Goal: Information Seeking & Learning: Learn about a topic

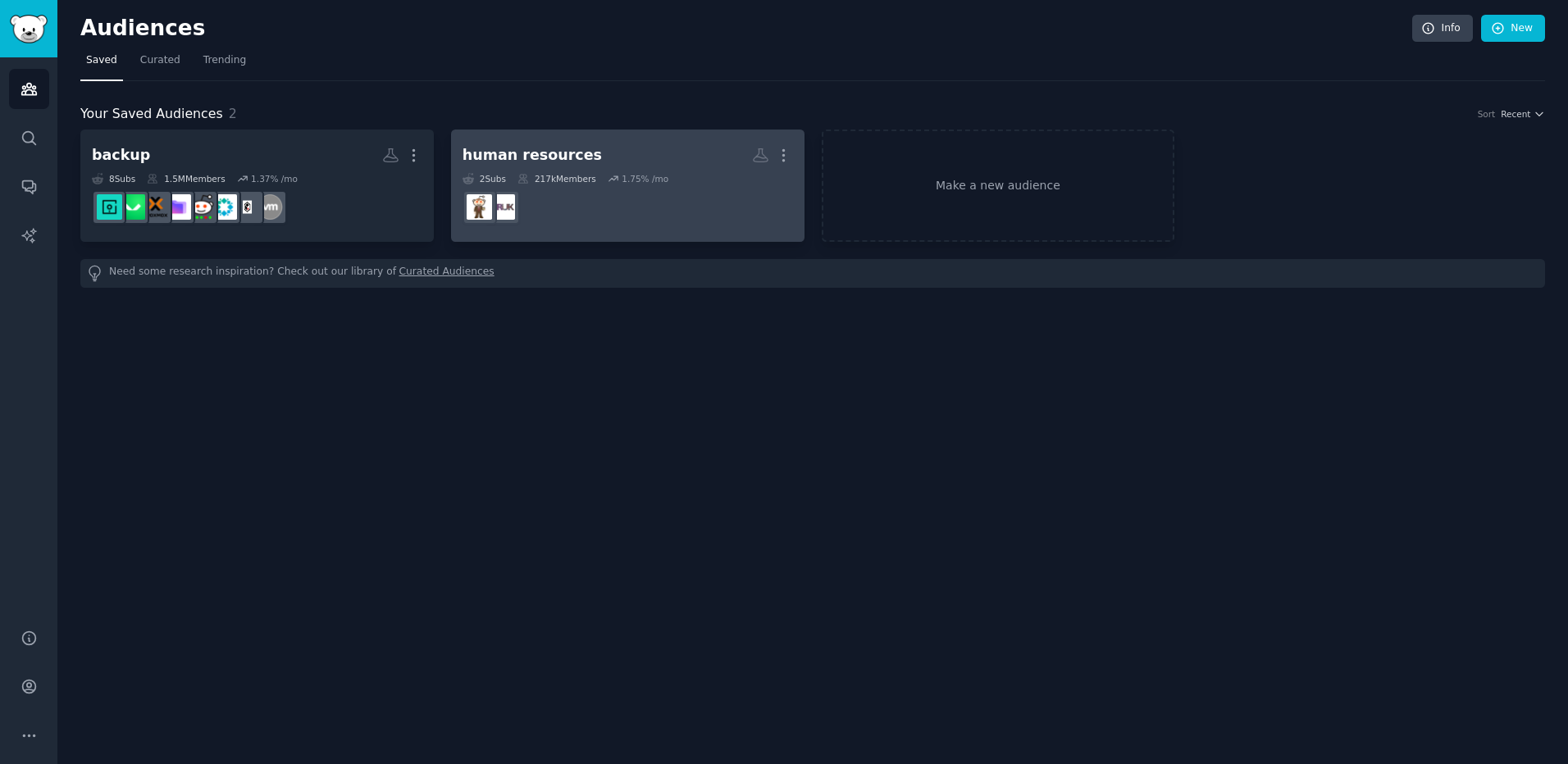
click at [569, 160] on div "human resources" at bounding box center [532, 155] width 139 height 20
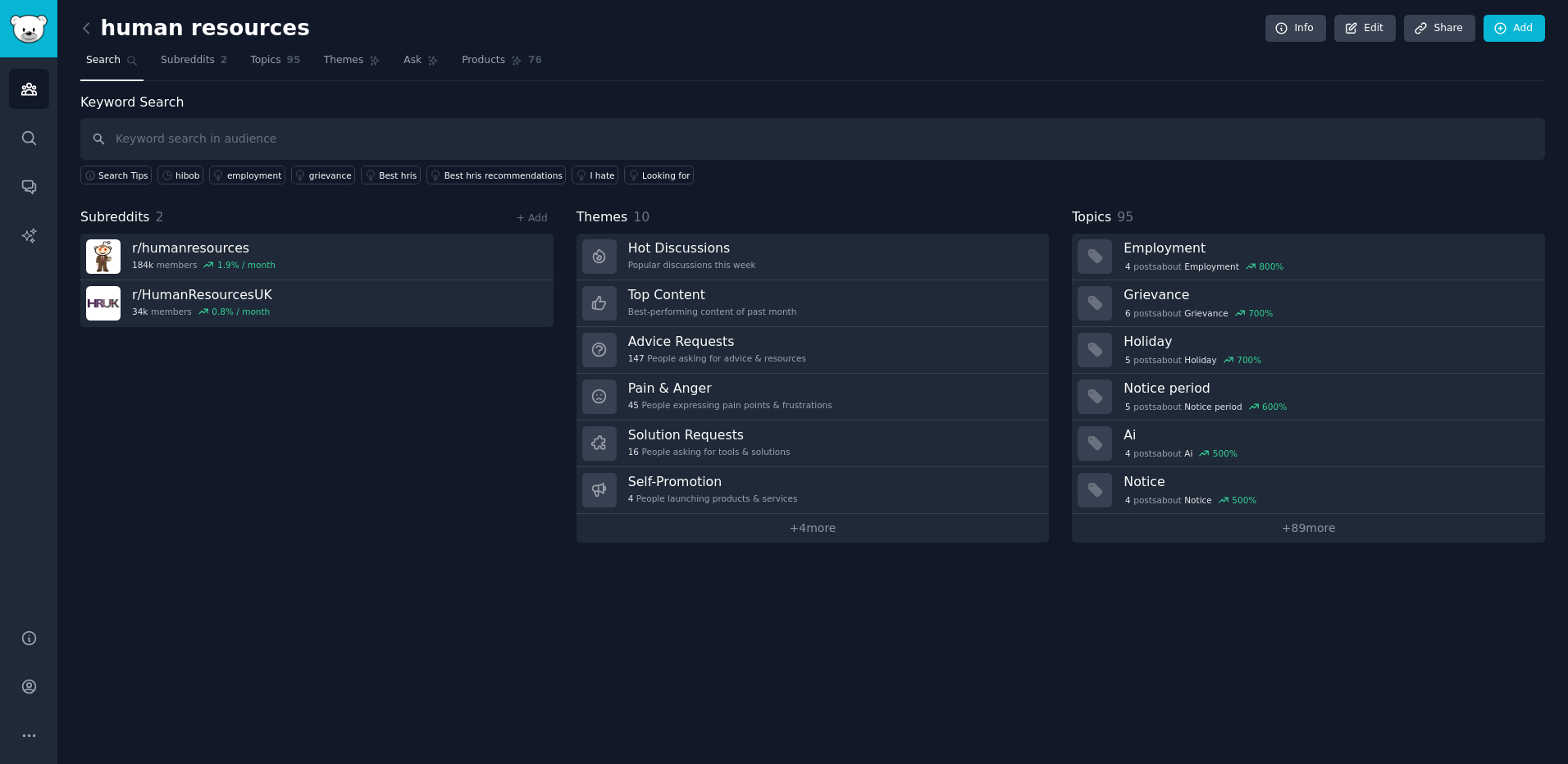
click at [329, 128] on input "text" at bounding box center [813, 139] width 1465 height 42
type input "hibob"
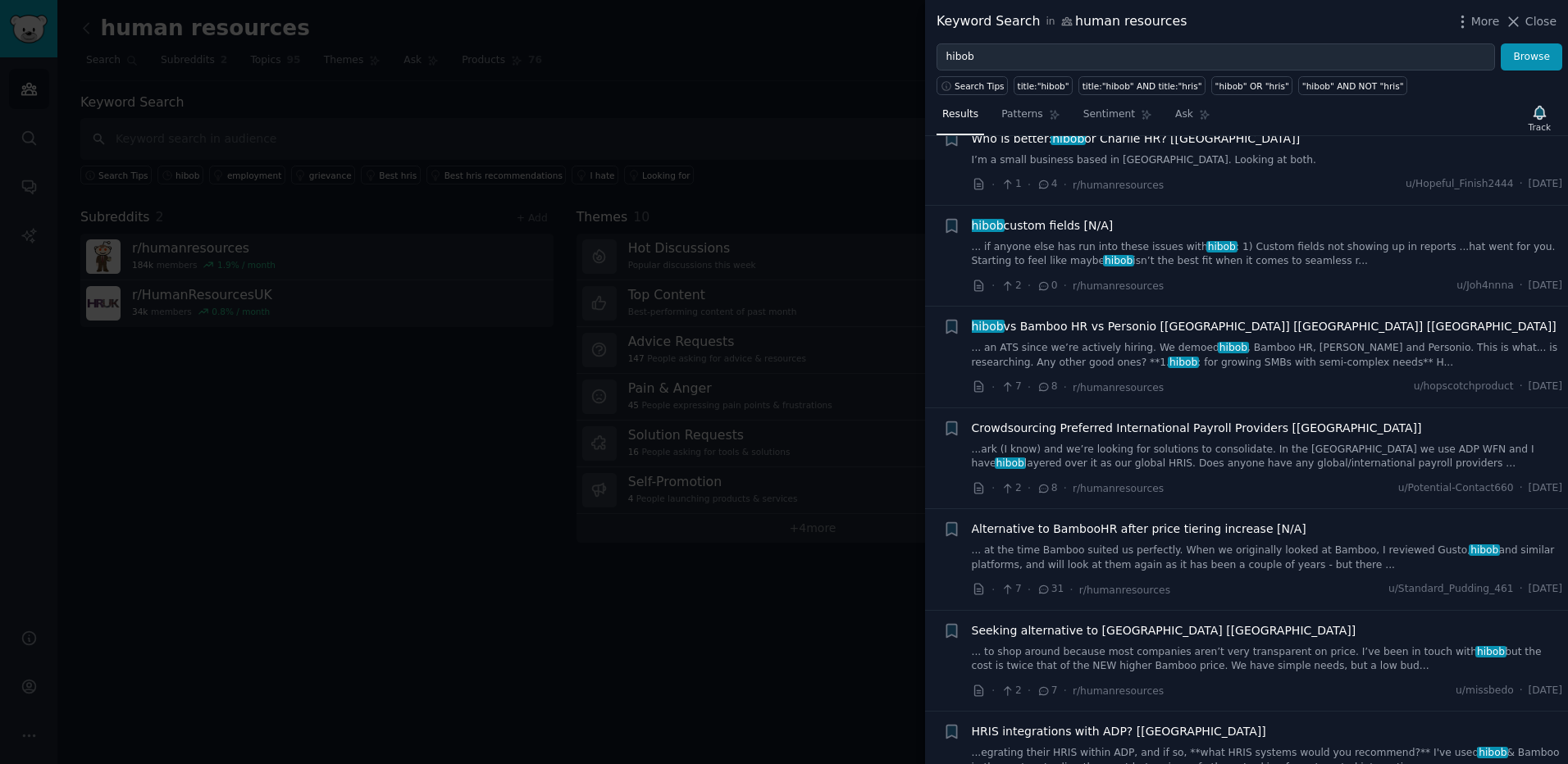
scroll to position [327, 0]
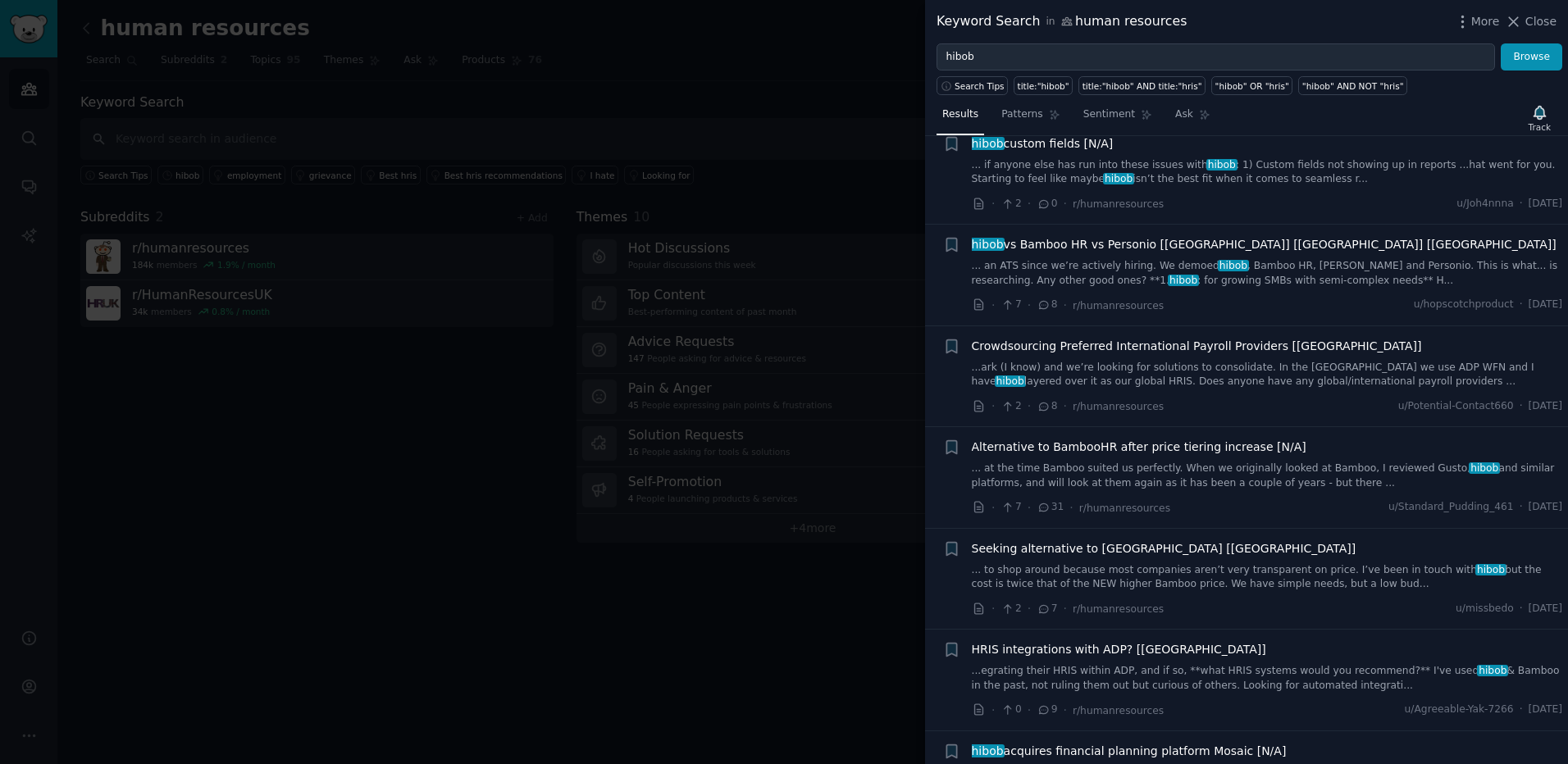
click at [1113, 243] on span "hibob vs Bamboo HR vs Personio [[GEOGRAPHIC_DATA]] [[GEOGRAPHIC_DATA]] [[GEOGRA…" at bounding box center [1264, 244] width 585 height 18
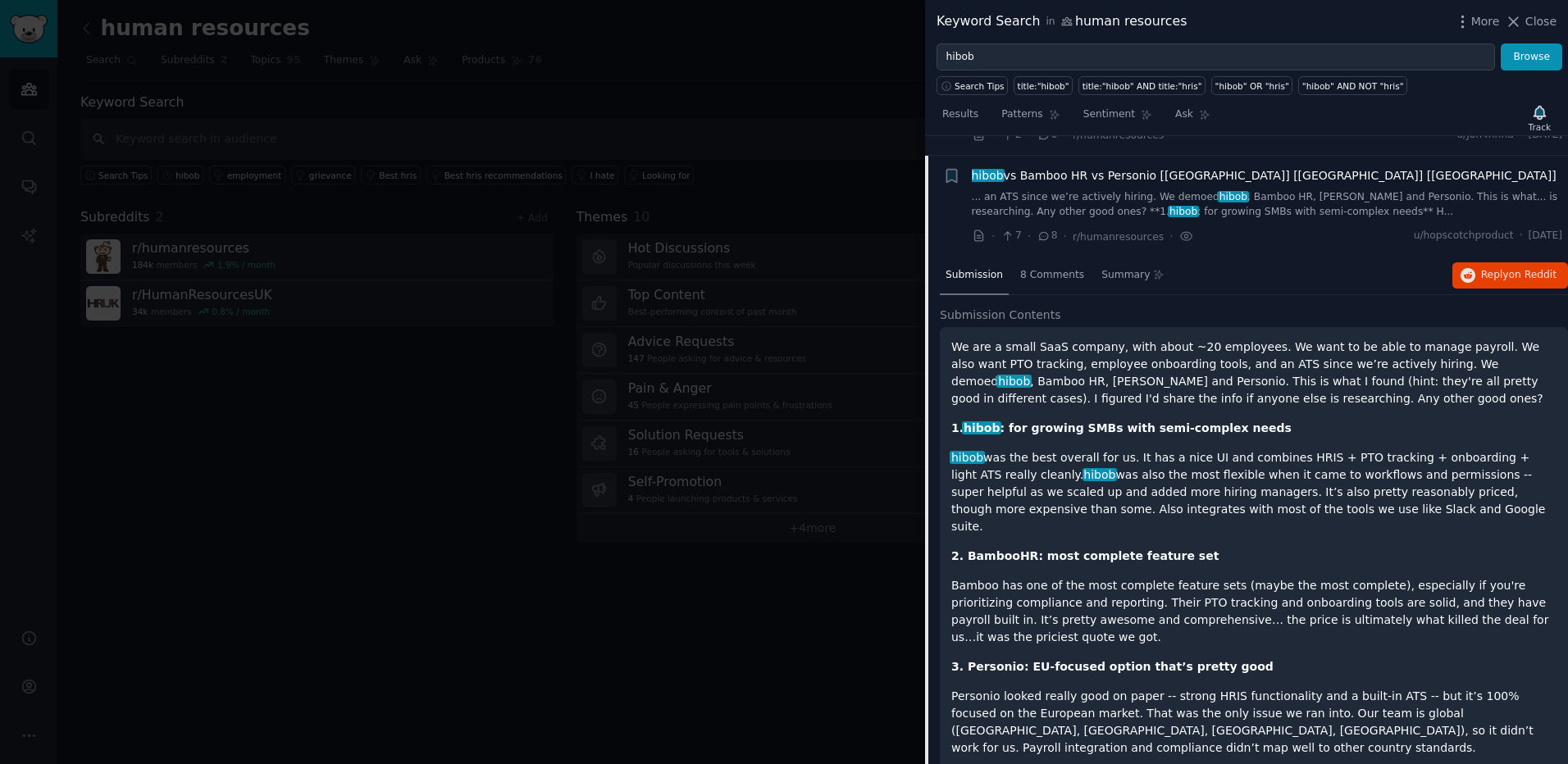
scroll to position [416, 0]
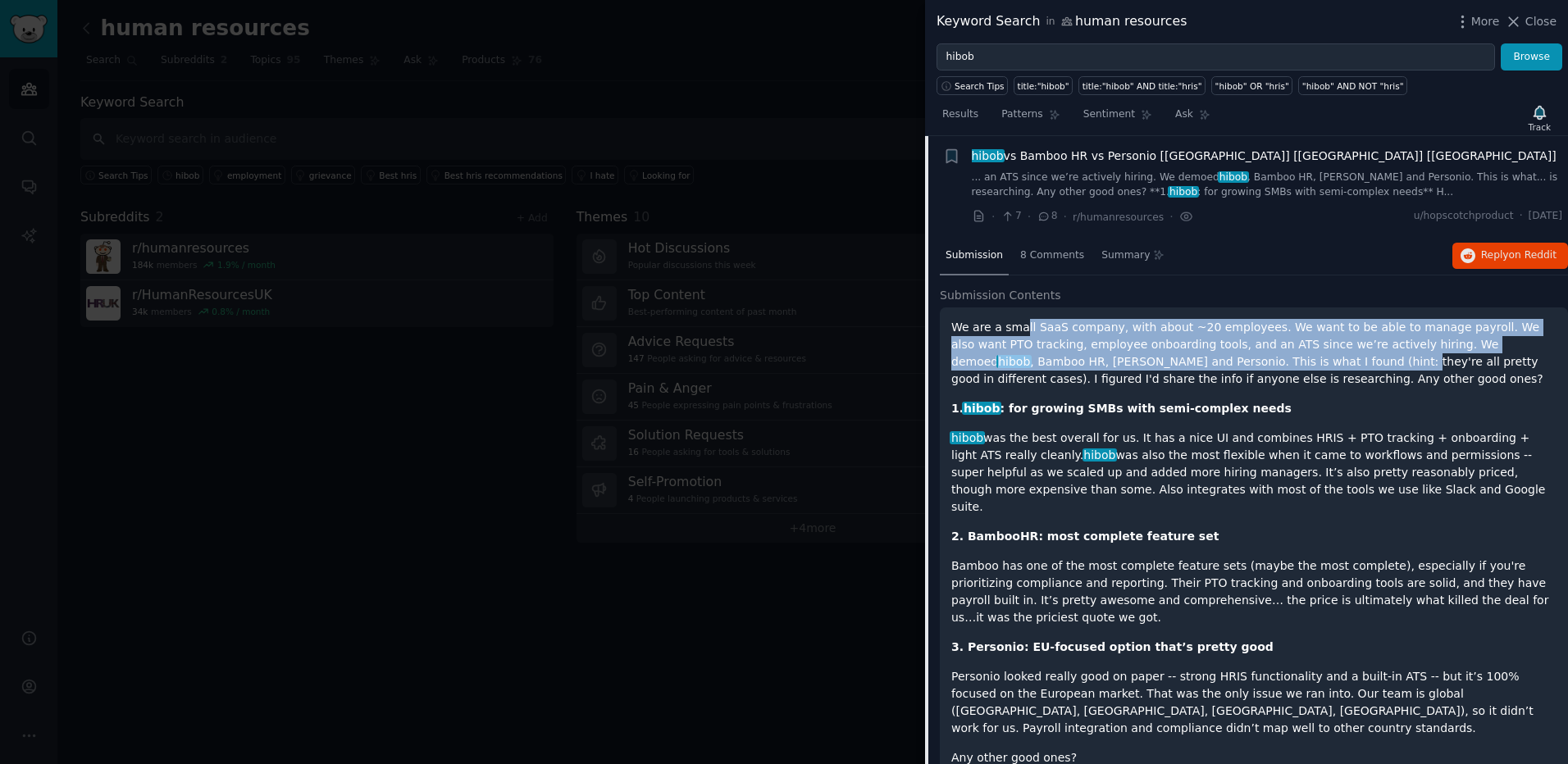
drag, startPoint x: 1020, startPoint y: 322, endPoint x: 1181, endPoint y: 360, distance: 165.4
click at [1181, 360] on p "We are a small SaaS company, with about ~20 employees. We want to be able to ma…" at bounding box center [1253, 353] width 605 height 69
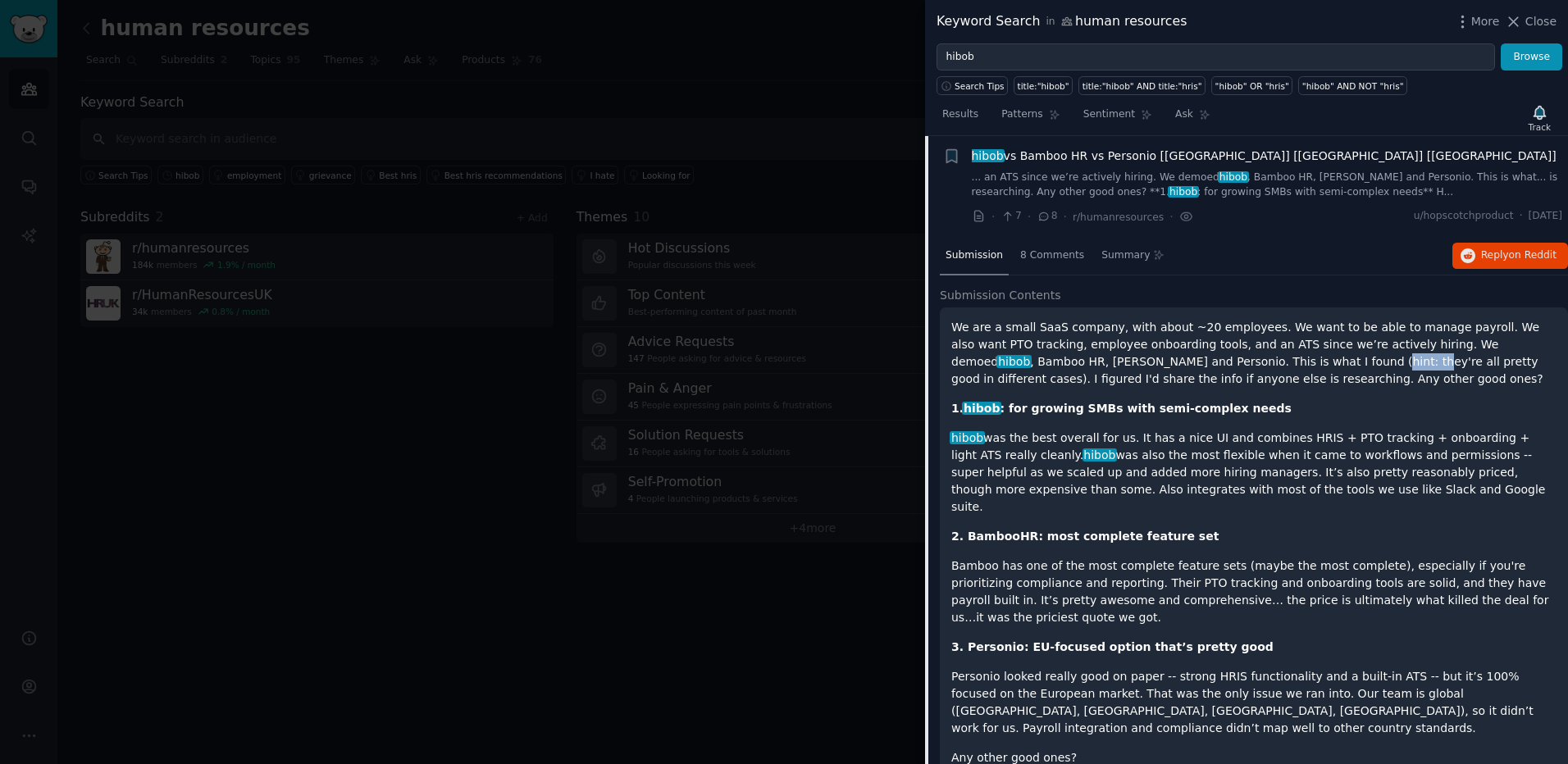
click at [1181, 360] on p "We are a small SaaS company, with about ~20 employees. We want to be able to ma…" at bounding box center [1253, 353] width 605 height 69
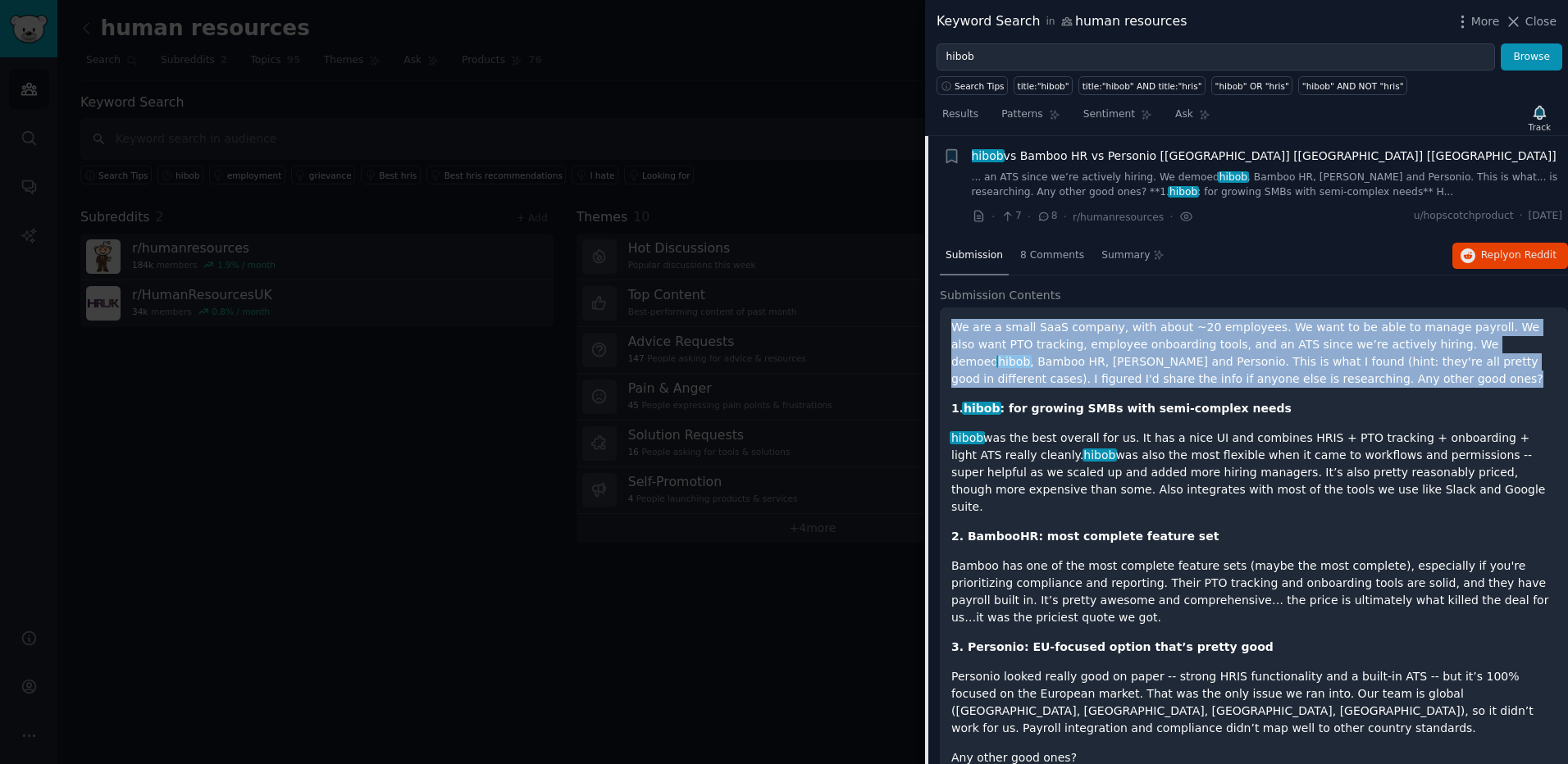
click at [1181, 360] on p "We are a small SaaS company, with about ~20 employees. We want to be able to ma…" at bounding box center [1253, 353] width 605 height 69
drag, startPoint x: 1181, startPoint y: 360, endPoint x: 1150, endPoint y: 355, distance: 31.4
click at [1150, 355] on p "We are a small SaaS company, with about ~20 employees. We want to be able to ma…" at bounding box center [1253, 353] width 605 height 69
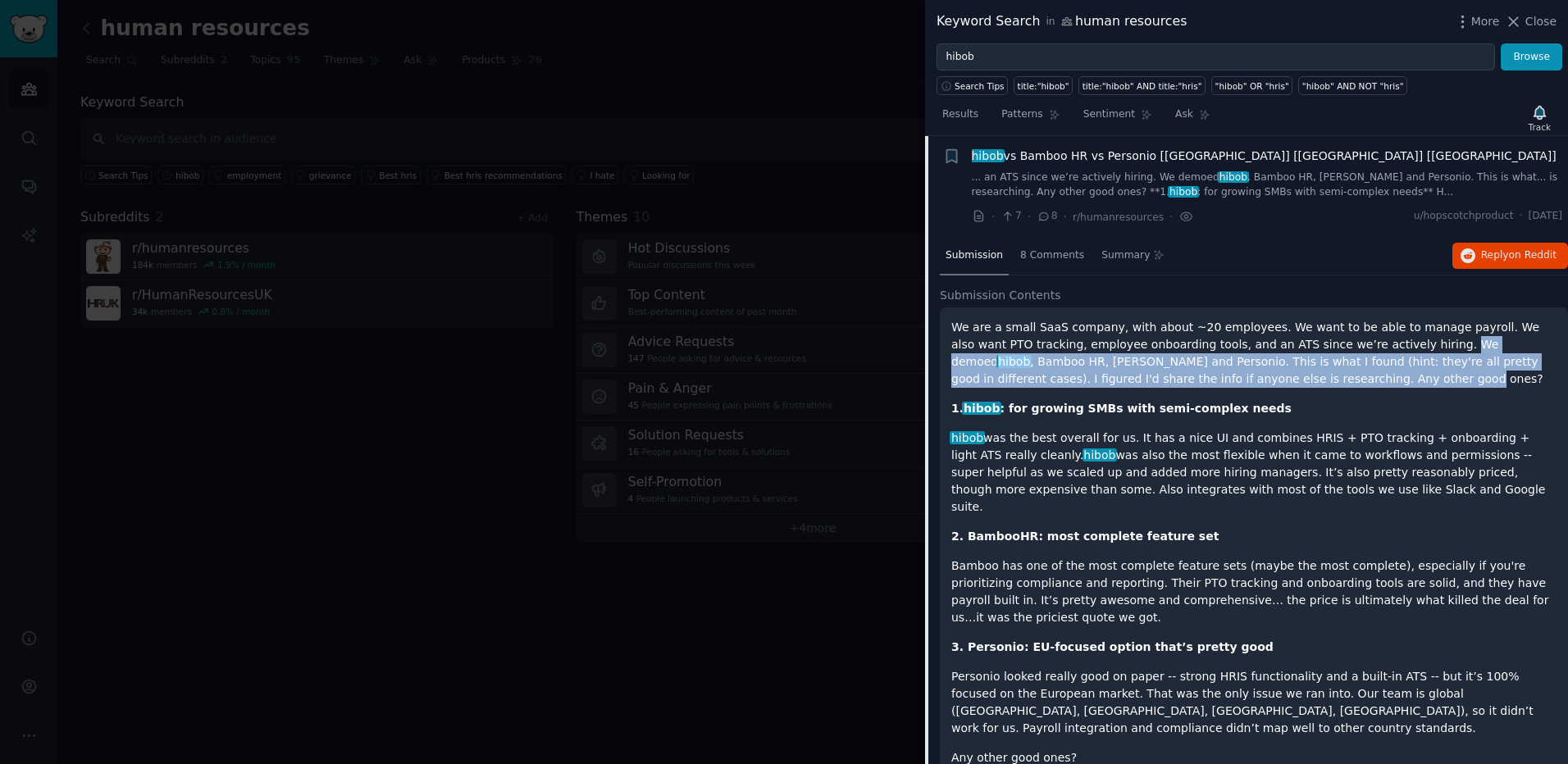
drag, startPoint x: 1338, startPoint y: 341, endPoint x: 1344, endPoint y: 375, distance: 34.5
click at [1344, 375] on p "We are a small SaaS company, with about ~20 employees. We want to be able to ma…" at bounding box center [1253, 353] width 605 height 69
drag, startPoint x: 1344, startPoint y: 375, endPoint x: 1340, endPoint y: 343, distance: 32.2
click at [1340, 343] on p "We are a small SaaS company, with about ~20 employees. We want to be able to ma…" at bounding box center [1253, 353] width 605 height 69
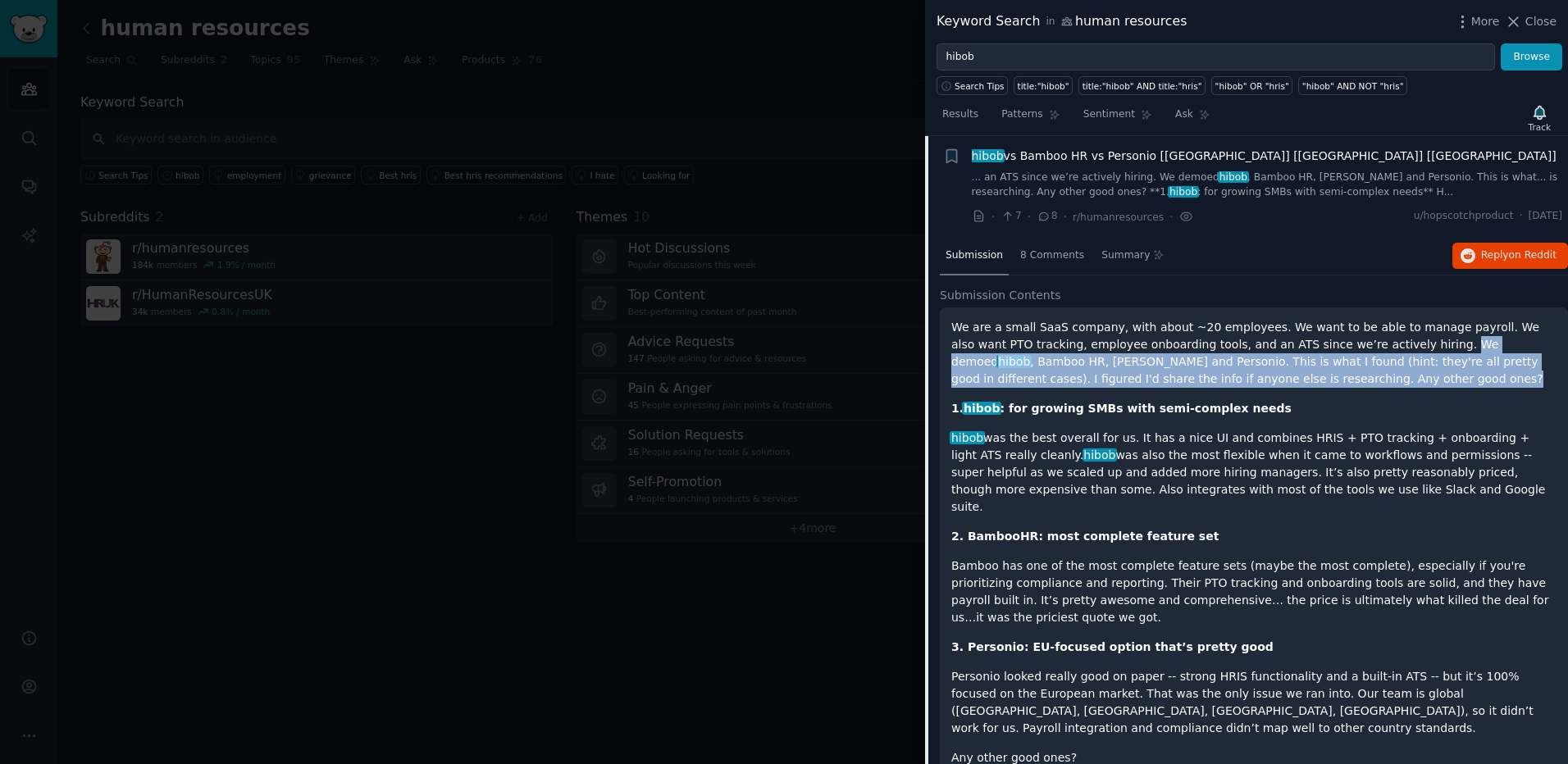
scroll to position [499, 0]
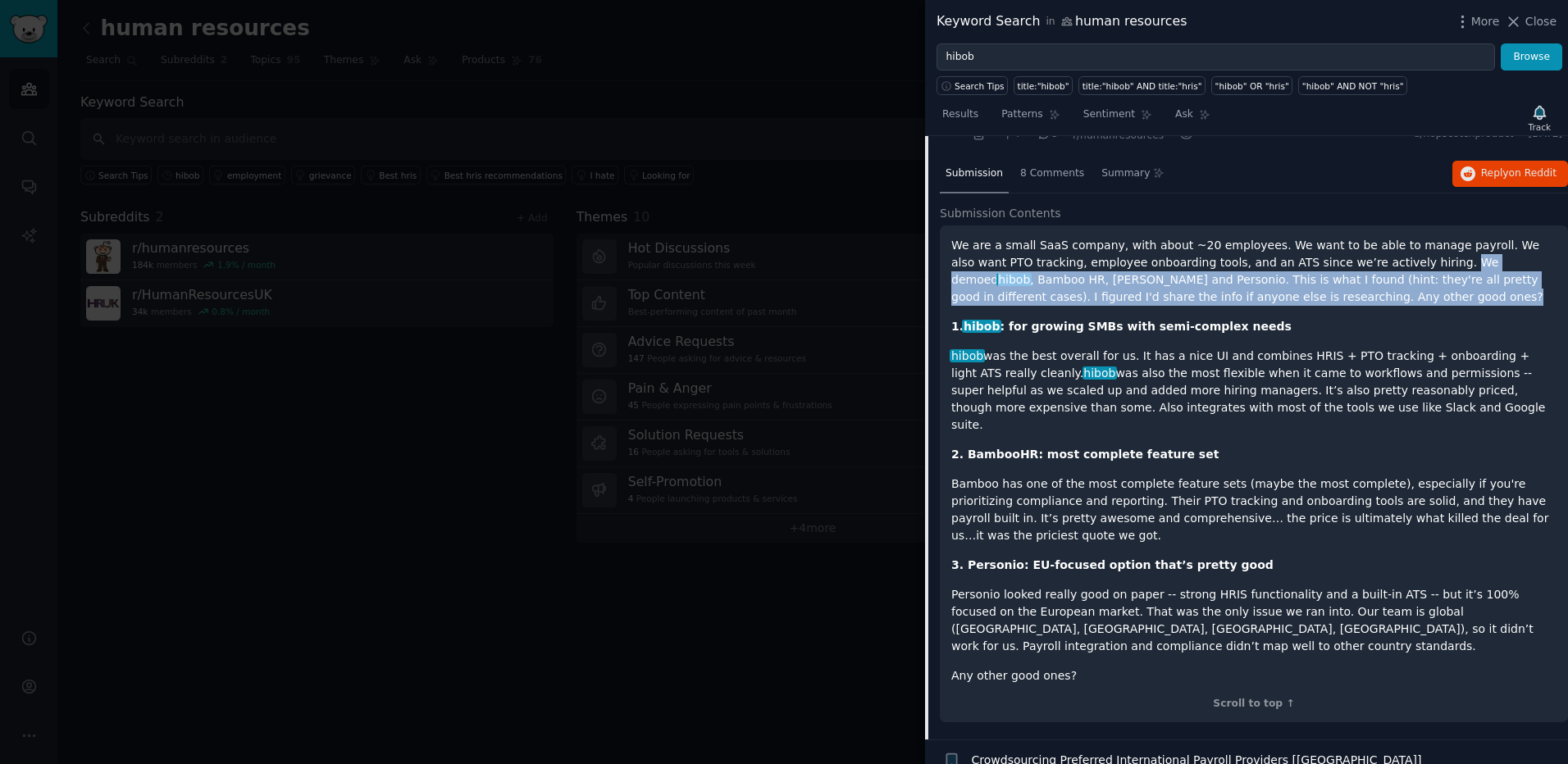
drag, startPoint x: 1028, startPoint y: 353, endPoint x: 1302, endPoint y: 409, distance: 279.7
click at [1302, 409] on p "hibob was the best overall for us. It has a nice UI and combines HRIS + PTO tra…" at bounding box center [1253, 390] width 605 height 86
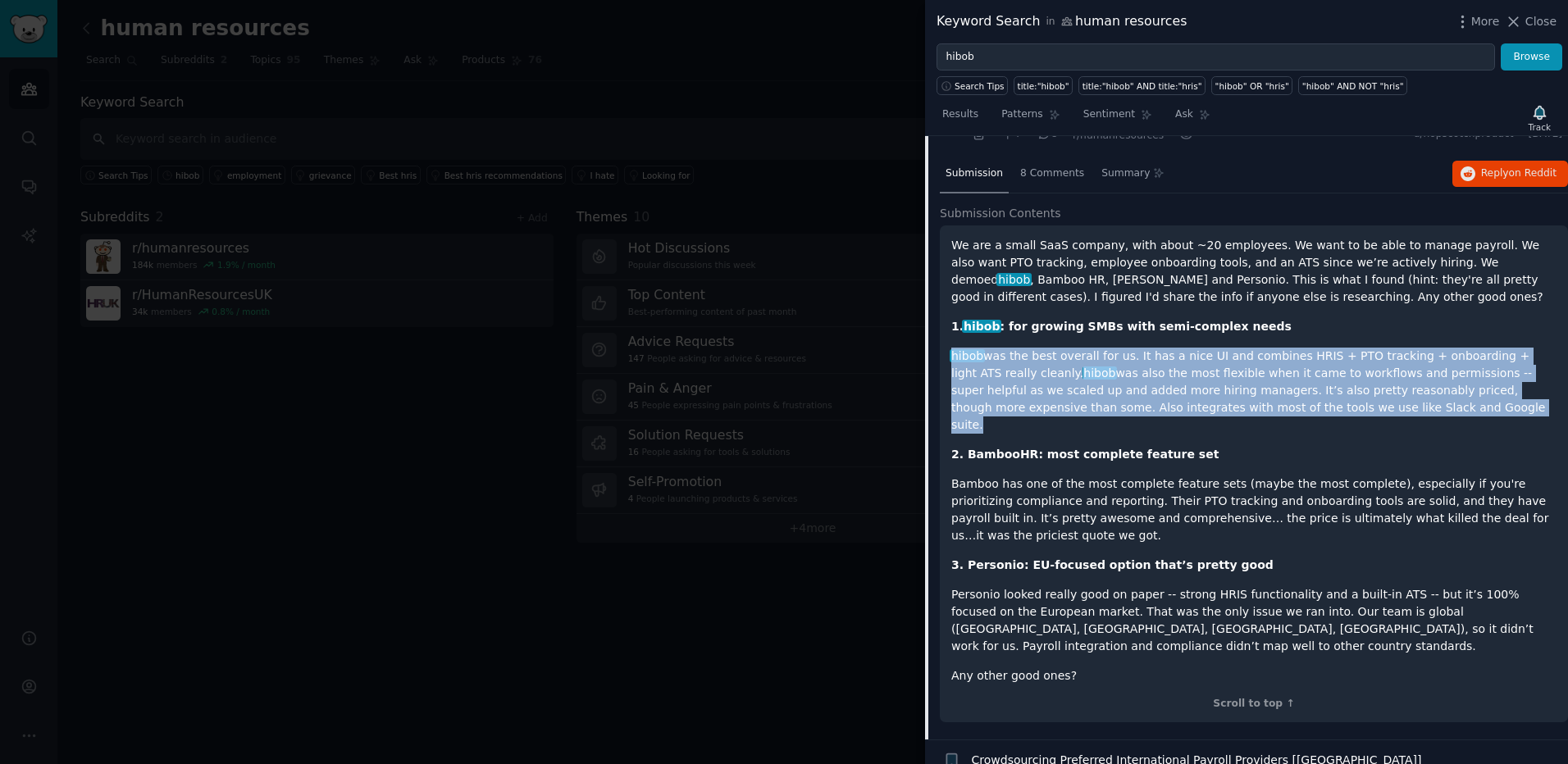
drag, startPoint x: 1302, startPoint y: 409, endPoint x: 1292, endPoint y: 332, distance: 77.6
click at [1292, 332] on div "We are a small SaaS company, with about ~20 employees. We want to be able to ma…" at bounding box center [1253, 460] width 605 height 447
drag, startPoint x: 1292, startPoint y: 332, endPoint x: 1241, endPoint y: 392, distance: 78.7
click at [1241, 392] on p "hibob was the best overall for us. It has a nice UI and combines HRIS + PTO tra…" at bounding box center [1253, 390] width 605 height 86
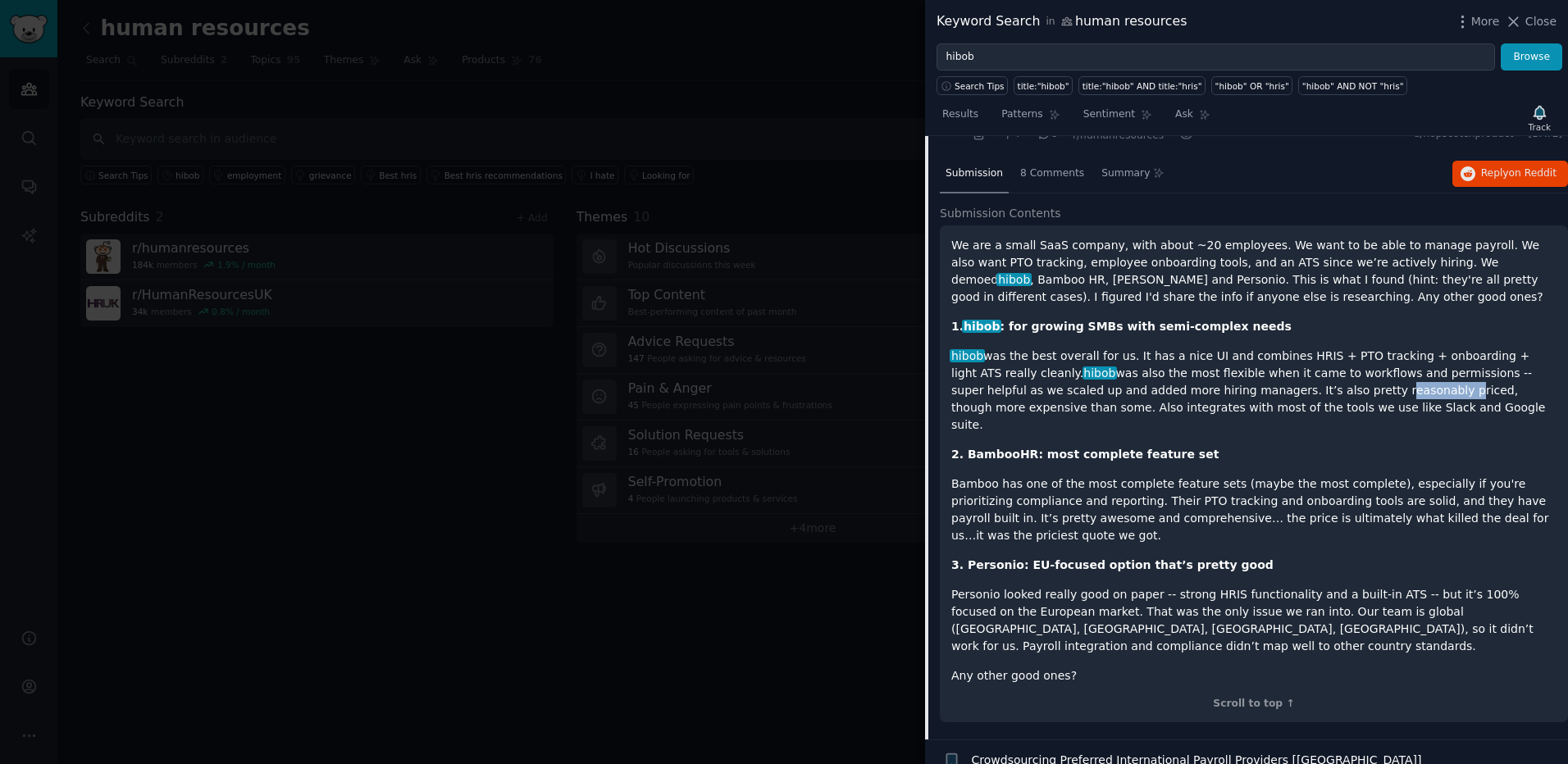
click at [1241, 392] on p "hibob was the best overall for us. It has a nice UI and combines HRIS + PTO tra…" at bounding box center [1253, 390] width 605 height 86
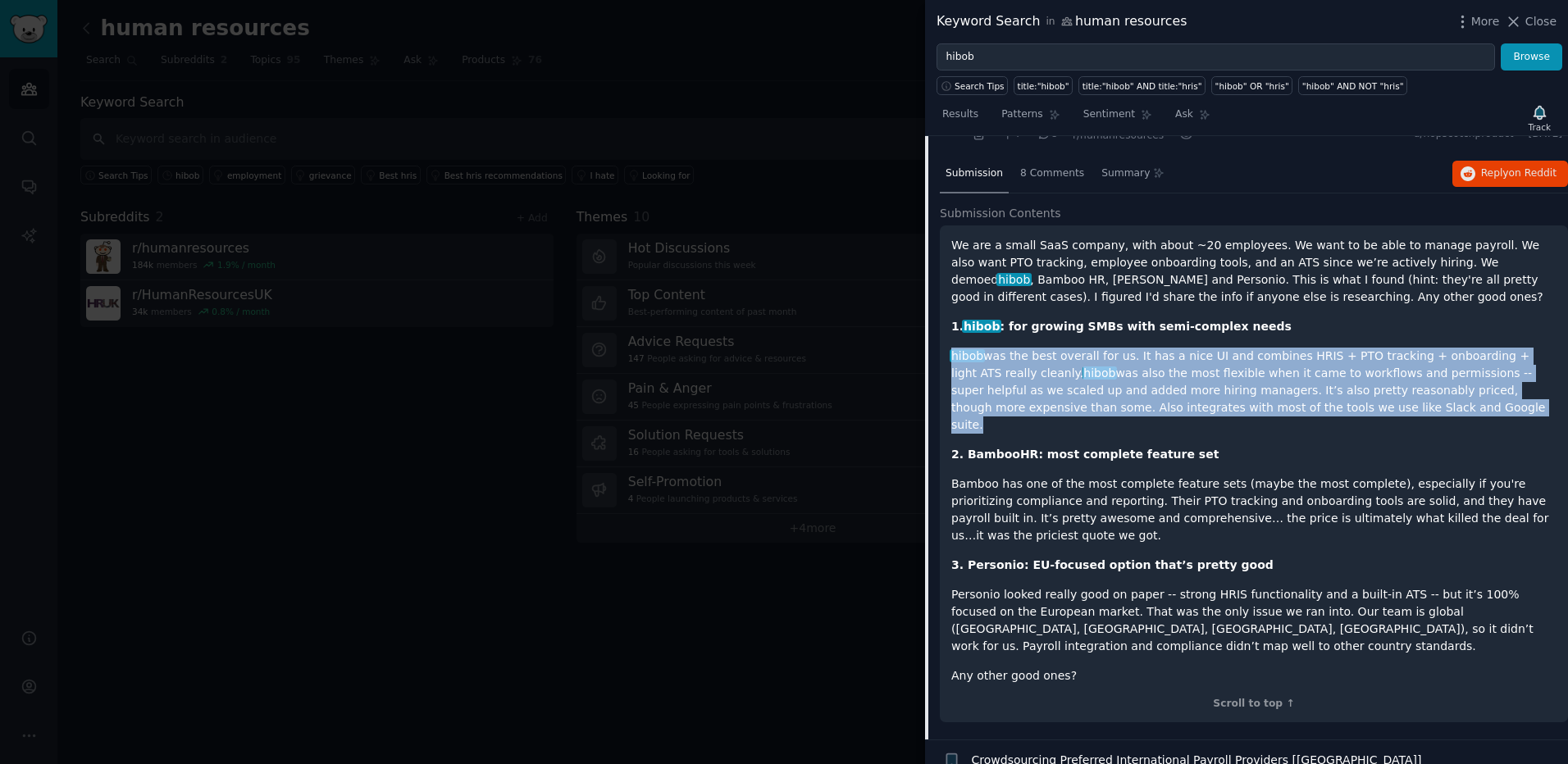
click at [1241, 392] on p "hibob was the best overall for us. It has a nice UI and combines HRIS + PTO tra…" at bounding box center [1253, 390] width 605 height 86
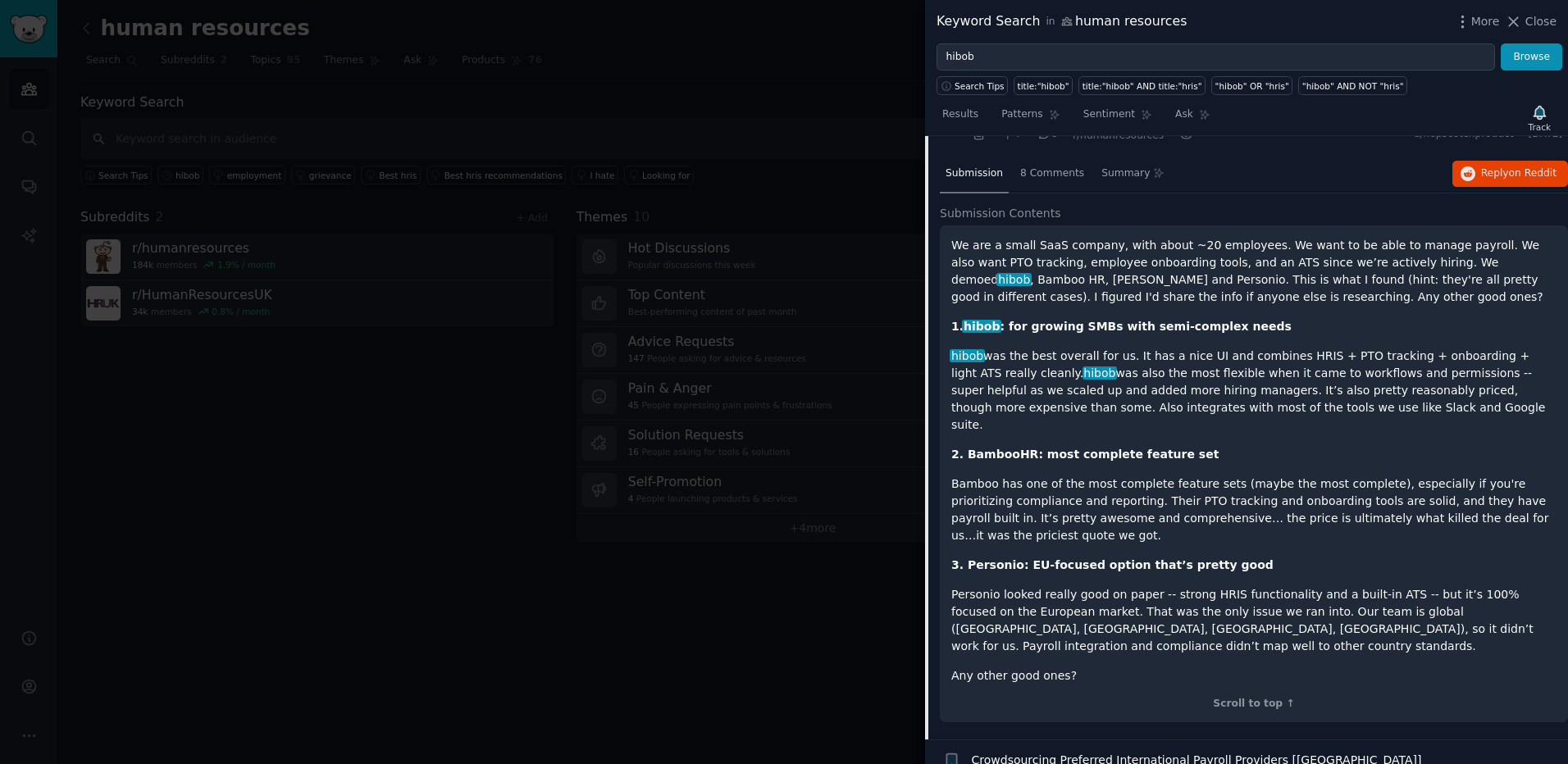
drag, startPoint x: 1241, startPoint y: 392, endPoint x: 1062, endPoint y: 463, distance: 192.6
click at [1072, 475] on p "Bamboo has one of the most complete feature sets (maybe the most complete), esp…" at bounding box center [1253, 510] width 605 height 69
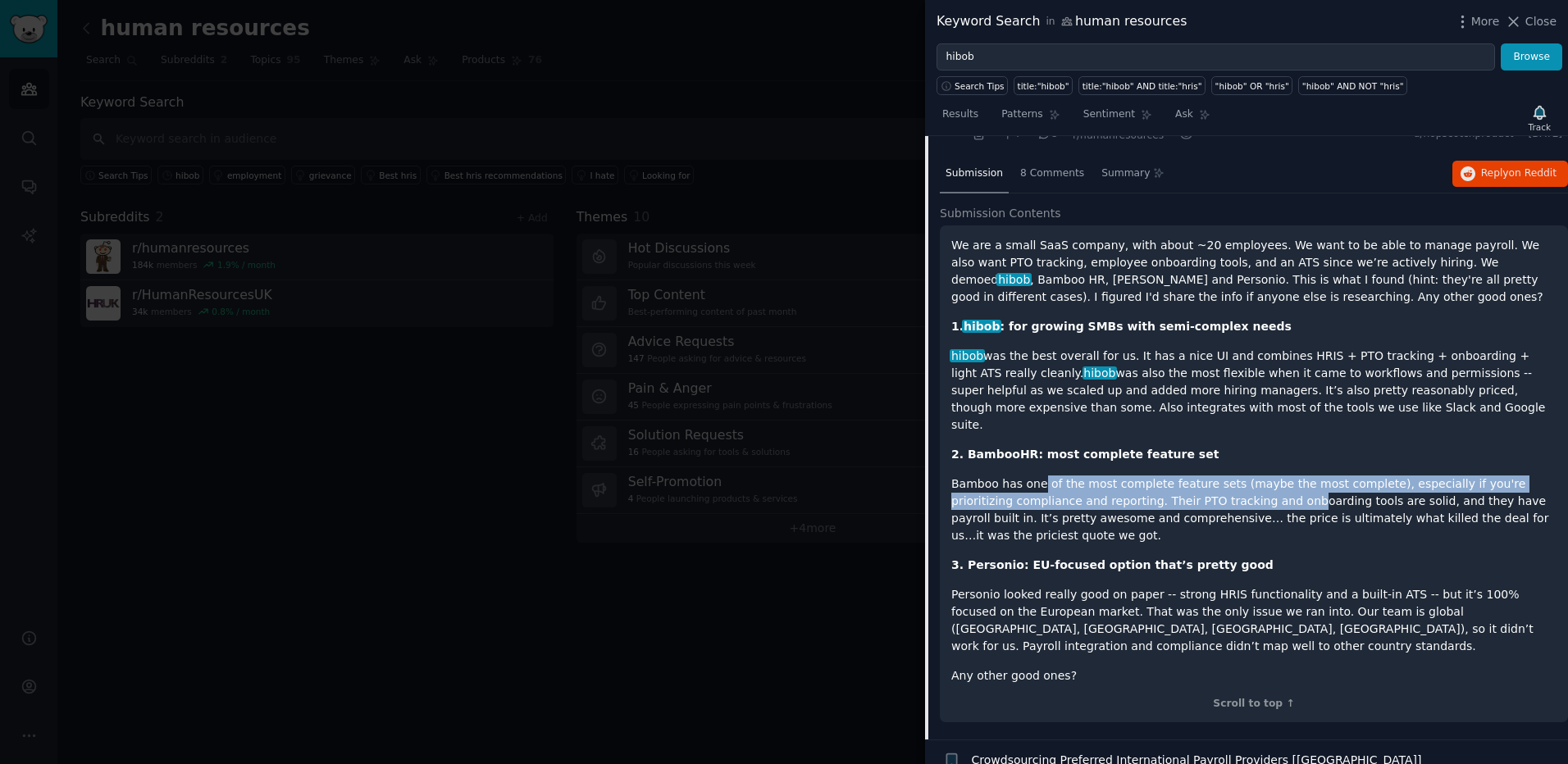
drag, startPoint x: 1036, startPoint y: 463, endPoint x: 1226, endPoint y: 479, distance: 190.7
click at [1226, 479] on p "Bamboo has one of the most complete feature sets (maybe the most complete), esp…" at bounding box center [1253, 510] width 605 height 69
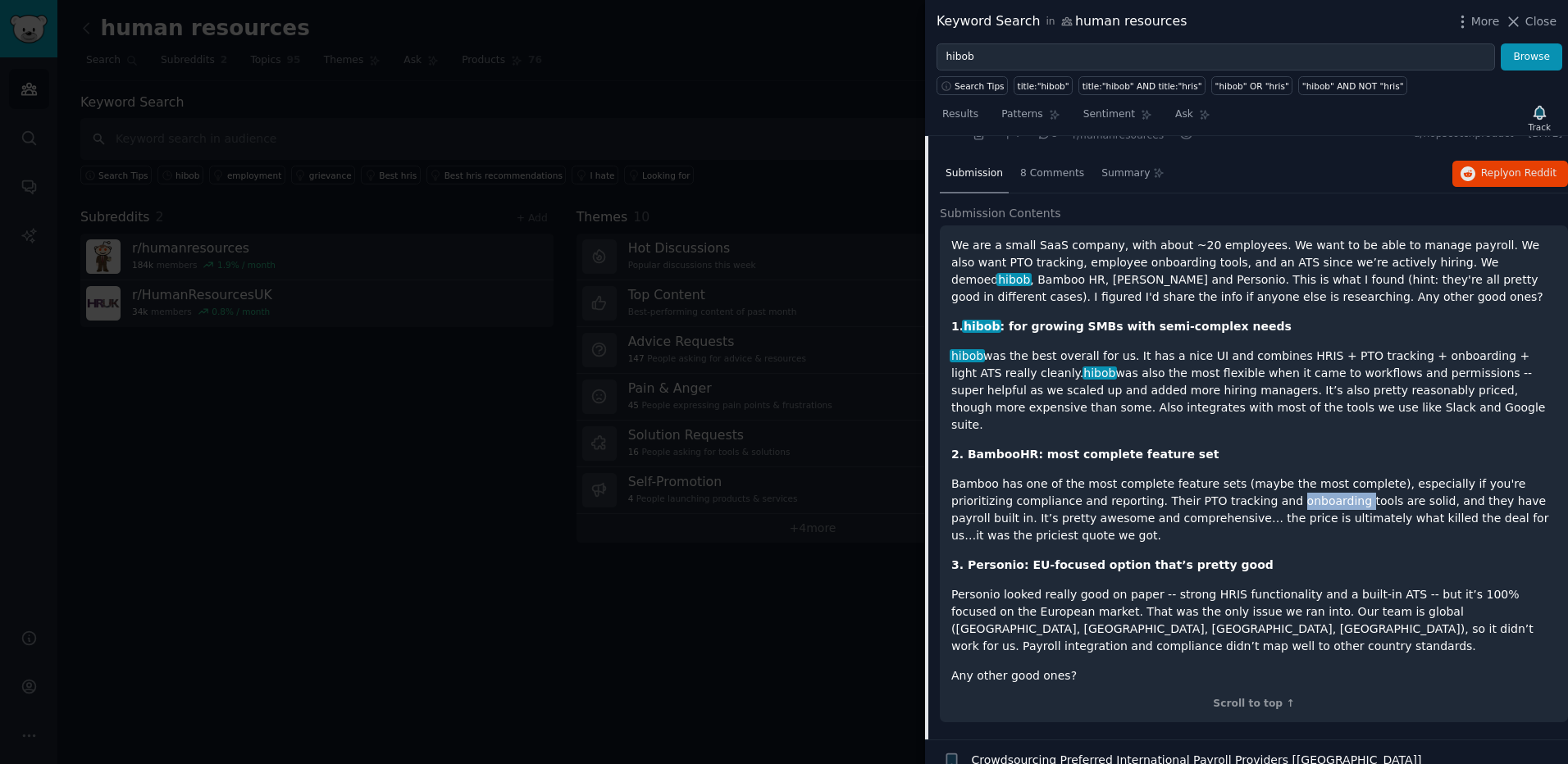
click at [1226, 479] on p "Bamboo has one of the most complete feature sets (maybe the most complete), esp…" at bounding box center [1253, 510] width 605 height 69
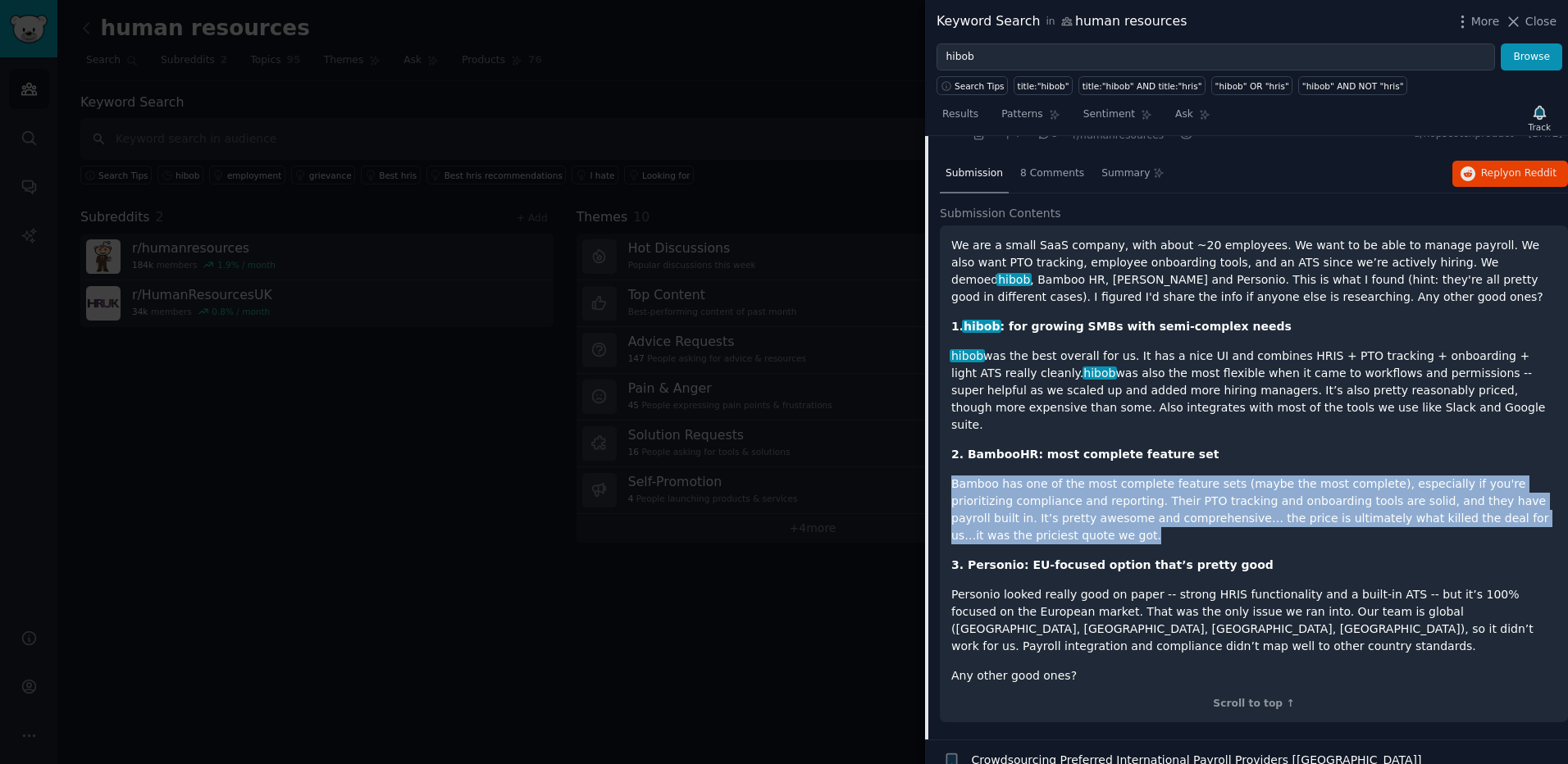
click at [1226, 479] on p "Bamboo has one of the most complete feature sets (maybe the most complete), esp…" at bounding box center [1253, 510] width 605 height 69
drag, startPoint x: 1226, startPoint y: 479, endPoint x: 1200, endPoint y: 479, distance: 26.0
click at [1202, 479] on p "Bamboo has one of the most complete feature sets (maybe the most complete), esp…" at bounding box center [1253, 510] width 605 height 69
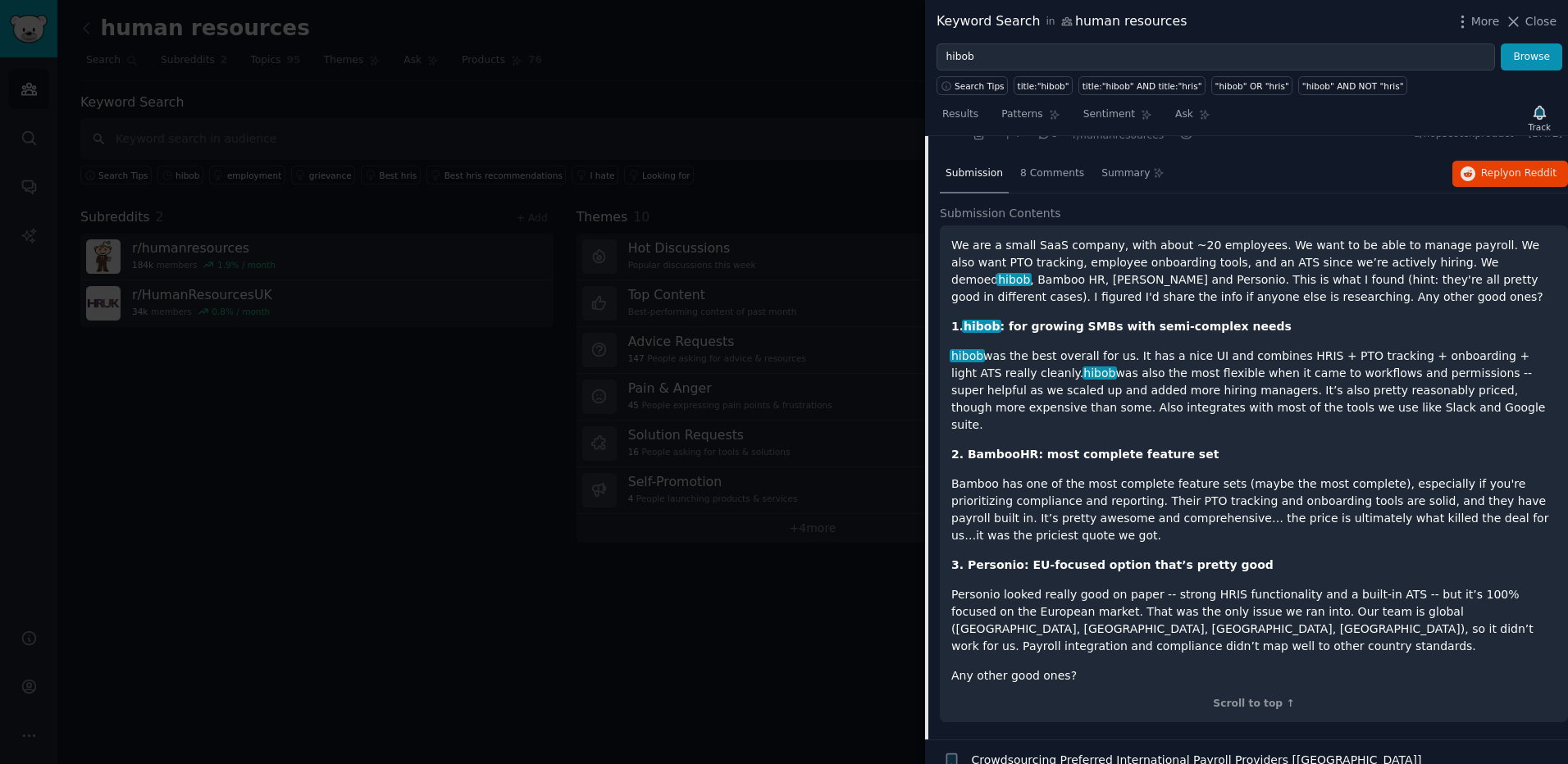
click at [1188, 477] on p "Bamboo has one of the most complete feature sets (maybe the most complete), esp…" at bounding box center [1253, 510] width 605 height 69
drag, startPoint x: 1188, startPoint y: 477, endPoint x: 1114, endPoint y: 475, distance: 74.0
click at [1122, 476] on p "Bamboo has one of the most complete feature sets (maybe the most complete), esp…" at bounding box center [1253, 510] width 605 height 69
drag, startPoint x: 1090, startPoint y: 475, endPoint x: 1214, endPoint y: 492, distance: 125.2
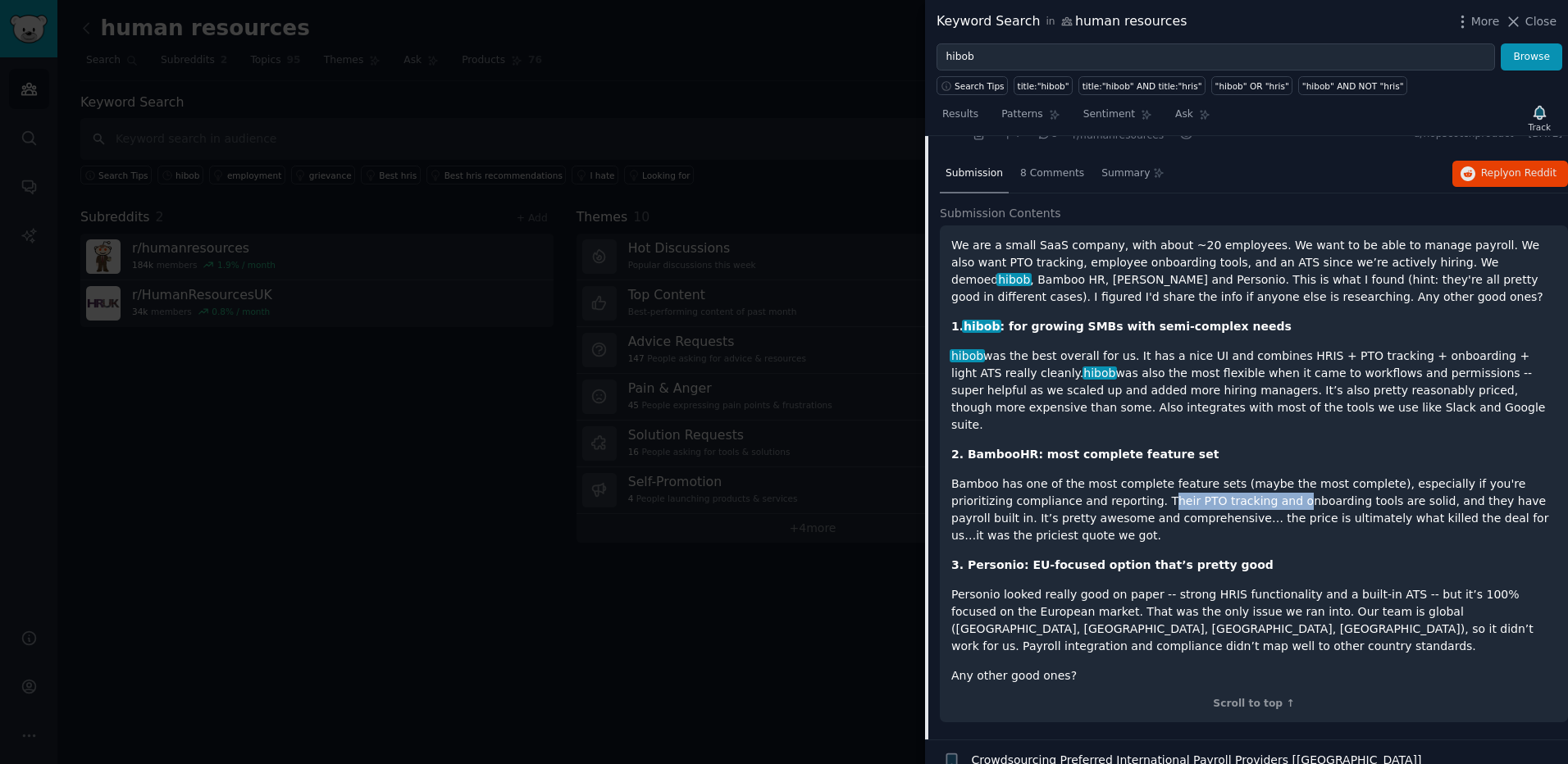
click at [1214, 492] on p "Bamboo has one of the most complete feature sets (maybe the most complete), esp…" at bounding box center [1253, 510] width 605 height 69
drag, startPoint x: 1214, startPoint y: 492, endPoint x: 1097, endPoint y: 476, distance: 118.1
click at [1214, 492] on p "Bamboo has one of the most complete feature sets (maybe the most complete), esp…" at bounding box center [1253, 510] width 605 height 69
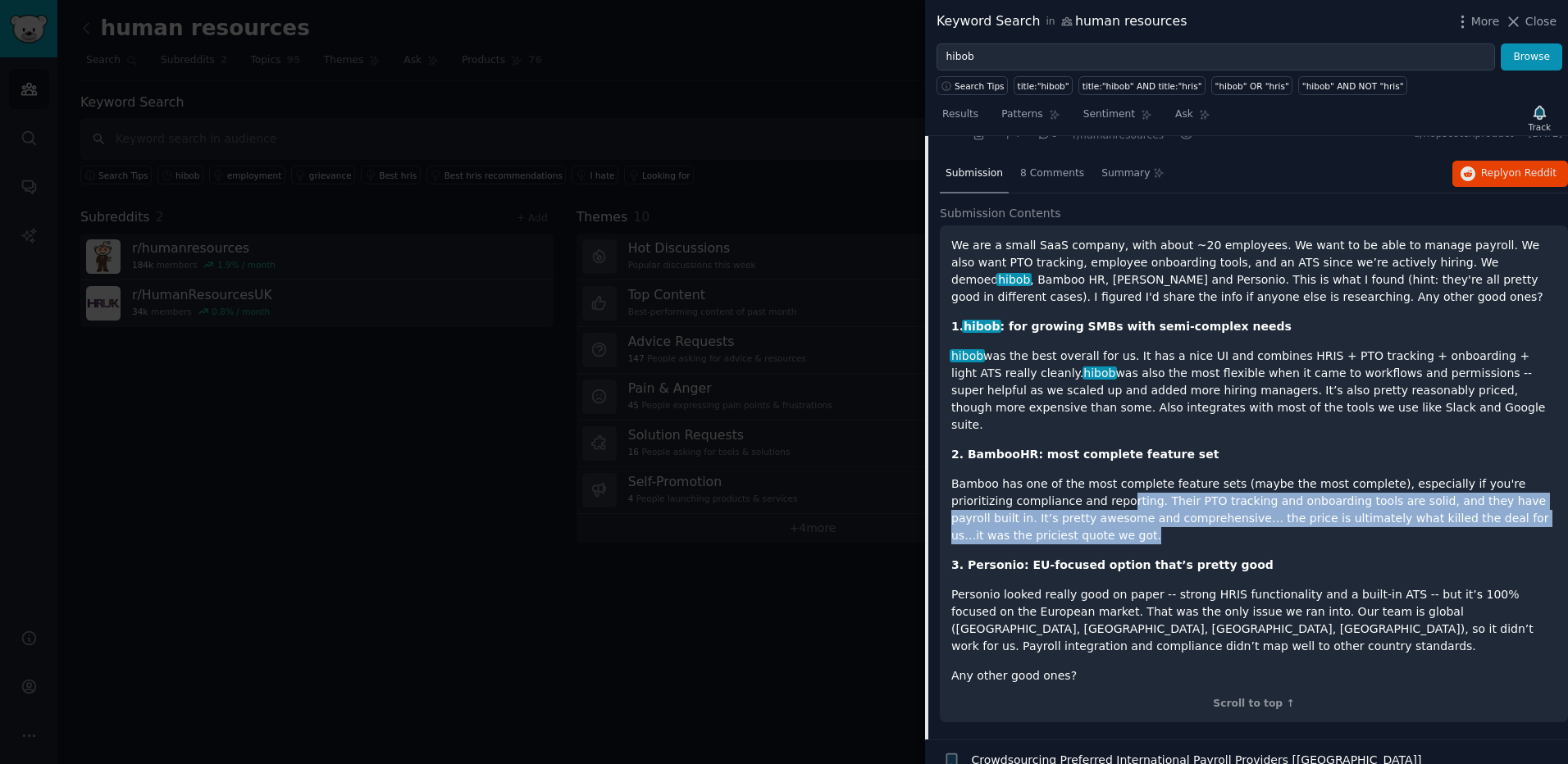
drag, startPoint x: 1059, startPoint y: 478, endPoint x: 1529, endPoint y: 496, distance: 470.3
click at [1529, 496] on p "Bamboo has one of the most complete feature sets (maybe the most complete), esp…" at bounding box center [1253, 510] width 605 height 69
click at [1065, 482] on p "Bamboo has one of the most complete feature sets (maybe the most complete), esp…" at bounding box center [1253, 510] width 605 height 69
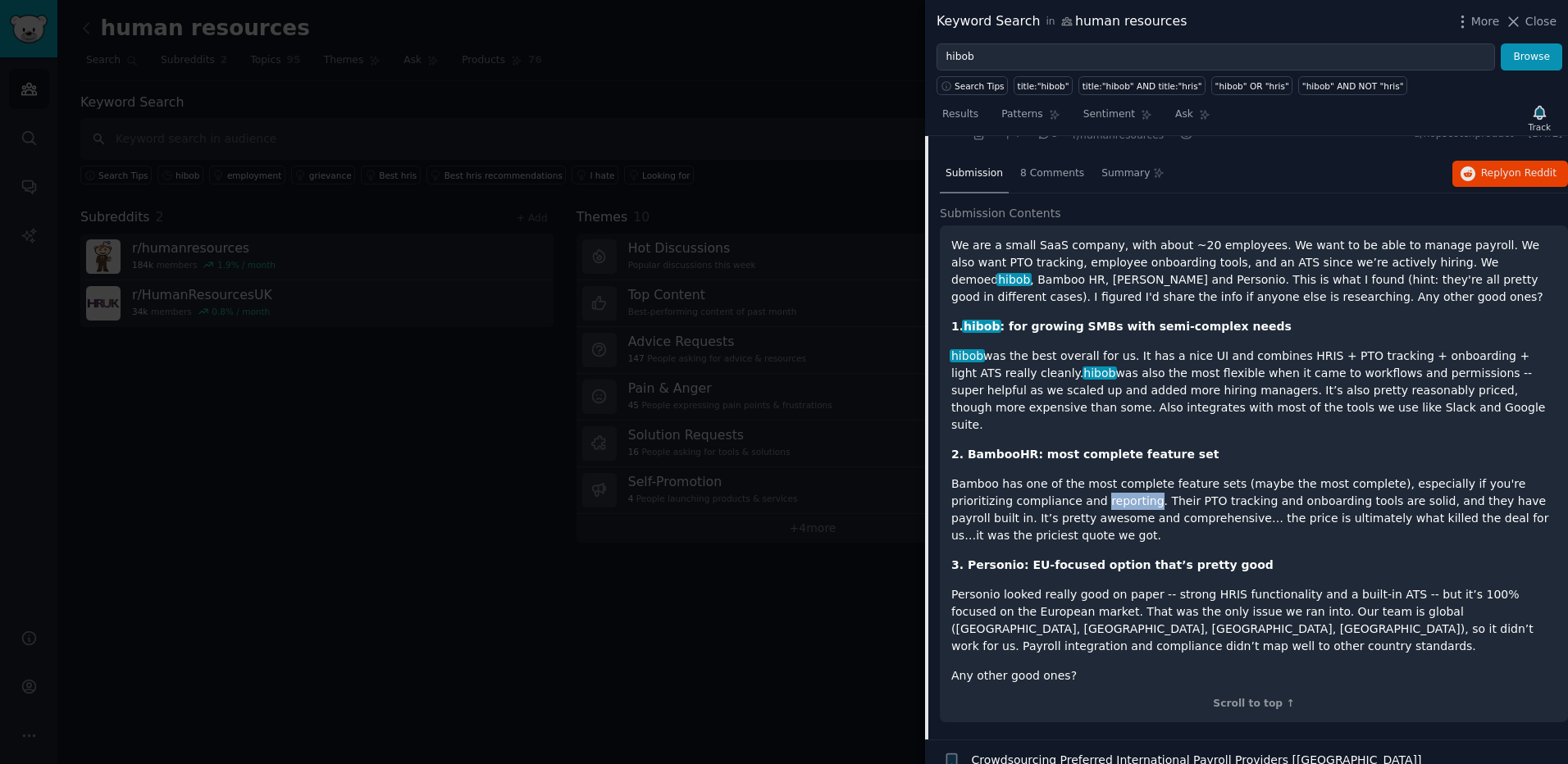
click at [1065, 482] on p "Bamboo has one of the most complete feature sets (maybe the most complete), esp…" at bounding box center [1253, 510] width 605 height 69
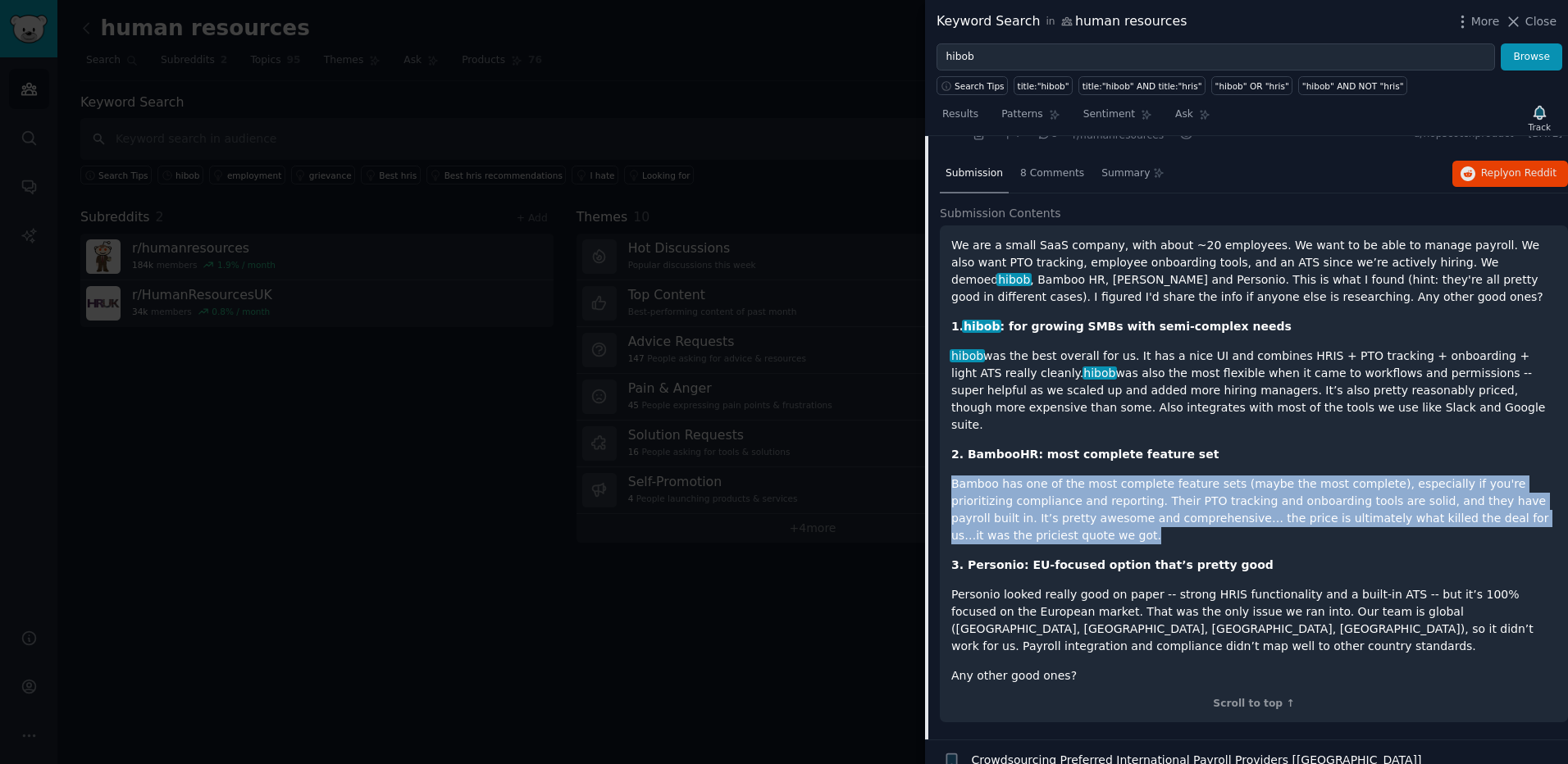
click at [1065, 482] on p "Bamboo has one of the most complete feature sets (maybe the most complete), esp…" at bounding box center [1253, 510] width 605 height 69
drag, startPoint x: 1065, startPoint y: 482, endPoint x: 1121, endPoint y: 479, distance: 56.1
click at [1121, 479] on p "Bamboo has one of the most complete feature sets (maybe the most complete), esp…" at bounding box center [1253, 510] width 605 height 69
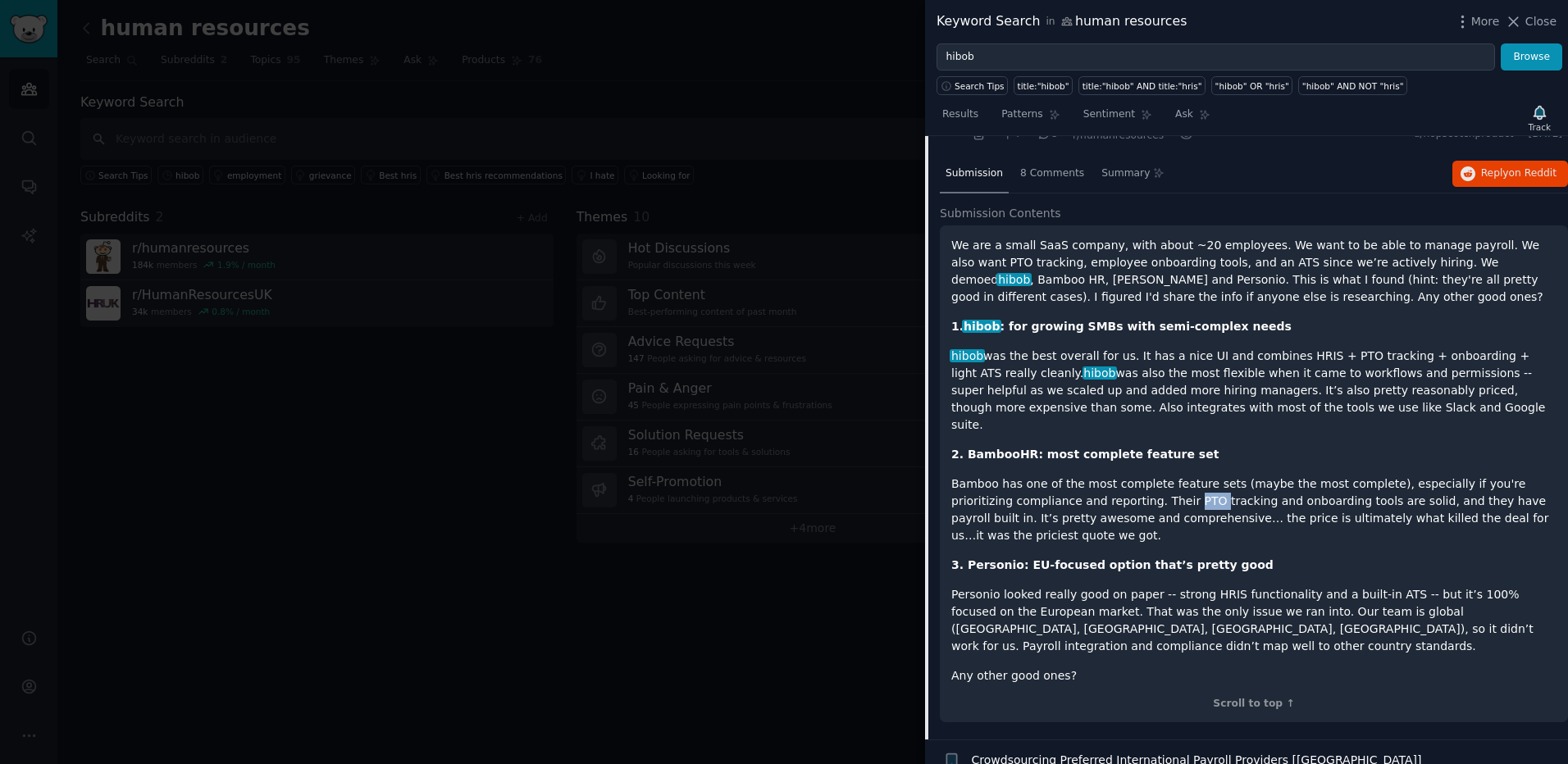
click at [1121, 479] on p "Bamboo has one of the most complete feature sets (maybe the most complete), esp…" at bounding box center [1253, 510] width 605 height 69
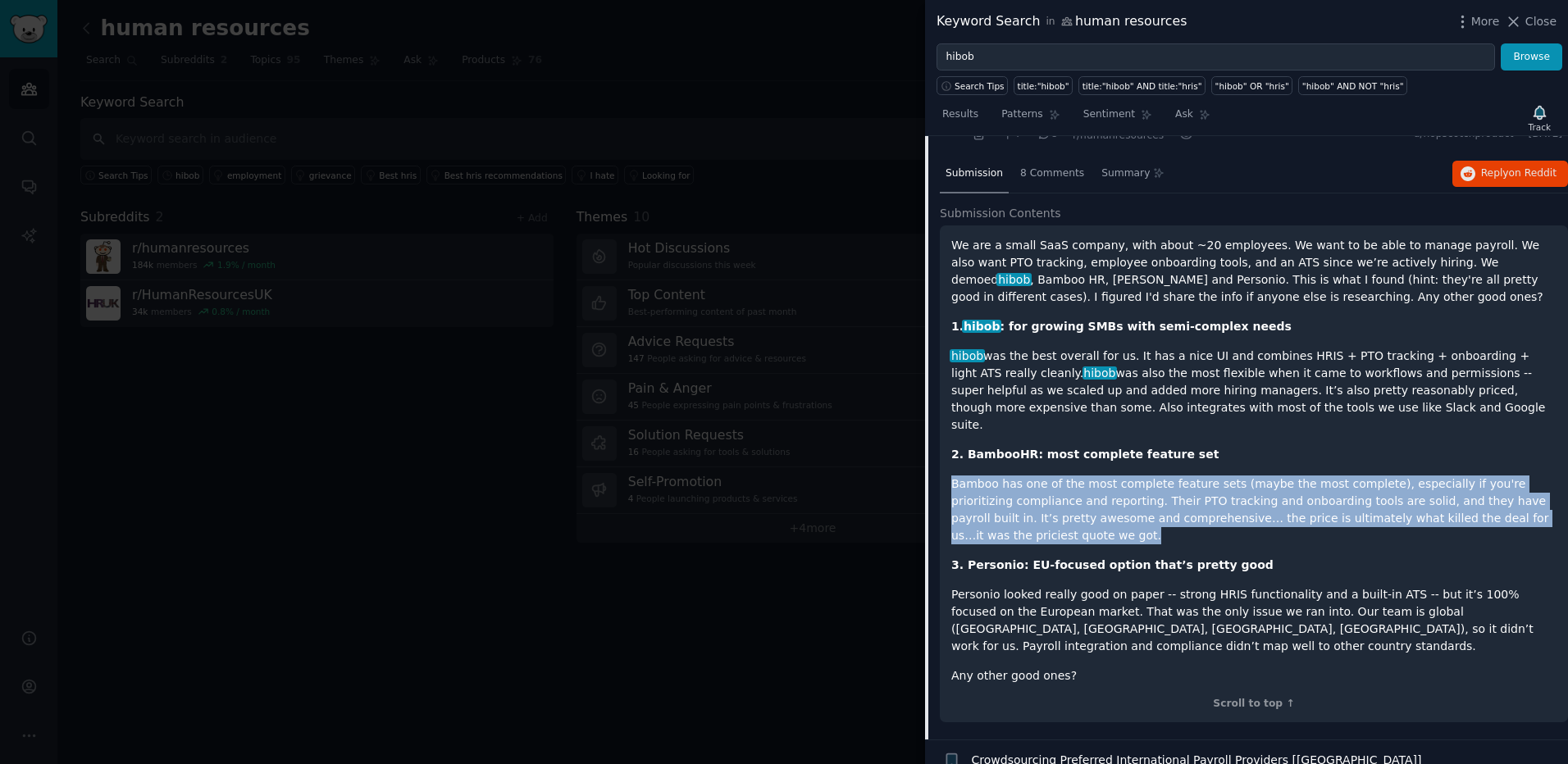
click at [1121, 479] on p "Bamboo has one of the most complete feature sets (maybe the most complete), esp…" at bounding box center [1253, 510] width 605 height 69
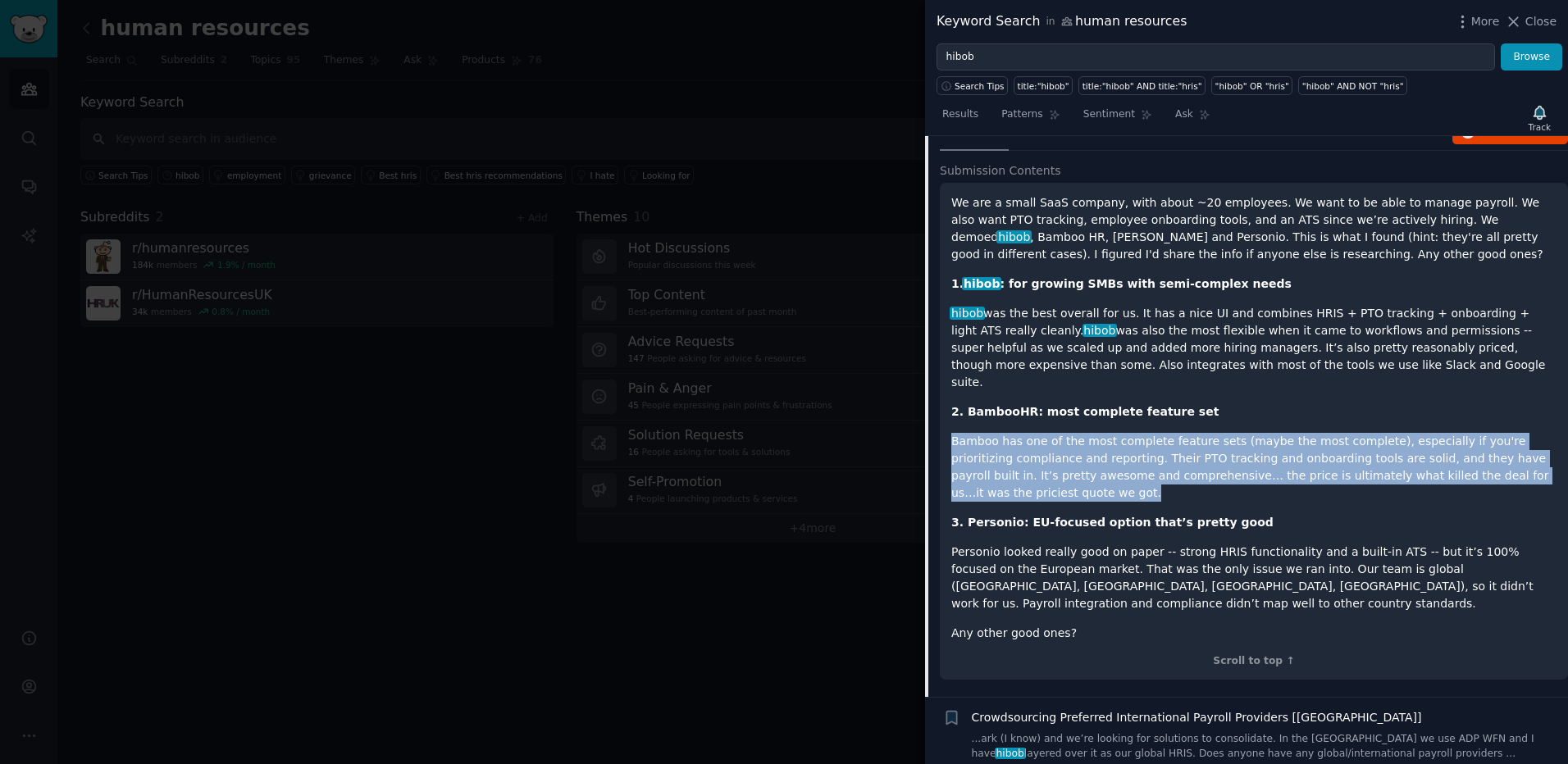
scroll to position [580, 0]
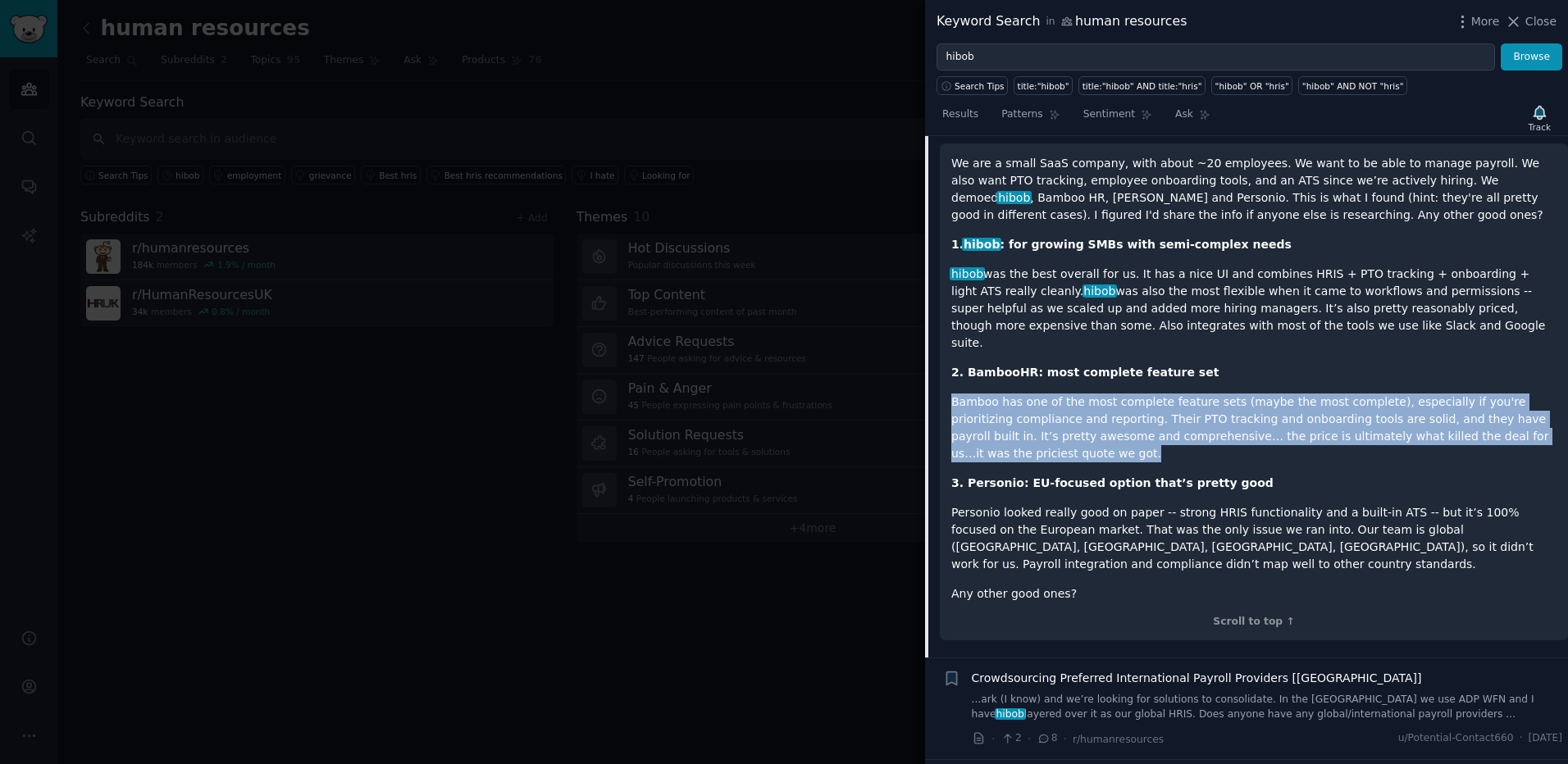
click at [1161, 406] on p "Bamboo has one of the most complete feature sets (maybe the most complete), esp…" at bounding box center [1253, 428] width 605 height 69
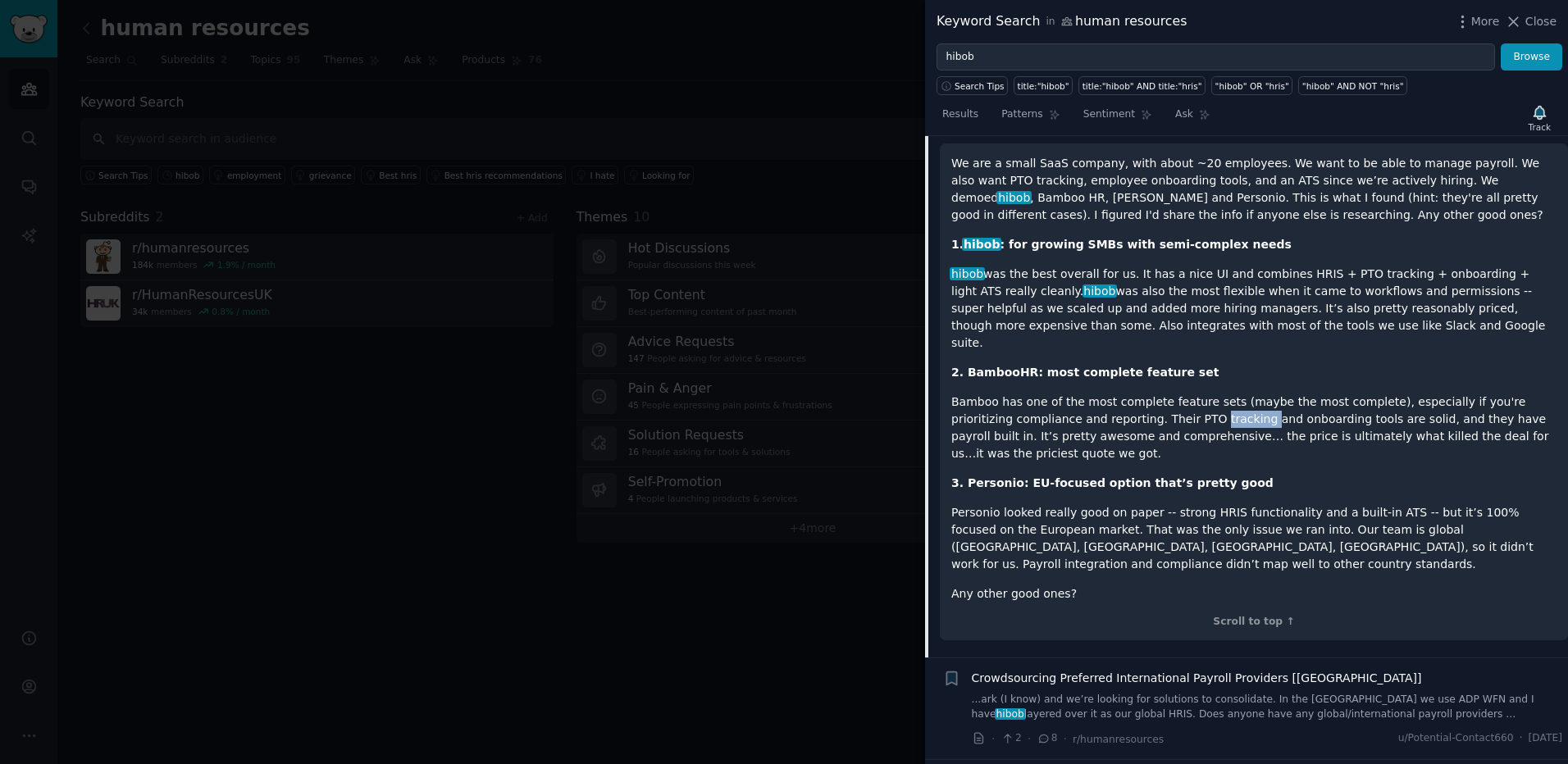
click at [1161, 406] on p "Bamboo has one of the most complete feature sets (maybe the most complete), esp…" at bounding box center [1253, 428] width 605 height 69
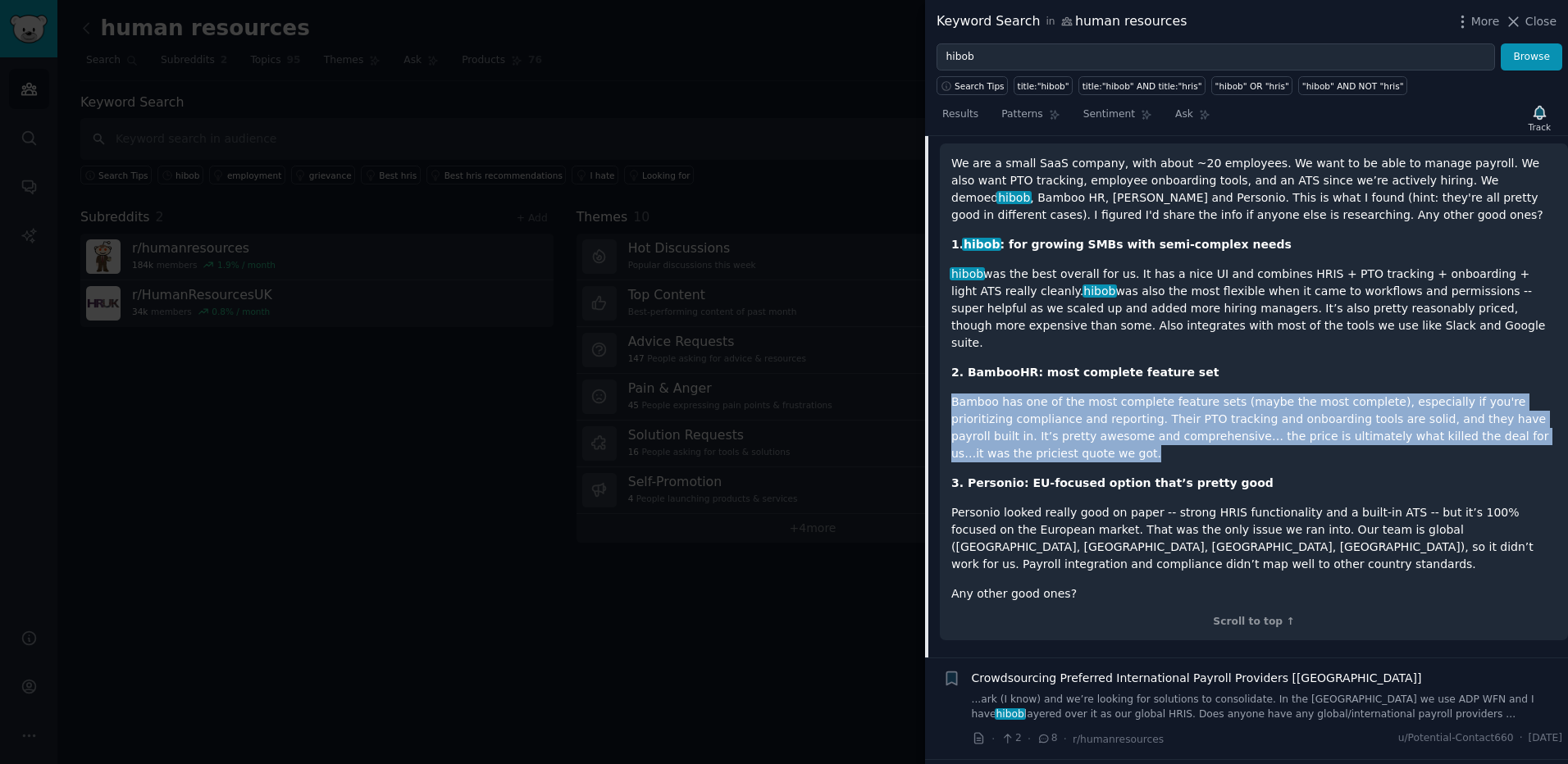
click at [1156, 406] on p "Bamboo has one of the most complete feature sets (maybe the most complete), esp…" at bounding box center [1253, 428] width 605 height 69
drag, startPoint x: 1156, startPoint y: 406, endPoint x: 1120, endPoint y: 401, distance: 36.3
click at [1120, 401] on p "Bamboo has one of the most complete feature sets (maybe the most complete), esp…" at bounding box center [1253, 428] width 605 height 69
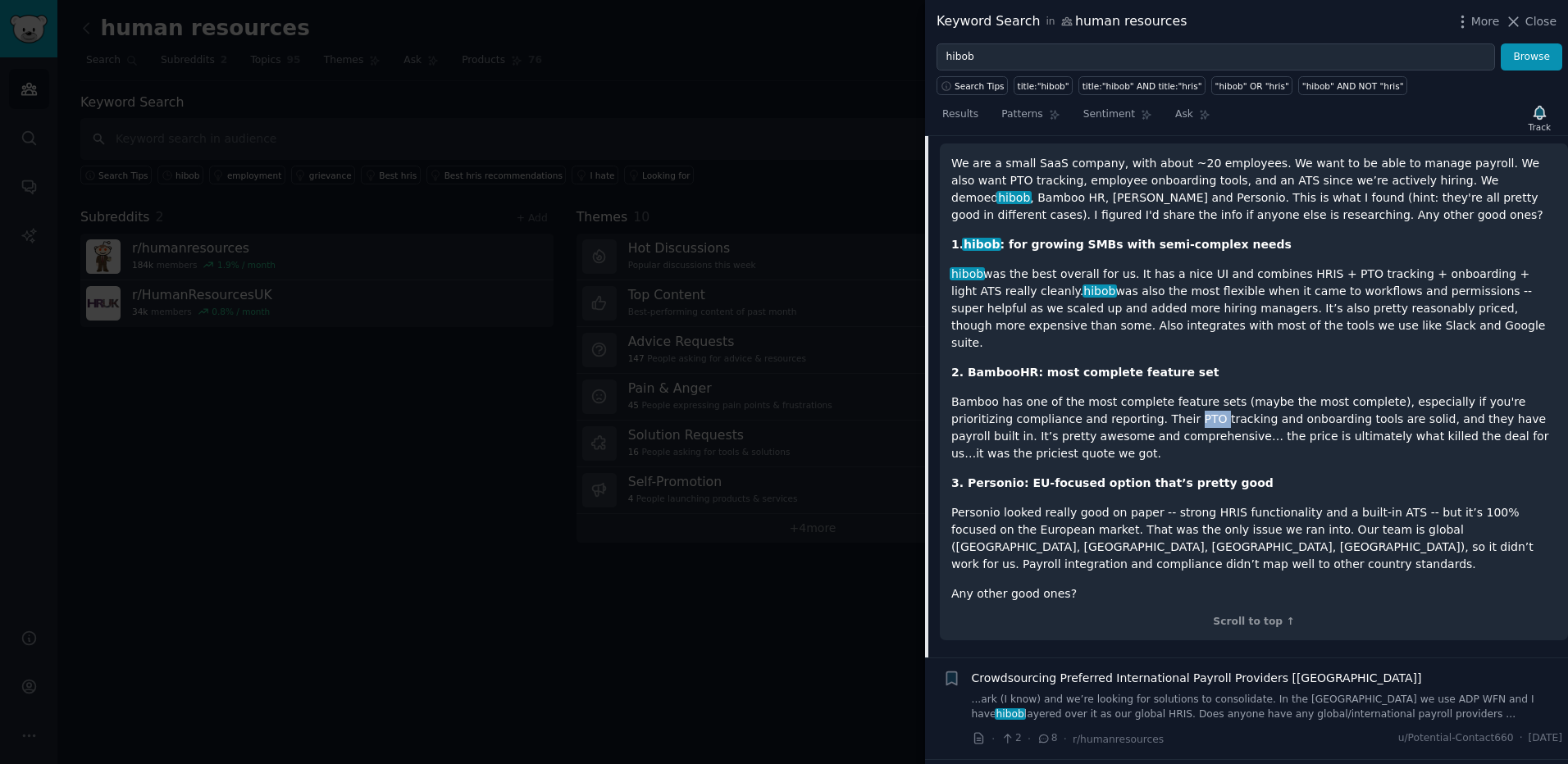
click at [1120, 401] on p "Bamboo has one of the most complete feature sets (maybe the most complete), esp…" at bounding box center [1253, 428] width 605 height 69
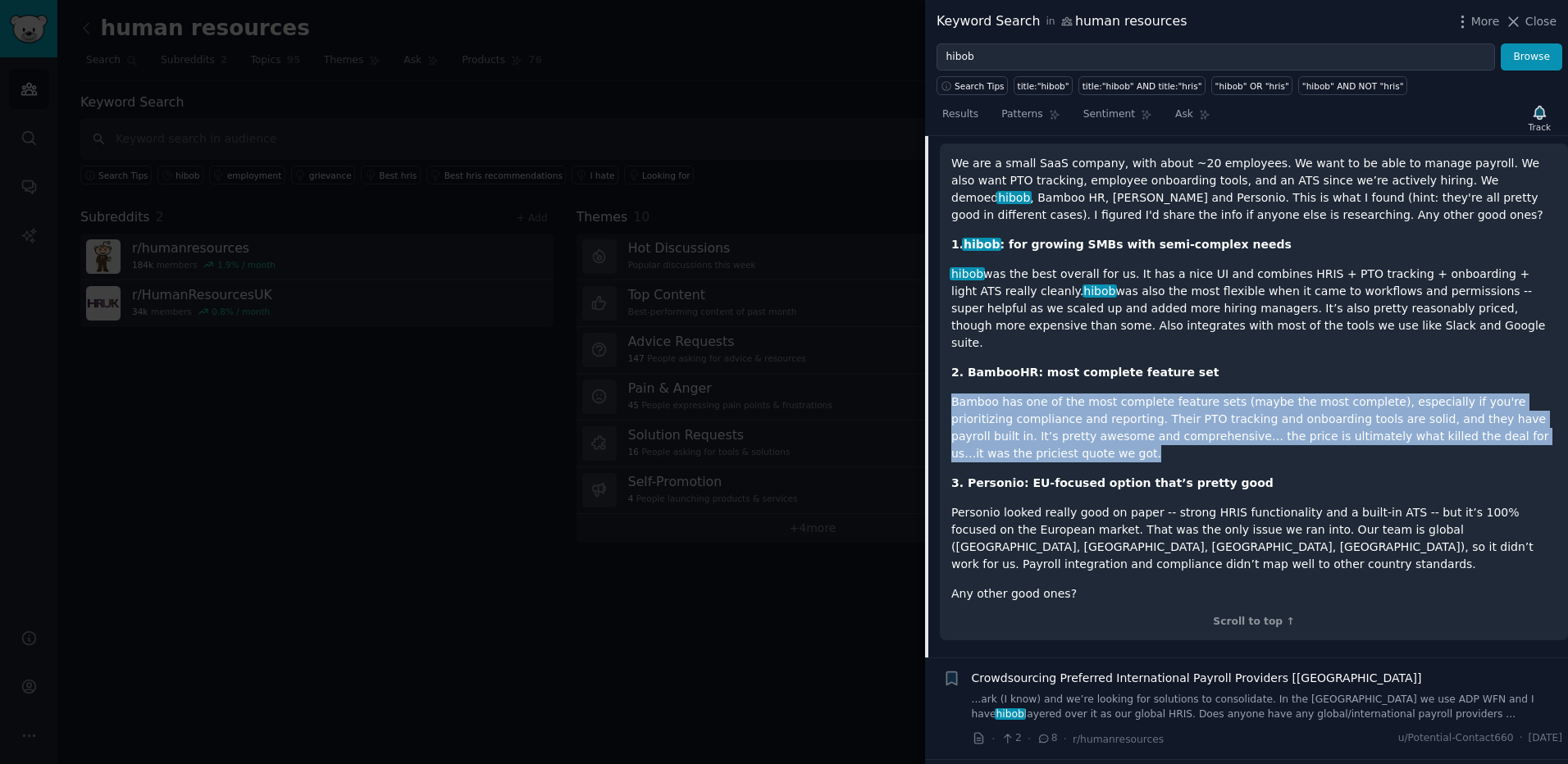
click at [1120, 401] on p "Bamboo has one of the most complete feature sets (maybe the most complete), esp…" at bounding box center [1253, 428] width 605 height 69
drag, startPoint x: 1120, startPoint y: 401, endPoint x: 1096, endPoint y: 404, distance: 24.2
click at [1096, 404] on p "Bamboo has one of the most complete feature sets (maybe the most complete), esp…" at bounding box center [1253, 428] width 605 height 69
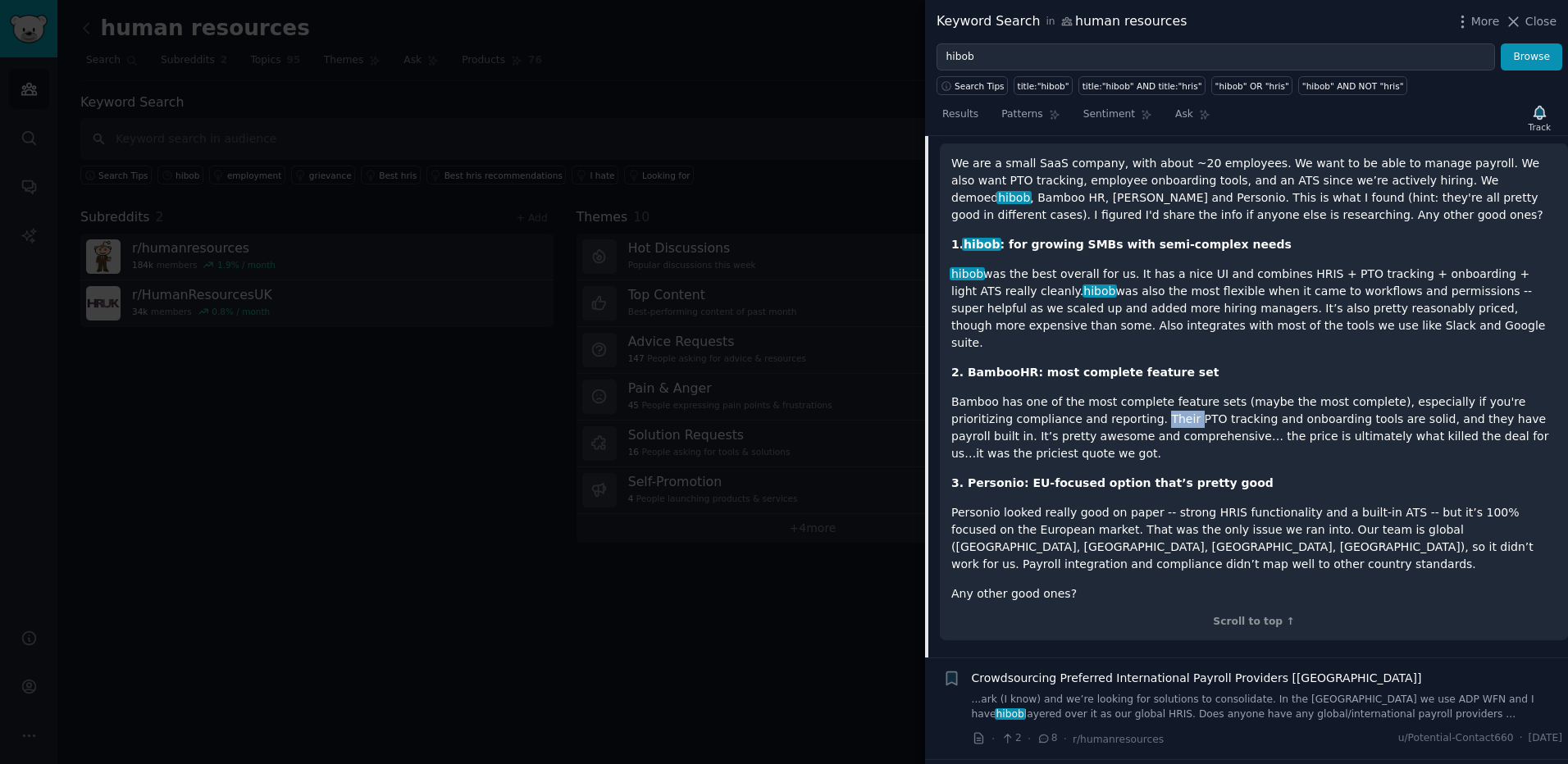
click at [1096, 404] on p "Bamboo has one of the most complete feature sets (maybe the most complete), esp…" at bounding box center [1253, 428] width 605 height 69
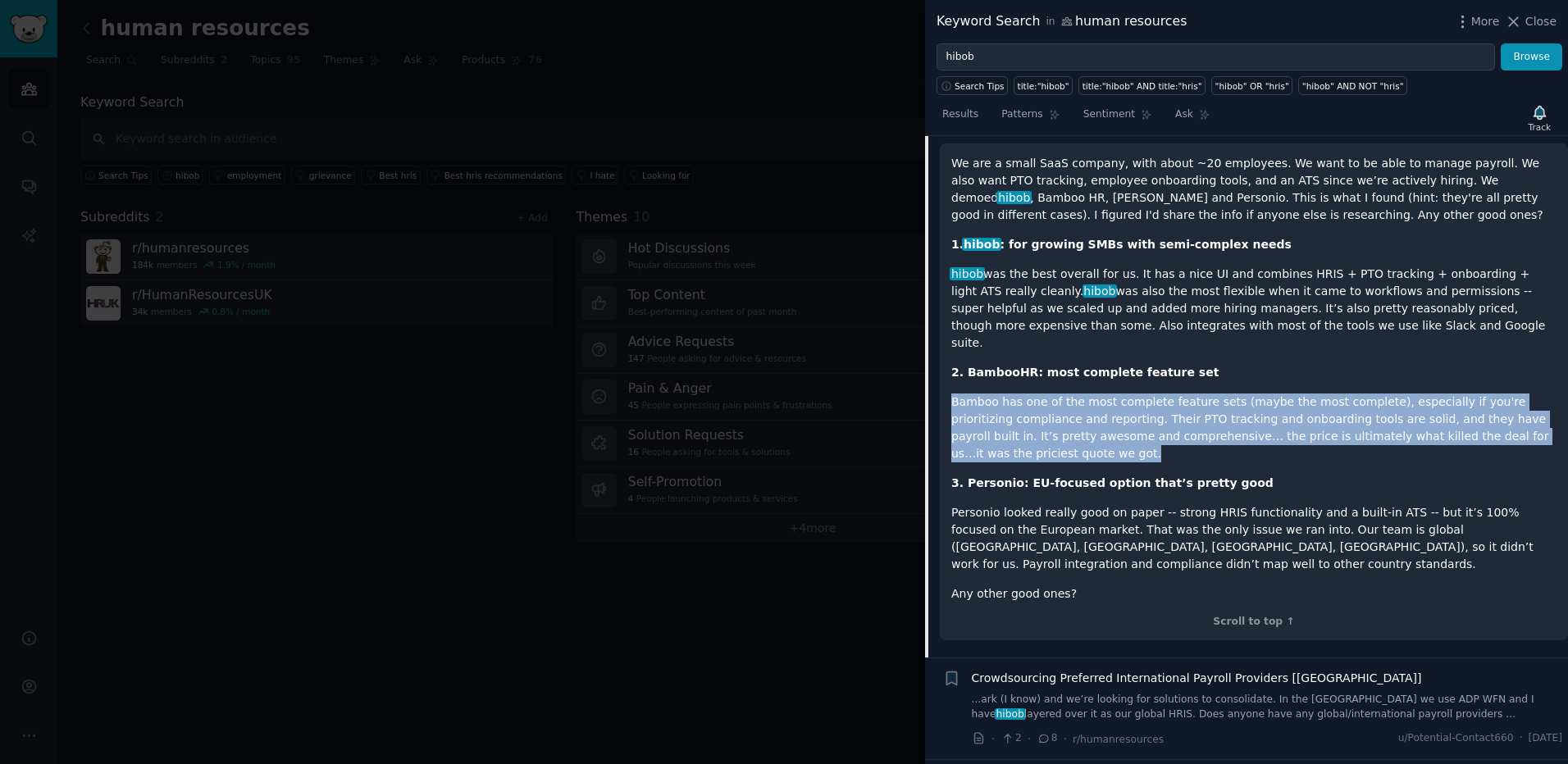
click at [1096, 404] on p "Bamboo has one of the most complete feature sets (maybe the most complete), esp…" at bounding box center [1253, 428] width 605 height 69
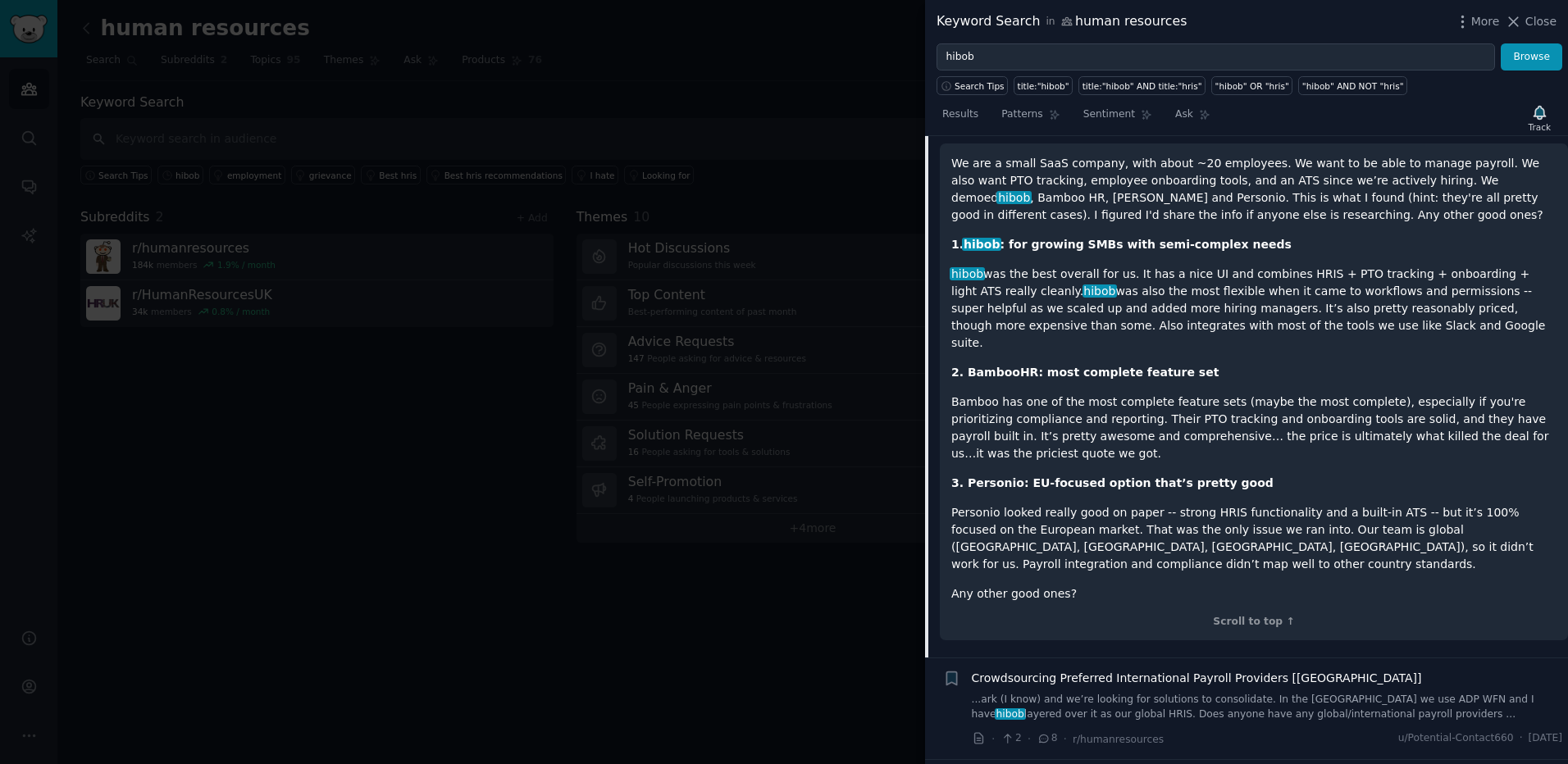
drag, startPoint x: 1096, startPoint y: 404, endPoint x: 1077, endPoint y: 489, distance: 87.1
click at [1077, 504] on p "Personio looked really good on paper -- strong HRIS functionality and a built-i…" at bounding box center [1253, 538] width 605 height 69
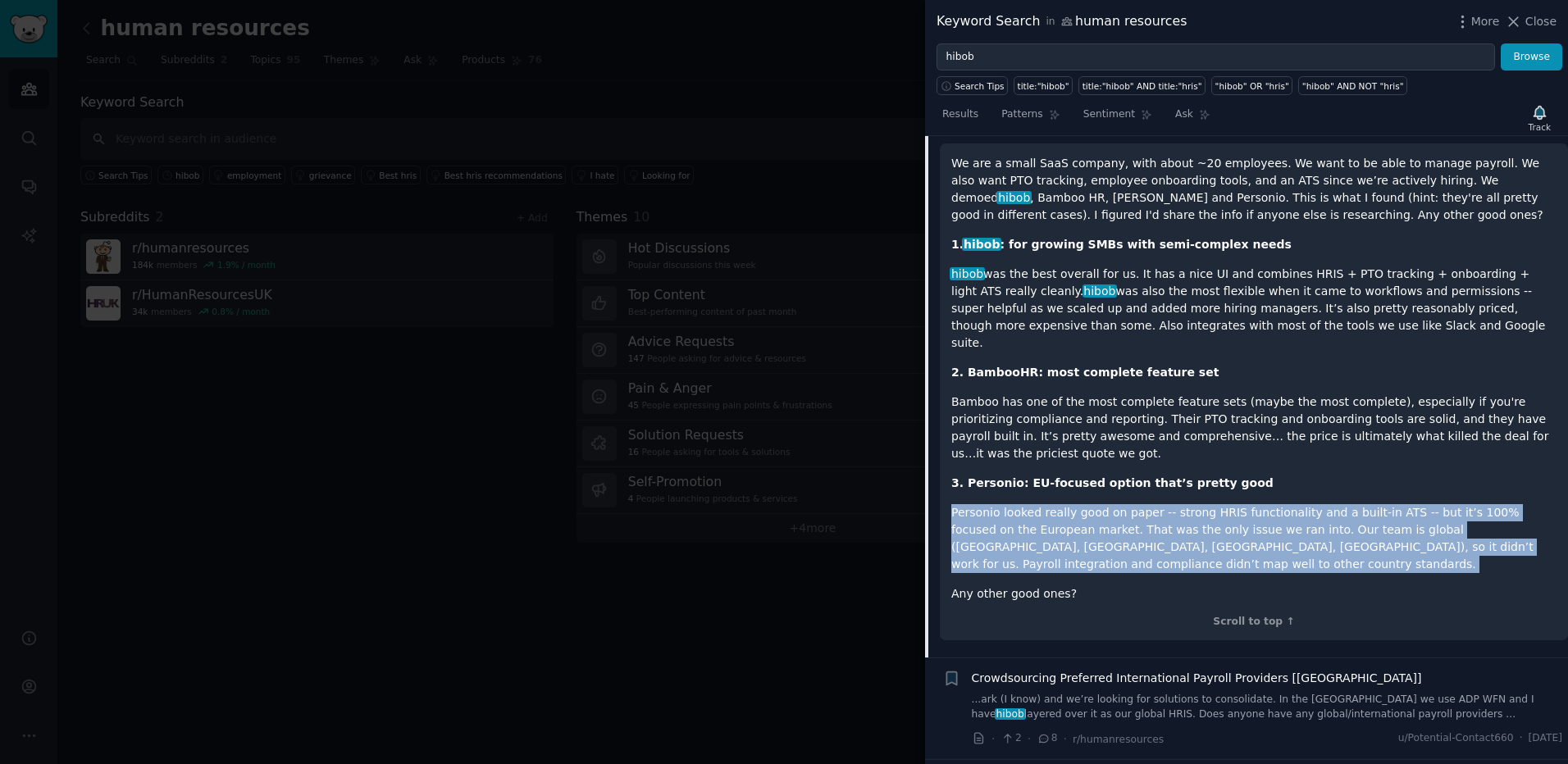
click at [1077, 504] on p "Personio looked really good on paper -- strong HRIS functionality and a built-i…" at bounding box center [1253, 538] width 605 height 69
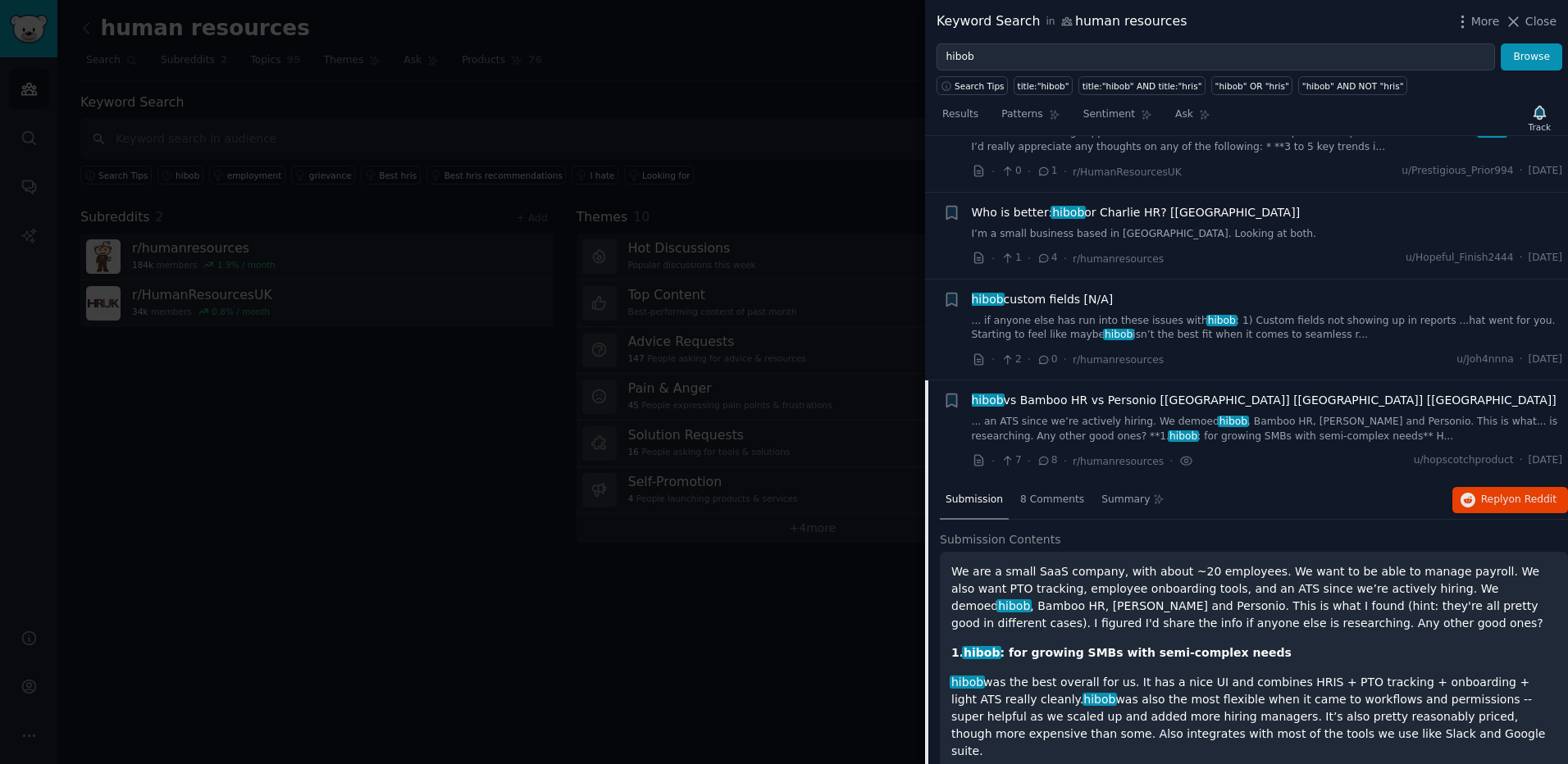
scroll to position [170, 0]
click at [1051, 396] on span "hibob vs Bamboo HR vs Personio [[GEOGRAPHIC_DATA]] [[GEOGRAPHIC_DATA]] [[GEOGRA…" at bounding box center [1264, 402] width 585 height 18
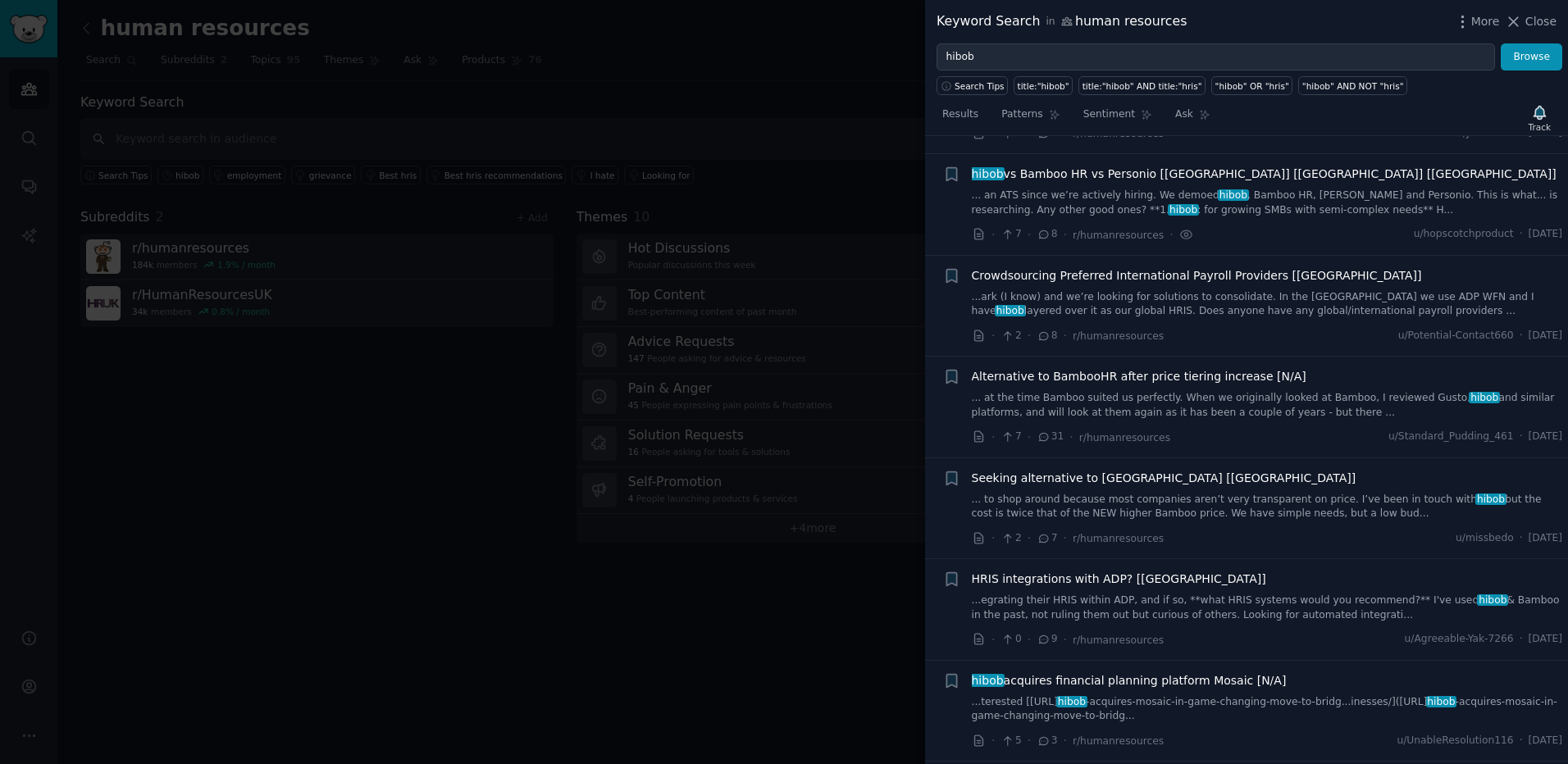
scroll to position [416, 0]
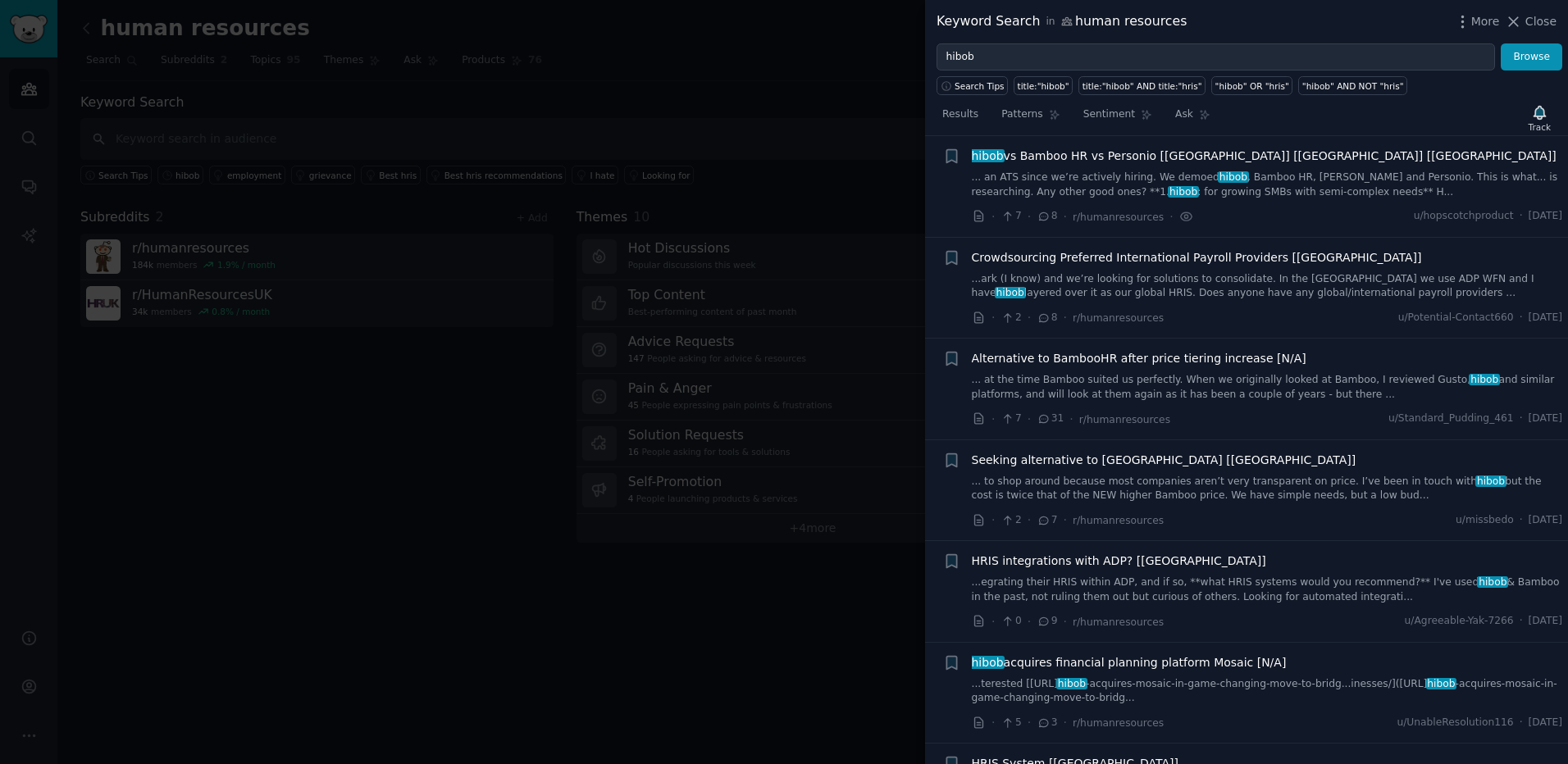
click at [1261, 285] on link "...ark (I know) and we’re looking for solutions to consolidate. In the [GEOGRAP…" at bounding box center [1267, 286] width 591 height 29
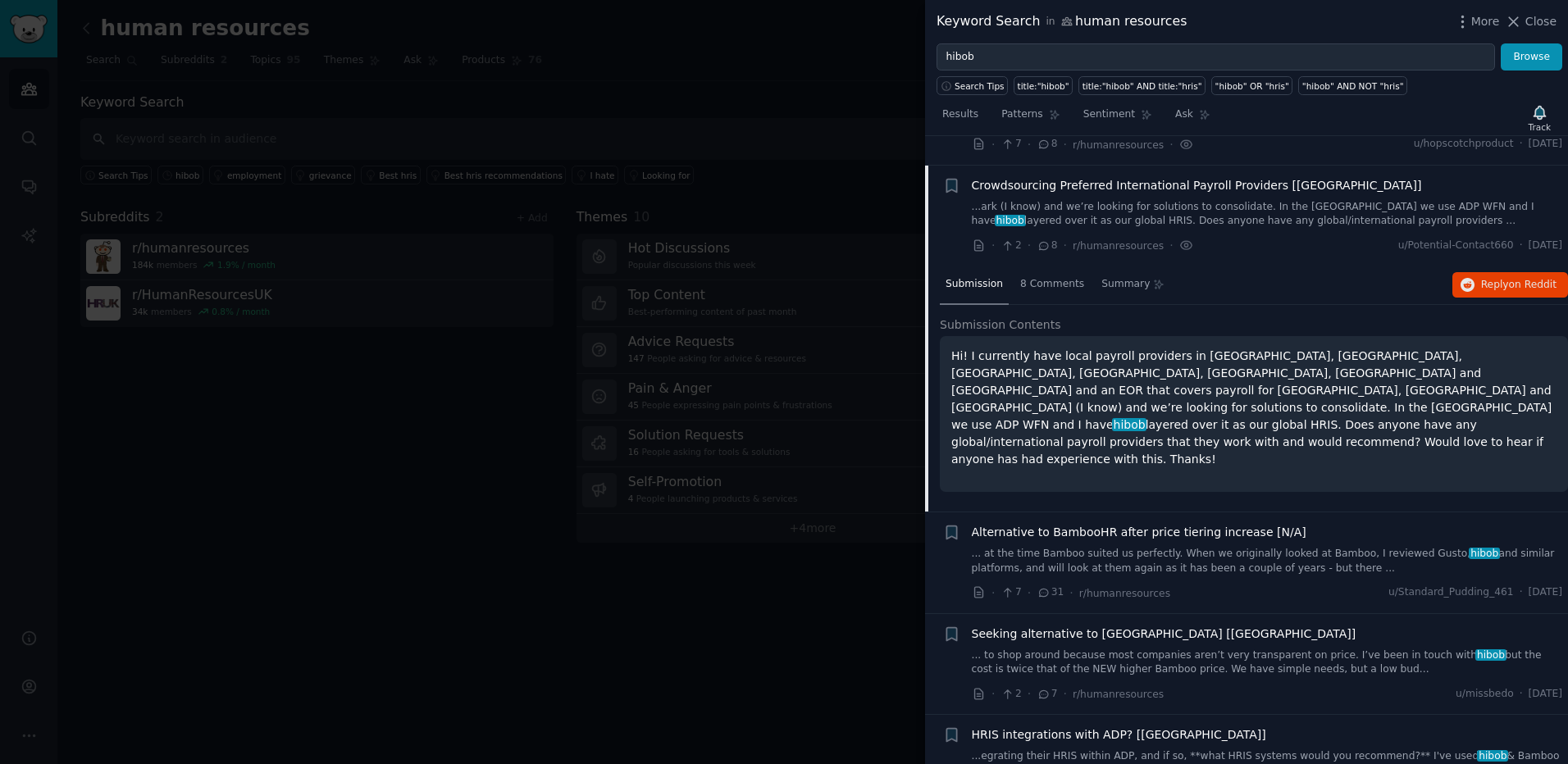
scroll to position [518, 0]
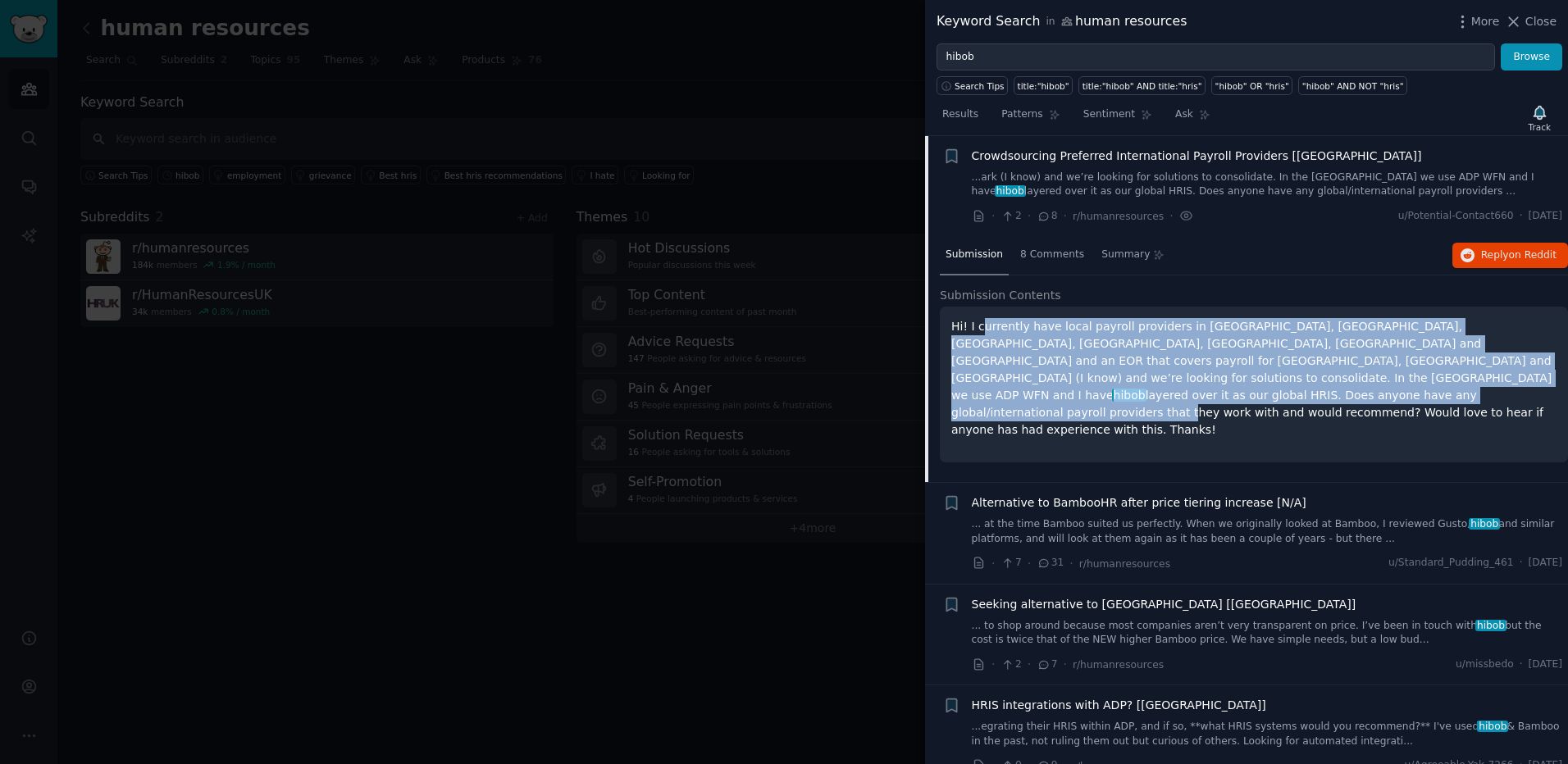
drag, startPoint x: 979, startPoint y: 329, endPoint x: 1064, endPoint y: 385, distance: 101.8
click at [1064, 385] on p "Hi! I currently have local payroll providers in [GEOGRAPHIC_DATA], [GEOGRAPHIC_…" at bounding box center [1253, 379] width 605 height 121
click at [1032, 332] on p "Hi! I currently have local payroll providers in [GEOGRAPHIC_DATA], [GEOGRAPHIC_…" at bounding box center [1253, 379] width 605 height 121
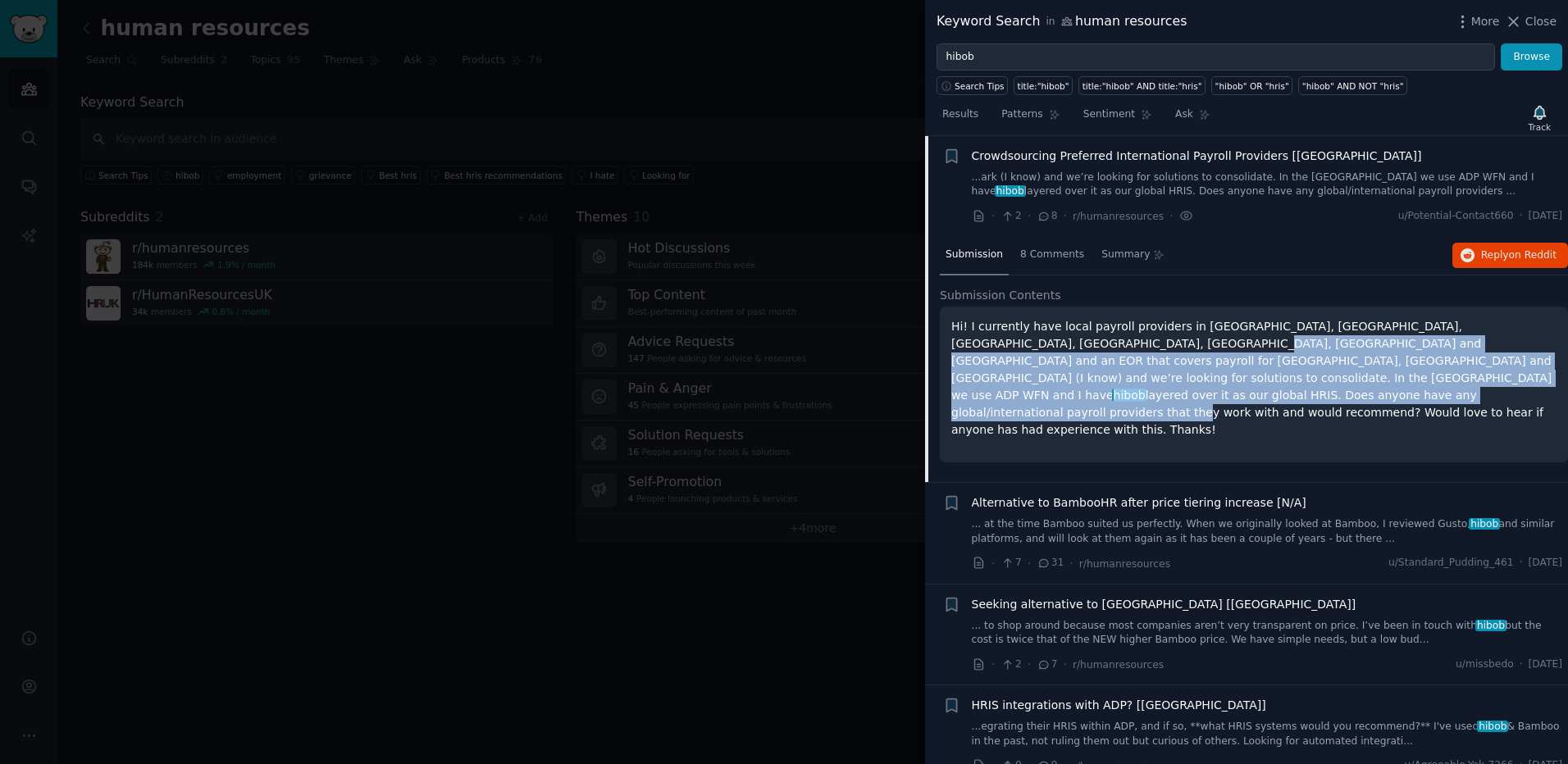
drag, startPoint x: 1027, startPoint y: 336, endPoint x: 1070, endPoint y: 370, distance: 54.8
click at [1070, 370] on p "Hi! I currently have local payroll providers in [GEOGRAPHIC_DATA], [GEOGRAPHIC_…" at bounding box center [1253, 379] width 605 height 121
drag, startPoint x: 1196, startPoint y: 348, endPoint x: 1180, endPoint y: 395, distance: 49.6
click at [1180, 395] on p "Hi! I currently have local payroll providers in [GEOGRAPHIC_DATA], [GEOGRAPHIC_…" at bounding box center [1253, 379] width 605 height 121
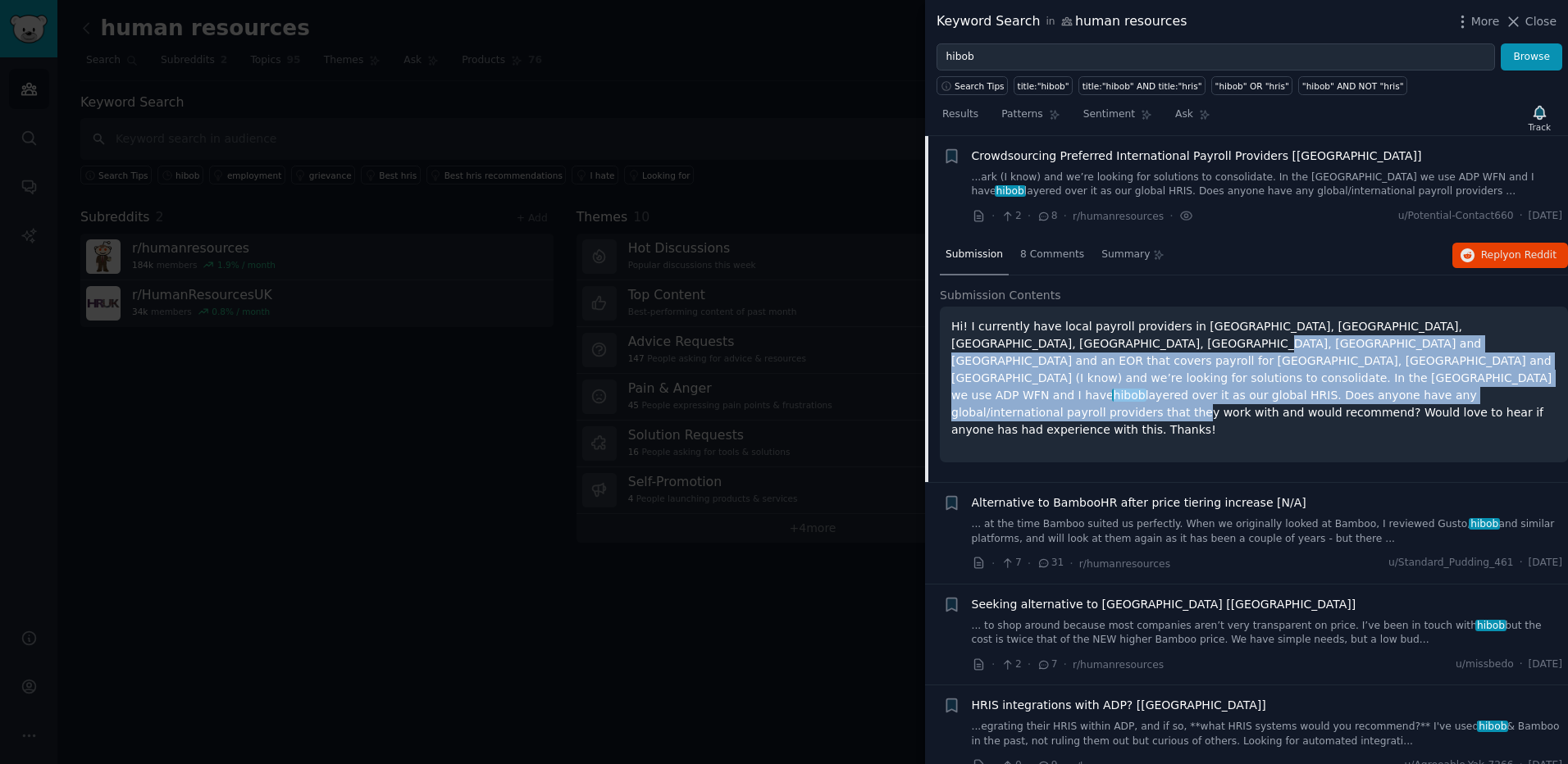
click at [1180, 395] on p "Hi! I currently have local payroll providers in [GEOGRAPHIC_DATA], [GEOGRAPHIC_…" at bounding box center [1253, 379] width 605 height 121
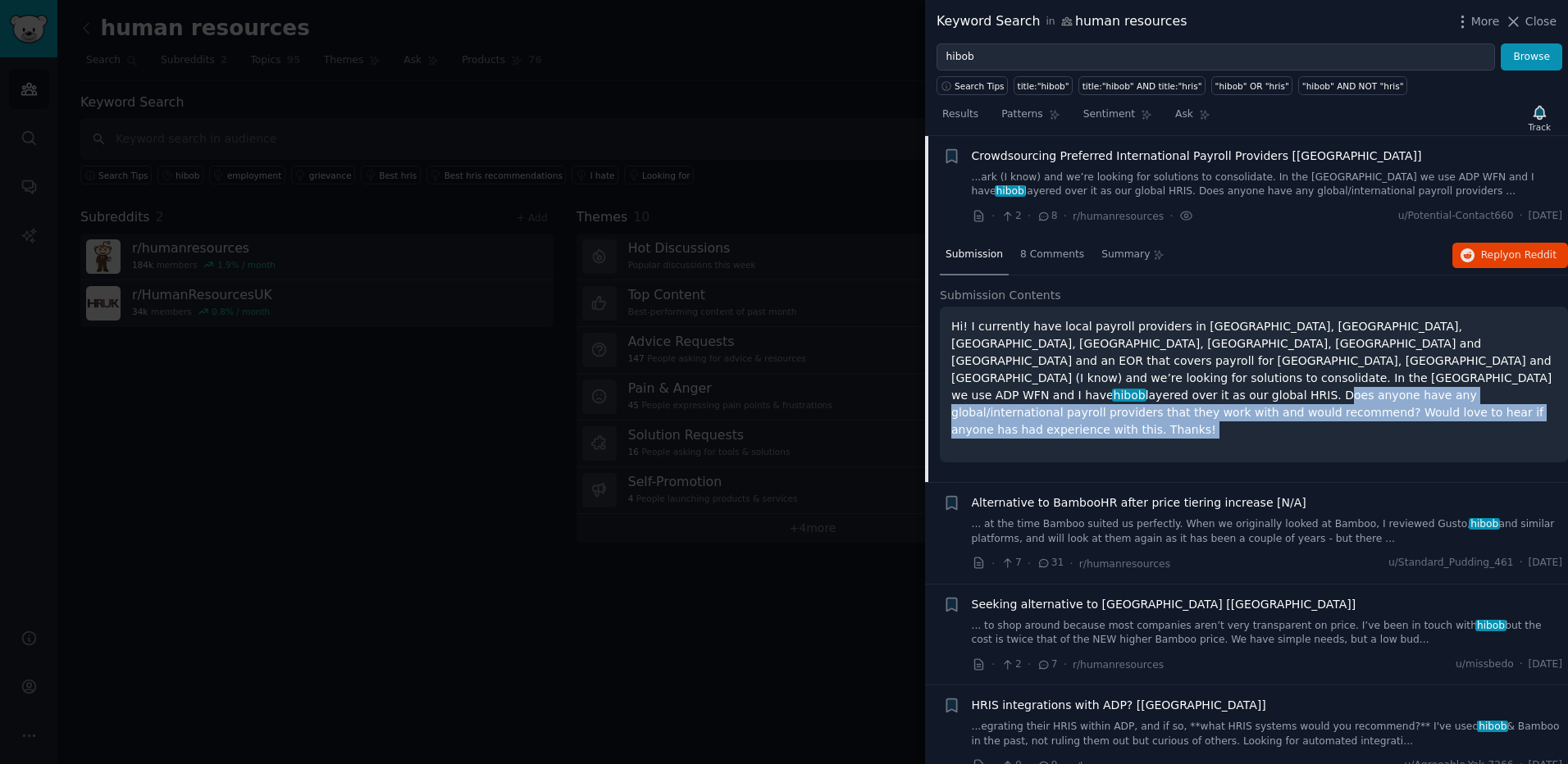
drag, startPoint x: 1180, startPoint y: 395, endPoint x: 1319, endPoint y: 364, distance: 142.4
click at [1319, 364] on p "Hi! I currently have local payroll providers in [GEOGRAPHIC_DATA], [GEOGRAPHIC_…" at bounding box center [1253, 379] width 605 height 121
drag, startPoint x: 1319, startPoint y: 364, endPoint x: 1310, endPoint y: 391, distance: 28.5
click at [1310, 391] on p "Hi! I currently have local payroll providers in [GEOGRAPHIC_DATA], [GEOGRAPHIC_…" at bounding box center [1253, 379] width 605 height 121
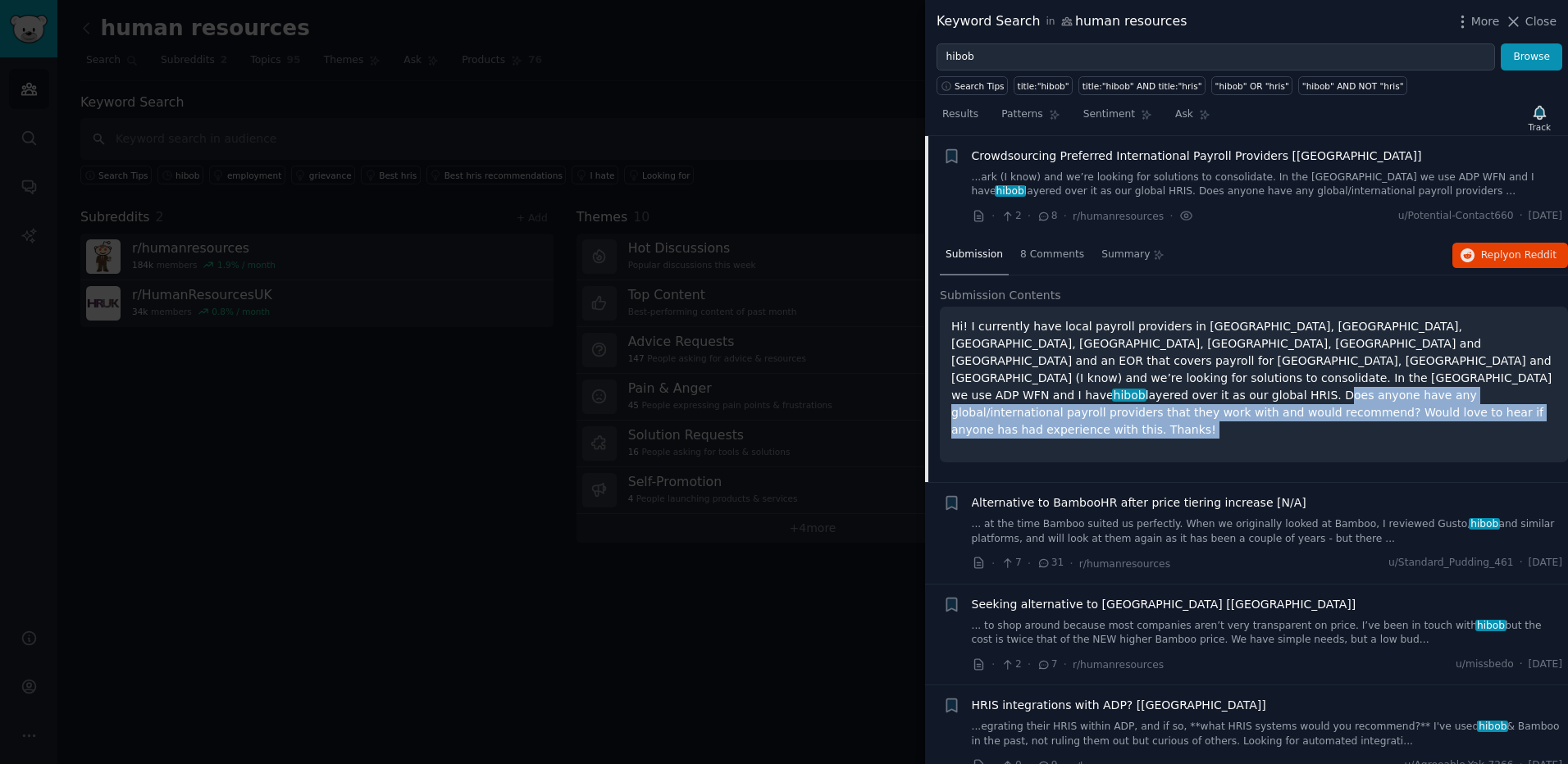
click at [1310, 391] on p "Hi! I currently have local payroll providers in [GEOGRAPHIC_DATA], [GEOGRAPHIC_…" at bounding box center [1253, 379] width 605 height 121
drag, startPoint x: 1310, startPoint y: 391, endPoint x: 1314, endPoint y: 364, distance: 27.3
click at [1314, 364] on p "Hi! I currently have local payroll providers in [GEOGRAPHIC_DATA], [GEOGRAPHIC_…" at bounding box center [1253, 379] width 605 height 121
drag, startPoint x: 1314, startPoint y: 364, endPoint x: 1308, endPoint y: 390, distance: 26.7
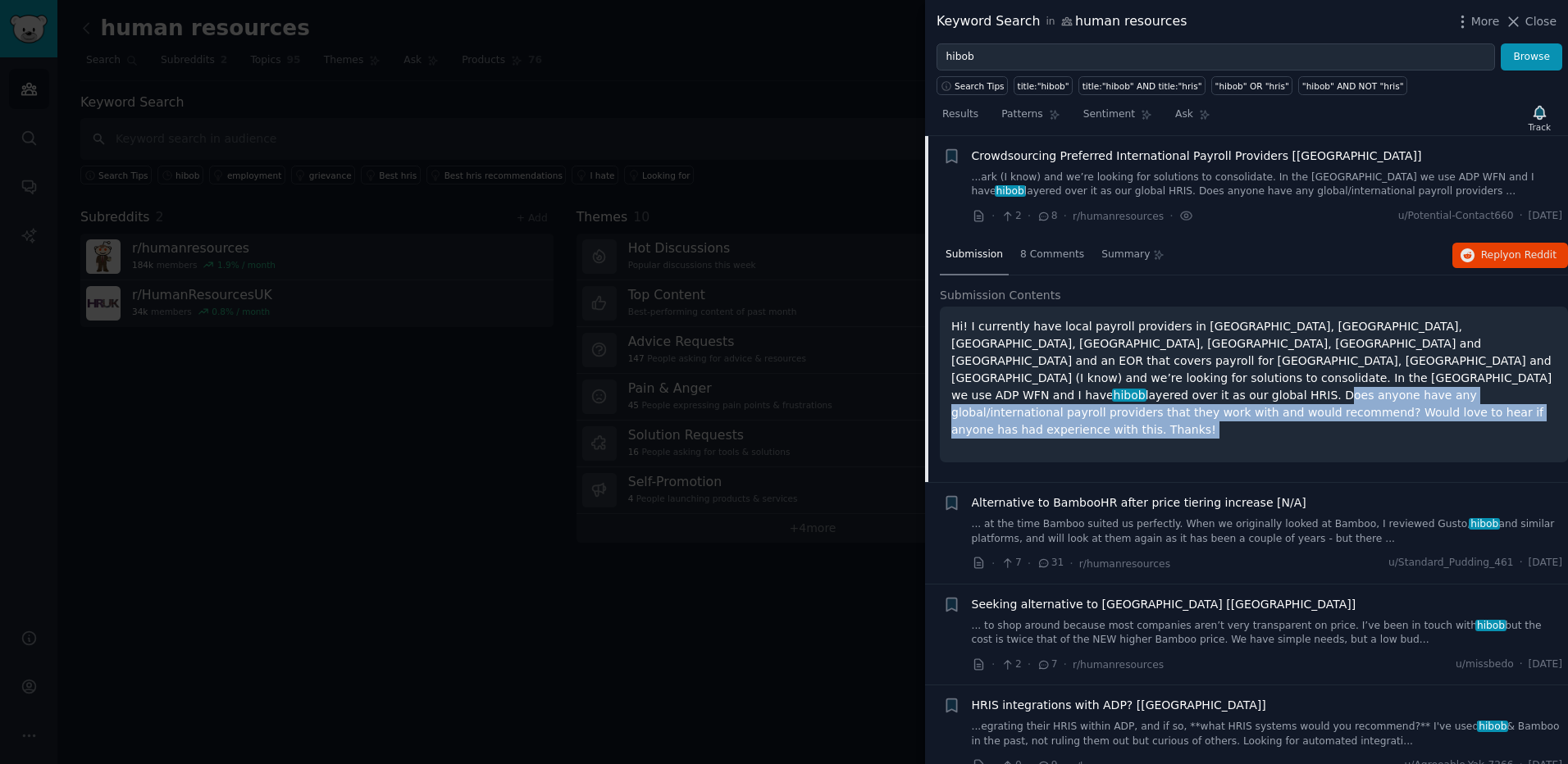
click at [1308, 390] on p "Hi! I currently have local payroll providers in [GEOGRAPHIC_DATA], [GEOGRAPHIC_…" at bounding box center [1253, 379] width 605 height 121
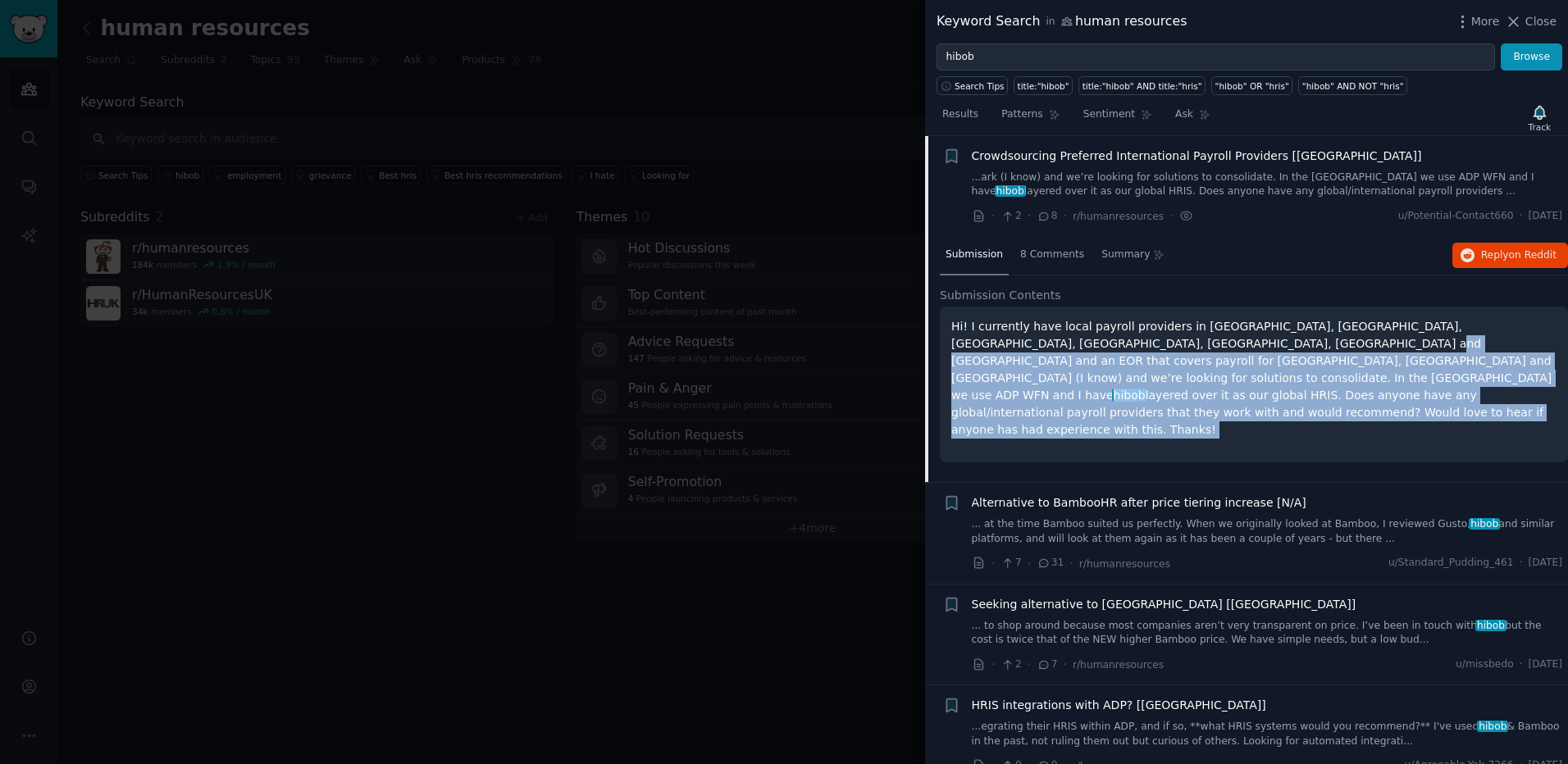
drag, startPoint x: 1308, startPoint y: 390, endPoint x: 1154, endPoint y: 342, distance: 161.3
click at [1154, 342] on p "Hi! I currently have local payroll providers in [GEOGRAPHIC_DATA], [GEOGRAPHIC_…" at bounding box center [1253, 379] width 605 height 121
click at [1156, 342] on p "Hi! I currently have local payroll providers in [GEOGRAPHIC_DATA], [GEOGRAPHIC_…" at bounding box center [1253, 379] width 605 height 121
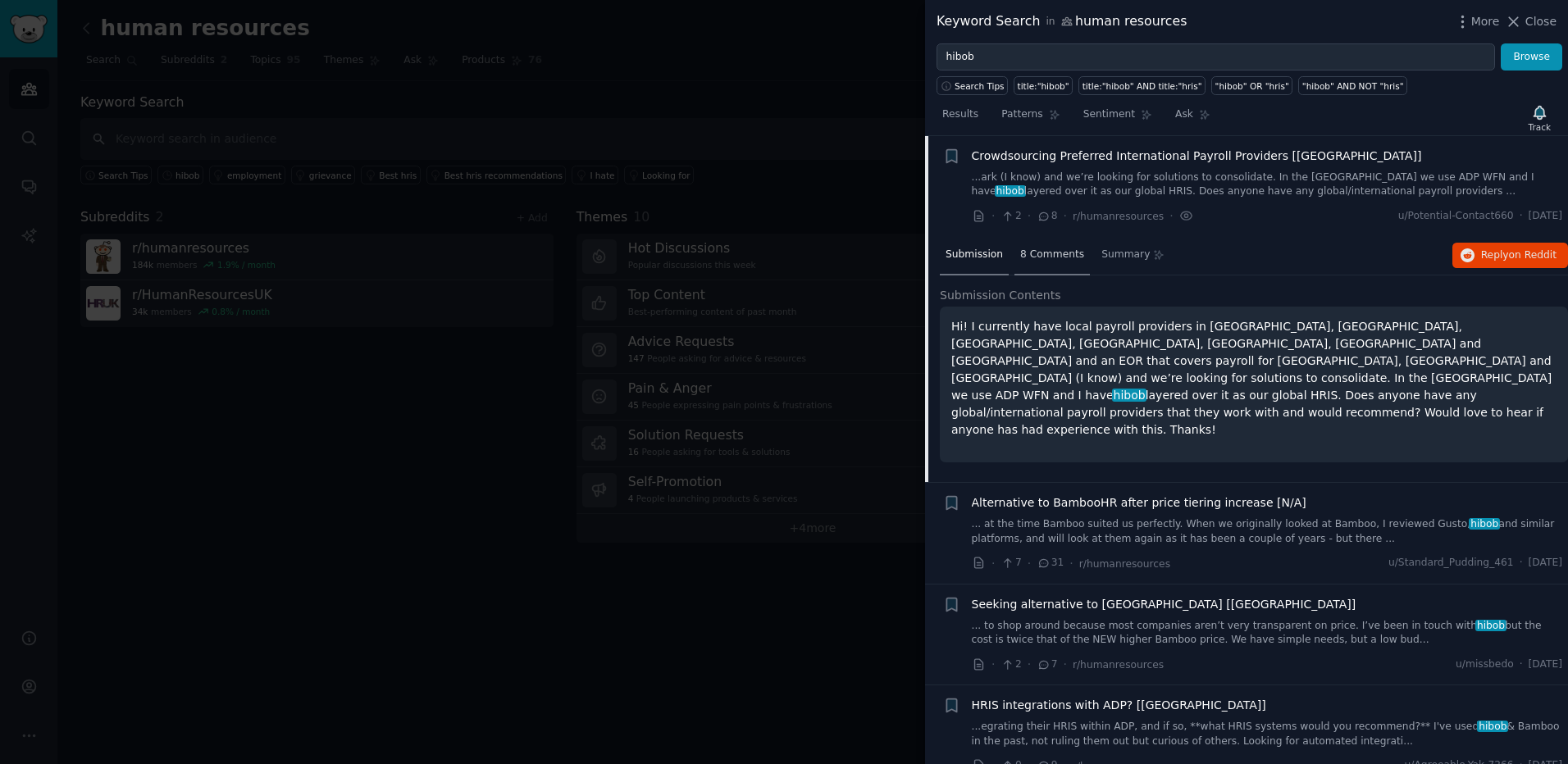
click at [1049, 257] on span "8 Comments" at bounding box center [1051, 255] width 64 height 15
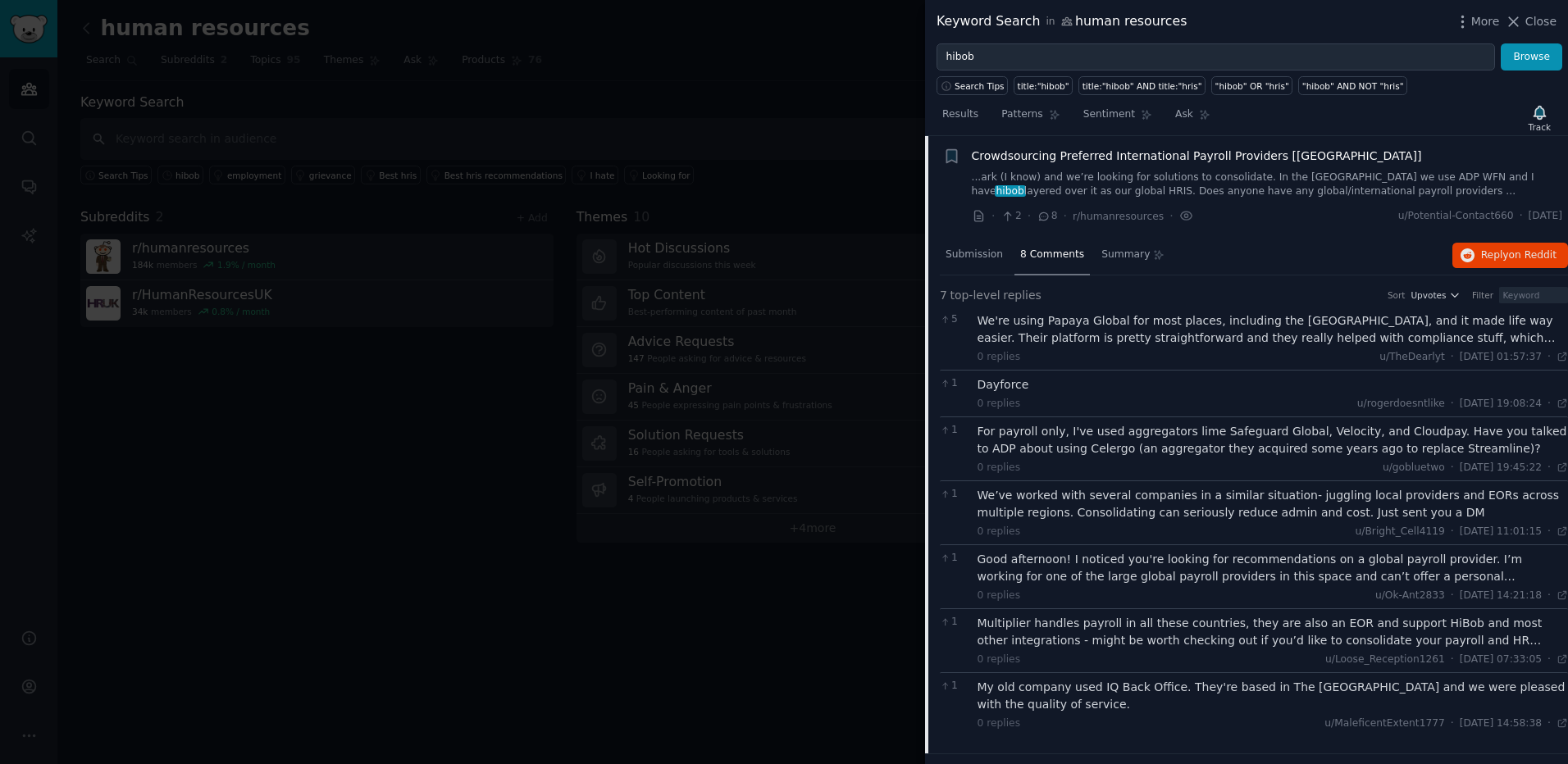
click at [1398, 332] on div "We're using Papaya Global for most places, including the [GEOGRAPHIC_DATA], and…" at bounding box center [1273, 329] width 591 height 34
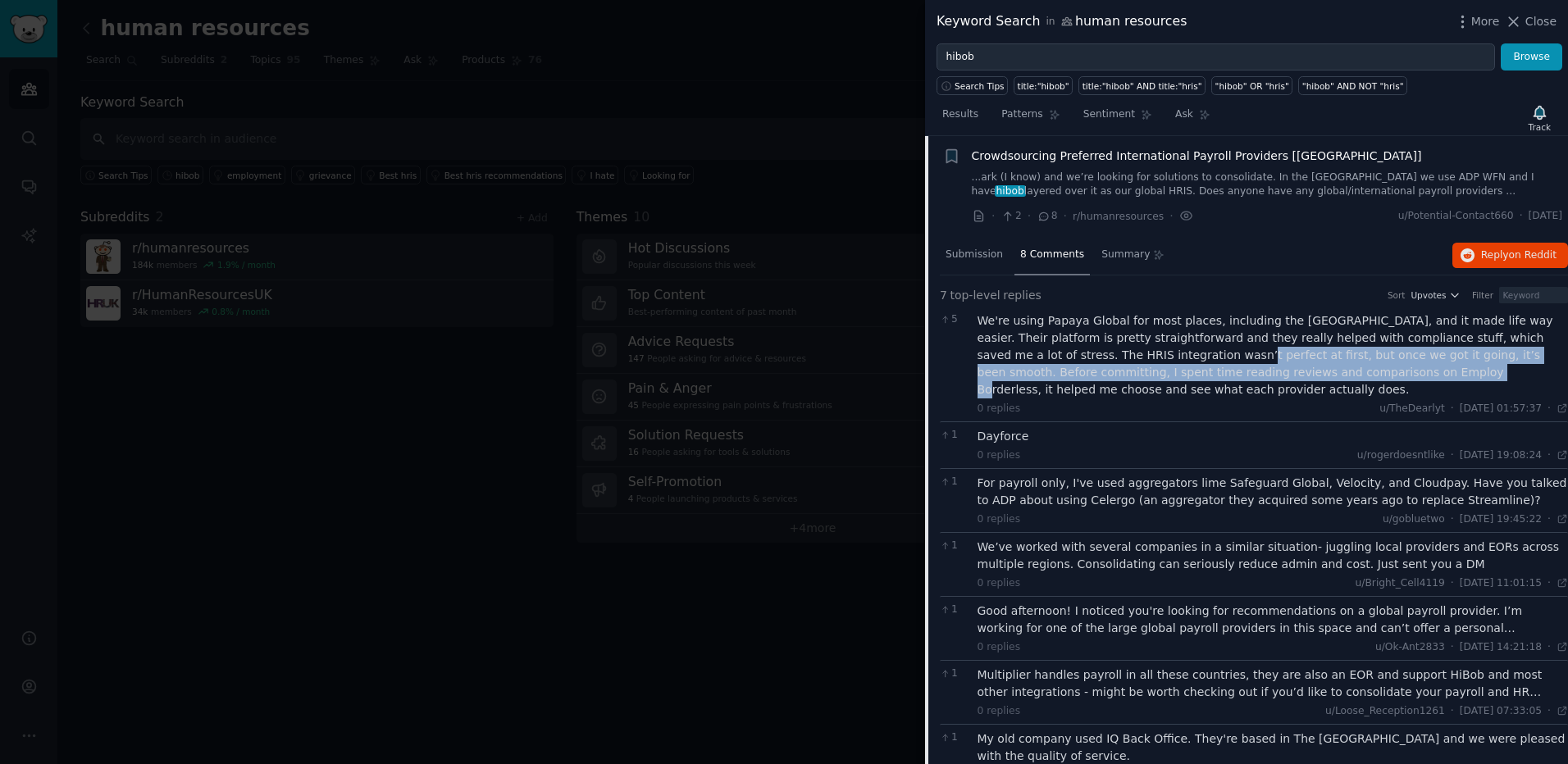
drag, startPoint x: 1069, startPoint y: 356, endPoint x: 1203, endPoint y: 374, distance: 135.2
click at [1203, 374] on div "We're using Papaya Global for most places, including the [GEOGRAPHIC_DATA], and…" at bounding box center [1273, 355] width 591 height 86
drag, startPoint x: 1171, startPoint y: 357, endPoint x: 1289, endPoint y: 370, distance: 118.7
click at [1289, 370] on div "We're using Papaya Global for most places, including the [GEOGRAPHIC_DATA], and…" at bounding box center [1273, 355] width 591 height 86
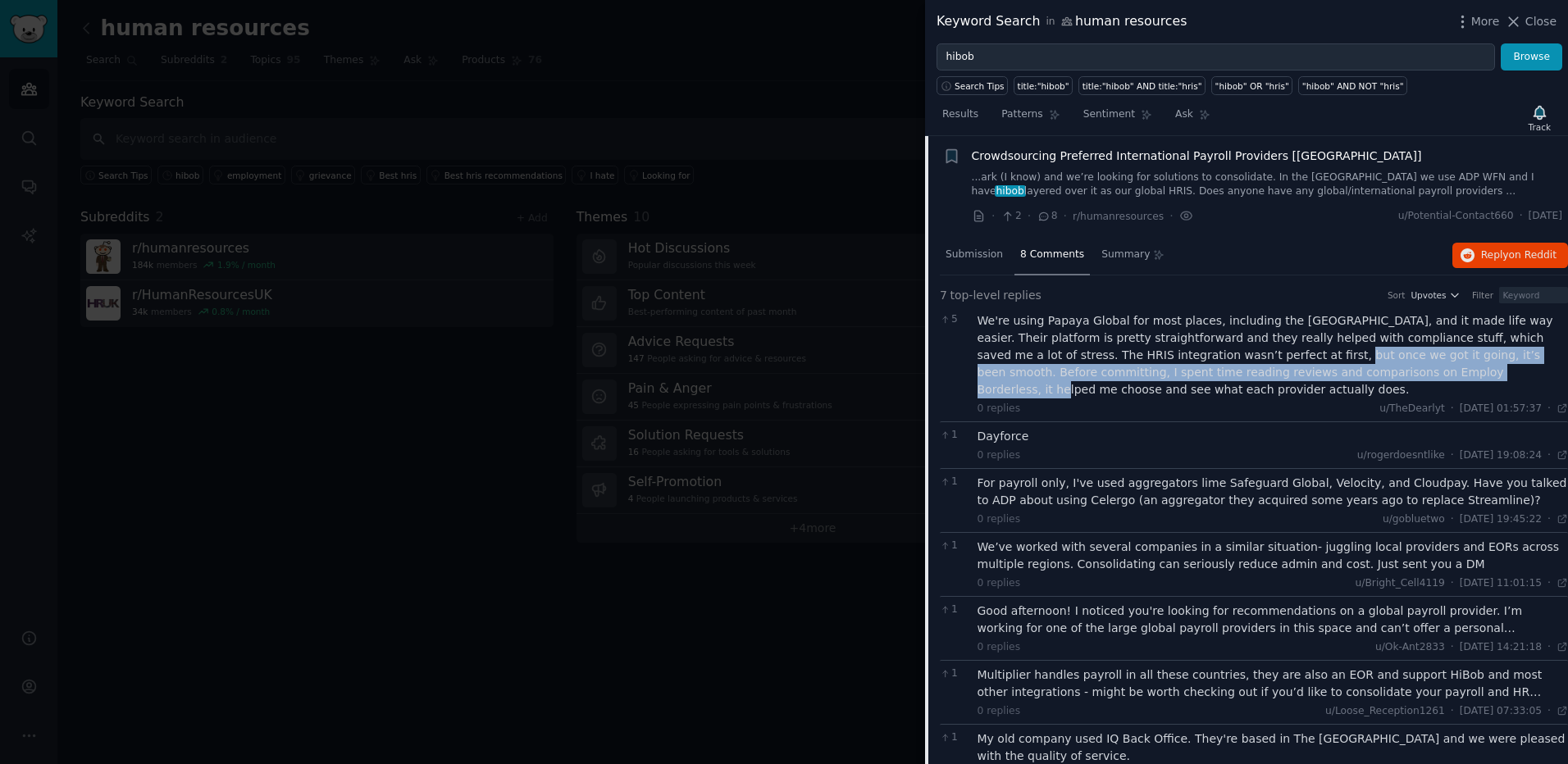
click at [1289, 370] on div "We're using Papaya Global for most places, including the [GEOGRAPHIC_DATA], and…" at bounding box center [1273, 355] width 591 height 86
drag, startPoint x: 1341, startPoint y: 358, endPoint x: 1544, endPoint y: 369, distance: 203.3
click at [1544, 369] on div "We're using Papaya Global for most places, including the [GEOGRAPHIC_DATA], and…" at bounding box center [1273, 355] width 591 height 86
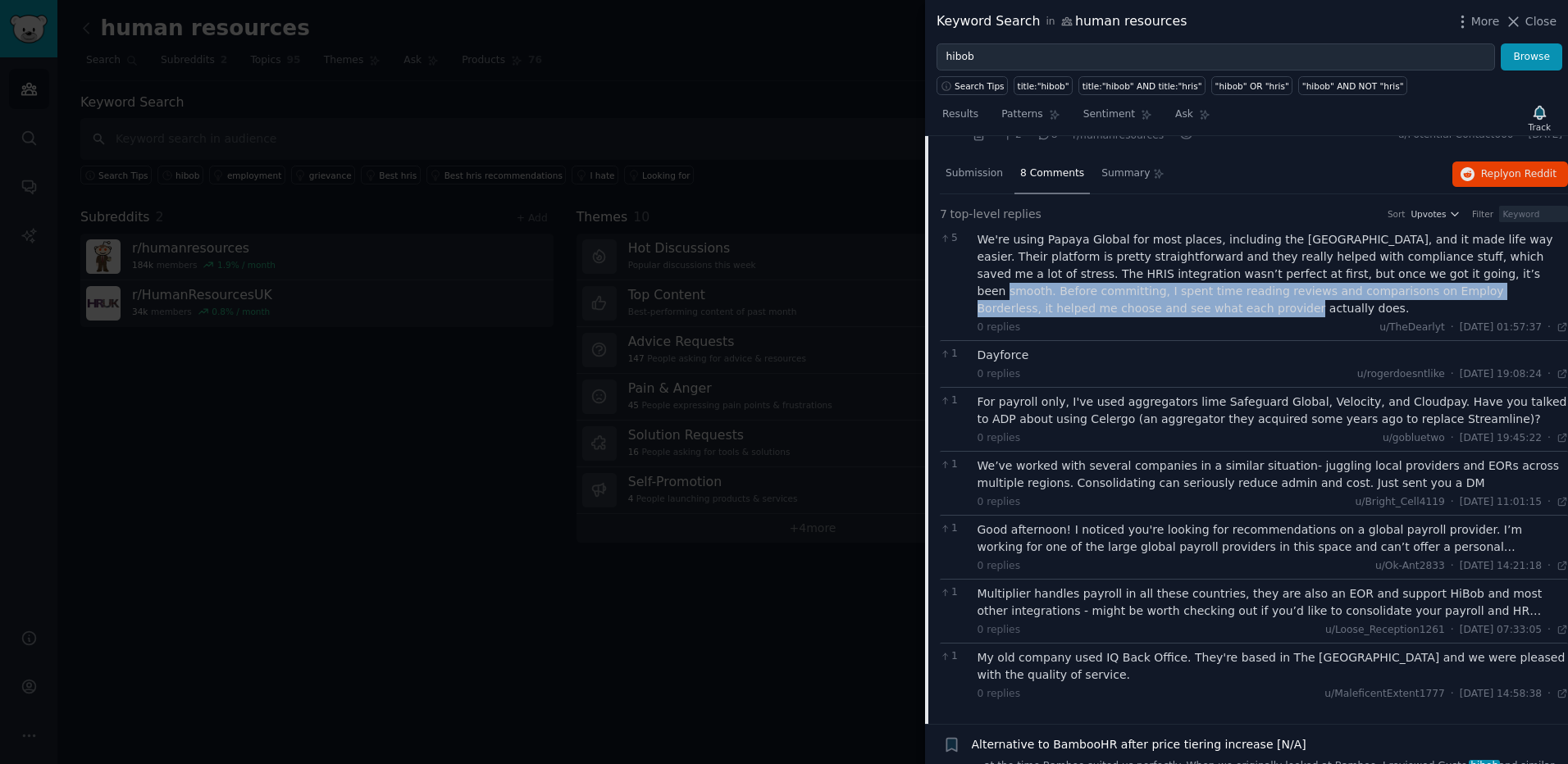
scroll to position [600, 0]
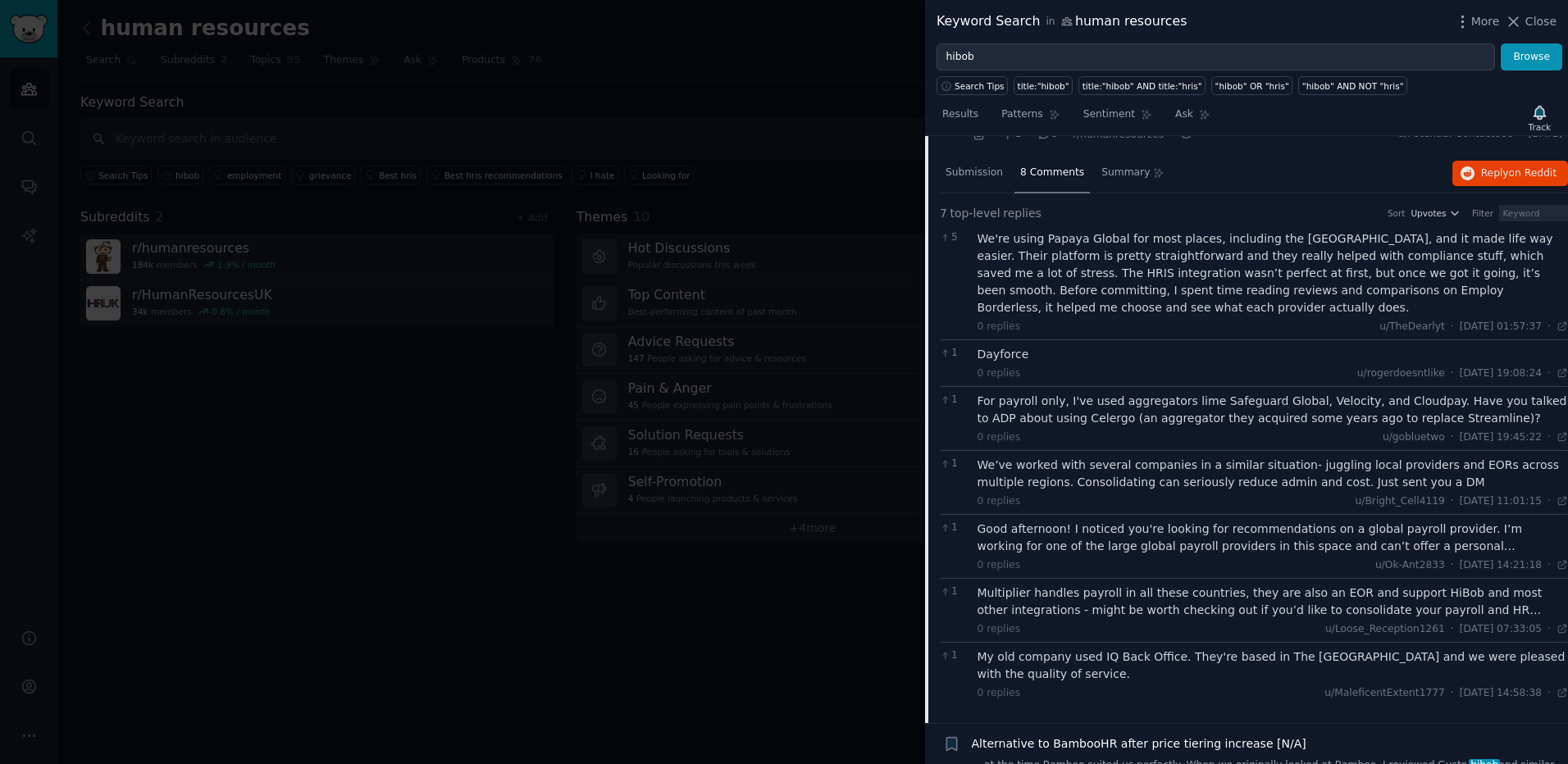
click at [1139, 366] on div "0 replies u/rogerdoesntlike · [DATE] 19:08:24 Fri 23/05/2025 ·" at bounding box center [1273, 374] width 591 height 15
click at [1090, 346] on div "Dayforce" at bounding box center [1273, 354] width 591 height 18
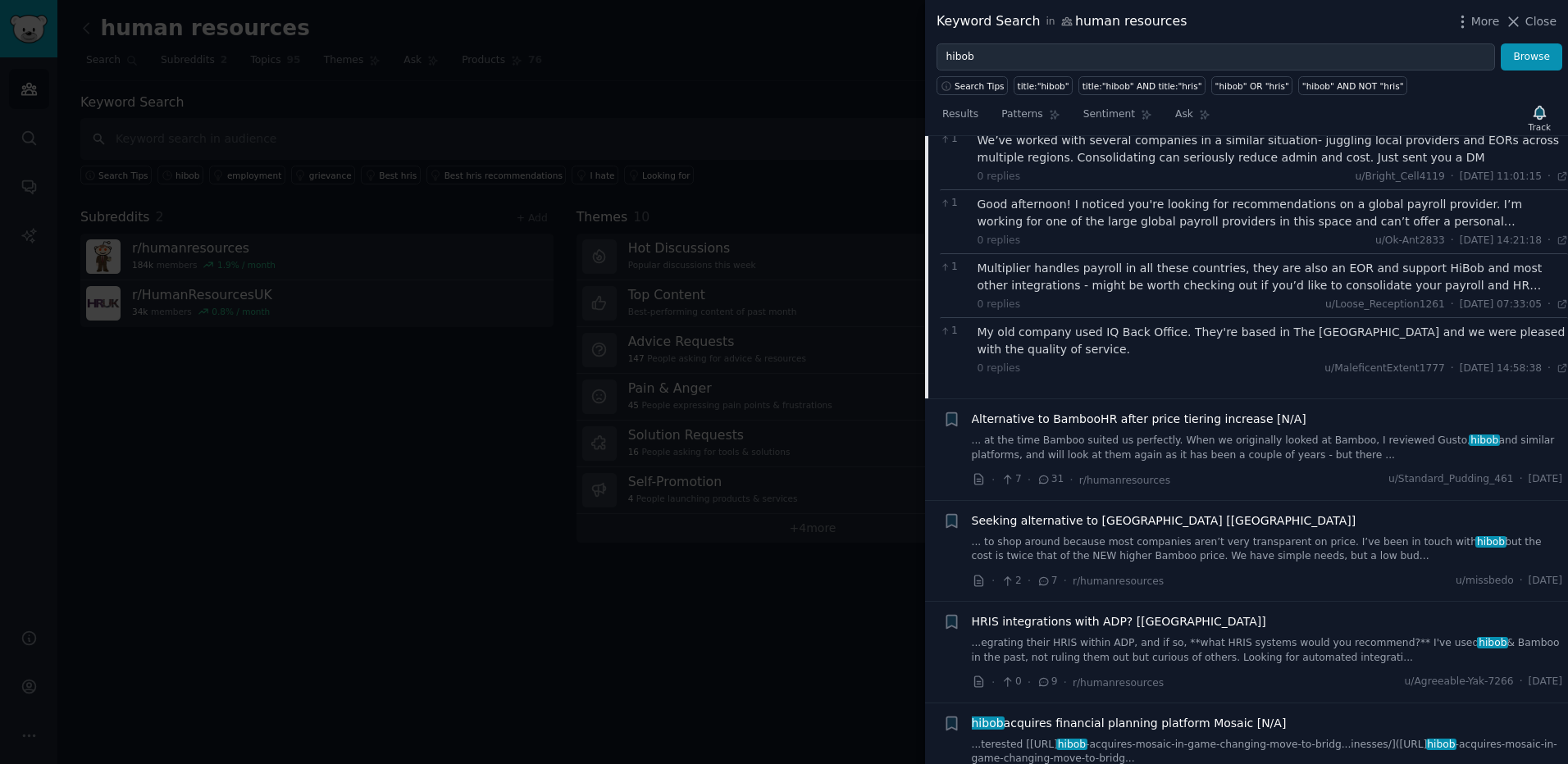
scroll to position [928, 0]
click at [1124, 432] on link "... at the time Bamboo suited us perfectly. When we originally looked at Bamboo…" at bounding box center [1267, 445] width 591 height 29
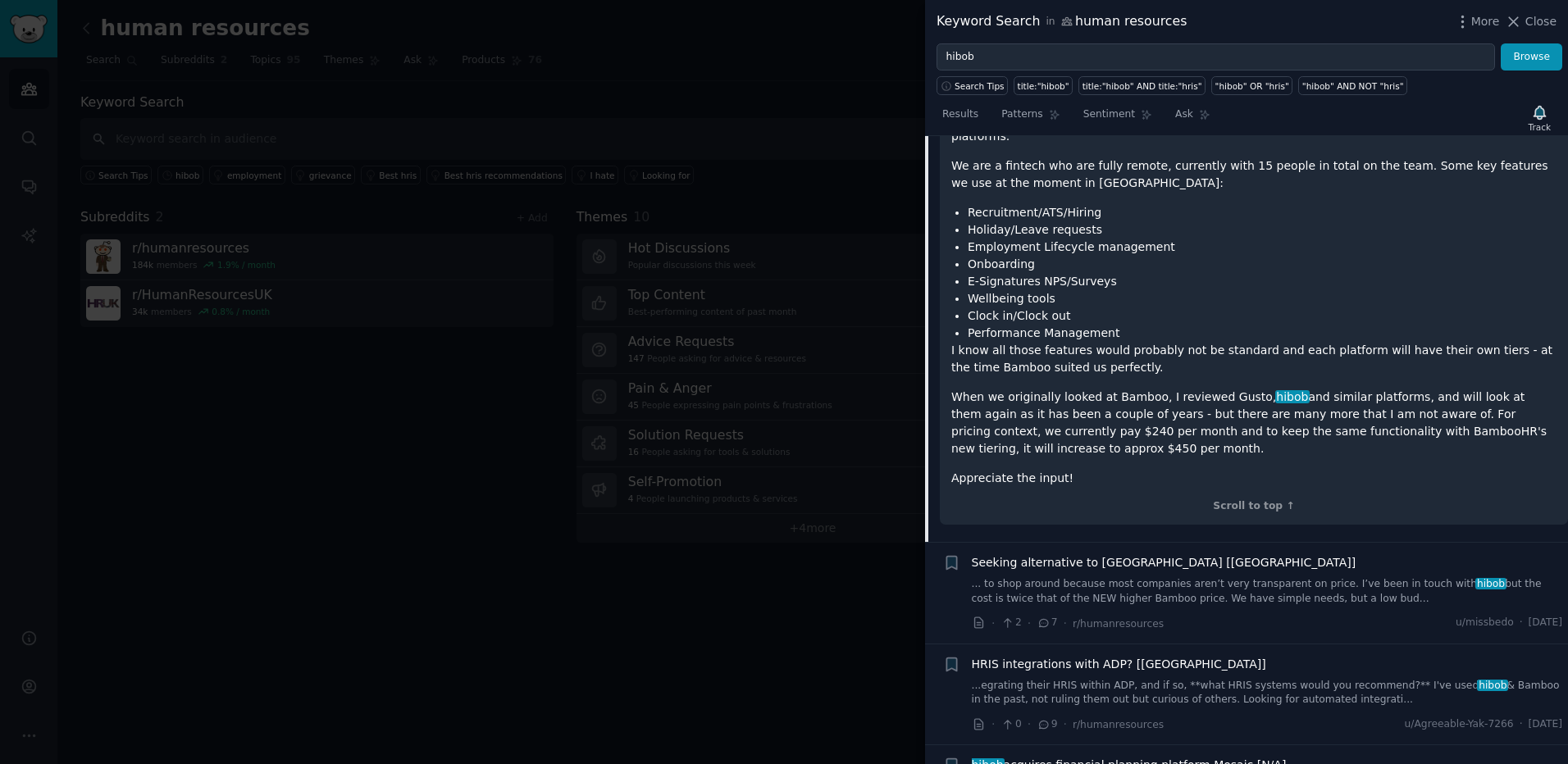
scroll to position [619, 0]
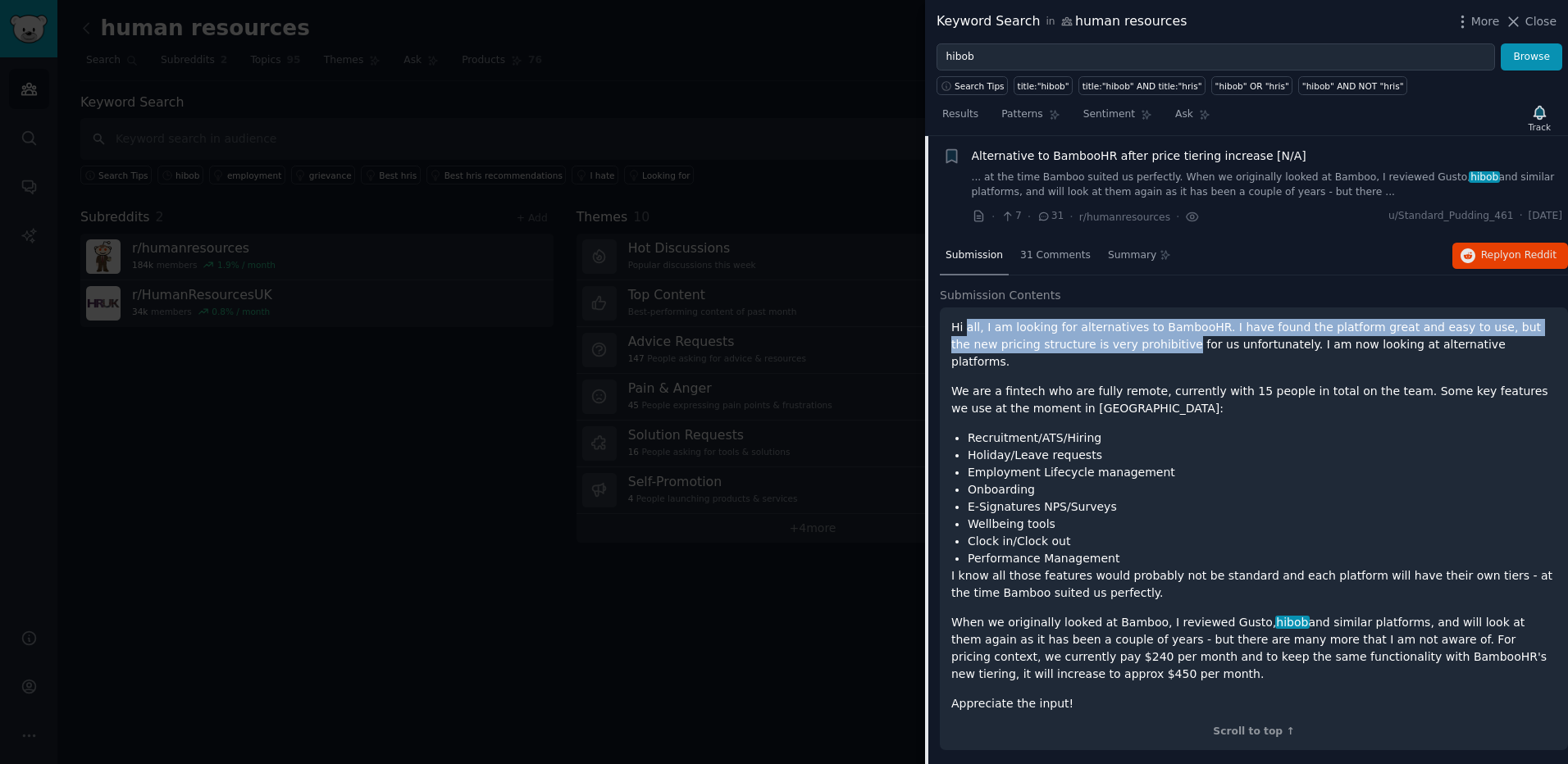
drag, startPoint x: 968, startPoint y: 335, endPoint x: 1089, endPoint y: 345, distance: 121.4
click at [1089, 345] on p "Hi all, I am looking for alternatives to BambooHR. I have found the platform gr…" at bounding box center [1253, 345] width 605 height 52
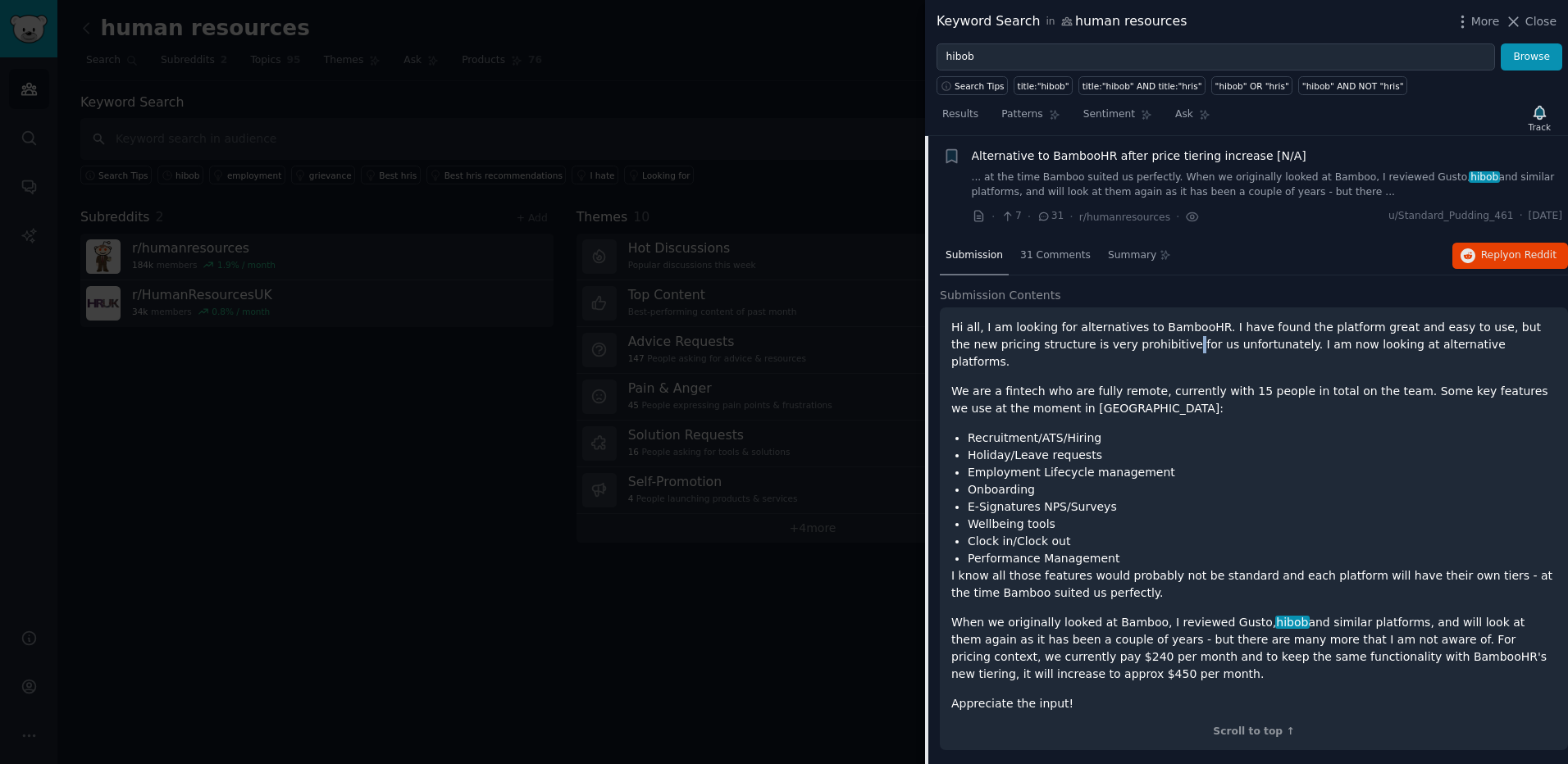
click at [1089, 345] on p "Hi all, I am looking for alternatives to BambooHR. I have found the platform gr…" at bounding box center [1253, 345] width 605 height 52
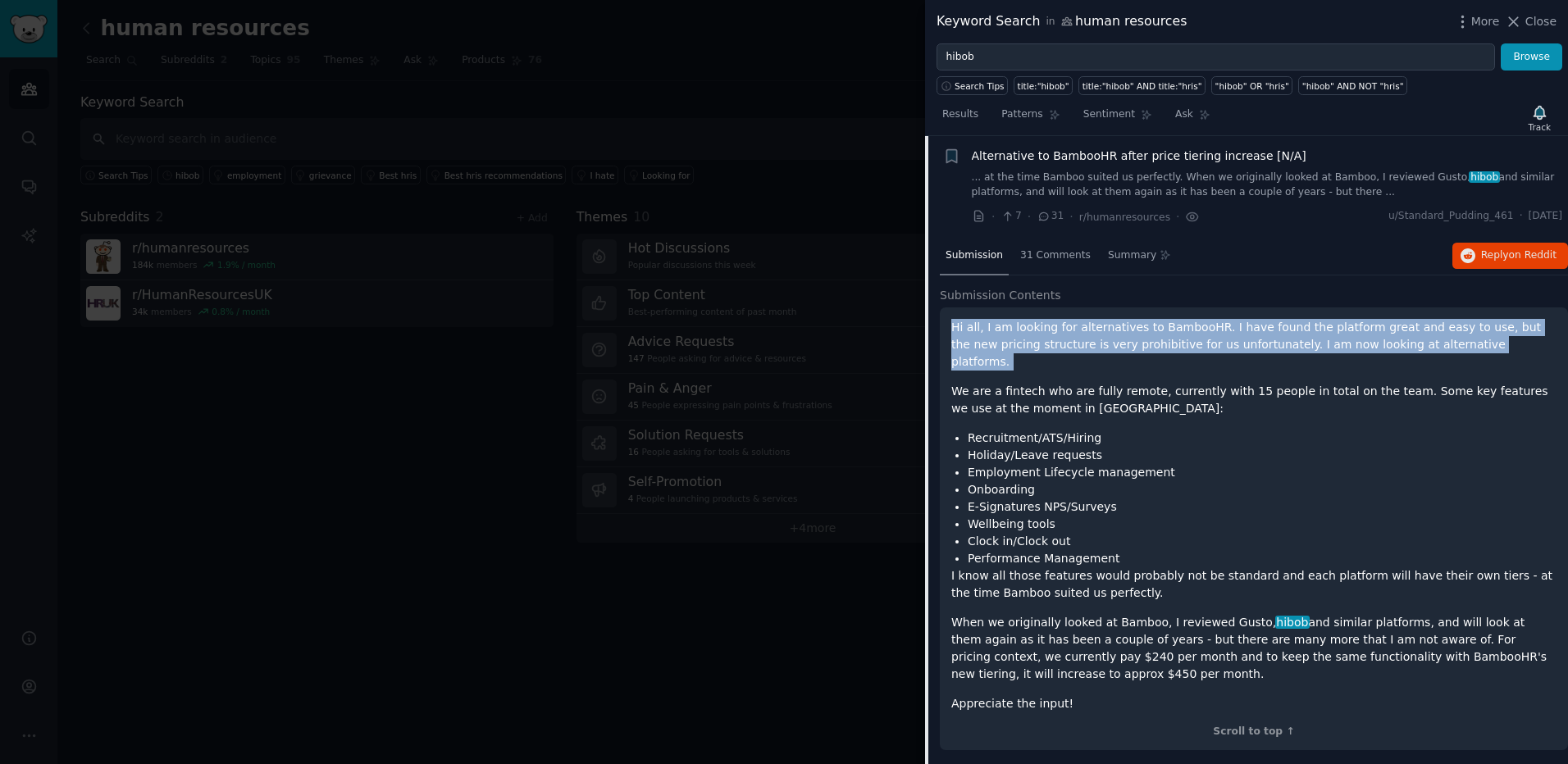
click at [1089, 345] on p "Hi all, I am looking for alternatives to BambooHR. I have found the platform gr…" at bounding box center [1253, 345] width 605 height 52
click at [1087, 345] on p "Hi all, I am looking for alternatives to BambooHR. I have found the platform gr…" at bounding box center [1253, 345] width 605 height 52
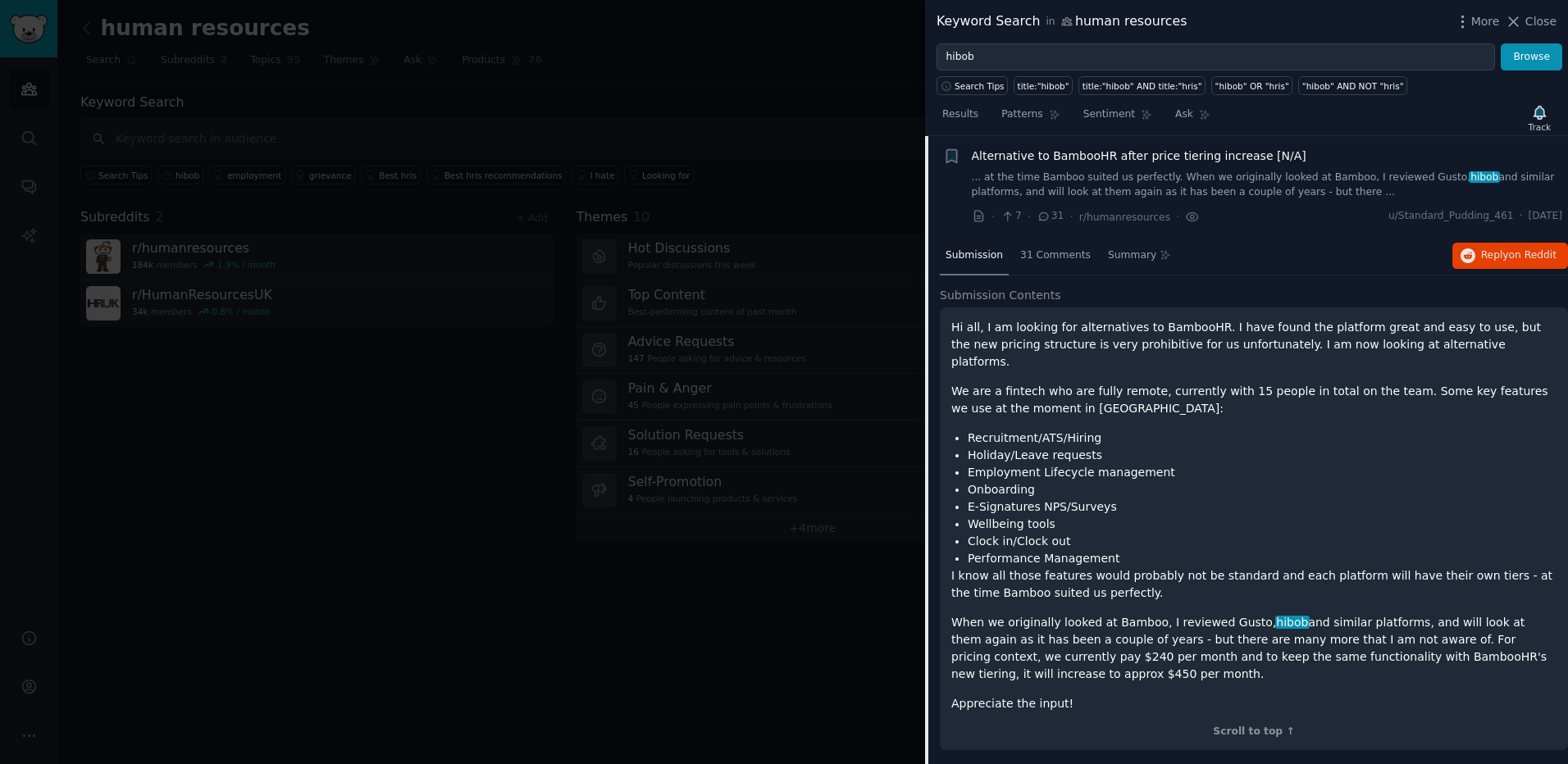
click at [1084, 338] on p "Hi all, I am looking for alternatives to BambooHR. I have found the platform gr…" at bounding box center [1253, 345] width 605 height 52
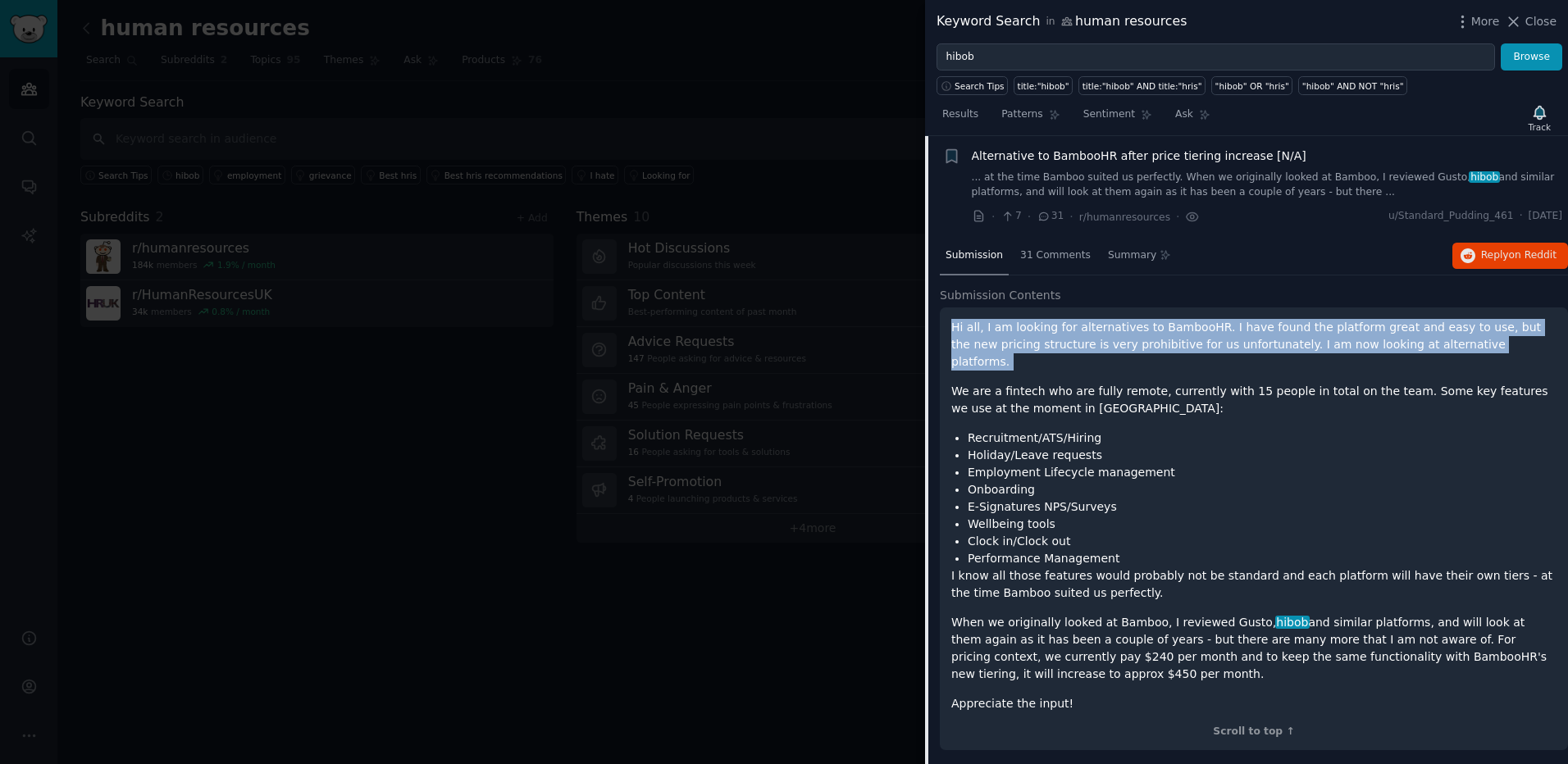
click at [1084, 338] on p "Hi all, I am looking for alternatives to BambooHR. I have found the platform gr…" at bounding box center [1253, 345] width 605 height 52
click at [1081, 336] on p "Hi all, I am looking for alternatives to BambooHR. I have found the platform gr…" at bounding box center [1253, 345] width 605 height 52
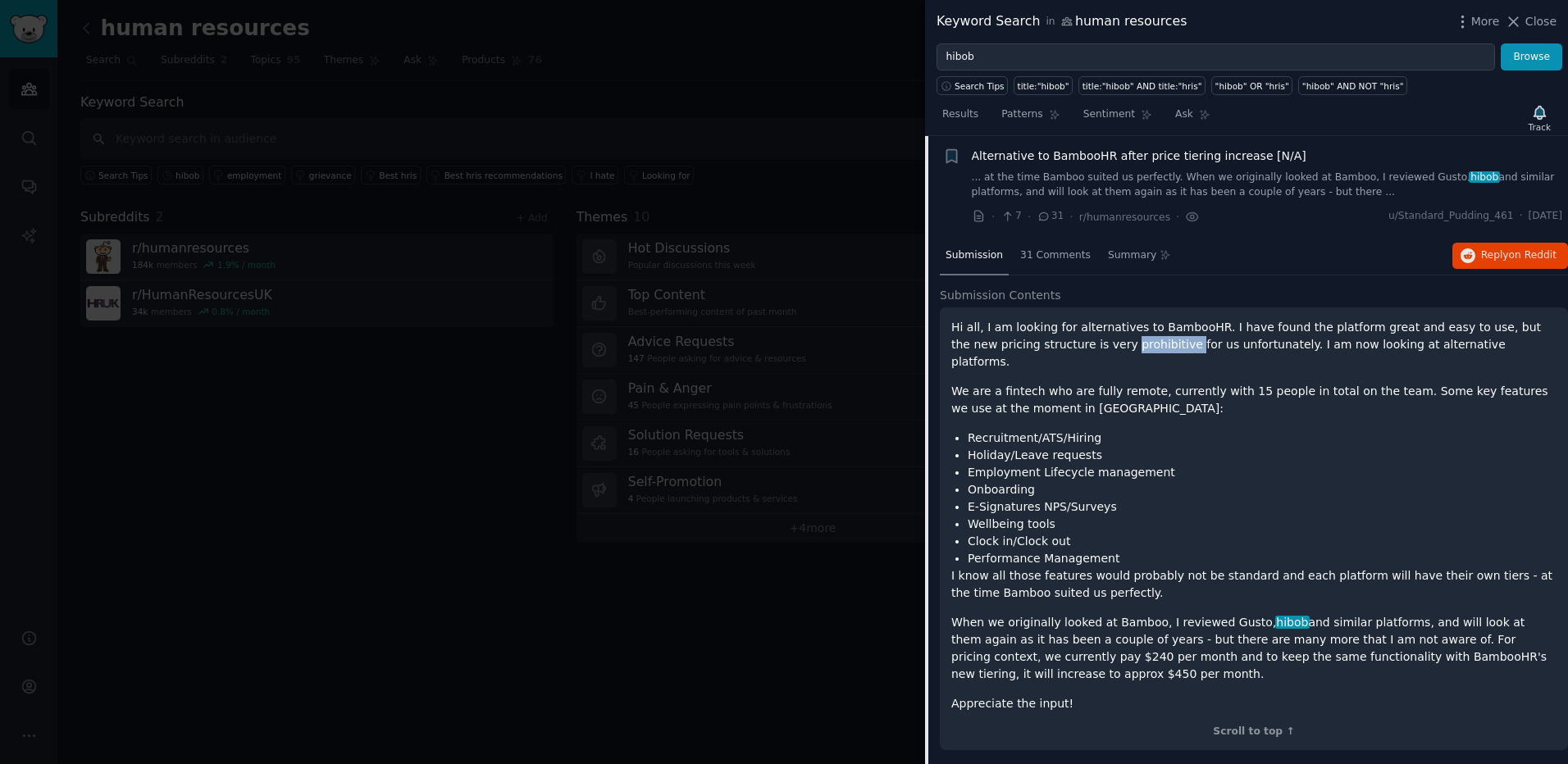
click at [1081, 336] on p "Hi all, I am looking for alternatives to BambooHR. I have found the platform gr…" at bounding box center [1253, 345] width 605 height 52
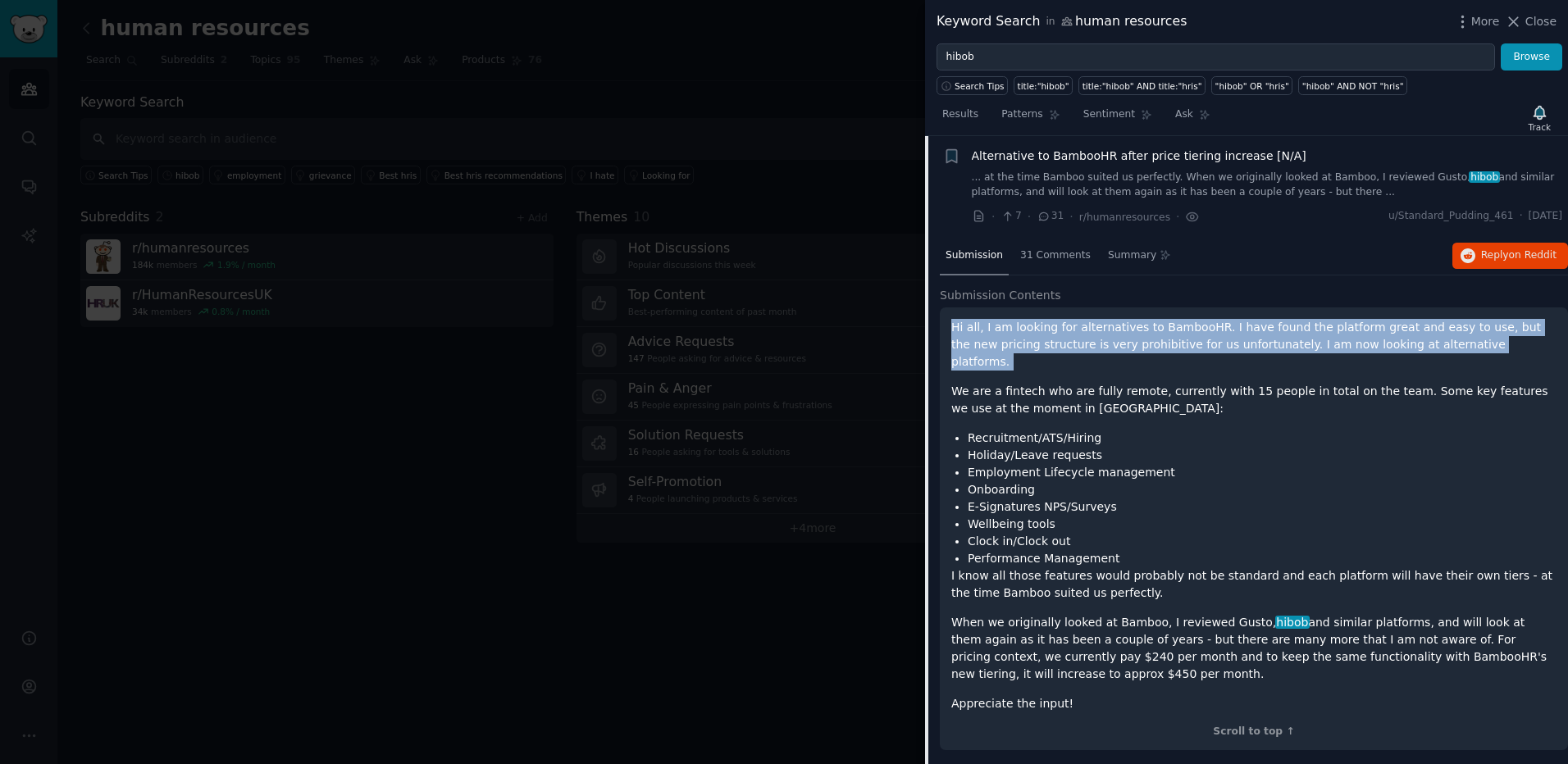
click at [1081, 336] on p "Hi all, I am looking for alternatives to BambooHR. I have found the platform gr…" at bounding box center [1253, 345] width 605 height 52
drag, startPoint x: 1081, startPoint y: 336, endPoint x: 1070, endPoint y: 338, distance: 11.2
click at [1070, 338] on p "Hi all, I am looking for alternatives to BambooHR. I have found the platform gr…" at bounding box center [1253, 345] width 605 height 52
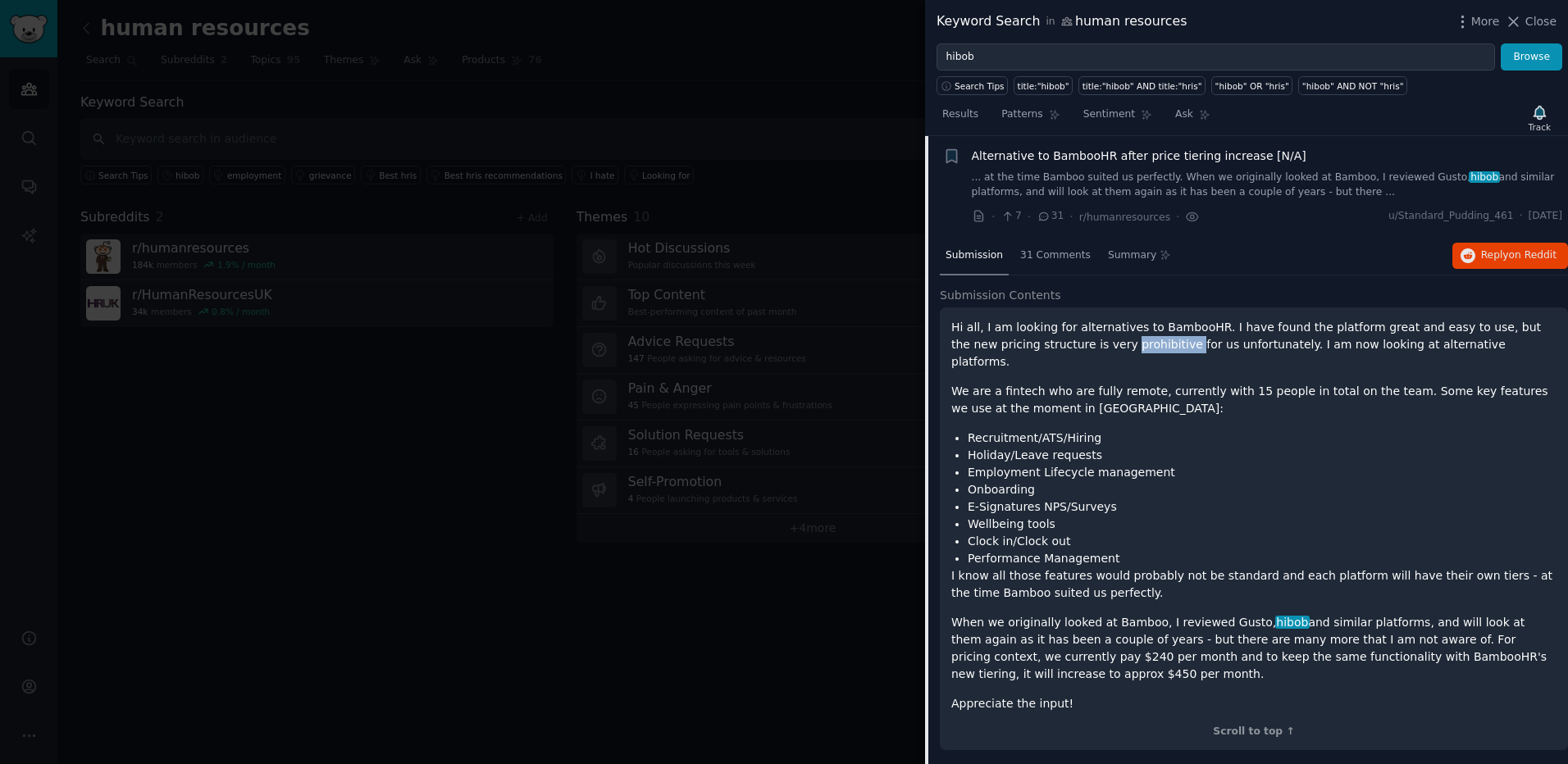
click at [1070, 338] on p "Hi all, I am looking for alternatives to BambooHR. I have found the platform gr…" at bounding box center [1253, 345] width 605 height 52
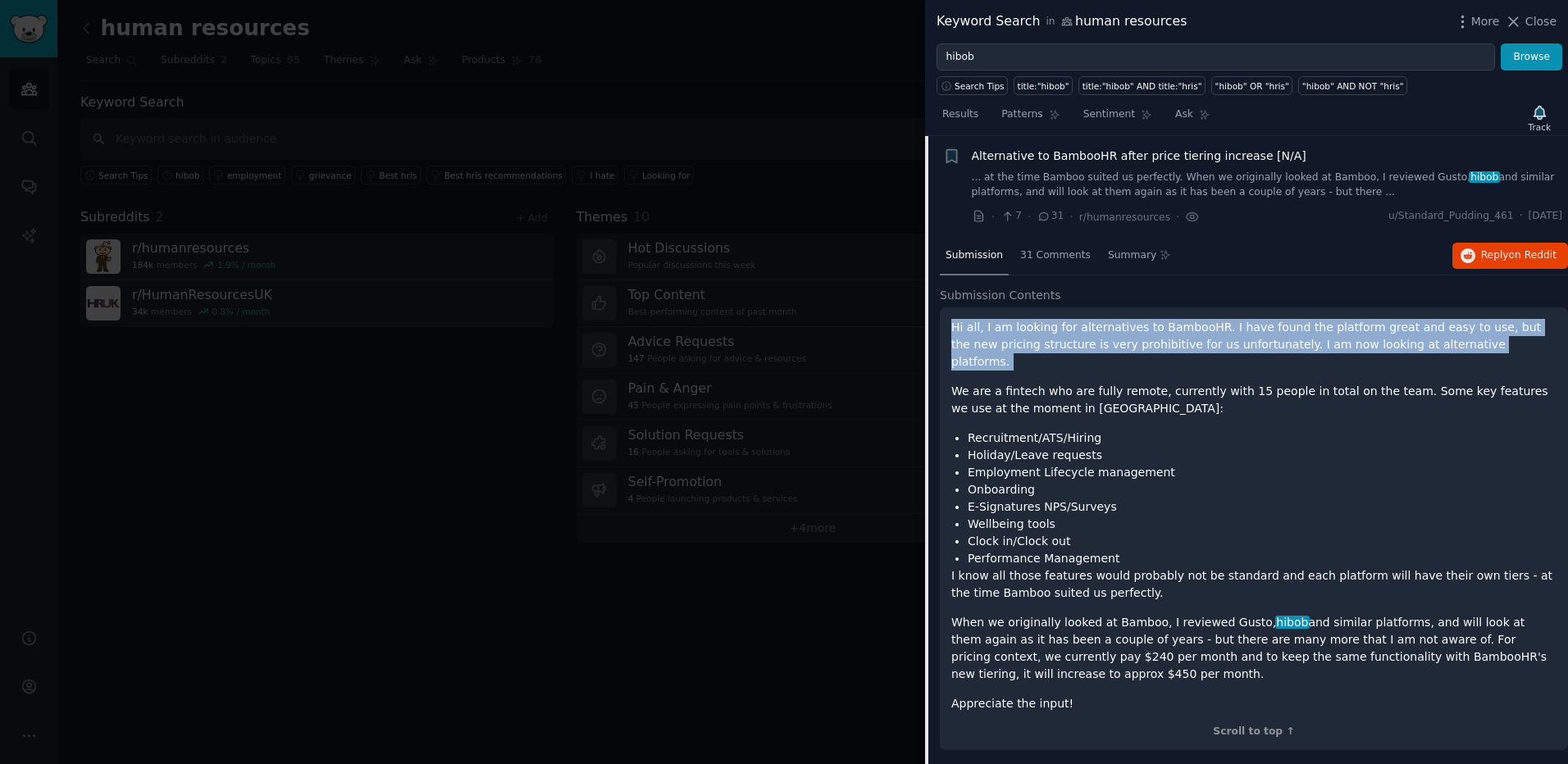
click at [1070, 338] on p "Hi all, I am looking for alternatives to BambooHR. I have found the platform gr…" at bounding box center [1253, 345] width 605 height 52
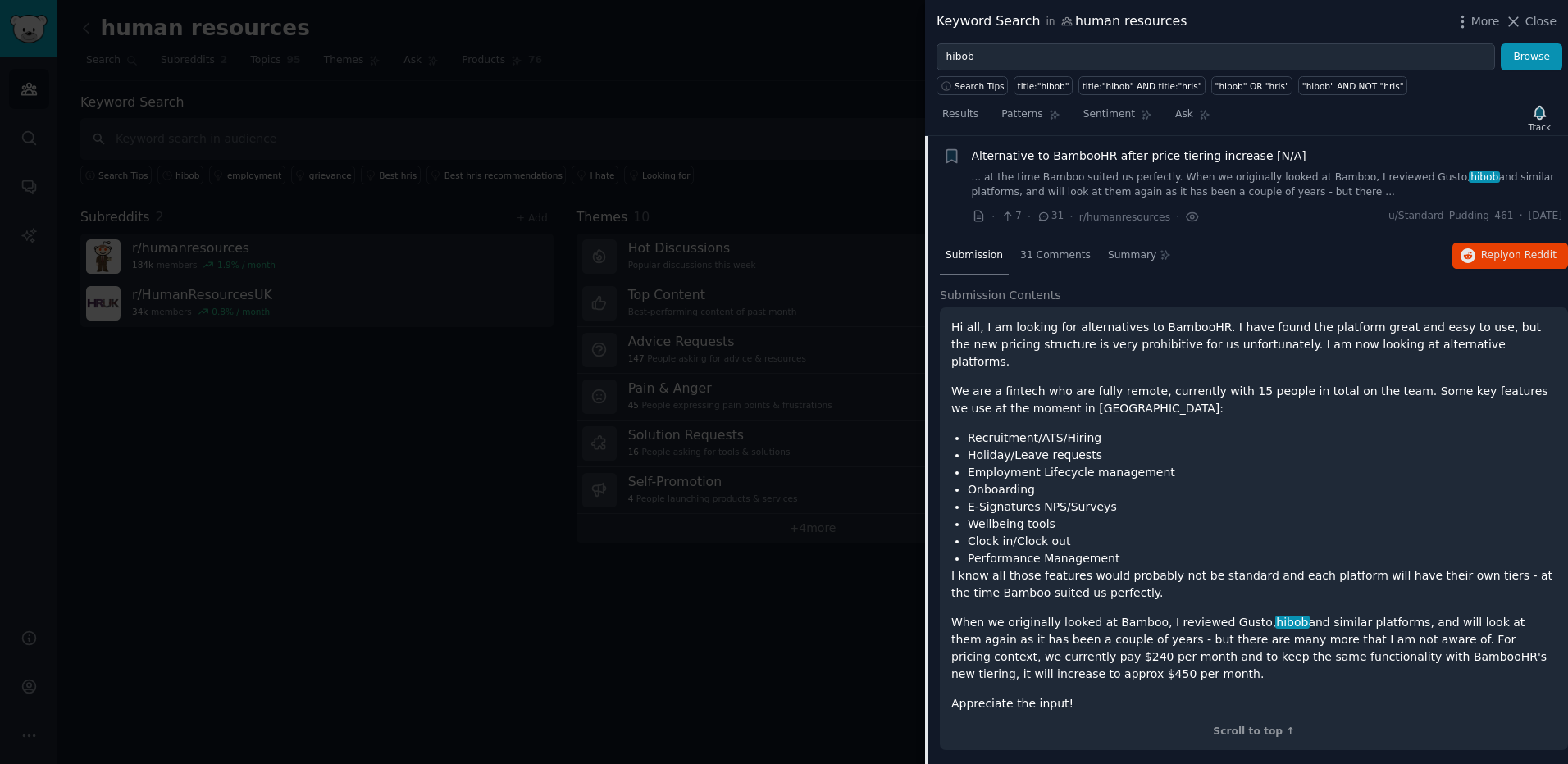
drag, startPoint x: 1070, startPoint y: 338, endPoint x: 1085, endPoint y: 371, distance: 36.2
click at [1085, 383] on p "We are a fintech who are fully remote, currently with 15 people in total on the…" at bounding box center [1253, 400] width 605 height 34
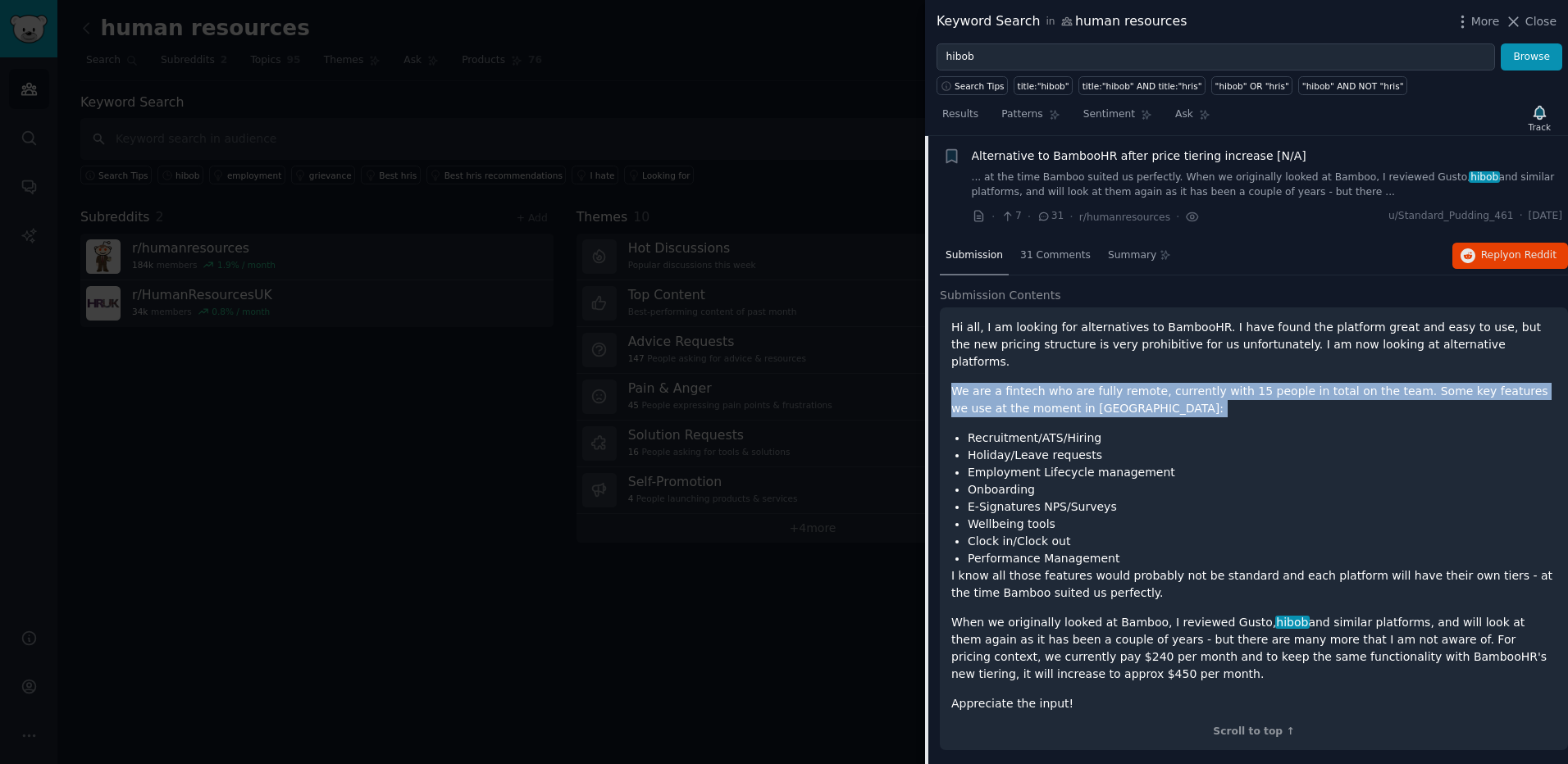
click at [1085, 383] on p "We are a fintech who are fully remote, currently with 15 people in total on the…" at bounding box center [1253, 400] width 605 height 34
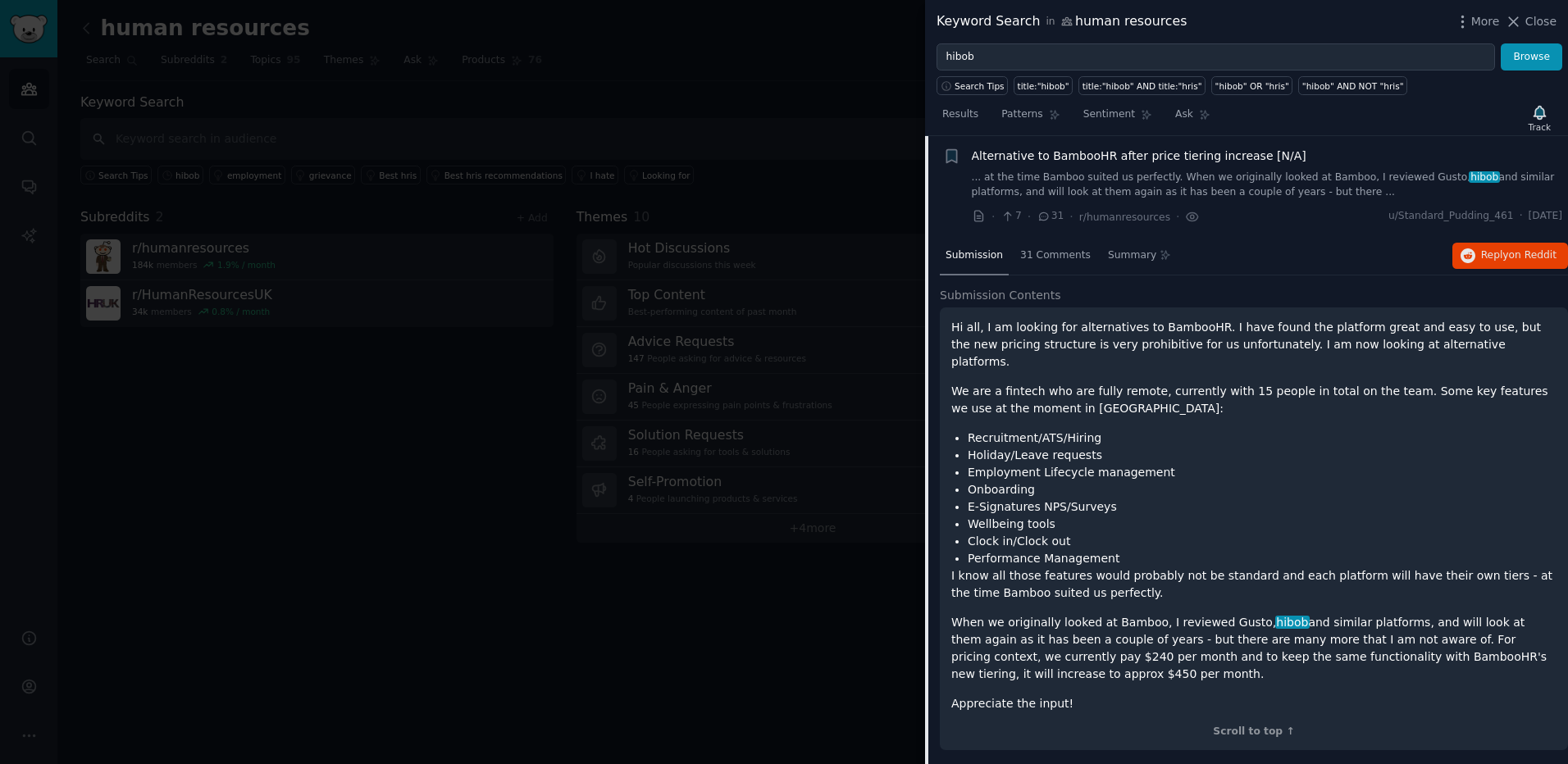
drag, startPoint x: 1085, startPoint y: 371, endPoint x: 1055, endPoint y: 350, distance: 36.6
click at [1055, 350] on p "Hi all, I am looking for alternatives to BambooHR. I have found the platform gr…" at bounding box center [1253, 345] width 605 height 52
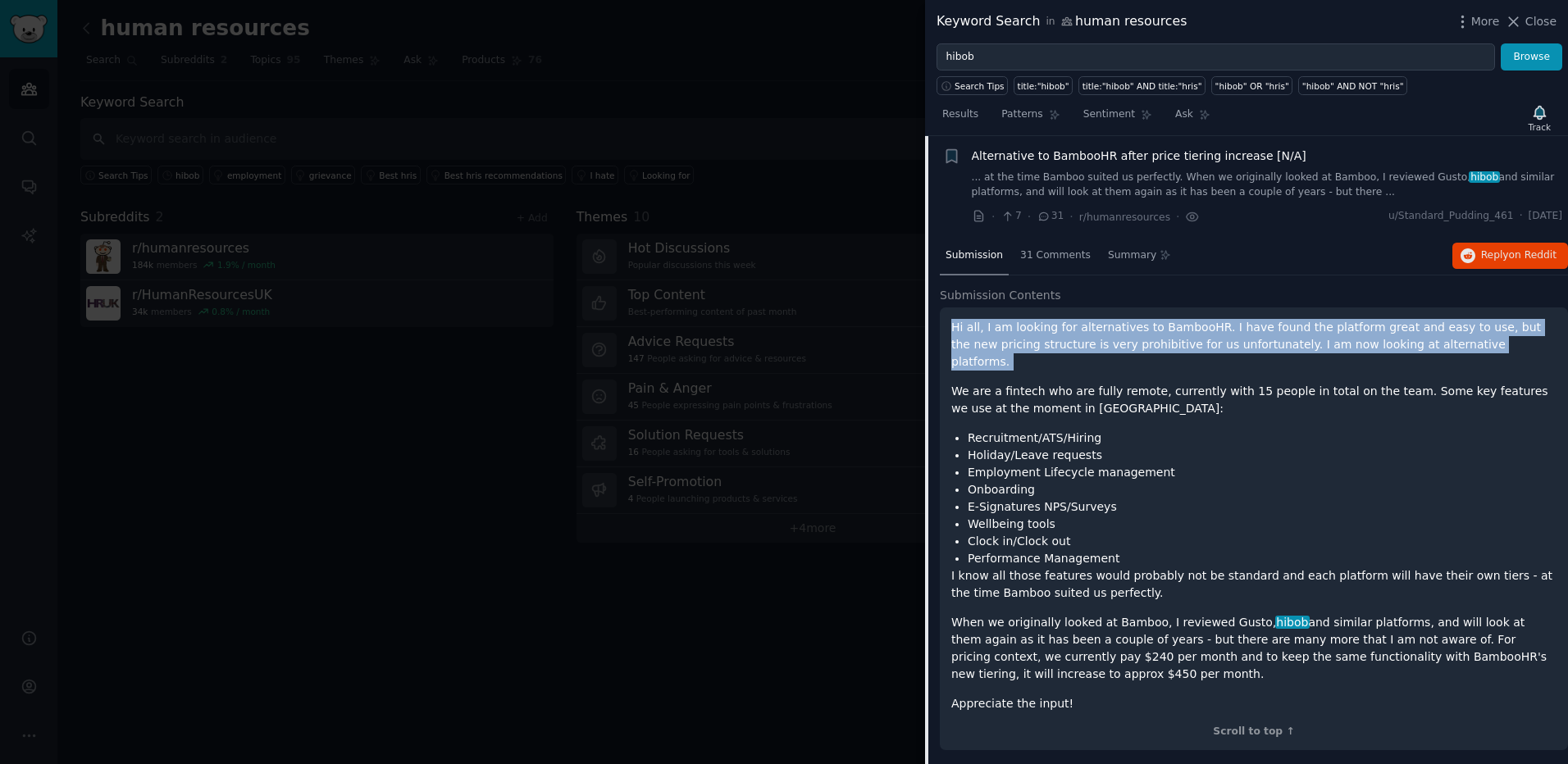
click at [1055, 350] on p "Hi all, I am looking for alternatives to BambooHR. I have found the platform gr…" at bounding box center [1253, 345] width 605 height 52
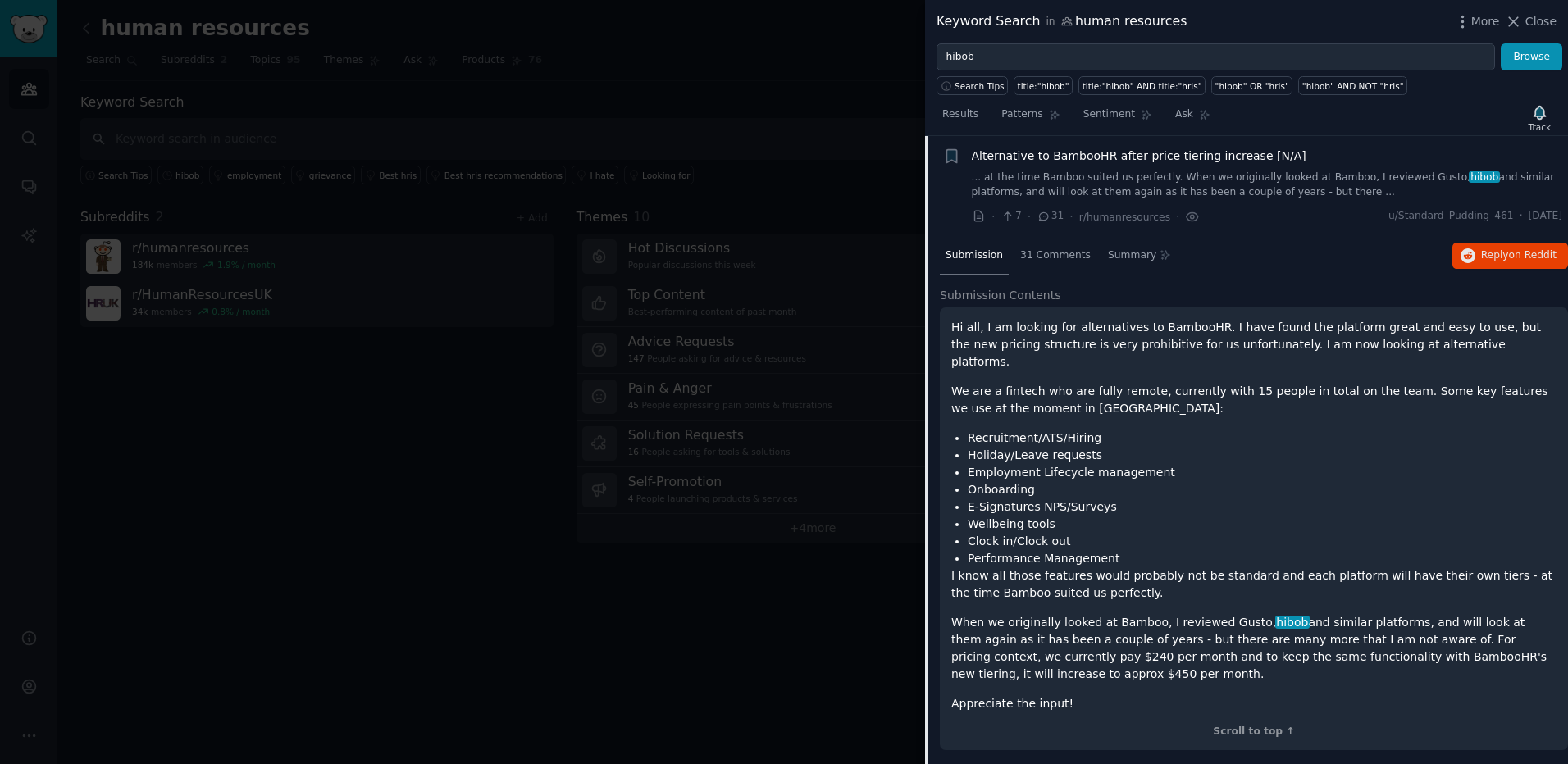
drag, startPoint x: 1055, startPoint y: 350, endPoint x: 1062, endPoint y: 368, distance: 19.3
click at [1062, 383] on p "We are a fintech who are fully remote, currently with 15 people in total on the…" at bounding box center [1253, 400] width 605 height 34
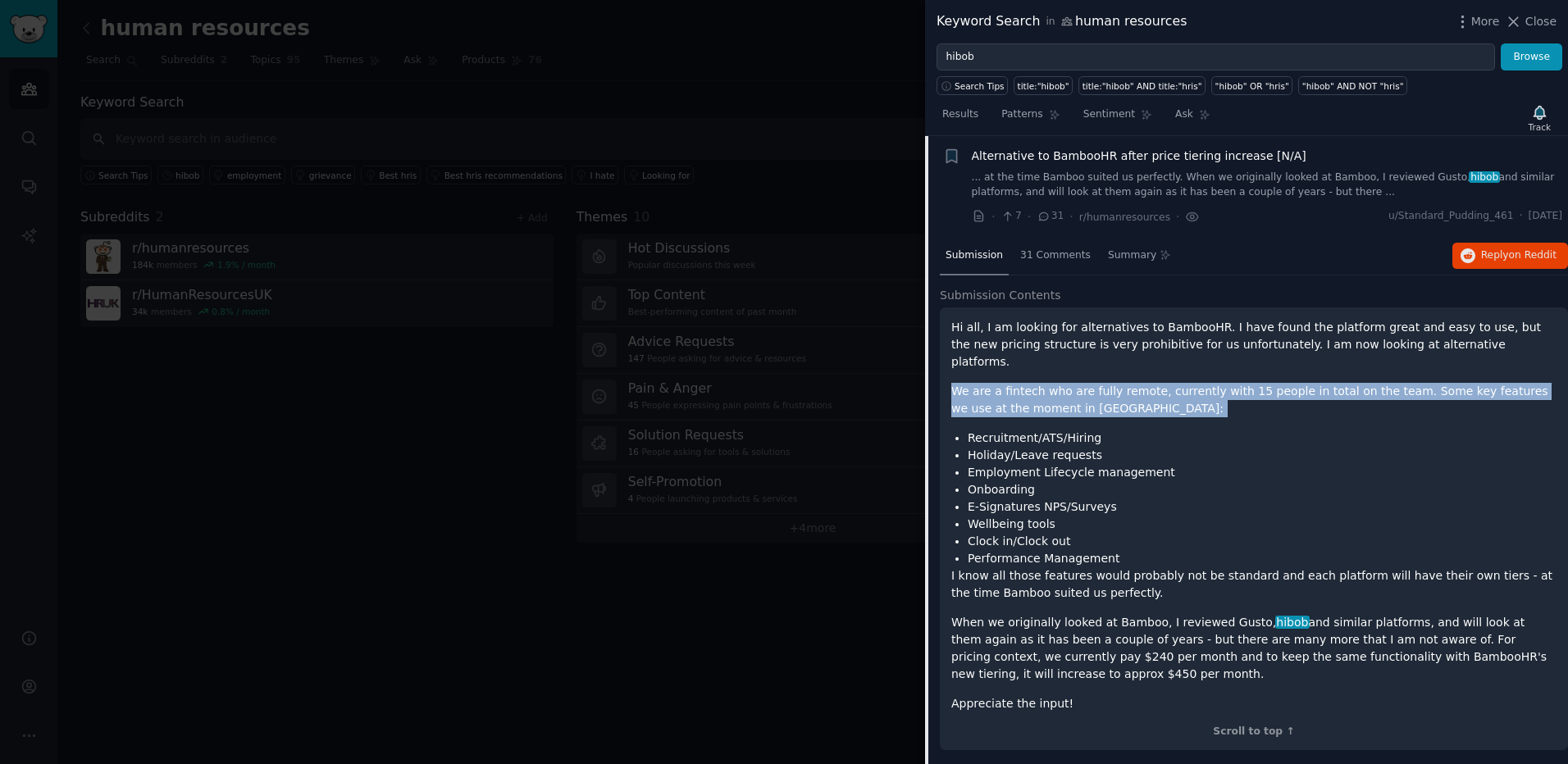
click at [1062, 383] on p "We are a fintech who are fully remote, currently with 15 people in total on the…" at bounding box center [1253, 400] width 605 height 34
drag, startPoint x: 1062, startPoint y: 368, endPoint x: 1063, endPoint y: 391, distance: 23.0
click at [1063, 391] on p "We are a fintech who are fully remote, currently with 15 people in total on the…" at bounding box center [1253, 400] width 605 height 34
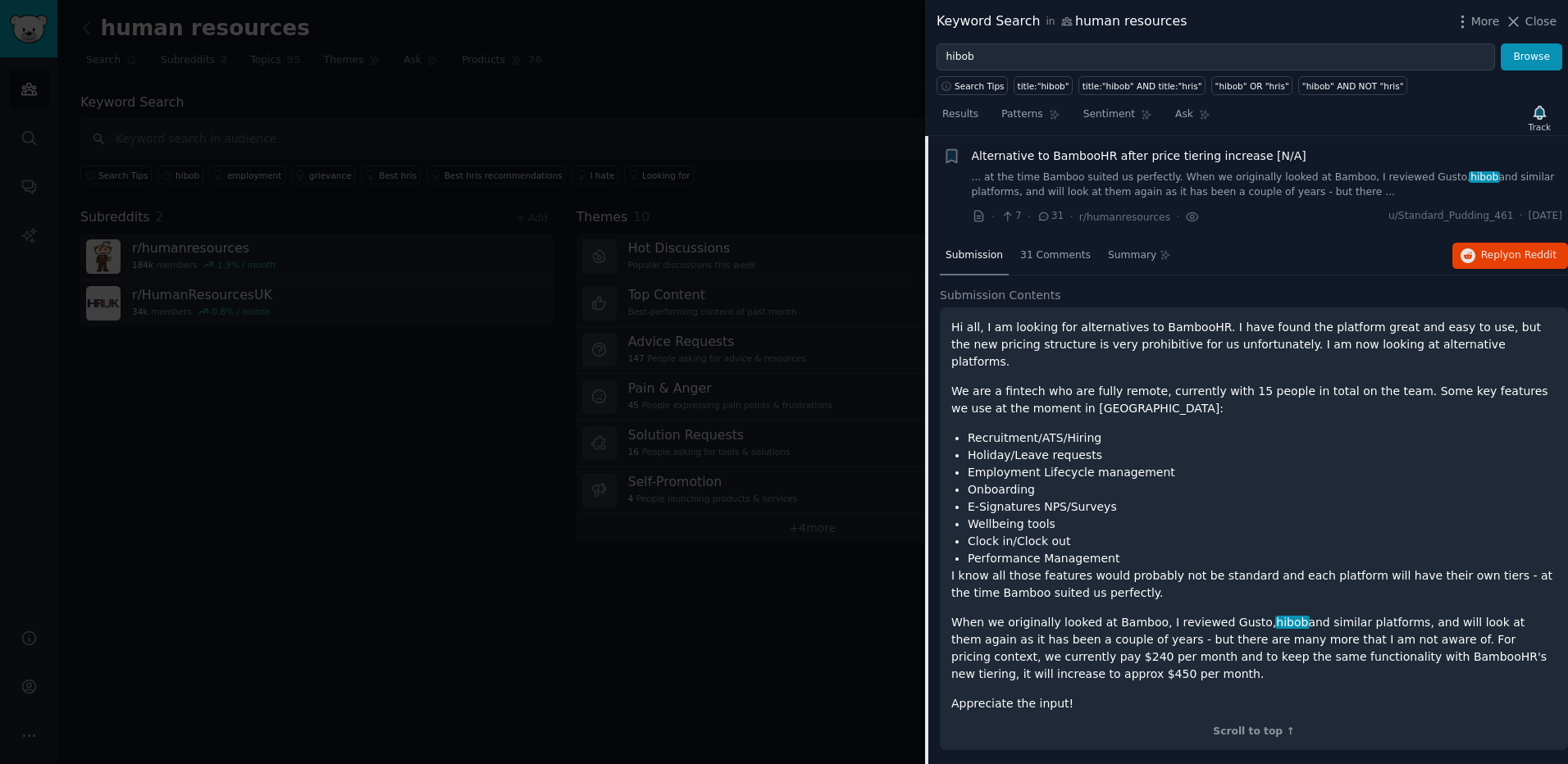
scroll to position [701, 0]
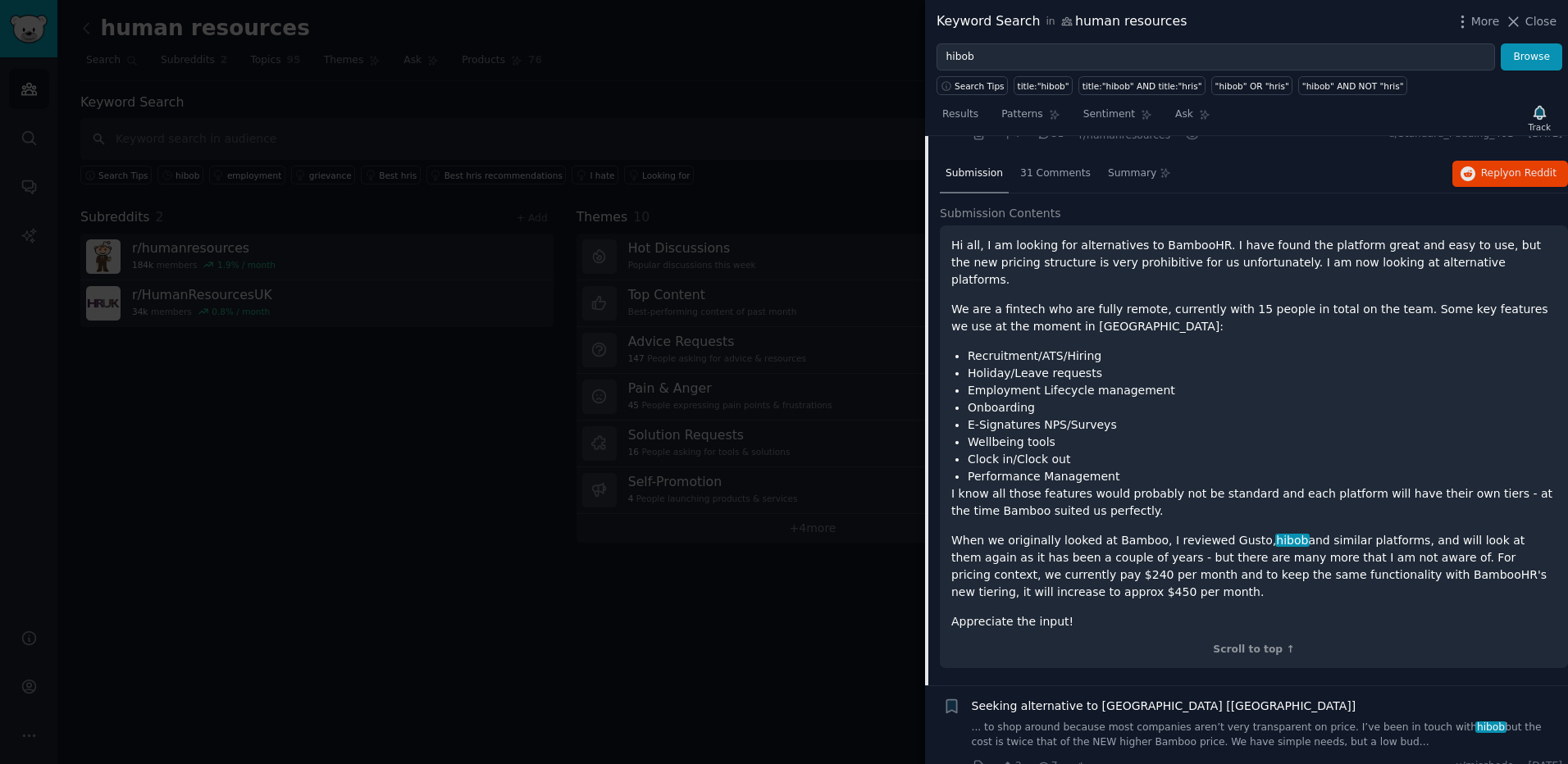
click at [1202, 532] on p "When we originally looked at Bamboo, I reviewed Gusto, hibob and similar platfo…" at bounding box center [1253, 567] width 605 height 69
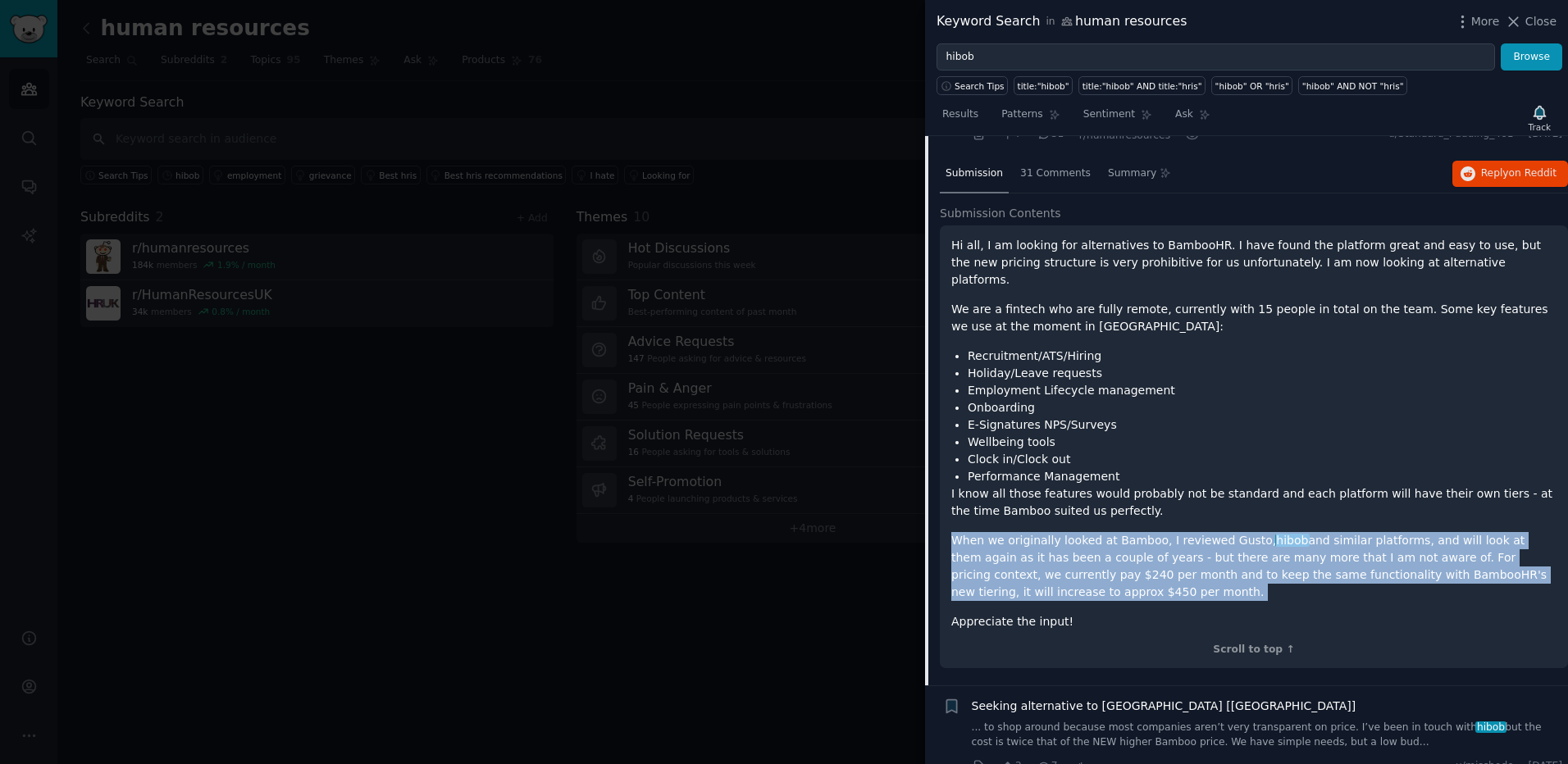
click at [1202, 532] on p "When we originally looked at Bamboo, I reviewed Gusto, hibob and similar platfo…" at bounding box center [1253, 567] width 605 height 69
drag, startPoint x: 1202, startPoint y: 523, endPoint x: 1177, endPoint y: 524, distance: 25.0
click at [1177, 532] on p "When we originally looked at Bamboo, I reviewed Gusto, hibob and similar platfo…" at bounding box center [1253, 567] width 605 height 69
drag, startPoint x: 1189, startPoint y: 526, endPoint x: 1277, endPoint y: 579, distance: 102.7
click at [1277, 579] on p "When we originally looked at Bamboo, I reviewed Gusto, hibob and similar platfo…" at bounding box center [1253, 567] width 605 height 69
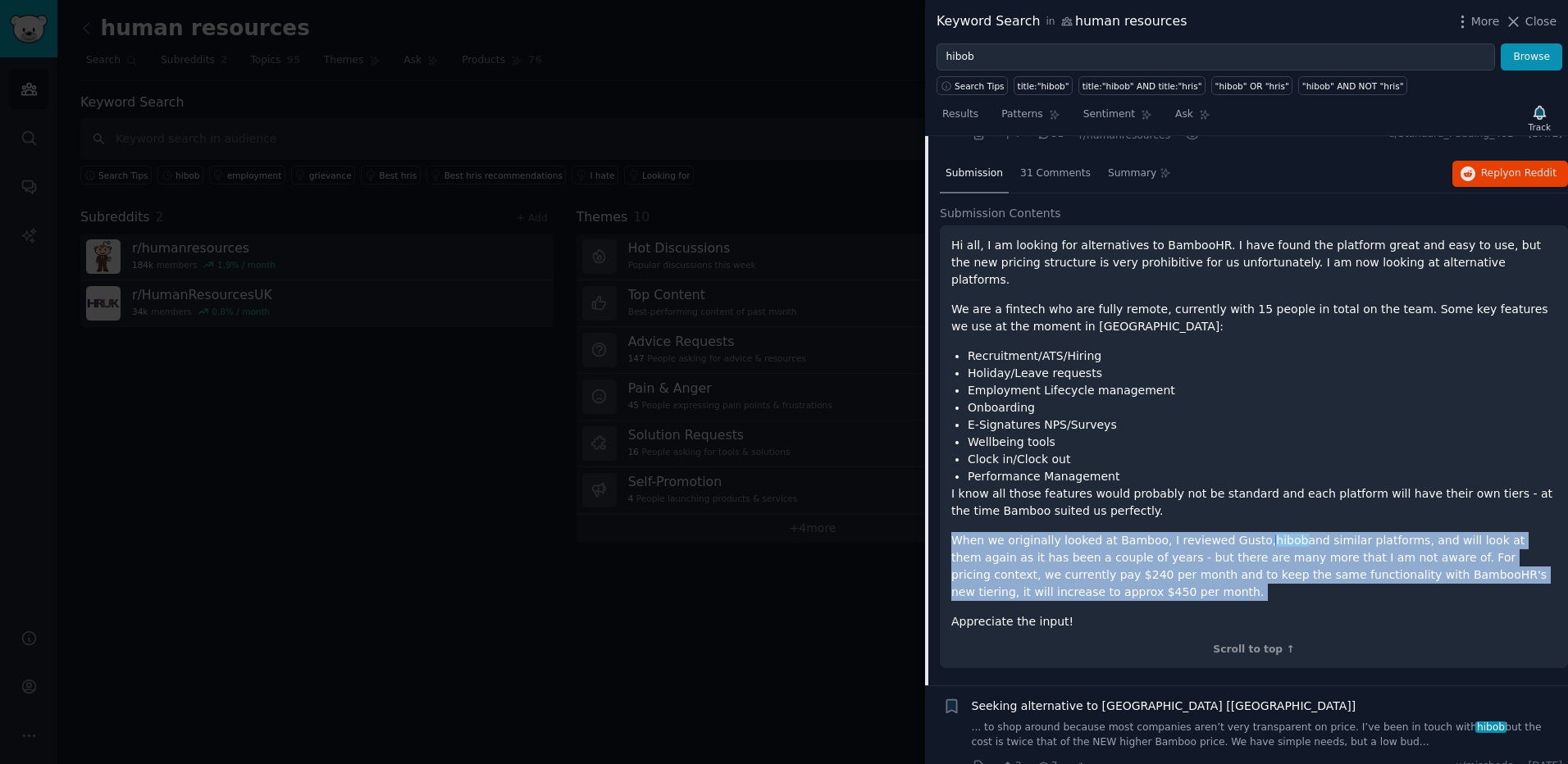
click at [1277, 578] on p "When we originally looked at Bamboo, I reviewed Gusto, hibob and similar platfo…" at bounding box center [1253, 567] width 605 height 69
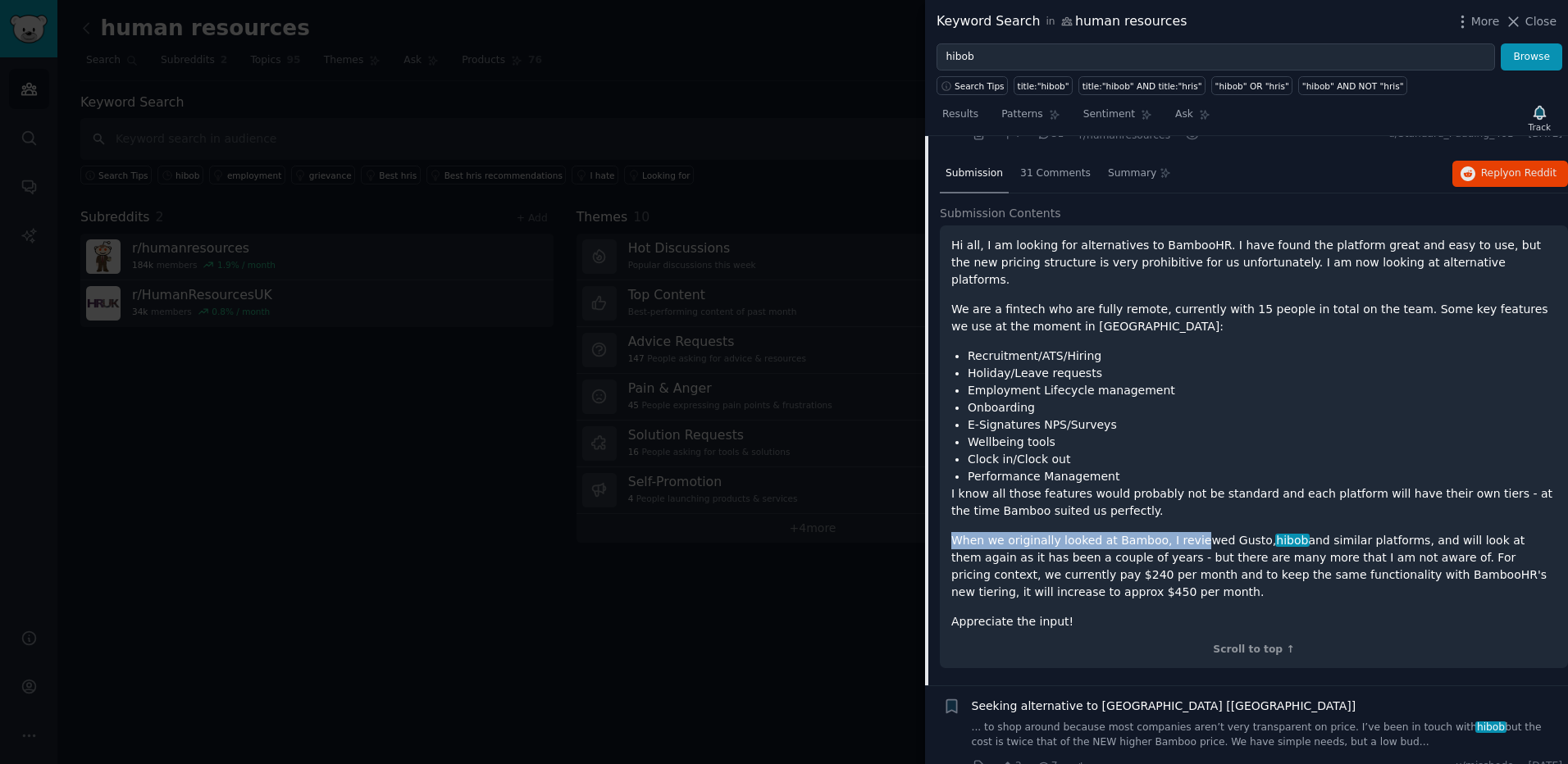
drag, startPoint x: 1277, startPoint y: 578, endPoint x: 1242, endPoint y: 495, distance: 90.1
click at [1242, 495] on div "Hi all, I am looking for alternatives to BambooHR. I have found the platform gr…" at bounding box center [1253, 433] width 605 height 394
click at [1242, 495] on p "I know all those features would probably not be standard and each platform will…" at bounding box center [1253, 502] width 605 height 34
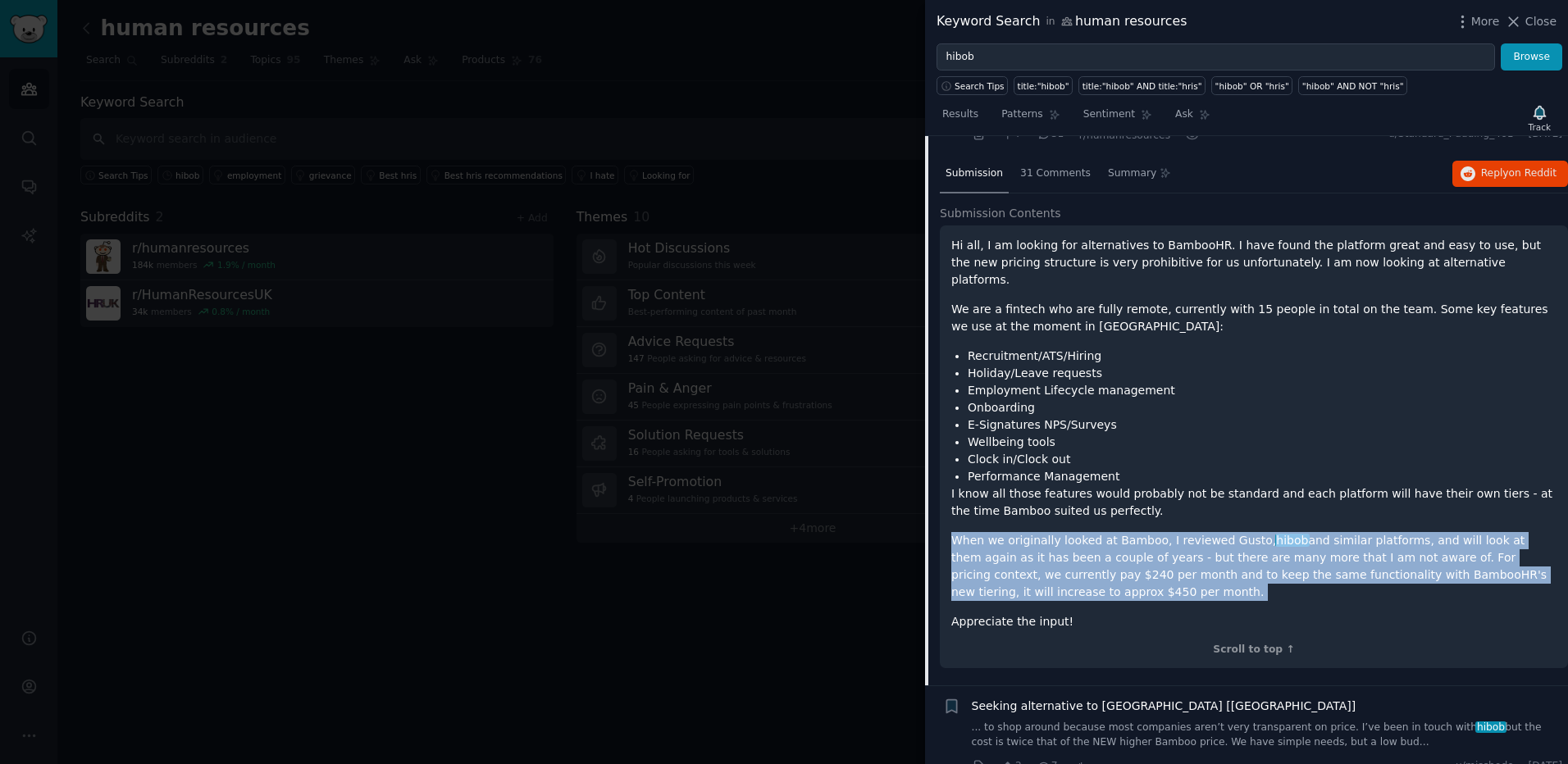
drag, startPoint x: 1242, startPoint y: 495, endPoint x: 1266, endPoint y: 574, distance: 82.6
click at [1266, 574] on div "Hi all, I am looking for alternatives to BambooHR. I have found the platform gr…" at bounding box center [1253, 433] width 605 height 394
click at [1266, 574] on p "When we originally looked at Bamboo, I reviewed Gusto, hibob and similar platfo…" at bounding box center [1253, 567] width 605 height 69
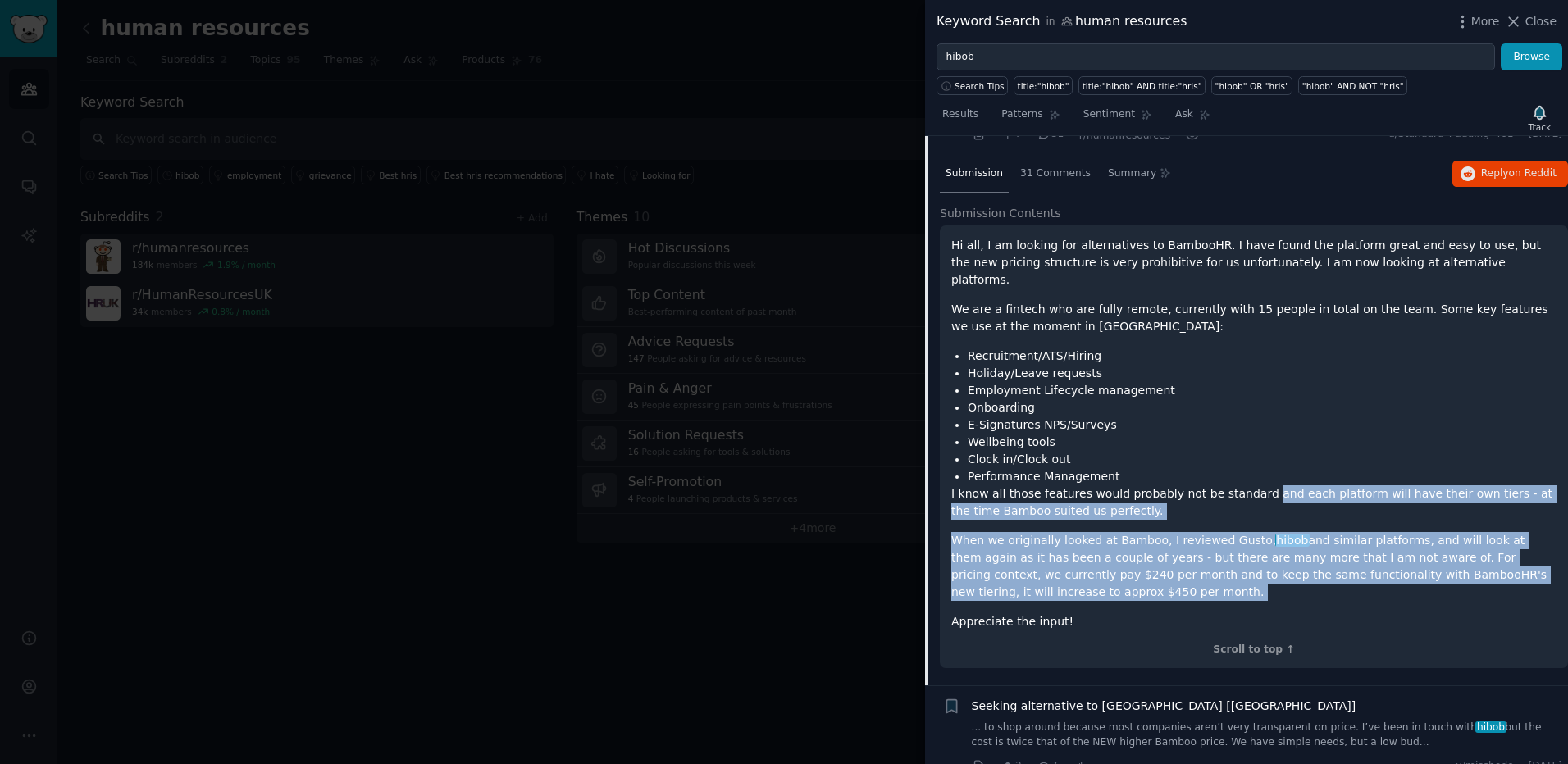
drag, startPoint x: 1266, startPoint y: 574, endPoint x: 1247, endPoint y: 492, distance: 84.2
click at [1247, 492] on div "Hi all, I am looking for alternatives to BambooHR. I have found the platform gr…" at bounding box center [1253, 433] width 605 height 394
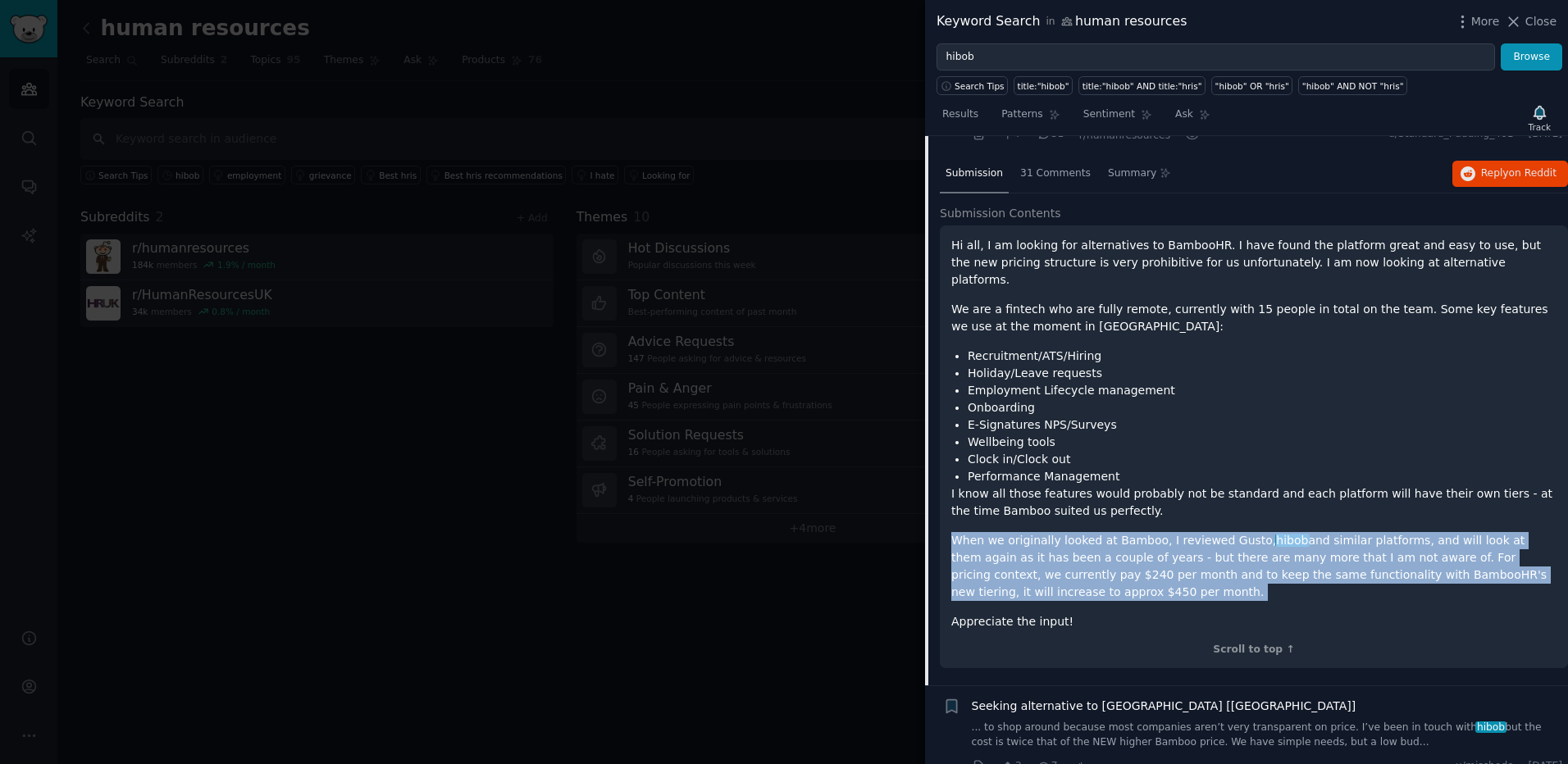
click at [1246, 494] on p "I know all those features would probably not be standard and each platform will…" at bounding box center [1253, 502] width 605 height 34
drag, startPoint x: 1246, startPoint y: 494, endPoint x: 1284, endPoint y: 576, distance: 90.4
click at [1284, 576] on div "Hi all, I am looking for alternatives to BambooHR. I have found the platform gr…" at bounding box center [1253, 433] width 605 height 394
click at [1284, 576] on p "When we originally looked at Bamboo, I reviewed Gusto, hibob and similar platfo…" at bounding box center [1253, 567] width 605 height 69
drag, startPoint x: 1284, startPoint y: 576, endPoint x: 1234, endPoint y: 493, distance: 96.9
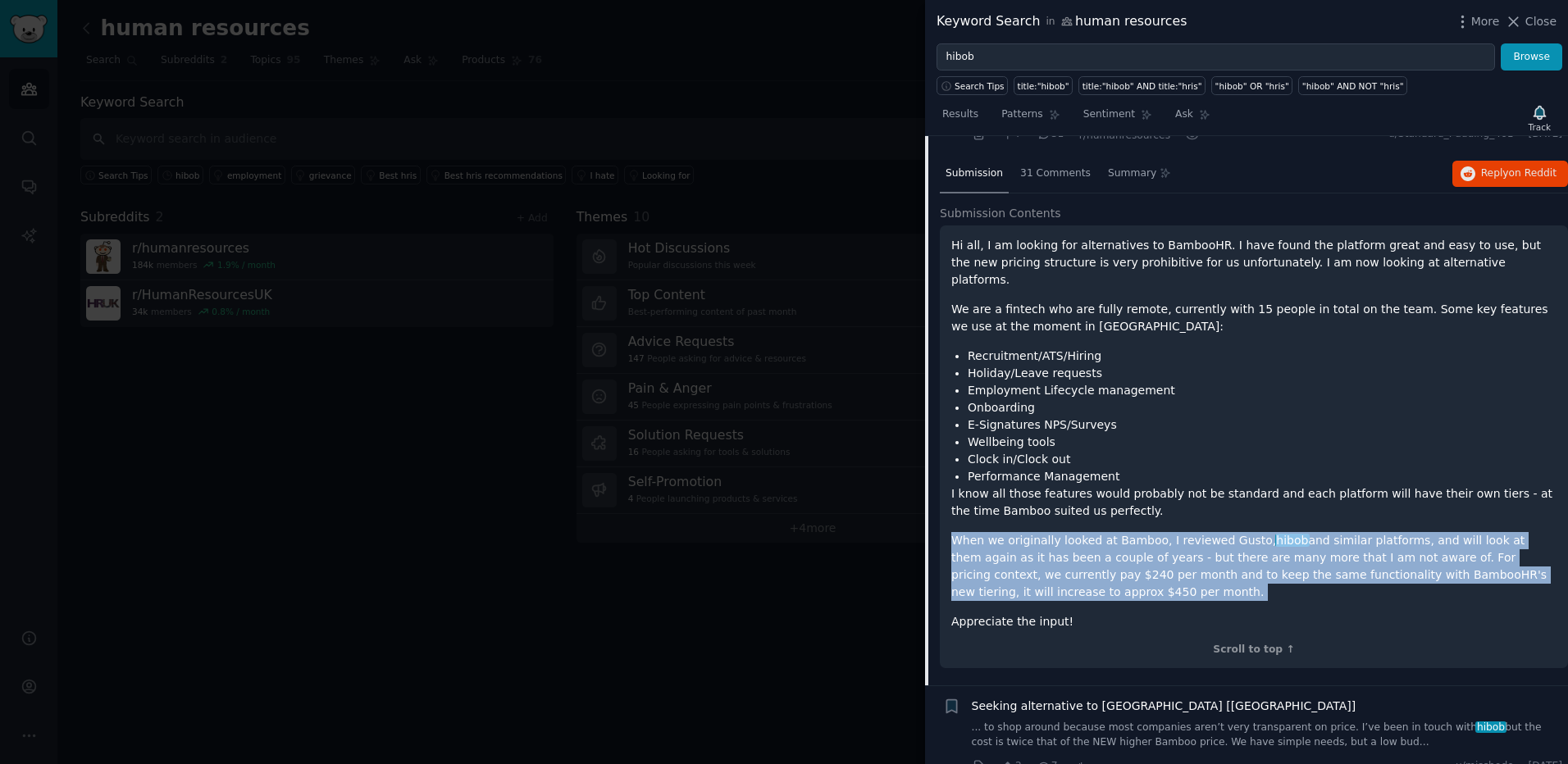
click at [1234, 493] on div "Hi all, I am looking for alternatives to BambooHR. I have found the platform gr…" at bounding box center [1253, 433] width 605 height 394
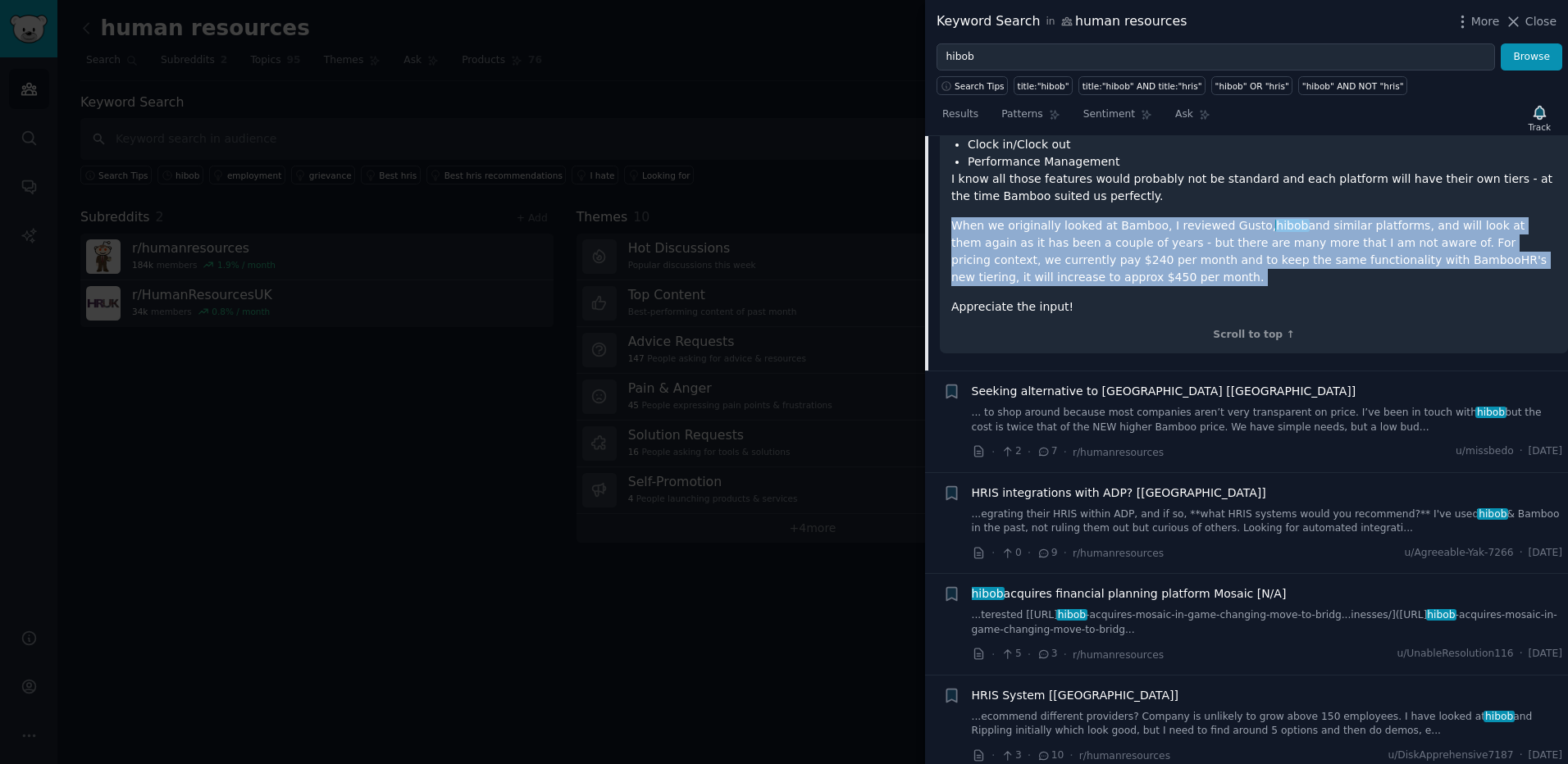
scroll to position [1028, 0]
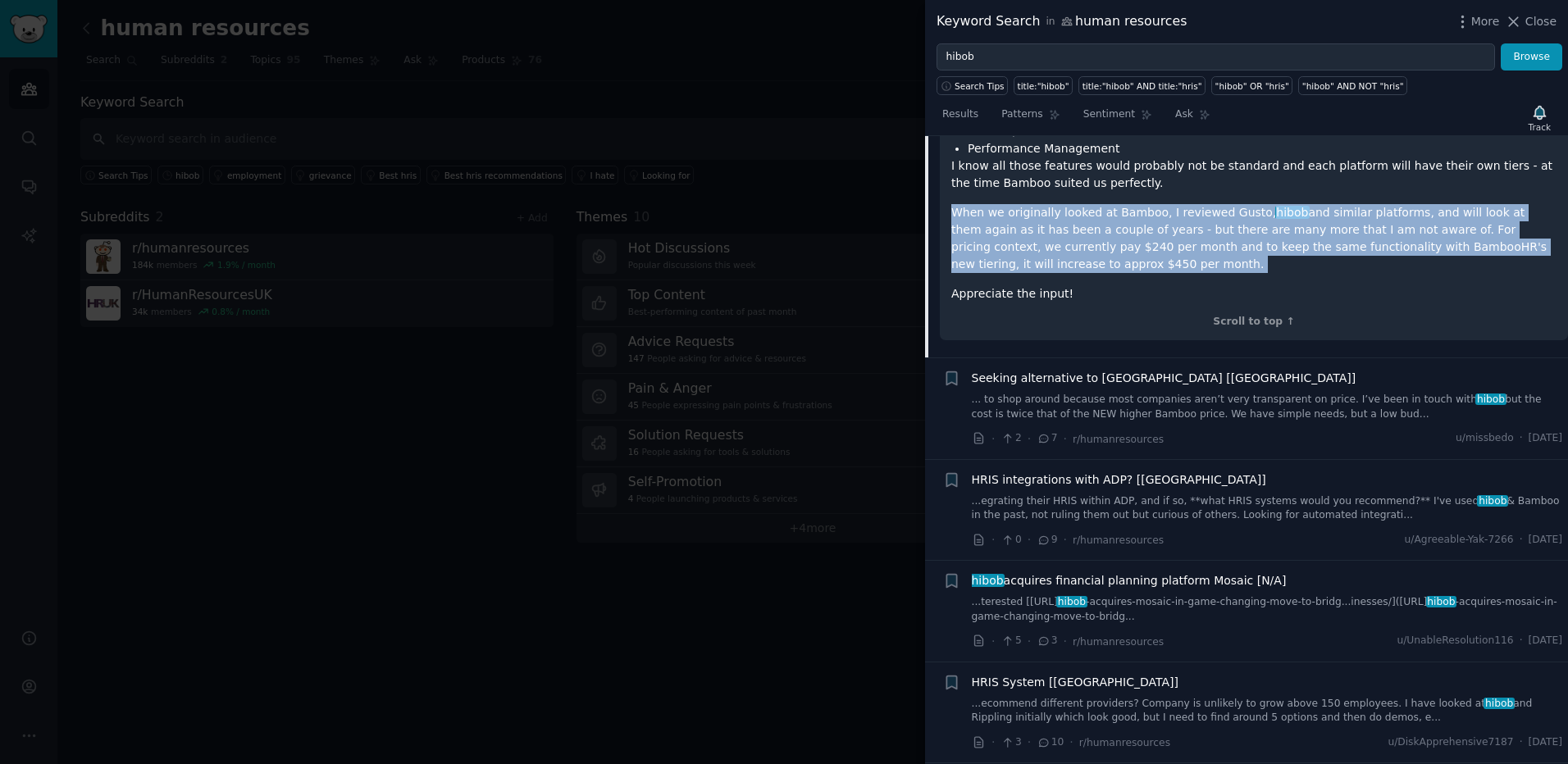
click at [1194, 393] on link "... to shop around because most companies aren’t very transparent on price. I’v…" at bounding box center [1267, 407] width 591 height 29
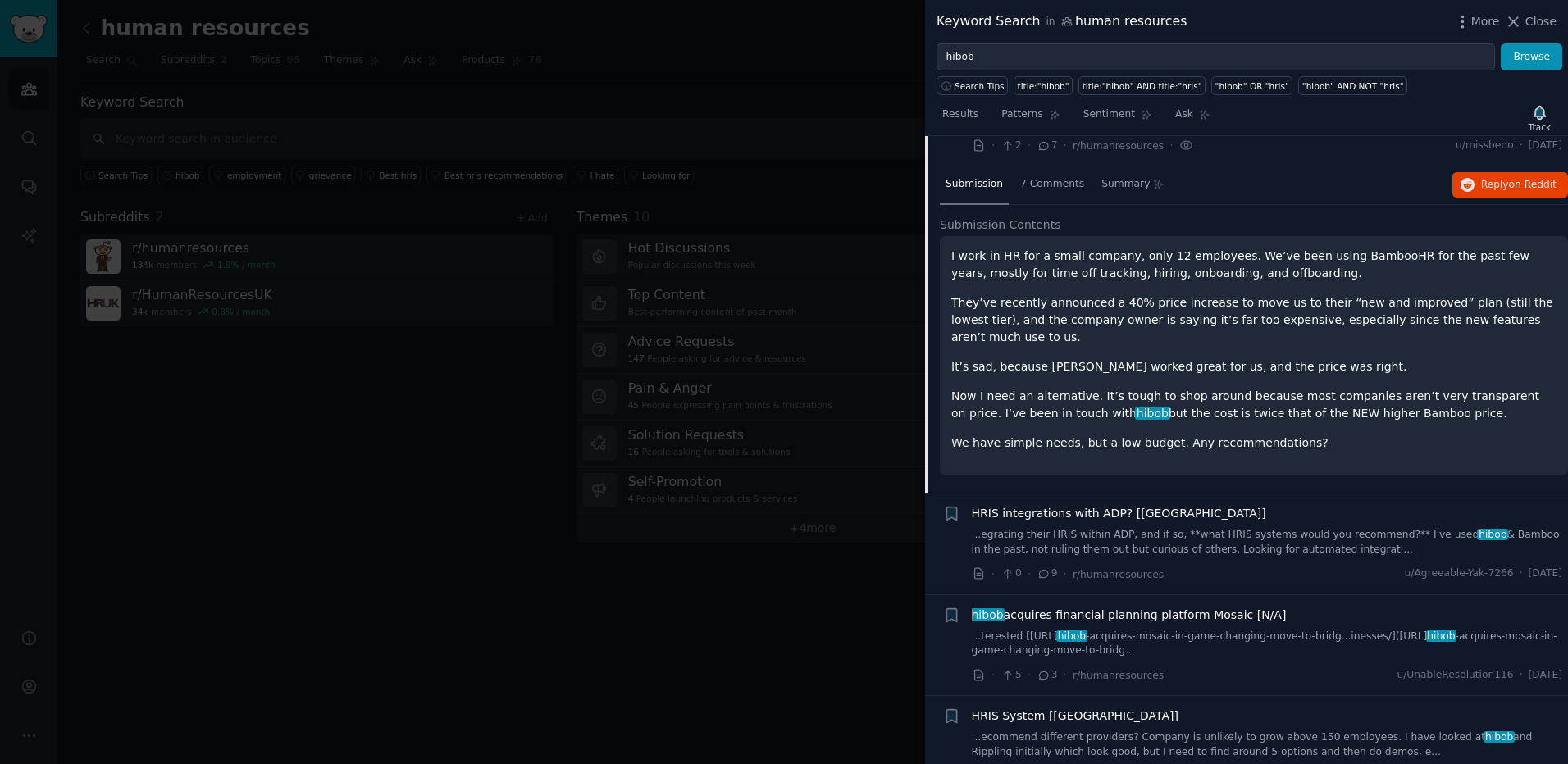
scroll to position [720, 0]
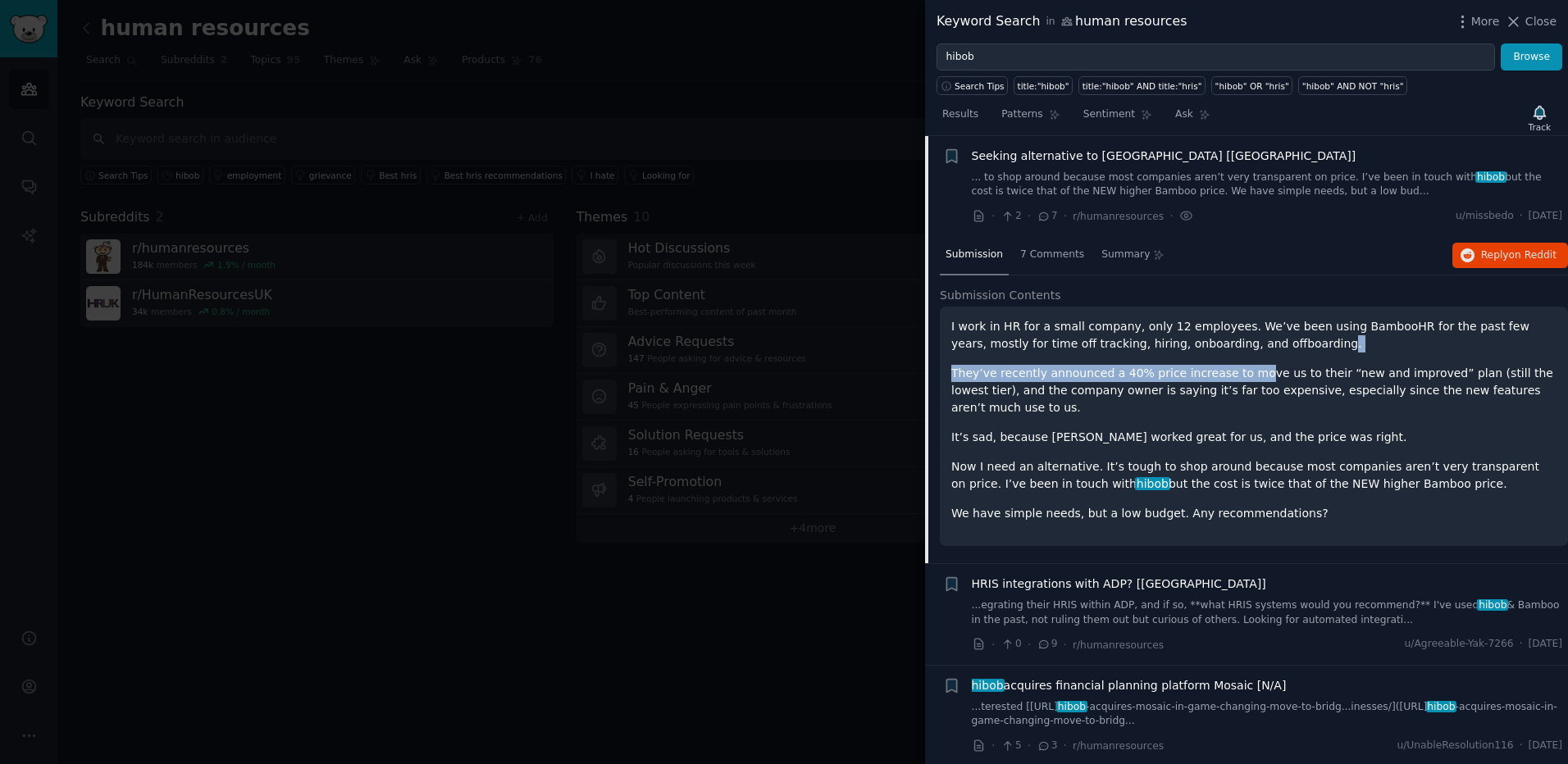
drag, startPoint x: 1224, startPoint y: 346, endPoint x: 1234, endPoint y: 358, distance: 15.6
click at [1234, 358] on div "I work in HR for a small company, only 12 employees. We’ve been using BambooHR …" at bounding box center [1253, 420] width 605 height 204
drag, startPoint x: 1238, startPoint y: 350, endPoint x: 1275, endPoint y: 389, distance: 53.8
click at [1275, 389] on div "I work in HR for a small company, only 12 employees. We’ve been using BambooHR …" at bounding box center [1253, 420] width 605 height 204
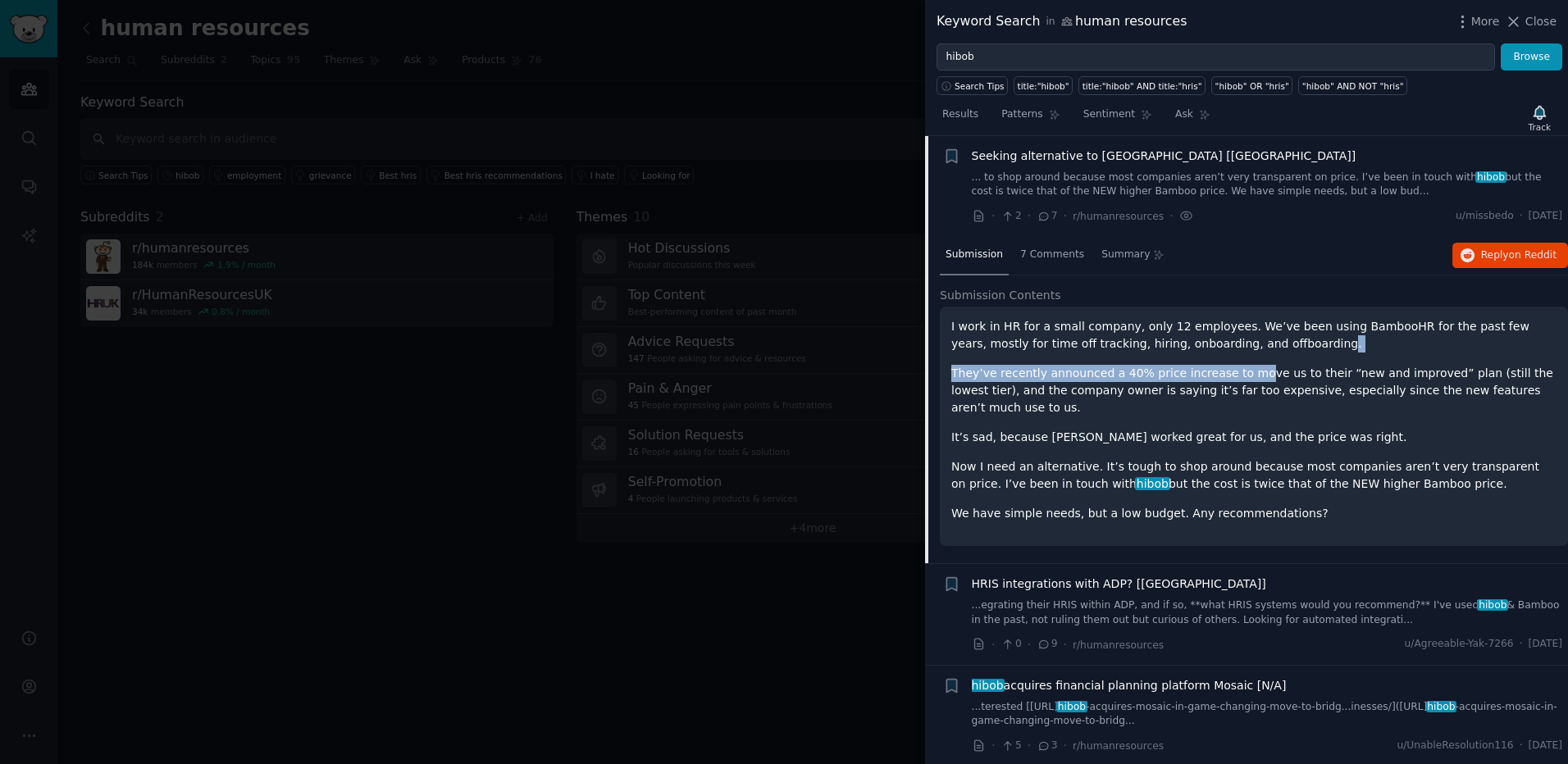
click at [1275, 389] on p "They’ve recently announced a 40% price increase to move us to their “new and im…" at bounding box center [1253, 390] width 605 height 52
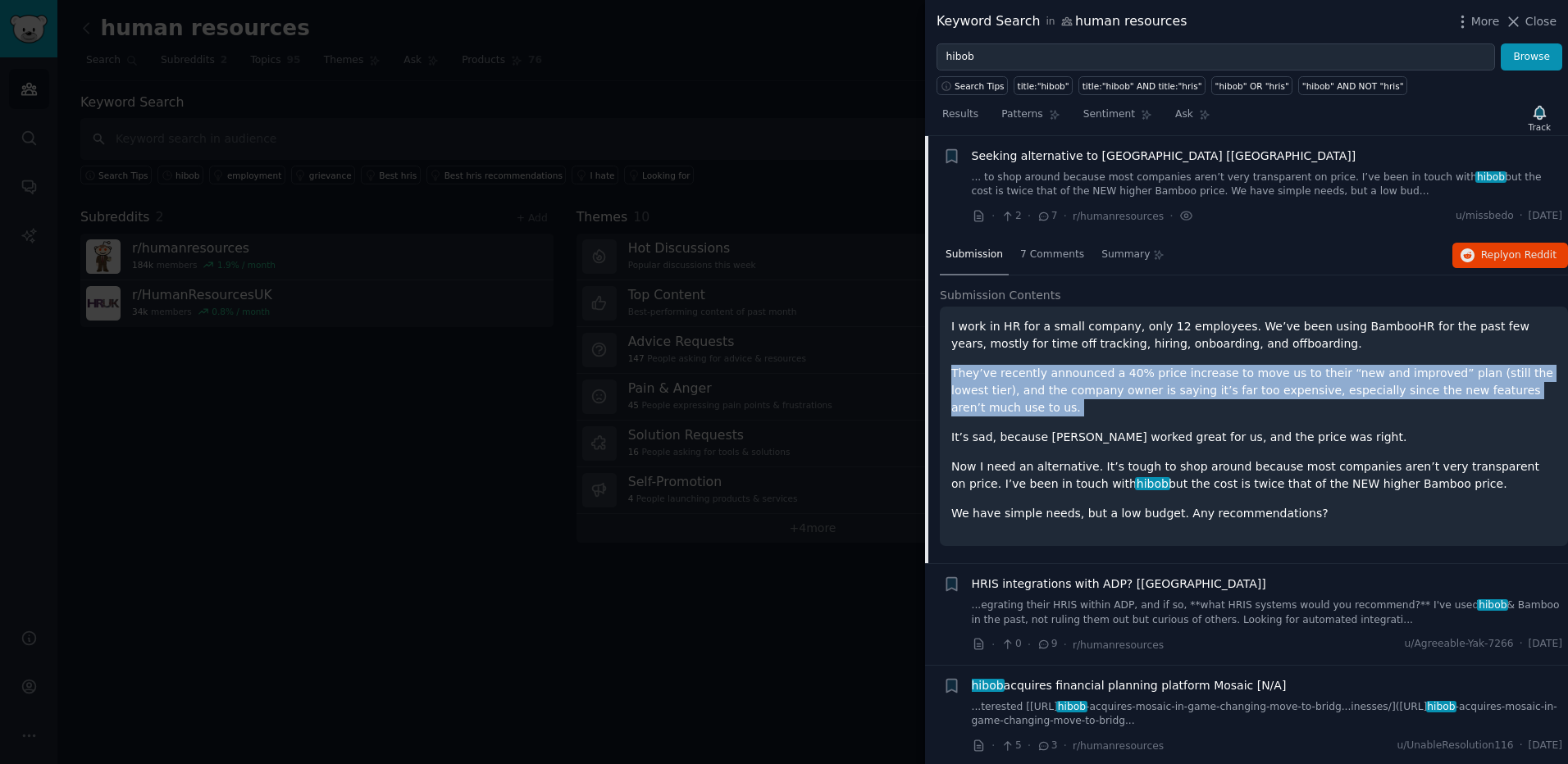
click at [1275, 389] on p "They’ve recently announced a 40% price increase to move us to their “new and im…" at bounding box center [1253, 390] width 605 height 52
drag, startPoint x: 1275, startPoint y: 389, endPoint x: 1262, endPoint y: 367, distance: 25.6
click at [1262, 367] on p "They’ve recently announced a 40% price increase to move us to their “new and im…" at bounding box center [1253, 390] width 605 height 52
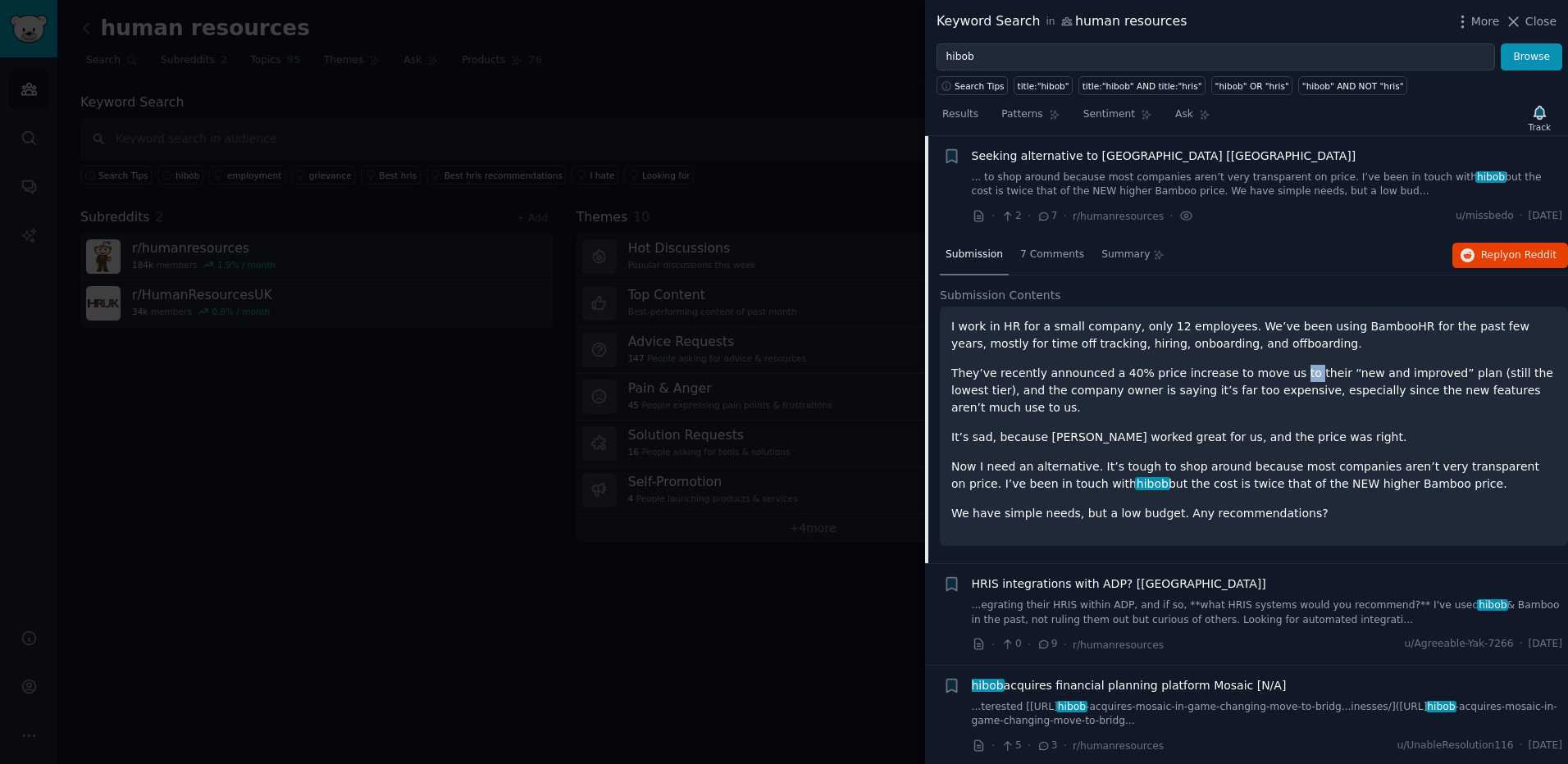
click at [1262, 367] on p "They’ve recently announced a 40% price increase to move us to their “new and im…" at bounding box center [1253, 390] width 605 height 52
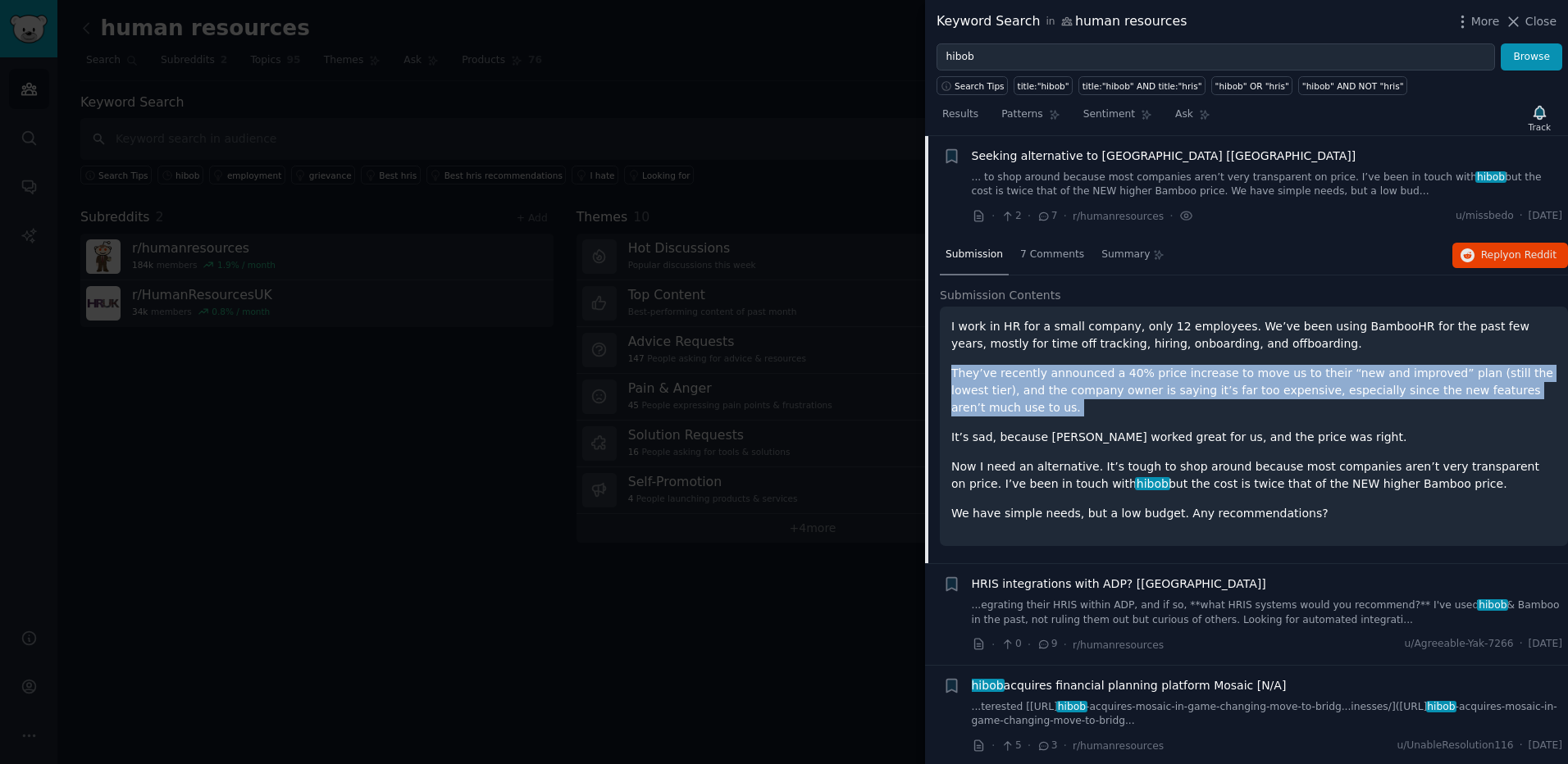
click at [1262, 367] on p "They’ve recently announced a 40% price increase to move us to their “new and im…" at bounding box center [1253, 390] width 605 height 52
drag, startPoint x: 1262, startPoint y: 367, endPoint x: 1254, endPoint y: 350, distance: 18.8
click at [1254, 351] on div "I work in HR for a small company, only 12 employees. We’ve been using BambooHR …" at bounding box center [1253, 420] width 605 height 204
drag, startPoint x: 1254, startPoint y: 350, endPoint x: 1276, endPoint y: 385, distance: 41.3
click at [1276, 385] on div "I work in HR for a small company, only 12 employees. We’ve been using BambooHR …" at bounding box center [1253, 420] width 605 height 204
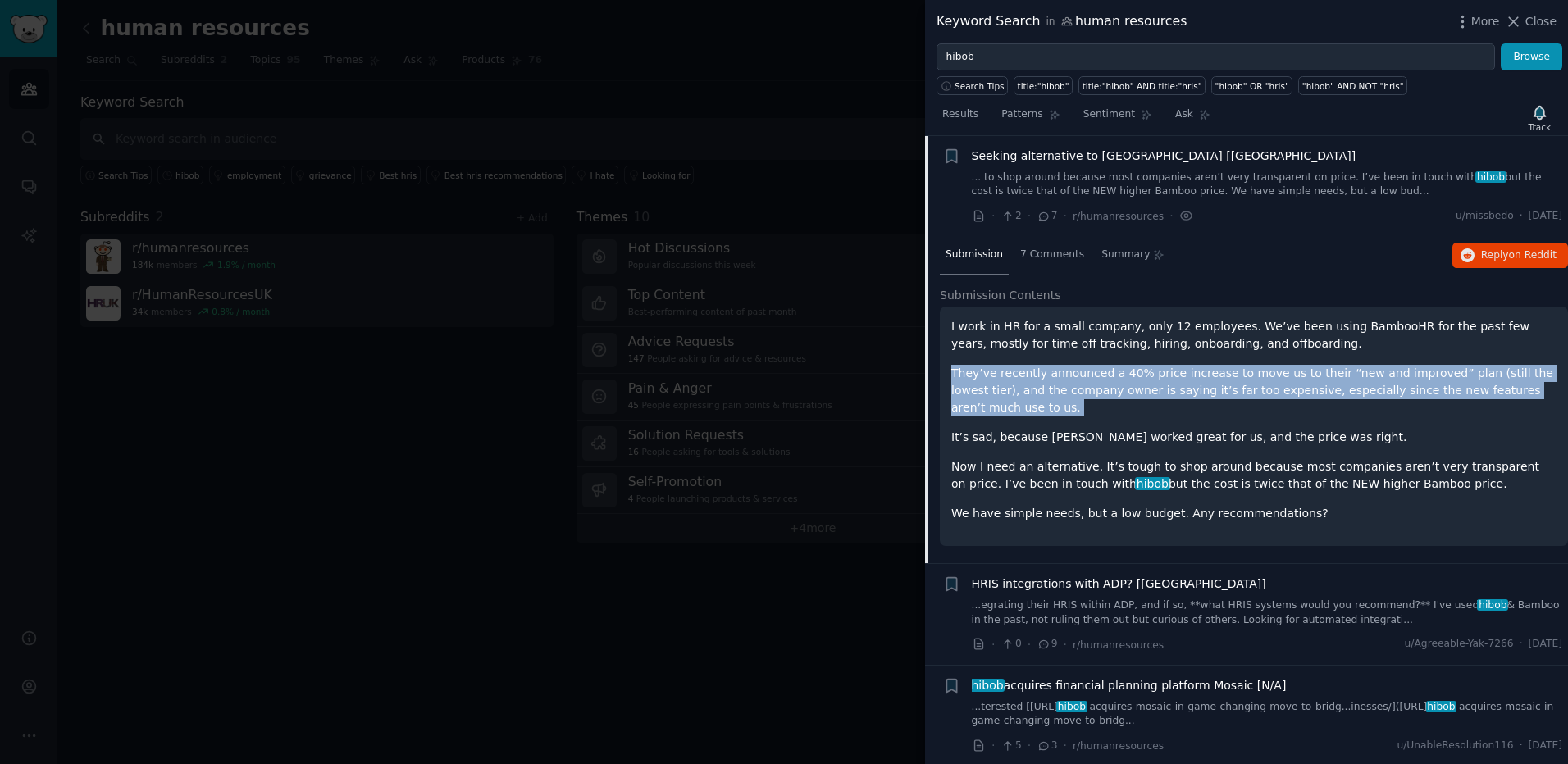
click at [1276, 385] on p "They’ve recently announced a 40% price increase to move us to their “new and im…" at bounding box center [1253, 390] width 605 height 52
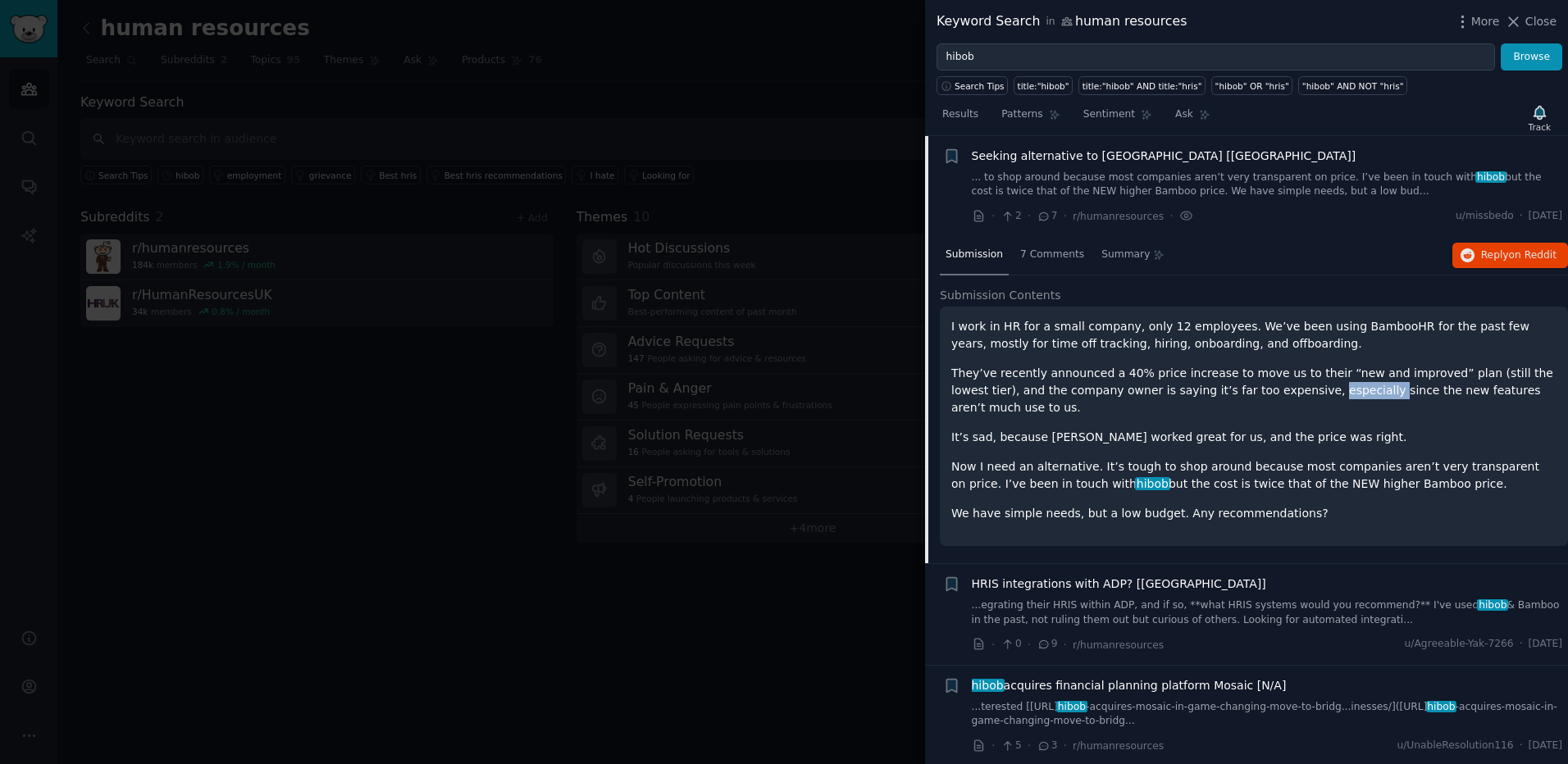
click at [1276, 385] on p "They’ve recently announced a 40% price increase to move us to their “new and im…" at bounding box center [1253, 390] width 605 height 52
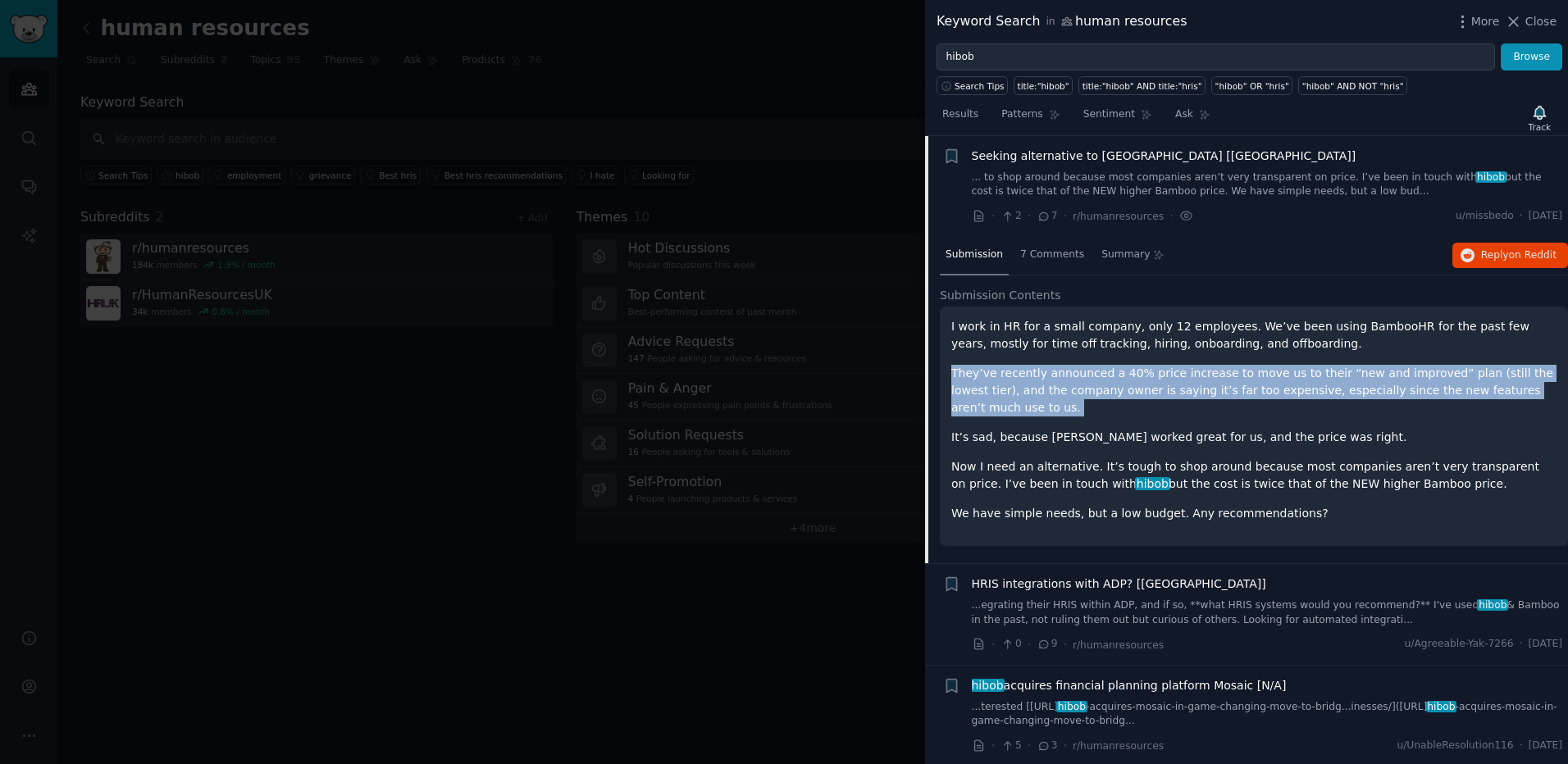
click at [1276, 385] on p "They’ve recently announced a 40% price increase to move us to their “new and im…" at bounding box center [1253, 390] width 605 height 52
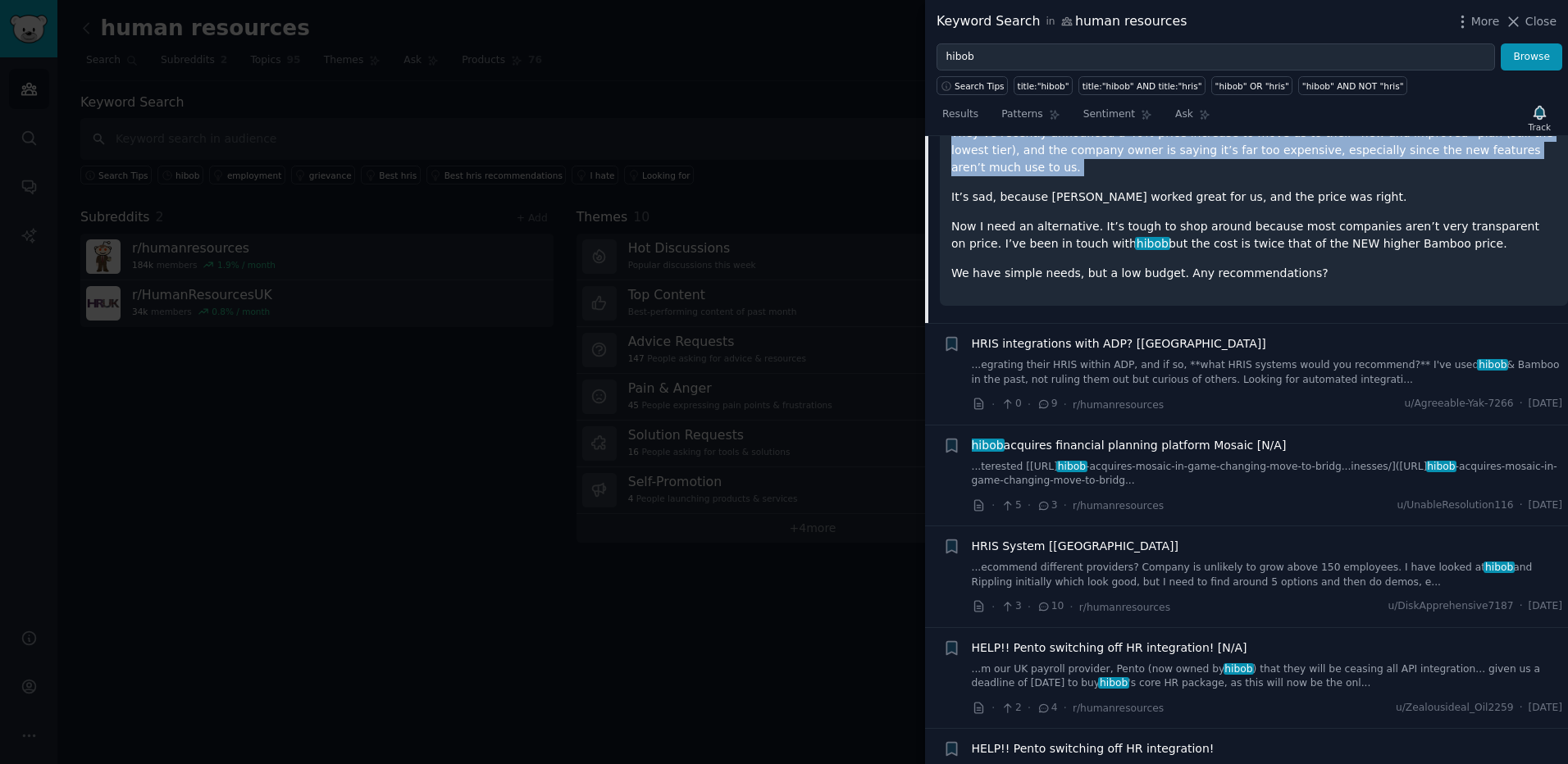
scroll to position [1049, 0]
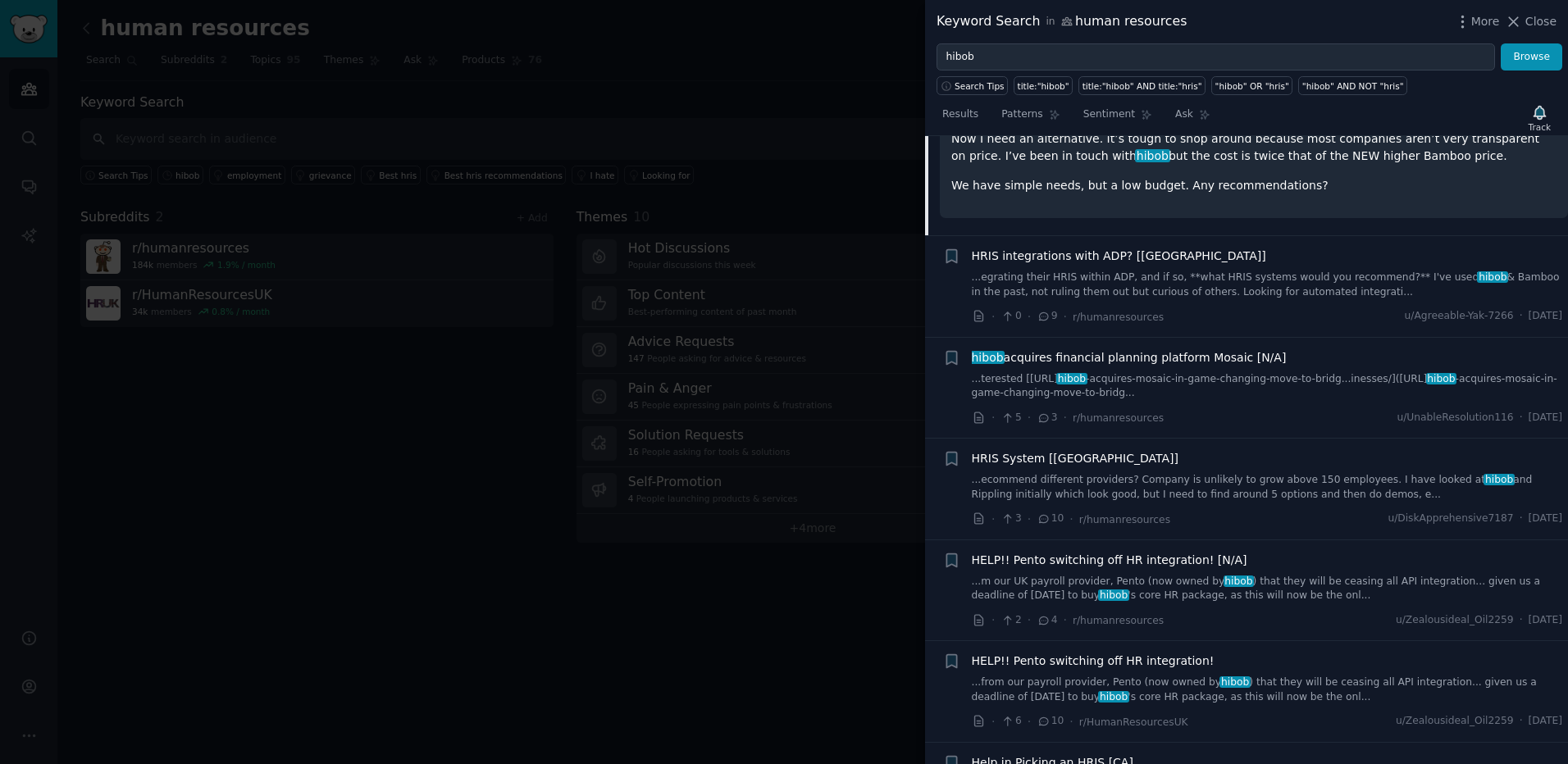
click at [1143, 473] on link "...ecommend different providers? Company is unlikely to grow above 150 employee…" at bounding box center [1267, 487] width 591 height 29
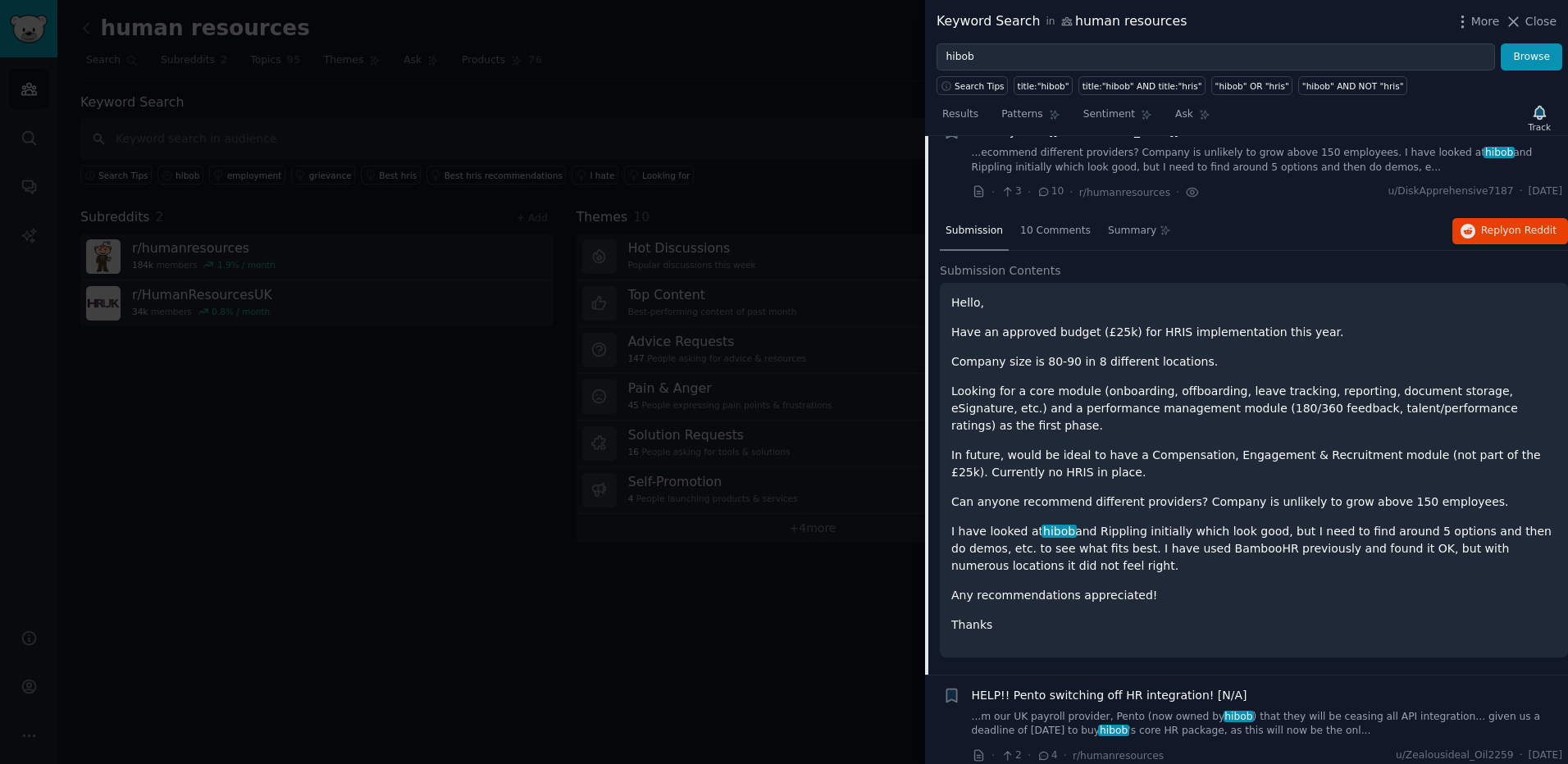
scroll to position [1023, 0]
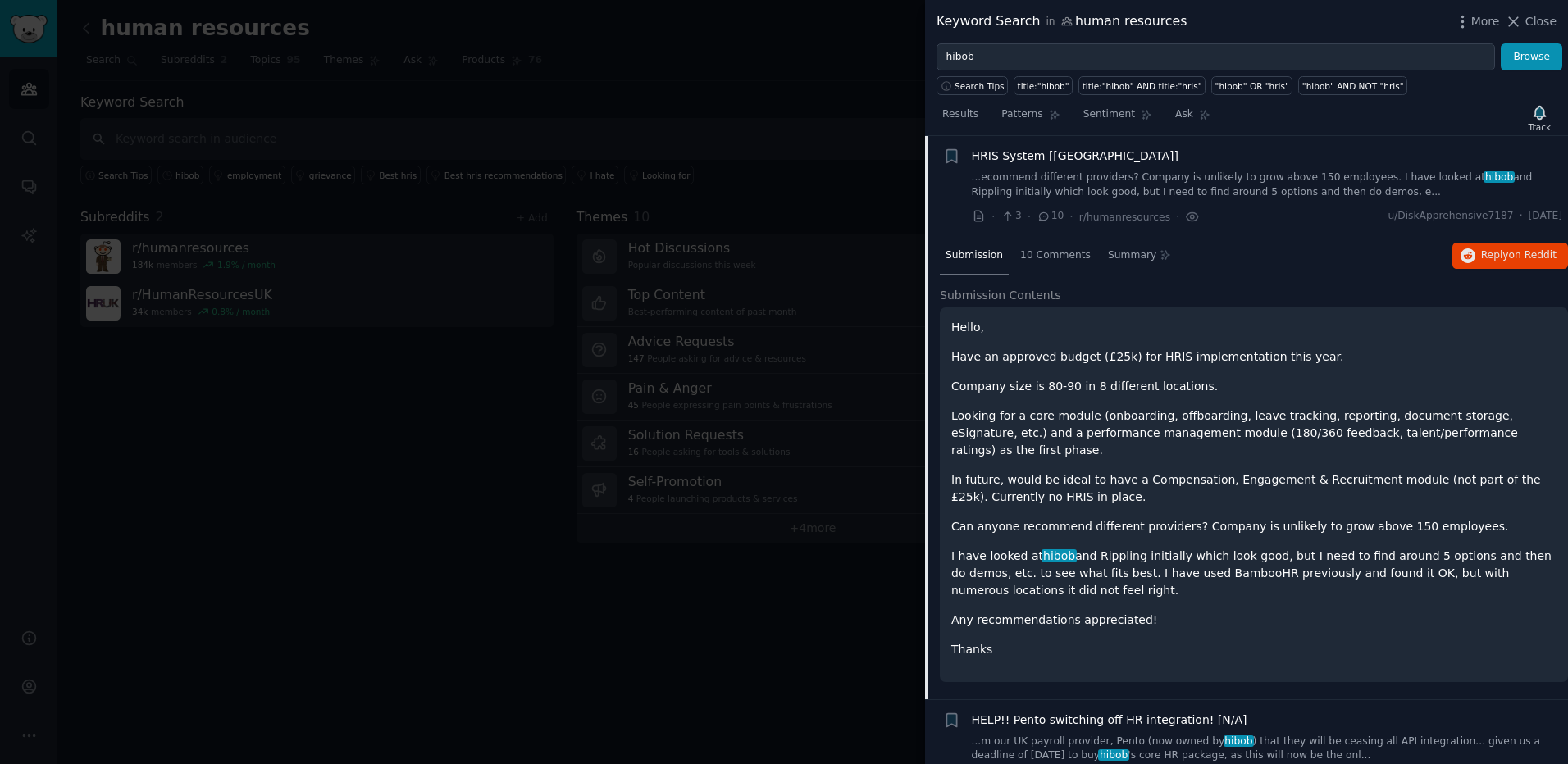
drag, startPoint x: 1069, startPoint y: 416, endPoint x: 1233, endPoint y: 577, distance: 229.8
click at [1233, 577] on div "Hello, Have an approved budget (£25k) for HRIS implementation this year. Compan…" at bounding box center [1253, 489] width 605 height 339
click at [1233, 577] on p "I have looked at hibob and Rippling initially which look good, but I need to fi…" at bounding box center [1253, 573] width 605 height 52
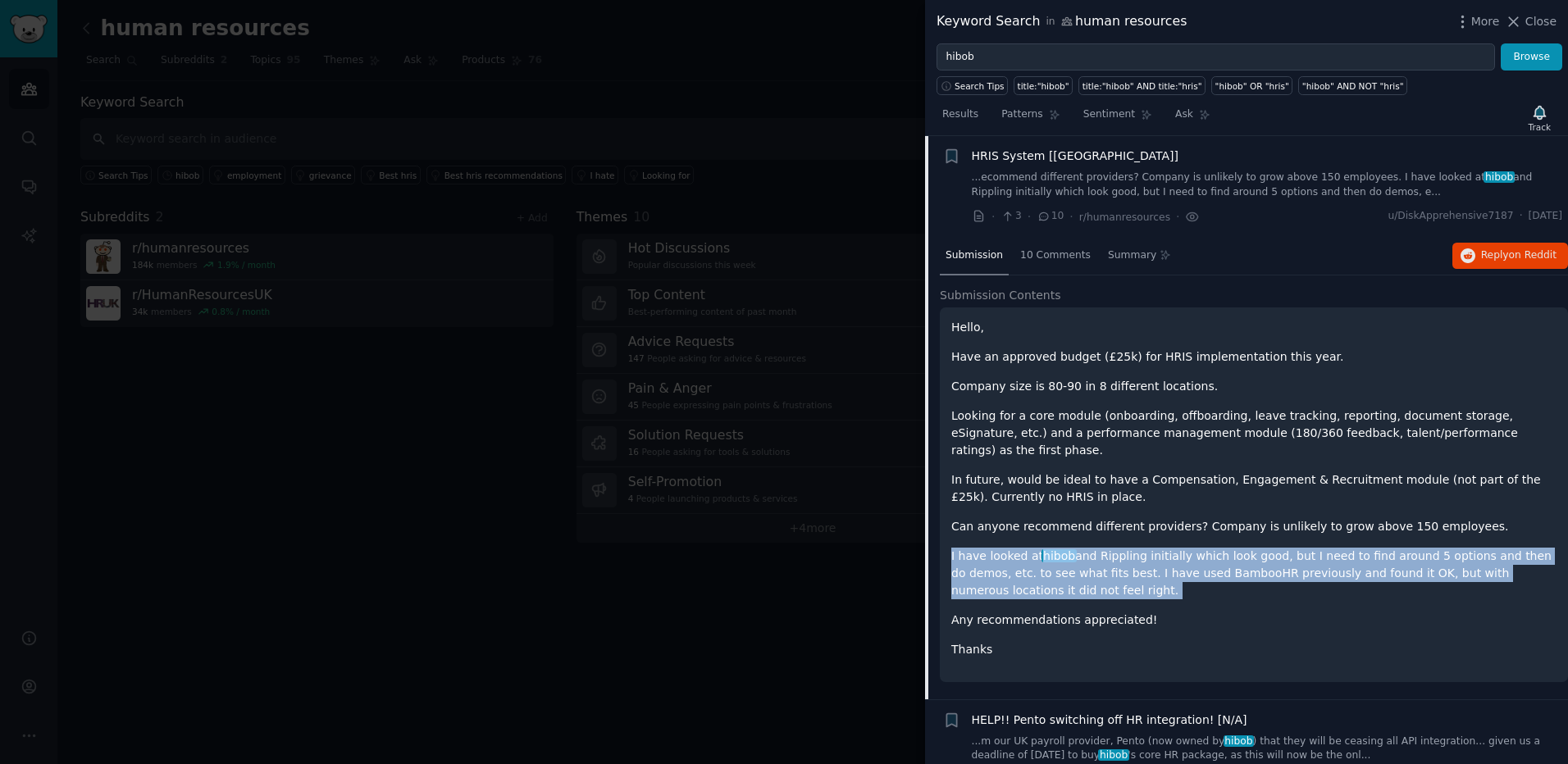
drag, startPoint x: 1233, startPoint y: 577, endPoint x: 1454, endPoint y: 514, distance: 229.8
click at [1454, 514] on div "Hello, Have an approved budget (£25k) for HRIS implementation this year. Compan…" at bounding box center [1253, 489] width 605 height 339
click at [1454, 518] on p "Can anyone recommend different providers? Company is unlikely to grow above 150…" at bounding box center [1253, 526] width 605 height 18
drag, startPoint x: 1454, startPoint y: 514, endPoint x: 1454, endPoint y: 573, distance: 59.0
click at [1454, 573] on div "Hello, Have an approved budget (£25k) for HRIS implementation this year. Compan…" at bounding box center [1253, 489] width 605 height 339
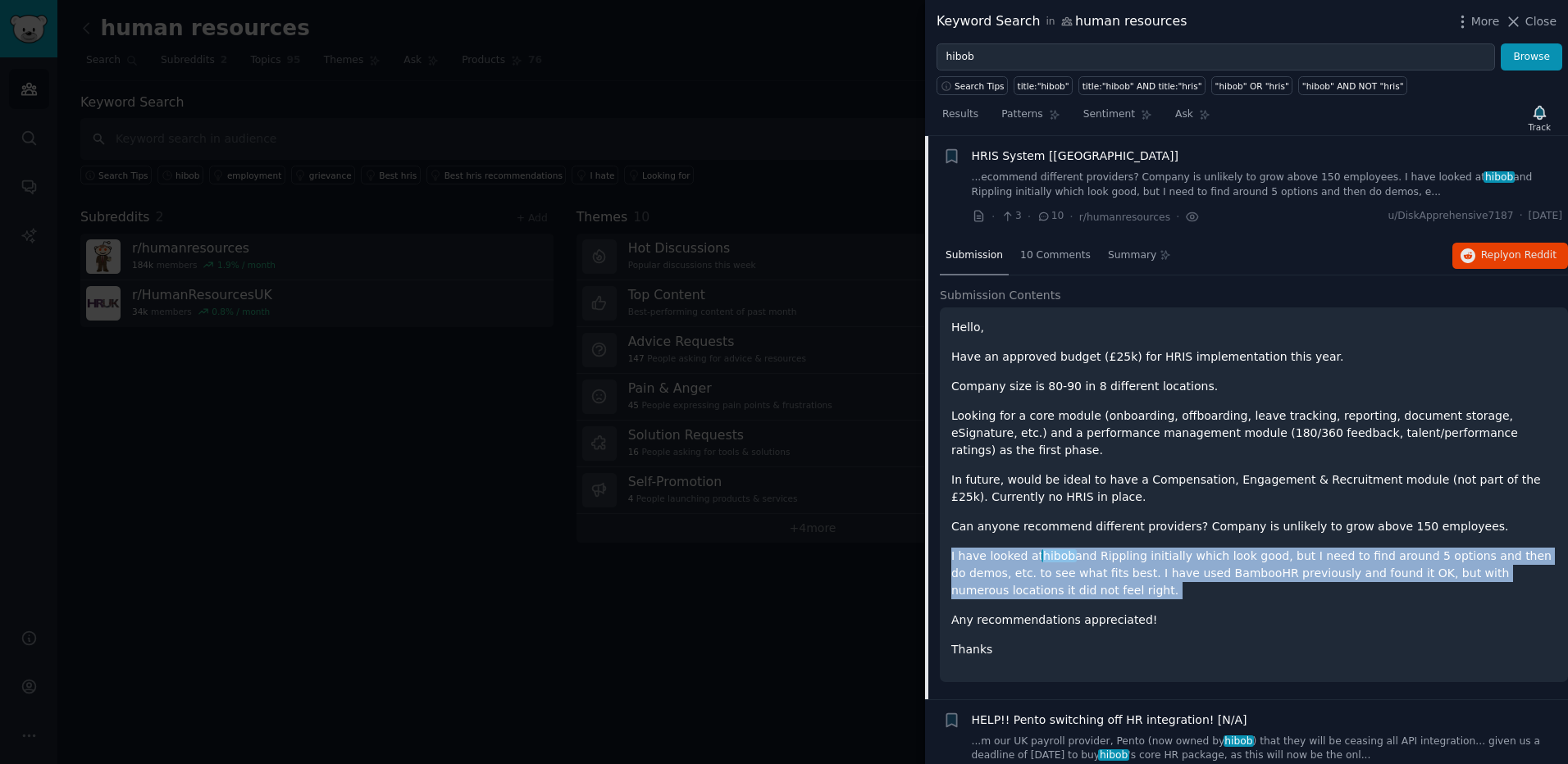
click at [1454, 573] on p "I have looked at hibob and Rippling initially which look good, but I need to fi…" at bounding box center [1253, 573] width 605 height 52
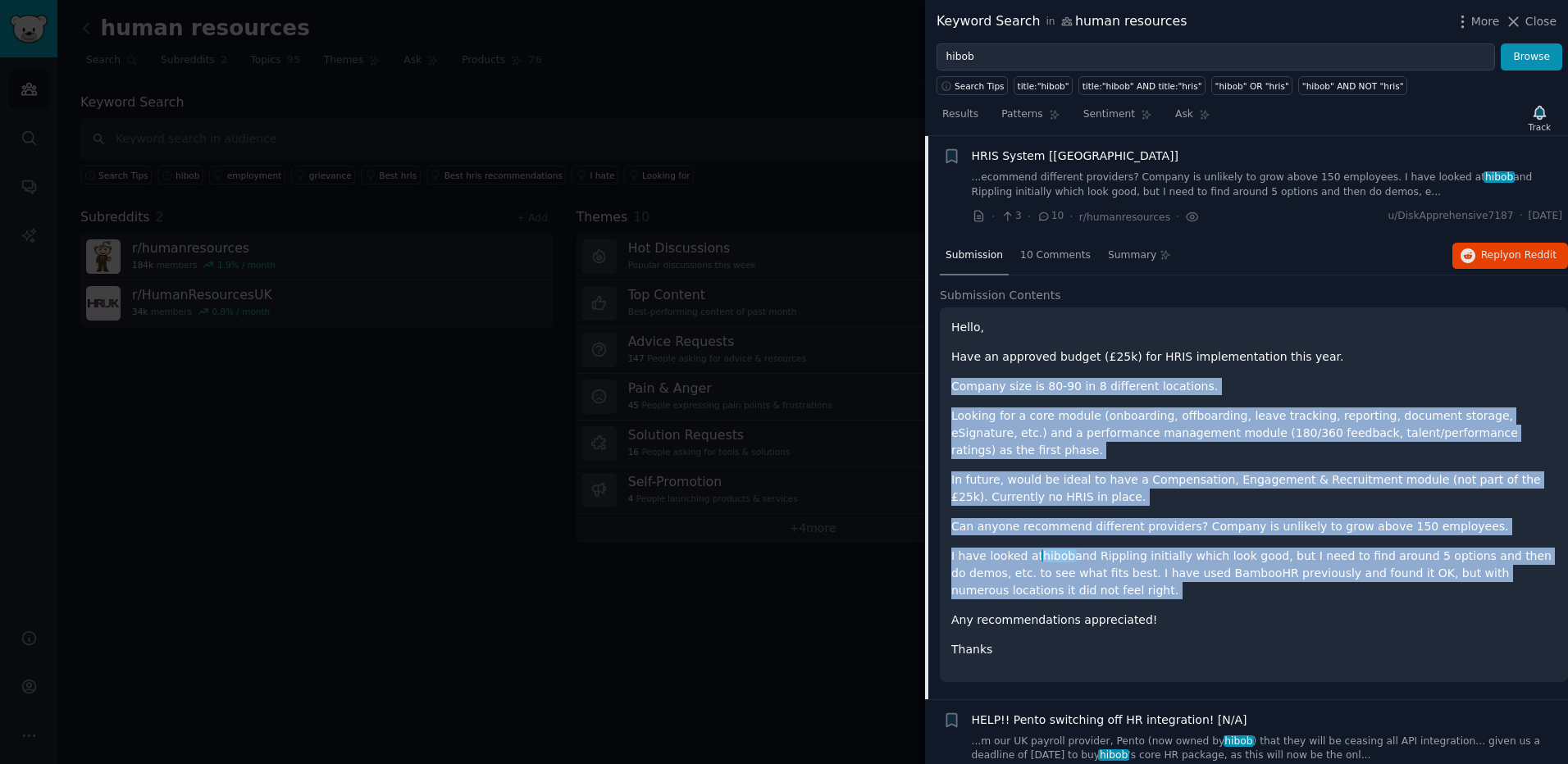
drag, startPoint x: 1454, startPoint y: 573, endPoint x: 1392, endPoint y: 363, distance: 219.0
click at [1392, 363] on div "Hello, Have an approved budget (£25k) for HRIS implementation this year. Compan…" at bounding box center [1253, 489] width 605 height 339
click at [1392, 363] on p "Have an approved budget (£25k) for HRIS implementation this year." at bounding box center [1253, 357] width 605 height 18
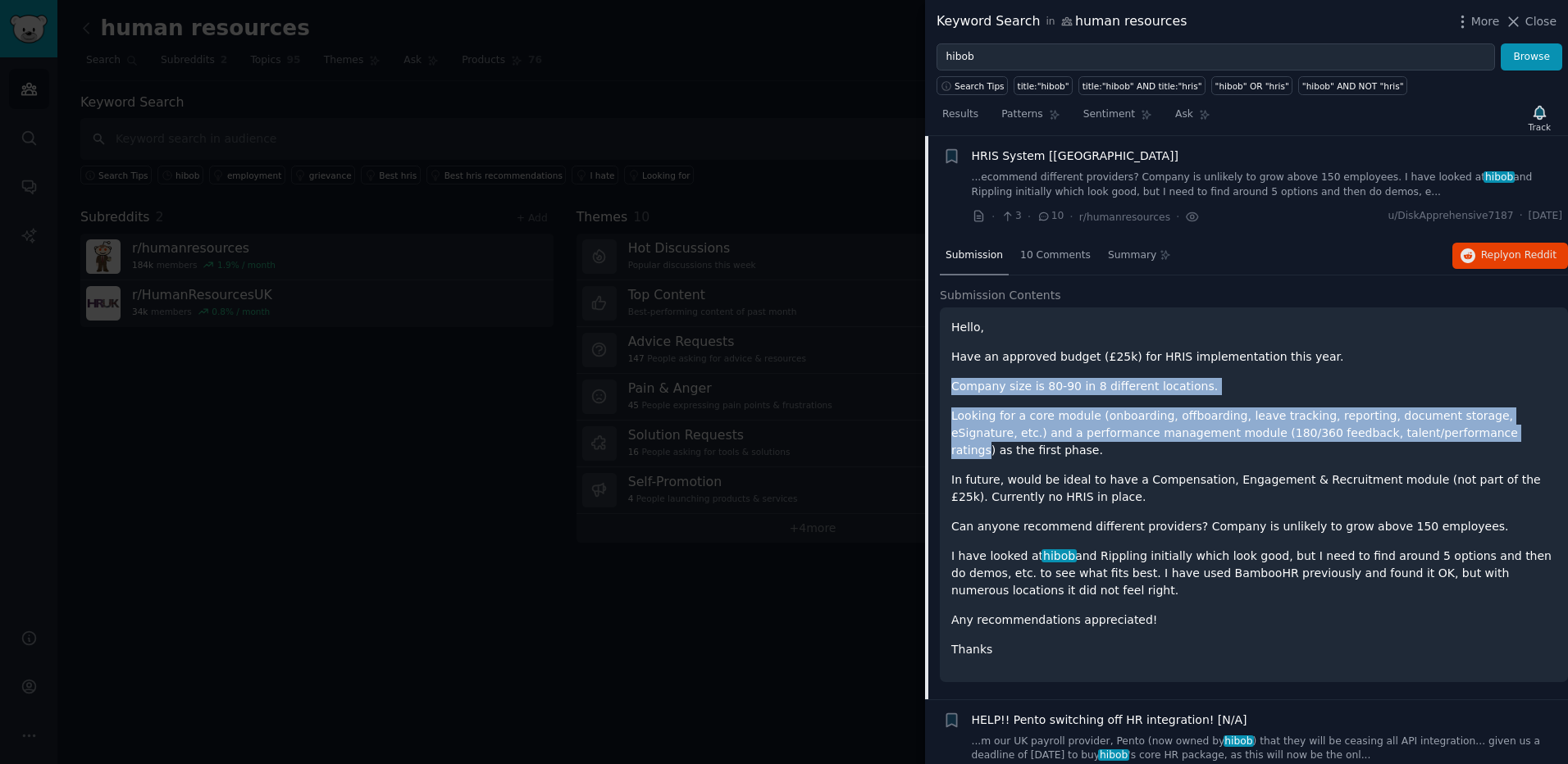
drag, startPoint x: 1392, startPoint y: 363, endPoint x: 1395, endPoint y: 438, distance: 75.1
click at [1395, 438] on div "Hello, Have an approved budget (£25k) for HRIS implementation this year. Compan…" at bounding box center [1253, 489] width 605 height 339
click at [1395, 438] on p "Looking for a core module (onboarding, offboarding, leave tracking, reporting, …" at bounding box center [1253, 433] width 605 height 52
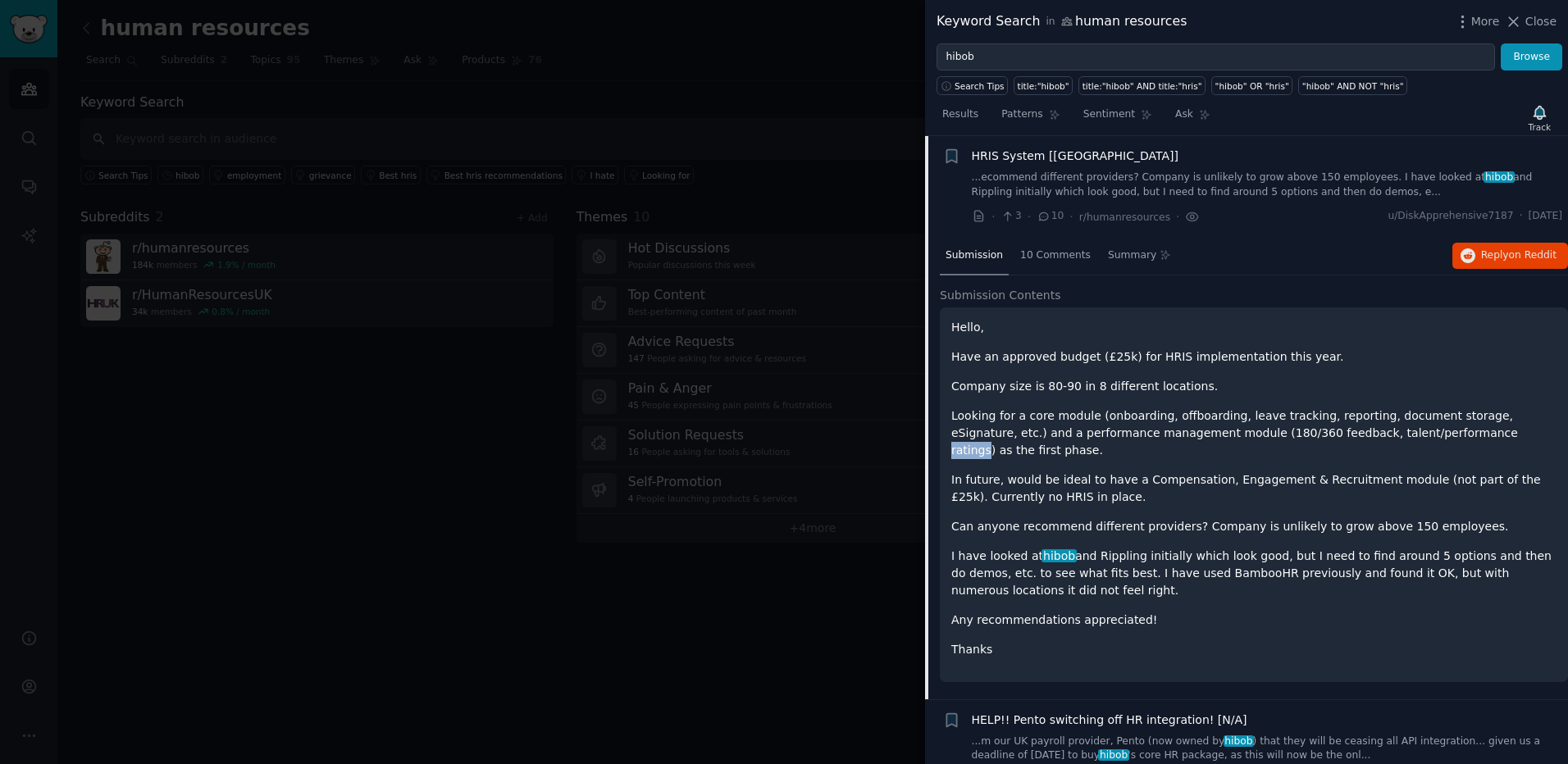
click at [1395, 438] on p "Looking for a core module (onboarding, offboarding, leave tracking, reporting, …" at bounding box center [1253, 433] width 605 height 52
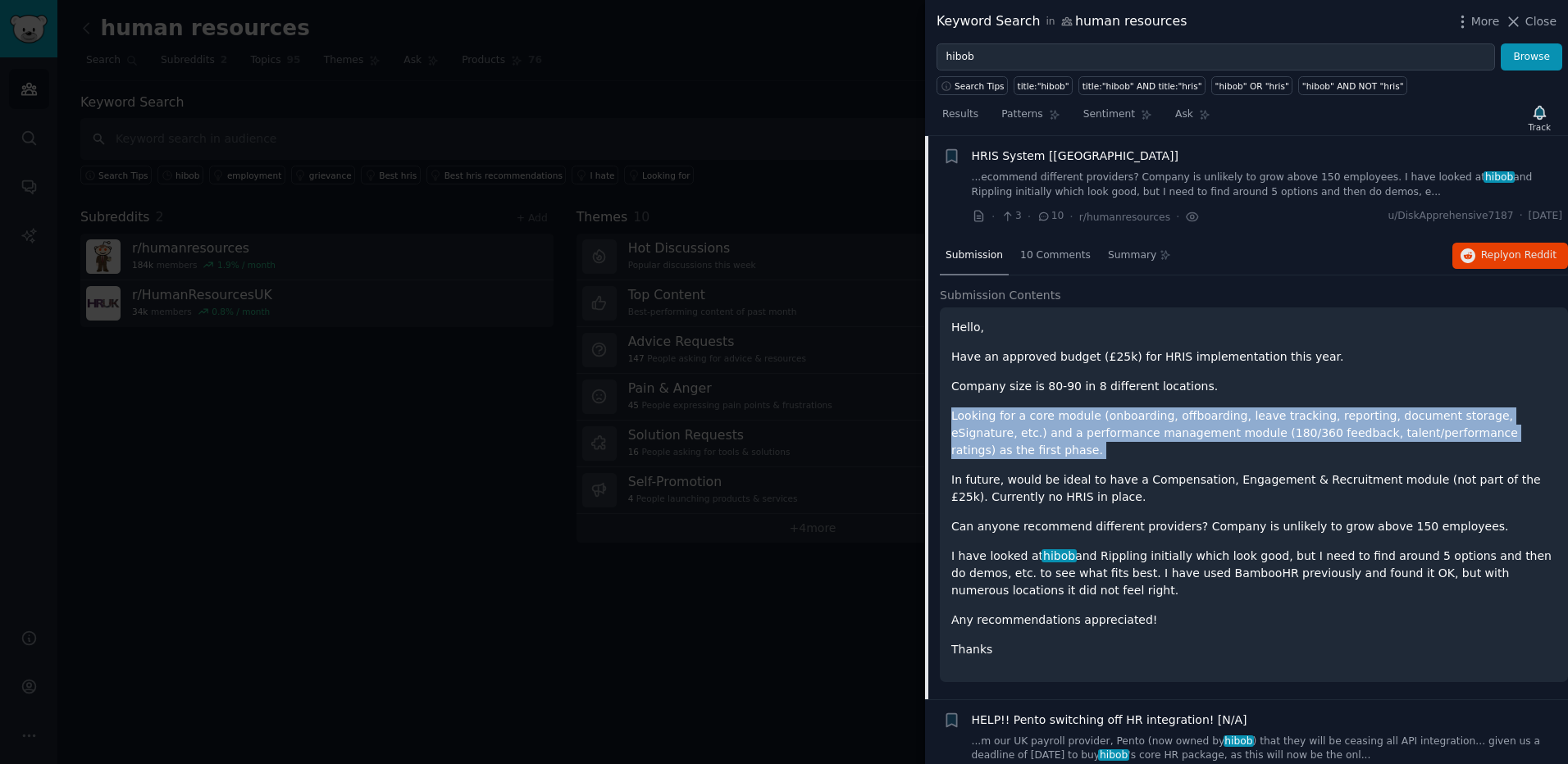
click at [1395, 438] on p "Looking for a core module (onboarding, offboarding, leave tracking, reporting, …" at bounding box center [1253, 433] width 605 height 52
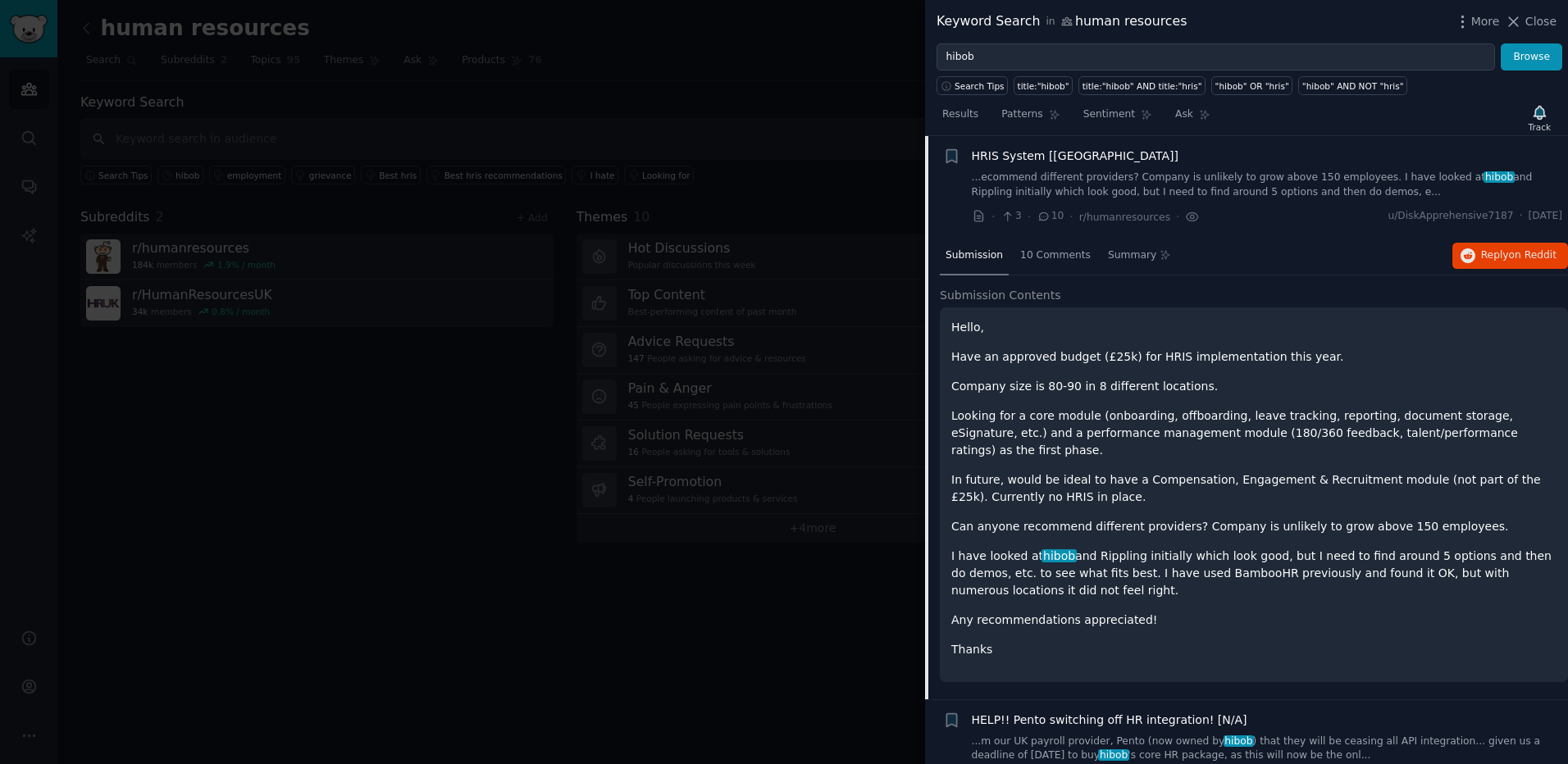
drag, startPoint x: 1395, startPoint y: 438, endPoint x: 1383, endPoint y: 461, distance: 25.9
click at [1383, 471] on p "In future, would be ideal to have a Compensation, Engagement & Recruitment modu…" at bounding box center [1253, 488] width 605 height 34
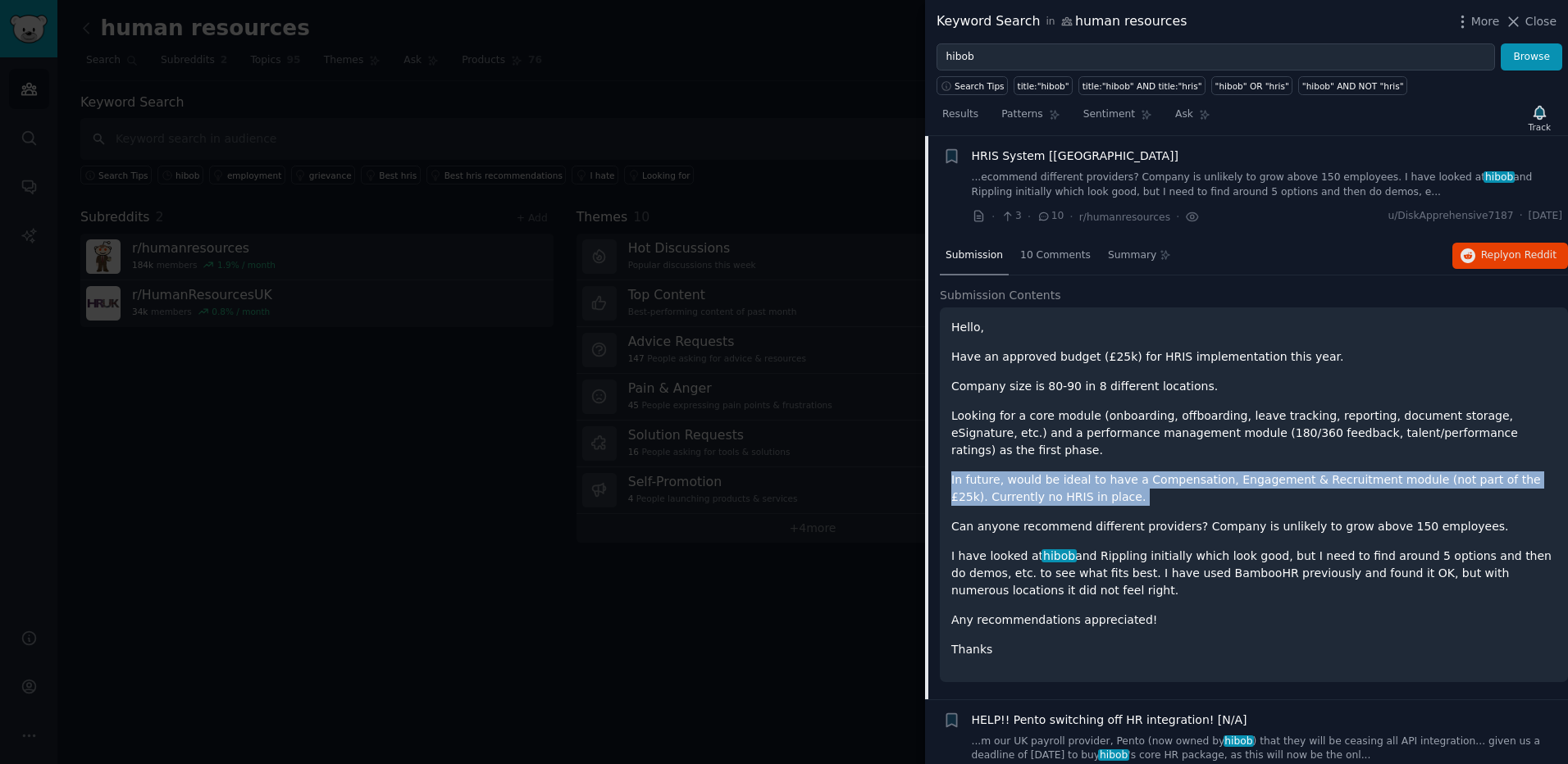
click at [1383, 471] on p "In future, would be ideal to have a Compensation, Engagement & Recruitment modu…" at bounding box center [1253, 488] width 605 height 34
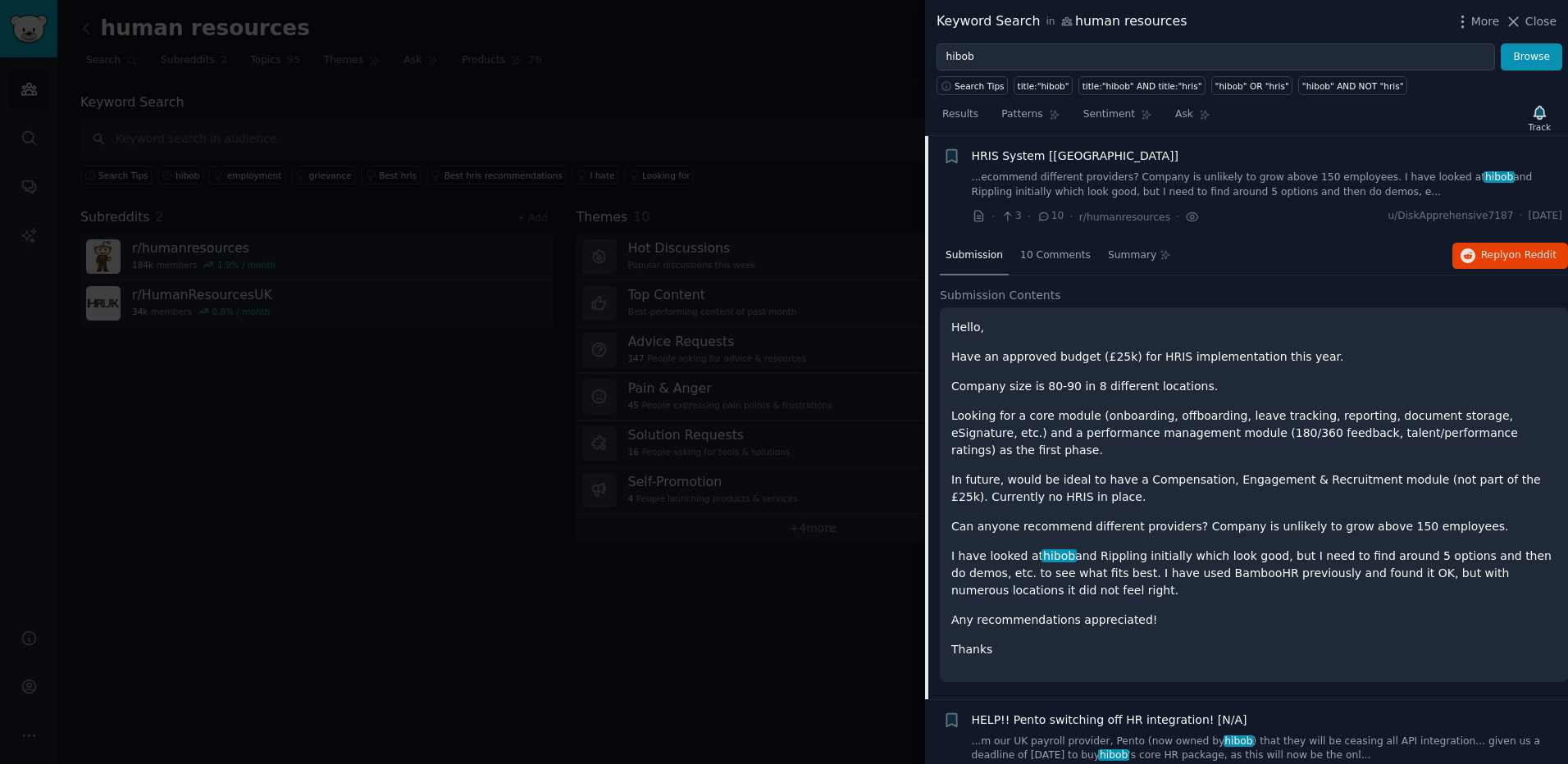
drag, startPoint x: 1383, startPoint y: 461, endPoint x: 1345, endPoint y: 520, distance: 70.2
click at [1345, 520] on div "Hello, Have an approved budget (£25k) for HRIS implementation this year. Compan…" at bounding box center [1253, 489] width 605 height 339
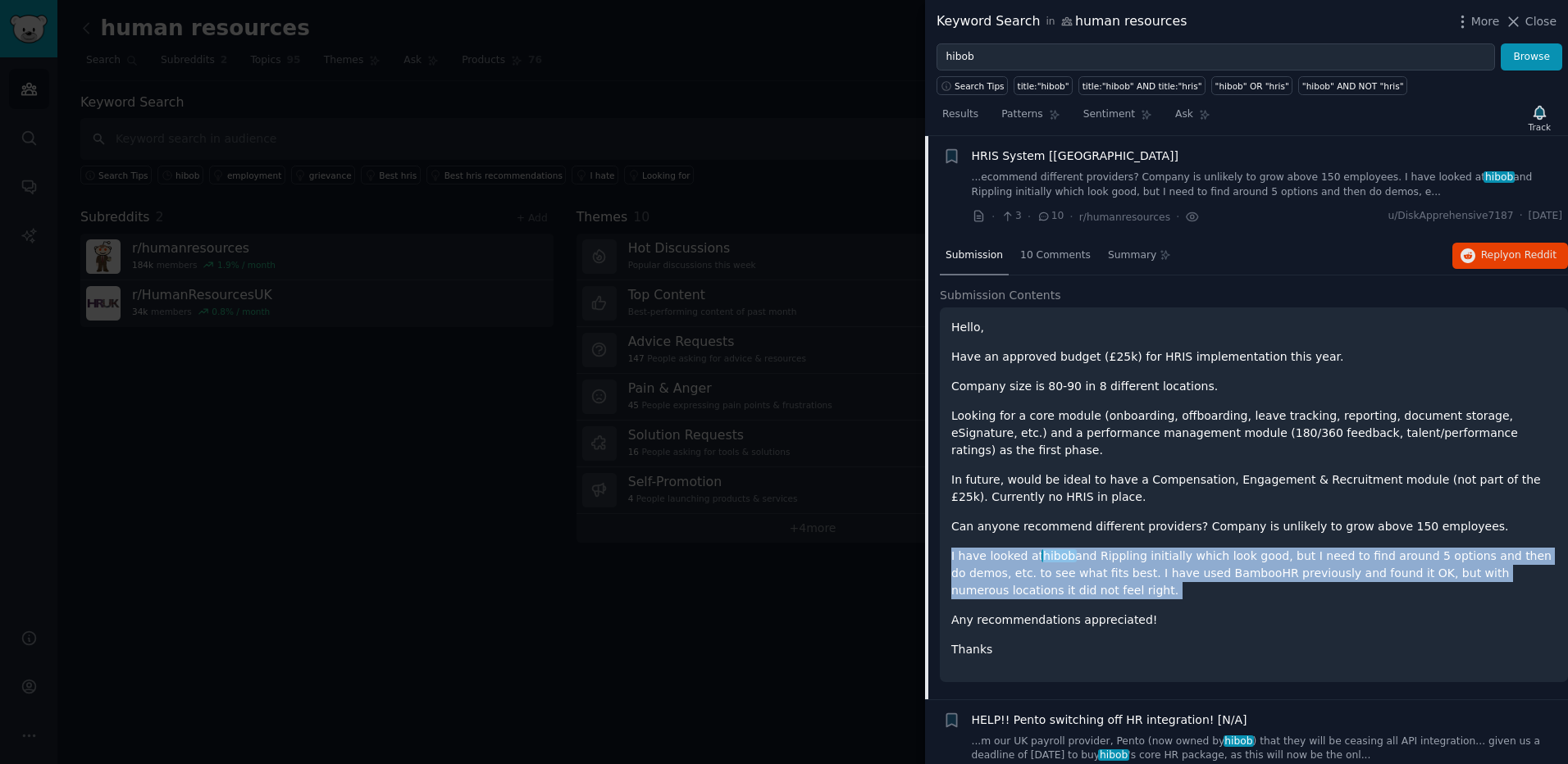
click at [1345, 520] on div "Hello, Have an approved budget (£25k) for HRIS implementation this year. Compan…" at bounding box center [1253, 489] width 605 height 339
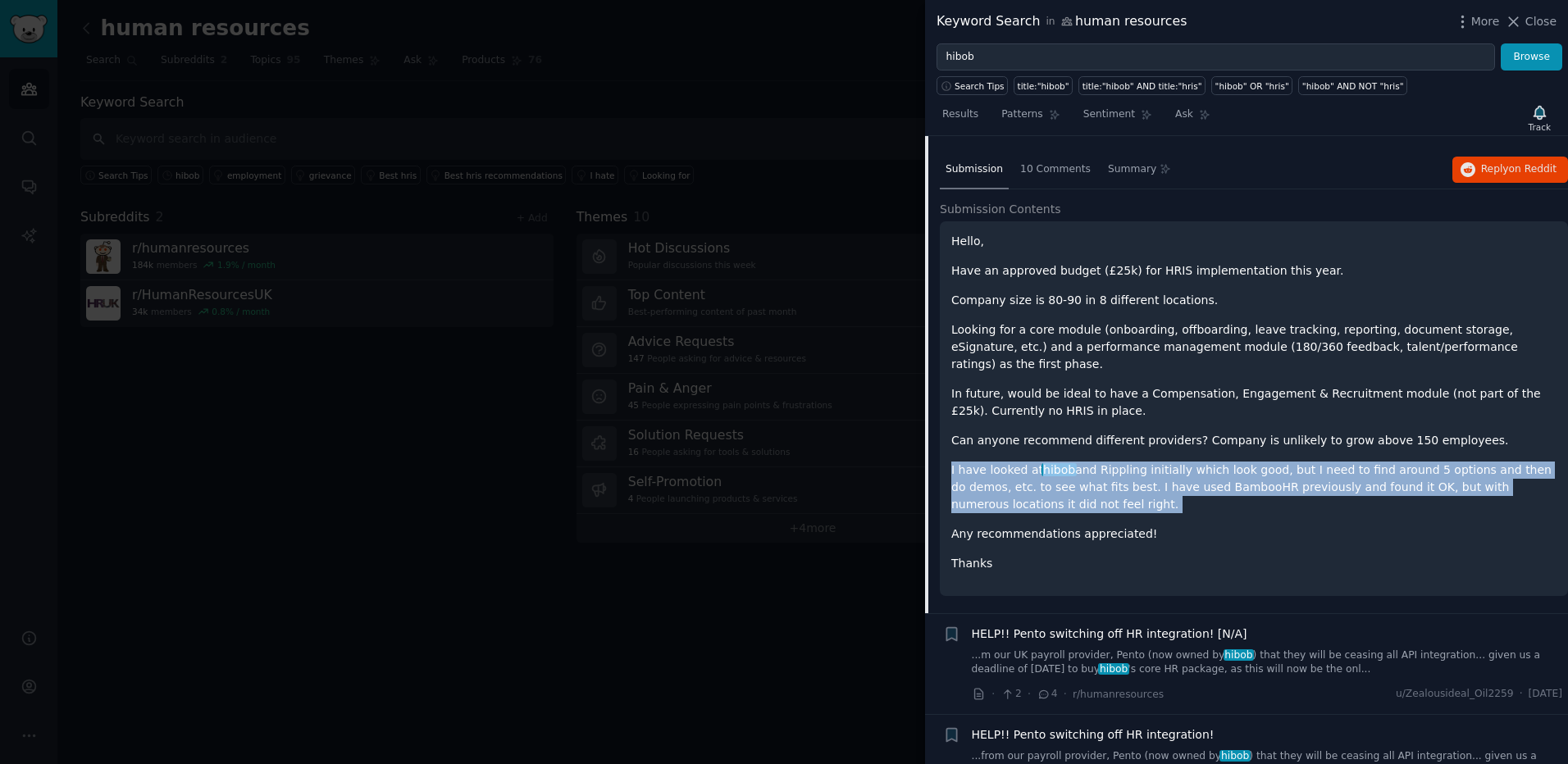
scroll to position [1188, 0]
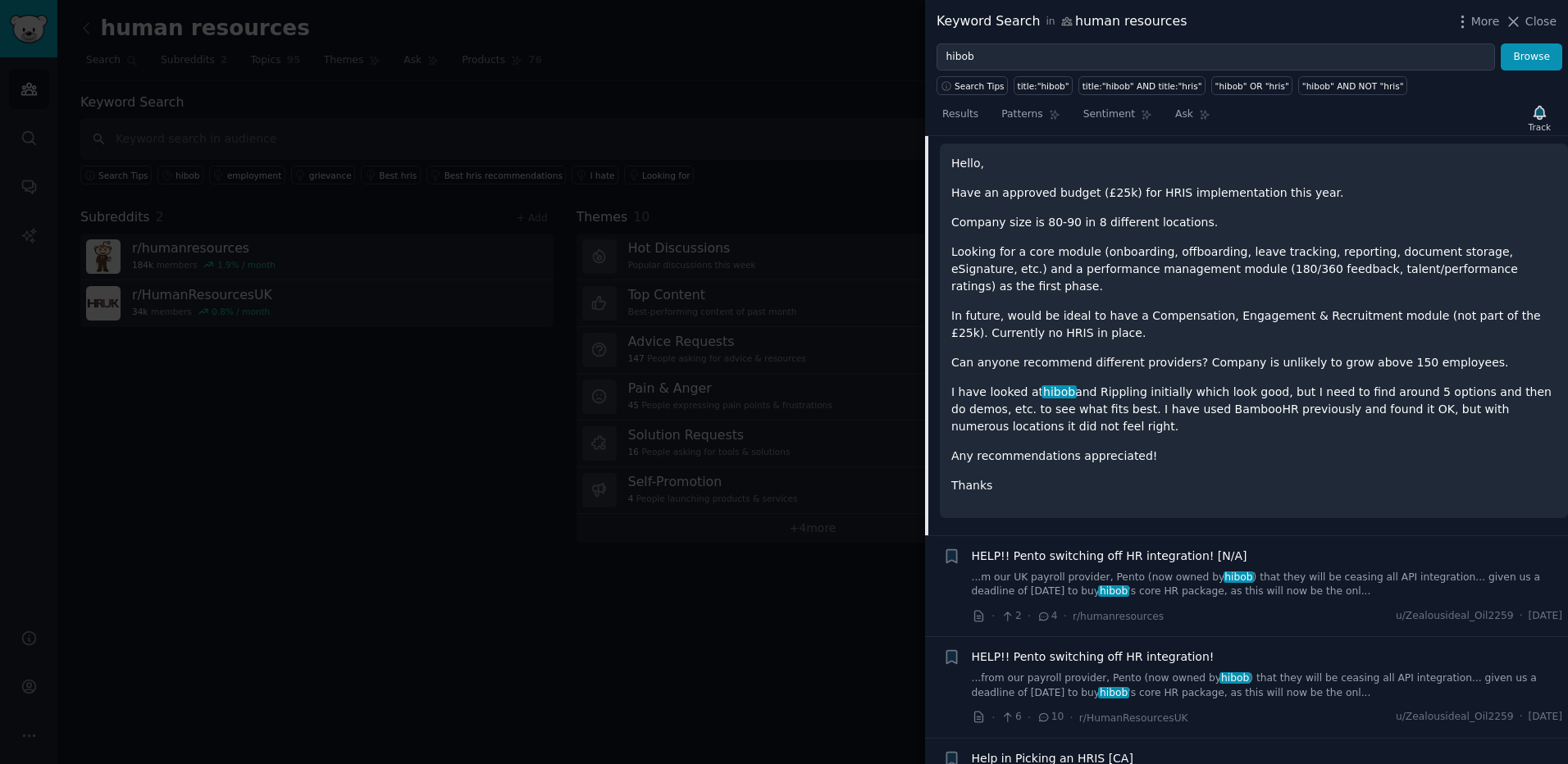
click at [1219, 426] on div "Hello, Have an approved budget (£25k) for HRIS implementation this year. Compan…" at bounding box center [1253, 325] width 605 height 339
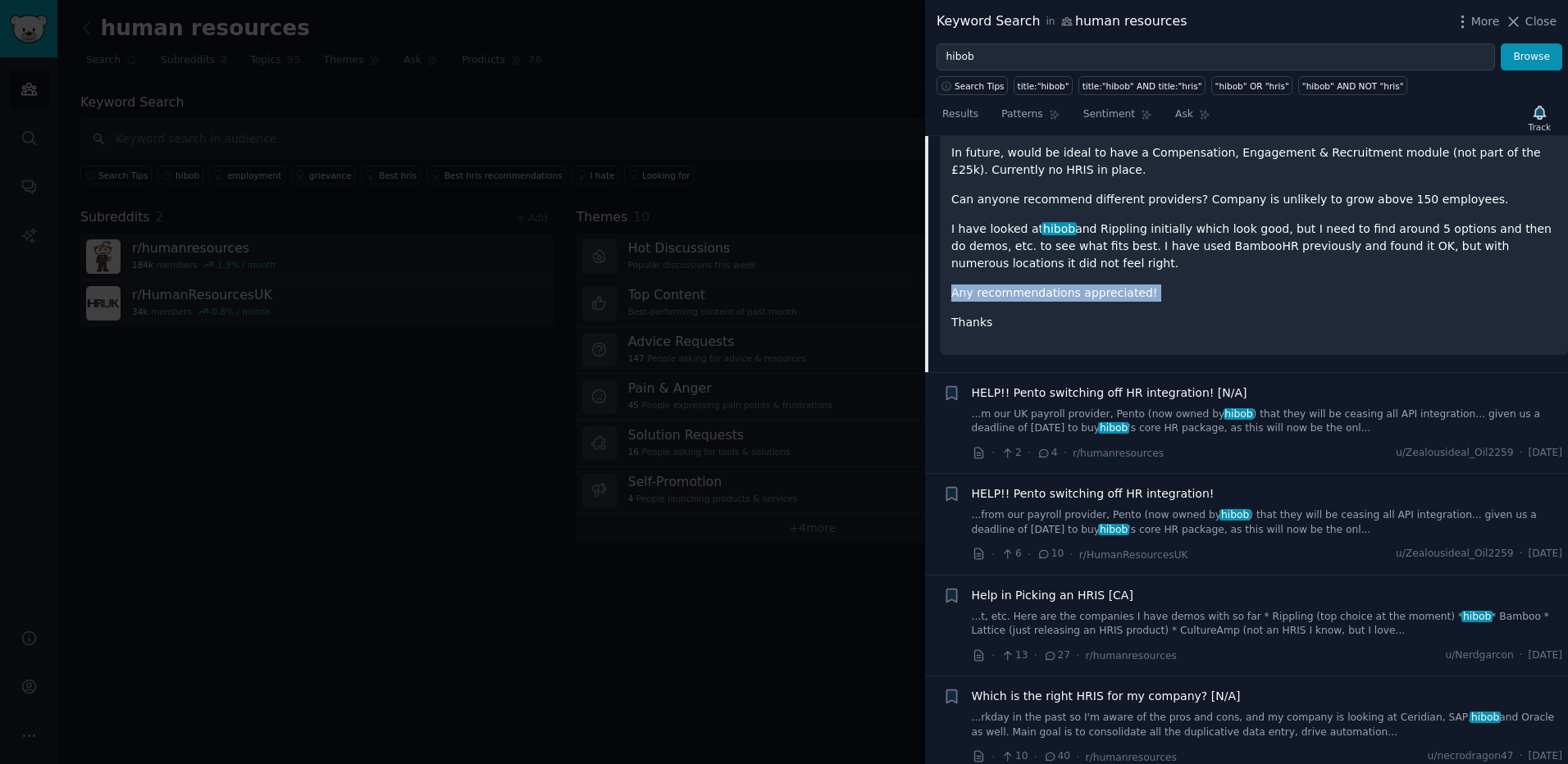
scroll to position [1352, 0]
click at [1165, 406] on link "...m our UK payroll provider, Pento (now owned by hibob ) that they will be cea…" at bounding box center [1267, 421] width 591 height 29
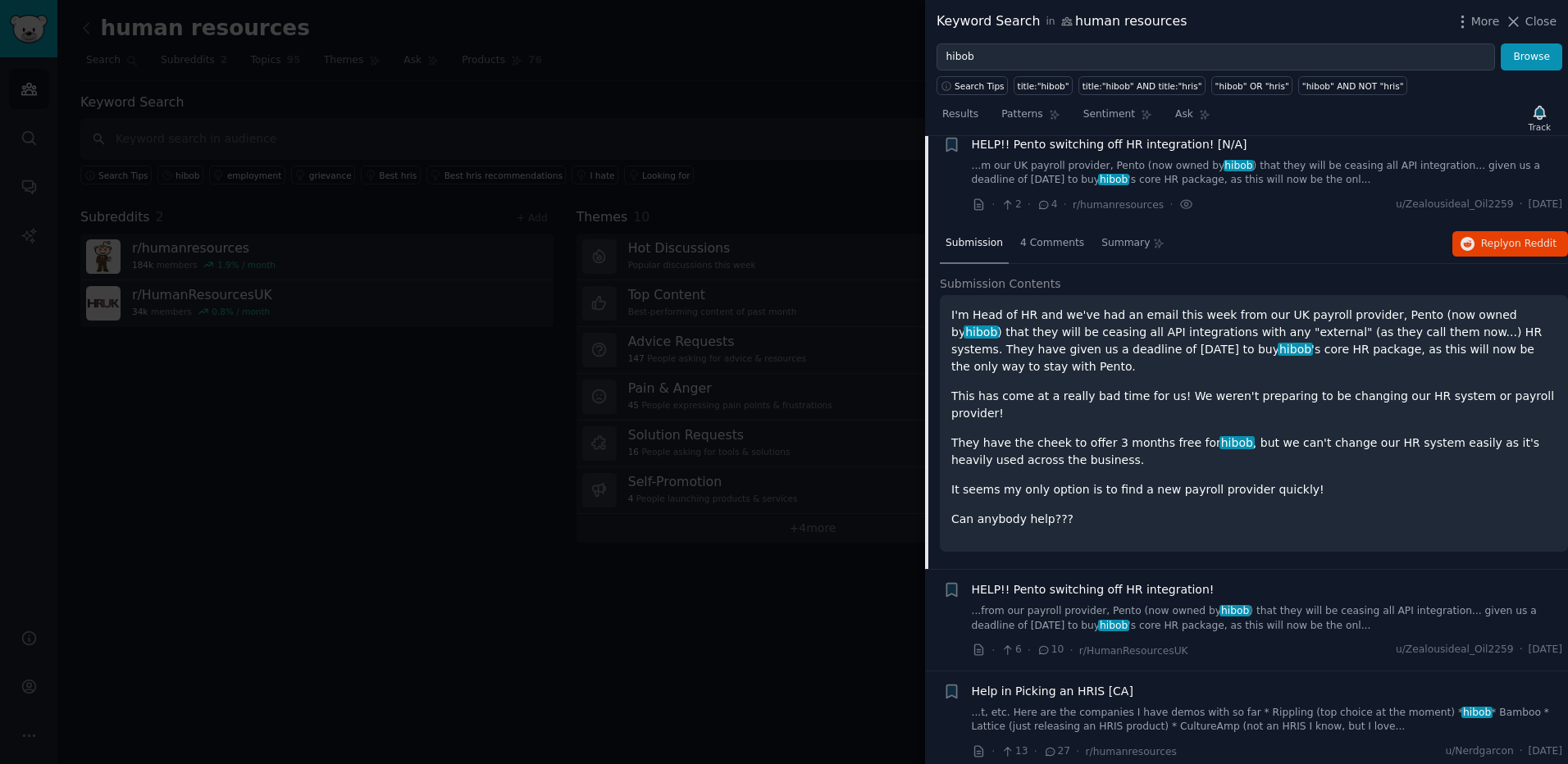
scroll to position [1125, 0]
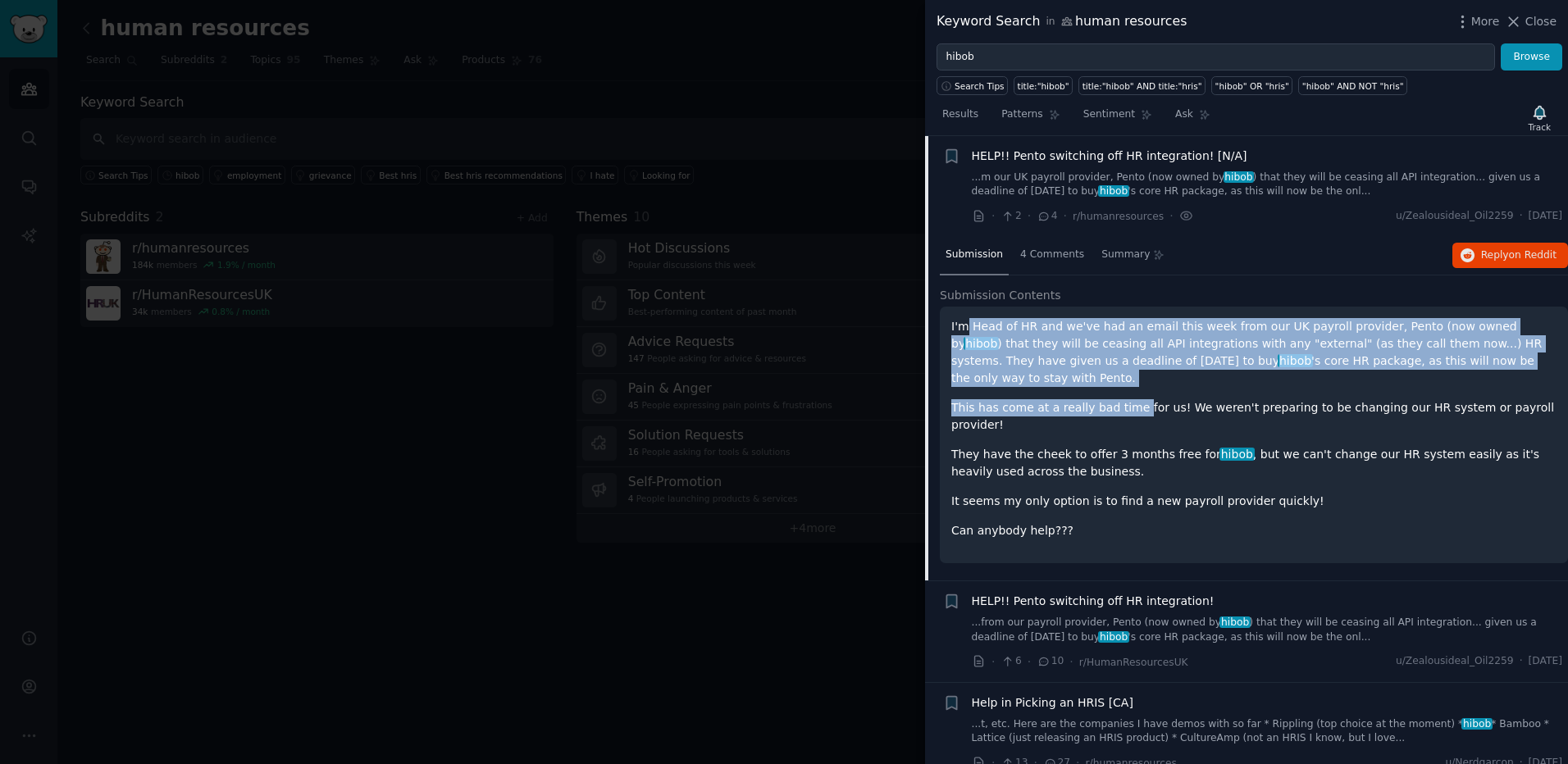
drag, startPoint x: 968, startPoint y: 327, endPoint x: 1125, endPoint y: 370, distance: 162.8
click at [1125, 370] on div "I'm Head of HR and we've had an email this week from our UK payroll provider, P…" at bounding box center [1253, 429] width 605 height 222
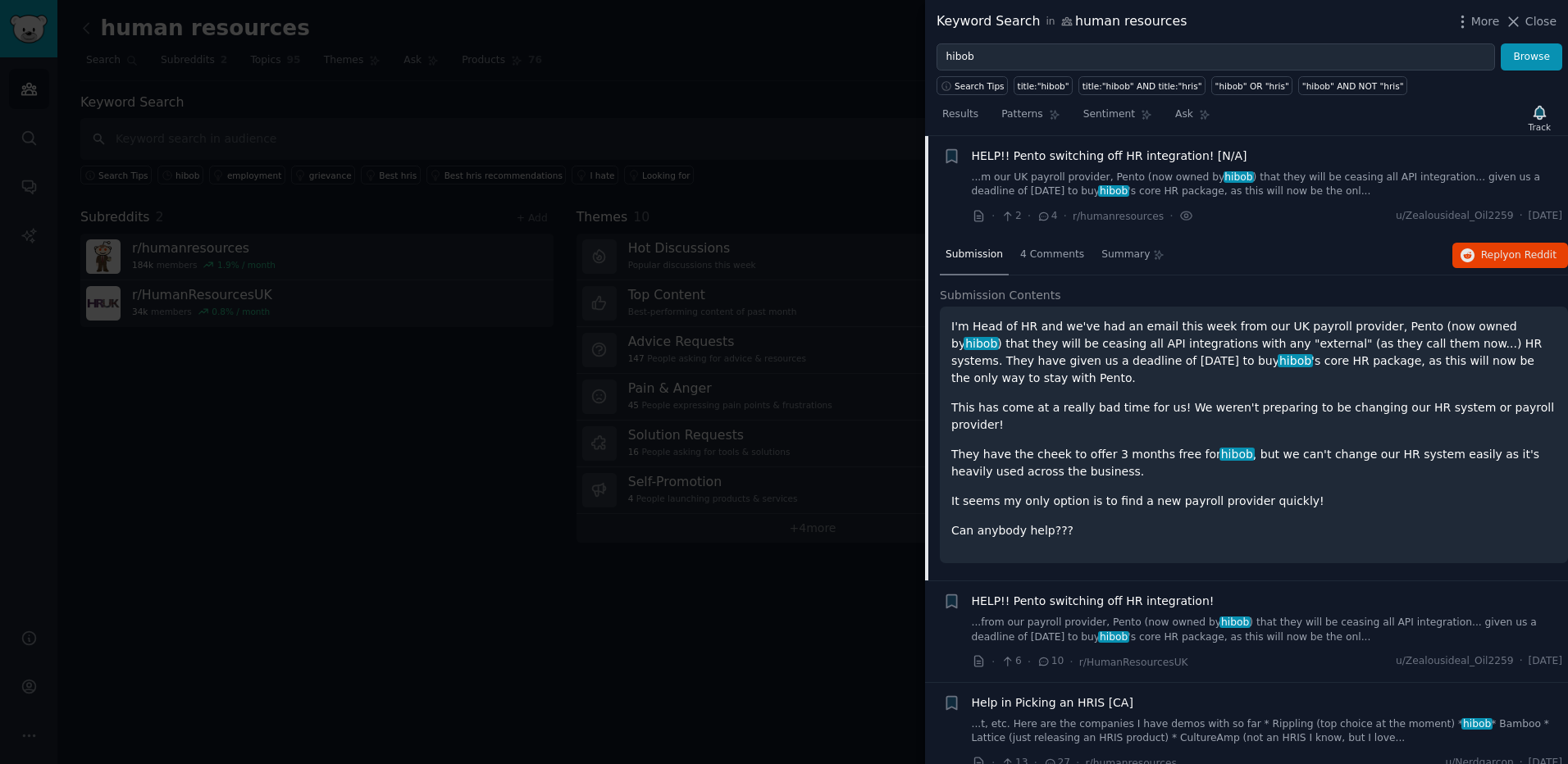
click at [1125, 363] on p "I'm Head of HR and we've had an email this week from our UK payroll provider, P…" at bounding box center [1253, 353] width 605 height 69
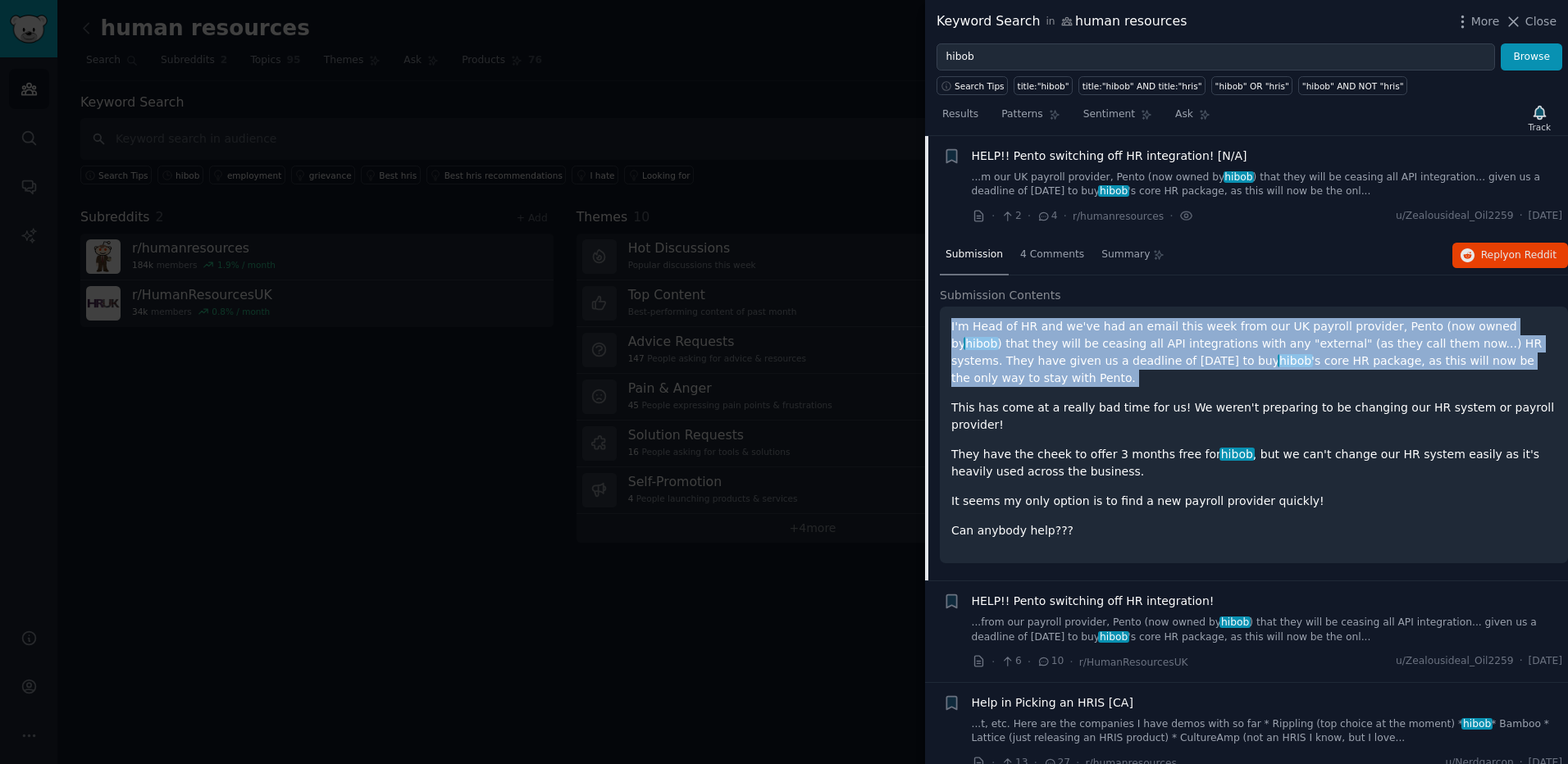
click at [1125, 363] on p "I'm Head of HR and we've had an email this week from our UK payroll provider, P…" at bounding box center [1253, 353] width 605 height 69
drag, startPoint x: 1125, startPoint y: 363, endPoint x: 1045, endPoint y: 363, distance: 80.0
click at [1093, 363] on p "I'm Head of HR and we've had an email this week from our UK payroll provider, P…" at bounding box center [1253, 353] width 605 height 69
drag, startPoint x: 1004, startPoint y: 358, endPoint x: 1132, endPoint y: 363, distance: 128.1
click at [1132, 363] on p "I'm Head of HR and we've had an email this week from our UK payroll provider, P…" at bounding box center [1253, 353] width 605 height 69
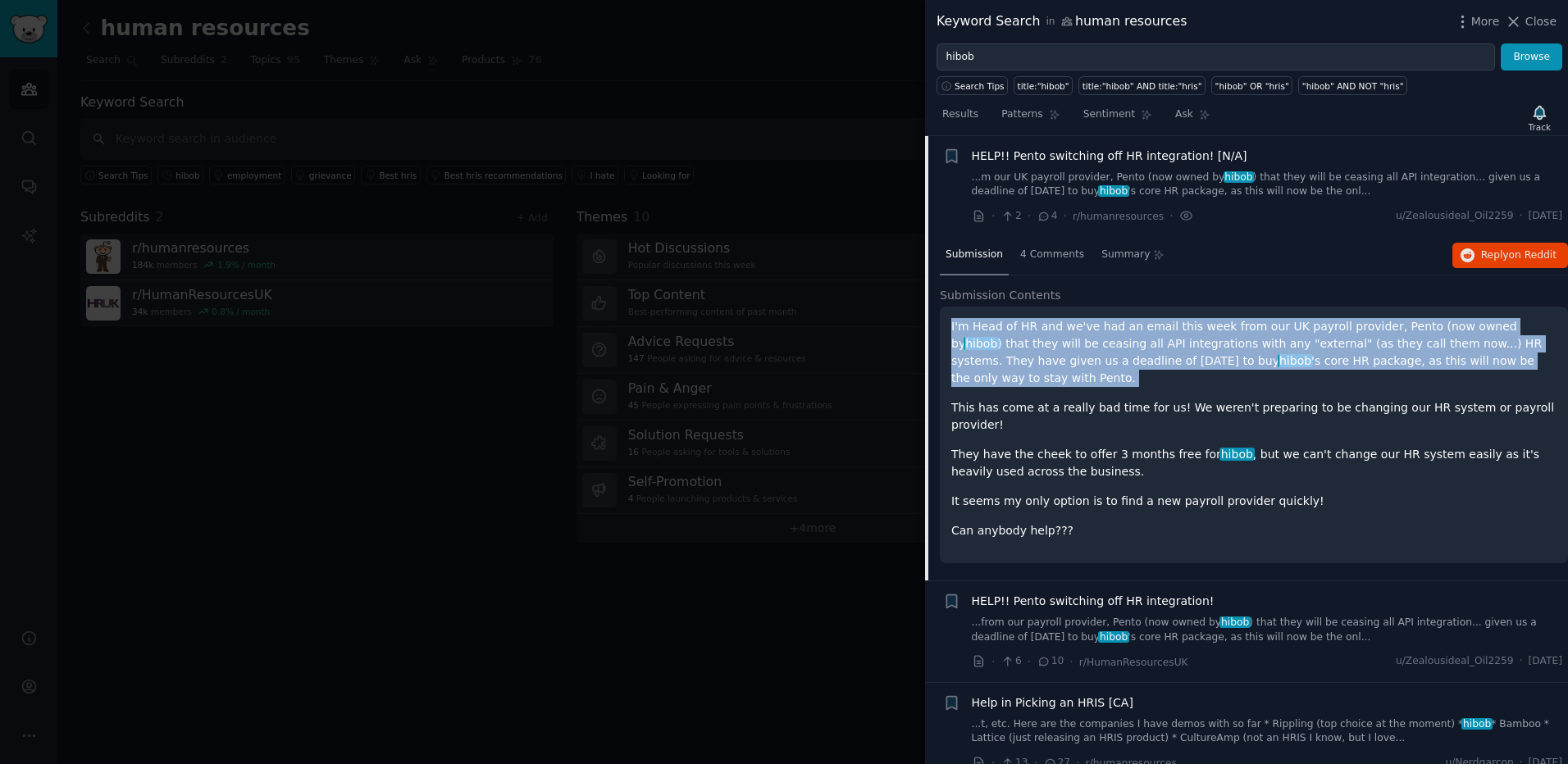
drag, startPoint x: 1132, startPoint y: 363, endPoint x: 1120, endPoint y: 359, distance: 12.6
click at [1277, 363] on span "hibob" at bounding box center [1295, 361] width 35 height 13
drag, startPoint x: 1112, startPoint y: 353, endPoint x: 1356, endPoint y: 364, distance: 244.2
click at [1356, 364] on p "I'm Head of HR and we've had an email this week from our UK payroll provider, P…" at bounding box center [1253, 353] width 605 height 69
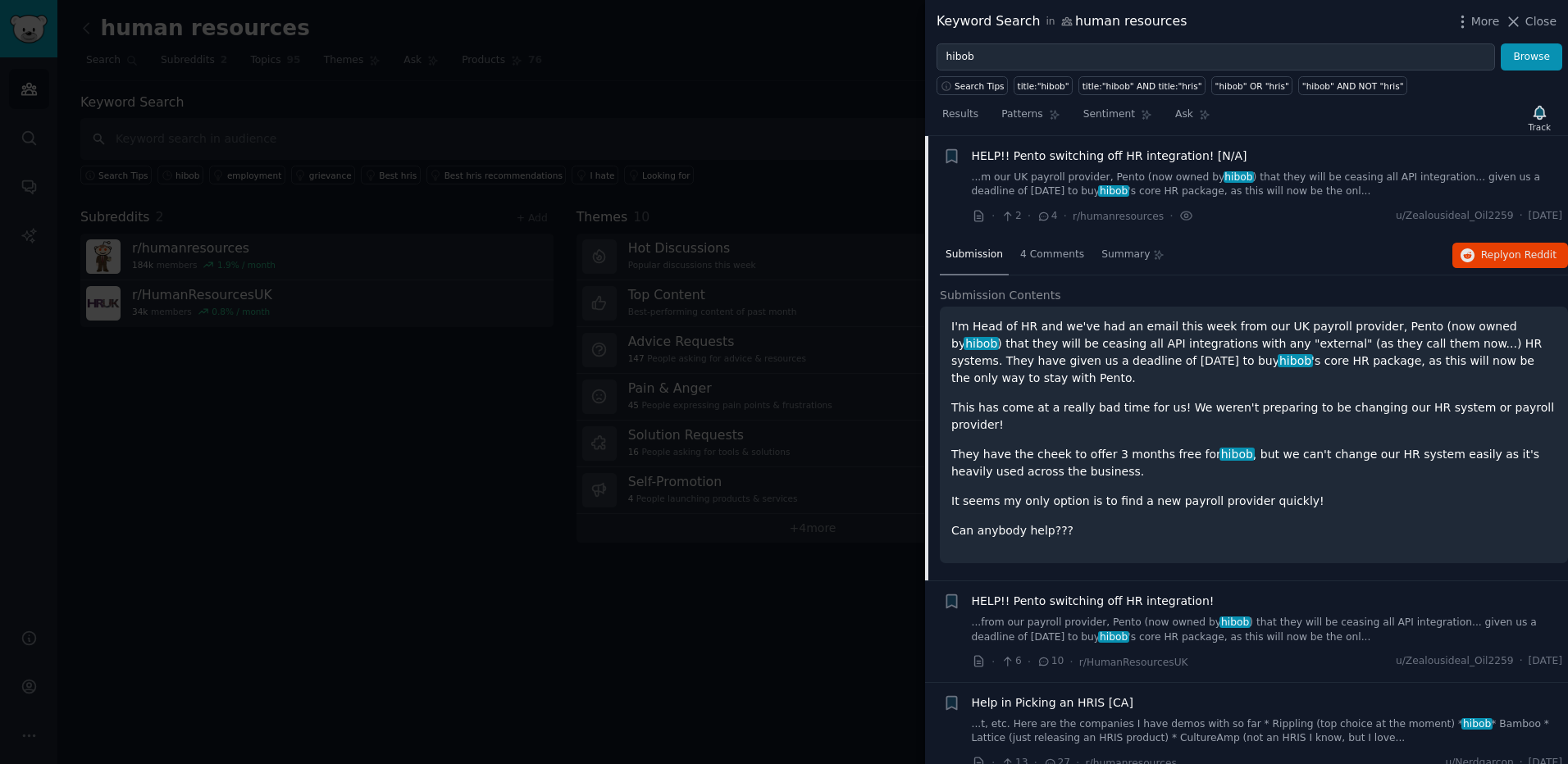
drag, startPoint x: 1356, startPoint y: 364, endPoint x: 1340, endPoint y: 349, distance: 21.9
click at [1340, 349] on p "I'm Head of HR and we've had an email this week from our UK payroll provider, P…" at bounding box center [1253, 353] width 605 height 69
drag, startPoint x: 1346, startPoint y: 339, endPoint x: 1396, endPoint y: 348, distance: 50.8
click at [1396, 348] on p "I'm Head of HR and we've had an email this week from our UK payroll provider, P…" at bounding box center [1253, 353] width 605 height 69
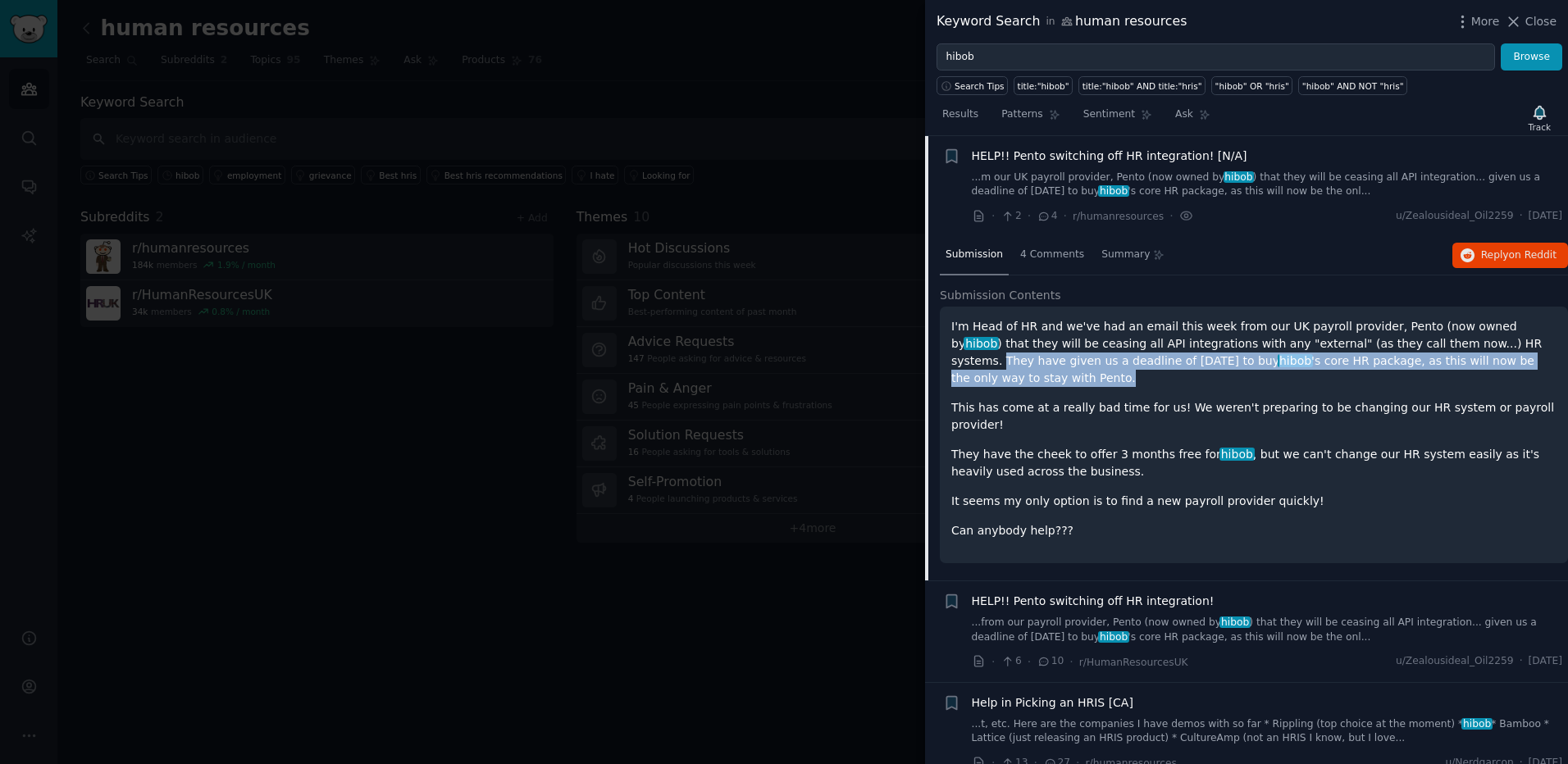
drag, startPoint x: 1418, startPoint y: 347, endPoint x: 1523, endPoint y: 364, distance: 106.4
click at [1523, 364] on p "I'm Head of HR and we've had an email this week from our UK payroll provider, P…" at bounding box center [1253, 353] width 605 height 69
drag, startPoint x: 1523, startPoint y: 364, endPoint x: 1432, endPoint y: 348, distance: 92.4
click at [1432, 348] on p "I'm Head of HR and we've had an email this week from our UK payroll provider, P…" at bounding box center [1253, 353] width 605 height 69
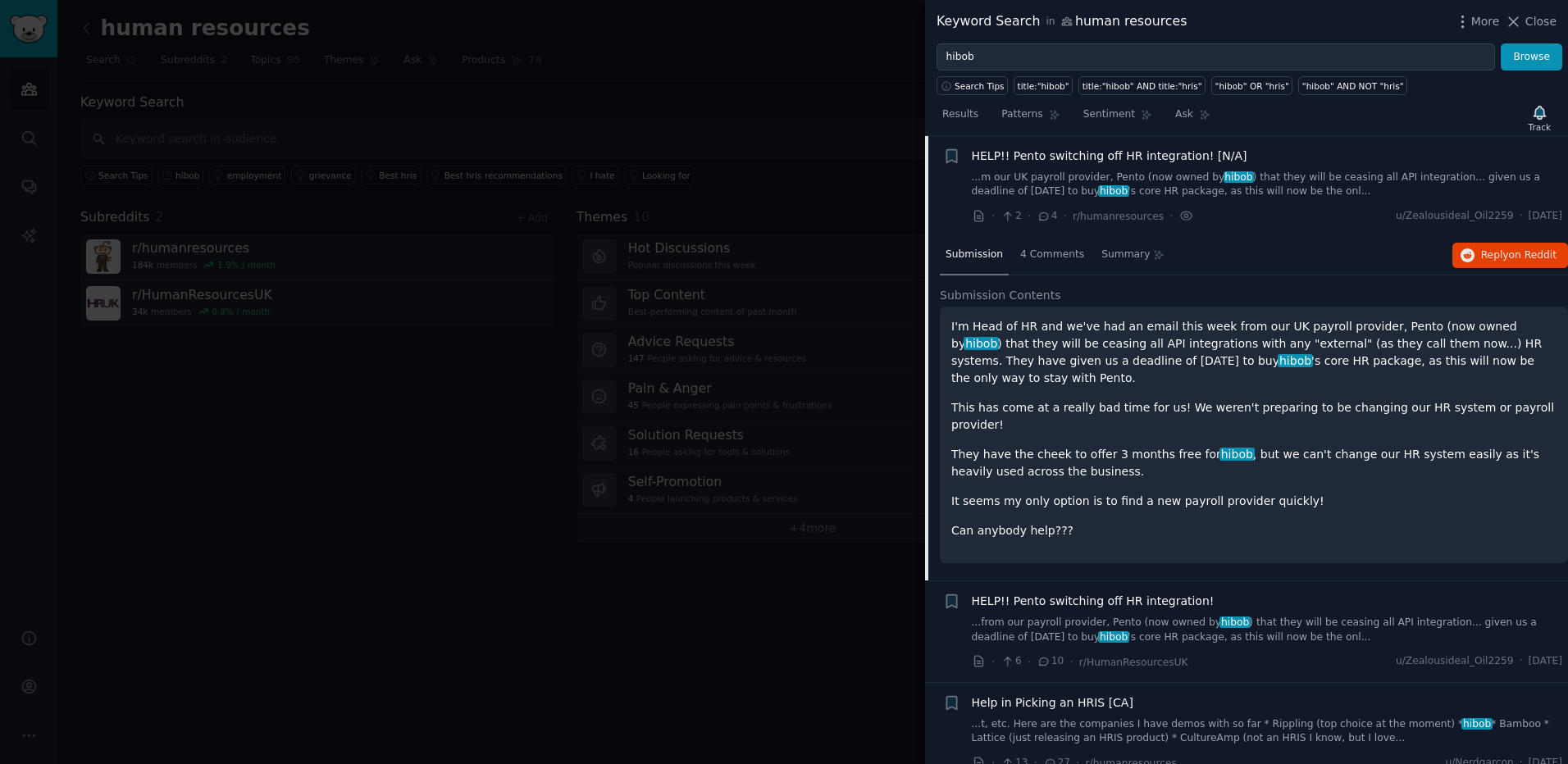
click at [1175, 380] on div "I'm Head of HR and we've had an email this week from our UK payroll provider, P…" at bounding box center [1253, 429] width 605 height 222
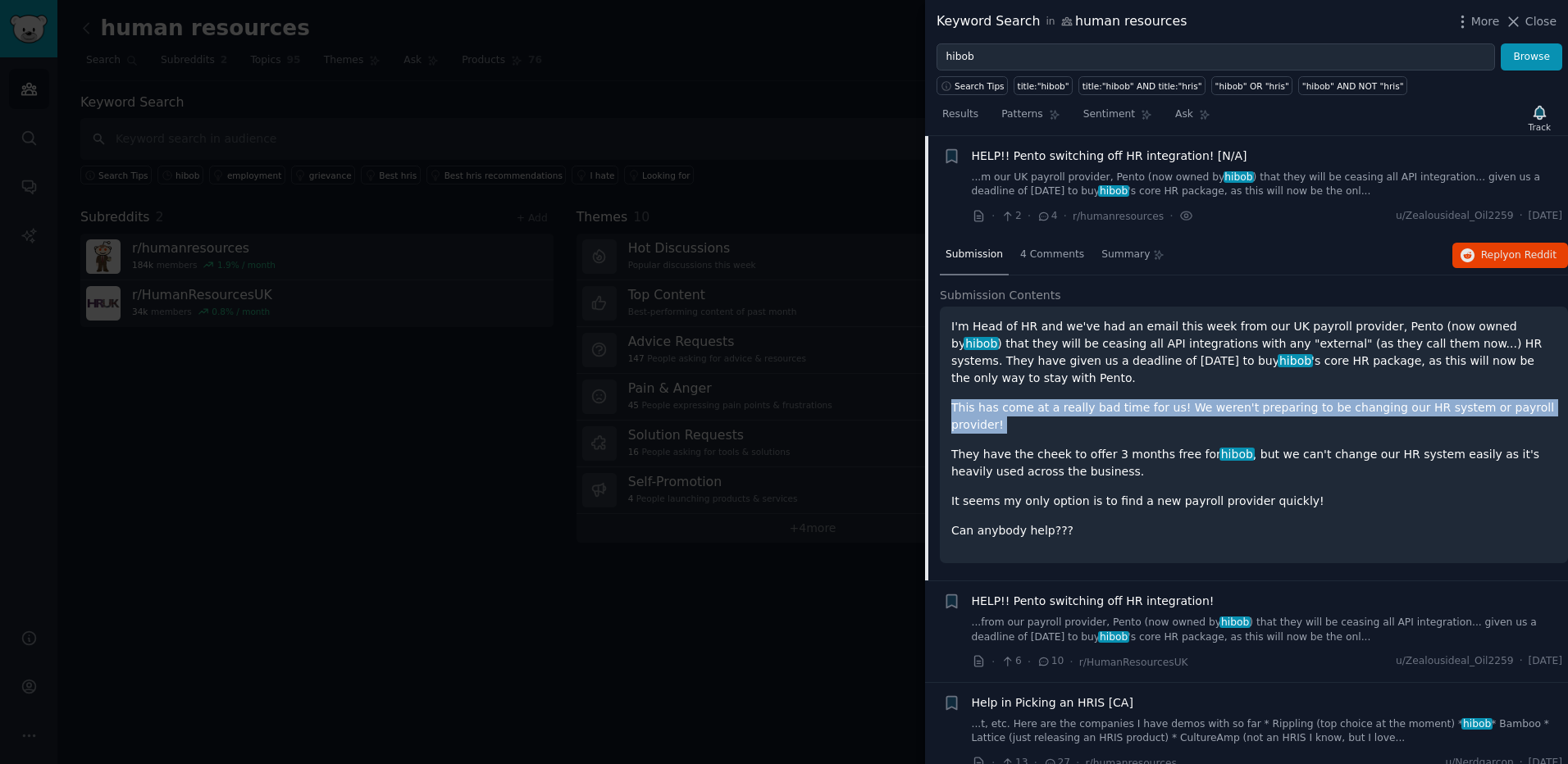
click at [1175, 380] on div "I'm Head of HR and we've had an email this week from our UK payroll provider, P…" at bounding box center [1253, 429] width 605 height 222
drag, startPoint x: 1175, startPoint y: 380, endPoint x: 1138, endPoint y: 382, distance: 37.1
click at [1138, 399] on p "This has come at a really bad time for us! We weren't preparing to be changing …" at bounding box center [1253, 416] width 605 height 34
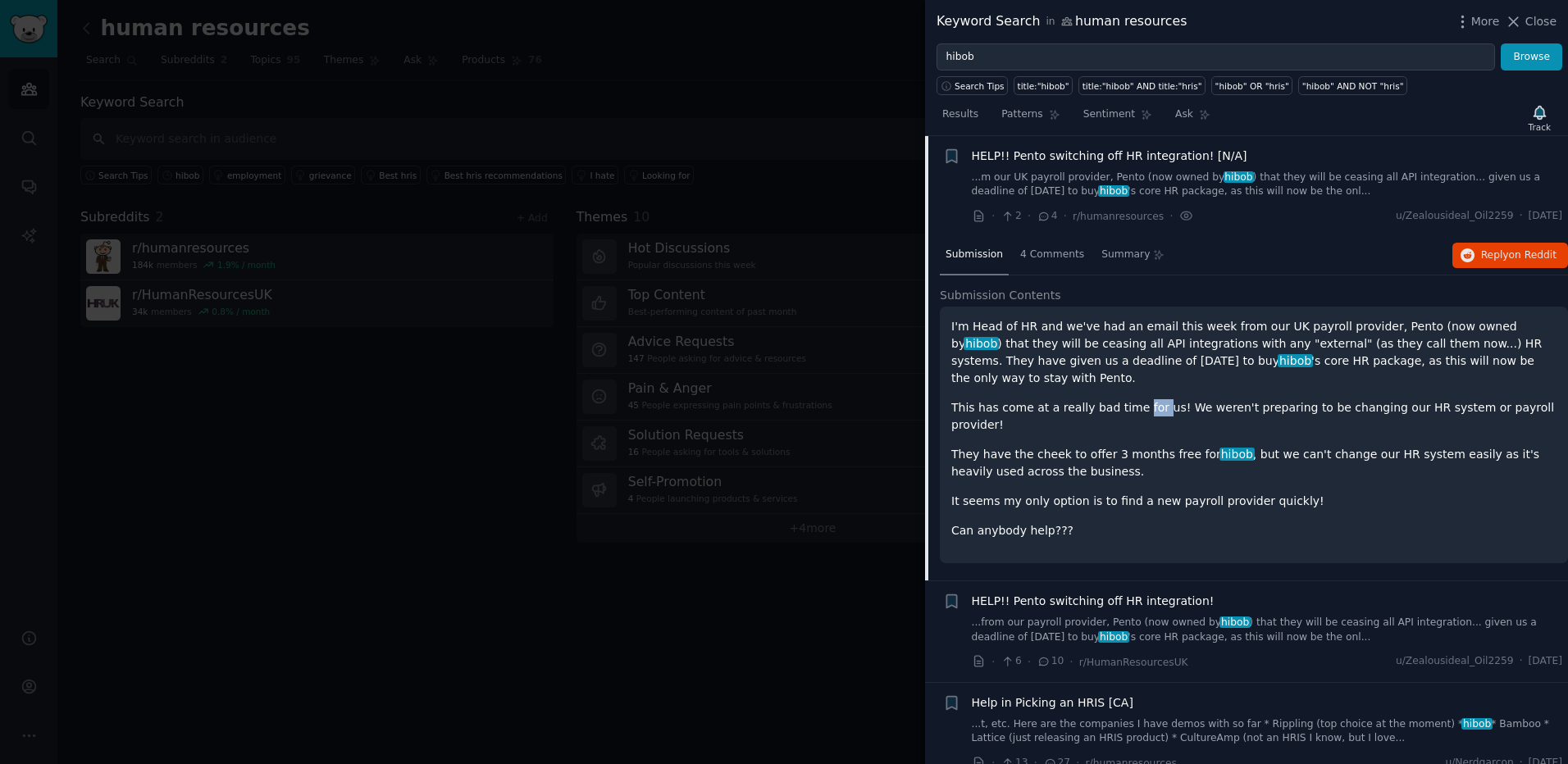
click at [1138, 399] on p "This has come at a really bad time for us! We weren't preparing to be changing …" at bounding box center [1253, 416] width 605 height 34
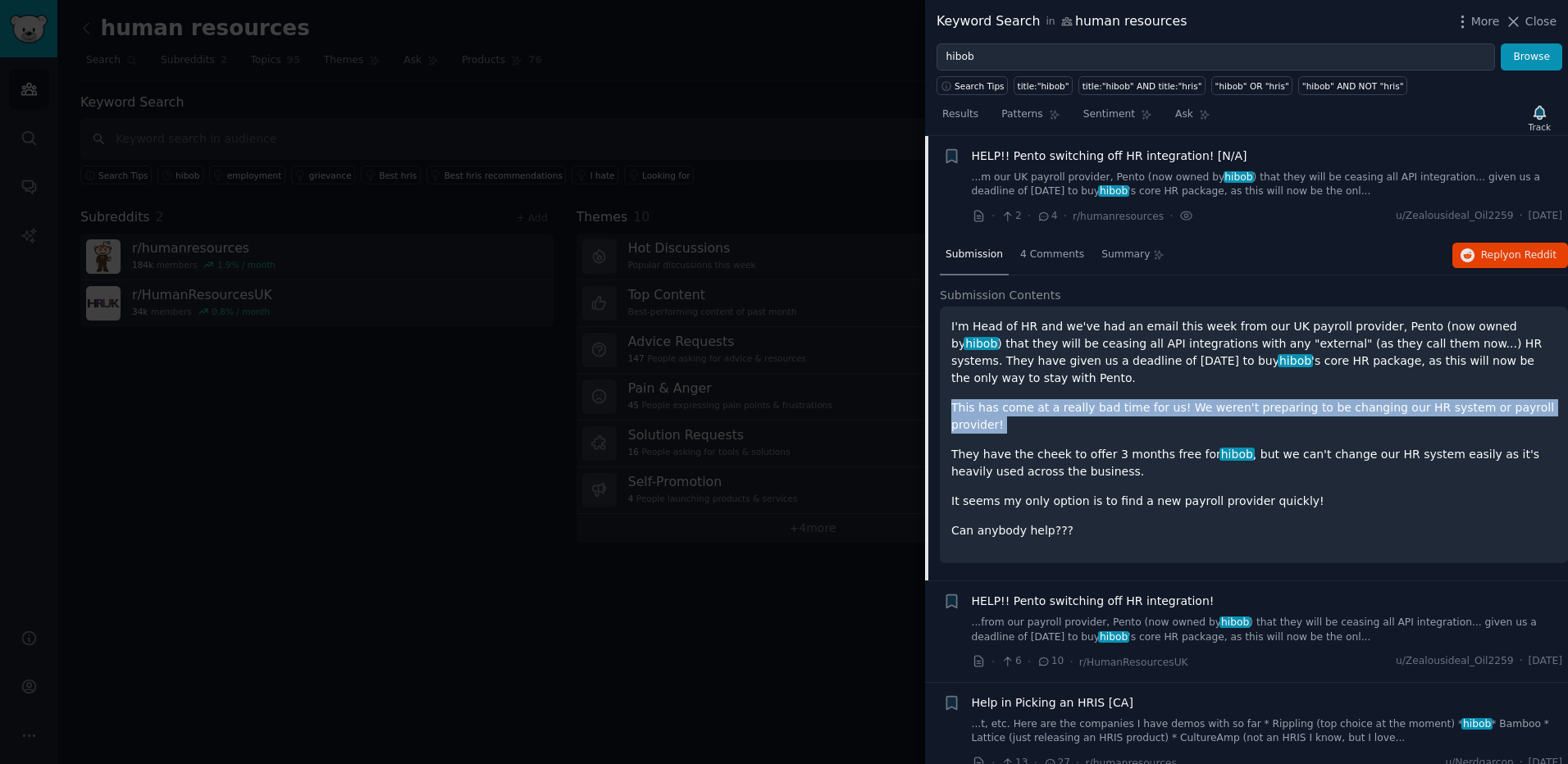
click at [1138, 399] on p "This has come at a really bad time for us! We weren't preparing to be changing …" at bounding box center [1253, 416] width 605 height 34
drag, startPoint x: 1138, startPoint y: 382, endPoint x: 1114, endPoint y: 390, distance: 25.3
click at [1114, 399] on p "This has come at a really bad time for us! We weren't preparing to be changing …" at bounding box center [1253, 416] width 605 height 34
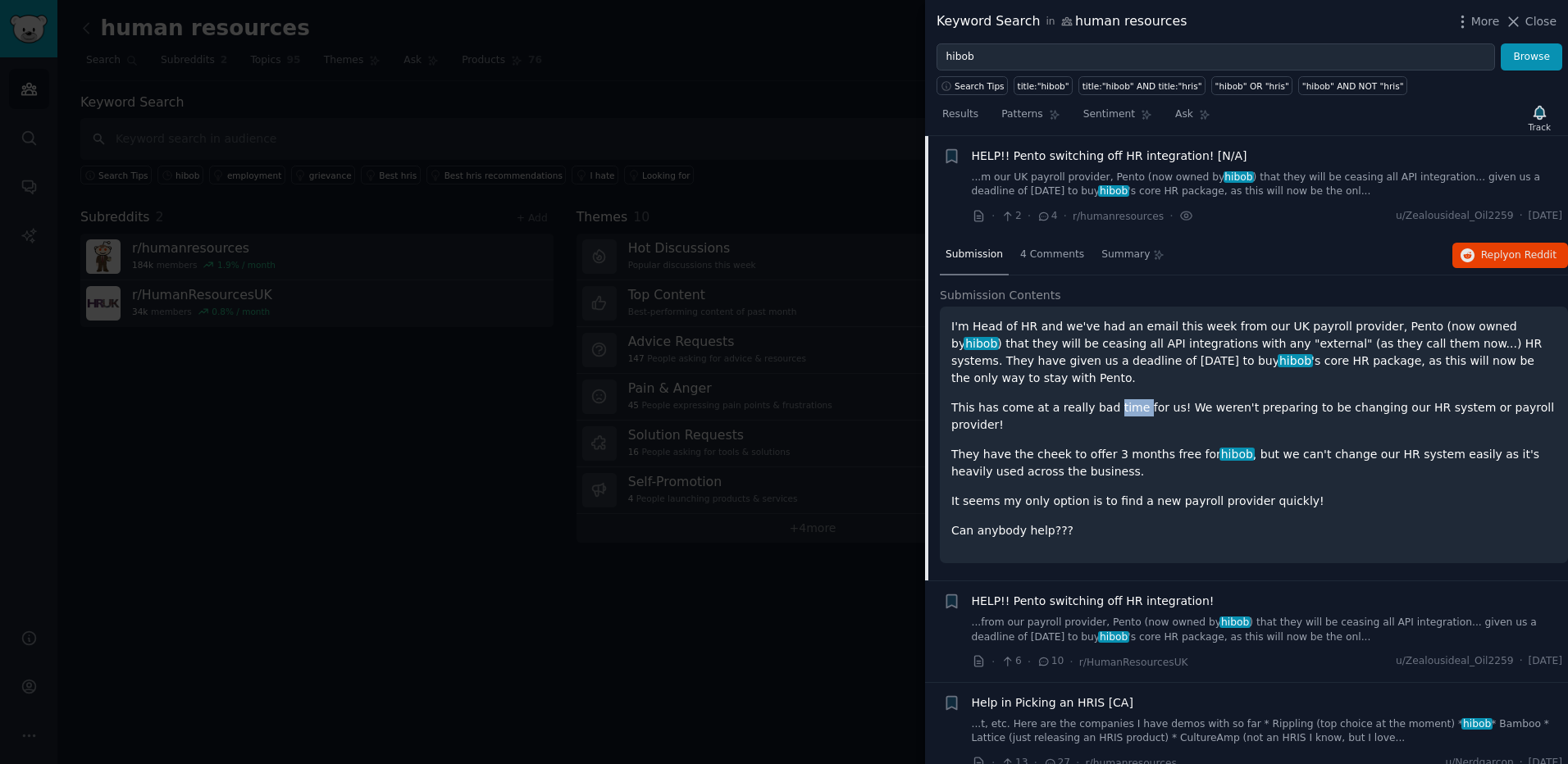
click at [1114, 399] on p "This has come at a really bad time for us! We weren't preparing to be changing …" at bounding box center [1253, 416] width 605 height 34
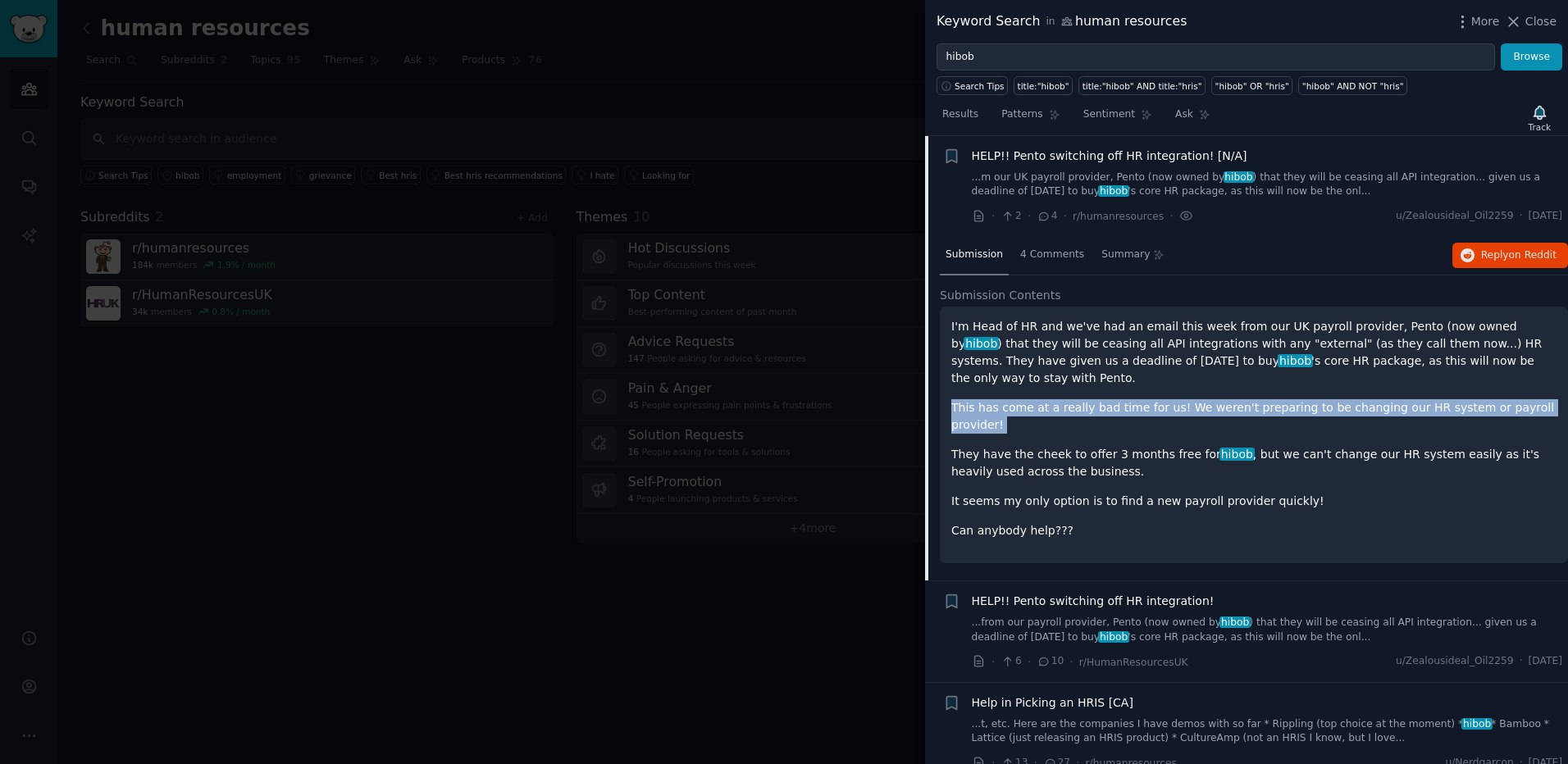
click at [1114, 399] on p "This has come at a really bad time for us! We weren't preparing to be changing …" at bounding box center [1253, 416] width 605 height 34
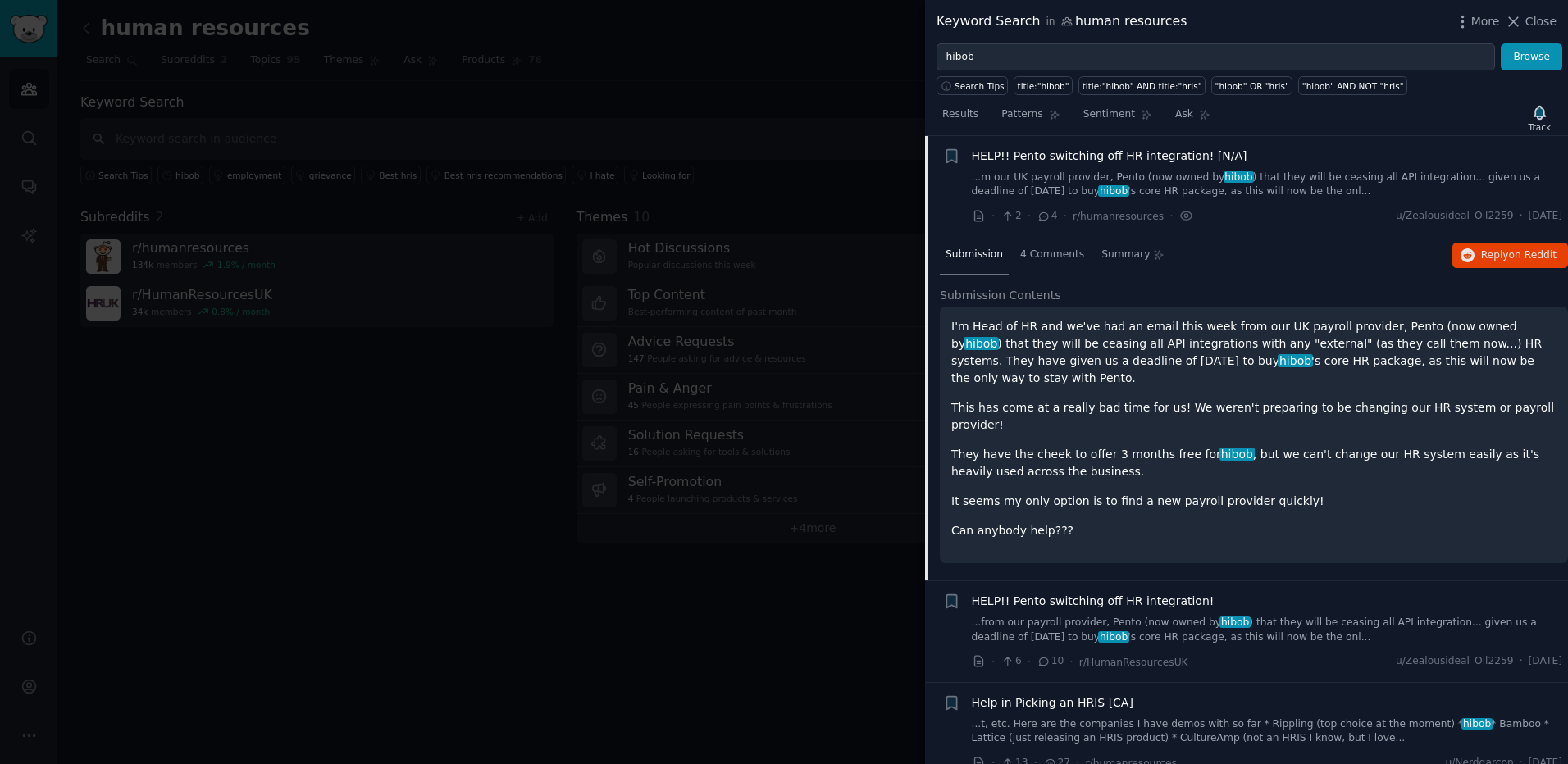
drag, startPoint x: 1114, startPoint y: 390, endPoint x: 1175, endPoint y: 400, distance: 61.8
click at [1175, 400] on div "I'm Head of HR and we've had an email this week from our UK payroll provider, P…" at bounding box center [1253, 429] width 605 height 222
drag, startPoint x: 1175, startPoint y: 397, endPoint x: 1528, endPoint y: 383, distance: 353.3
click at [1528, 399] on p "This has come at a really bad time for us! We weren't preparing to be changing …" at bounding box center [1253, 416] width 605 height 34
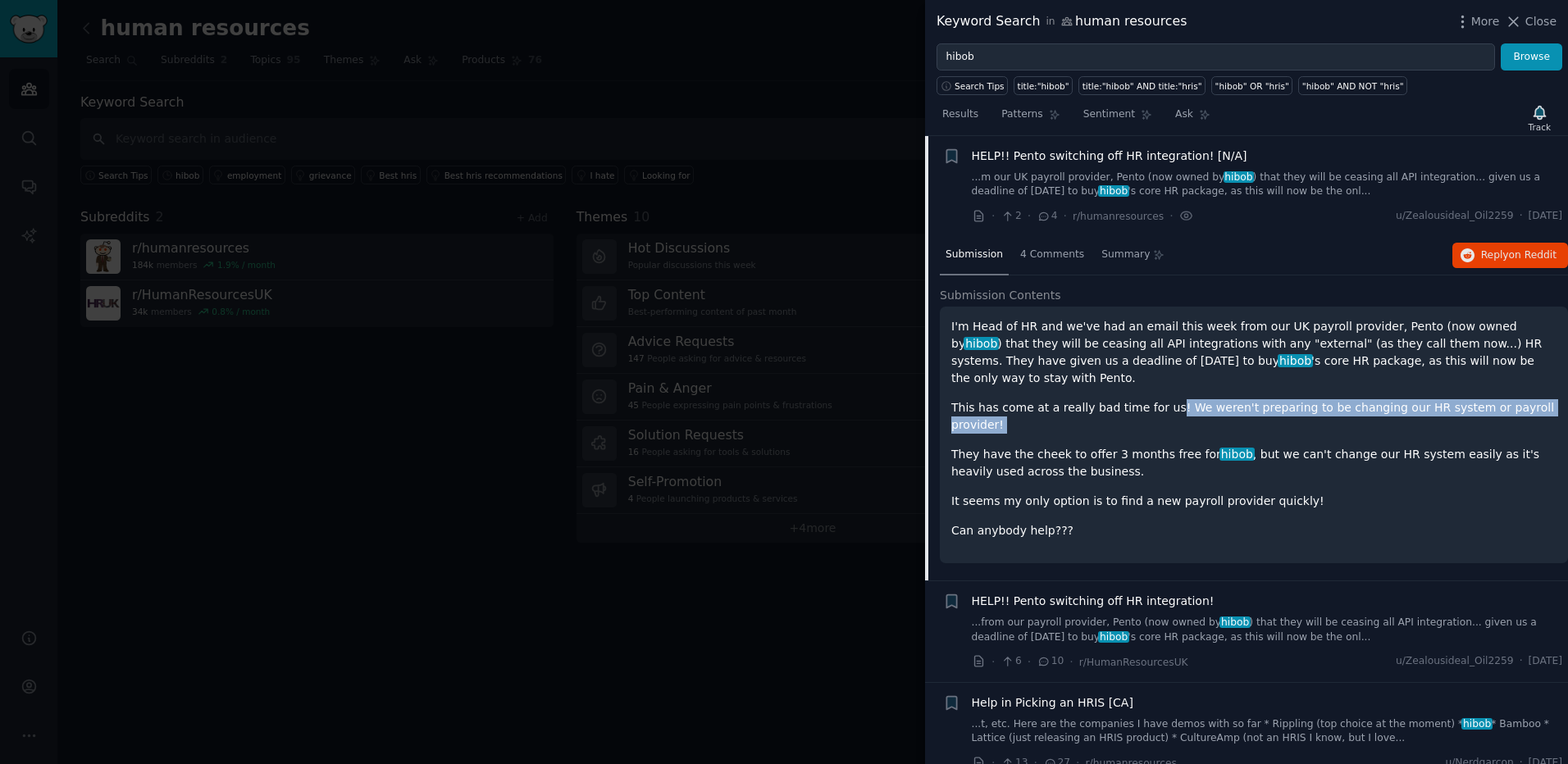
drag, startPoint x: 1528, startPoint y: 383, endPoint x: 1155, endPoint y: 377, distance: 373.0
click at [1155, 377] on div "I'm Head of HR and we've had an email this week from our UK payroll provider, P…" at bounding box center [1253, 429] width 605 height 222
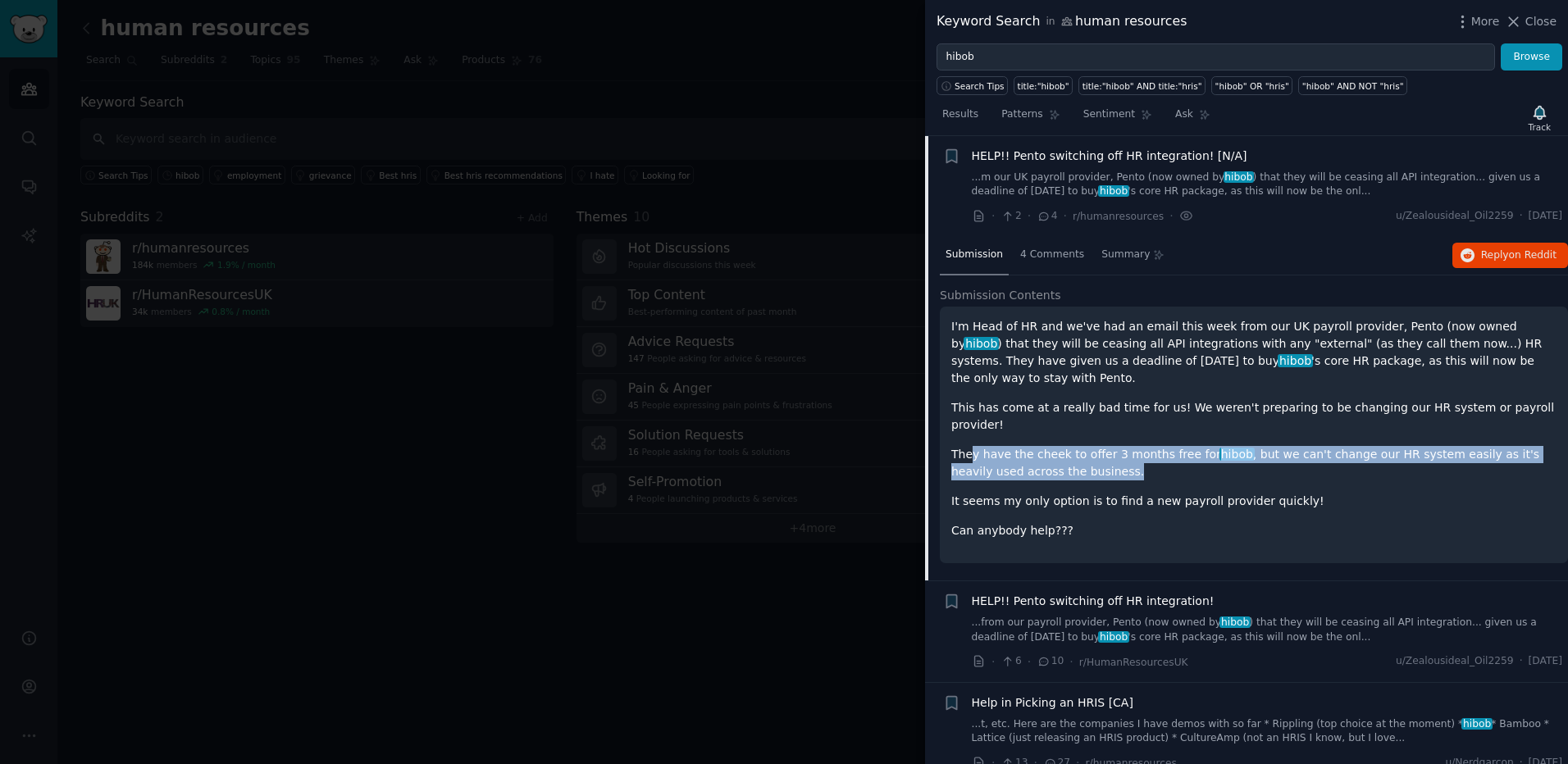
drag, startPoint x: 1067, startPoint y: 437, endPoint x: 968, endPoint y: 413, distance: 101.9
click at [968, 446] on p "They have the cheek to offer 3 months free for hibob , but we can't change our …" at bounding box center [1253, 463] width 605 height 34
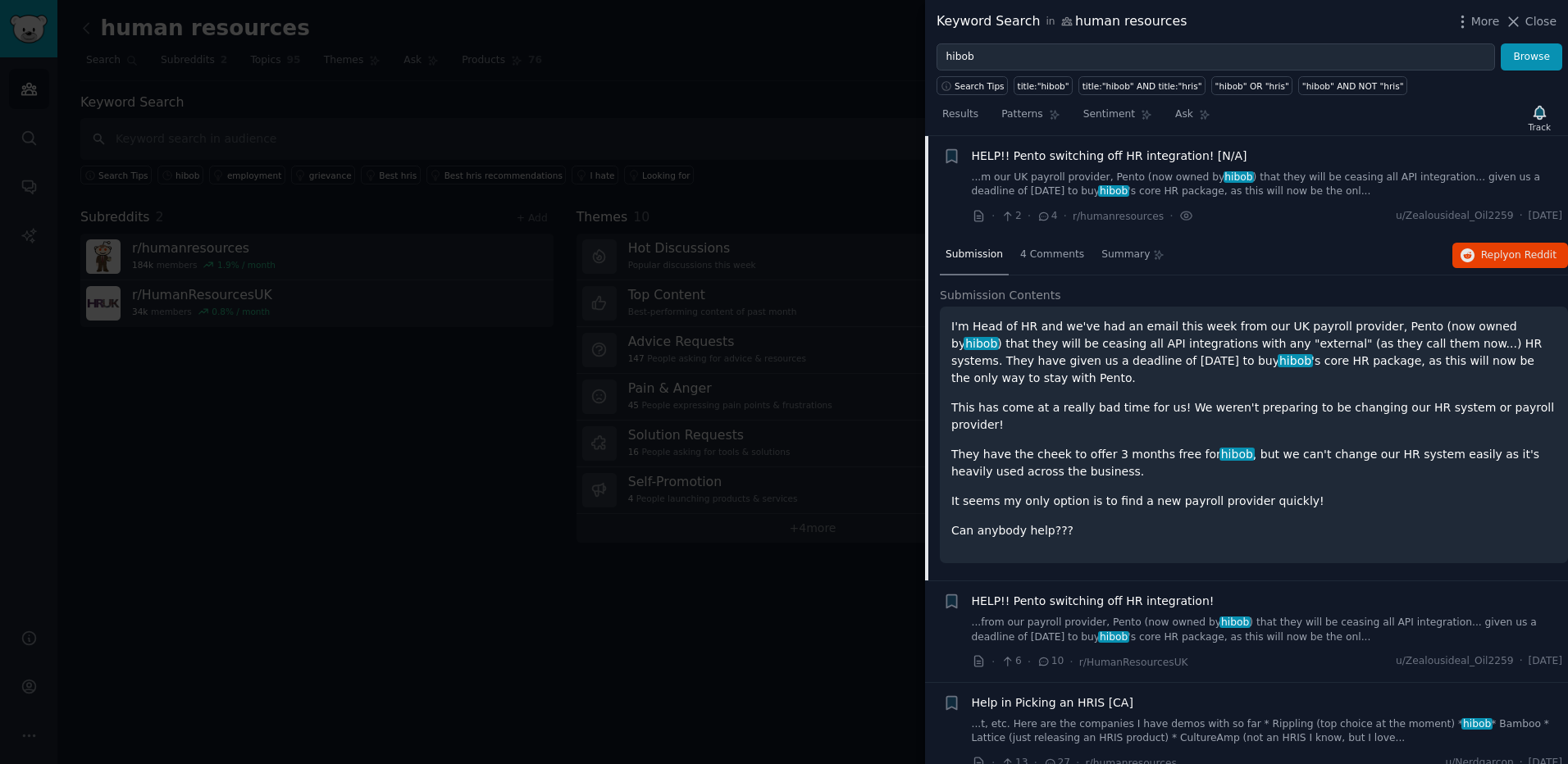
drag, startPoint x: 968, startPoint y: 413, endPoint x: 957, endPoint y: 413, distance: 11.0
click at [957, 446] on p "They have the cheek to offer 3 months free for hibob , but we can't change our …" at bounding box center [1253, 463] width 605 height 34
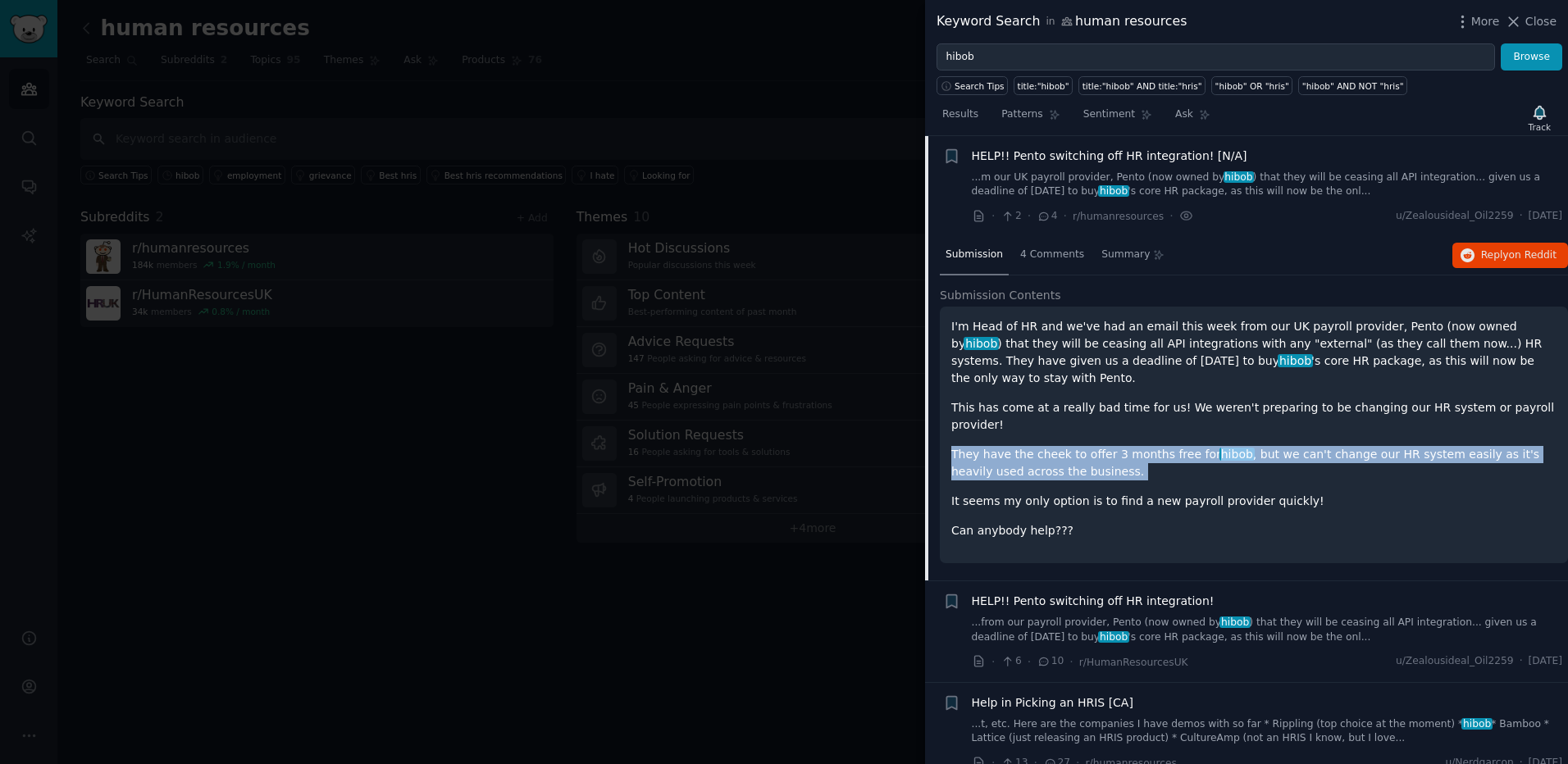
drag, startPoint x: 957, startPoint y: 413, endPoint x: 1129, endPoint y: 439, distance: 174.0
click at [1129, 446] on p "They have the cheek to offer 3 months free for hibob , but we can't change our …" at bounding box center [1253, 463] width 605 height 34
drag, startPoint x: 1129, startPoint y: 439, endPoint x: 976, endPoint y: 412, distance: 155.4
click at [976, 446] on p "They have the cheek to offer 3 months free for hibob , but we can't change our …" at bounding box center [1253, 463] width 605 height 34
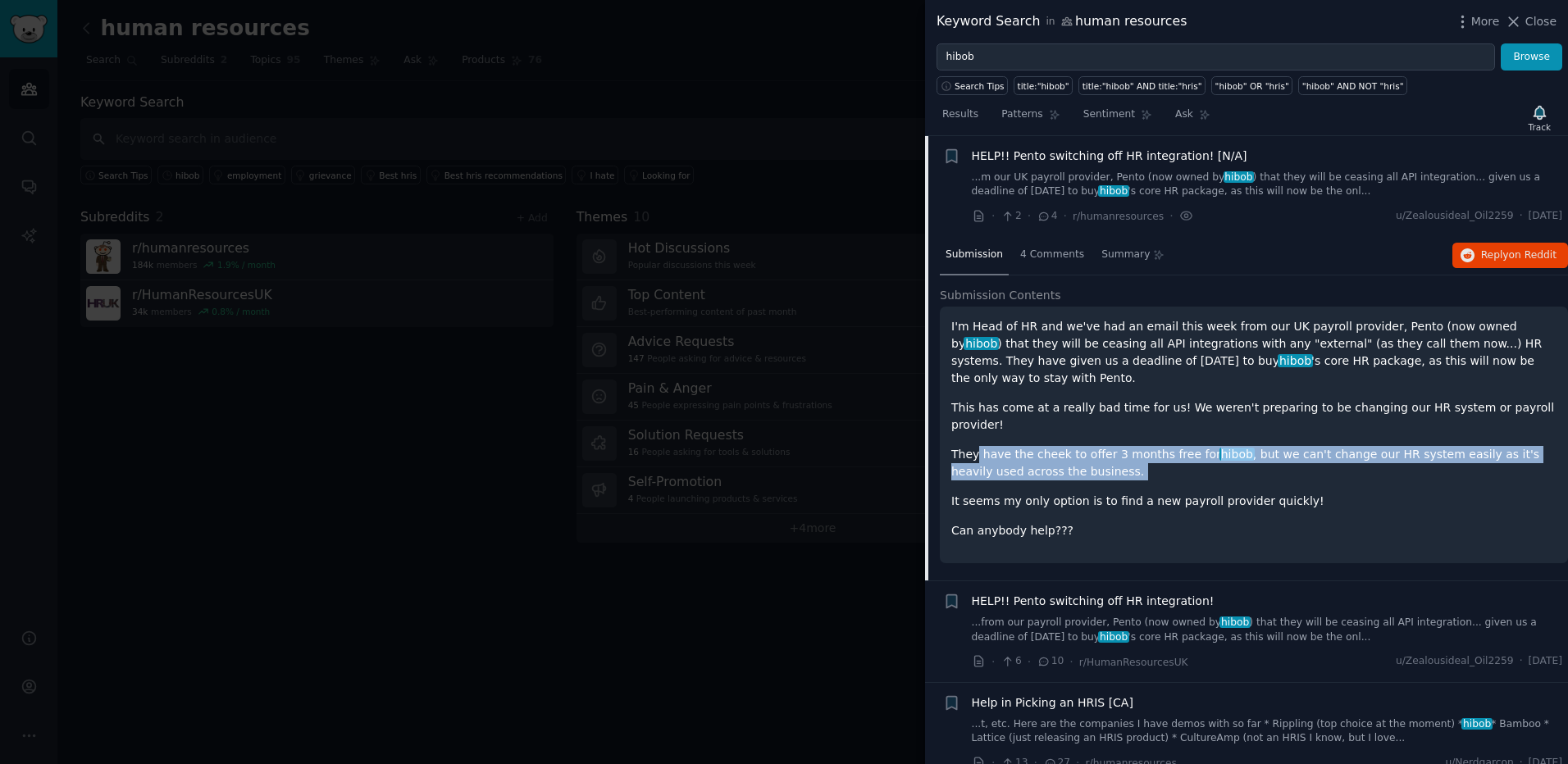
click at [976, 446] on p "They have the cheek to offer 3 months free for hibob , but we can't change our …" at bounding box center [1253, 463] width 605 height 34
drag
click at [1126, 446] on p "They have the cheek to offer 3 months free for hibob , but we can't change our …" at bounding box center [1253, 463] width 605 height 34
click at [956, 410] on div "I'm Head of HR and we've had an email this week from our UK payroll provider, P…" at bounding box center [1253, 429] width 605 height 222
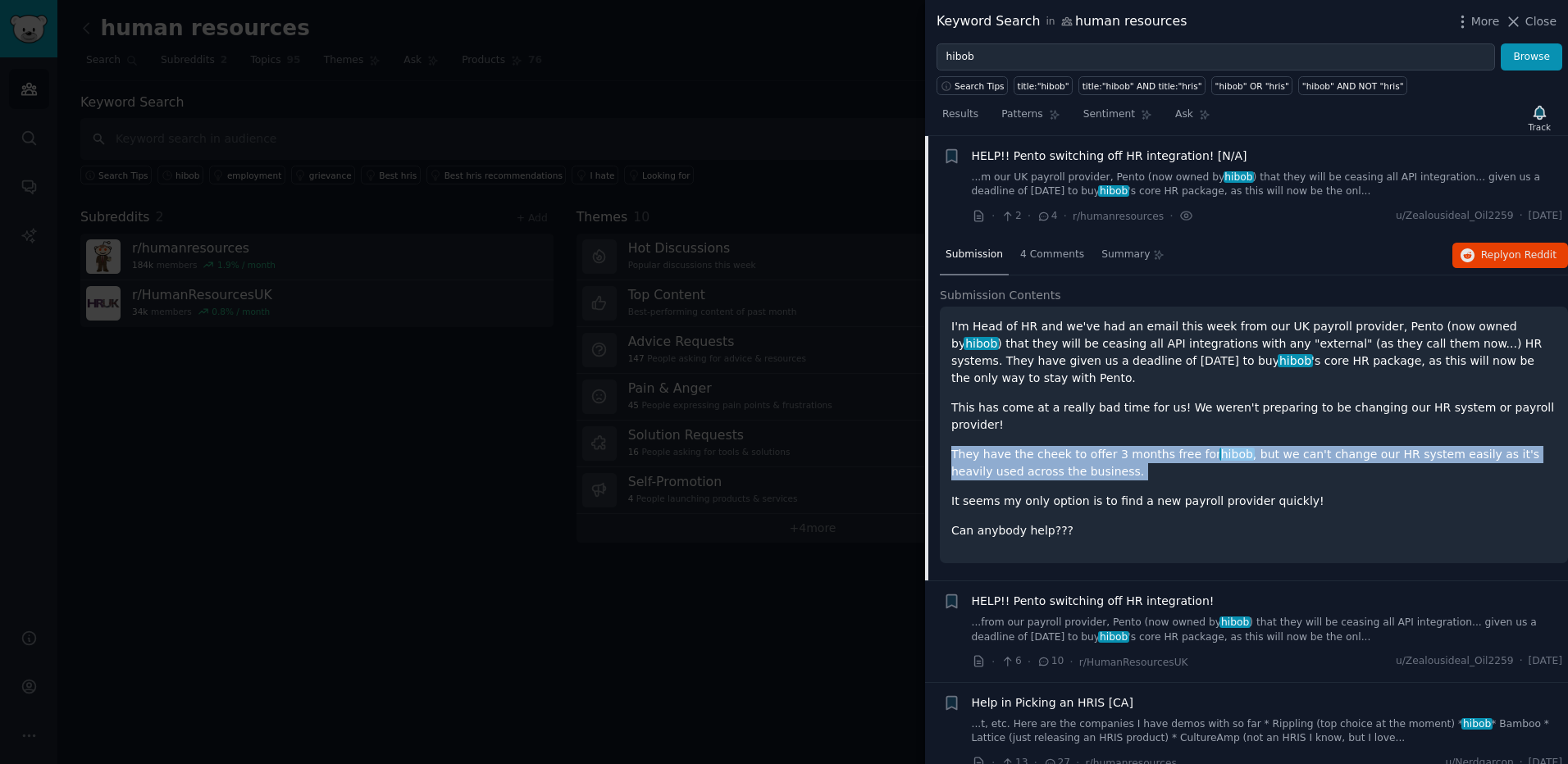
click at [956, 410] on div "I'm Head of HR and we've had an email this week from our UK payroll provider, P…" at bounding box center [1253, 429] width 605 height 222
click at [1141, 447] on div "I'm Head of HR and we've had an email this week from our UK payroll provider, P…" at bounding box center [1253, 429] width 605 height 222
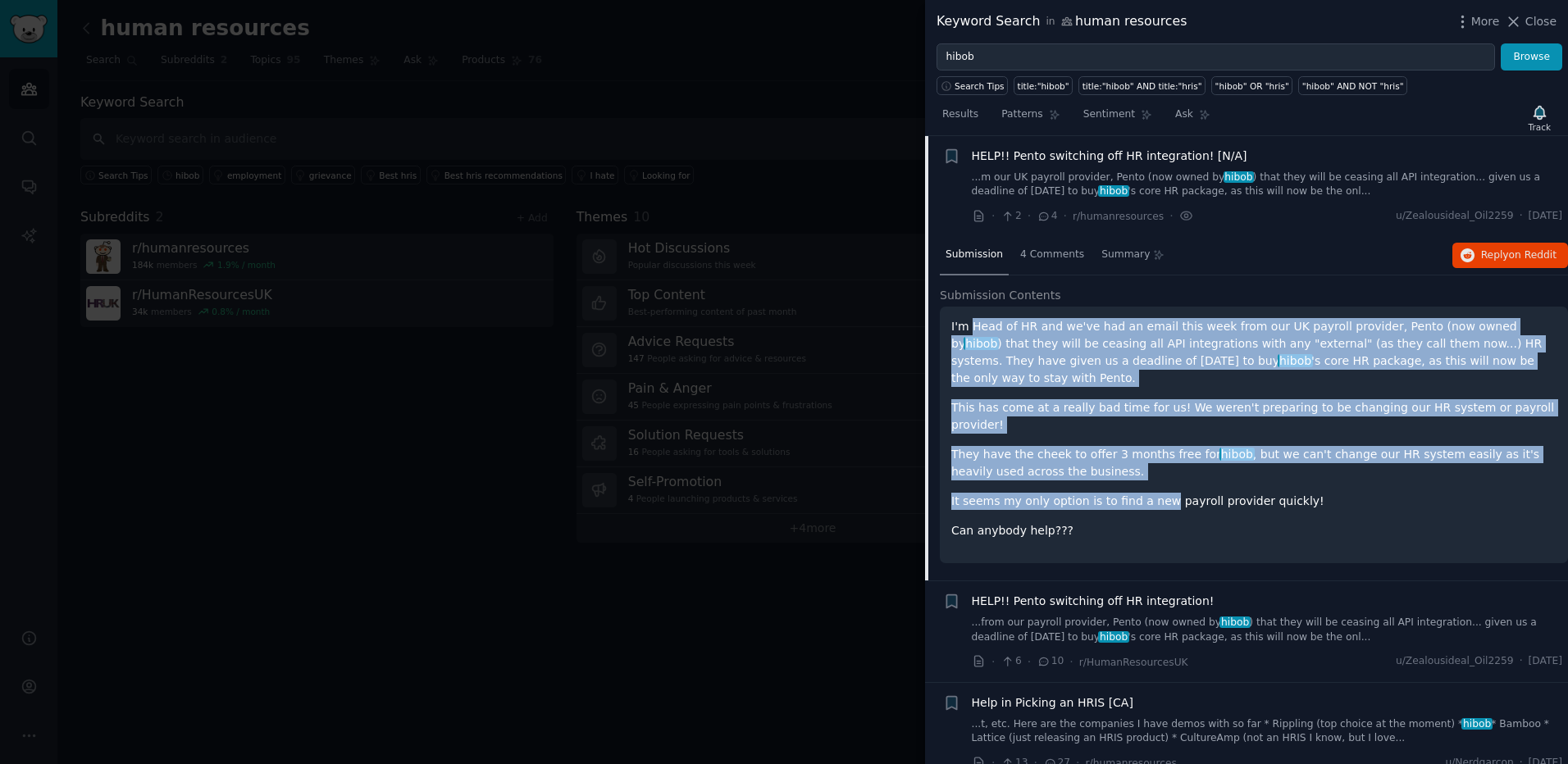
click at [985, 332] on div "I'm Head of HR and we've had an email this week from our UK payroll provider, P…" at bounding box center [1253, 429] width 605 height 222
click at [983, 336] on p "I'm Head of HR and we've had an email this week from our UK payroll provider, P…" at bounding box center [1253, 353] width 605 height 69
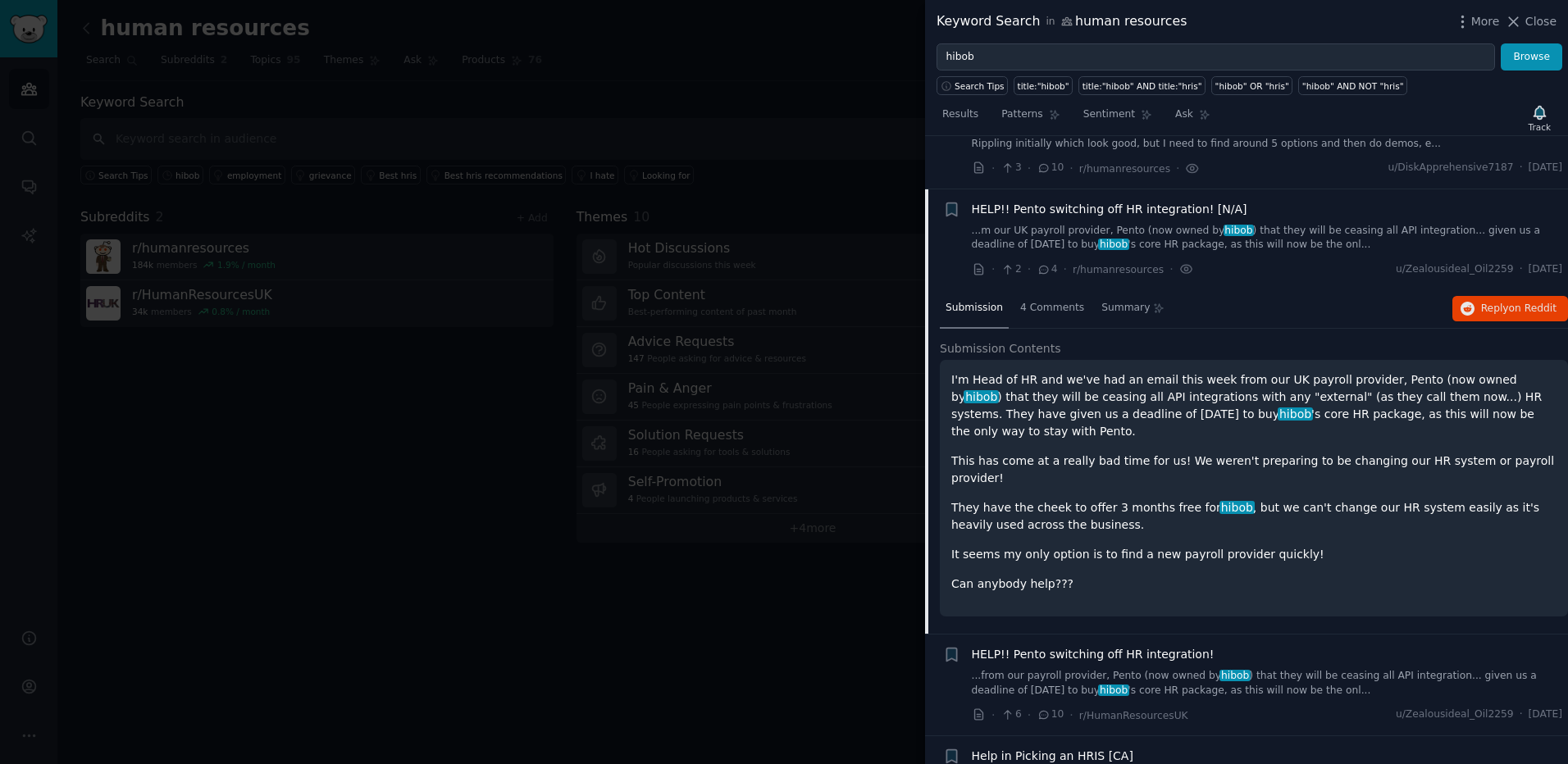
scroll to position [1044, 0]
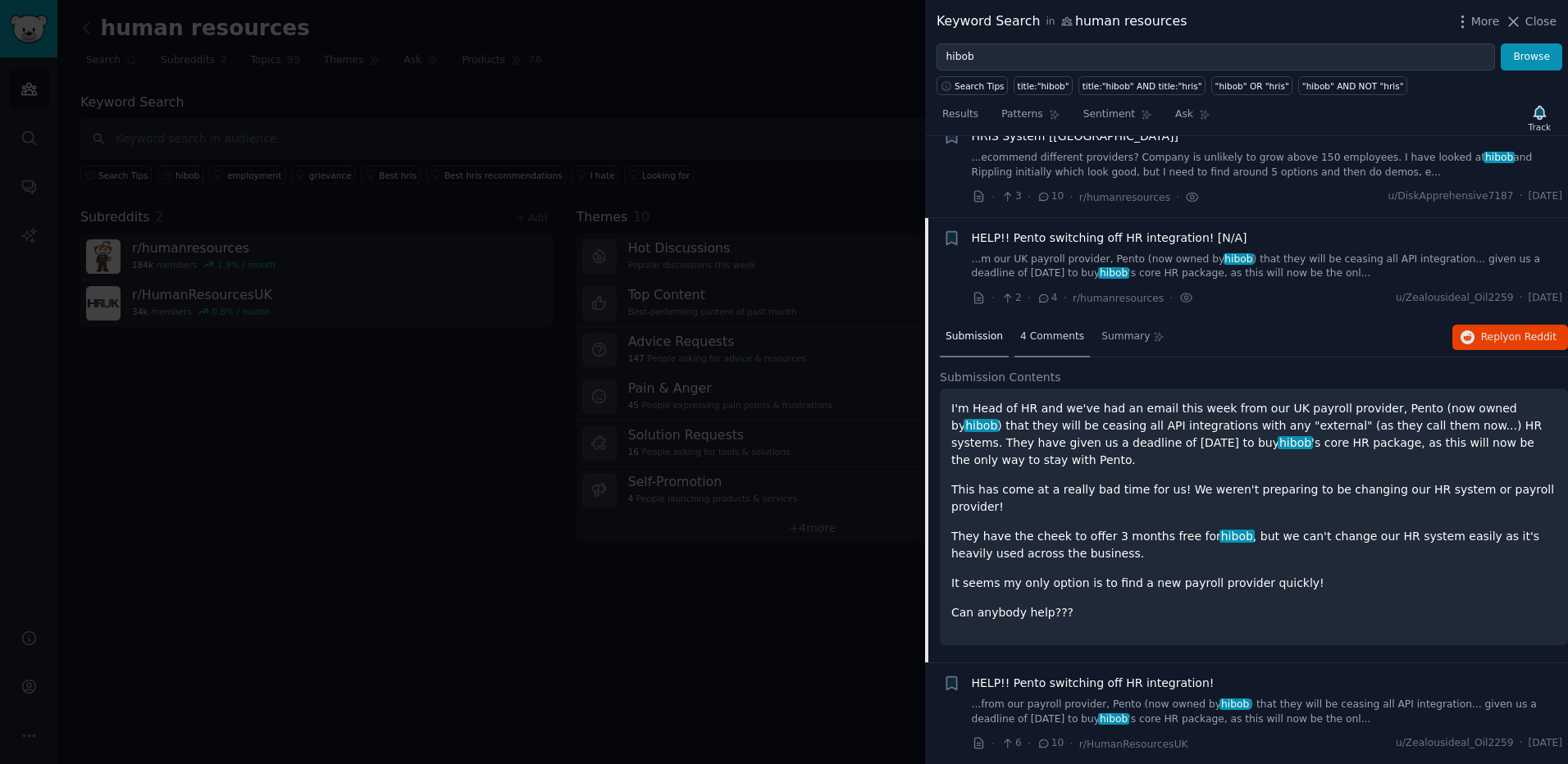
click at [1058, 330] on span "4 Comments" at bounding box center [1051, 337] width 64 height 15
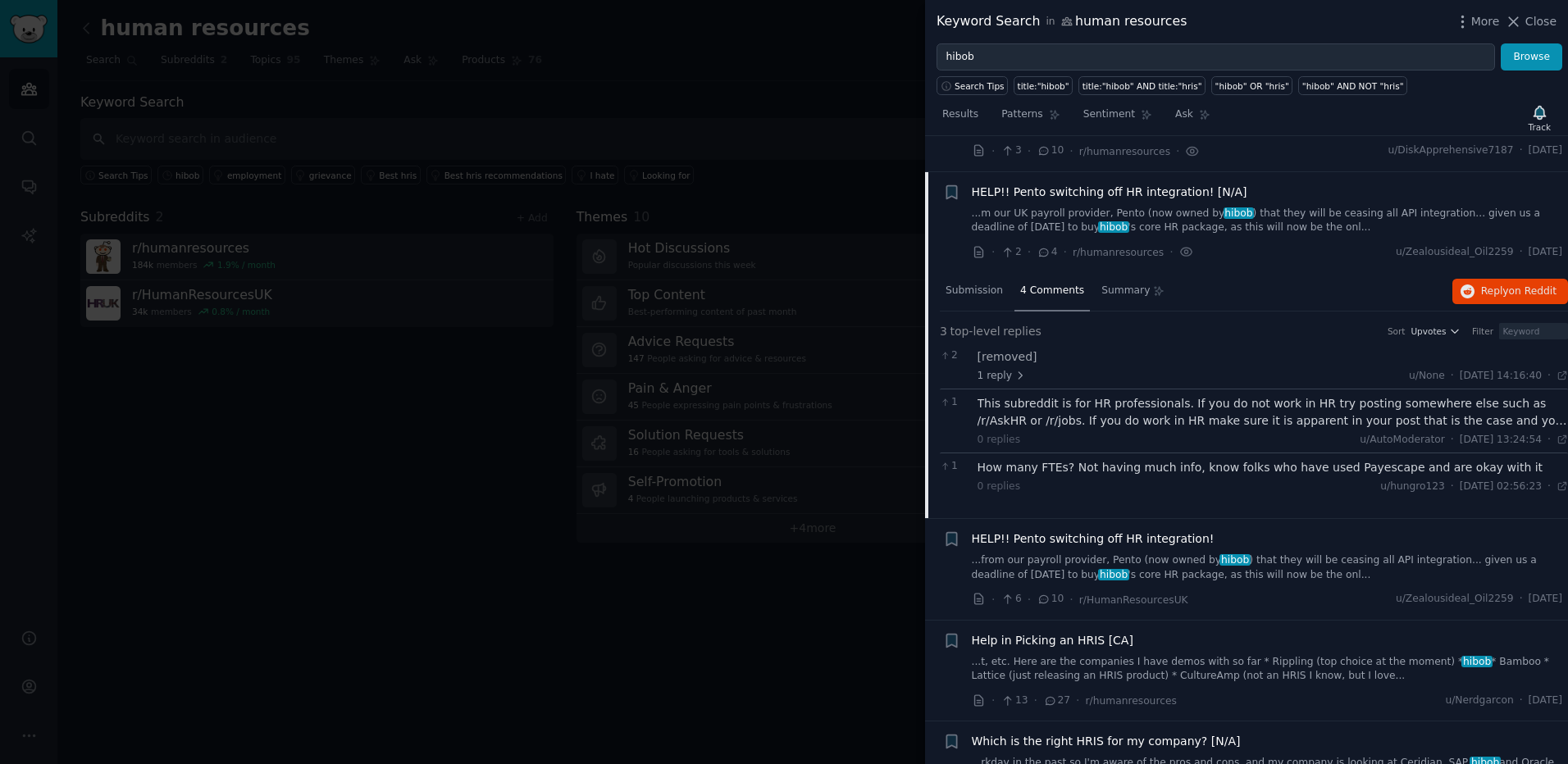
scroll to position [1125, 0]
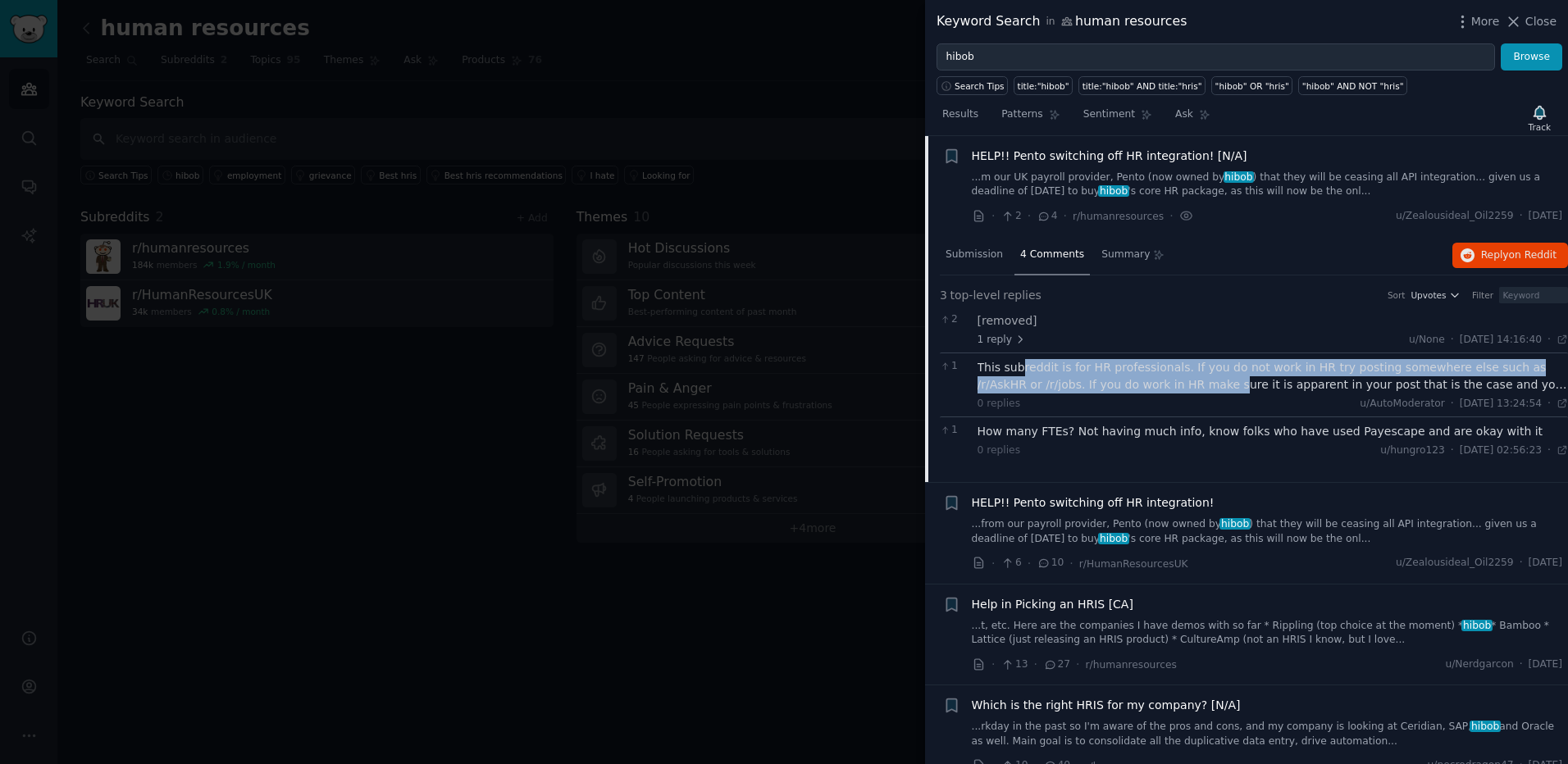
click at [1162, 387] on div "This subreddit is for HR professionals. If you do not work in HR try posting so…" at bounding box center [1273, 376] width 591 height 34
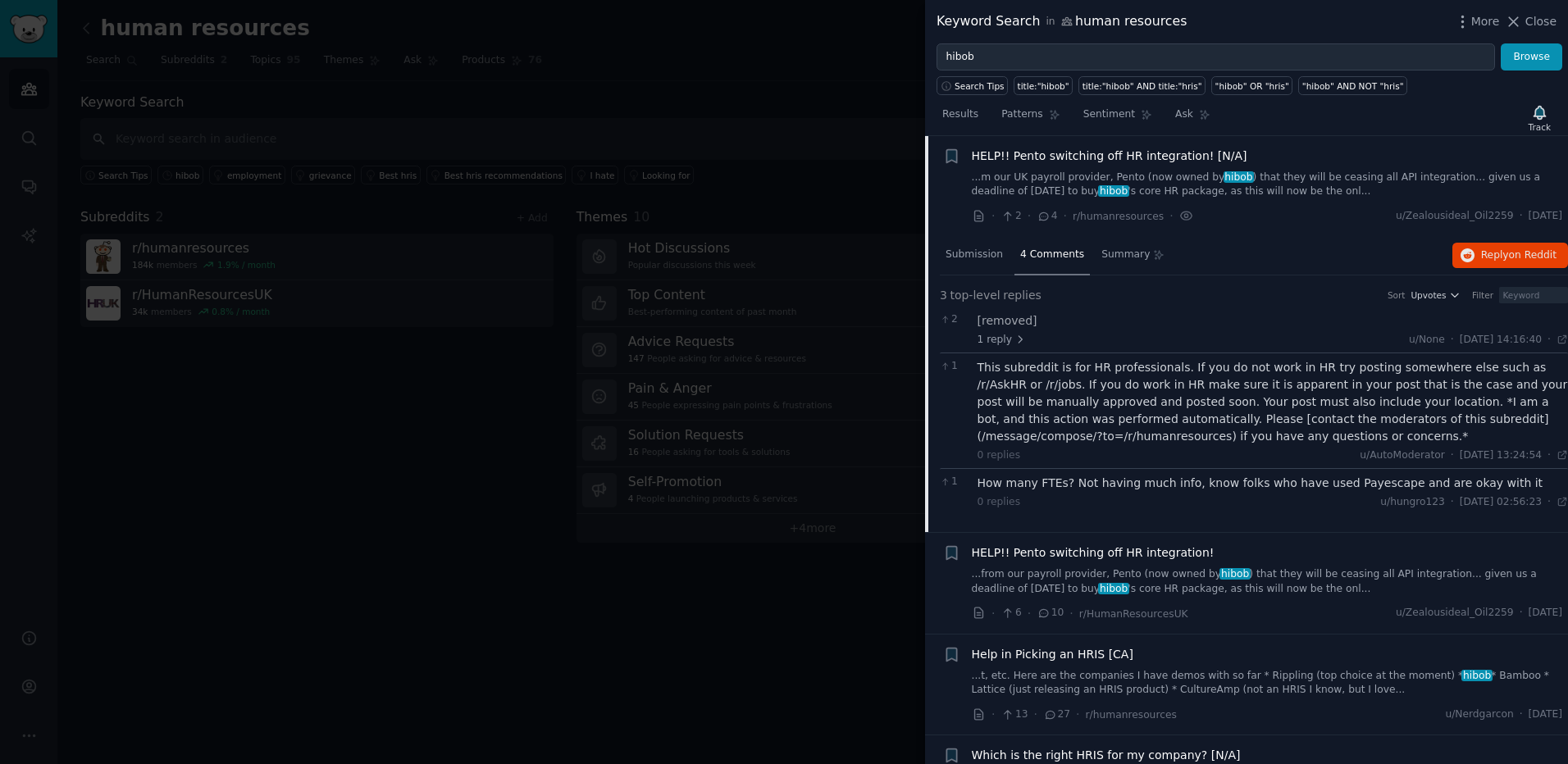
click at [1167, 382] on div "This subreddit is for HR professionals. If you do not work in HR try posting so…" at bounding box center [1273, 402] width 591 height 86
click at [1067, 377] on div "This subreddit is for HR professionals. If you do not work in HR try posting so…" at bounding box center [1273, 402] width 591 height 86
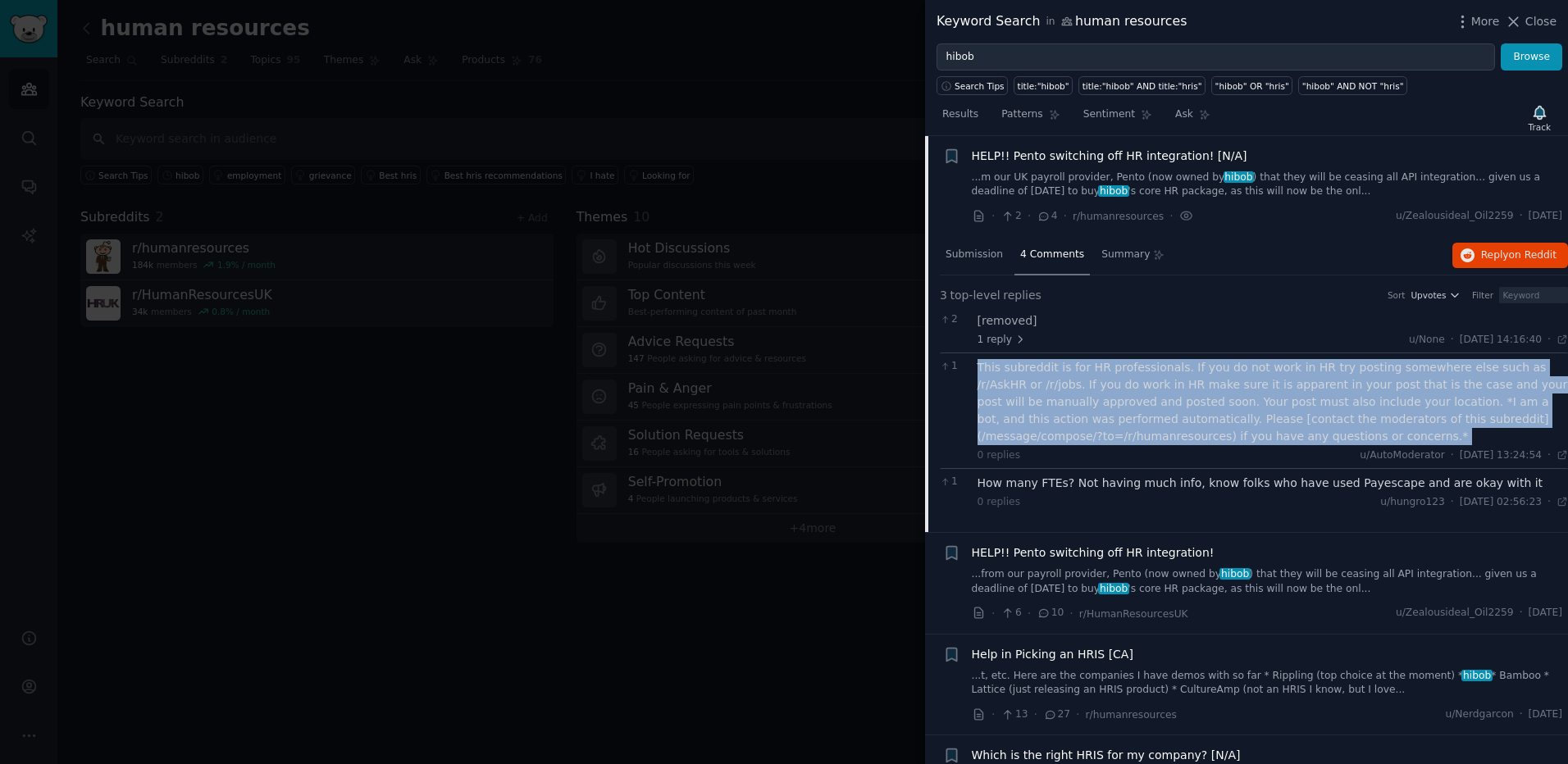
click at [1067, 377] on div "This subreddit is for HR professionals. If you do not work in HR try posting so…" at bounding box center [1273, 402] width 591 height 86
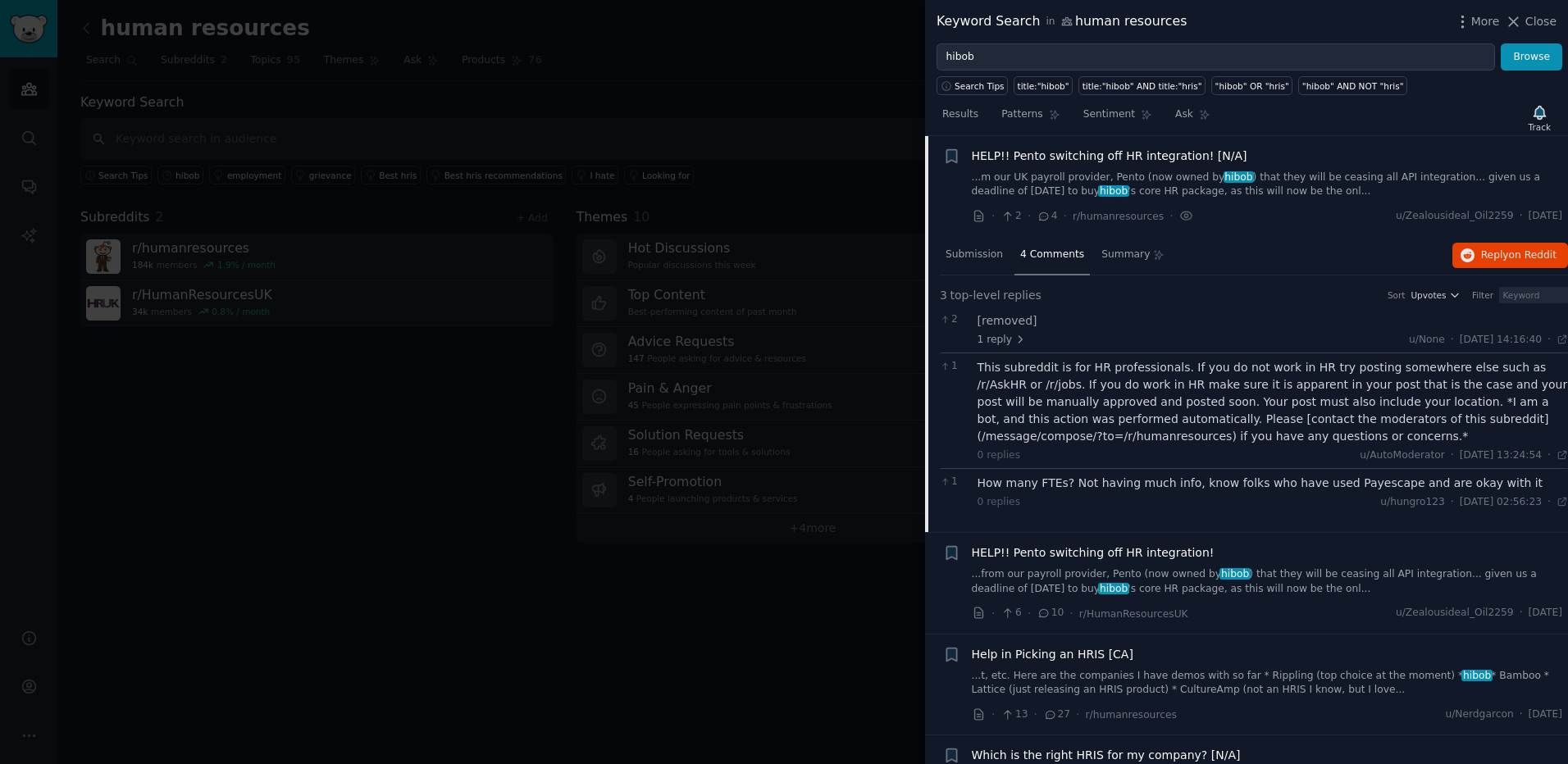
click at [1120, 486] on div "How many FTEs? Not having much info, know folks who have used Payescape and are…" at bounding box center [1273, 483] width 591 height 18
click at [1152, 487] on div "How many FTEs? Not having much info, know folks who have used Payescape and are…" at bounding box center [1273, 483] width 591 height 18
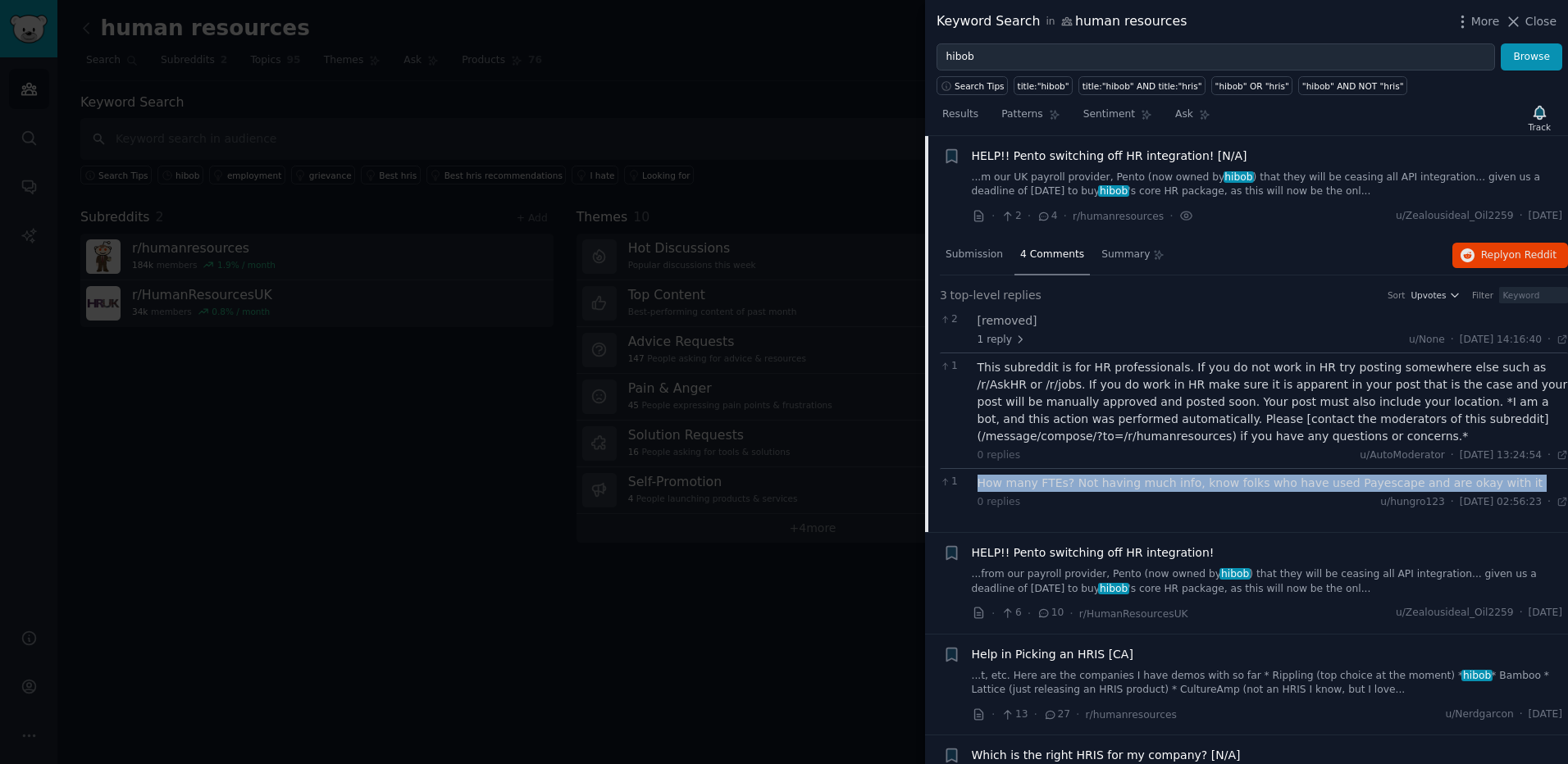
click at [1152, 487] on div "How many FTEs? Not having much info, know folks who have used Payescape and are…" at bounding box center [1273, 483] width 591 height 18
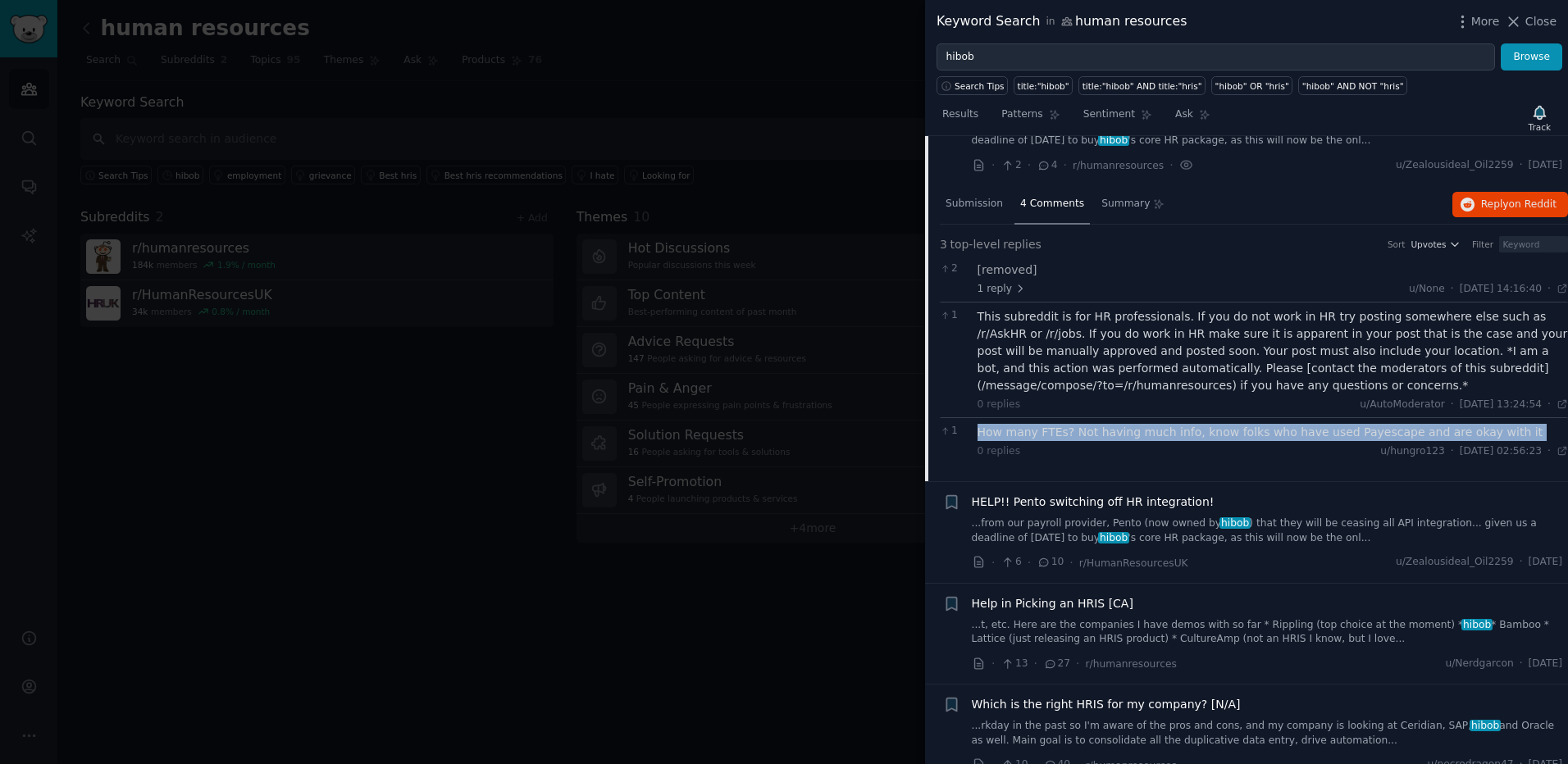
scroll to position [1290, 0]
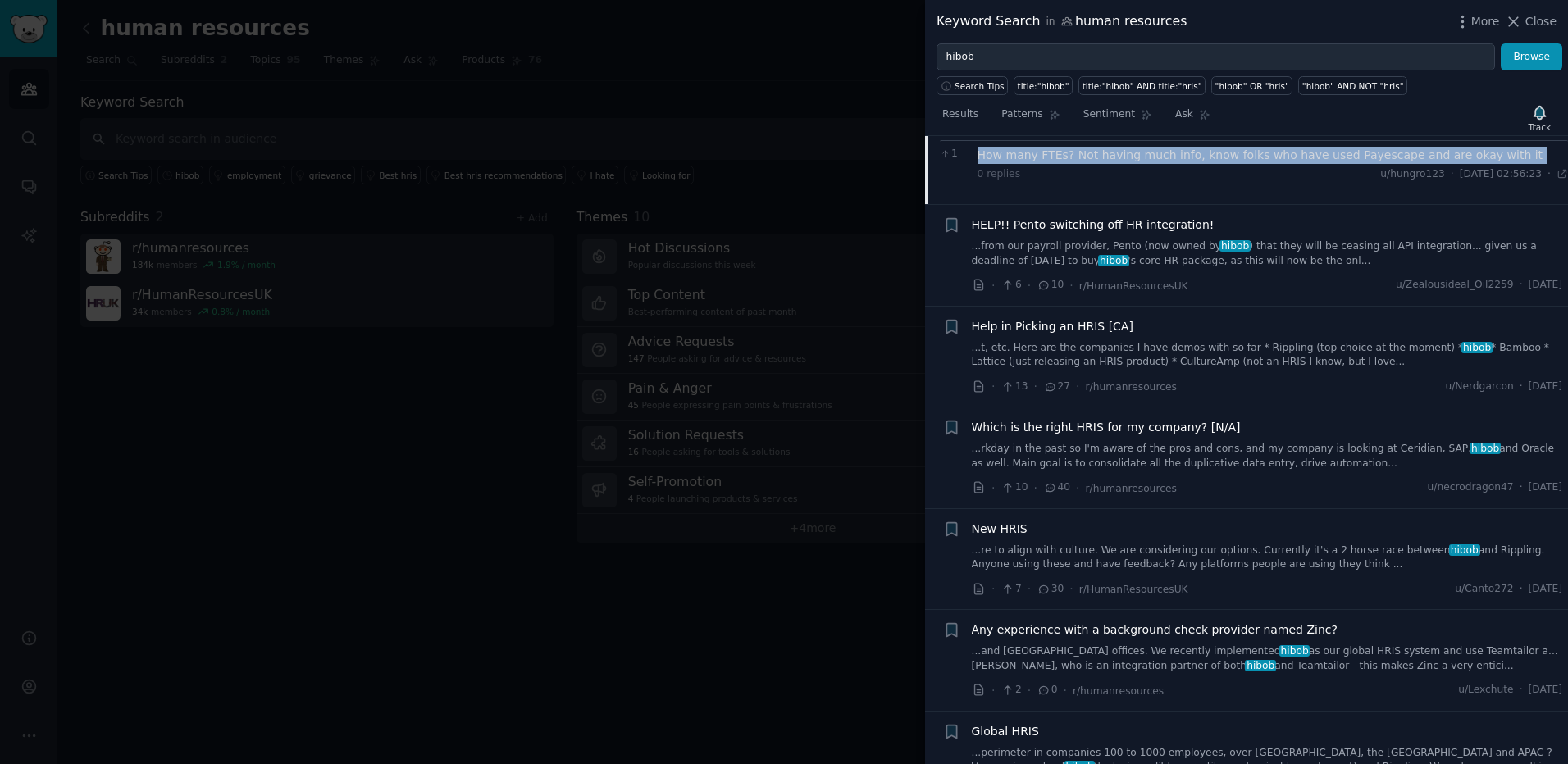
click at [1155, 259] on link "...from our payroll provider, Pento (now owned by hibob ) that they will be cea…" at bounding box center [1267, 254] width 591 height 29
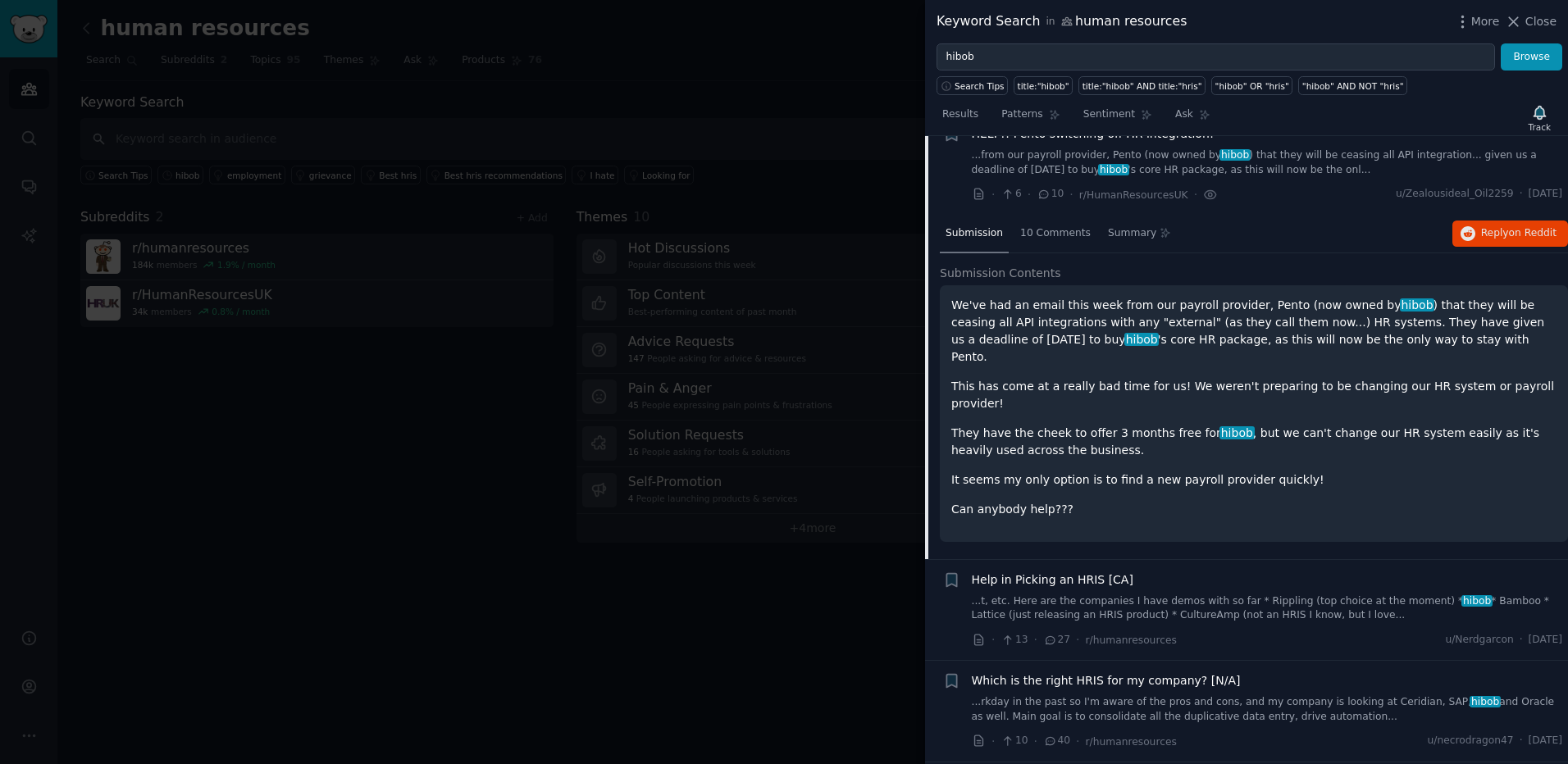
scroll to position [1226, 0]
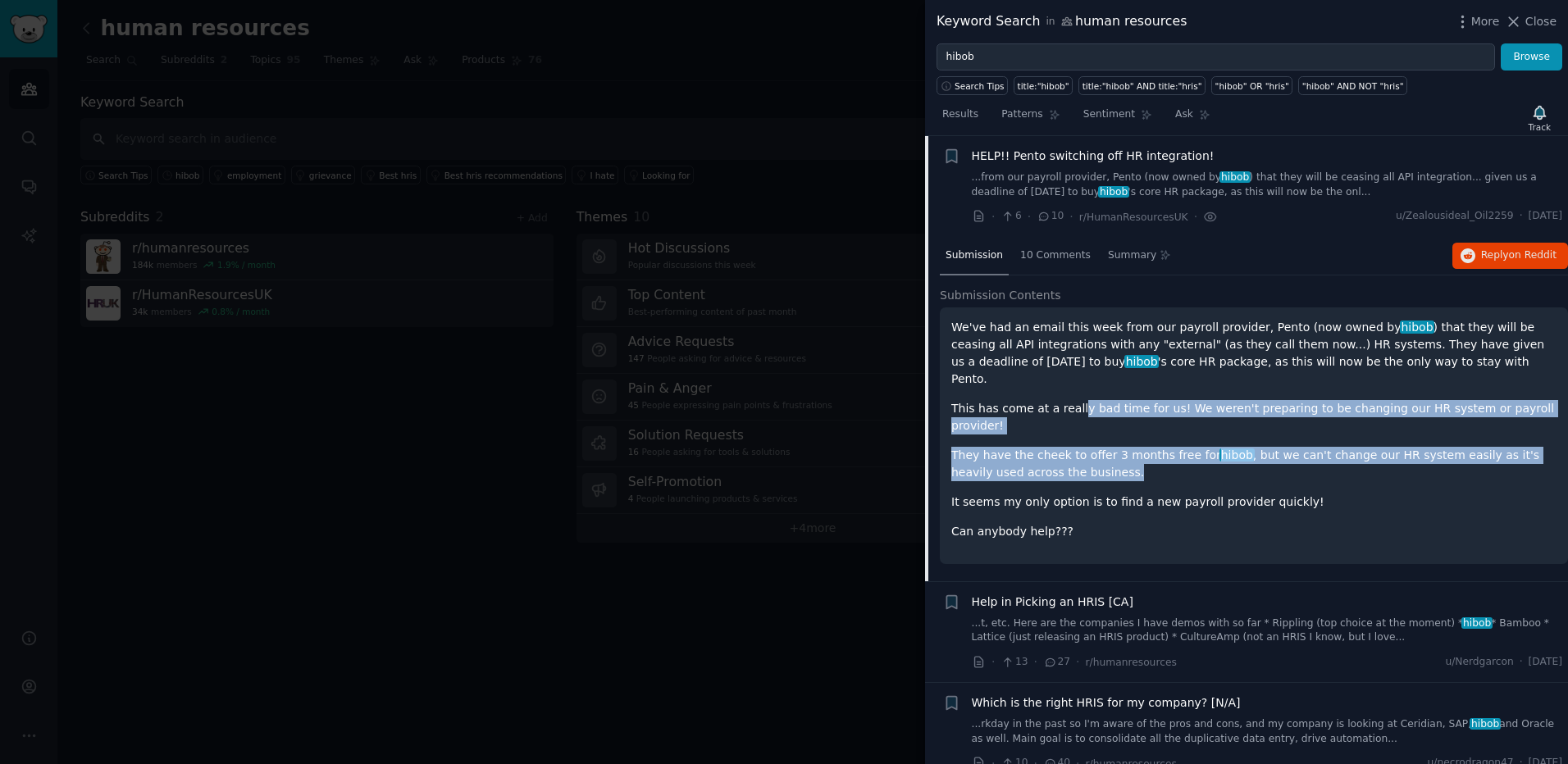
click at [1126, 443] on div "We've had an email this week from our payroll provider, Pento (now owned by hib…" at bounding box center [1253, 430] width 605 height 222
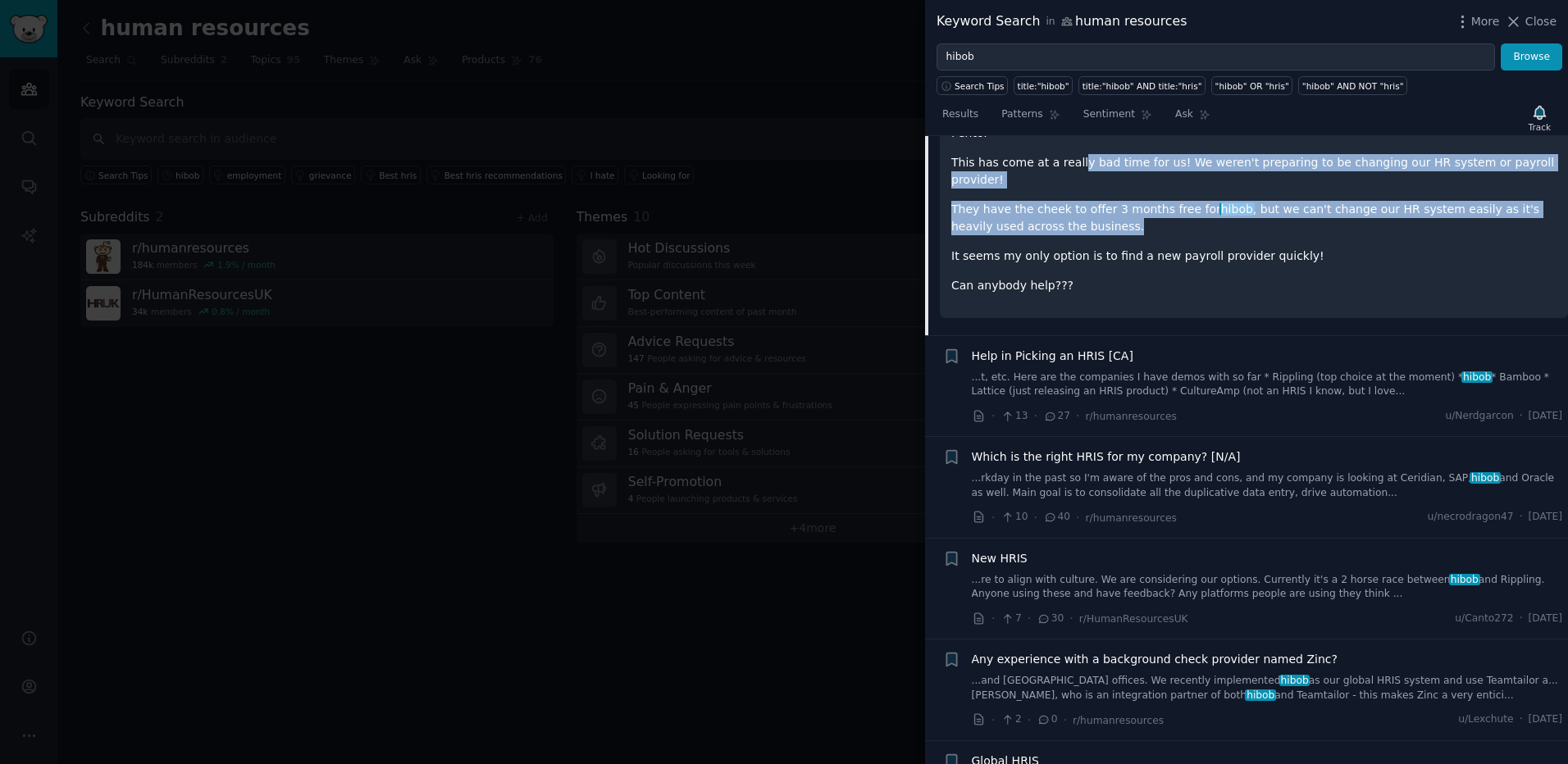
scroll to position [1554, 0]
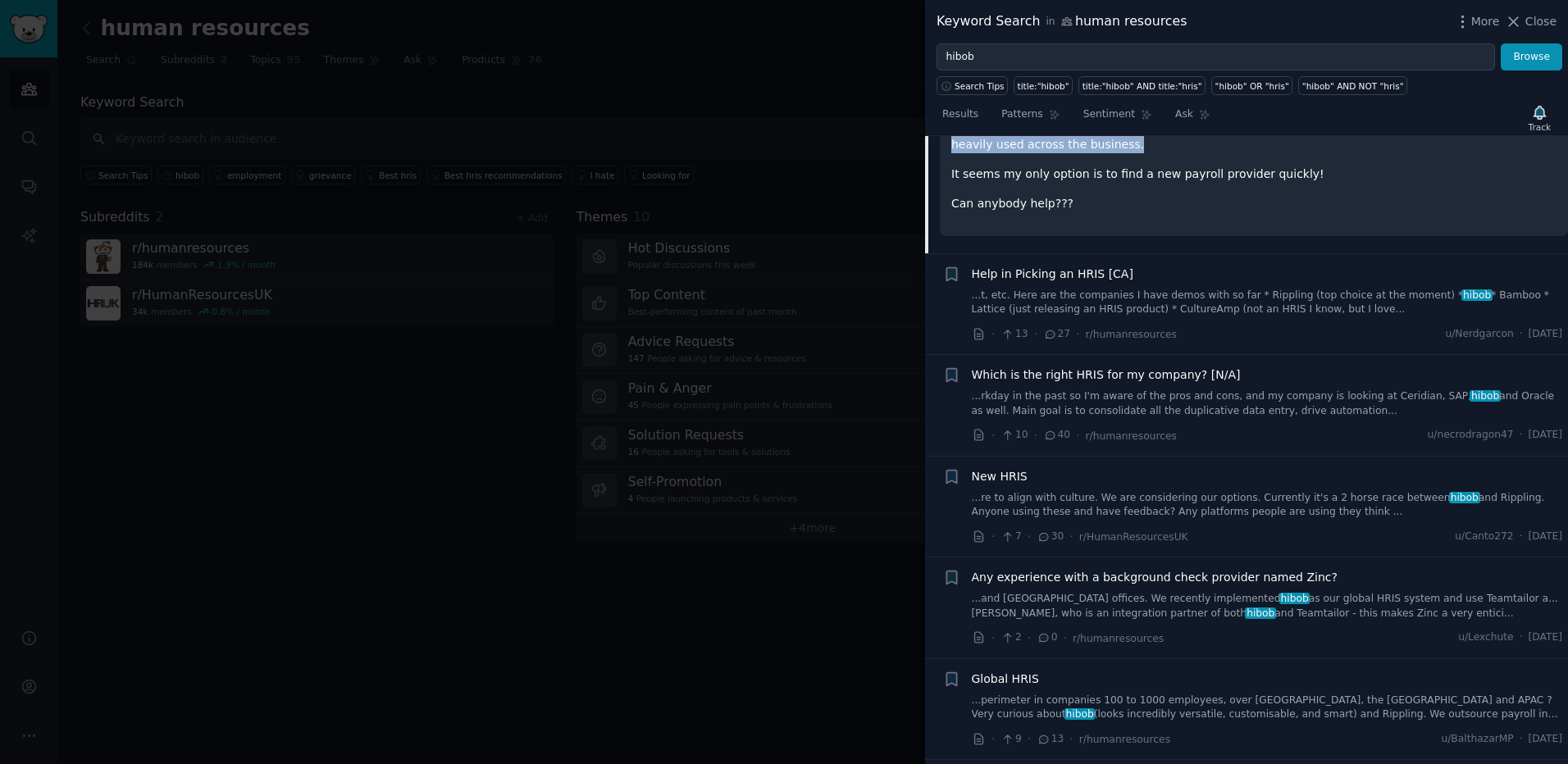
click at [1171, 390] on link "...rkday in the past so I'm aware of the pros and cons, and my company is looki…" at bounding box center [1267, 404] width 591 height 29
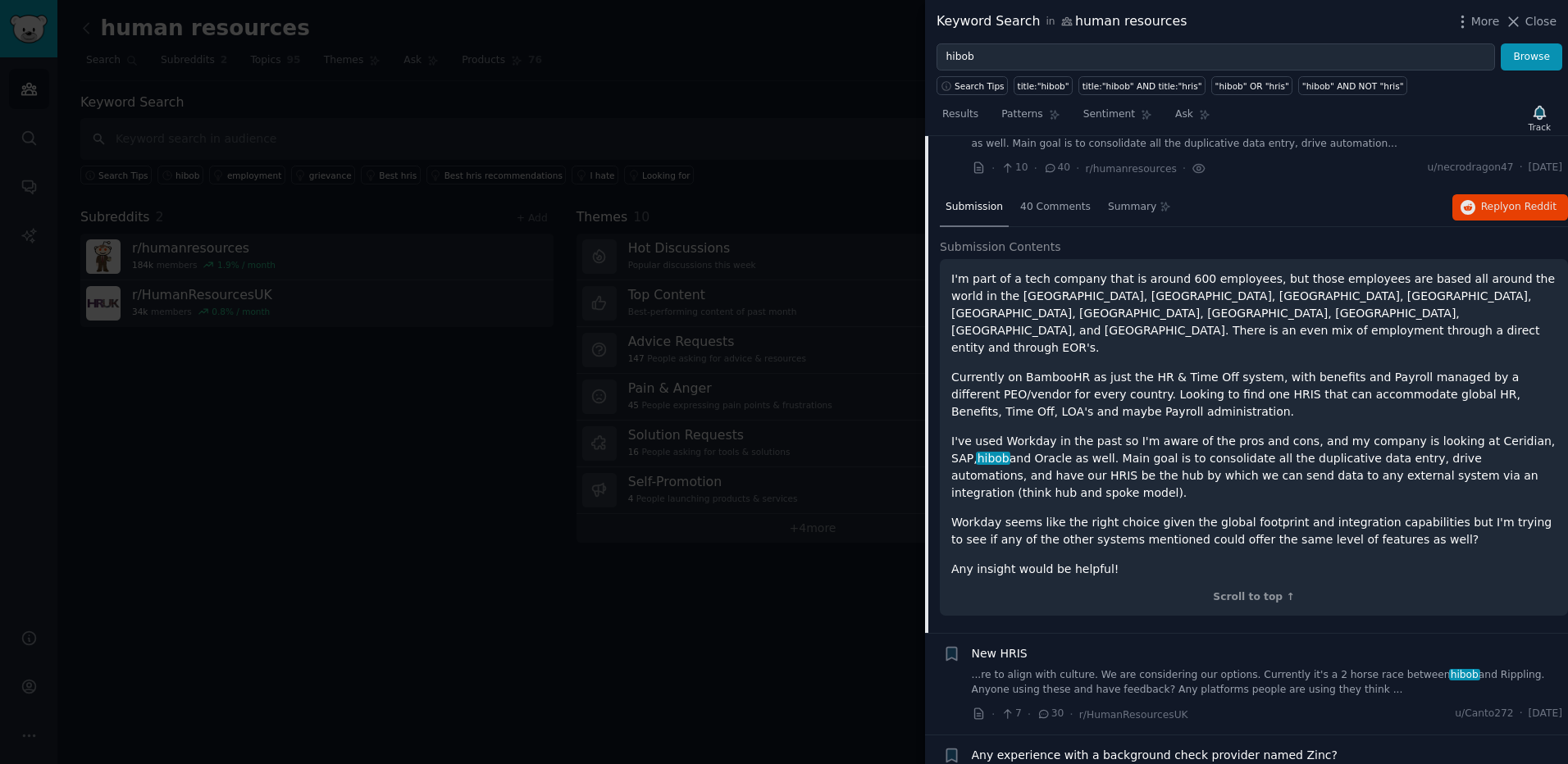
scroll to position [1429, 0]
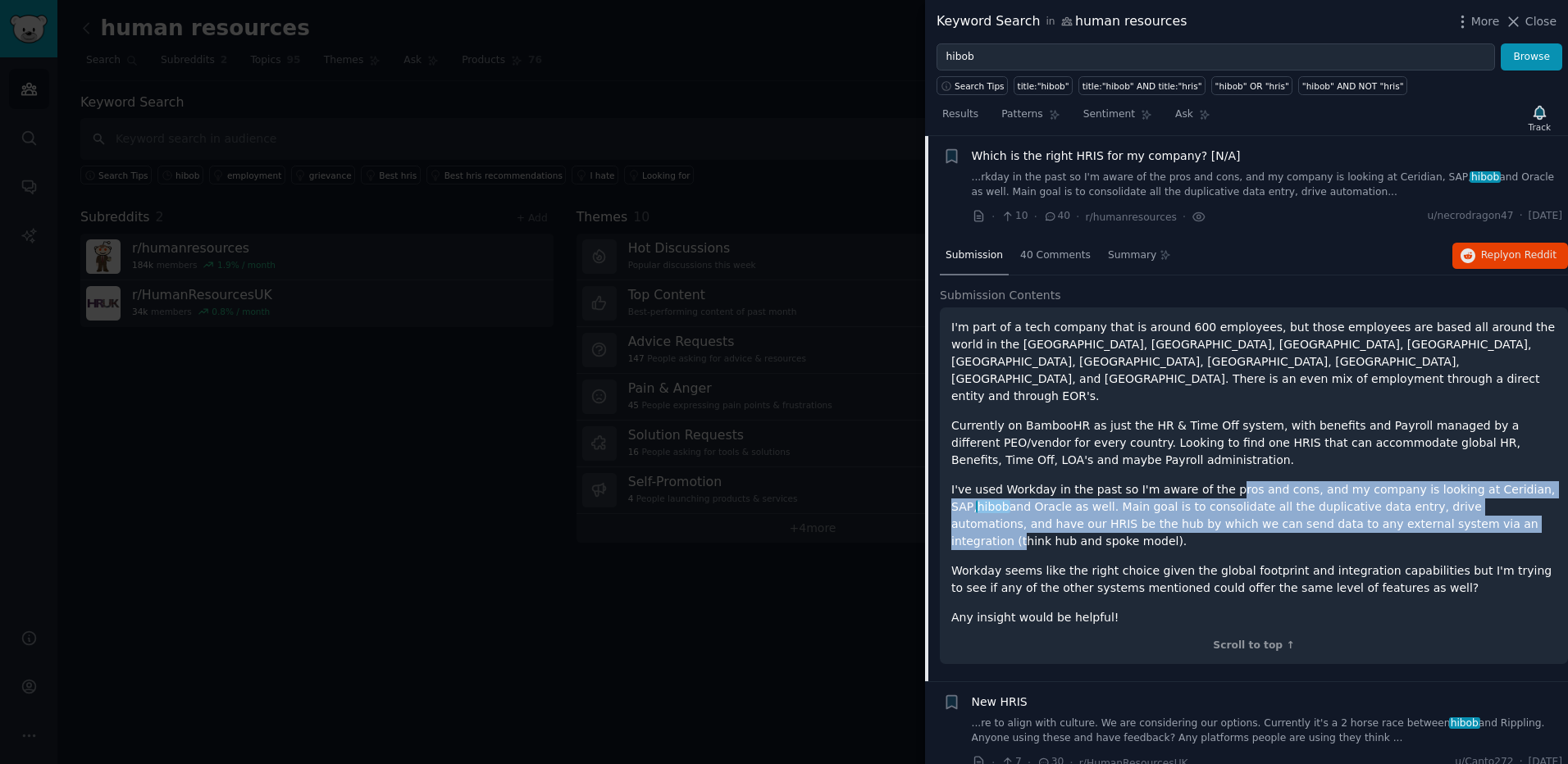
click at [1342, 490] on div "I'm part of a tech company that is around 600 employees, but those employees ar…" at bounding box center [1253, 473] width 605 height 307
click at [1342, 490] on p "I've used Workday in the past so I'm aware of the pros and cons, and my company…" at bounding box center [1253, 515] width 605 height 69
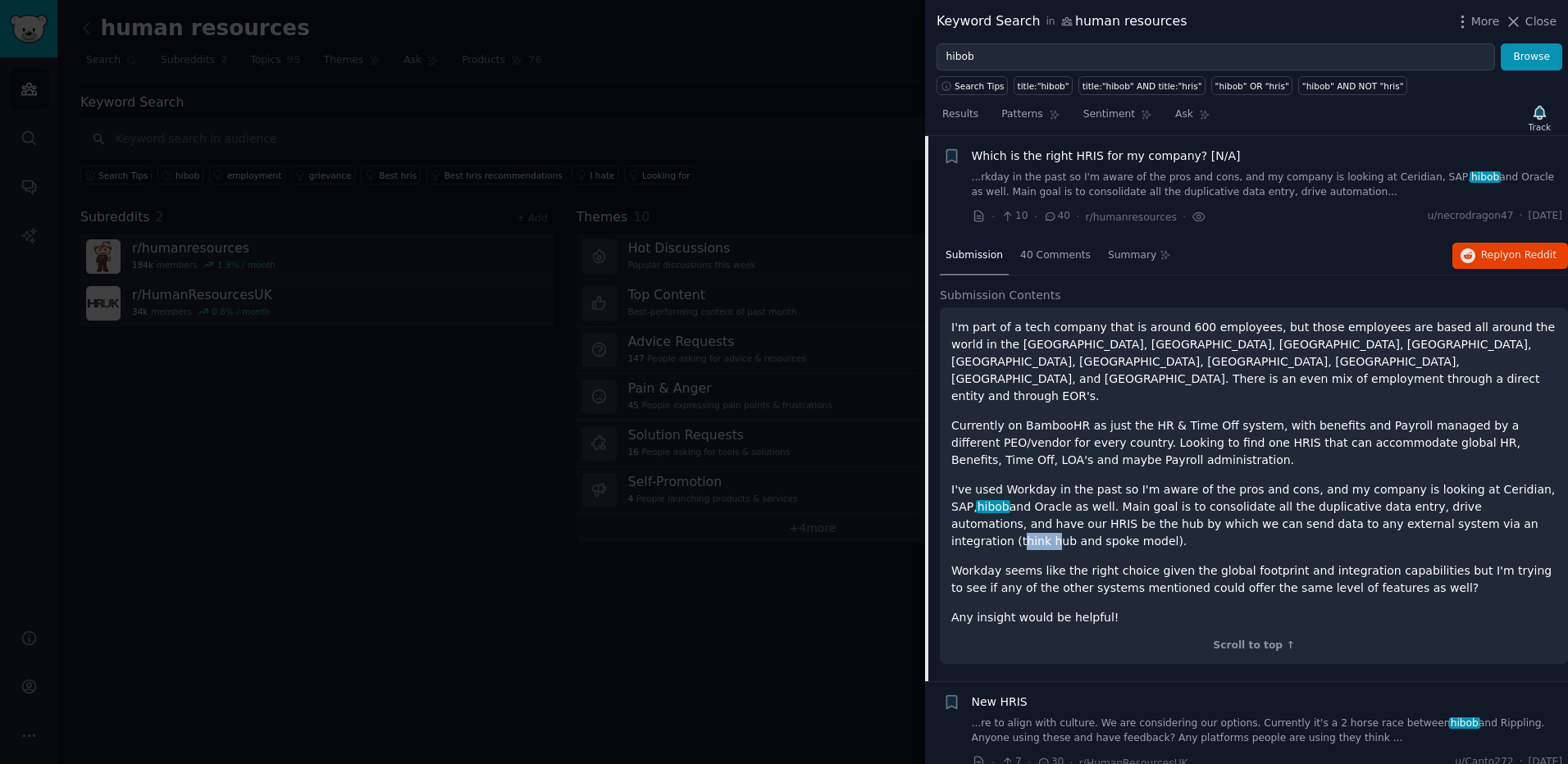
click at [1342, 490] on p "I've used Workday in the past so I'm aware of the pros and cons, and my company…" at bounding box center [1253, 515] width 605 height 69
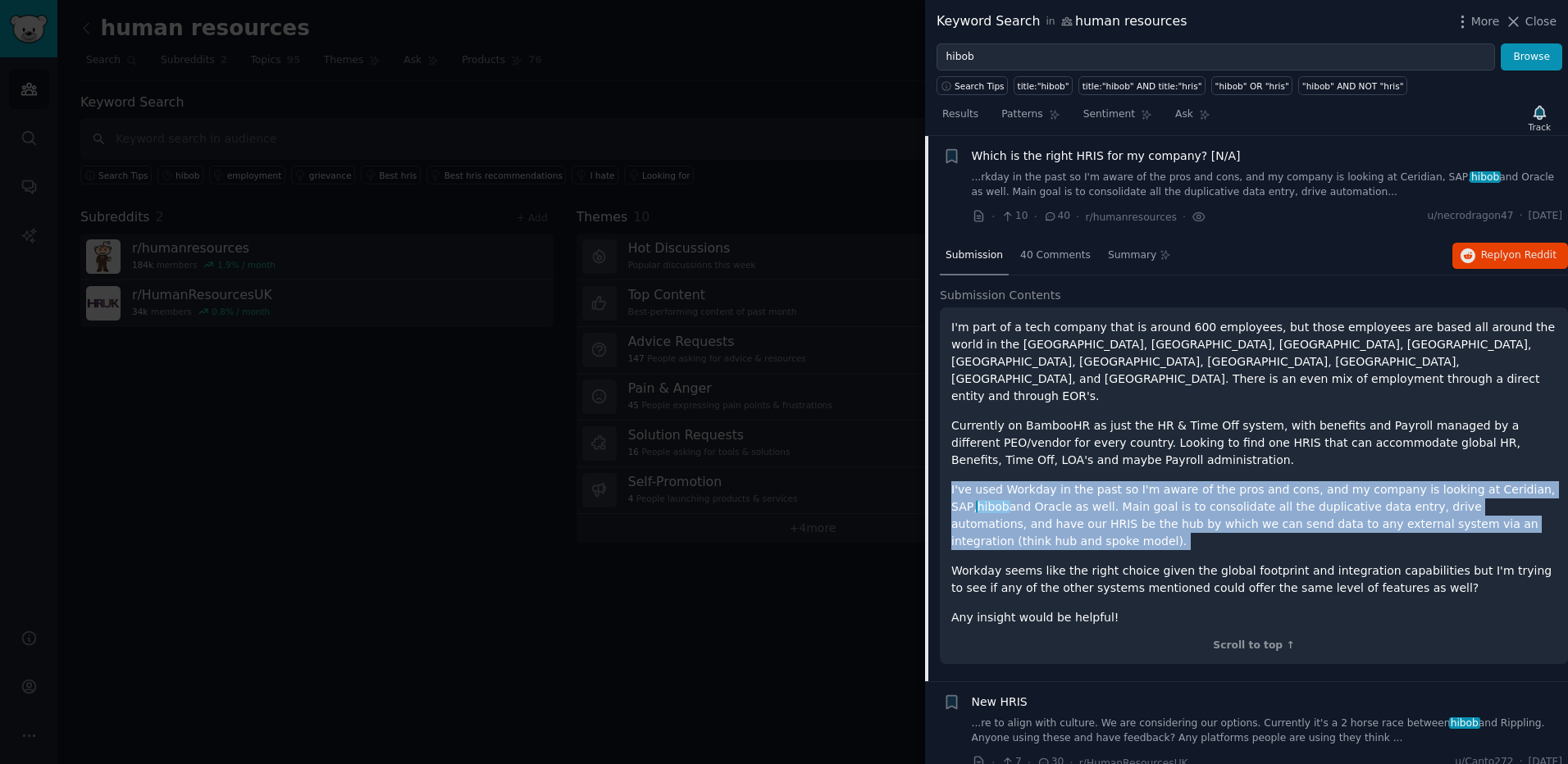
click at [1342, 490] on p "I've used Workday in the past so I'm aware of the pros and cons, and my company…" at bounding box center [1253, 515] width 605 height 69
click at [1301, 487] on p "I've used Workday in the past so I'm aware of the pros and cons, and my company…" at bounding box center [1253, 515] width 605 height 69
click at [1300, 487] on p "I've used Workday in the past so I'm aware of the pros and cons, and my company…" at bounding box center [1253, 515] width 605 height 69
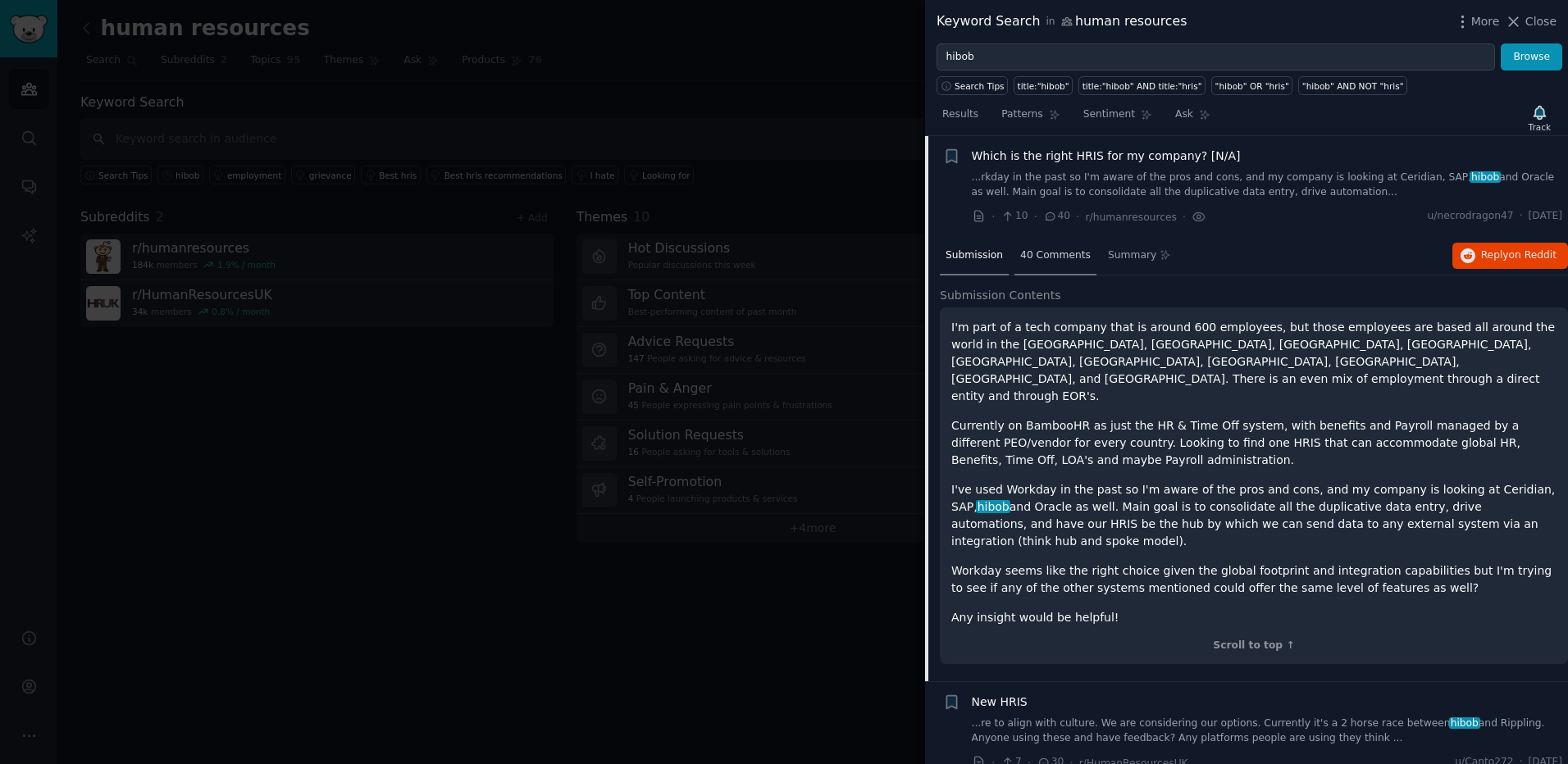
click at [1074, 267] on div "40 Comments" at bounding box center [1056, 256] width 82 height 39
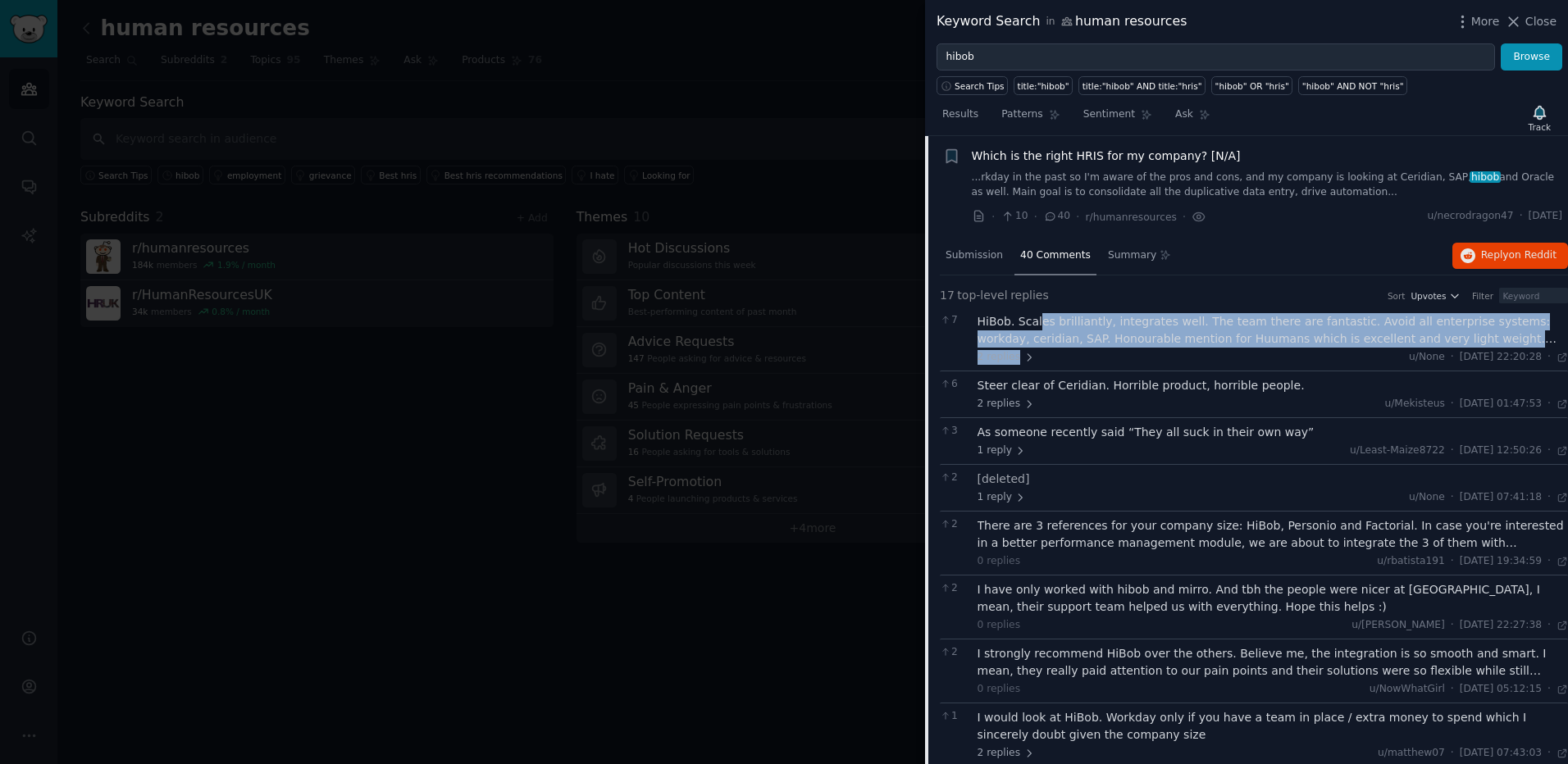
click at [1121, 355] on div "HiBob. Scales brilliantly, integrates well. The team there are fantastic. Avoid…" at bounding box center [1273, 339] width 591 height 52
click at [1104, 338] on div "HiBob. Scales brilliantly, integrates well. The team there are fantastic. Avoid…" at bounding box center [1273, 330] width 591 height 34
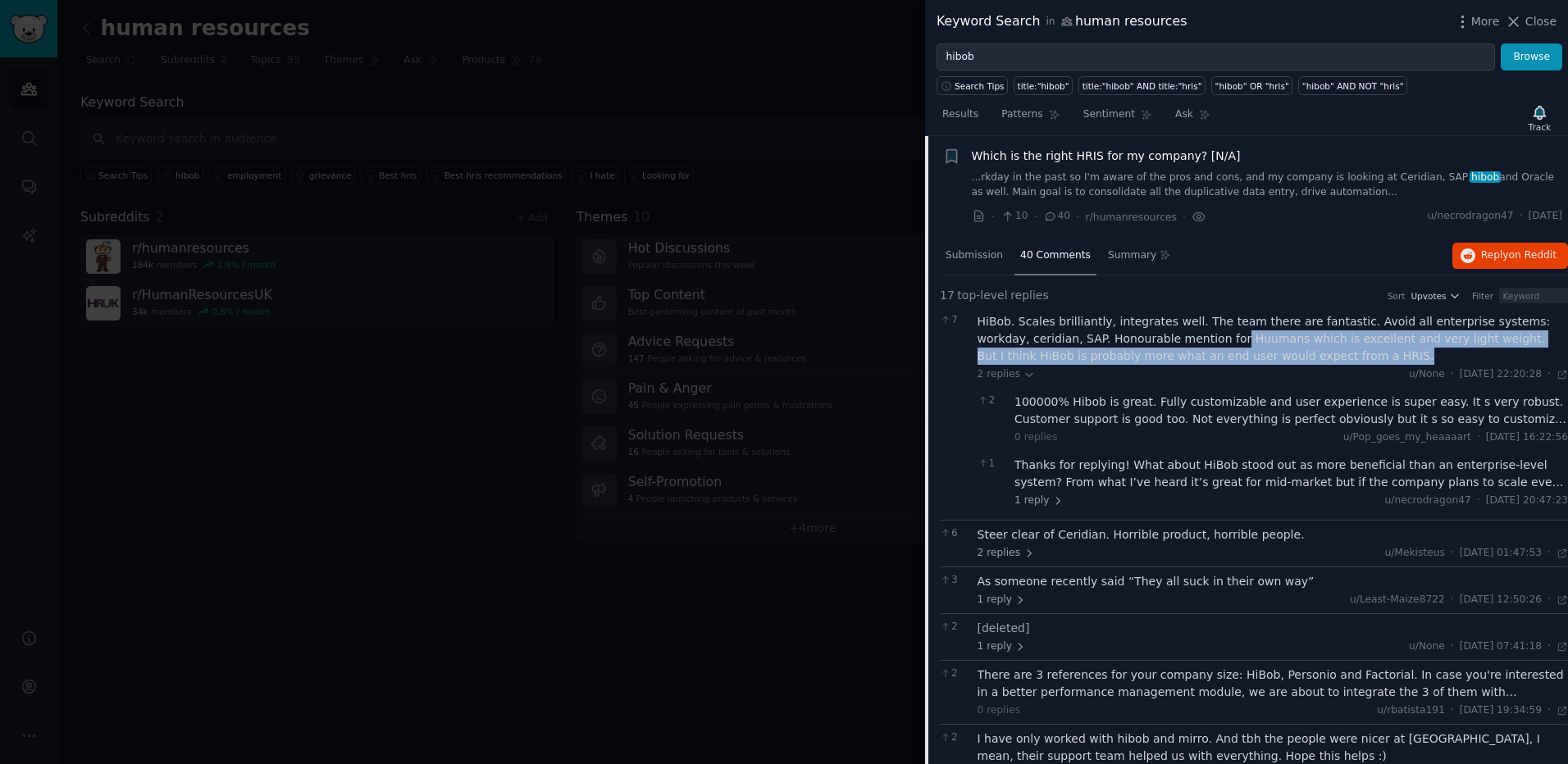
click at [1209, 353] on div "HiBob. Scales brilliantly, integrates well. The team there are fantastic. Avoid…" at bounding box center [1273, 339] width 591 height 52
click at [1141, 336] on div "HiBob. Scales brilliantly, integrates well. The team there are fantastic. Avoid…" at bounding box center [1273, 339] width 591 height 52
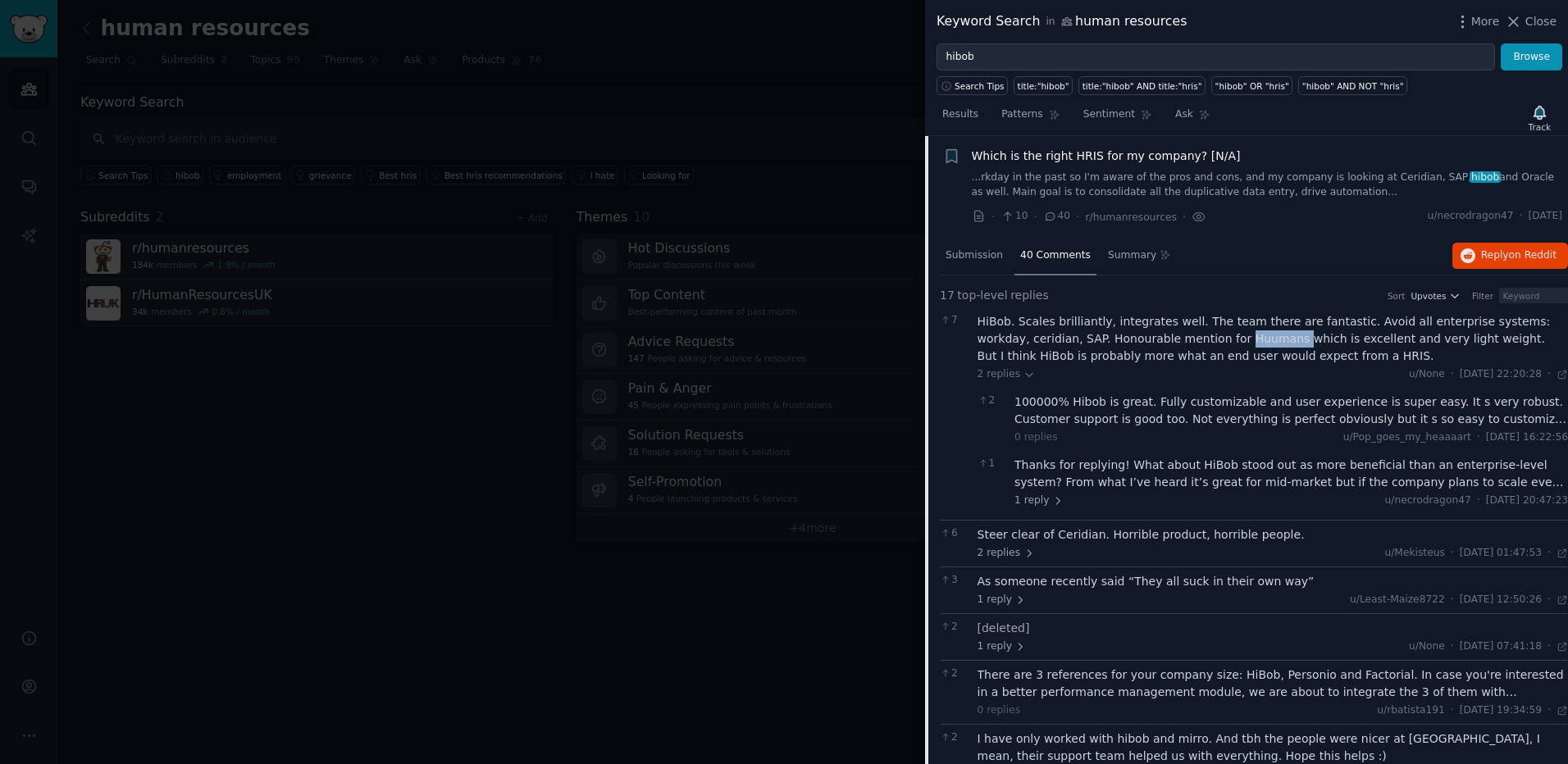
click at [1141, 336] on div "HiBob. Scales brilliantly, integrates well. The team there are fantastic. Avoid…" at bounding box center [1273, 339] width 591 height 52
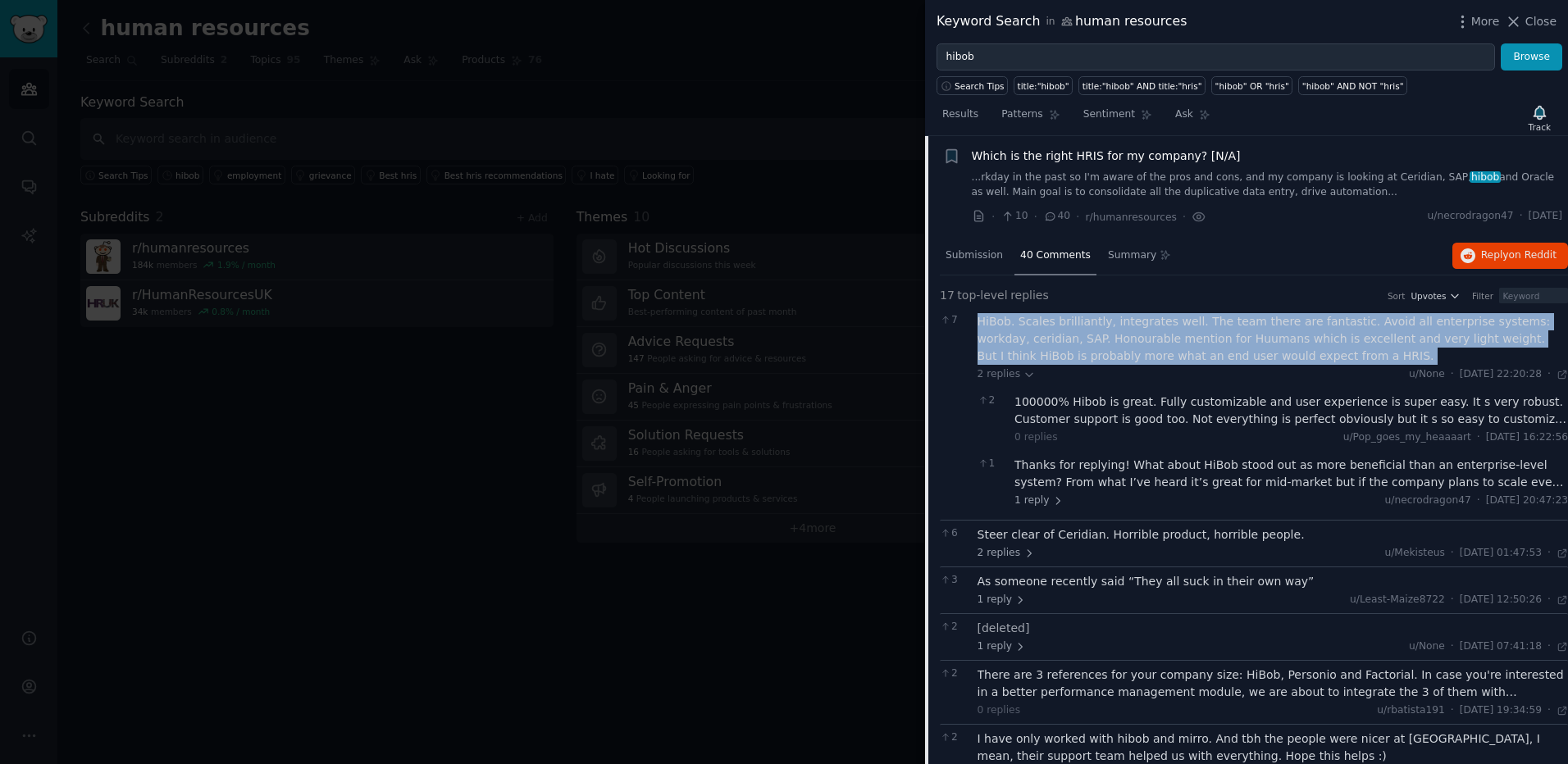
click at [1141, 336] on div "HiBob. Scales brilliantly, integrates well. The team there are fantastic. Avoid…" at bounding box center [1273, 339] width 591 height 52
click at [1107, 338] on div "HiBob. Scales brilliantly, integrates well. The team there are fantastic. Avoid…" at bounding box center [1273, 339] width 591 height 52
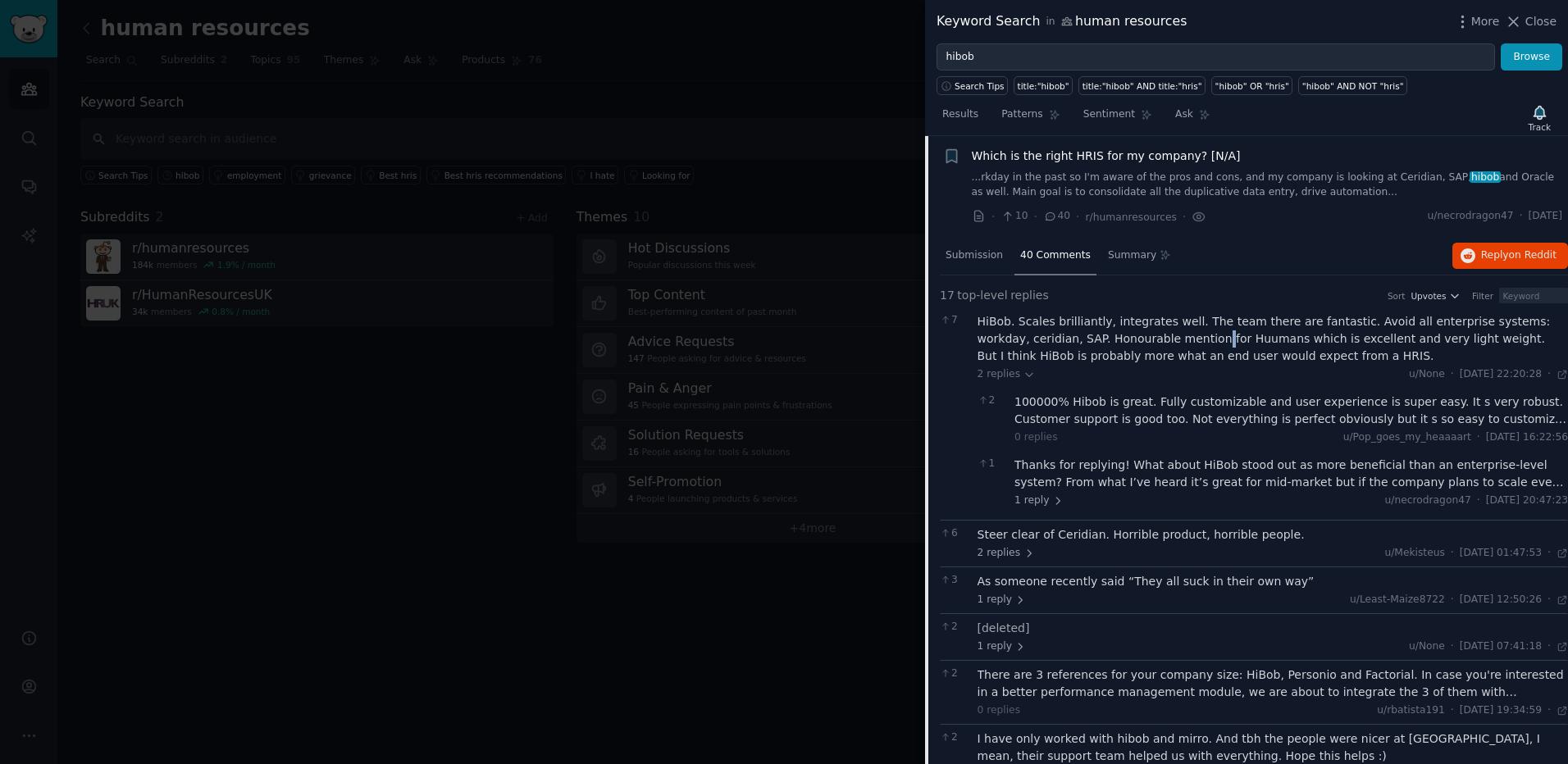
click at [1107, 338] on div "HiBob. Scales brilliantly, integrates well. The team there are fantastic. Avoid…" at bounding box center [1273, 339] width 591 height 52
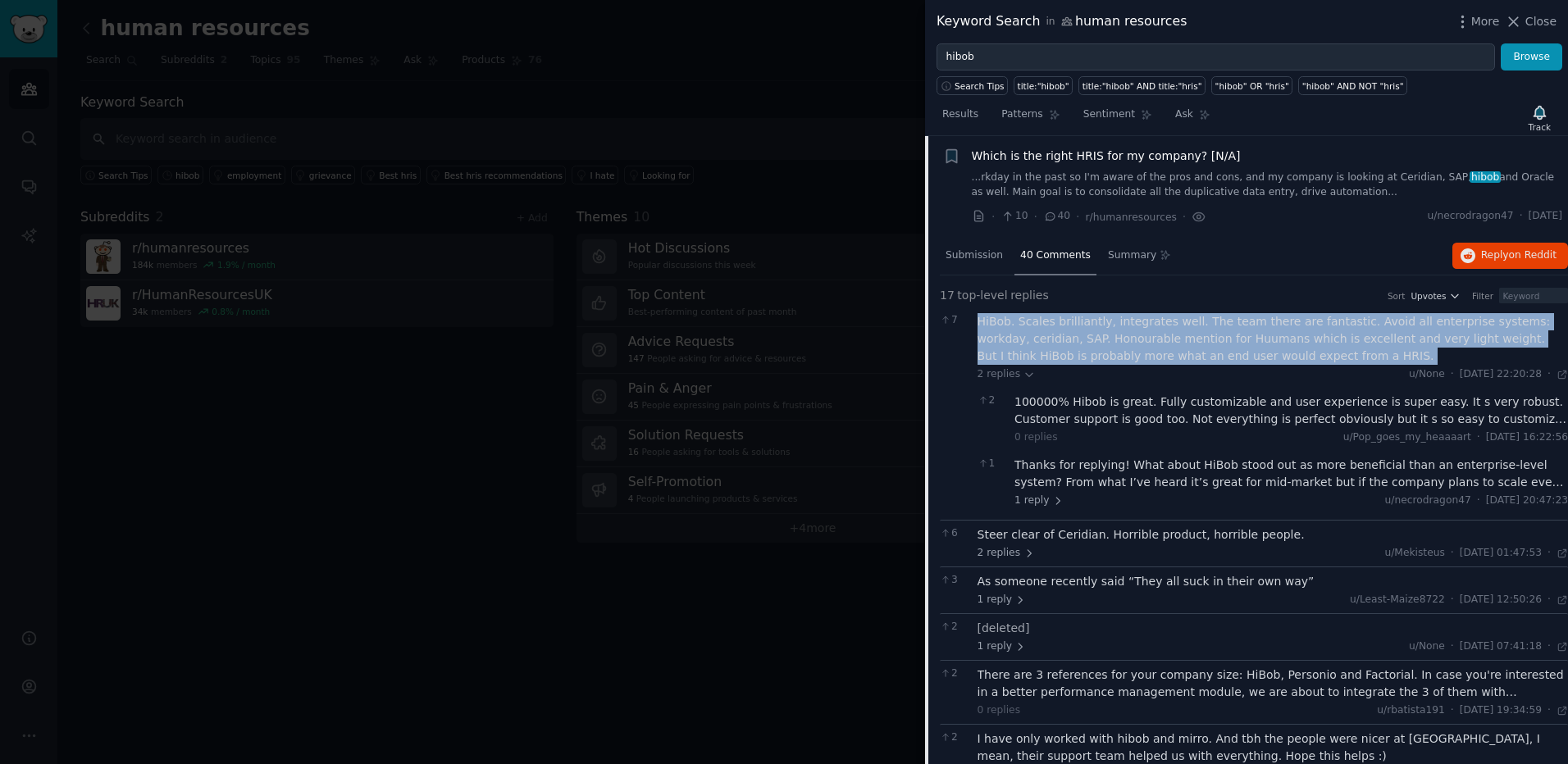
click at [1107, 338] on div "HiBob. Scales brilliantly, integrates well. The team there are fantastic. Avoid…" at bounding box center [1273, 339] width 591 height 52
click at [1090, 340] on div "HiBob. Scales brilliantly, integrates well. The team there are fantastic. Avoid…" at bounding box center [1273, 339] width 591 height 52
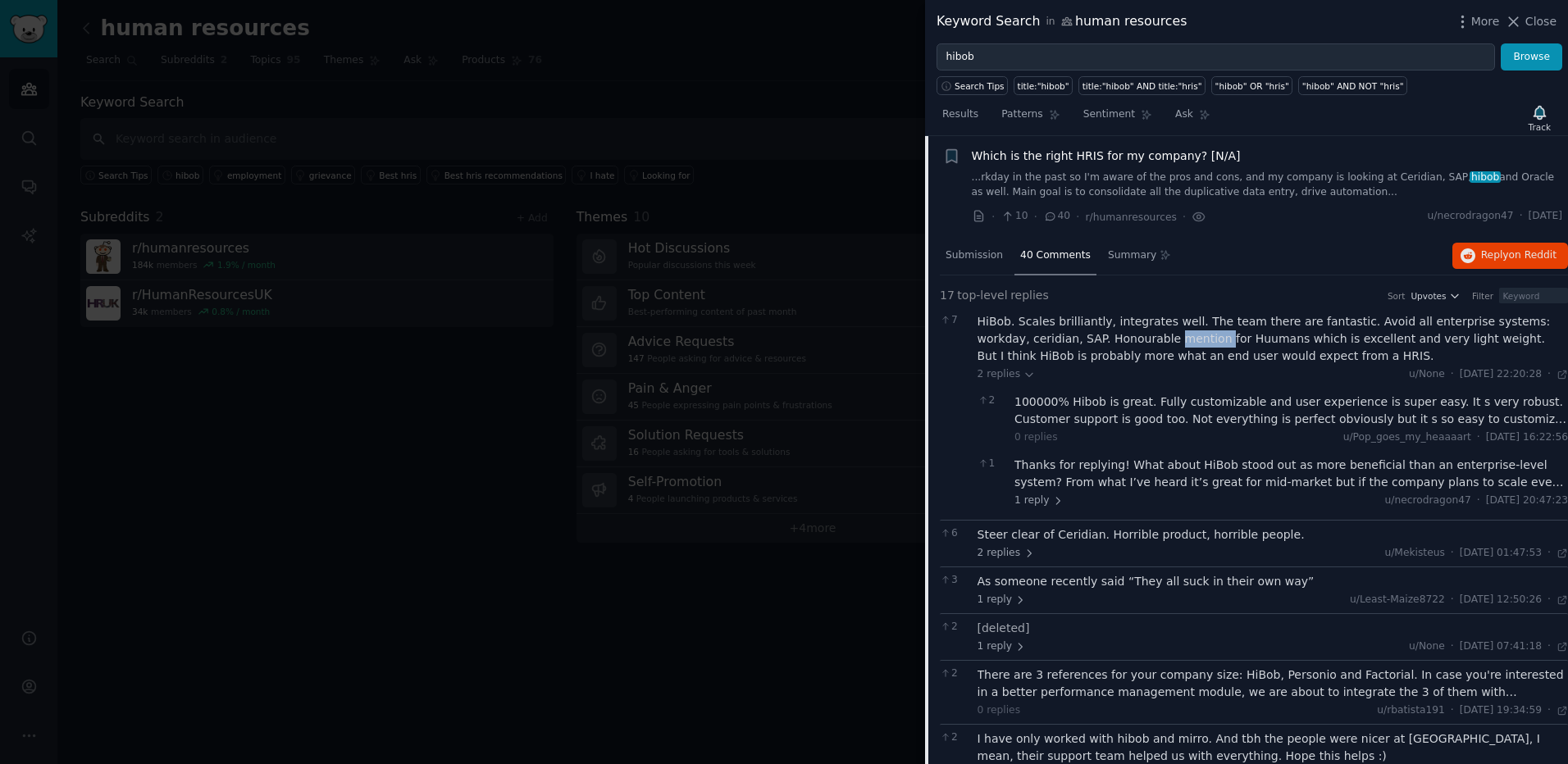
click at [1090, 340] on div "HiBob. Scales brilliantly, integrates well. The team there are fantastic. Avoid…" at bounding box center [1273, 339] width 591 height 52
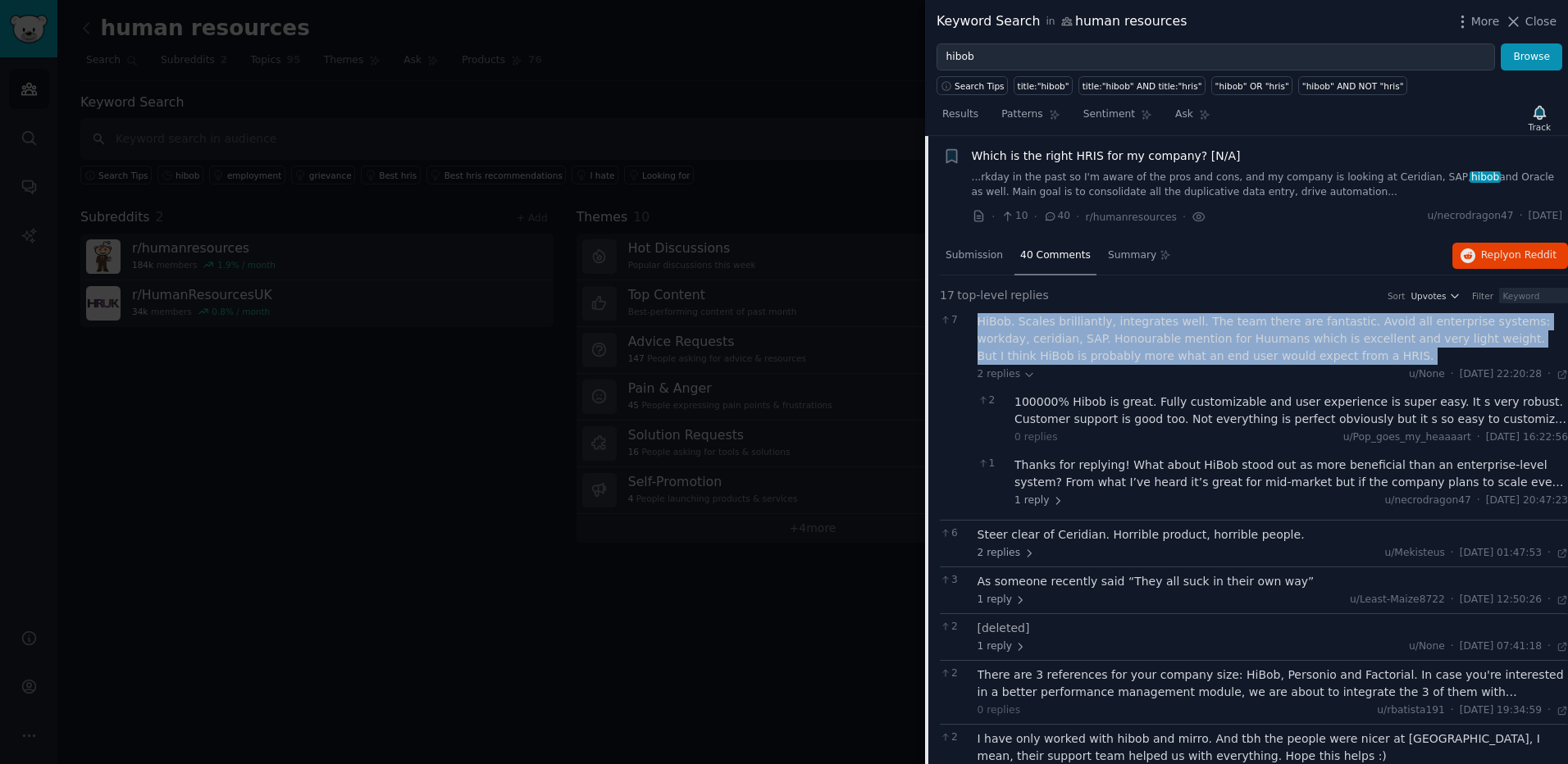
click at [1090, 340] on div "HiBob. Scales brilliantly, integrates well. The team there are fantastic. Avoid…" at bounding box center [1273, 339] width 591 height 52
click at [1104, 340] on div "HiBob. Scales brilliantly, integrates well. The team there are fantastic. Avoid…" at bounding box center [1273, 339] width 591 height 52
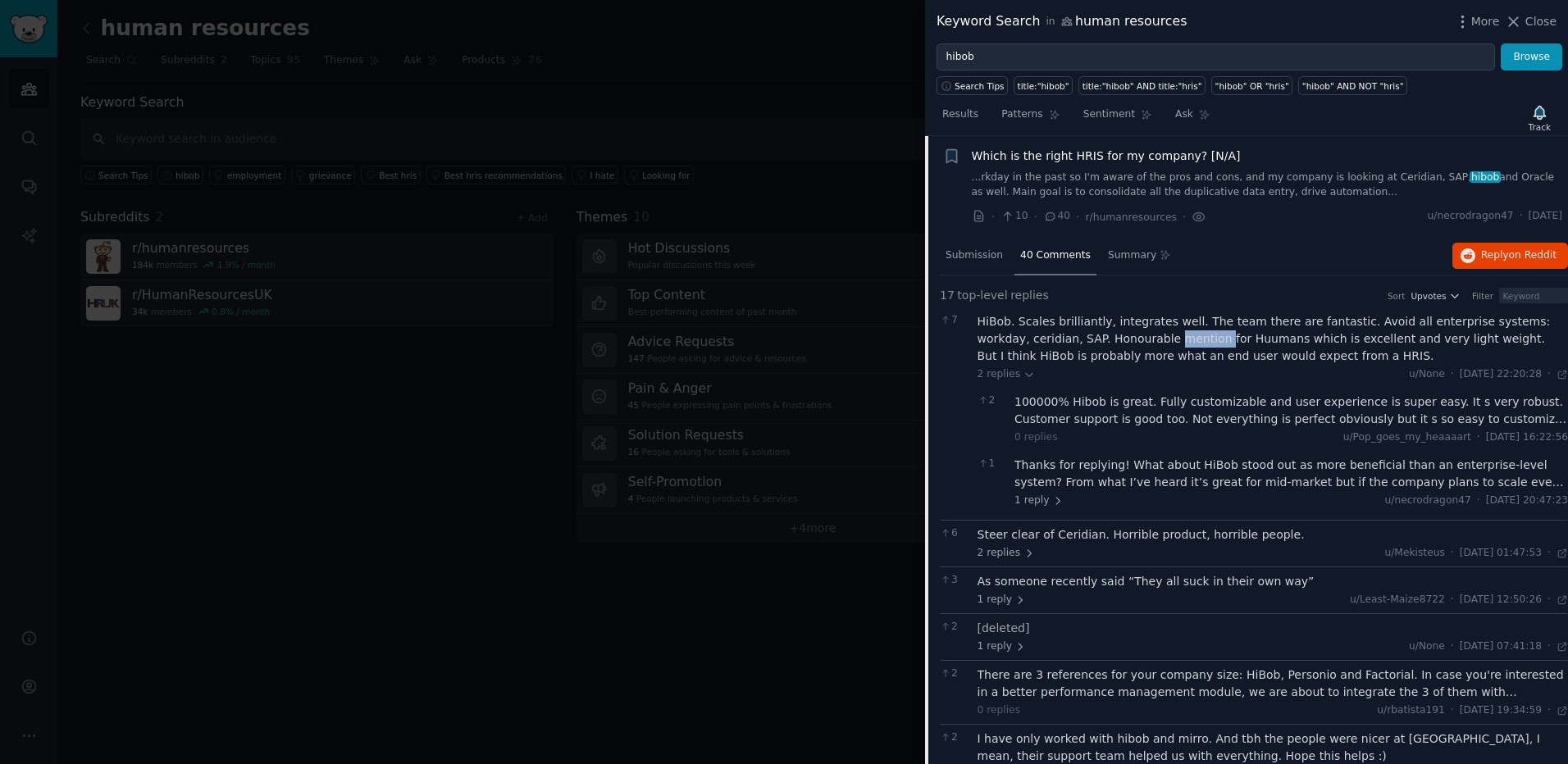
click at [1104, 340] on div "HiBob. Scales brilliantly, integrates well. The team there are fantastic. Avoid…" at bounding box center [1273, 339] width 591 height 52
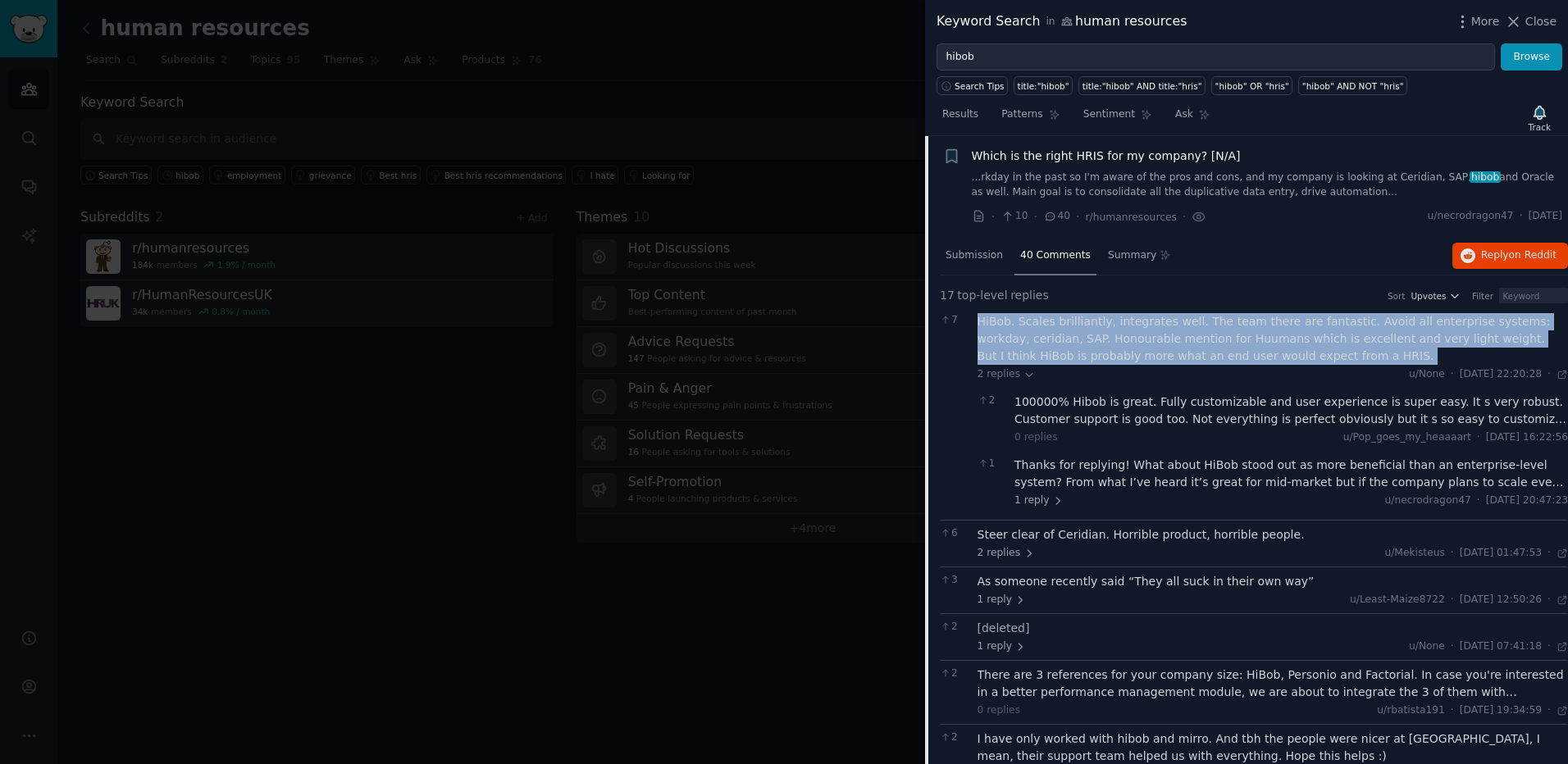
click at [1104, 340] on div "HiBob. Scales brilliantly, integrates well. The team there are fantastic. Avoid…" at bounding box center [1273, 339] width 591 height 52
click at [1092, 342] on div "HiBob. Scales brilliantly, integrates well. The team there are fantastic. Avoid…" at bounding box center [1273, 339] width 591 height 52
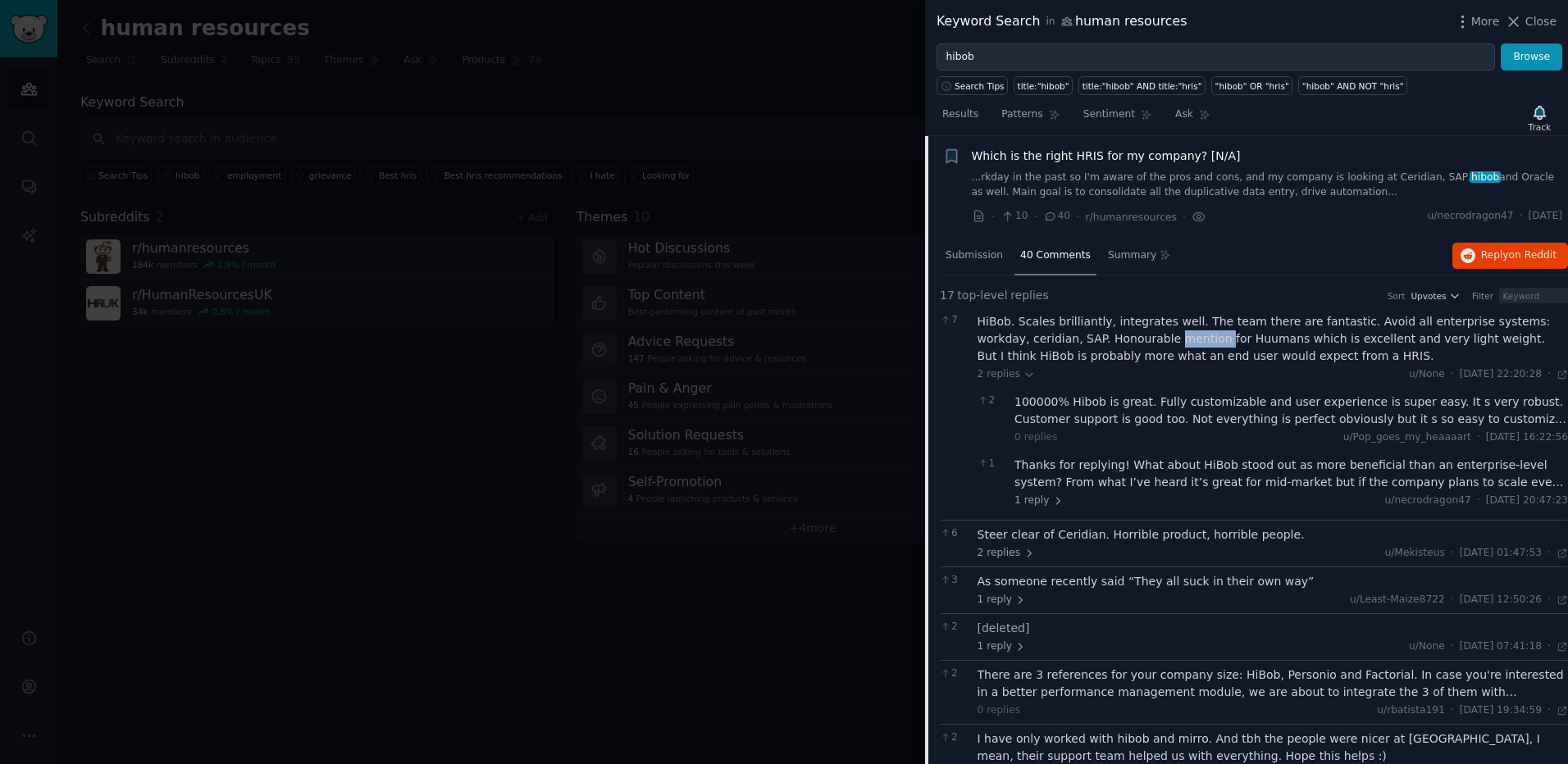
click at [1092, 342] on div "HiBob. Scales brilliantly, integrates well. The team there are fantastic. Avoid…" at bounding box center [1273, 339] width 591 height 52
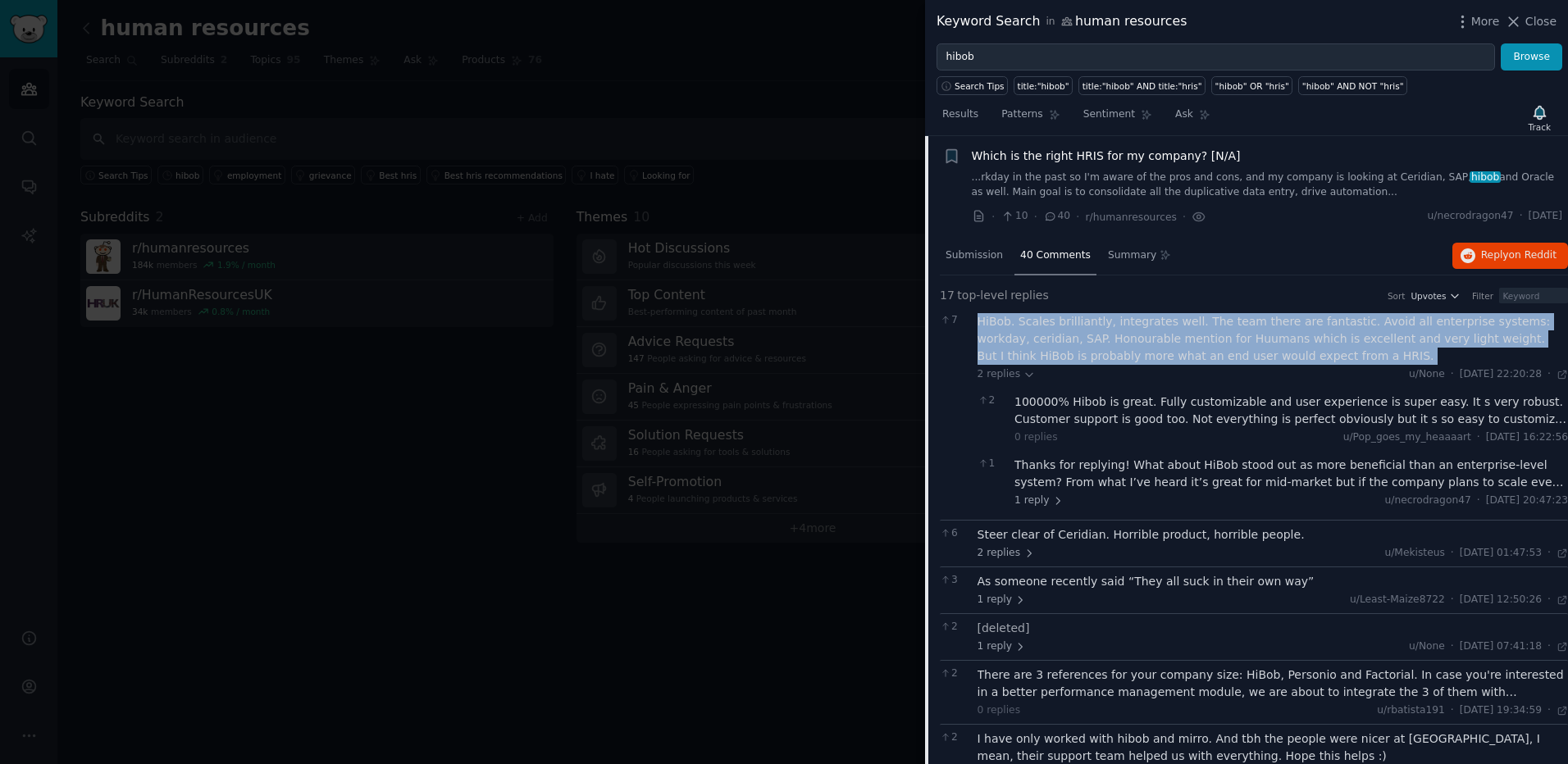
click at [1092, 342] on div "HiBob. Scales brilliantly, integrates well. The team there are fantastic. Avoid…" at bounding box center [1273, 339] width 591 height 52
click at [1094, 343] on div "HiBob. Scales brilliantly, integrates well. The team there are fantastic. Avoid…" at bounding box center [1273, 339] width 591 height 52
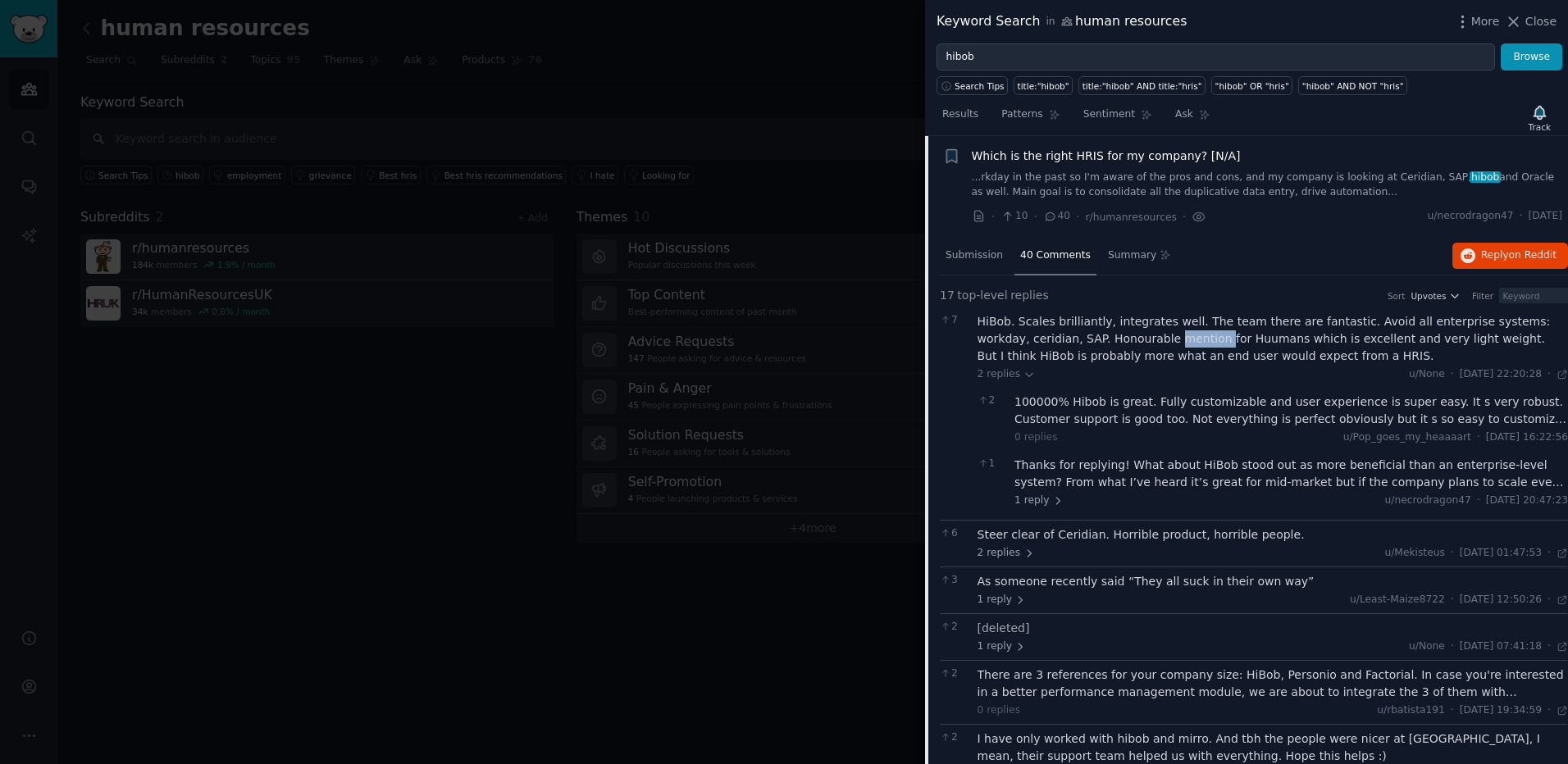
click at [1094, 343] on div "HiBob. Scales brilliantly, integrates well. The team there are fantastic. Avoid…" at bounding box center [1273, 339] width 591 height 52
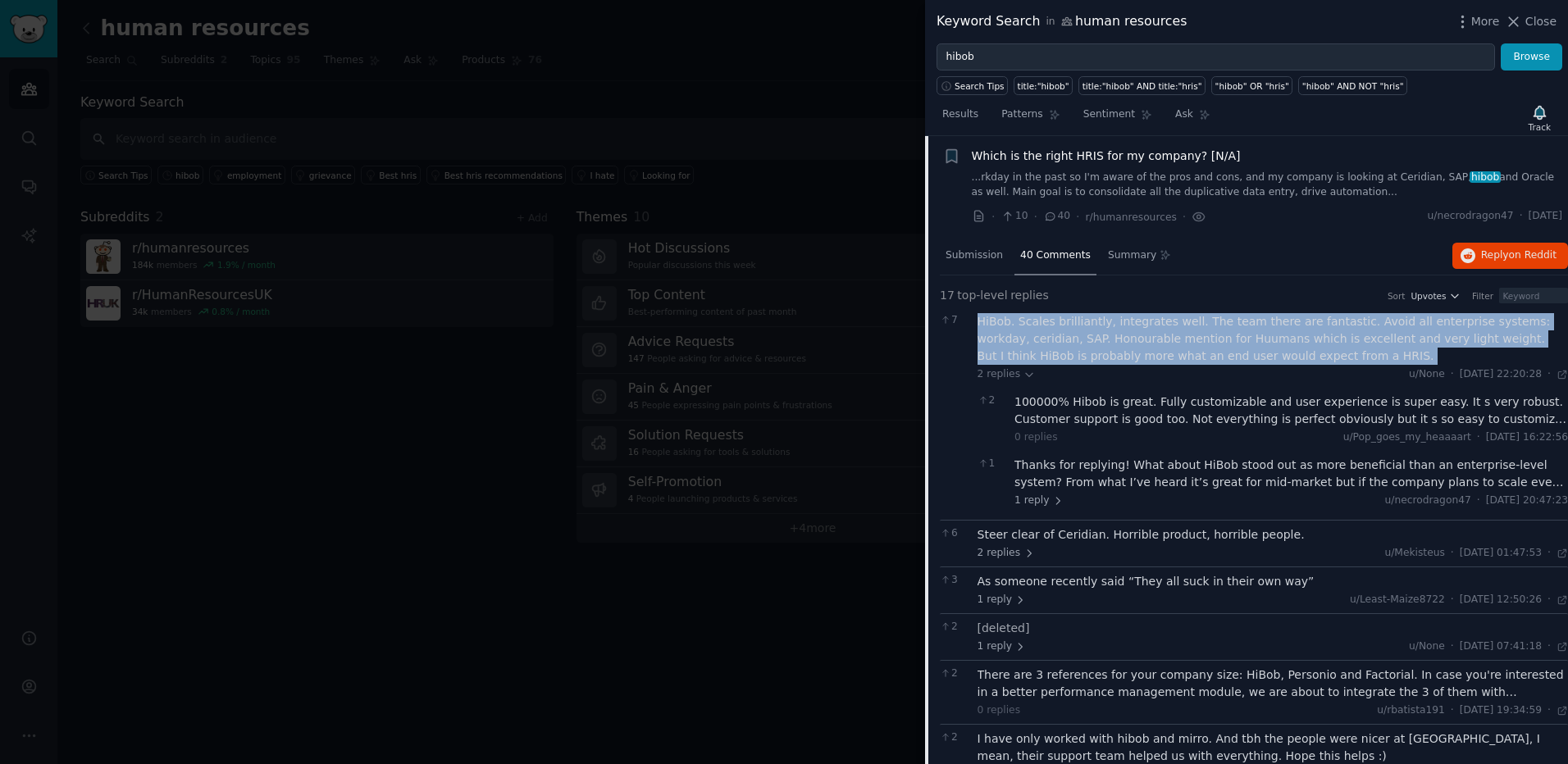
click at [1094, 343] on div "HiBob. Scales brilliantly, integrates well. The team there are fantastic. Avoid…" at bounding box center [1273, 339] width 591 height 52
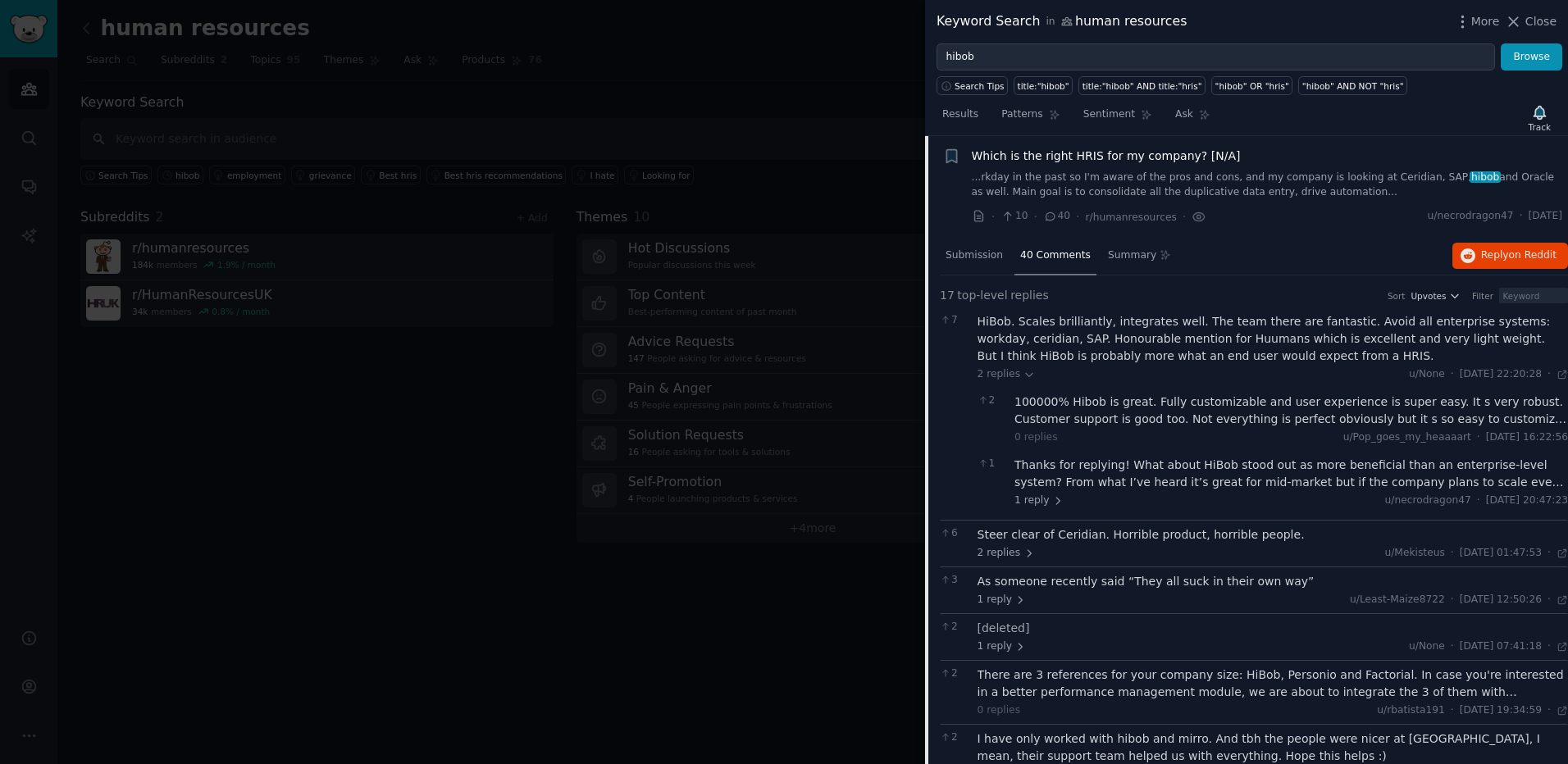
click at [1143, 404] on div "100000% Hibob is great. Fully customizable and user experience is super easy. I…" at bounding box center [1291, 411] width 553 height 34
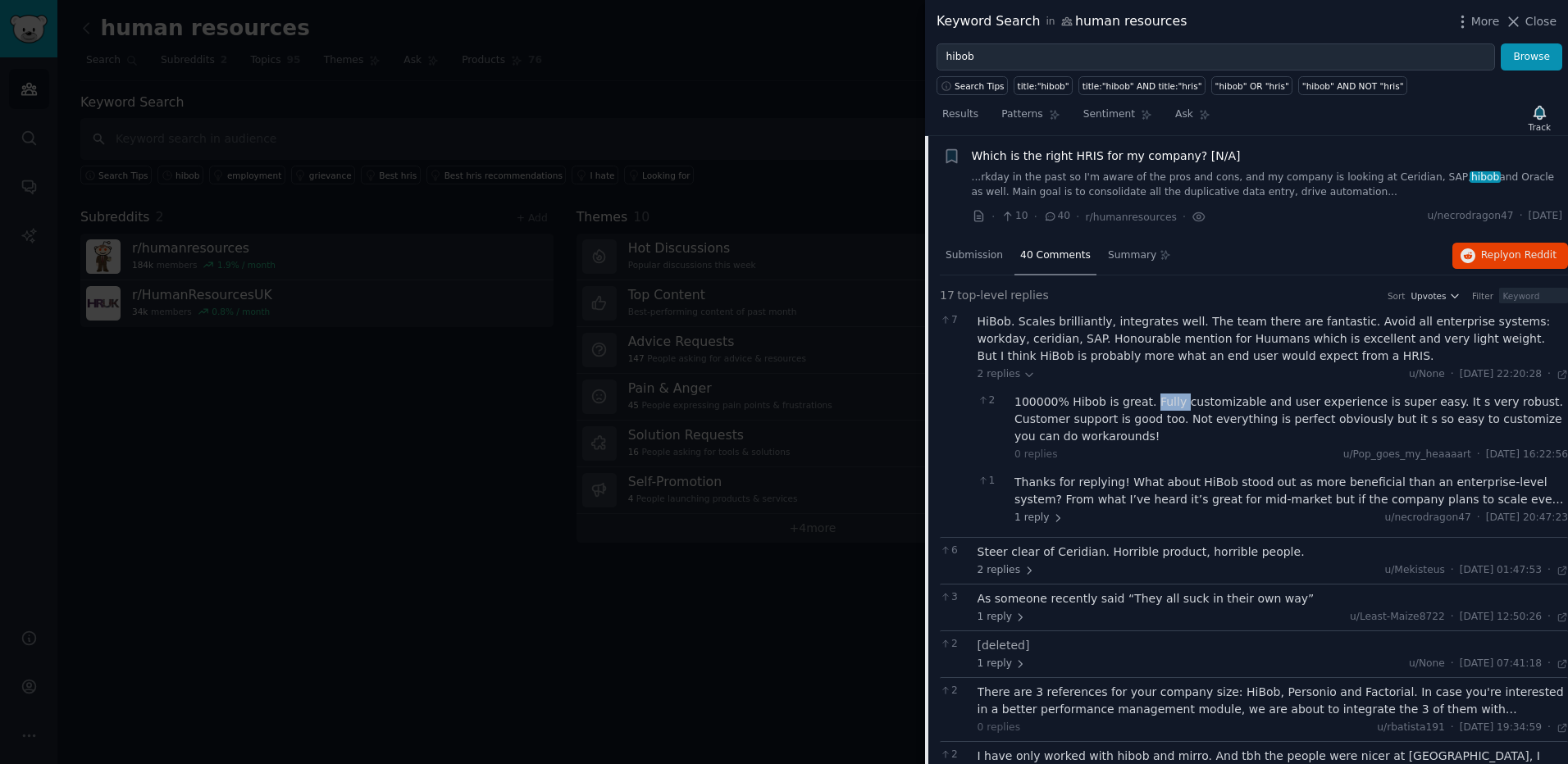
click at [1143, 404] on div "100000% Hibob is great. Fully customizable and user experience is super easy. I…" at bounding box center [1291, 420] width 553 height 52
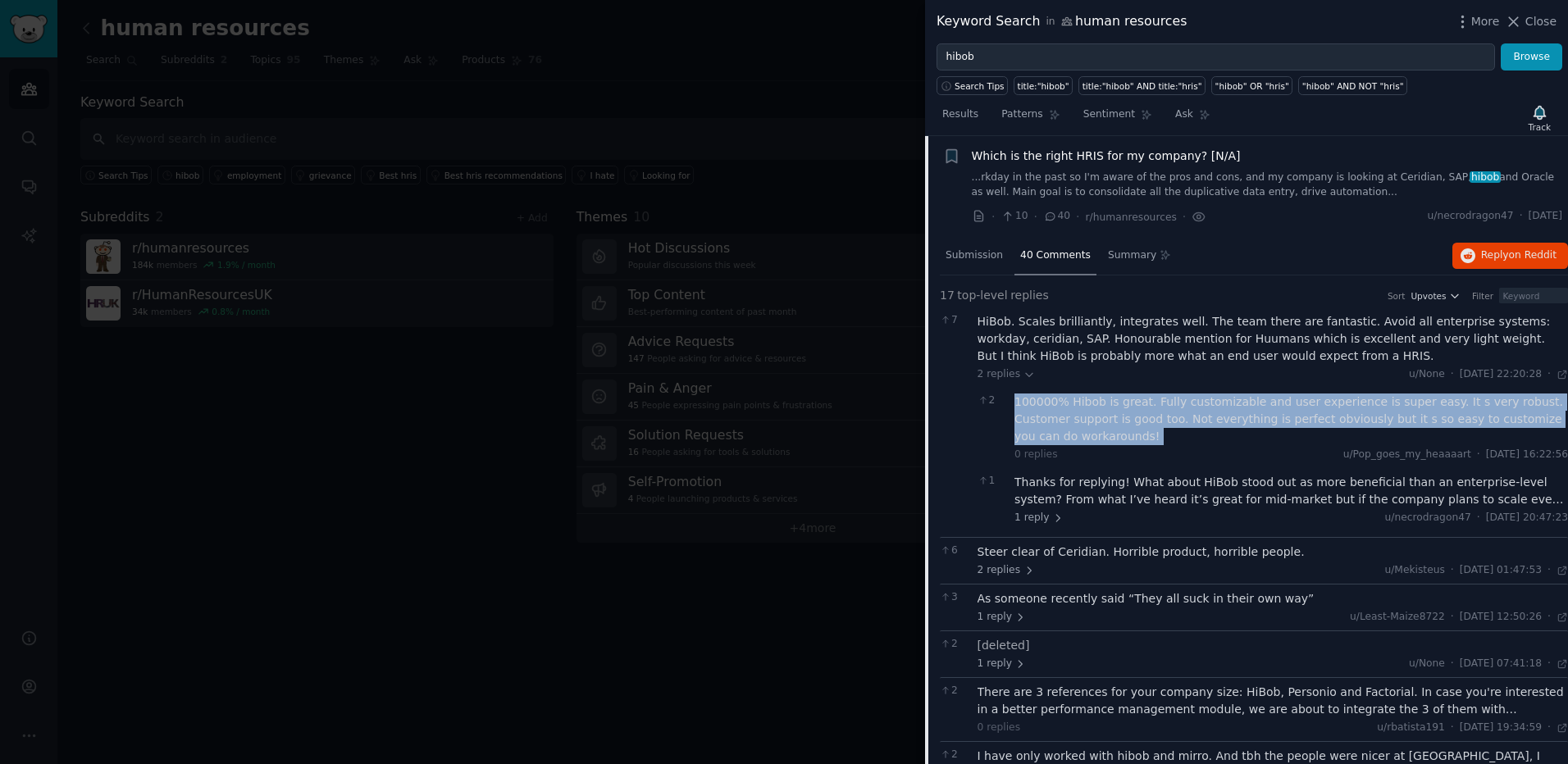
click at [1143, 404] on div "100000% Hibob is great. Fully customizable and user experience is super easy. I…" at bounding box center [1291, 420] width 553 height 52
click at [1130, 407] on div "100000% Hibob is great. Fully customizable and user experience is super easy. I…" at bounding box center [1291, 420] width 553 height 52
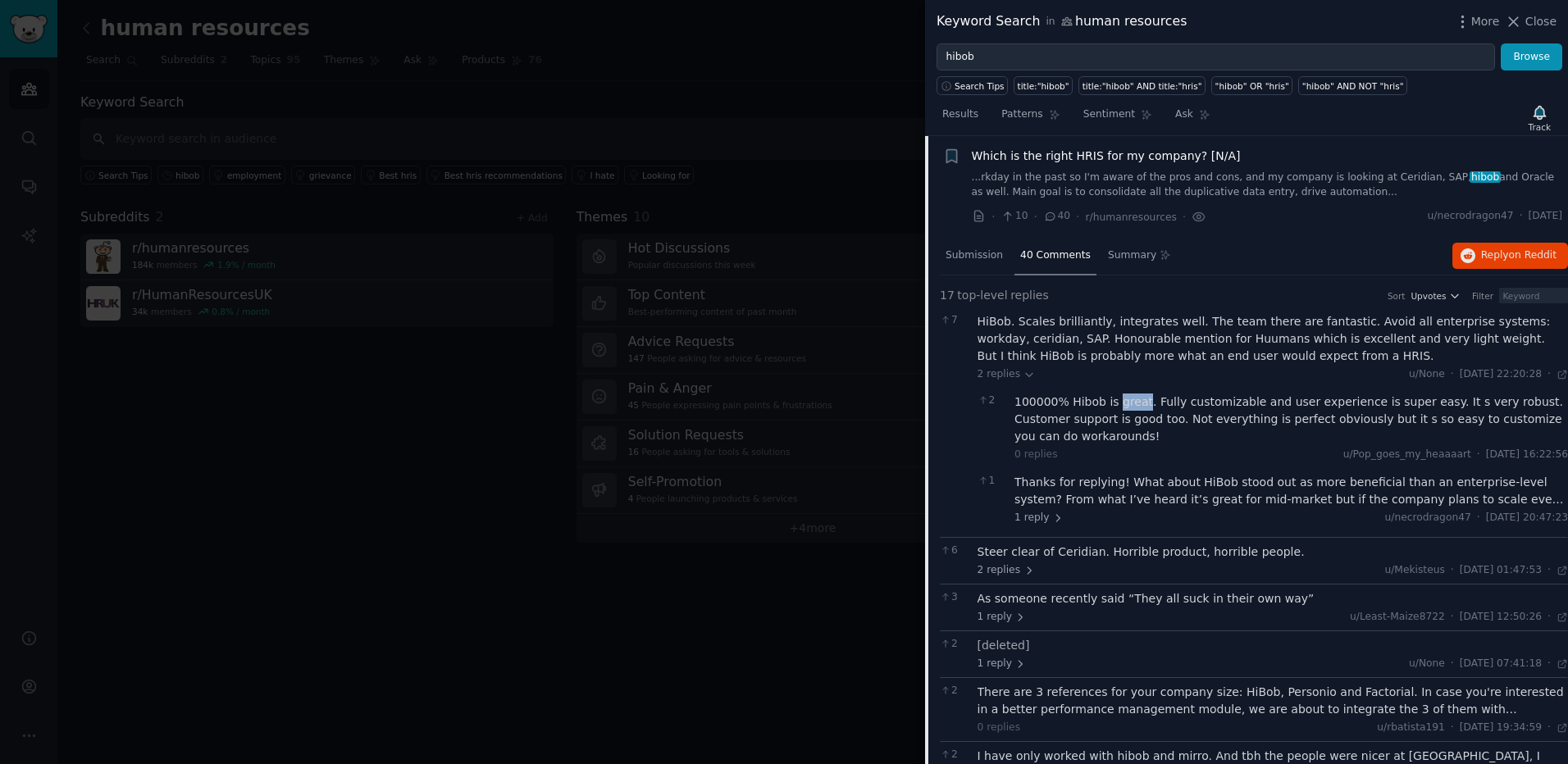
click at [1130, 407] on div "100000% Hibob is great. Fully customizable and user experience is super easy. I…" at bounding box center [1291, 420] width 553 height 52
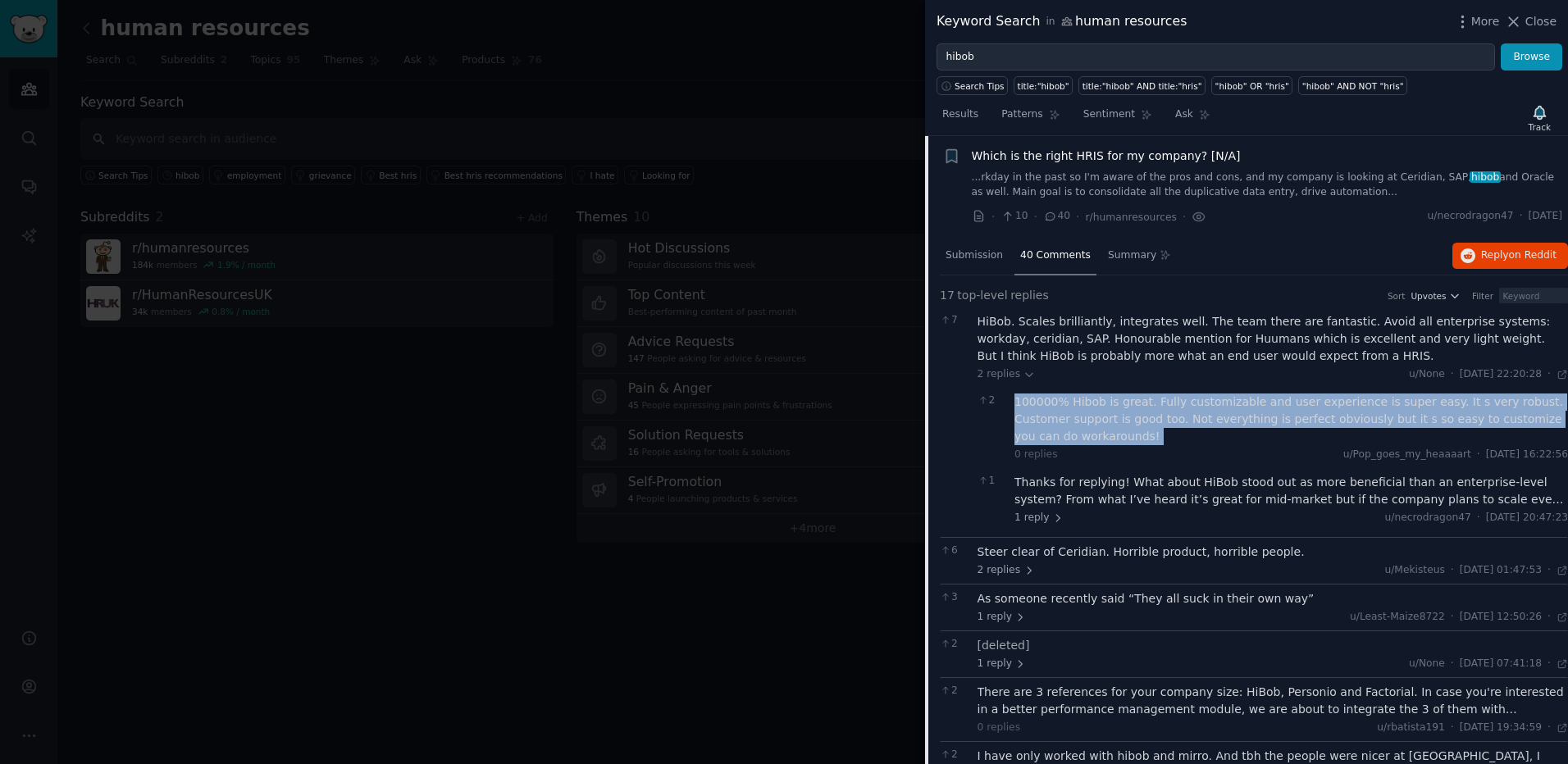
click at [1130, 407] on div "100000% Hibob is great. Fully customizable and user experience is super easy. I…" at bounding box center [1291, 420] width 553 height 52
click at [1123, 407] on div "100000% Hibob is great. Fully customizable and user experience is super easy. I…" at bounding box center [1291, 420] width 553 height 52
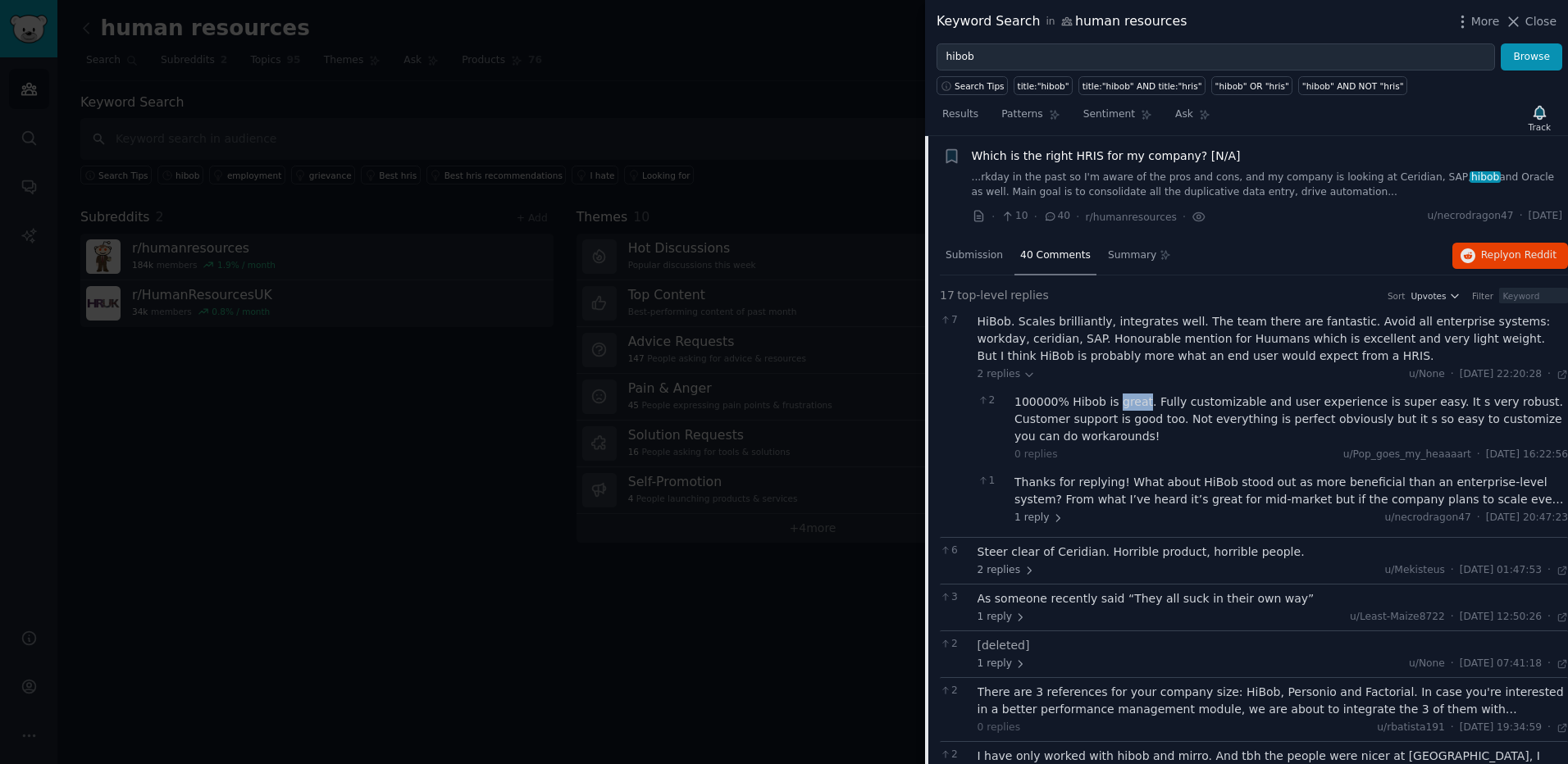
click at [1122, 408] on div "100000% Hibob is great. Fully customizable and user experience is super easy. I…" at bounding box center [1291, 420] width 553 height 52
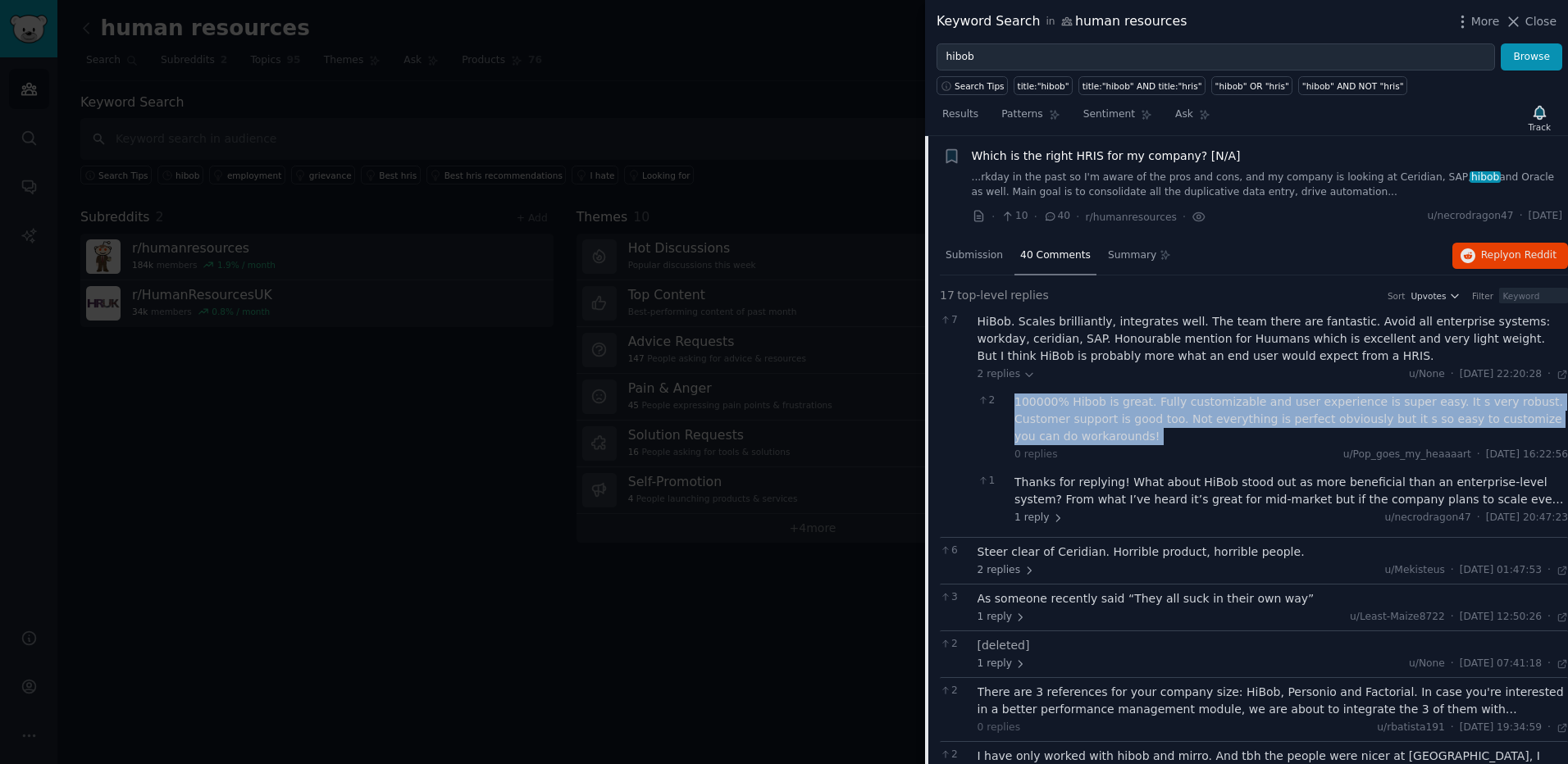
click at [1122, 408] on div "100000% Hibob is great. Fully customizable and user experience is super easy. I…" at bounding box center [1291, 420] width 553 height 52
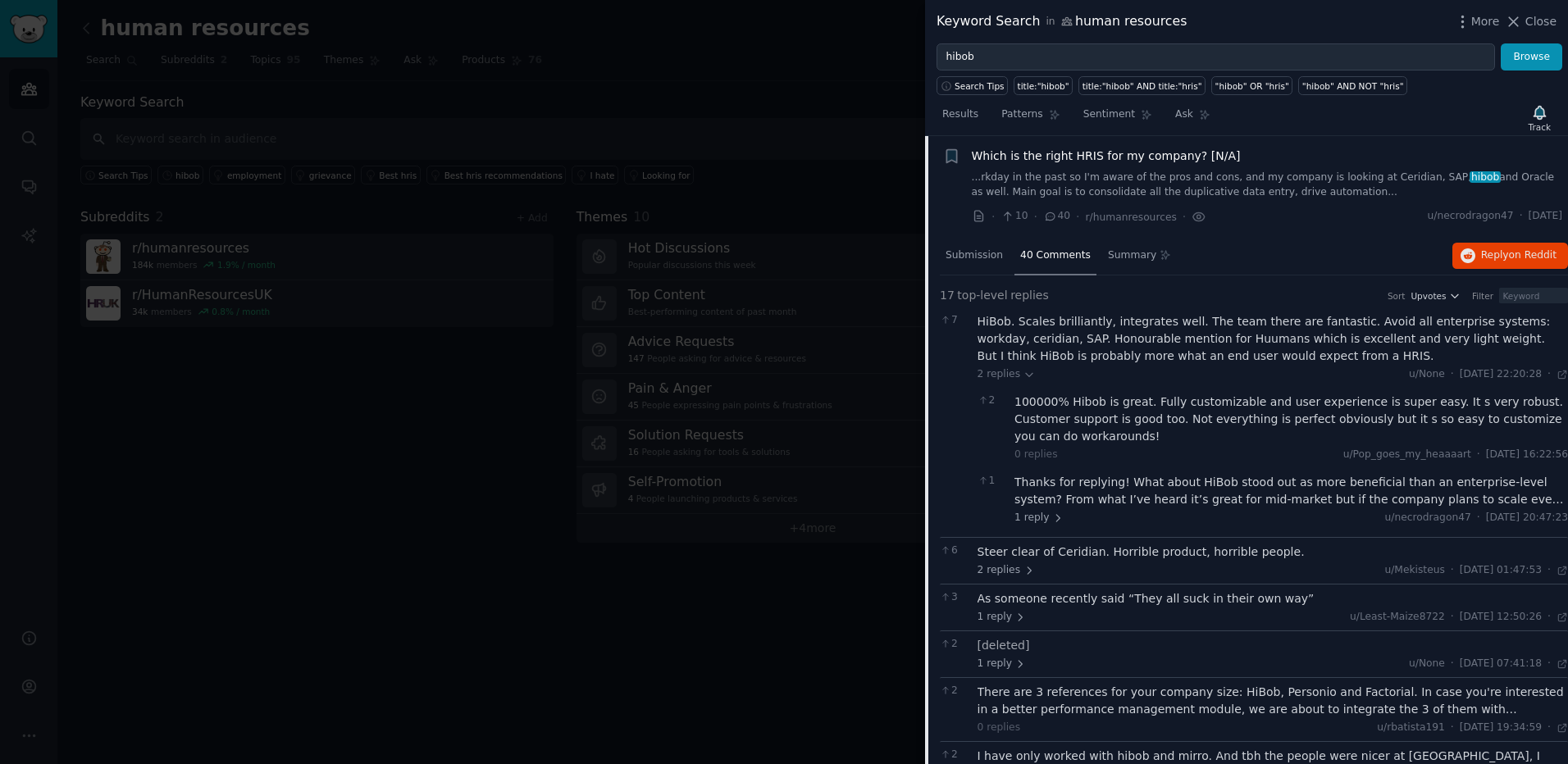
click at [1144, 495] on div "Thanks for replying! What about HiBob stood out as more beneficial than an ente…" at bounding box center [1291, 490] width 553 height 34
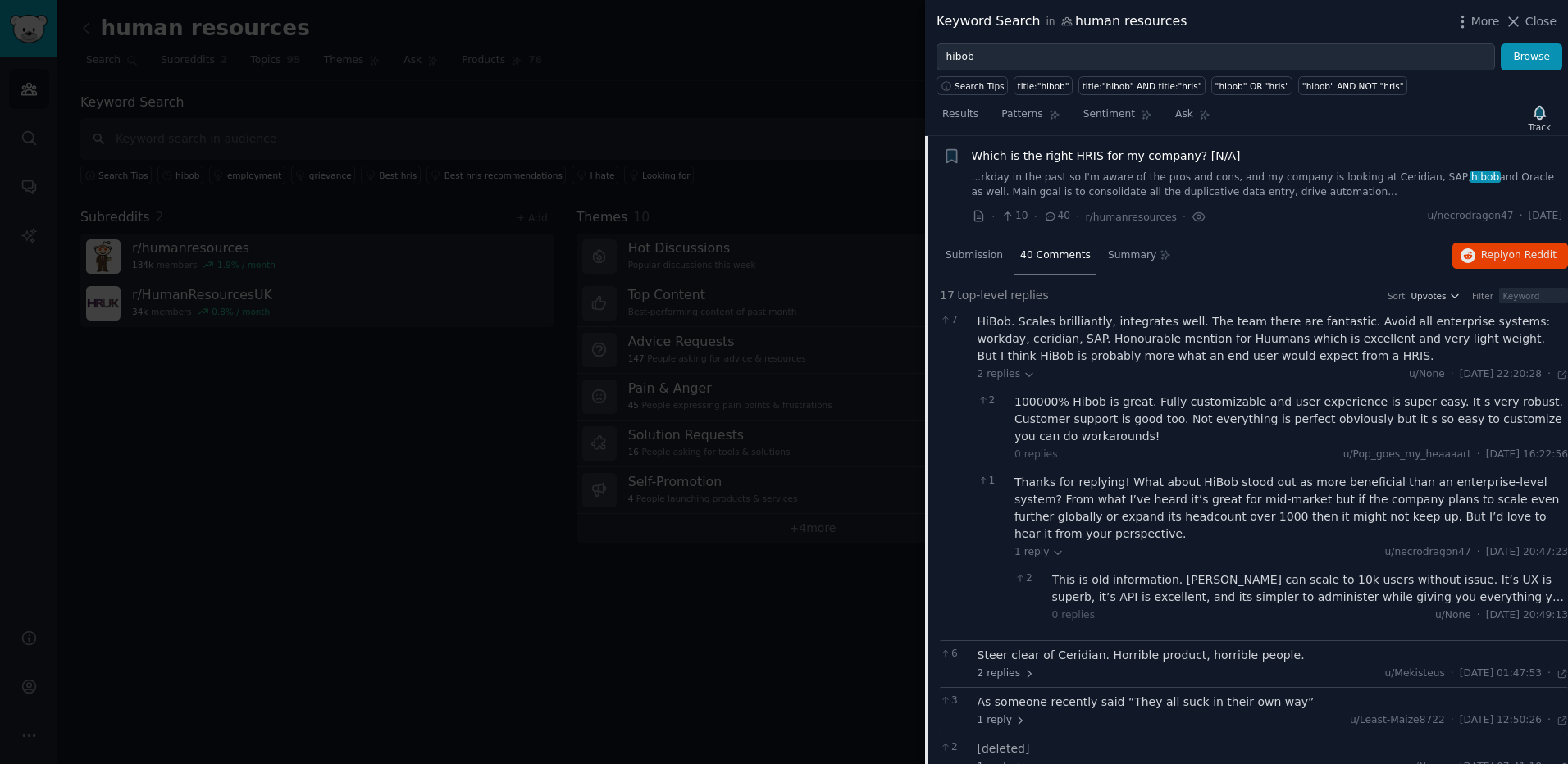
click at [1128, 495] on div "Thanks for replying! What about HiBob stood out as more beneficial than an ente…" at bounding box center [1291, 508] width 553 height 69
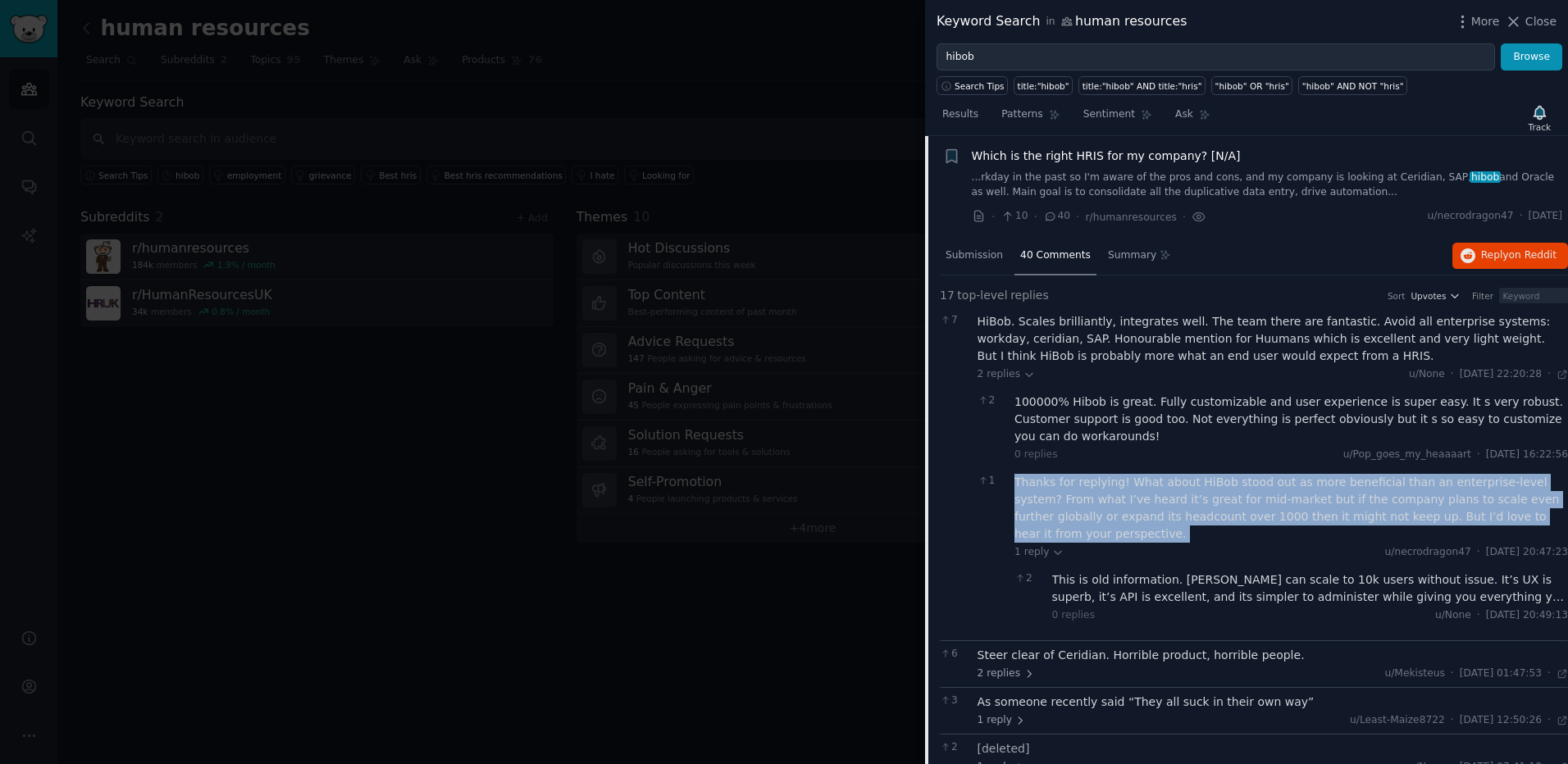
click at [1128, 495] on div "Thanks for replying! What about HiBob stood out as more beneficial than an ente…" at bounding box center [1291, 508] width 553 height 69
click at [1102, 494] on div "Thanks for replying! What about HiBob stood out as more beneficial than an ente…" at bounding box center [1291, 508] width 553 height 69
click at [1103, 487] on div "Thanks for replying! What about HiBob stood out as more beneficial than an ente…" at bounding box center [1291, 508] width 553 height 69
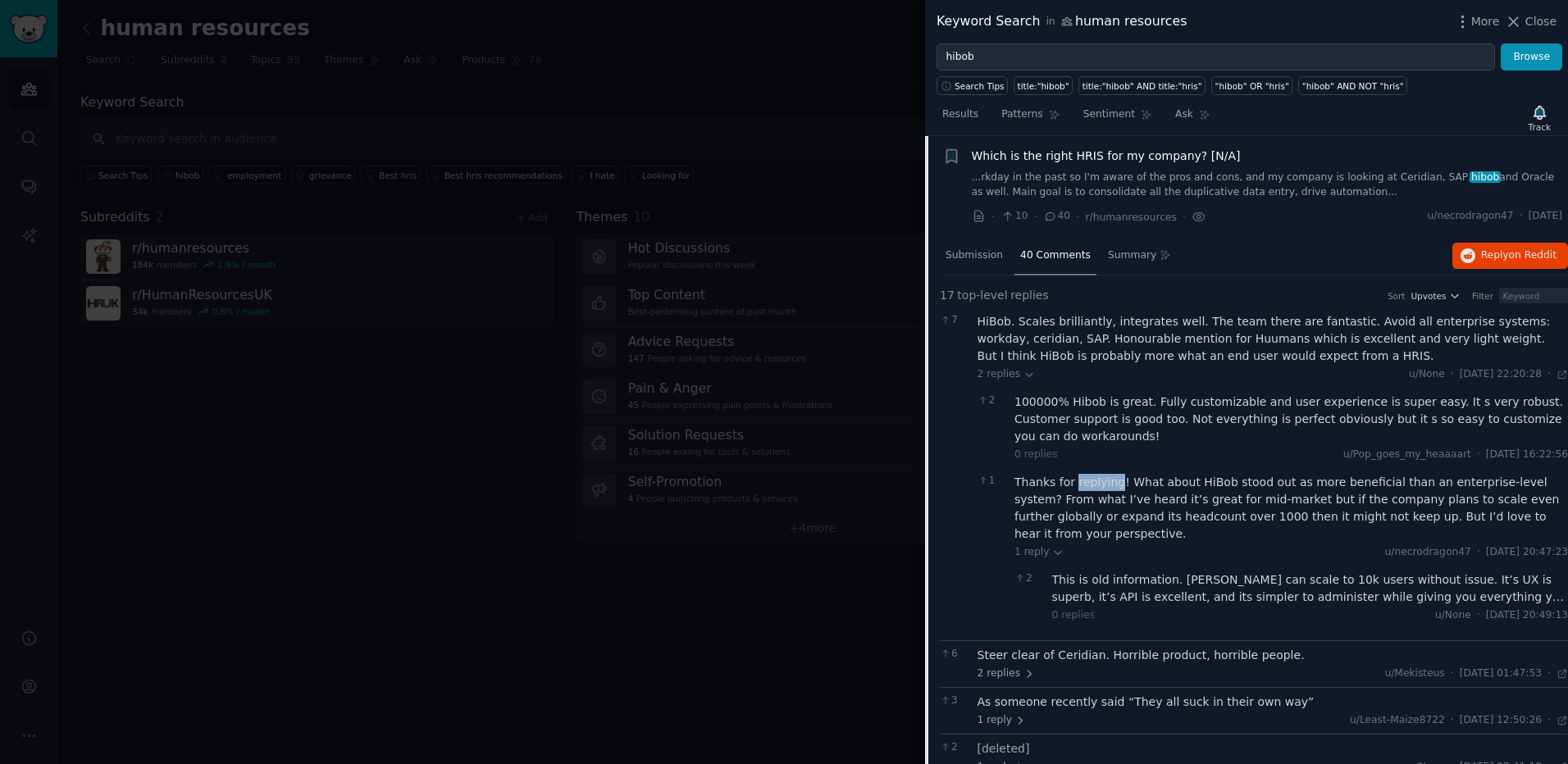
click at [1103, 487] on div "Thanks for replying! What about HiBob stood out as more beneficial than an ente…" at bounding box center [1291, 508] width 553 height 69
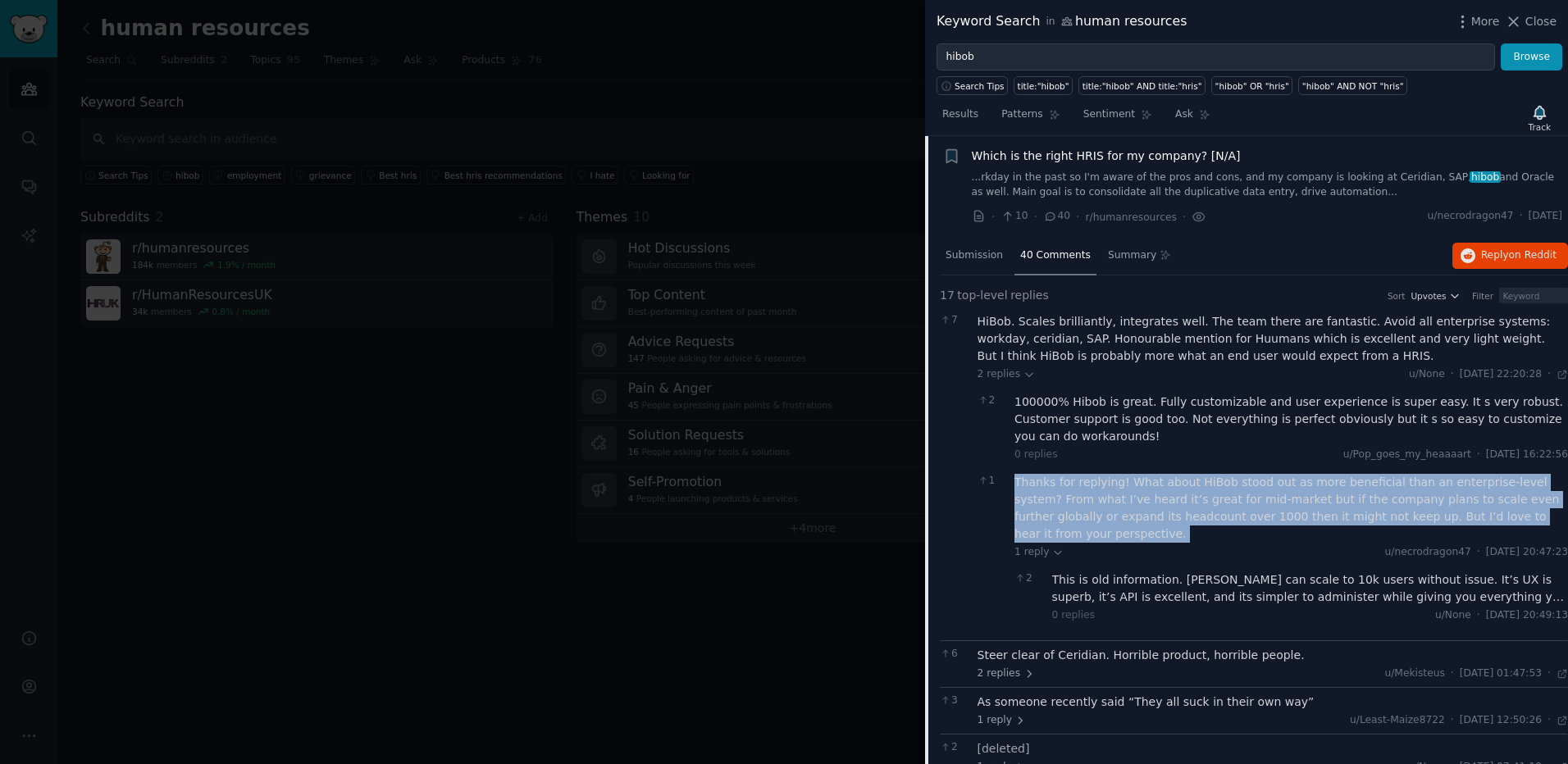
click at [1103, 487] on div "Thanks for replying! What about HiBob stood out as more beneficial than an ente…" at bounding box center [1291, 508] width 553 height 69
click at [1145, 491] on div "Thanks for replying! What about HiBob stood out as more beneficial than an ente…" at bounding box center [1291, 508] width 553 height 69
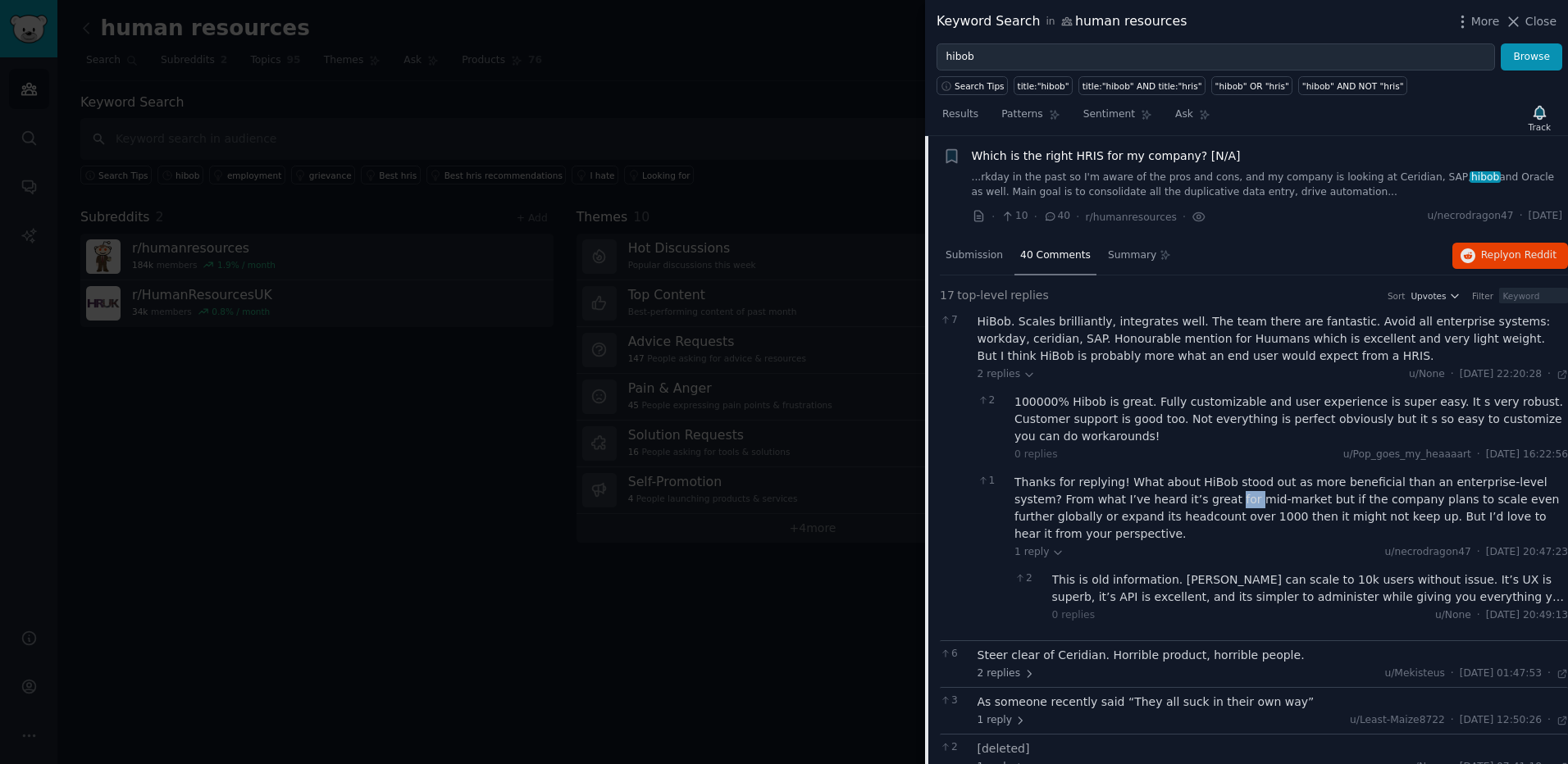
click at [1145, 491] on div "Thanks for replying! What about HiBob stood out as more beneficial than an ente…" at bounding box center [1291, 508] width 553 height 69
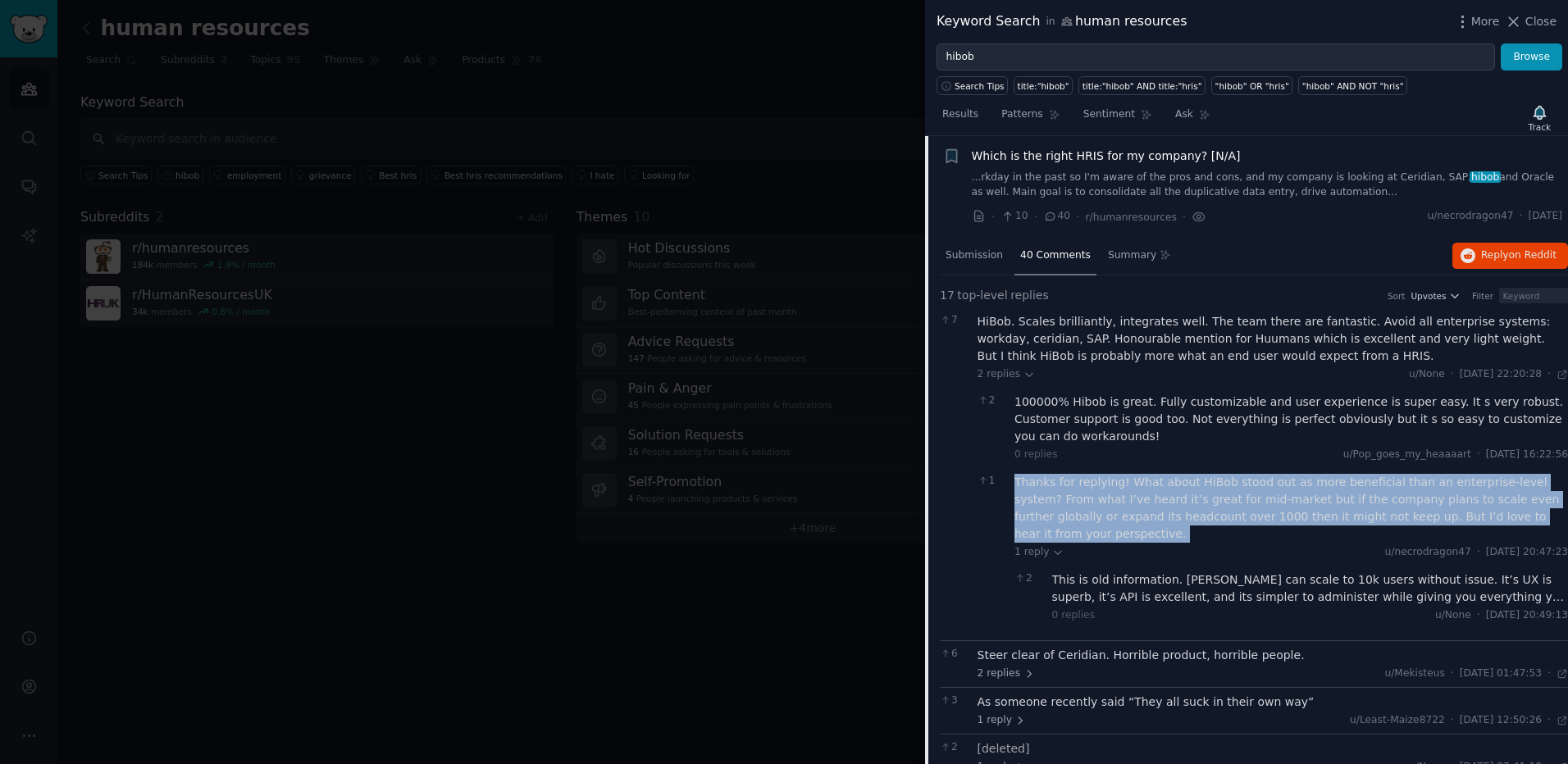
click at [1145, 491] on div "Thanks for replying! What about HiBob stood out as more beneficial than an ente…" at bounding box center [1291, 508] width 553 height 69
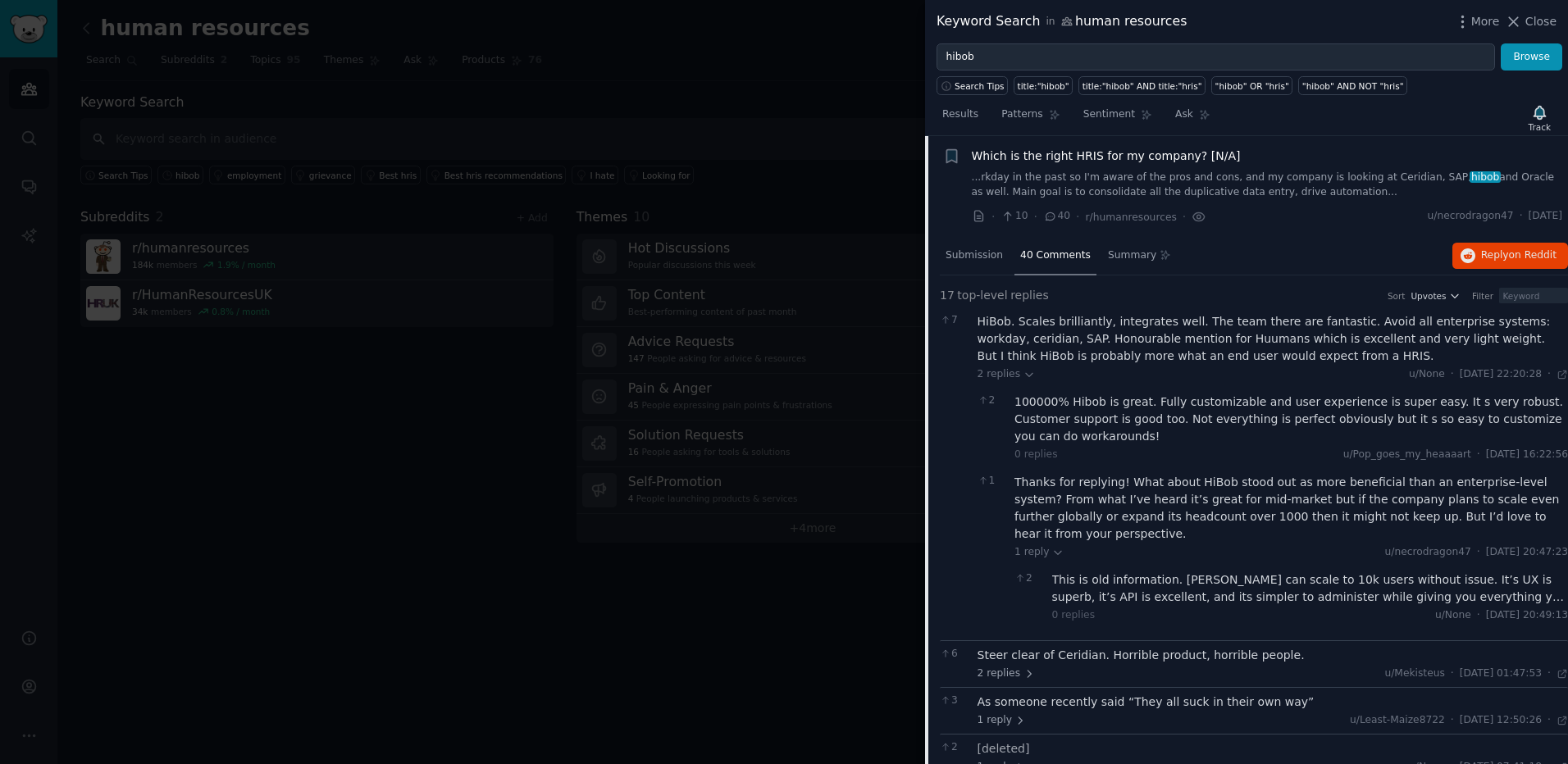
click at [1163, 571] on div "This is old information. [PERSON_NAME] can scale to 10k users without issue. It…" at bounding box center [1310, 588] width 517 height 34
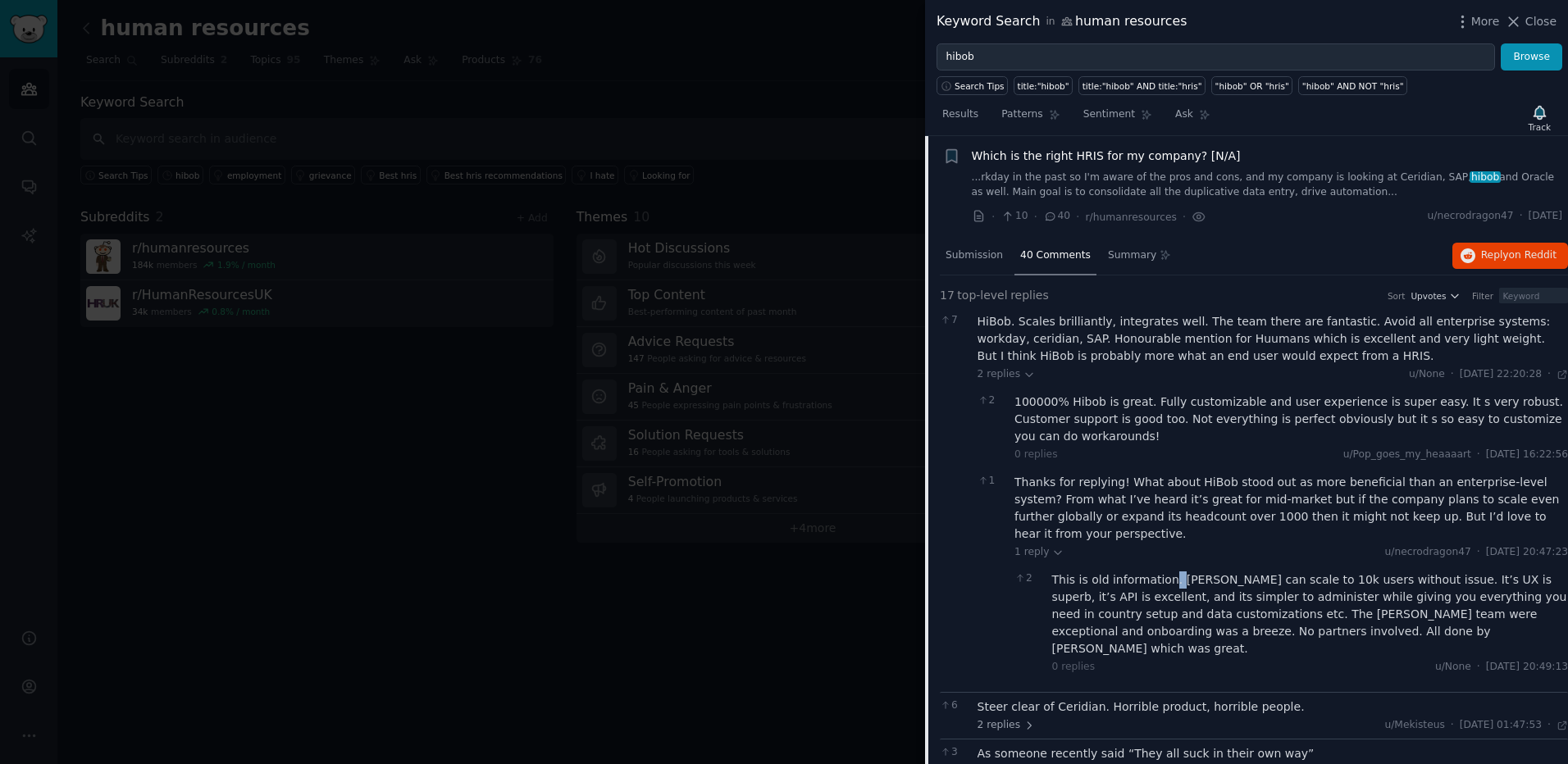
click at [1163, 571] on div "This is old information. [PERSON_NAME] can scale to 10k users without issue. It…" at bounding box center [1310, 614] width 517 height 86
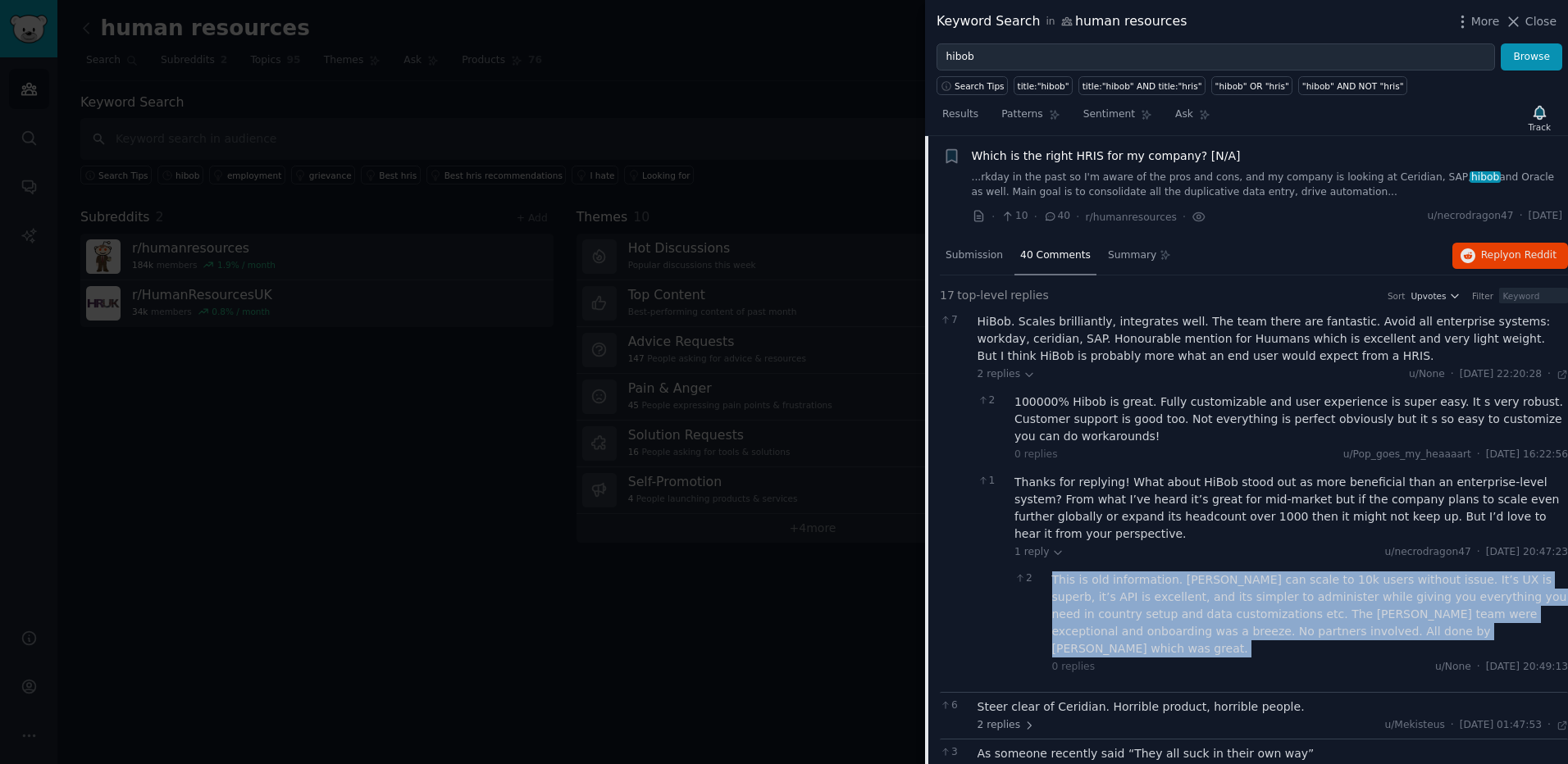
click at [1163, 571] on div "This is old information. [PERSON_NAME] can scale to 10k users without issue. It…" at bounding box center [1310, 614] width 517 height 86
click at [1175, 578] on div "This is old information. [PERSON_NAME] can scale to 10k users without issue. It…" at bounding box center [1310, 614] width 517 height 86
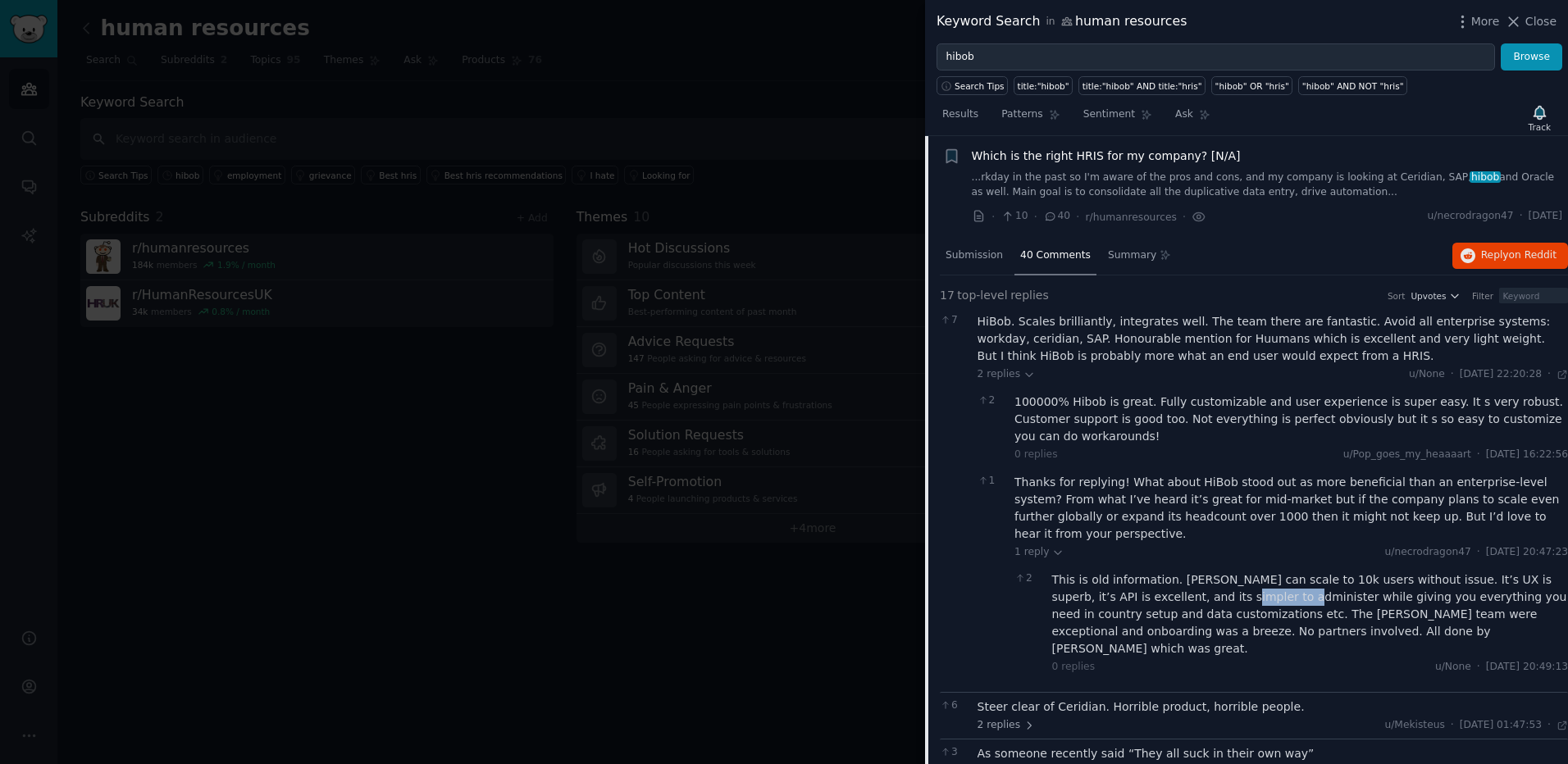
click at [1175, 578] on div "This is old information. [PERSON_NAME] can scale to 10k users without issue. It…" at bounding box center [1310, 614] width 517 height 86
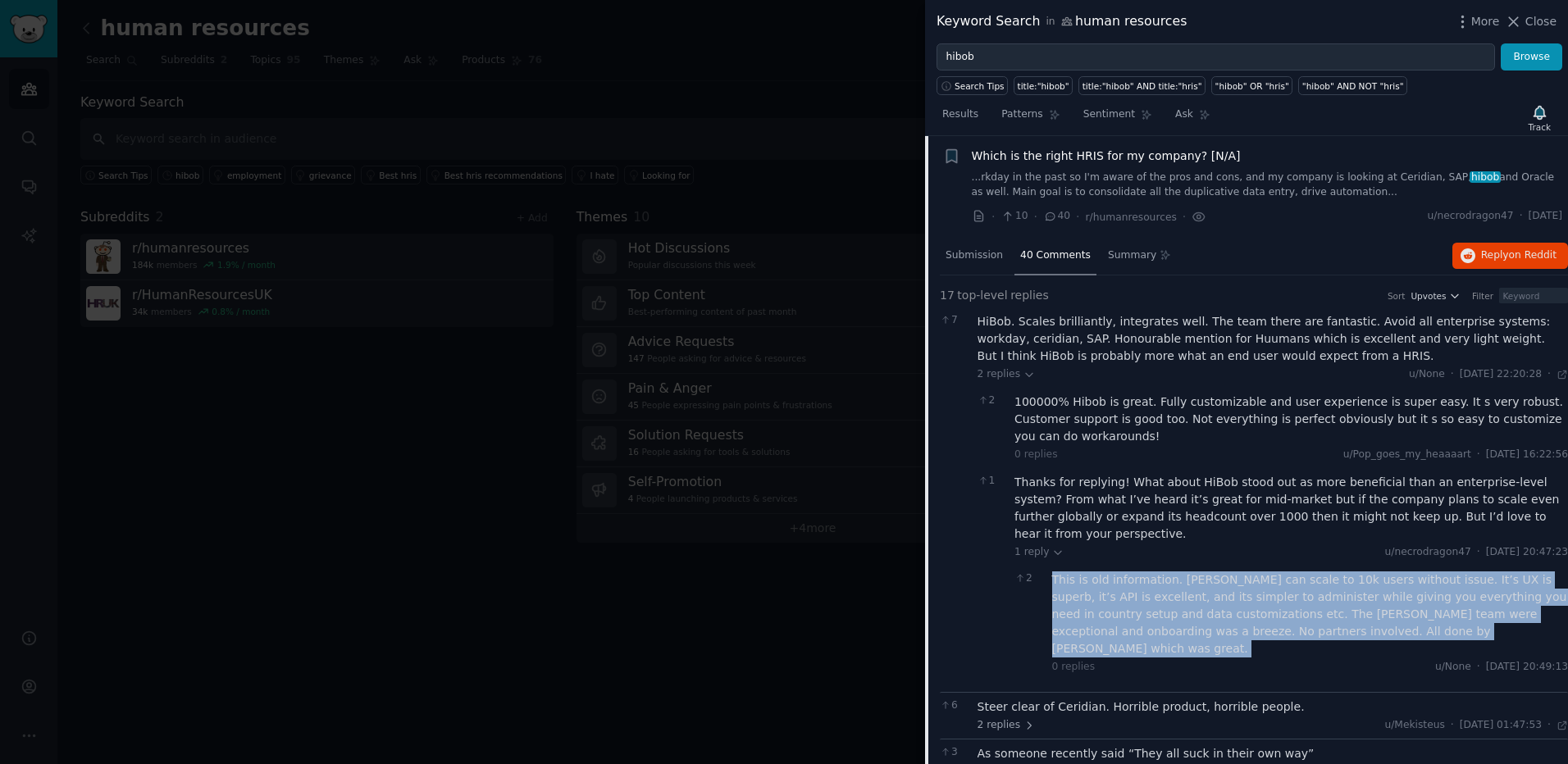
click at [1175, 578] on div "This is old information. [PERSON_NAME] can scale to 10k users without issue. It…" at bounding box center [1310, 614] width 517 height 86
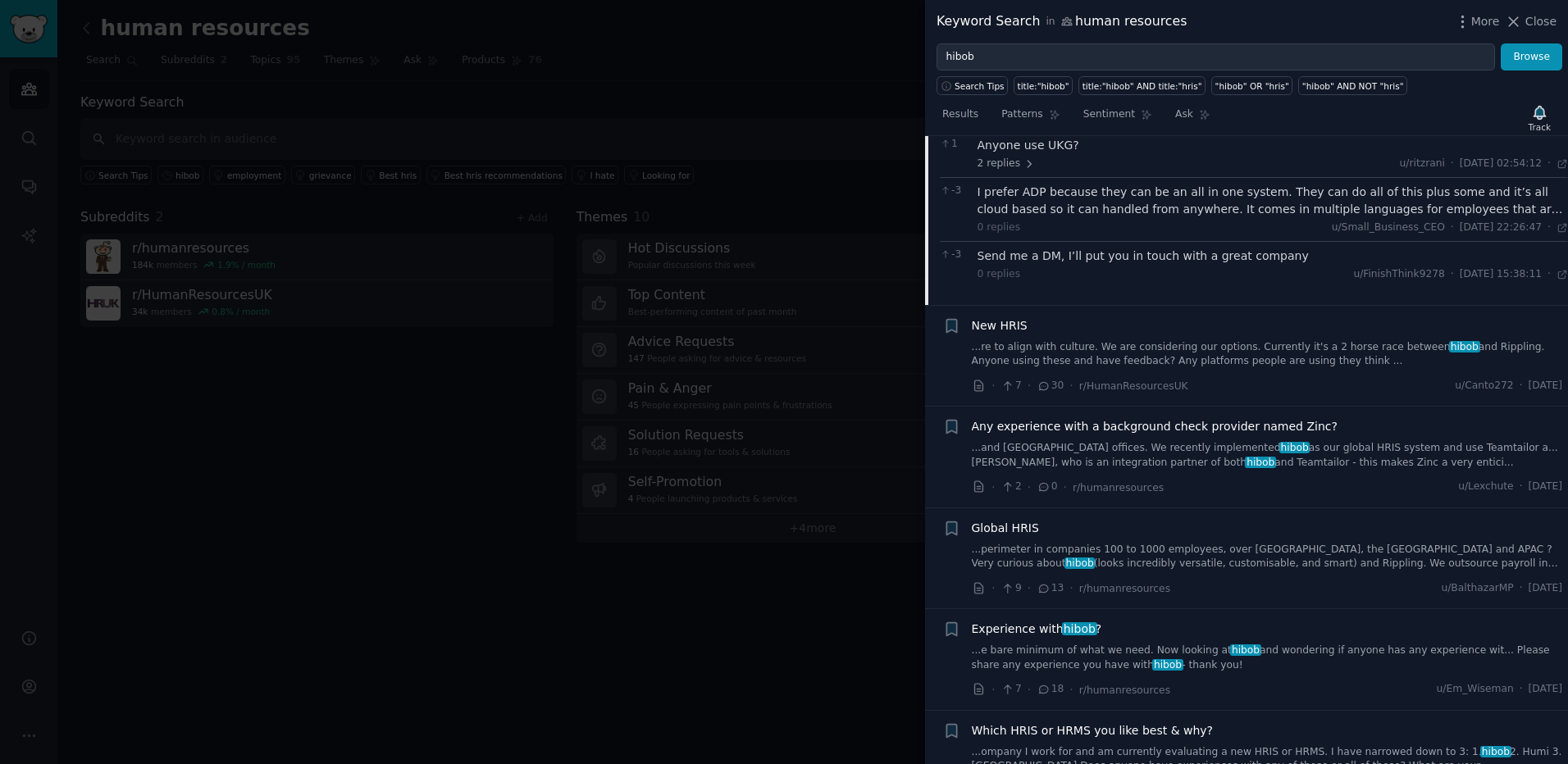
scroll to position [2740, 0]
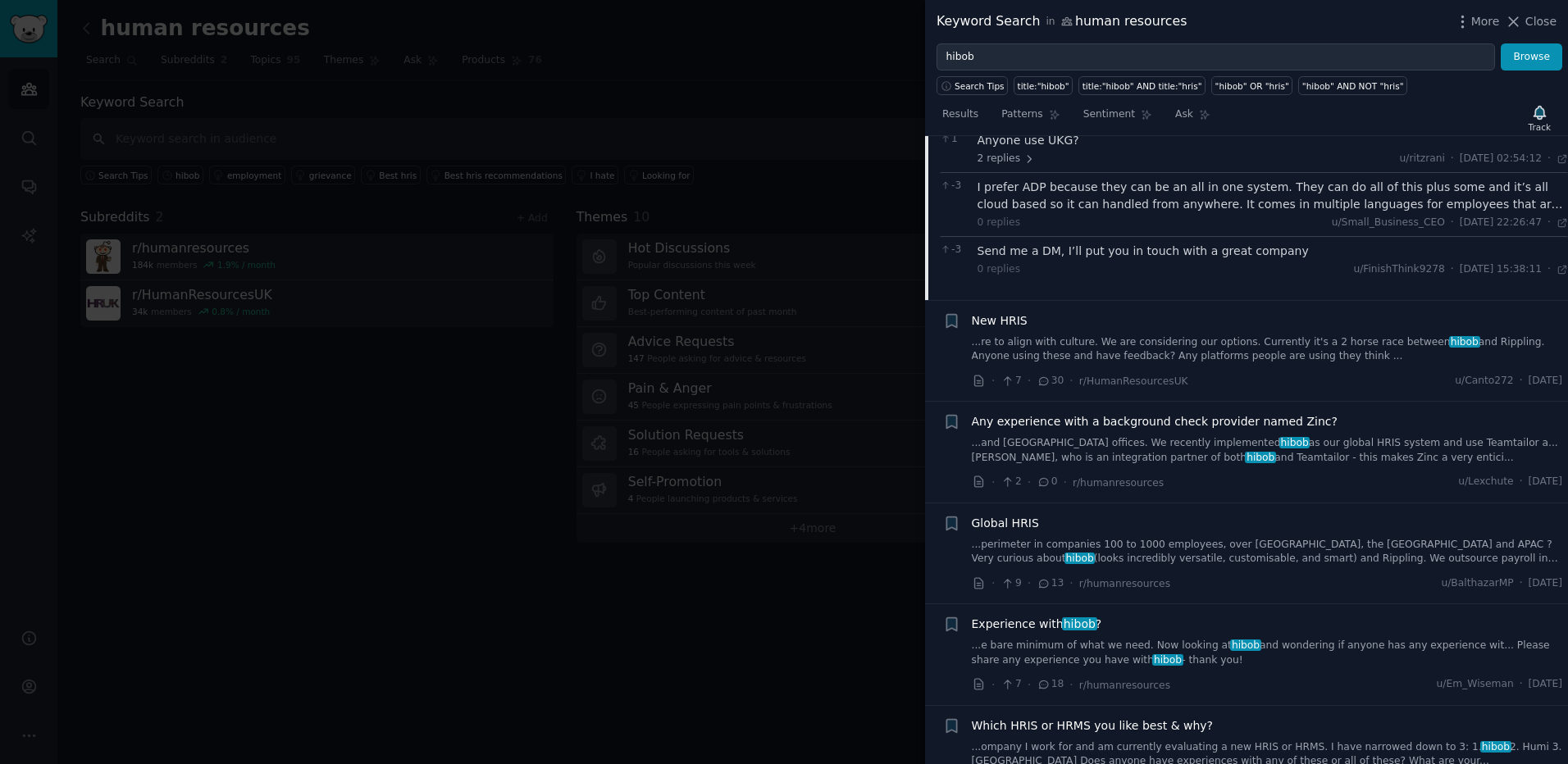
click at [1161, 335] on link "...re to align with culture. We are considering our options. Currently it's a 2…" at bounding box center [1267, 349] width 591 height 29
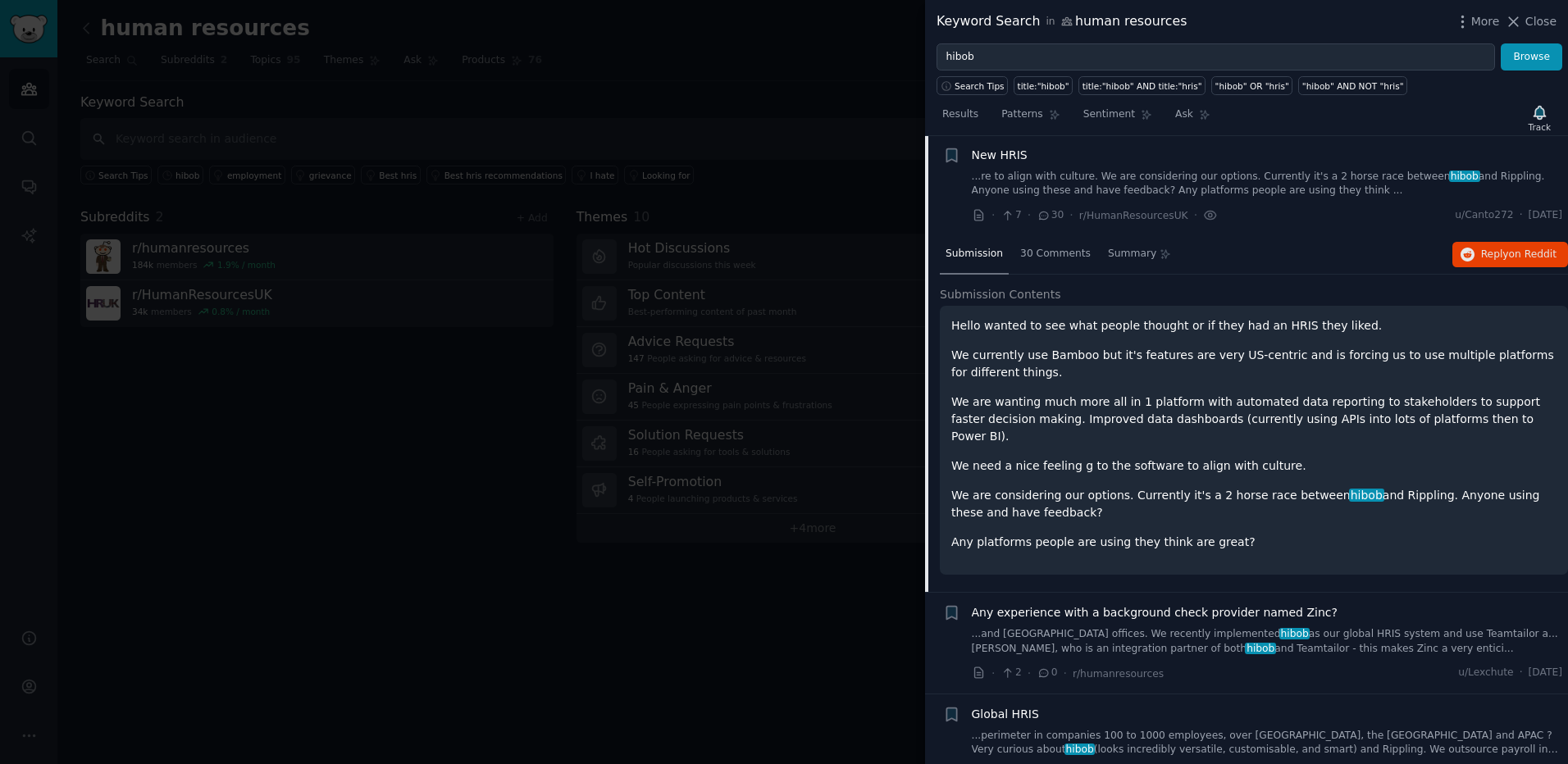
scroll to position [1531, 0]
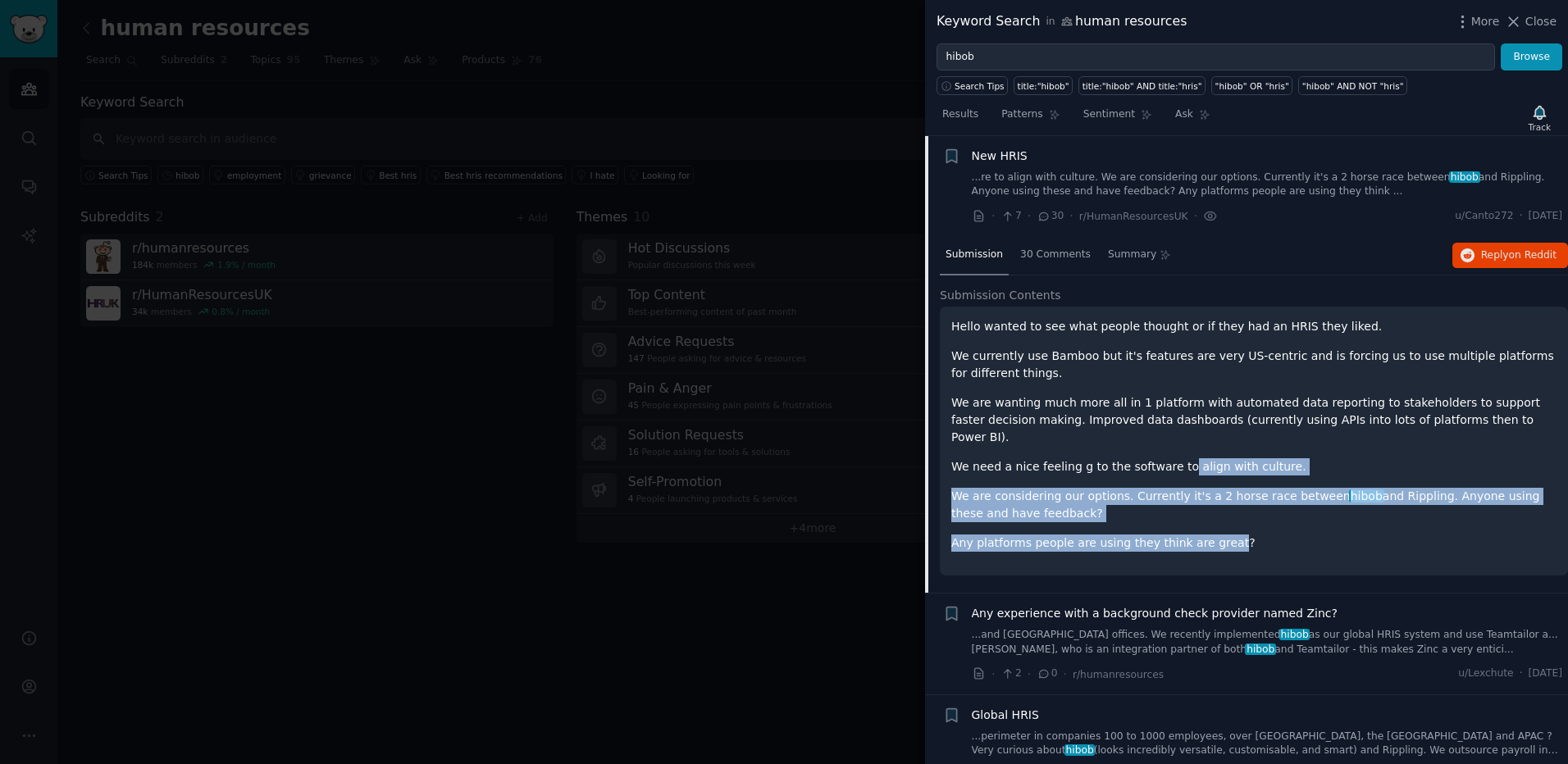
drag, startPoint x: 1168, startPoint y: 456, endPoint x: 1211, endPoint y: 510, distance: 69.0
click at [1211, 510] on div "Hello wanted to see what people thought or if they had an HRIS they liked. We c…" at bounding box center [1253, 435] width 605 height 233
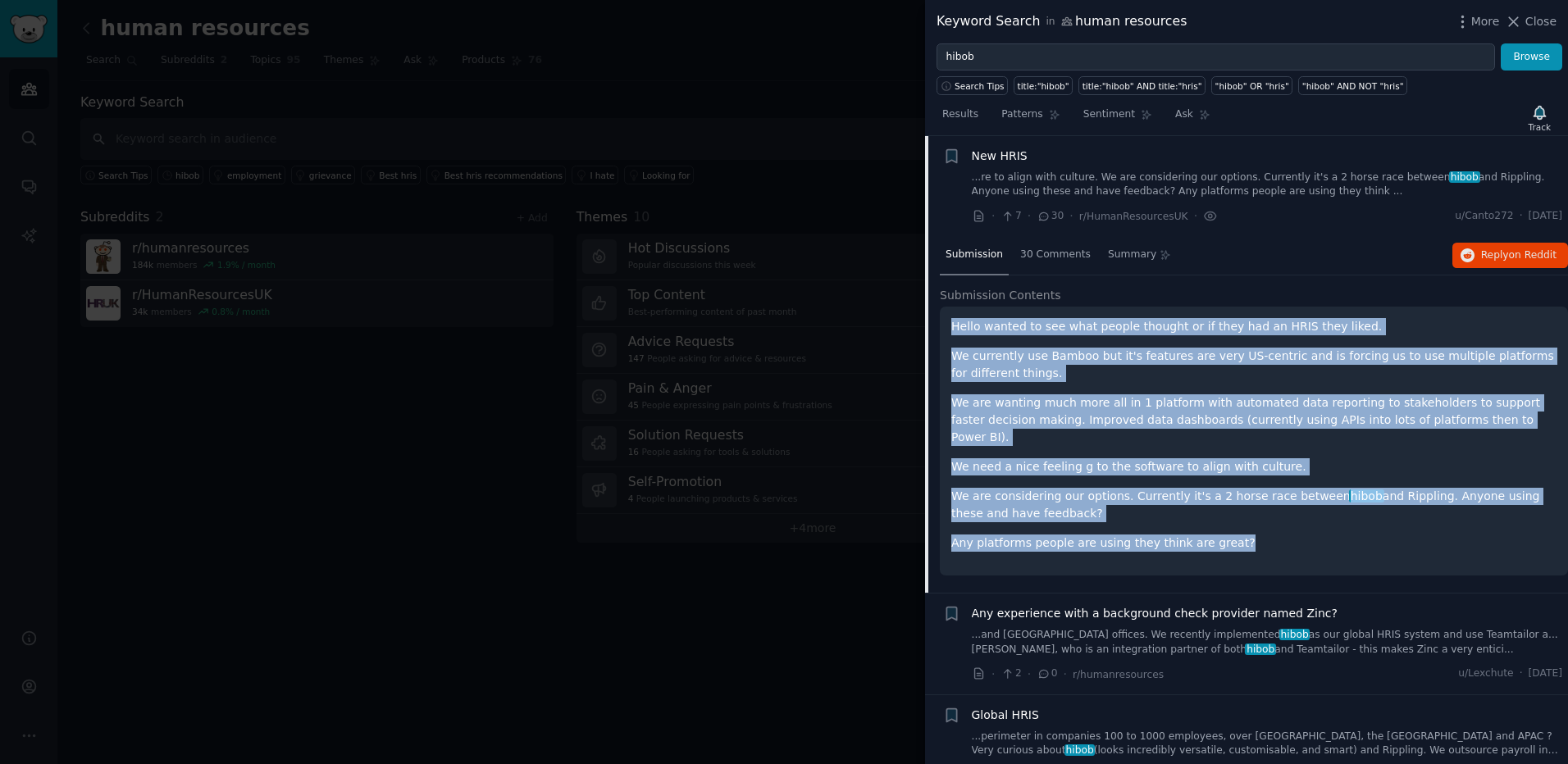
drag, startPoint x: 1211, startPoint y: 510, endPoint x: 970, endPoint y: 333, distance: 299.0
click at [970, 333] on div "Hello wanted to see what people thought or if they had an HRIS they liked. We c…" at bounding box center [1253, 435] width 605 height 233
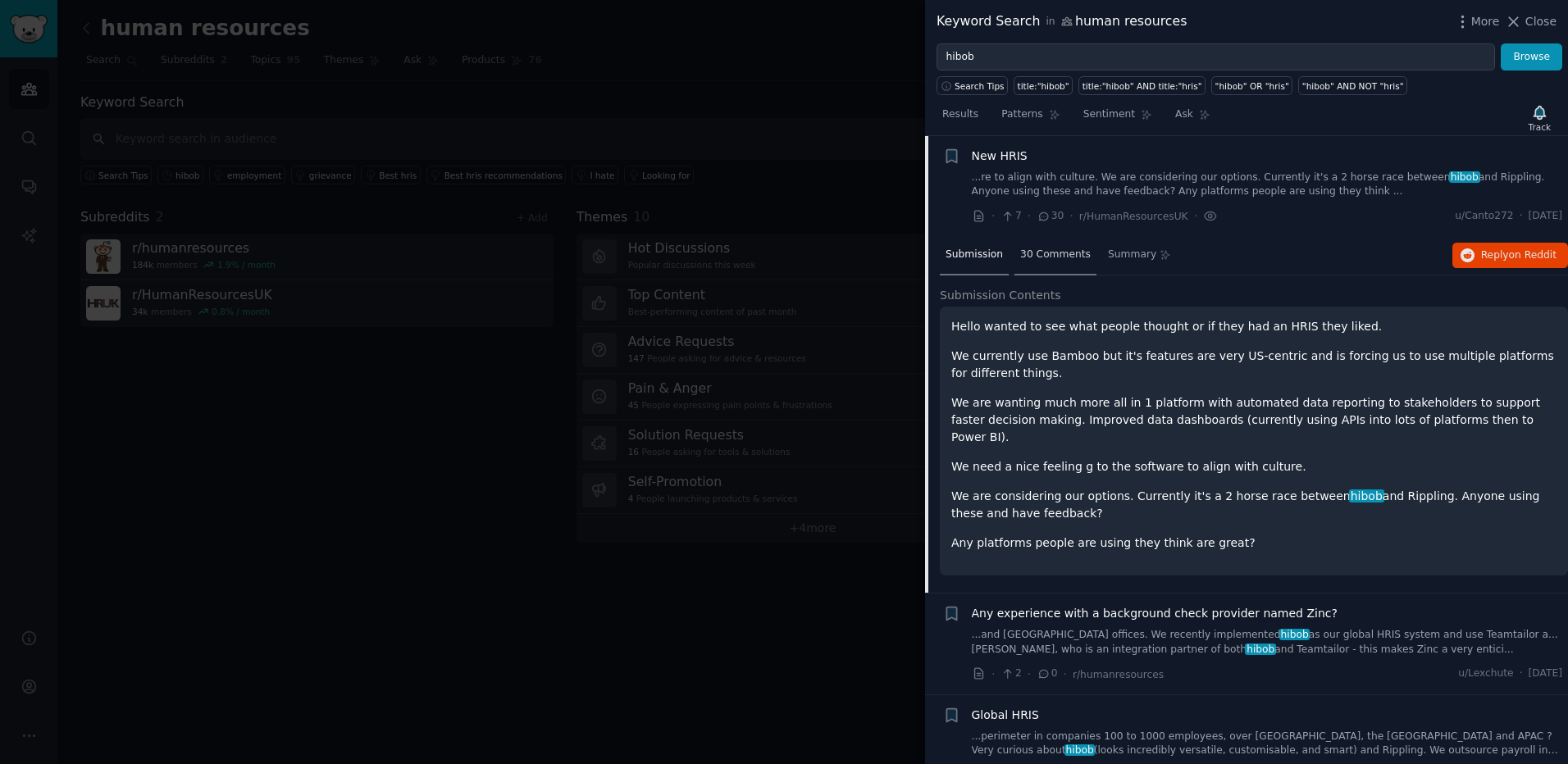
click at [1069, 261] on span "30 Comments" at bounding box center [1055, 255] width 71 height 15
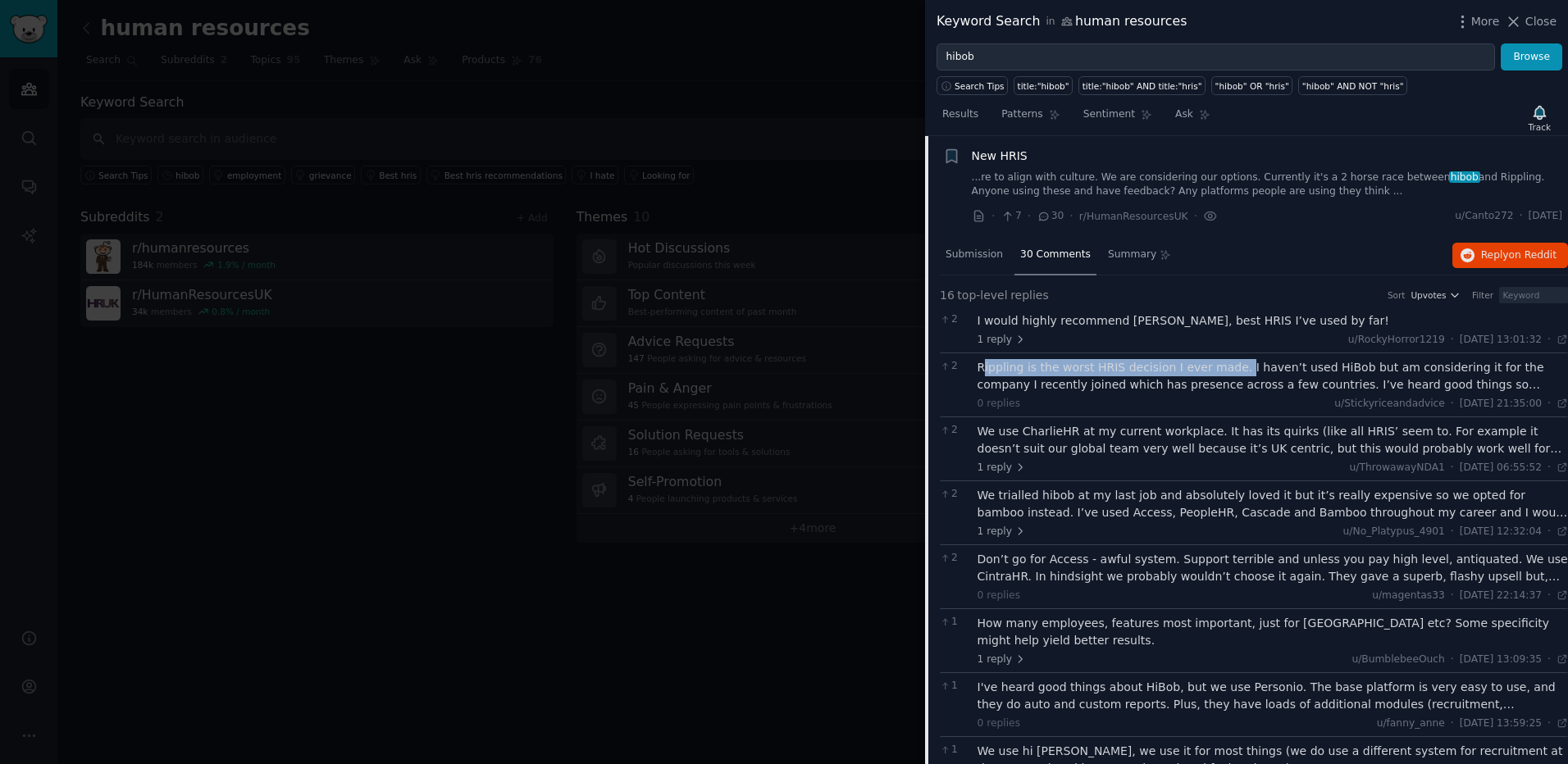
drag, startPoint x: 983, startPoint y: 373, endPoint x: 1220, endPoint y: 369, distance: 237.0
click at [1220, 369] on div "Rippling is the worst HRIS decision I ever made. I haven’t used HiBob but am co…" at bounding box center [1273, 376] width 591 height 34
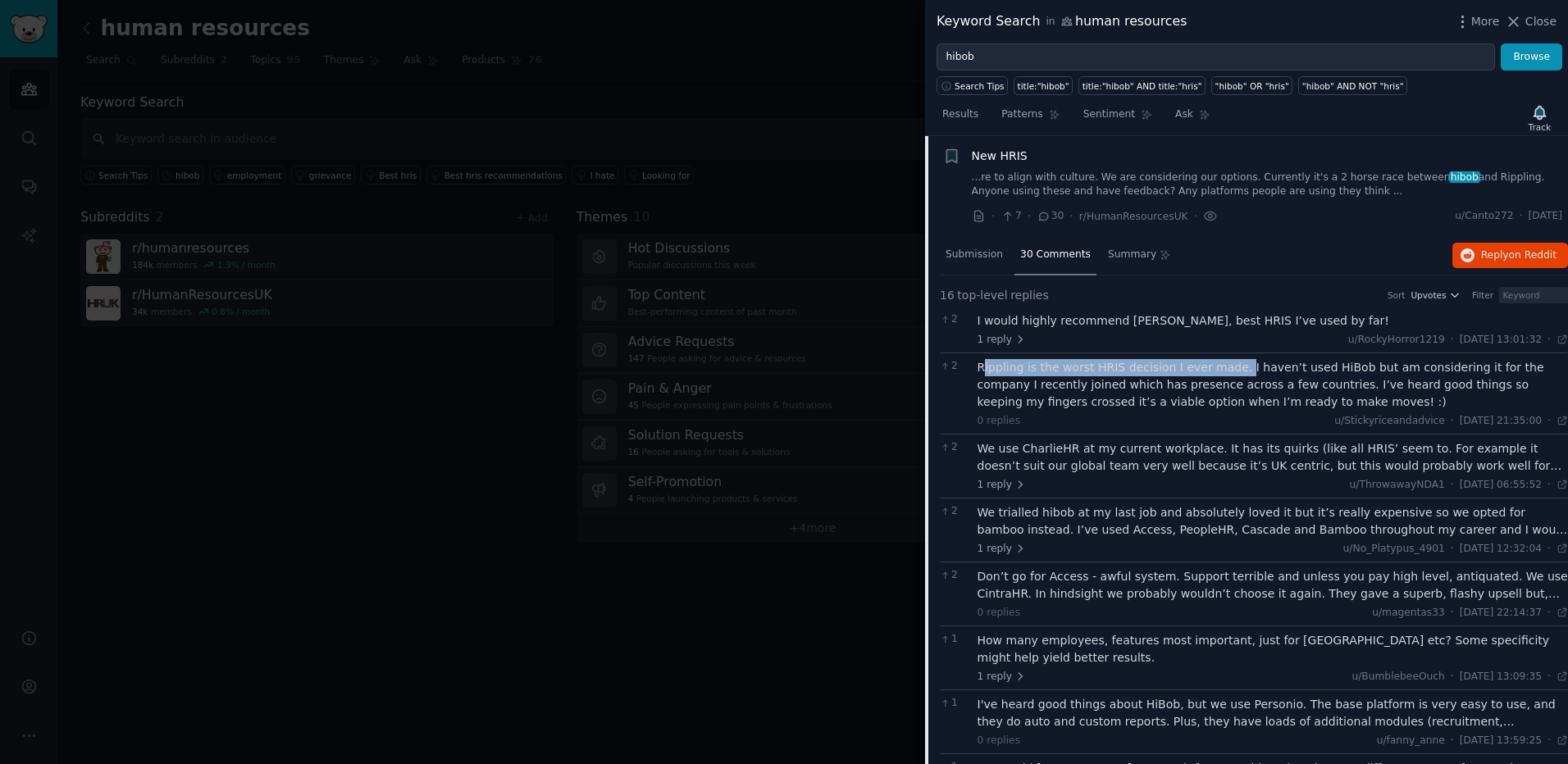
click at [1220, 369] on div "Rippling is the worst HRIS decision I ever made. I haven’t used HiBob but am co…" at bounding box center [1273, 385] width 591 height 52
click at [1168, 380] on div "Rippling is the worst HRIS decision I ever made. I haven’t used HiBob but am co…" at bounding box center [1273, 385] width 591 height 52
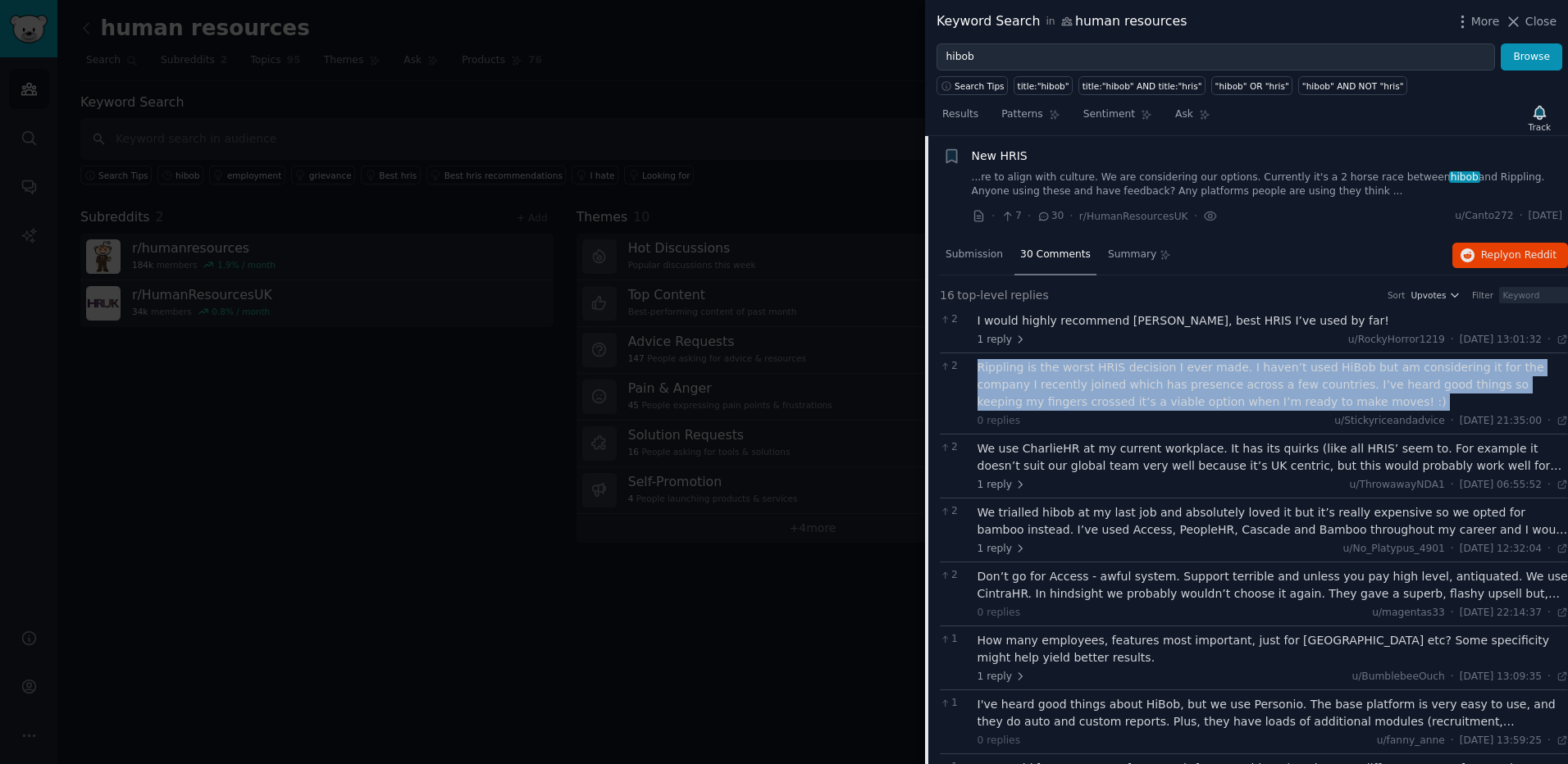
click at [1168, 380] on div "Rippling is the worst HRIS decision I ever made. I haven’t used HiBob but am co…" at bounding box center [1273, 385] width 591 height 52
drag, startPoint x: 1168, startPoint y: 380, endPoint x: 1135, endPoint y: 385, distance: 33.4
click at [1135, 385] on div "Rippling is the worst HRIS decision I ever made. I haven’t used HiBob but am co…" at bounding box center [1273, 385] width 591 height 52
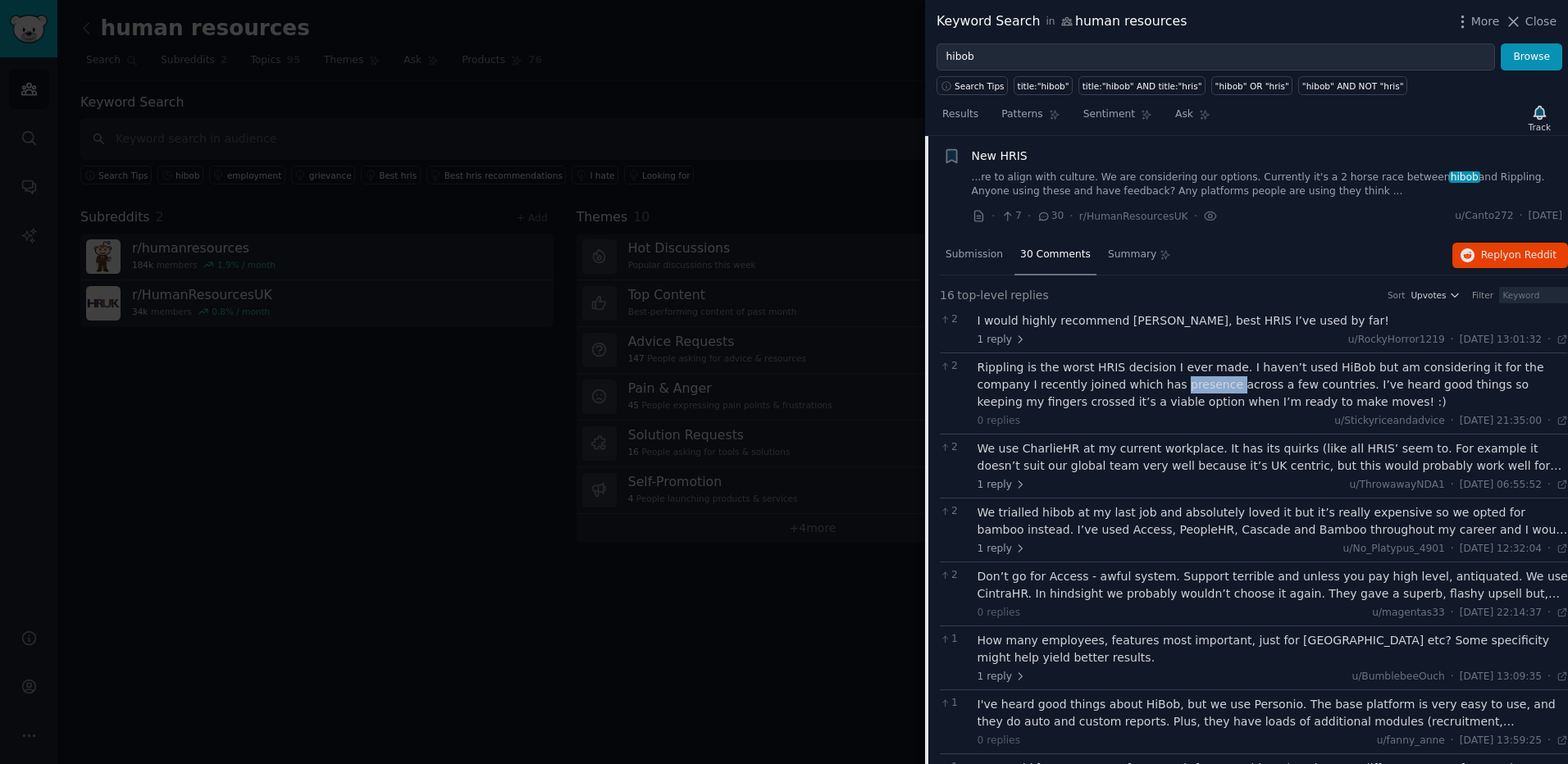
click at [1135, 385] on div "Rippling is the worst HRIS decision I ever made. I haven’t used HiBob but am co…" at bounding box center [1273, 385] width 591 height 52
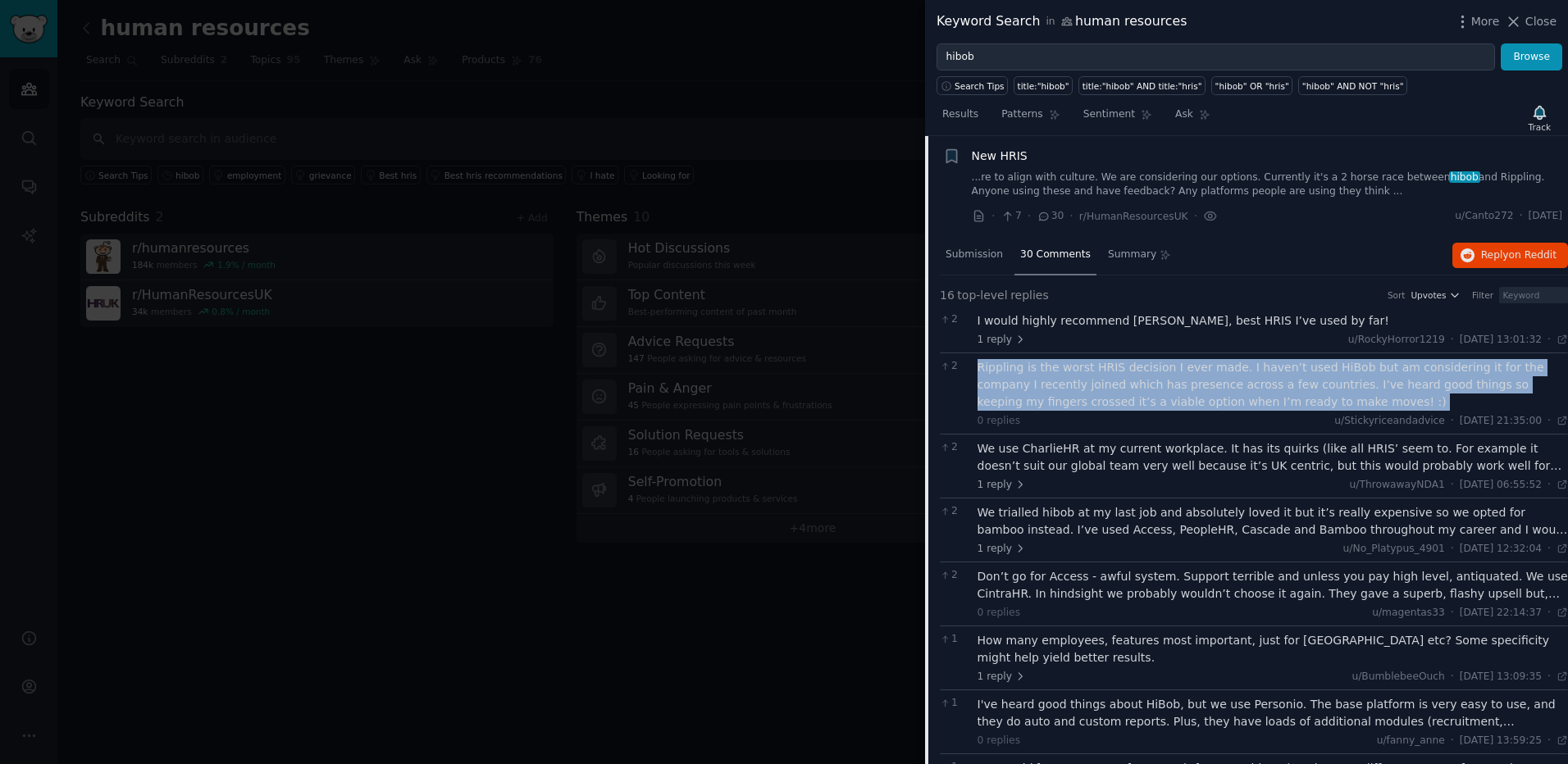
click at [1135, 385] on div "Rippling is the worst HRIS decision I ever made. I haven’t used HiBob but am co…" at bounding box center [1273, 385] width 591 height 52
drag, startPoint x: 1135, startPoint y: 385, endPoint x: 1086, endPoint y: 382, distance: 49.1
click at [1086, 382] on div "Rippling is the worst HRIS decision I ever made. I haven’t used HiBob but am co…" at bounding box center [1273, 385] width 591 height 52
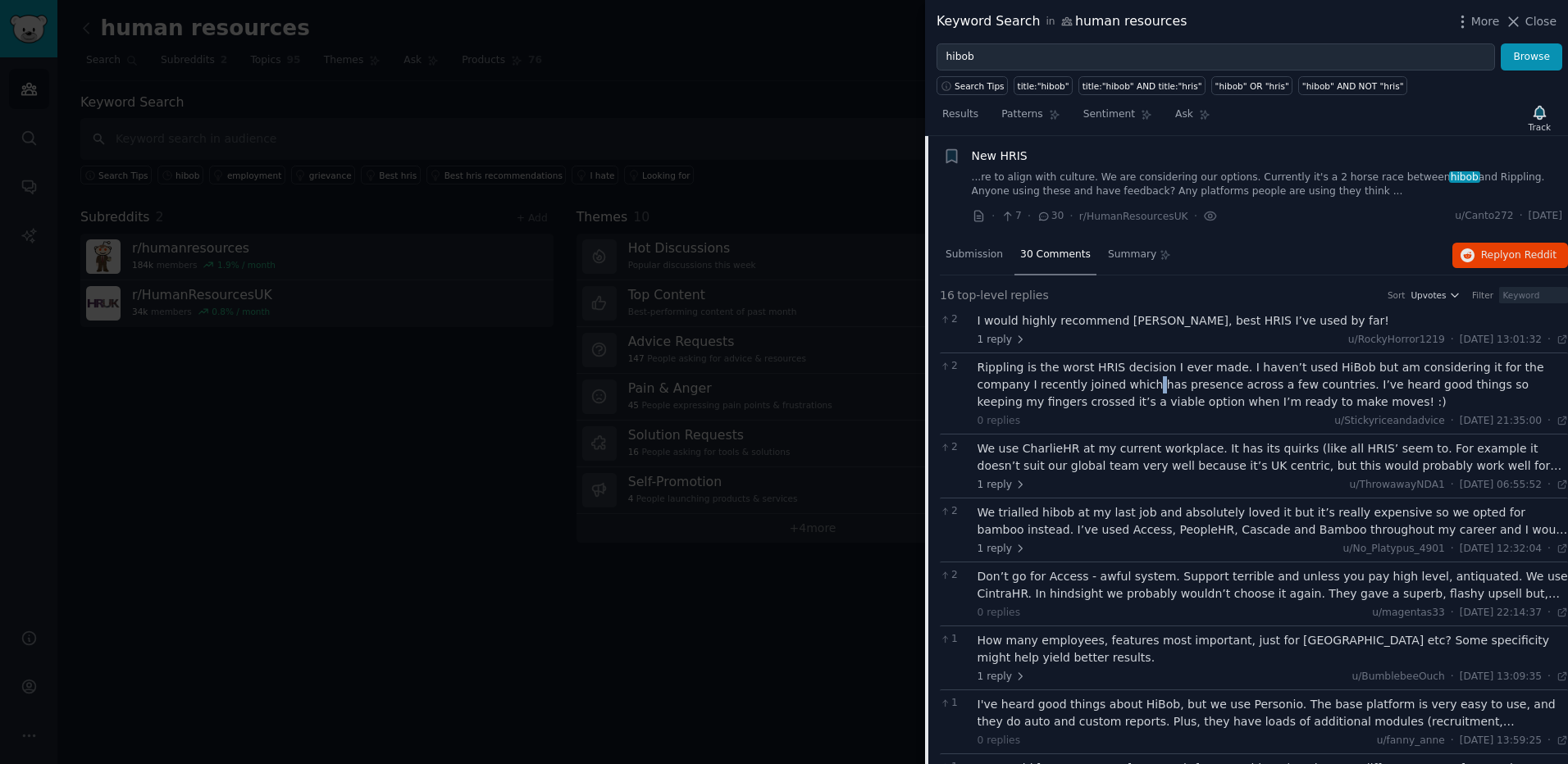
click at [1084, 382] on div "Rippling is the worst HRIS decision I ever made. I haven’t used HiBob but am co…" at bounding box center [1273, 385] width 591 height 52
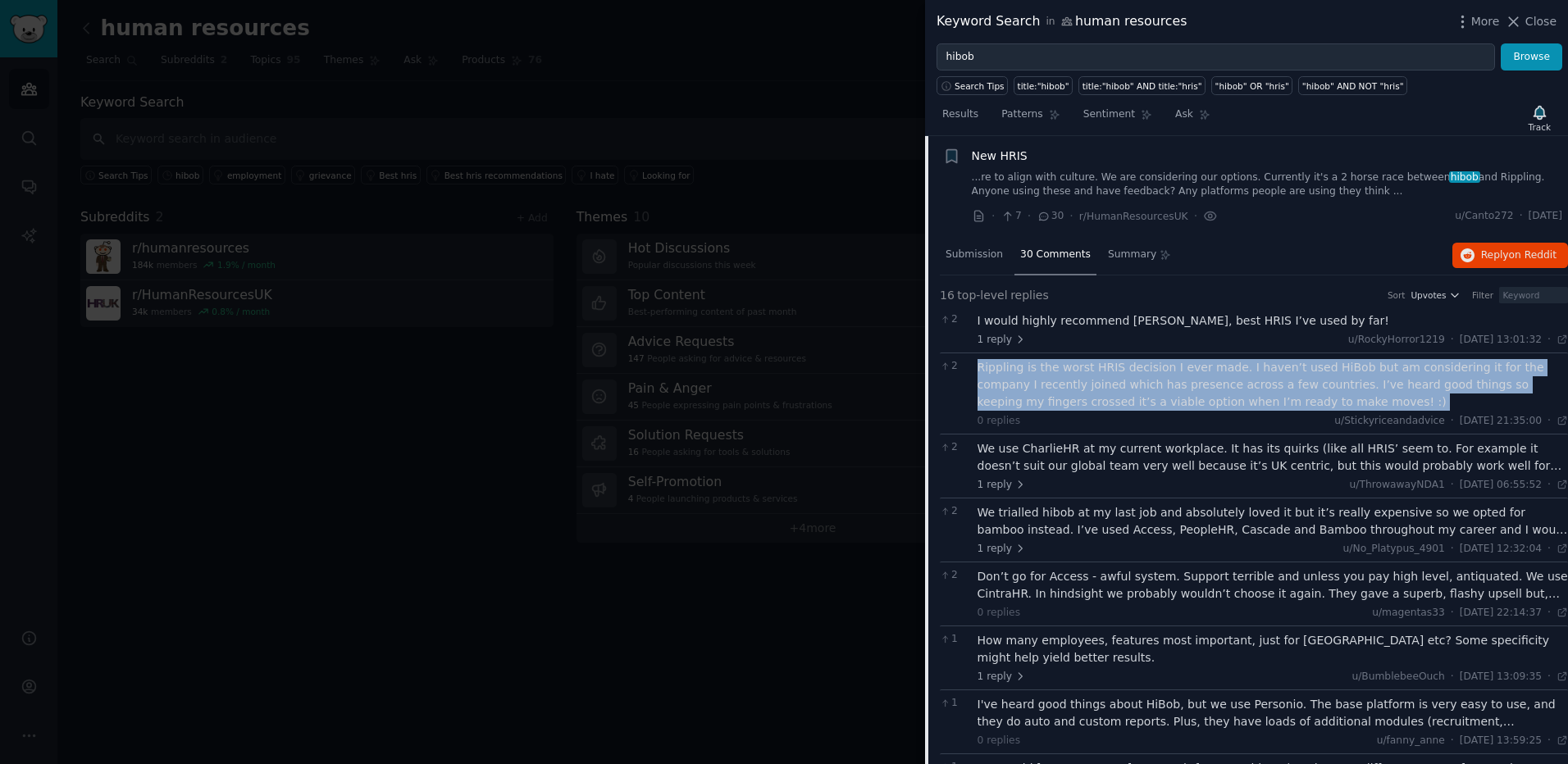
click at [1084, 382] on div "Rippling is the worst HRIS decision I ever made. I haven’t used HiBob but am co…" at bounding box center [1273, 385] width 591 height 52
drag, startPoint x: 1084, startPoint y: 382, endPoint x: 1136, endPoint y: 388, distance: 52.3
click at [1136, 388] on div "Rippling is the worst HRIS decision I ever made. I haven’t used HiBob but am co…" at bounding box center [1273, 385] width 591 height 52
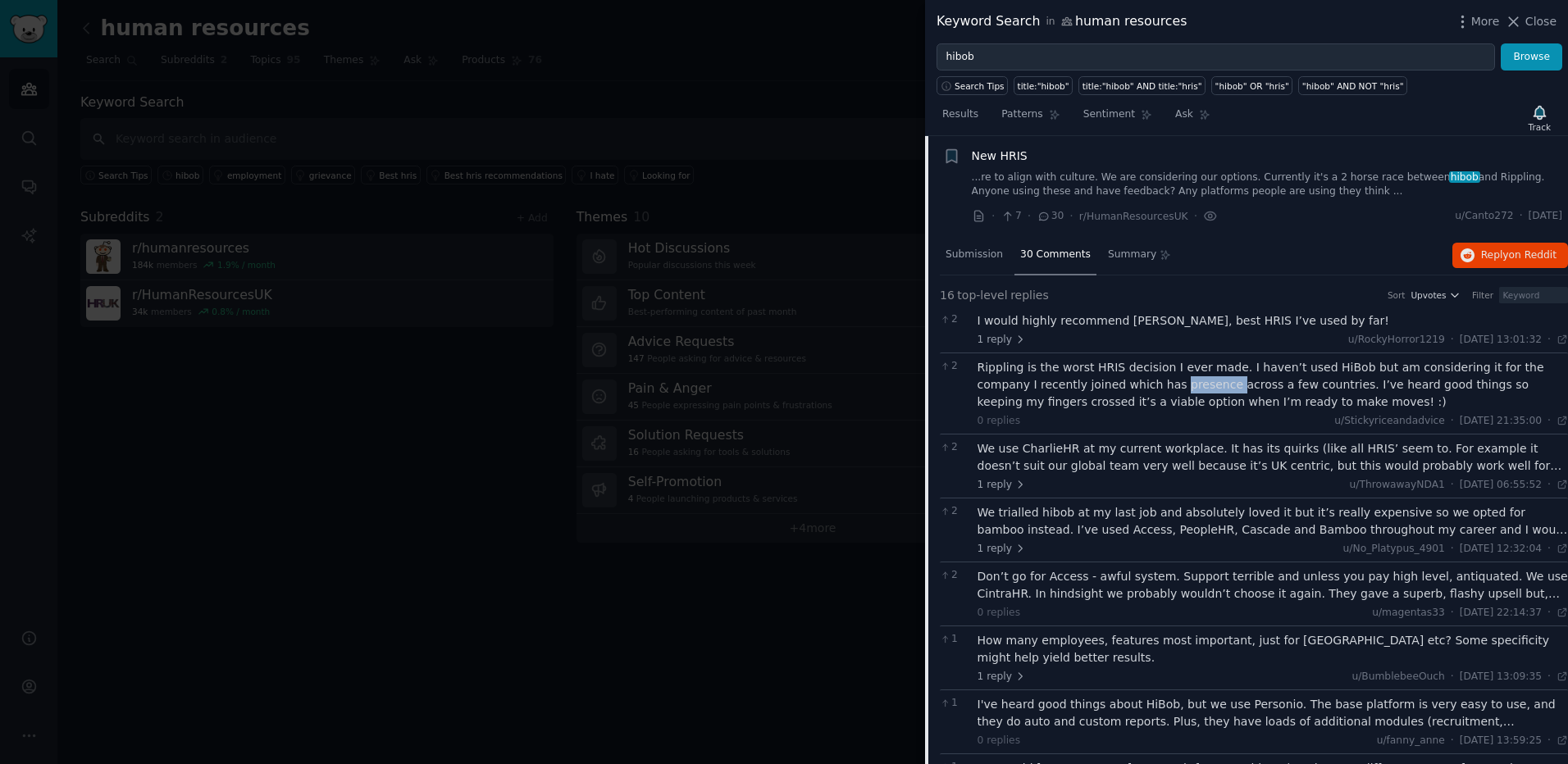
click at [1136, 388] on div "Rippling is the worst HRIS decision I ever made. I haven’t used HiBob but am co…" at bounding box center [1273, 385] width 591 height 52
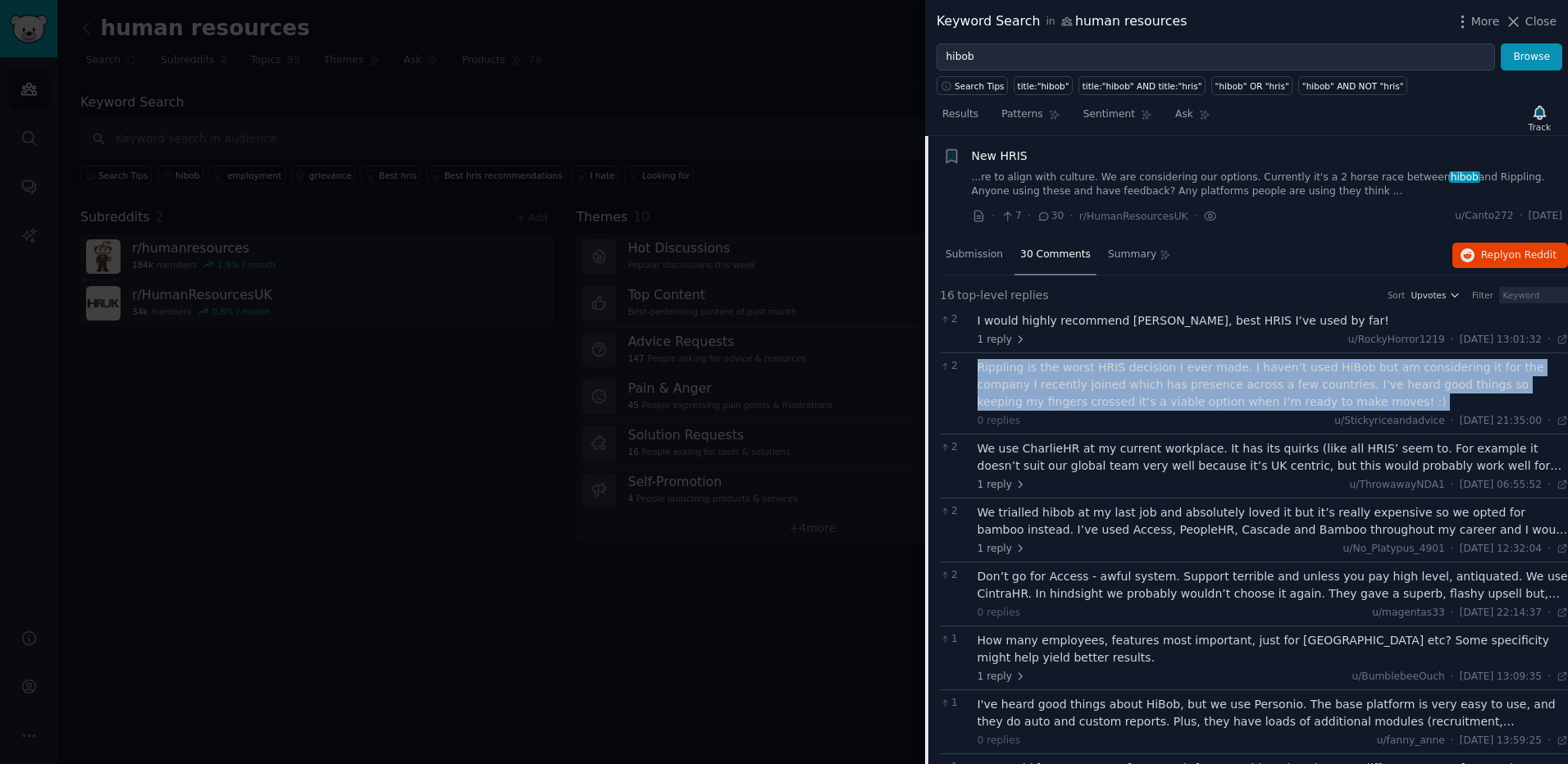
click at [1136, 388] on div "Rippling is the worst HRIS decision I ever made. I haven’t used HiBob but am co…" at bounding box center [1273, 385] width 591 height 52
drag, startPoint x: 1136, startPoint y: 388, endPoint x: 1101, endPoint y: 385, distance: 35.1
click at [1101, 385] on div "Rippling is the worst HRIS decision I ever made. I haven’t used HiBob but am co…" at bounding box center [1273, 385] width 591 height 52
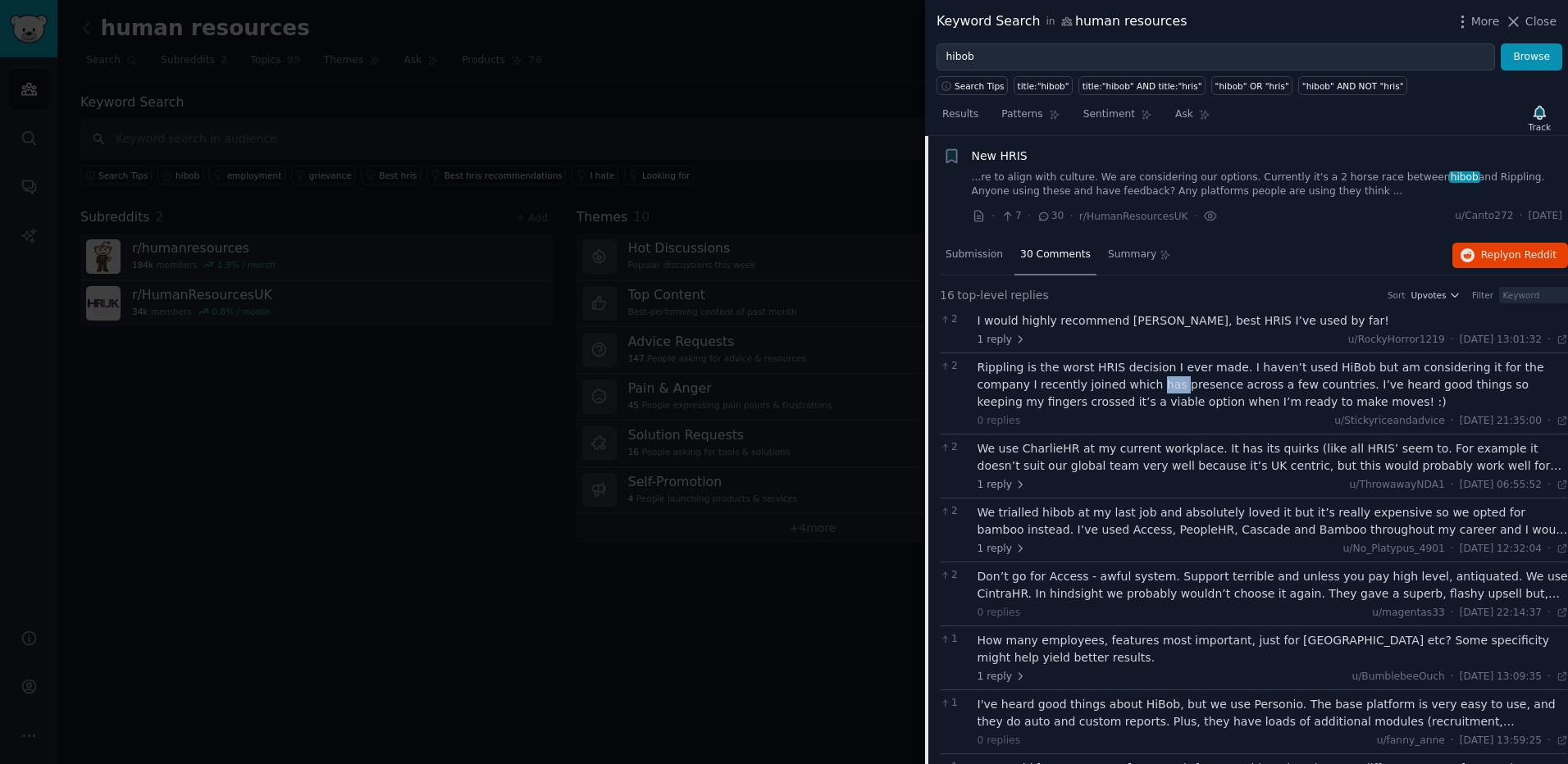
click at [1101, 385] on div "Rippling is the worst HRIS decision I ever made. I haven’t used HiBob but am co…" at bounding box center [1273, 385] width 591 height 52
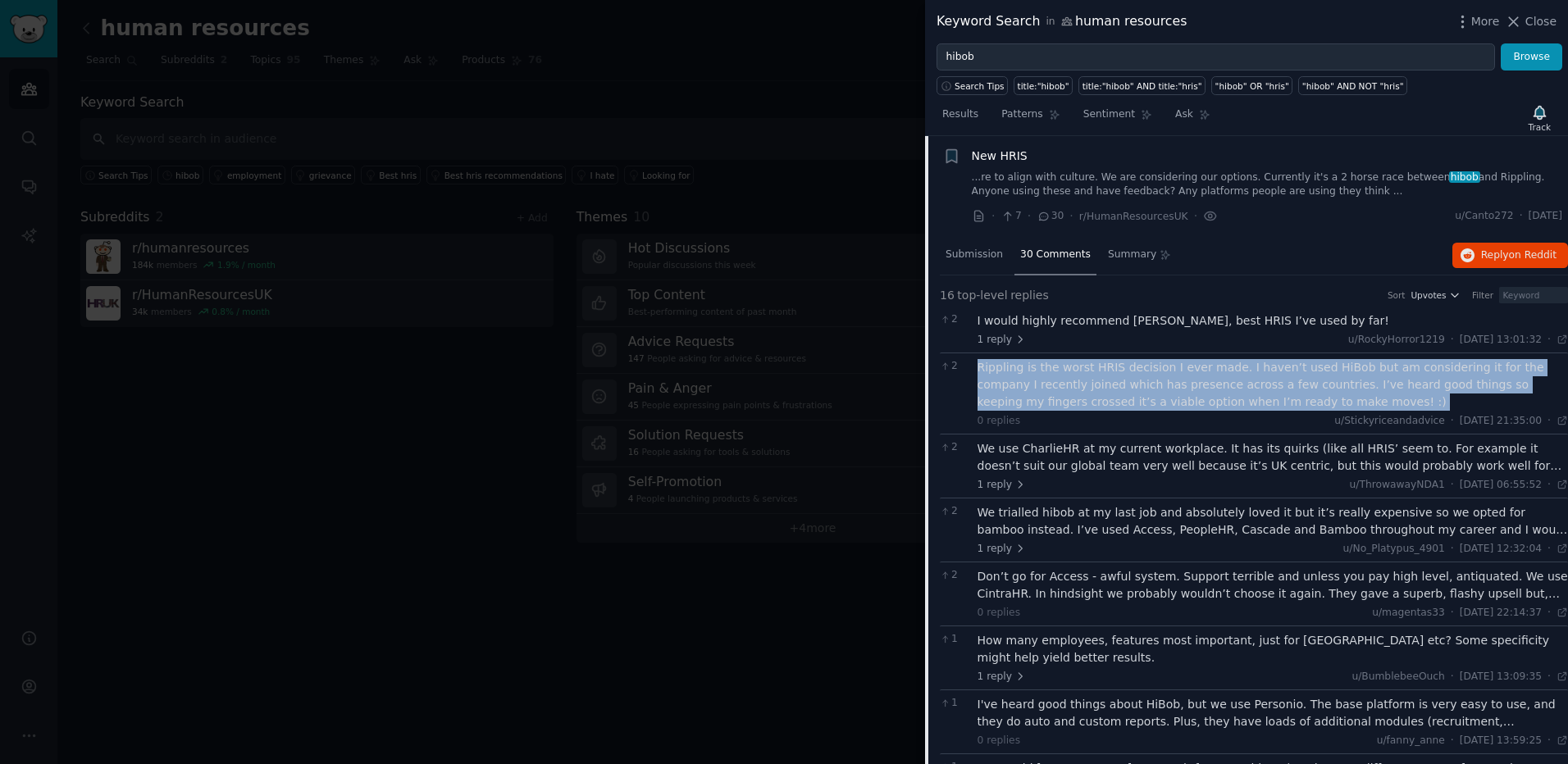
click at [1101, 385] on div "Rippling is the worst HRIS decision I ever made. I haven’t used HiBob but am co…" at bounding box center [1273, 385] width 591 height 52
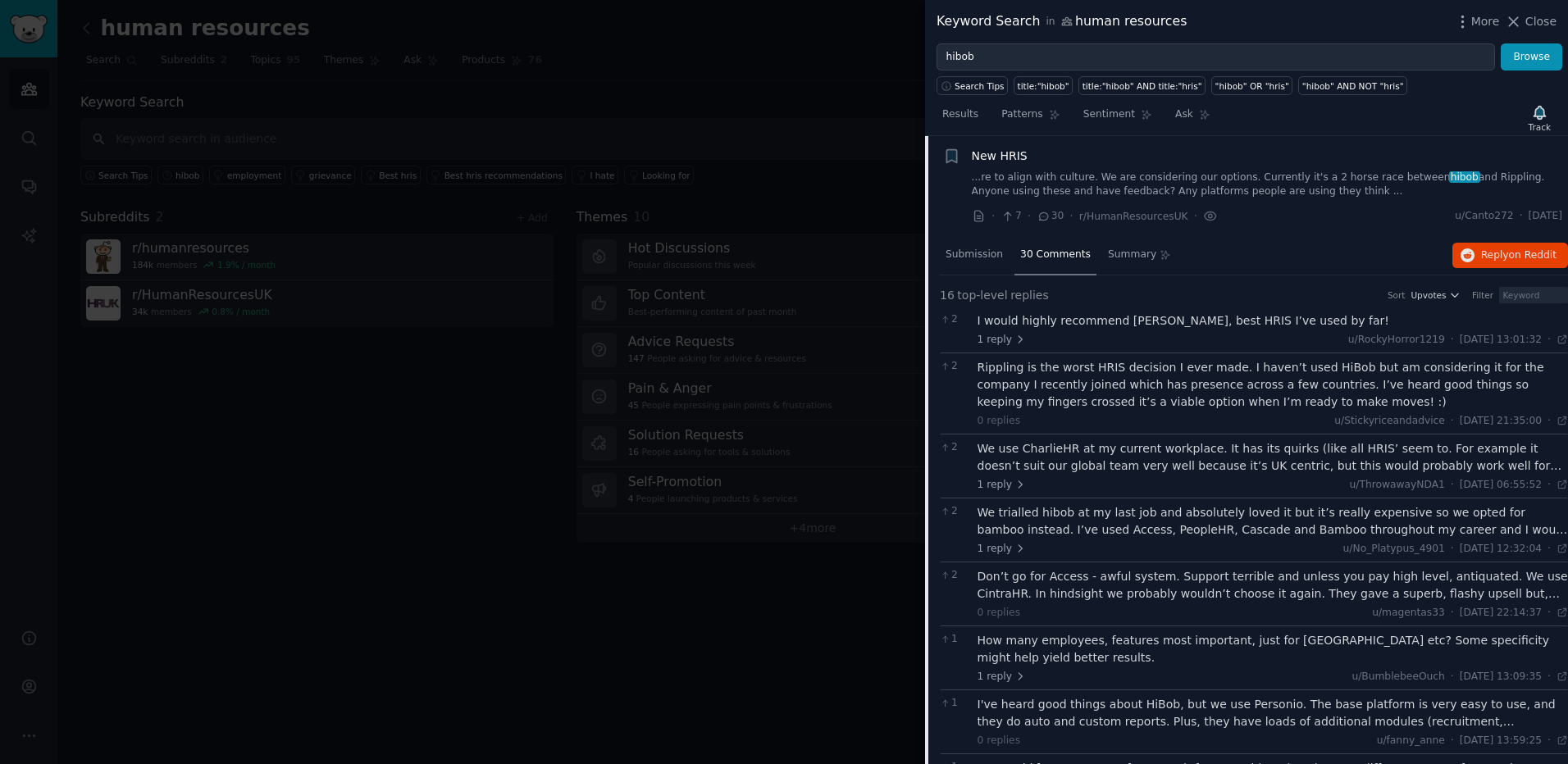
drag, startPoint x: 1101, startPoint y: 385, endPoint x: 1047, endPoint y: 451, distance: 85.3
click at [1047, 451] on div "We use CharlieHR at my current workplace. It has its quirks (like all HRIS’ see…" at bounding box center [1273, 457] width 591 height 34
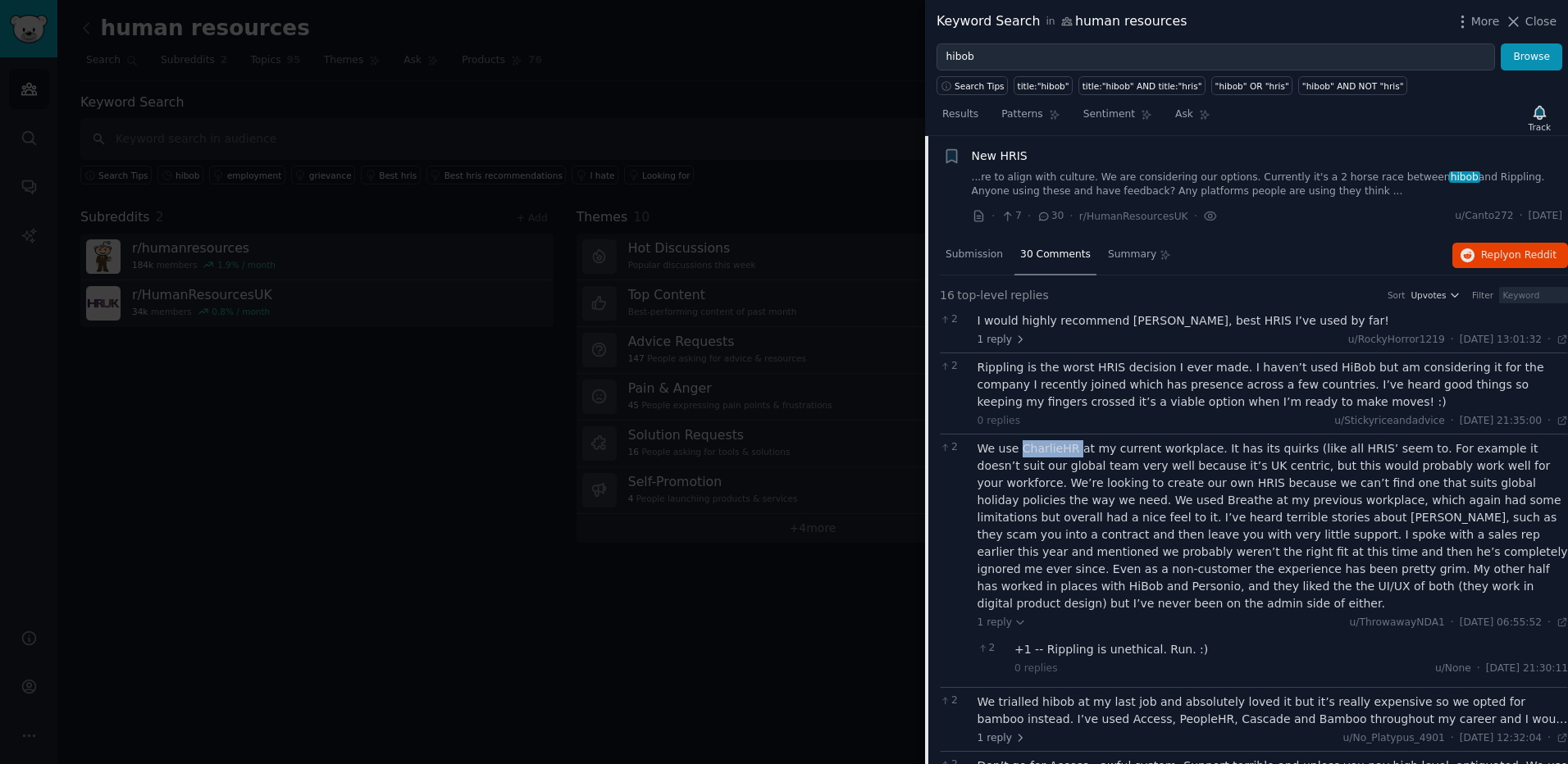
click at [1047, 451] on div "We use CharlieHR at my current workplace. It has its quirks (like all HRIS’ see…" at bounding box center [1273, 526] width 591 height 172
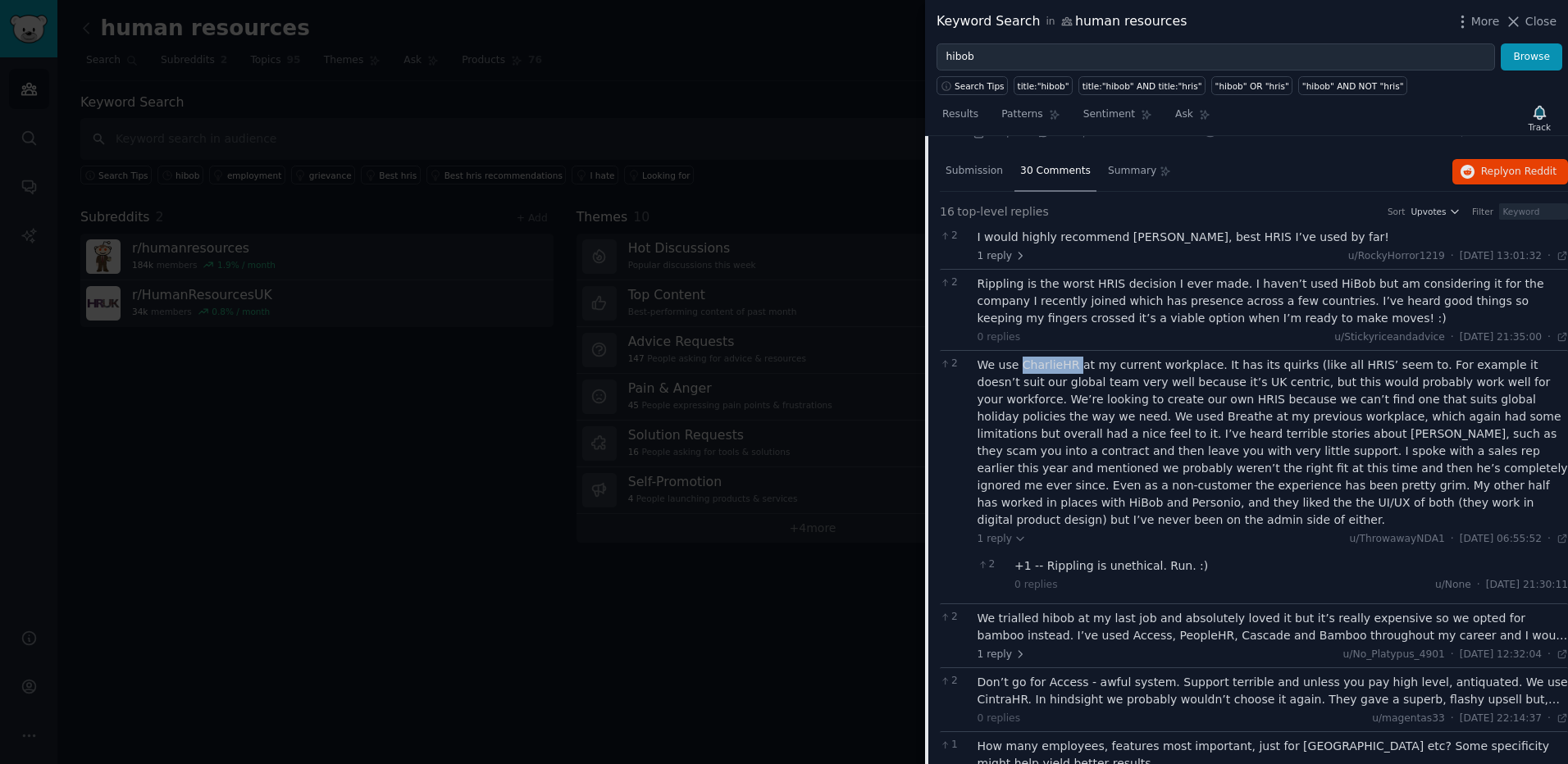
scroll to position [1694, 0]
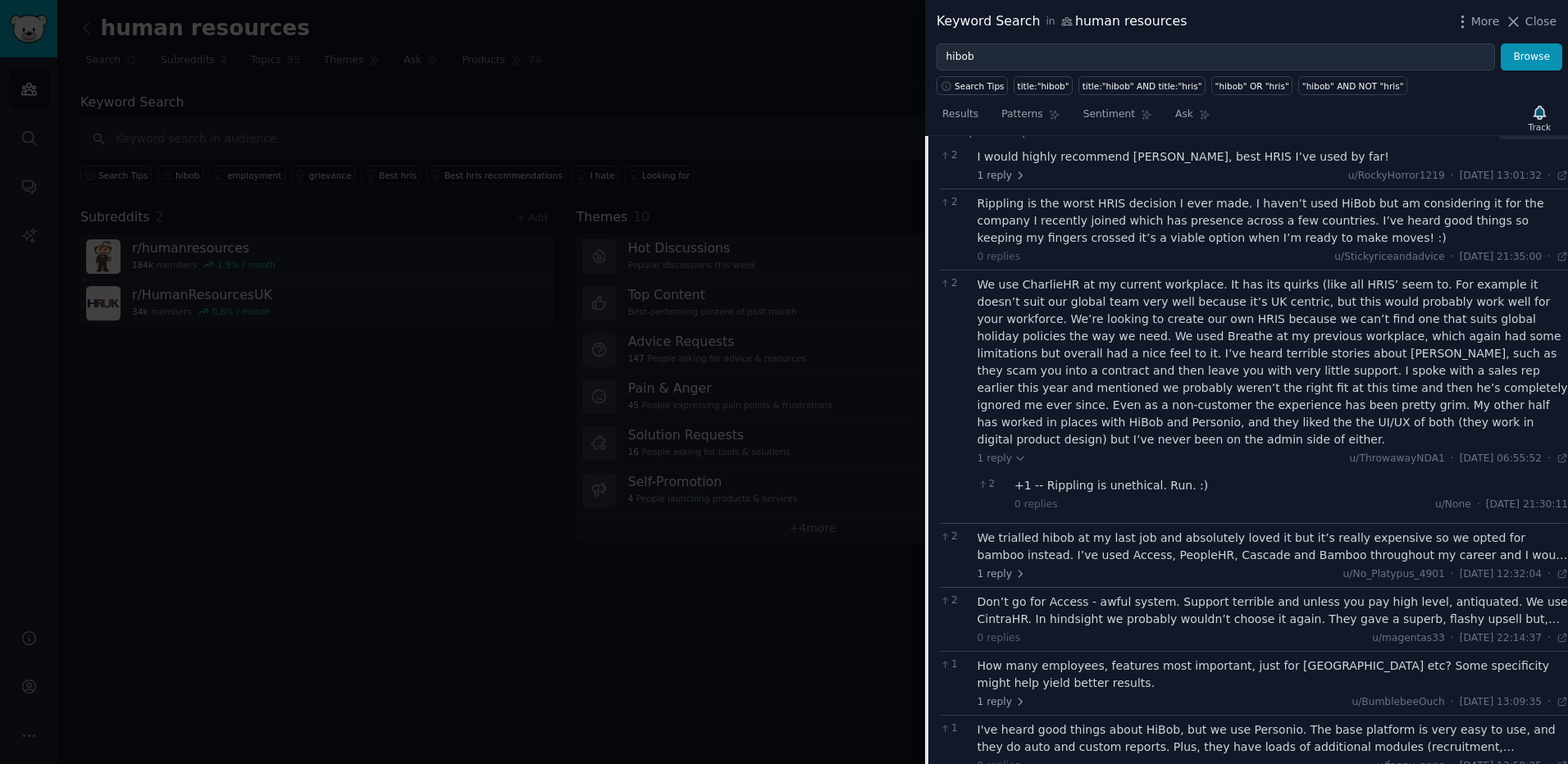
click at [1044, 537] on div "We trialled hibob at my last job and absolutely loved it but it’s really expens…" at bounding box center [1273, 547] width 591 height 34
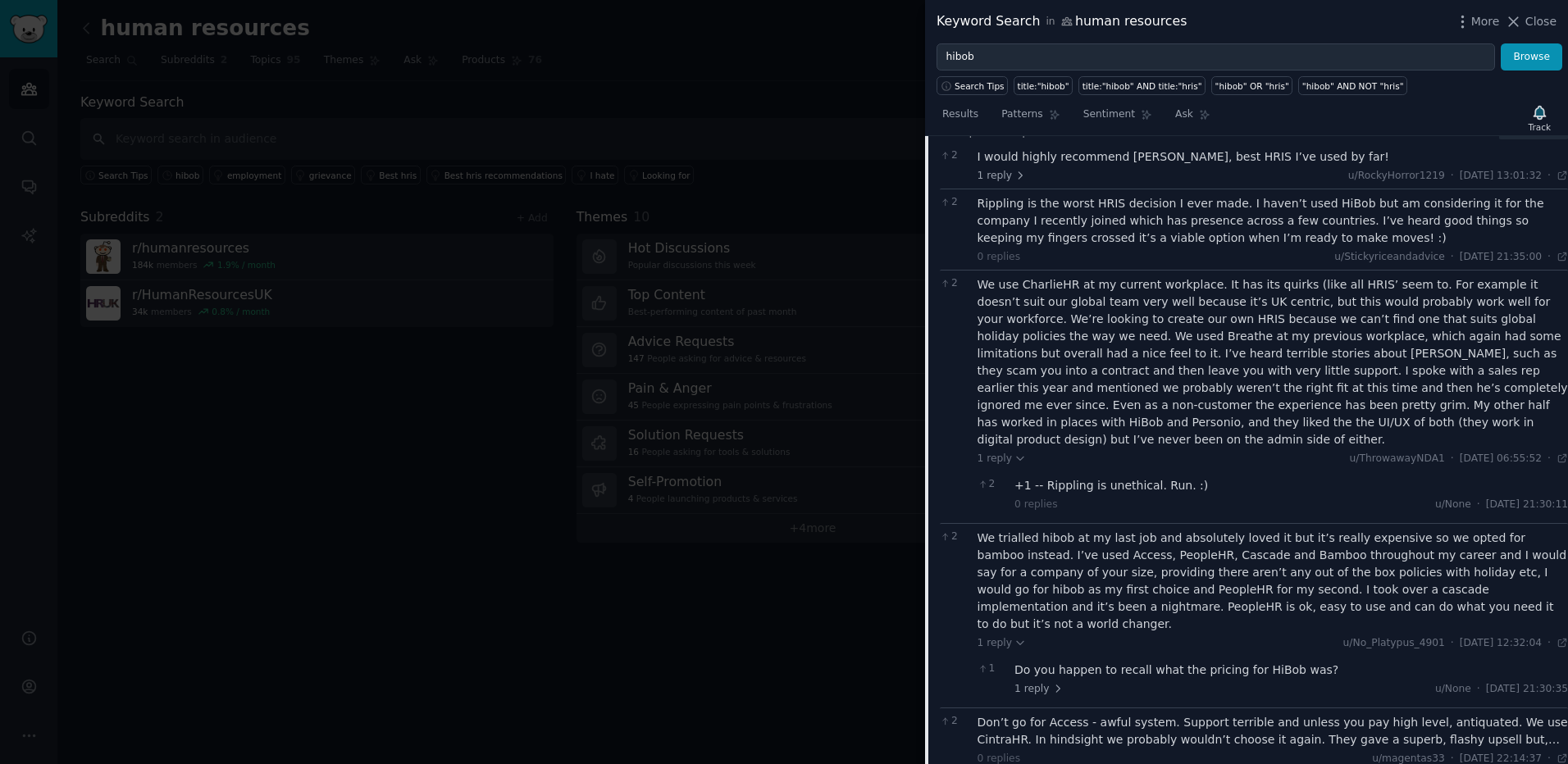
click at [1094, 530] on div "We trialled hibob at my last job and absolutely loved it but it’s really expens…" at bounding box center [1273, 581] width 591 height 103
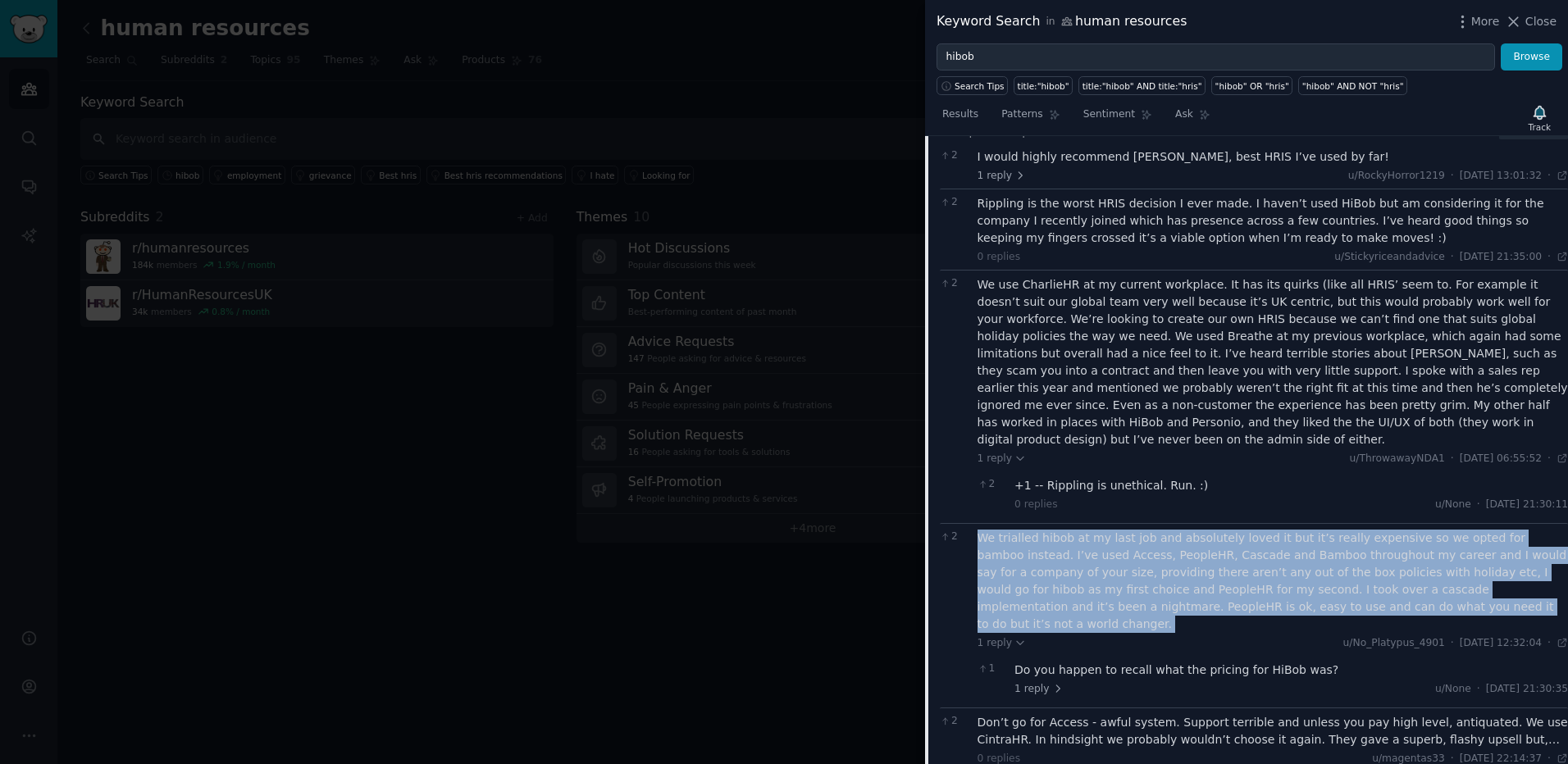
click at [1094, 530] on div "We trialled hibob at my last job and absolutely loved it but it’s really expens…" at bounding box center [1273, 581] width 591 height 103
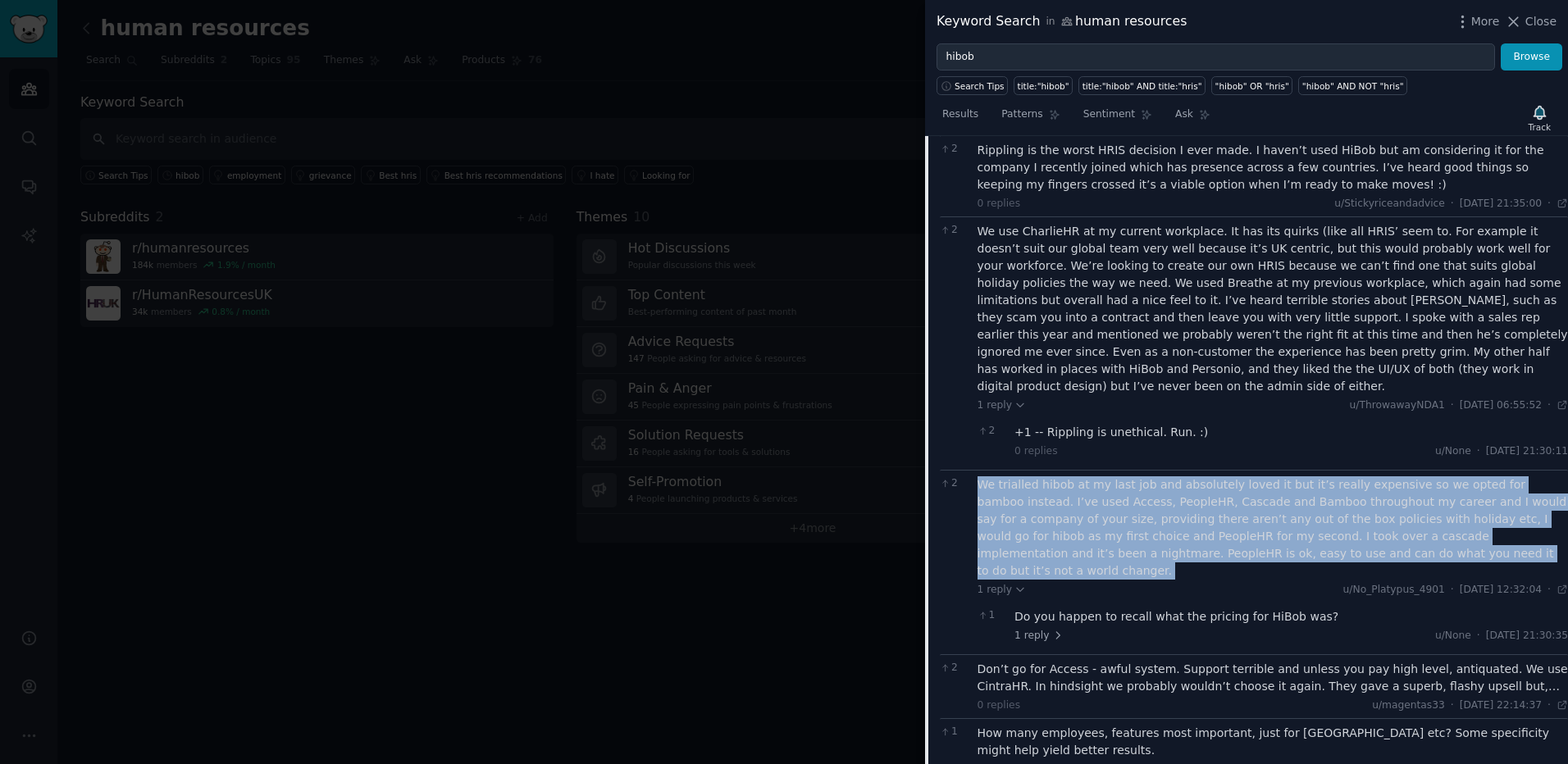
scroll to position [1777, 0]
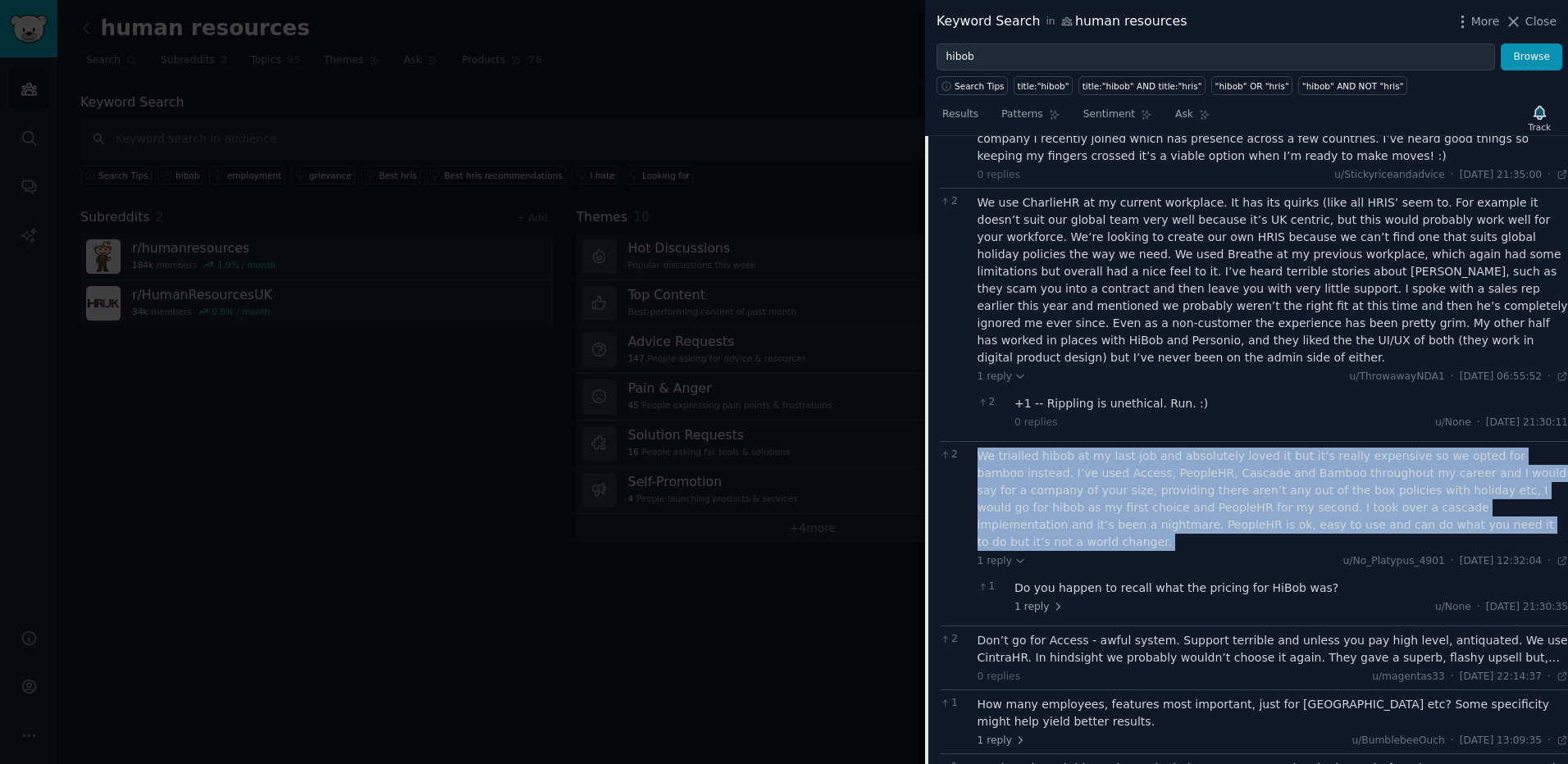
click at [1084, 468] on div "We trialled hibob at my last job and absolutely loved it but it’s really expens…" at bounding box center [1273, 499] width 591 height 103
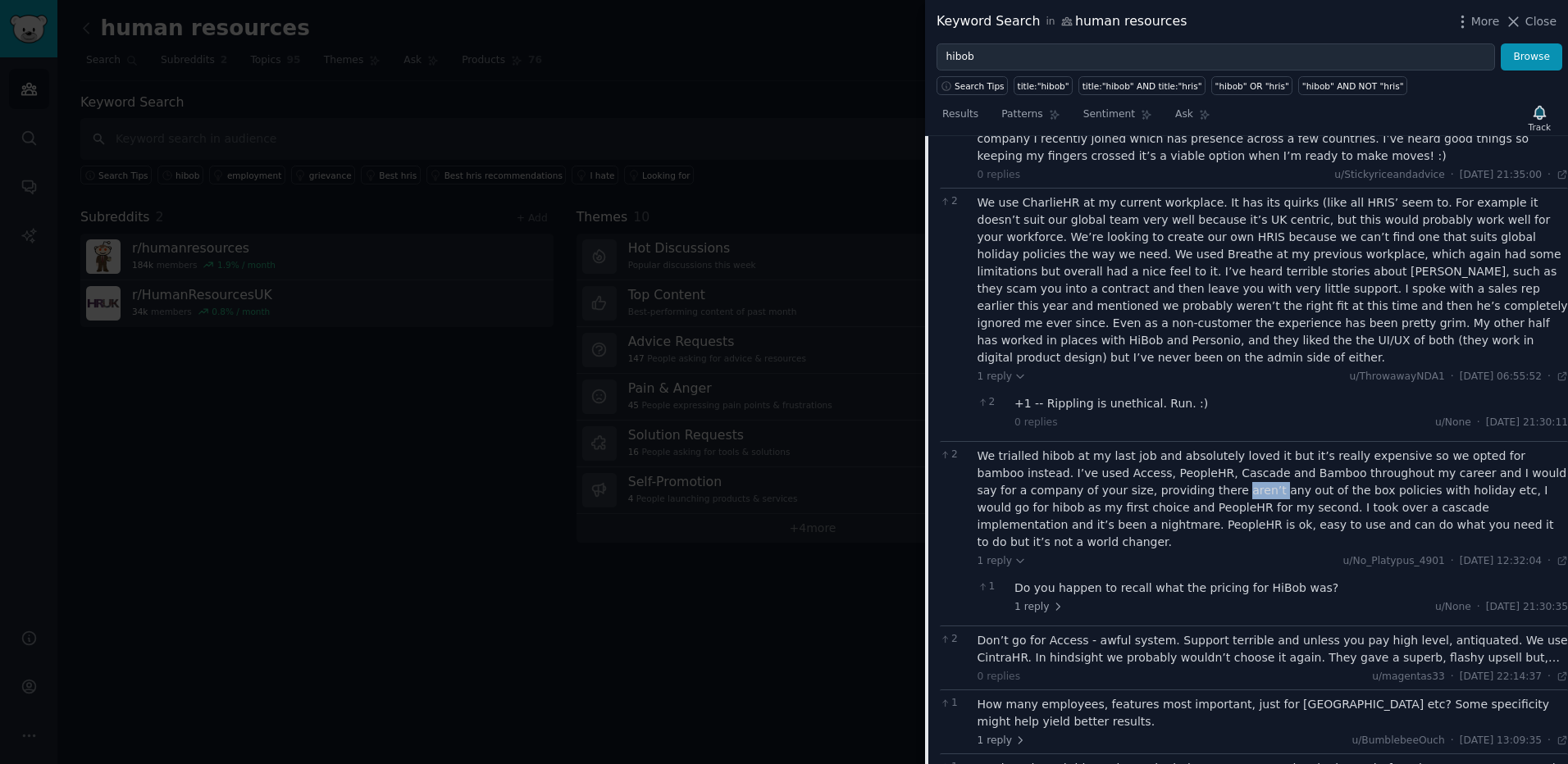
click at [1084, 468] on div "We trialled hibob at my last job and absolutely loved it but it’s really expens…" at bounding box center [1273, 499] width 591 height 103
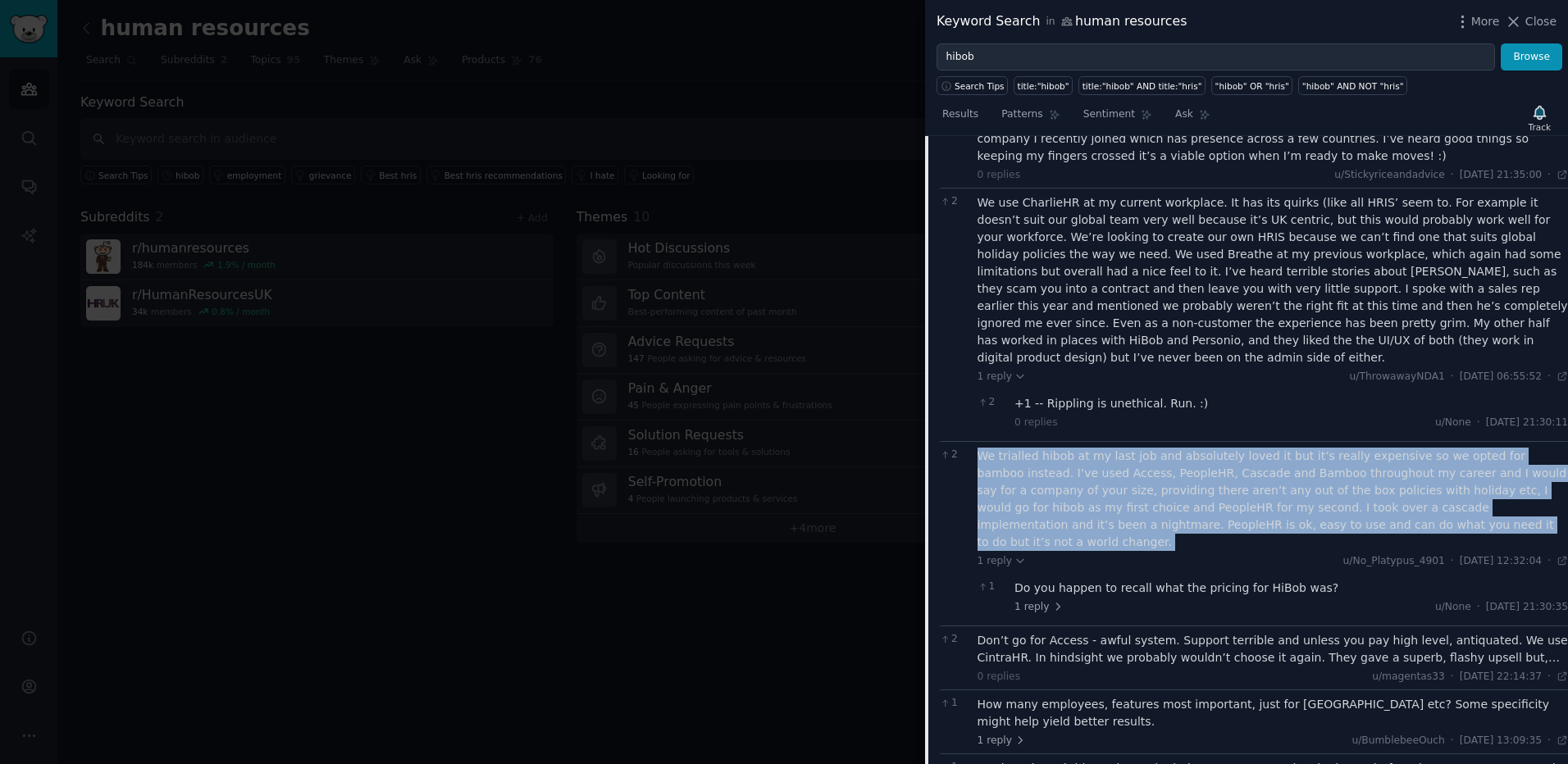
click at [1084, 468] on div "We trialled hibob at my last job and absolutely loved it but it’s really expens…" at bounding box center [1273, 499] width 591 height 103
drag, startPoint x: 1084, startPoint y: 468, endPoint x: 1062, endPoint y: 456, distance: 25.1
click at [1062, 456] on div "We trialled hibob at my last job and absolutely loved it but it’s really expens…" at bounding box center [1273, 499] width 591 height 103
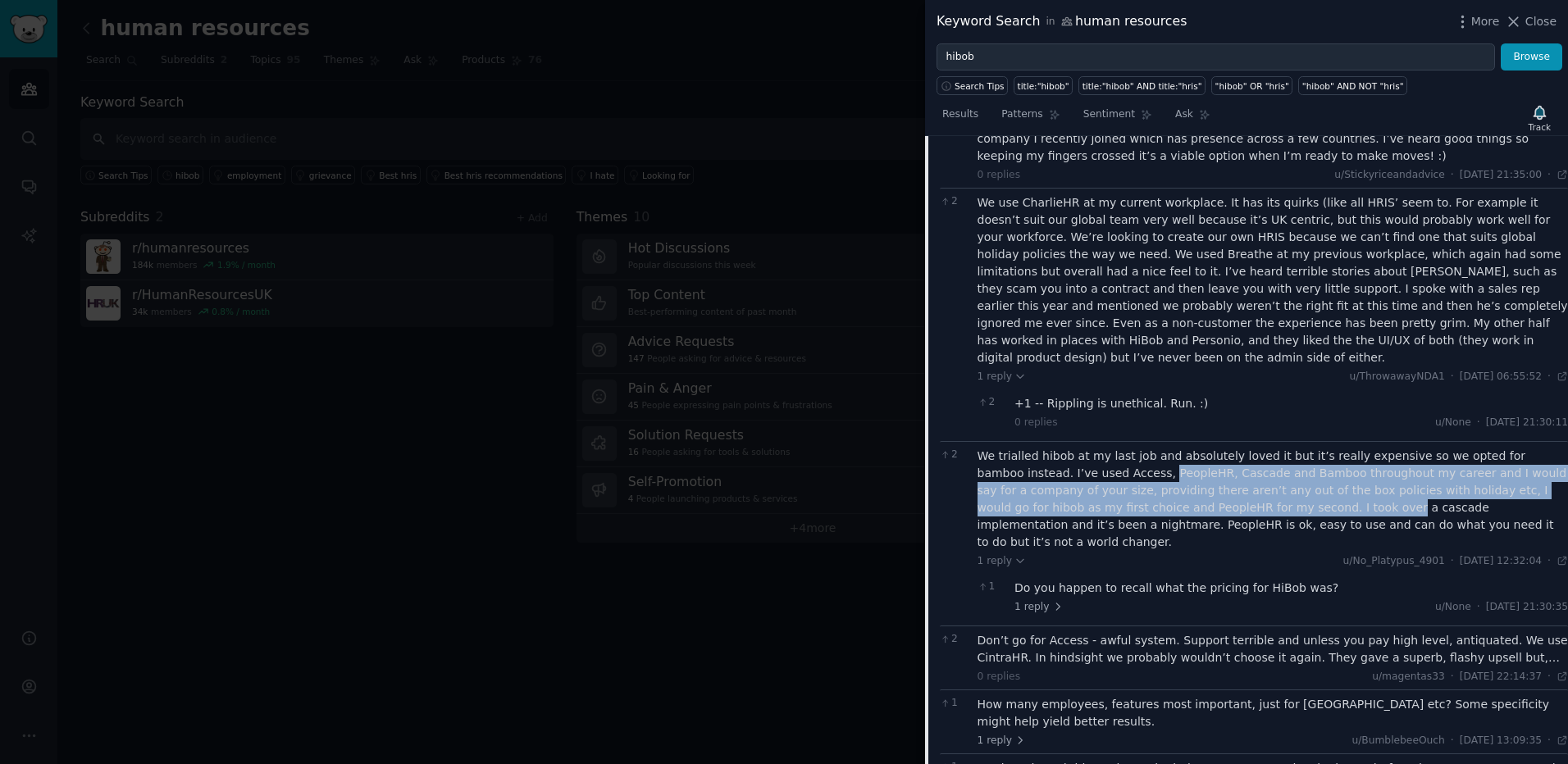
drag, startPoint x: 1062, startPoint y: 456, endPoint x: 1159, endPoint y: 488, distance: 102.1
click at [1159, 488] on div "We trialled hibob at my last job and absolutely loved it but it’s really expens…" at bounding box center [1273, 499] width 591 height 103
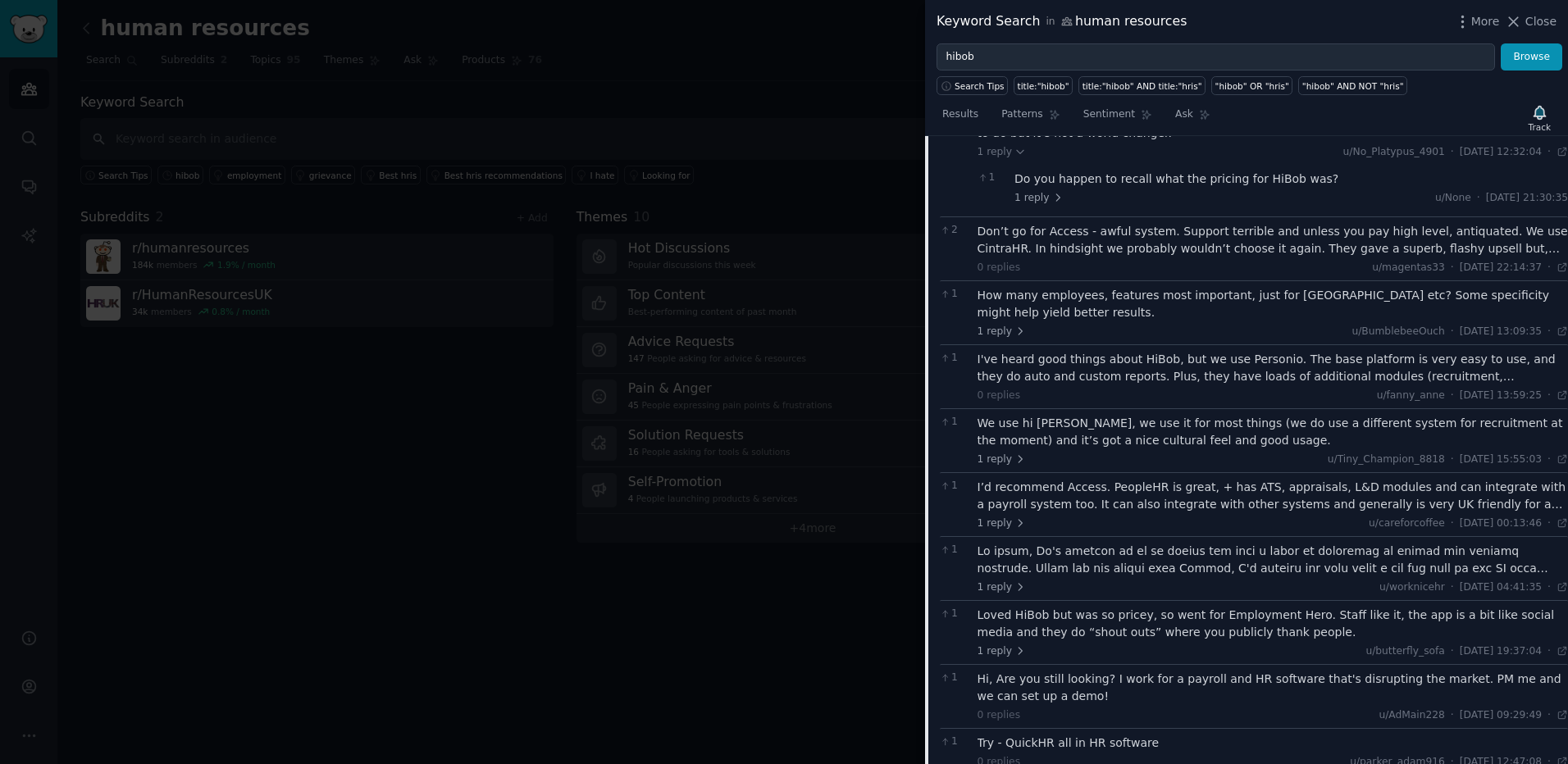
scroll to position [2186, 0]
click at [1062, 414] on div "We use hi [PERSON_NAME], we use it for most things (we do use a different syste…" at bounding box center [1273, 431] width 591 height 34
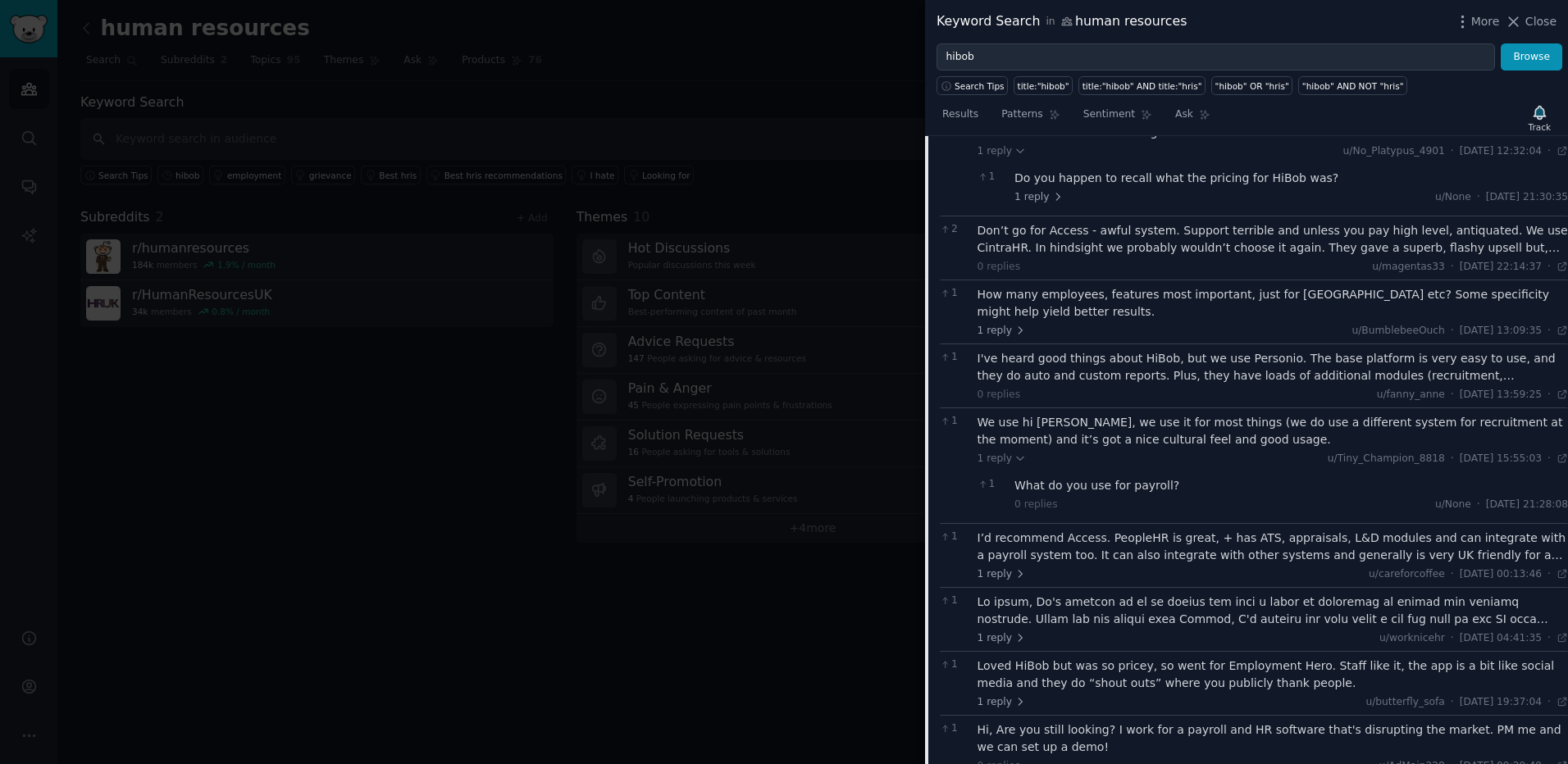
click at [1057, 414] on div "We use hi [PERSON_NAME], we use it for most things (we do use a different syste…" at bounding box center [1273, 431] width 591 height 34
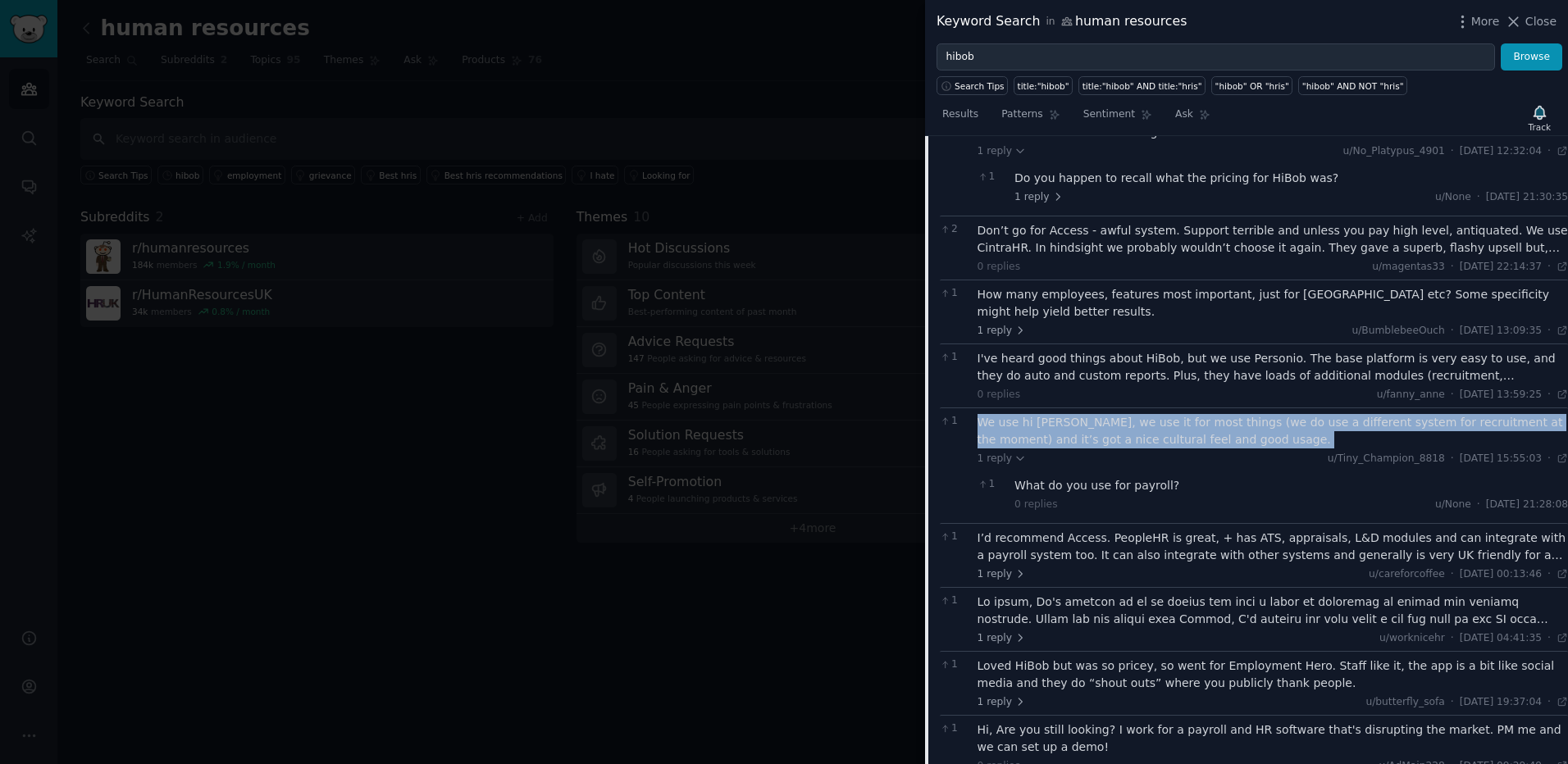
click at [1057, 414] on div "We use hi [PERSON_NAME], we use it for most things (we do use a different syste…" at bounding box center [1273, 431] width 591 height 34
drag, startPoint x: 1057, startPoint y: 390, endPoint x: 1025, endPoint y: 395, distance: 32.4
click at [1025, 414] on div "We use hi [PERSON_NAME], we use it for most things (we do use a different syste…" at bounding box center [1273, 431] width 591 height 34
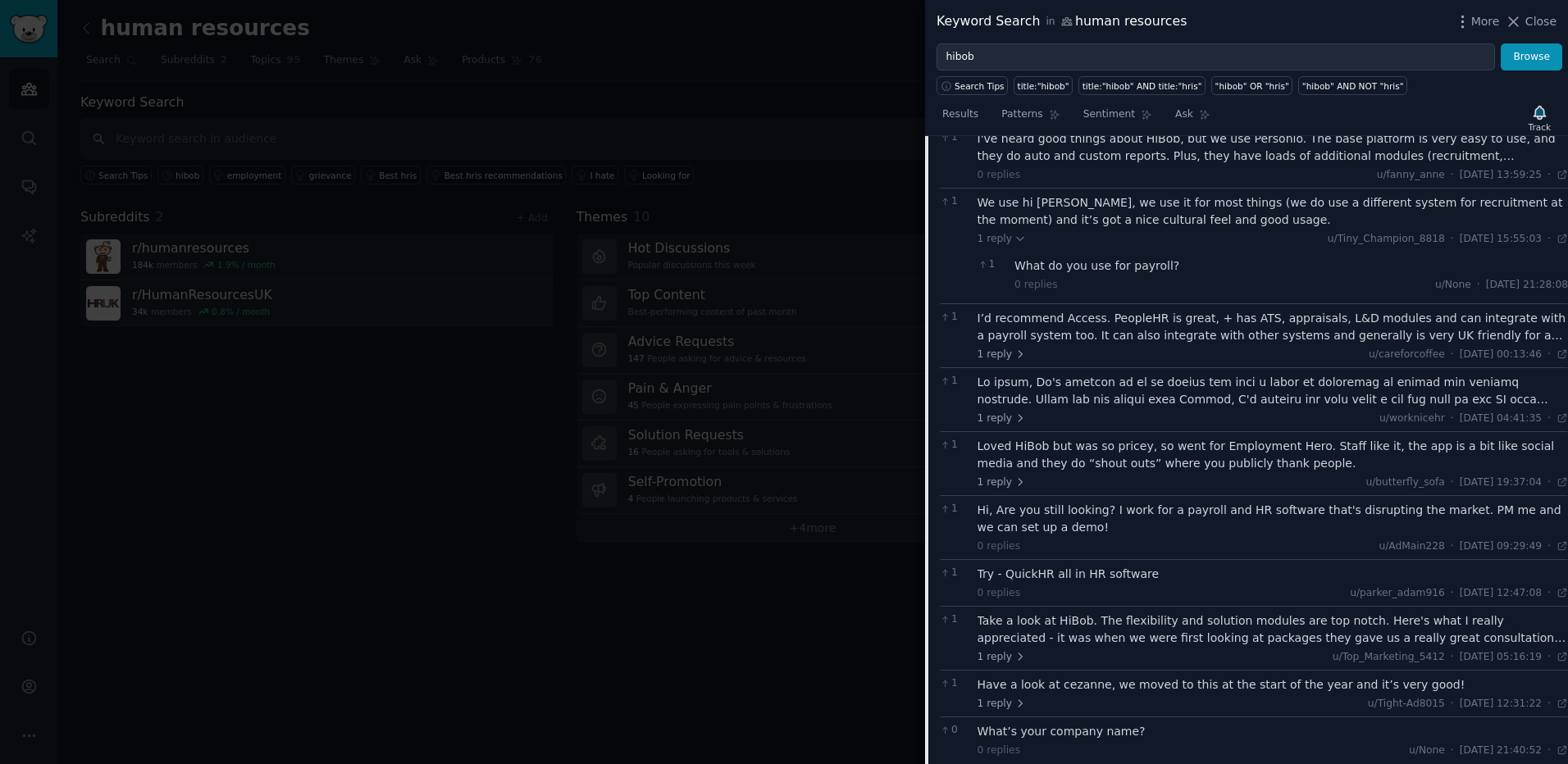
scroll to position [2596, 0]
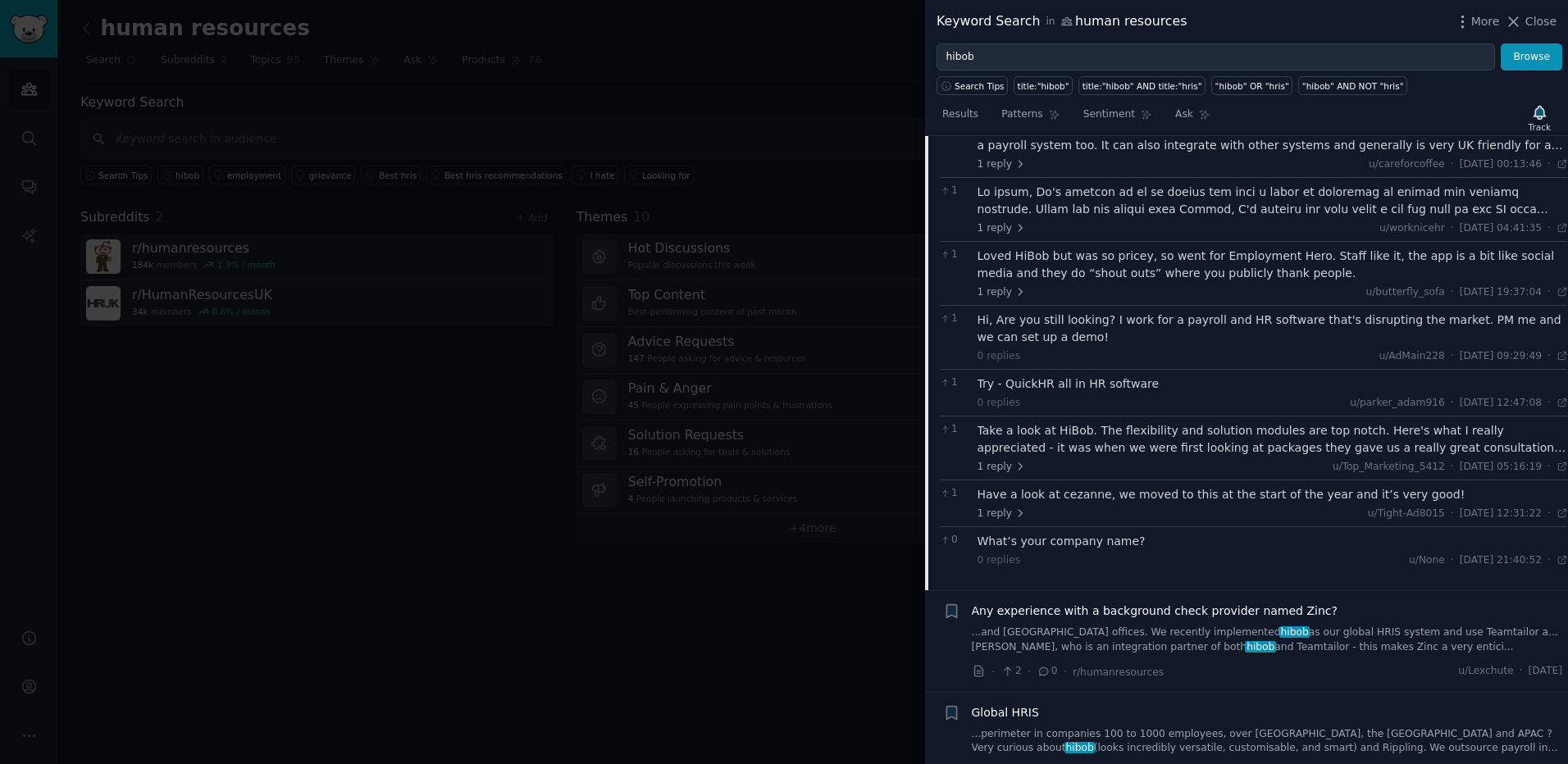
click at [1078, 422] on div "Take a look at HiBob. The flexibility and solution modules are top notch. Here'…" at bounding box center [1273, 439] width 591 height 34
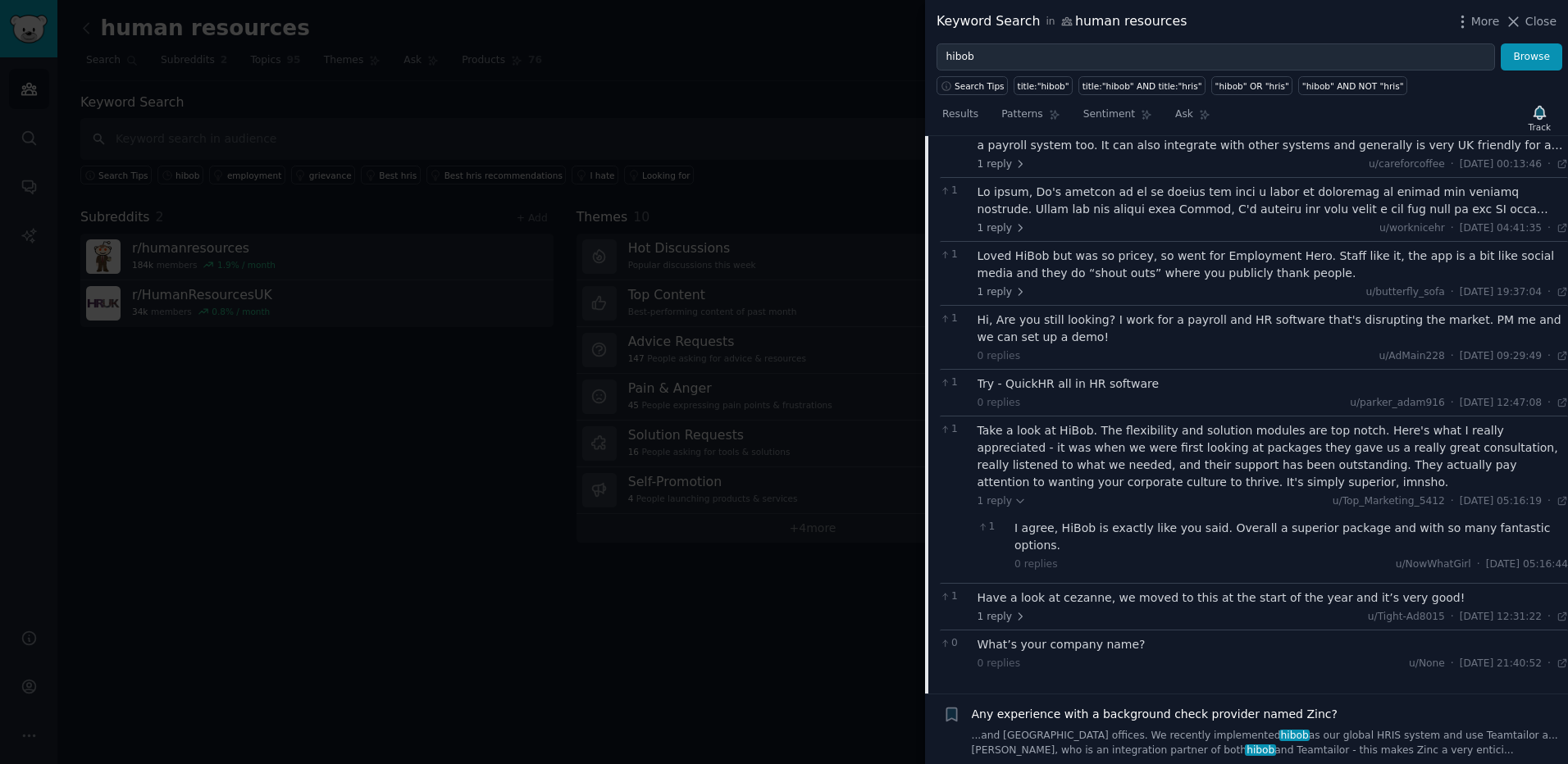
click at [1078, 422] on div "Take a look at HiBob. The flexibility and solution modules are top notch. Here'…" at bounding box center [1273, 457] width 591 height 69
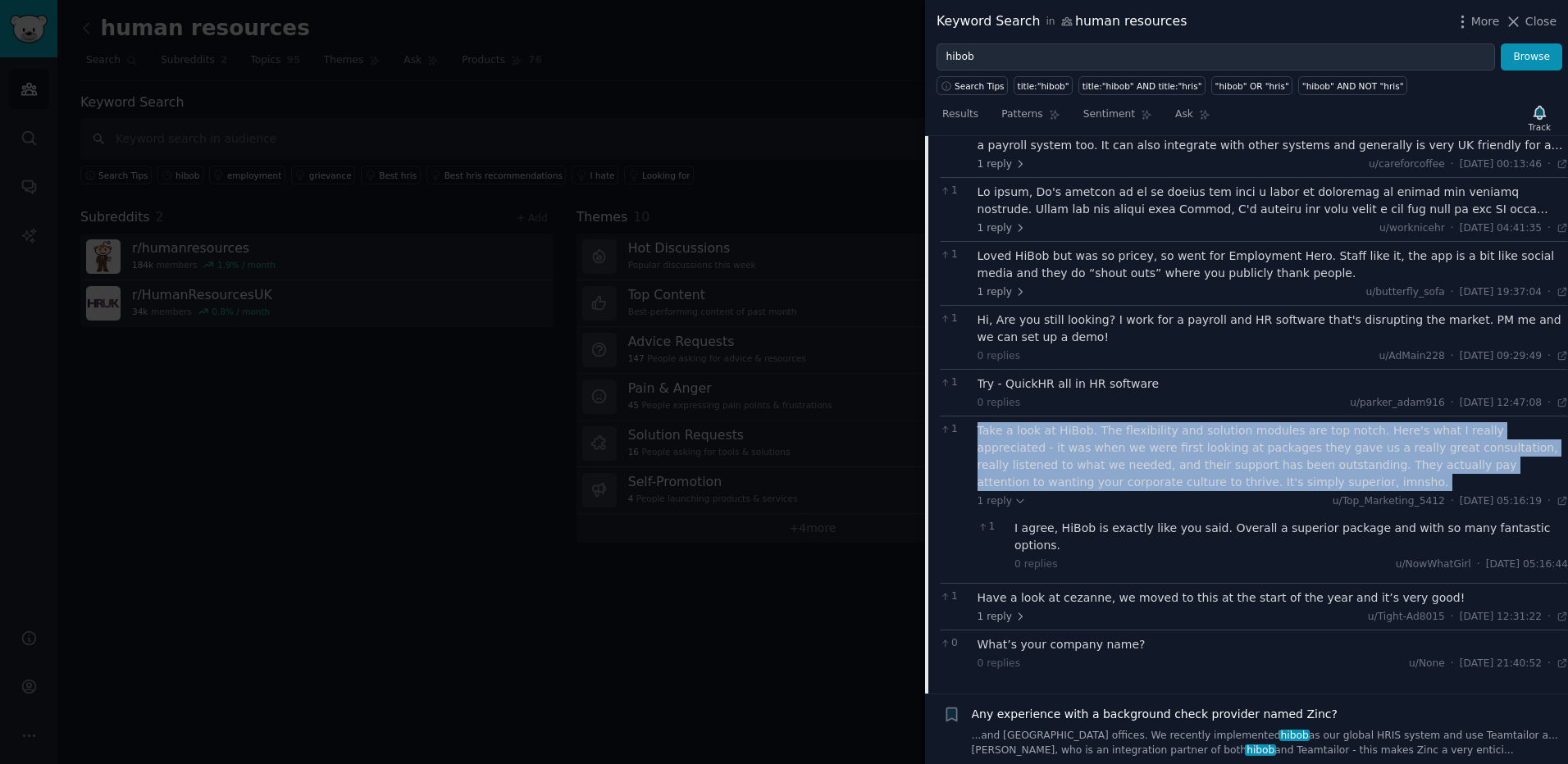
click at [1078, 422] on div "Take a look at HiBob. The flexibility and solution modules are top notch. Here'…" at bounding box center [1273, 457] width 591 height 69
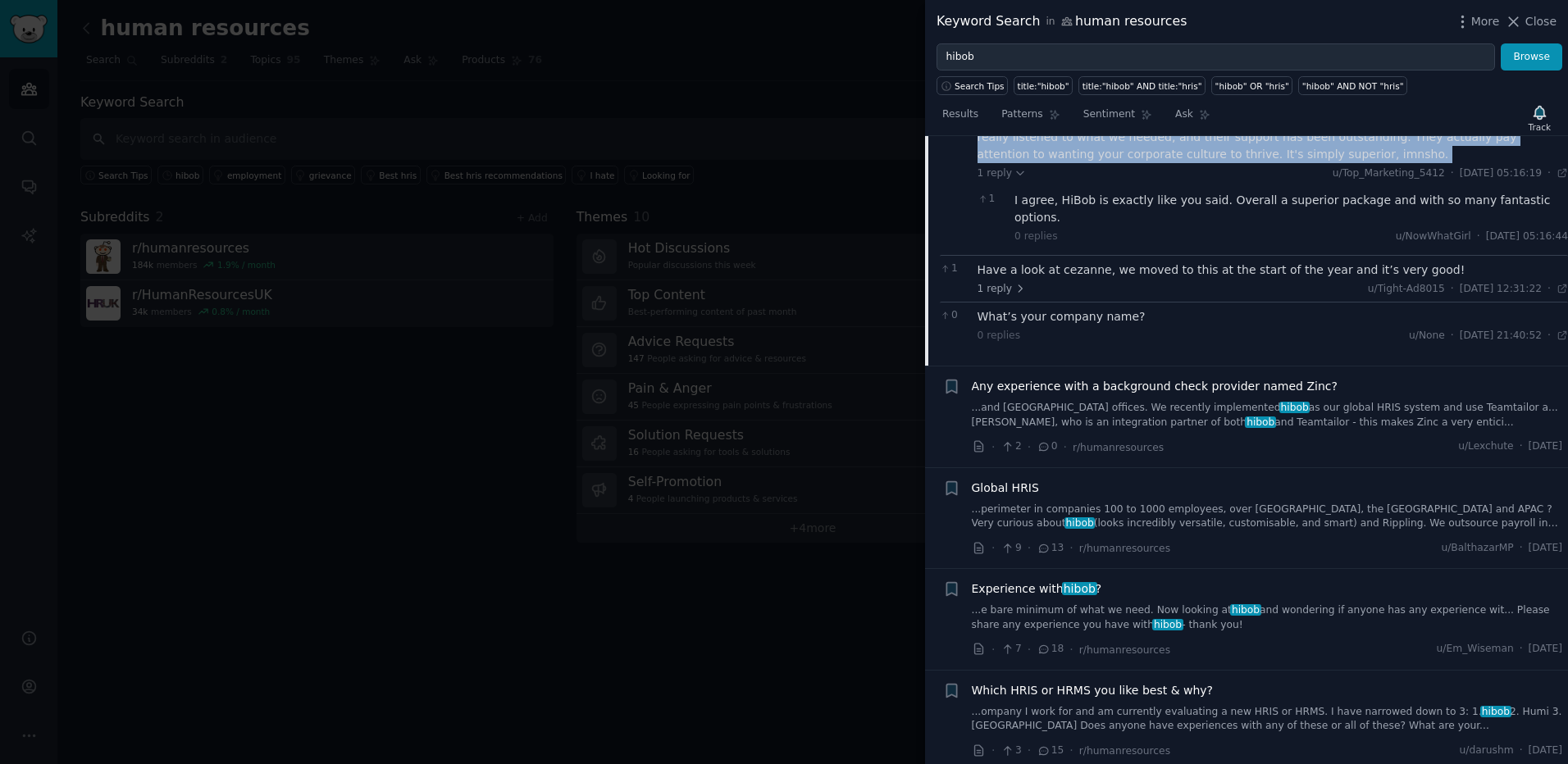
scroll to position [2964, 0]
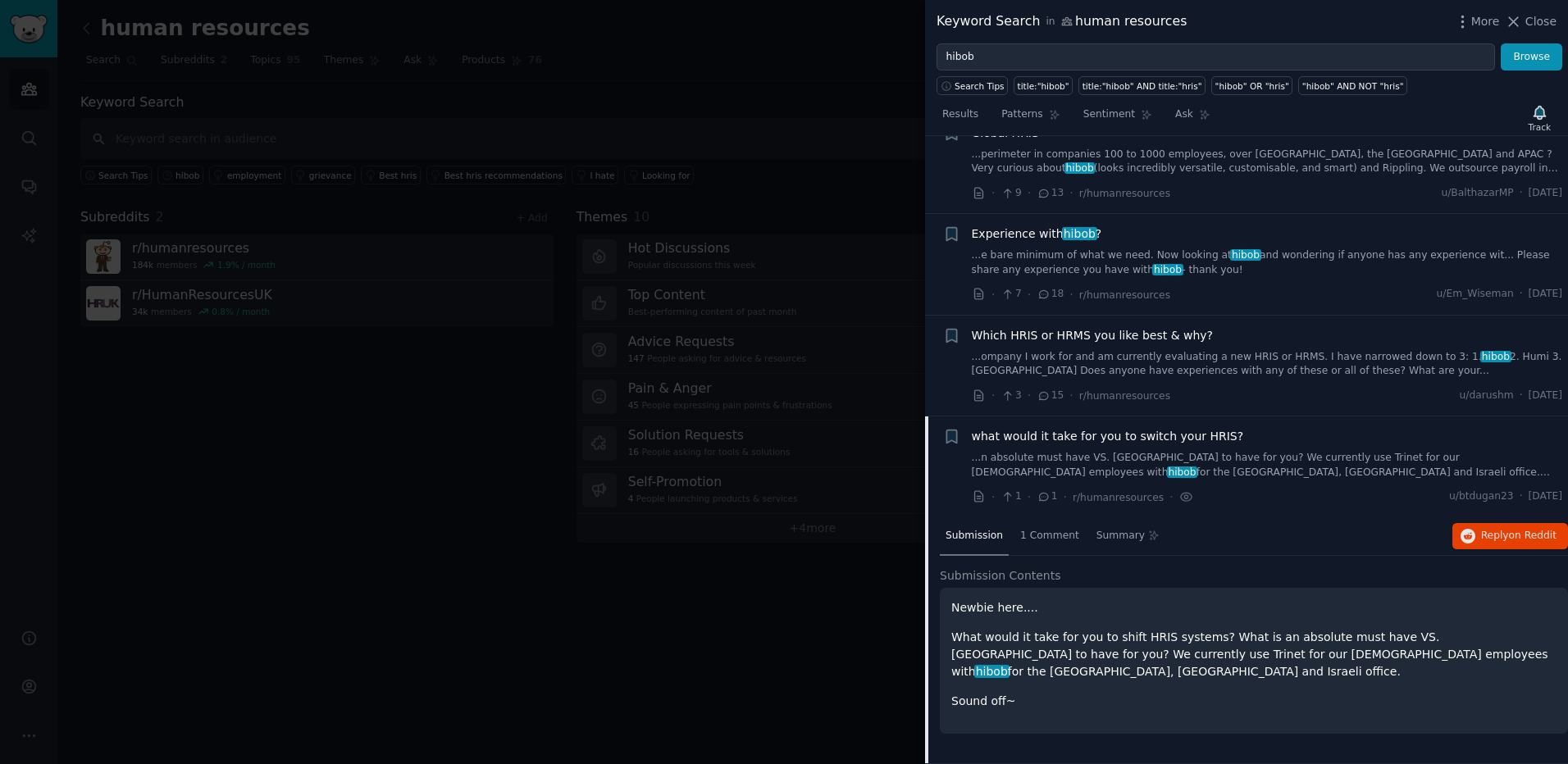
scroll to position [1756, 0]
click at [1009, 665] on span "hibob" at bounding box center [992, 672] width 35 height 13
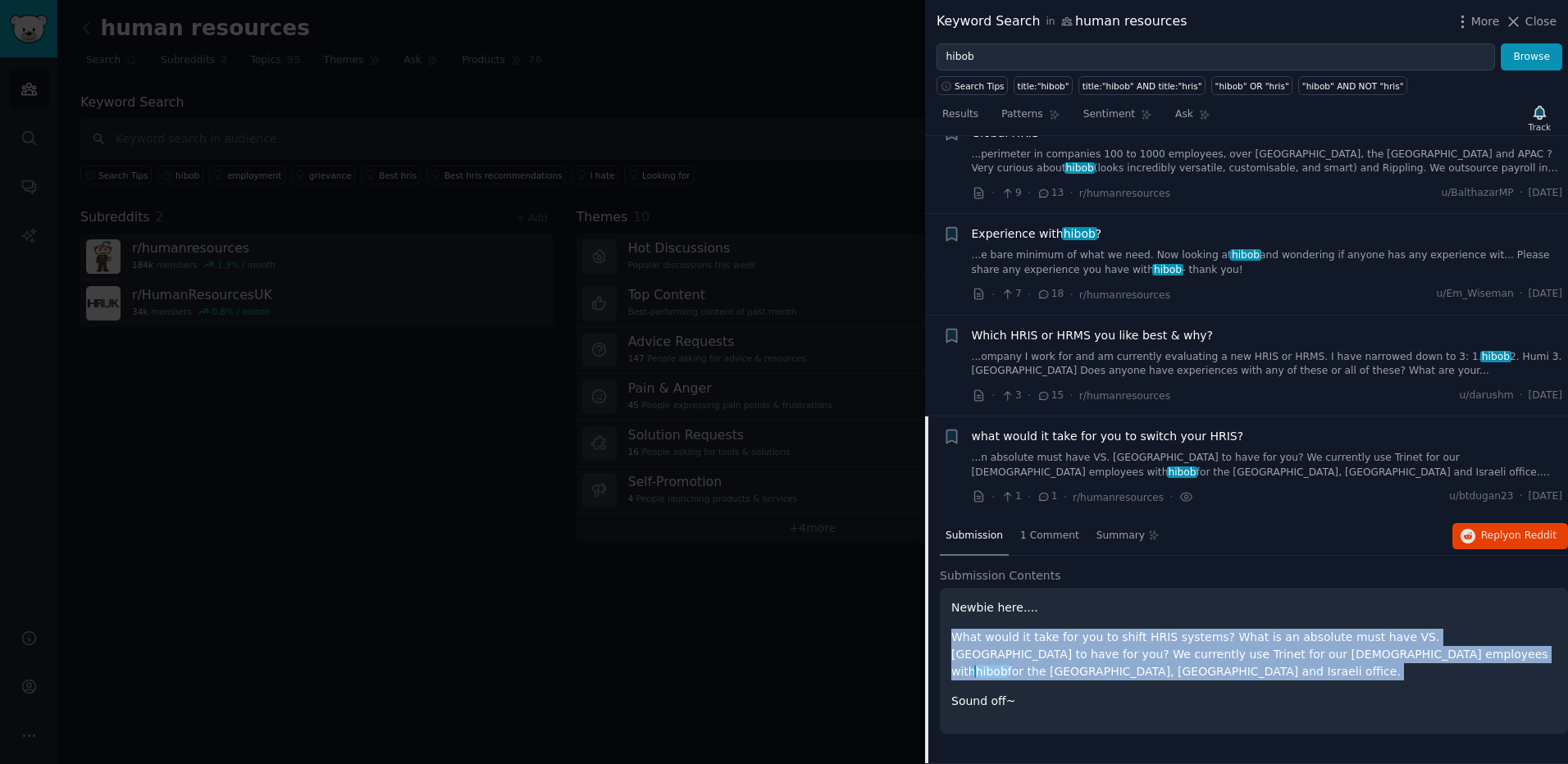
click at [1009, 665] on span "hibob" at bounding box center [992, 672] width 35 height 13
drag, startPoint x: 1200, startPoint y: 655, endPoint x: 1146, endPoint y: 646, distance: 54.7
click at [1146, 646] on p "What would it take for you to shift HRIS systems? What is an absolute must have…" at bounding box center [1253, 655] width 605 height 52
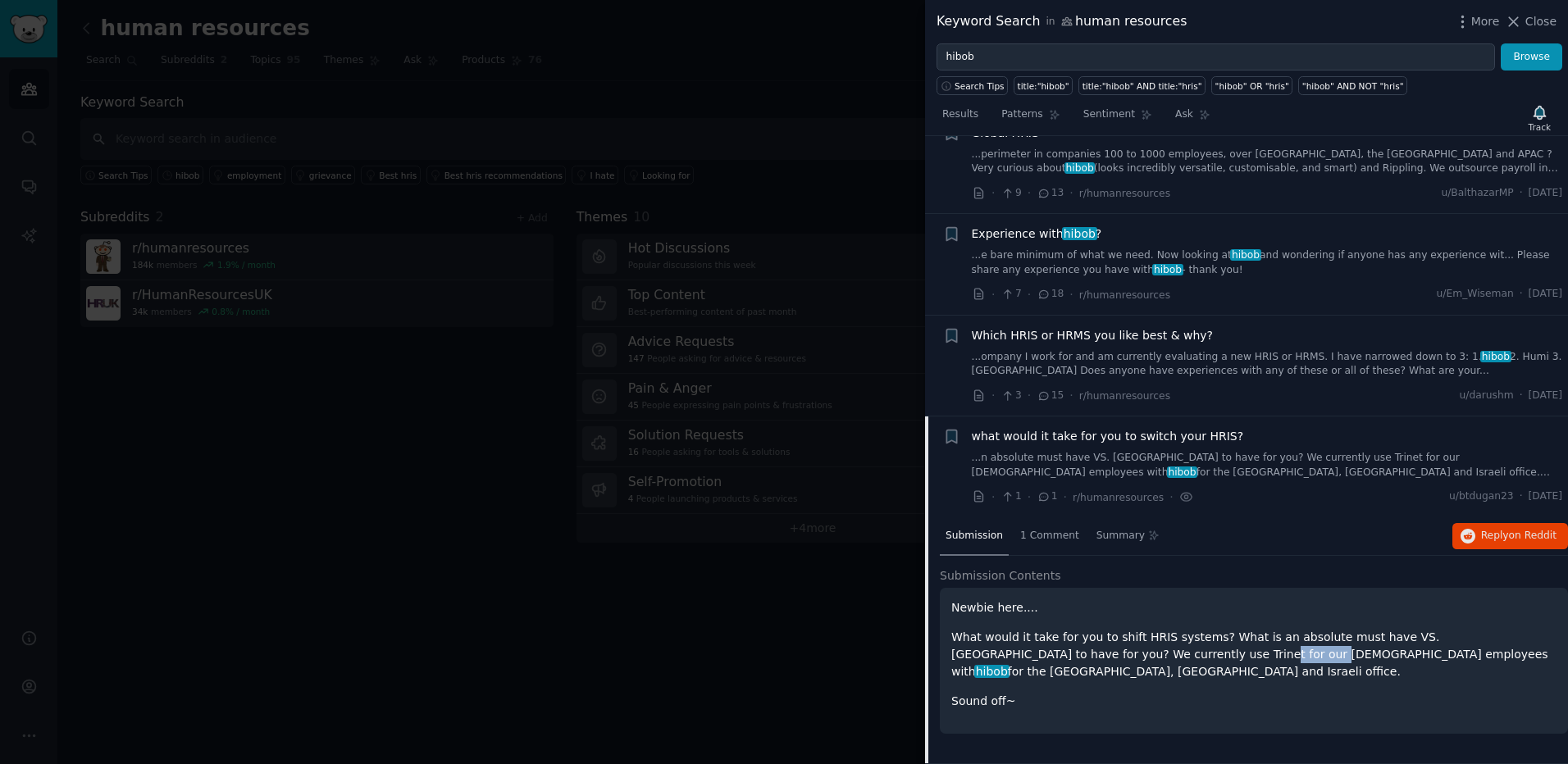
click at [1146, 646] on p "What would it take for you to shift HRIS systems? What is an absolute must have…" at bounding box center [1253, 655] width 605 height 52
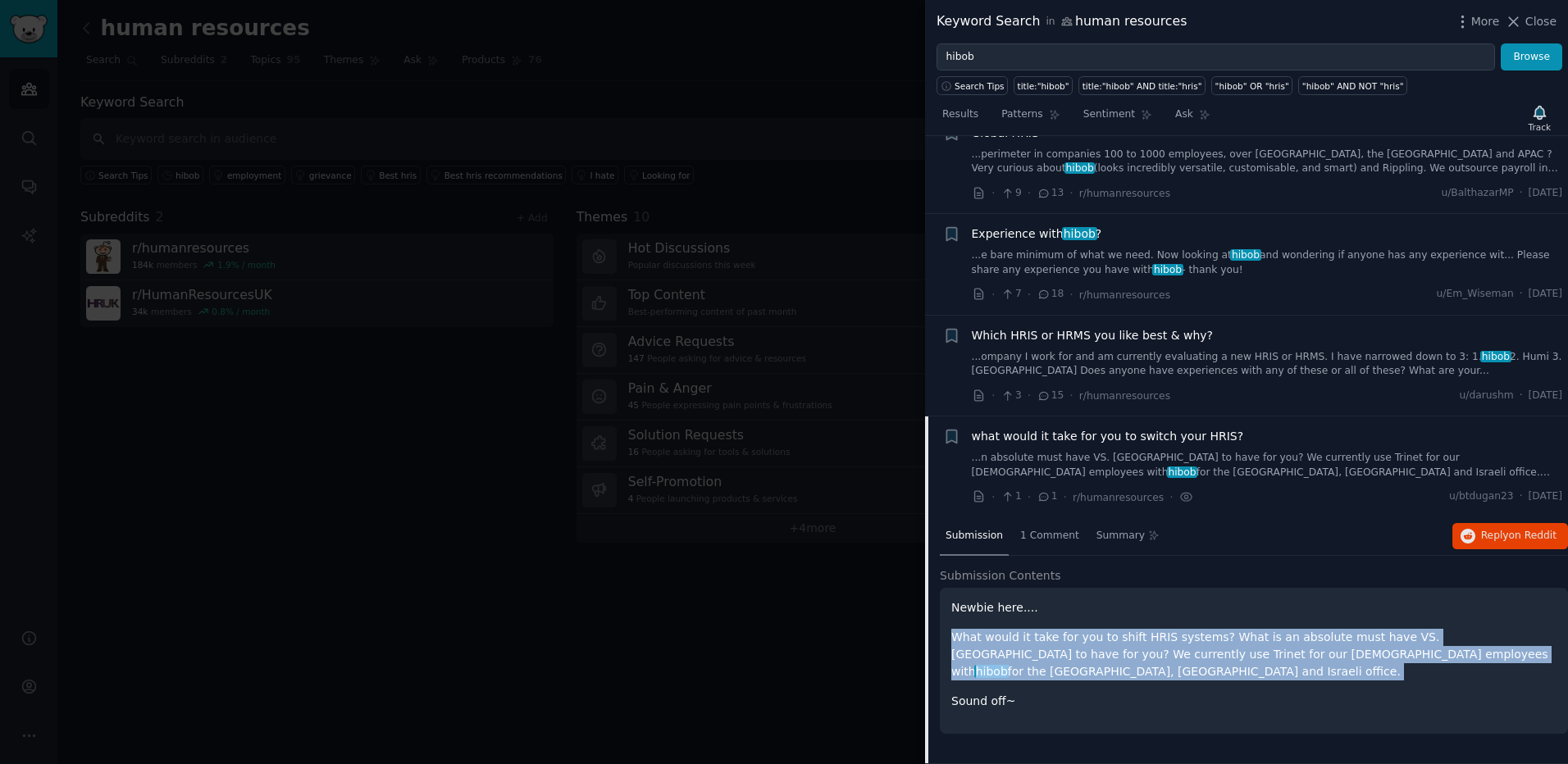
click at [1146, 646] on p "What would it take for you to shift HRIS systems? What is an absolute must have…" at bounding box center [1253, 655] width 605 height 52
drag, startPoint x: 1146, startPoint y: 646, endPoint x: 1120, endPoint y: 641, distance: 26.5
click at [1120, 641] on p "What would it take for you to shift HRIS systems? What is an absolute must have…" at bounding box center [1253, 655] width 605 height 52
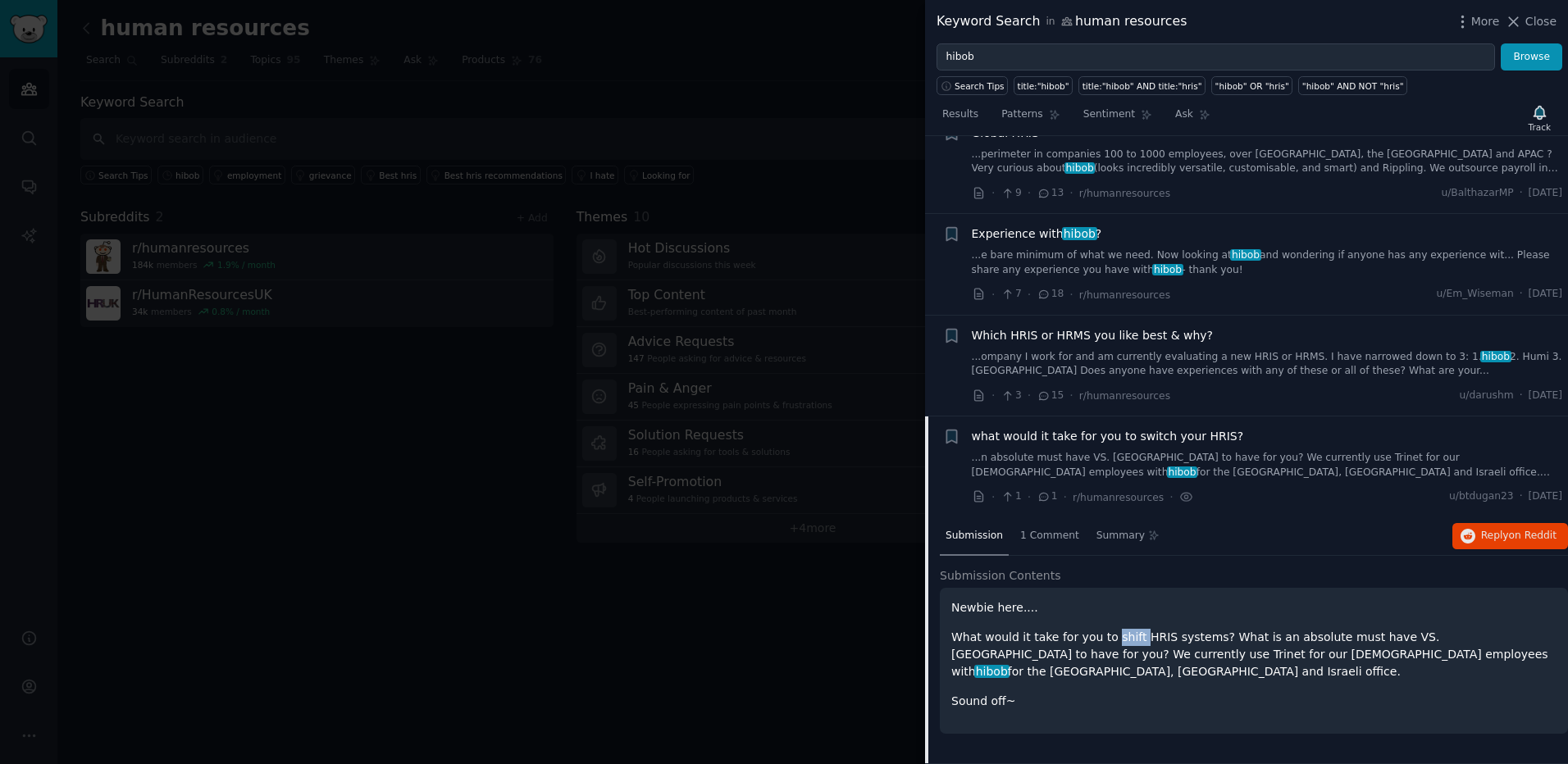
click at [1120, 641] on p "What would it take for you to shift HRIS systems? What is an absolute must have…" at bounding box center [1253, 655] width 605 height 52
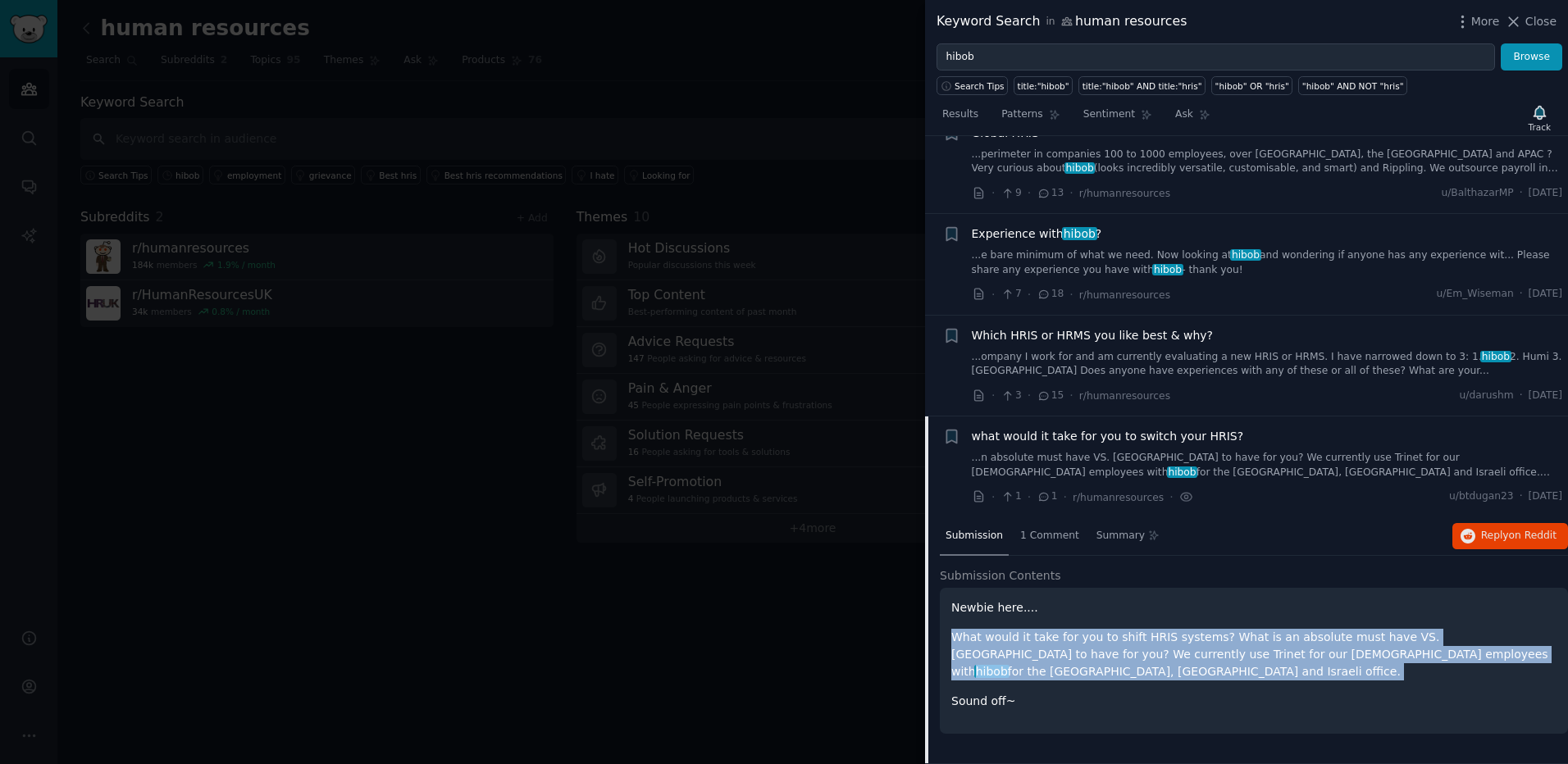
click at [1120, 641] on p "What would it take for you to shift HRIS systems? What is an absolute must have…" at bounding box center [1253, 655] width 605 height 52
drag, startPoint x: 1120, startPoint y: 641, endPoint x: 1103, endPoint y: 641, distance: 17.0
click at [1103, 641] on p "What would it take for you to shift HRIS systems? What is an absolute must have…" at bounding box center [1253, 655] width 605 height 52
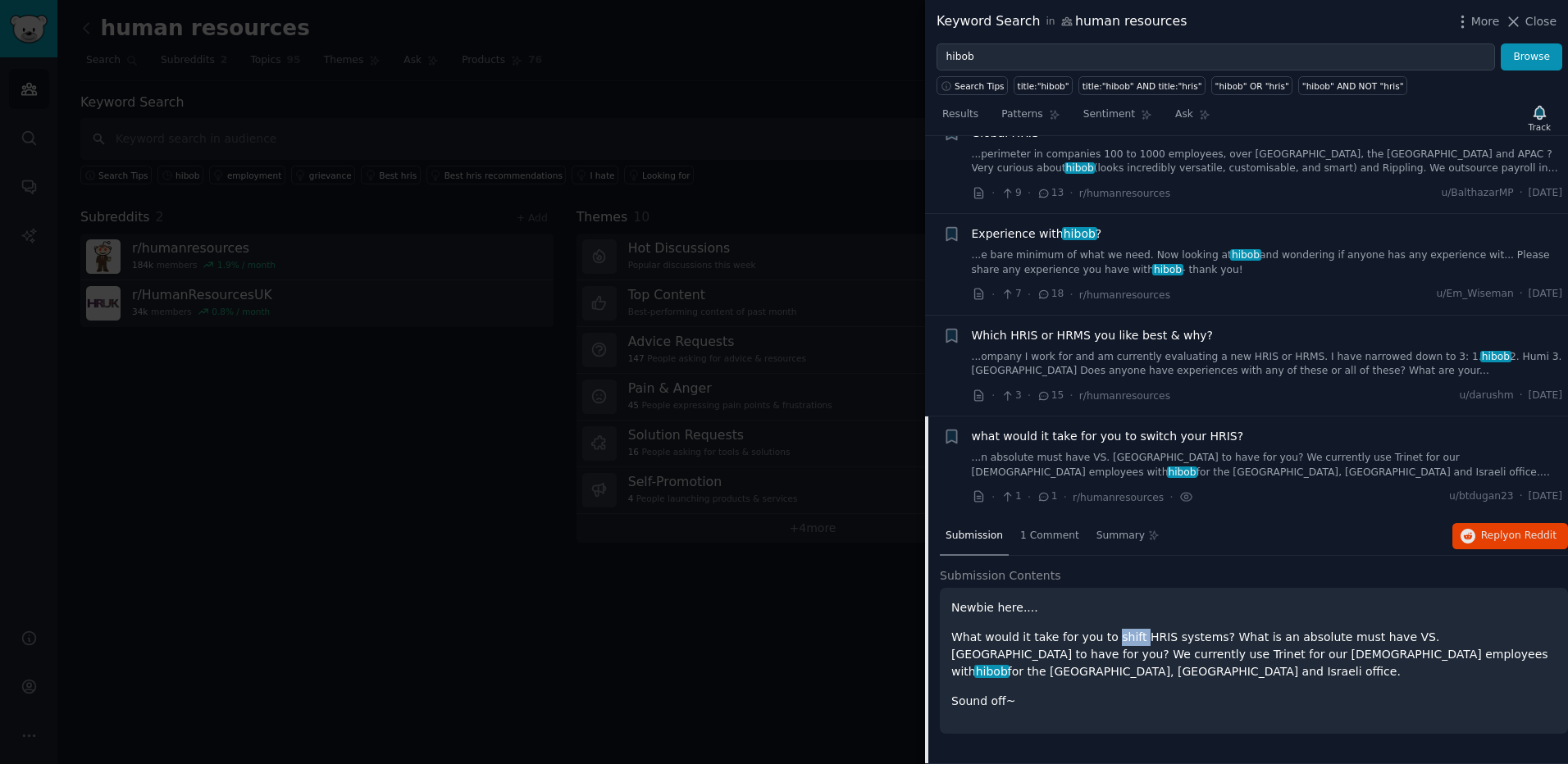
click at [1103, 641] on p "What would it take for you to shift HRIS systems? What is an absolute must have…" at bounding box center [1253, 655] width 605 height 52
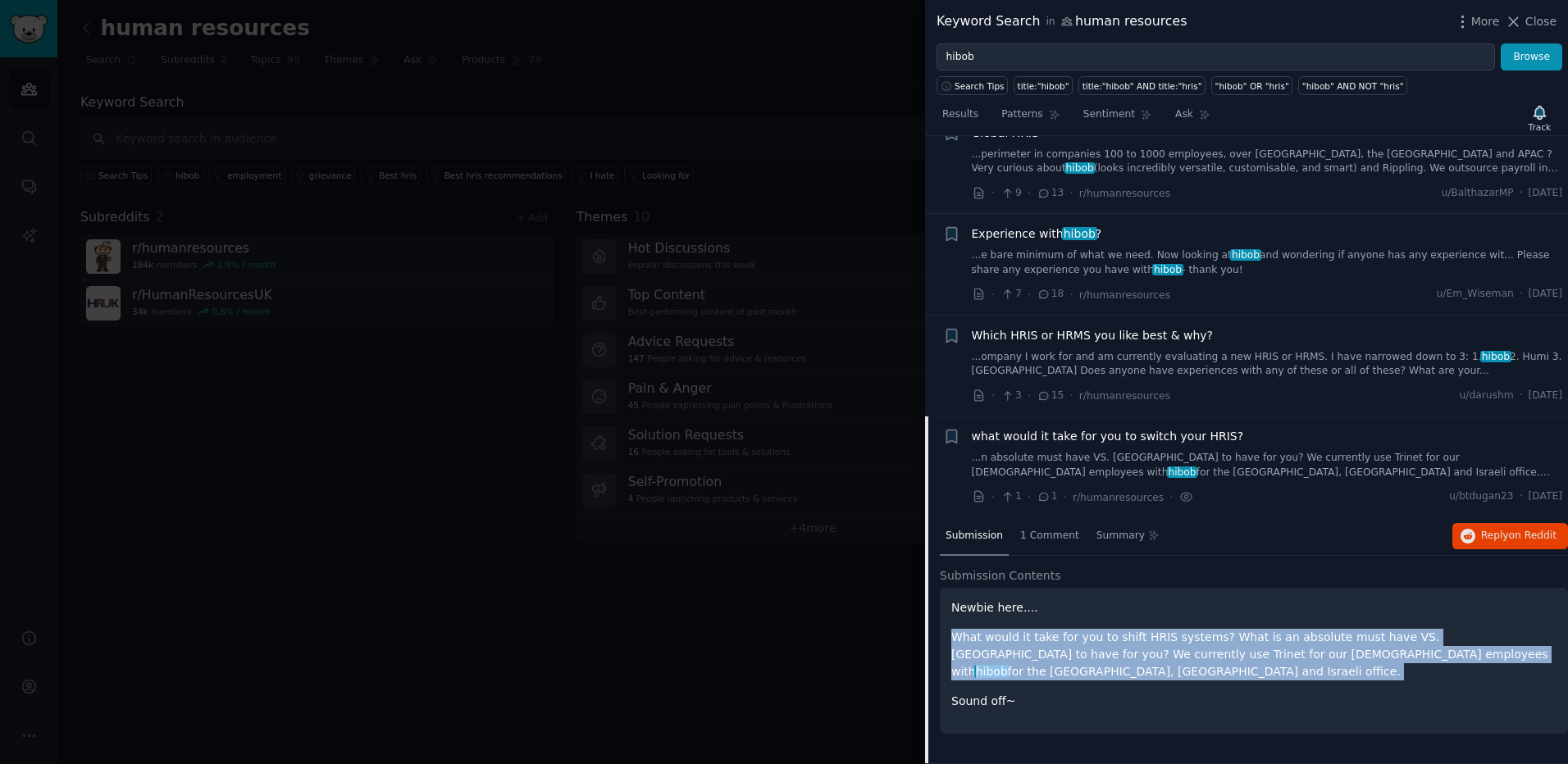
click at [1103, 641] on p "What would it take for you to shift HRIS systems? What is an absolute must have…" at bounding box center [1253, 655] width 605 height 52
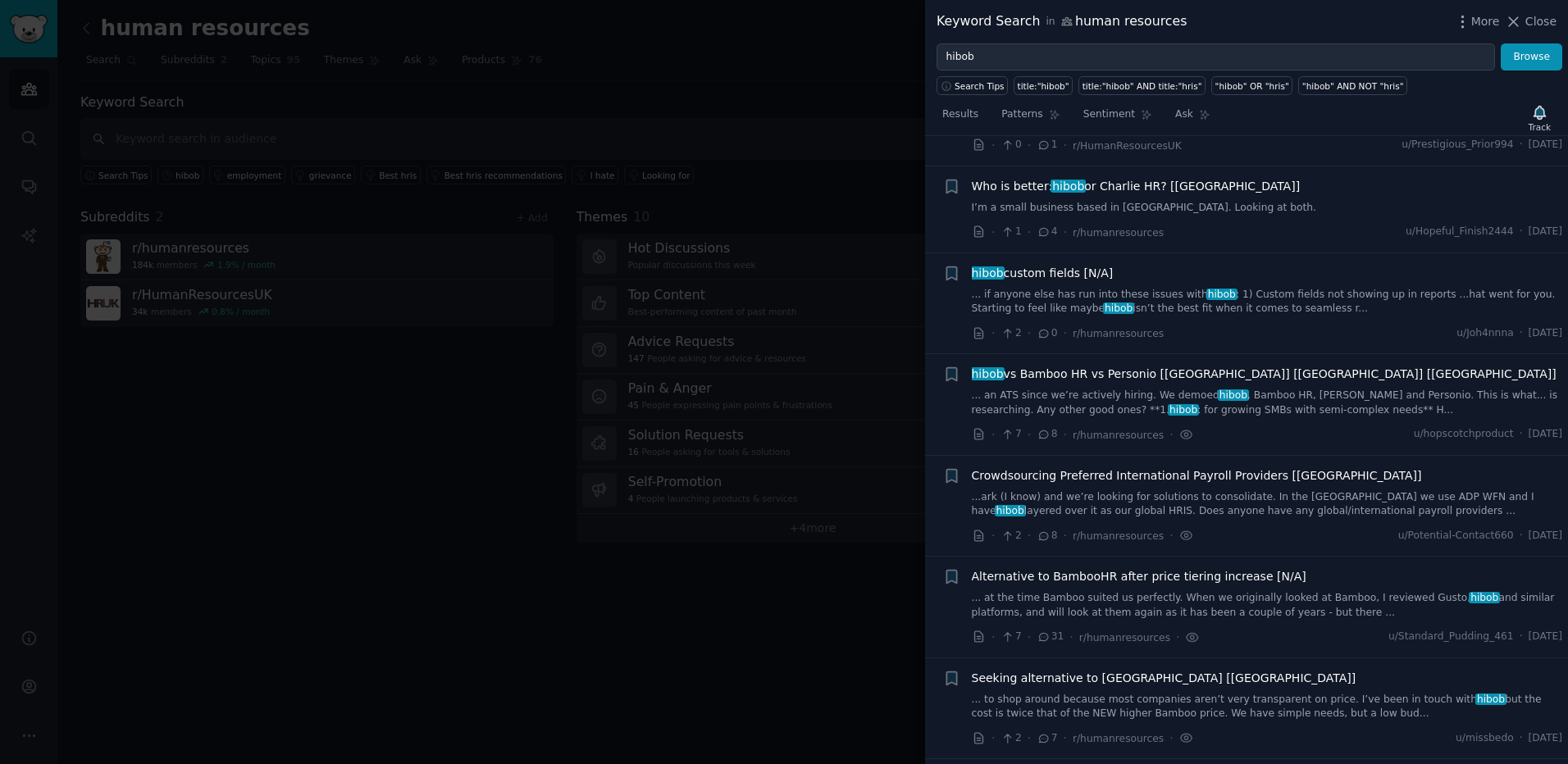
scroll to position [0, 0]
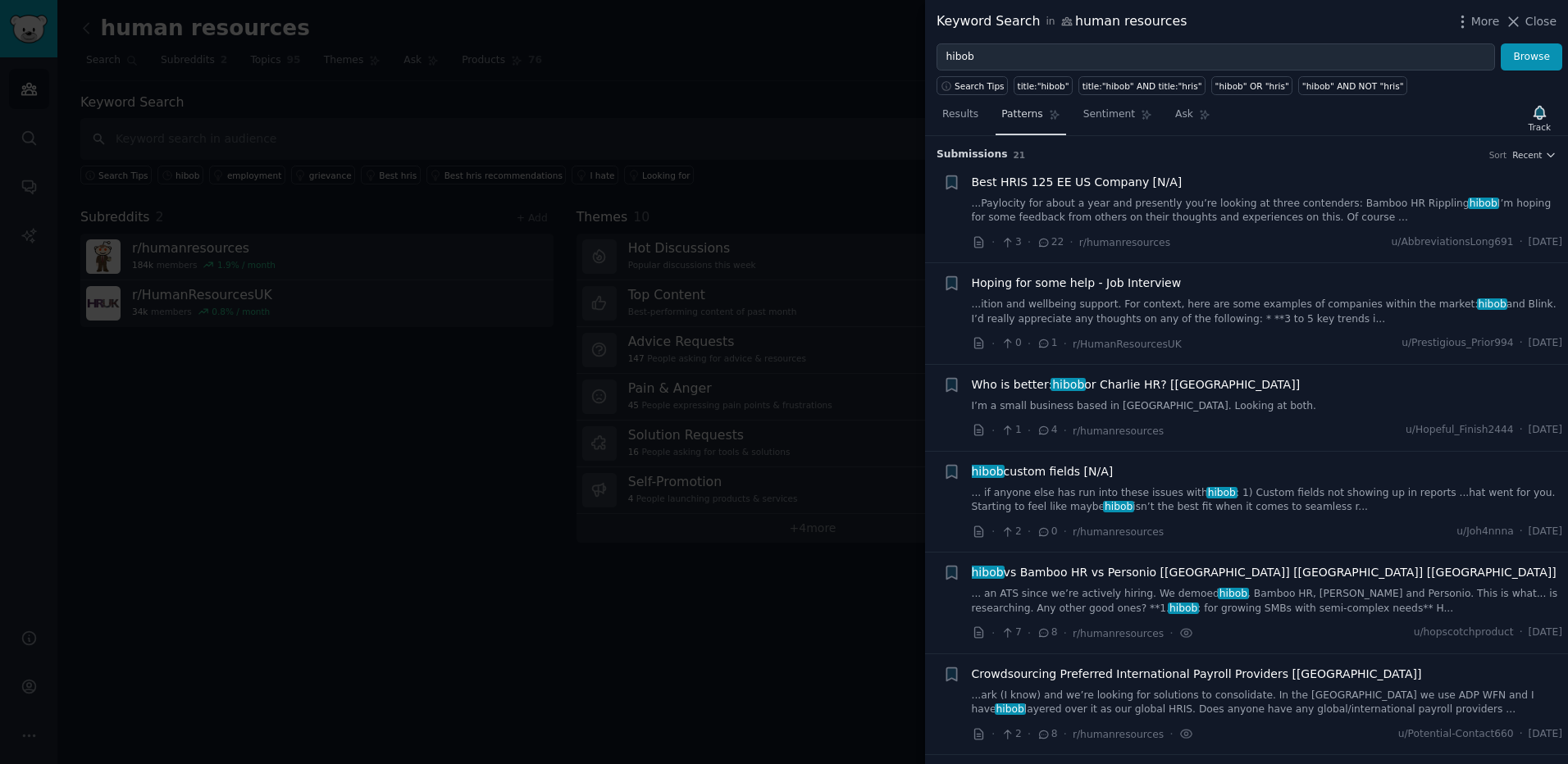
click at [1027, 119] on span "Patterns" at bounding box center [1021, 115] width 41 height 15
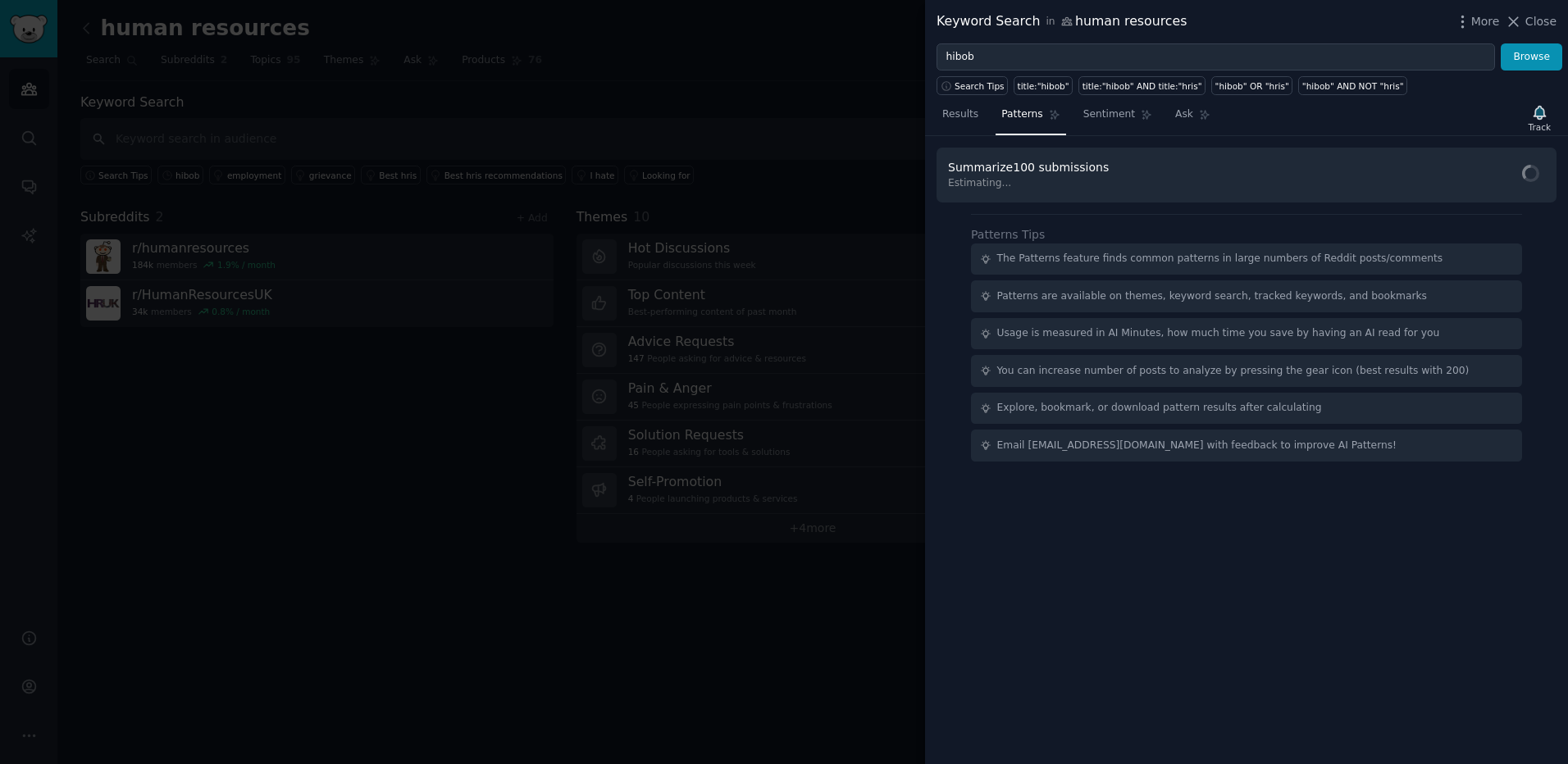
click at [1041, 170] on span "Summarize 100 submissions" at bounding box center [1028, 167] width 160 height 13
click at [1093, 118] on span "Sentiment" at bounding box center [1109, 115] width 52 height 15
